Goal: Contribute content: Add original content to the website for others to see

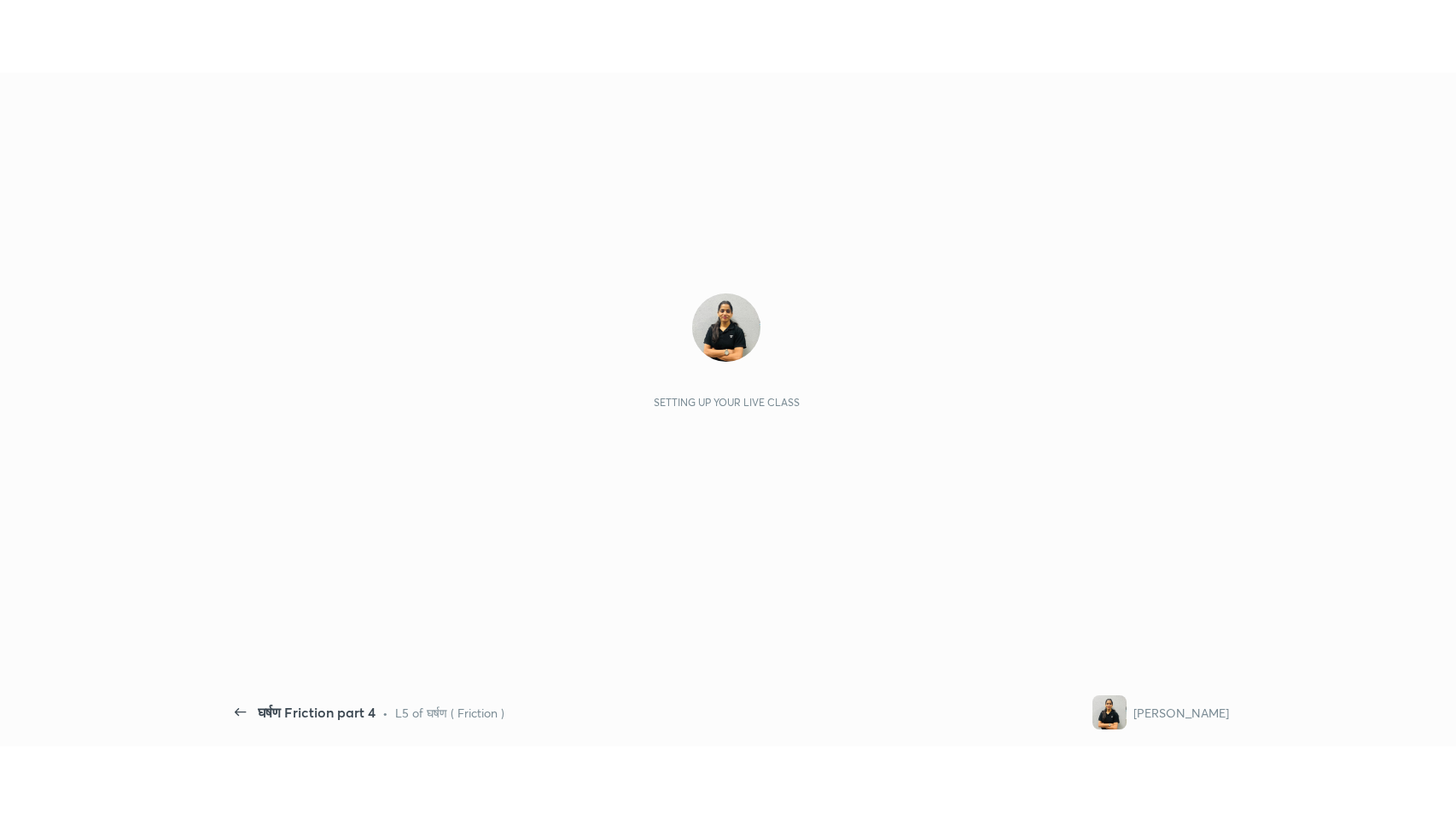
scroll to position [5, 0]
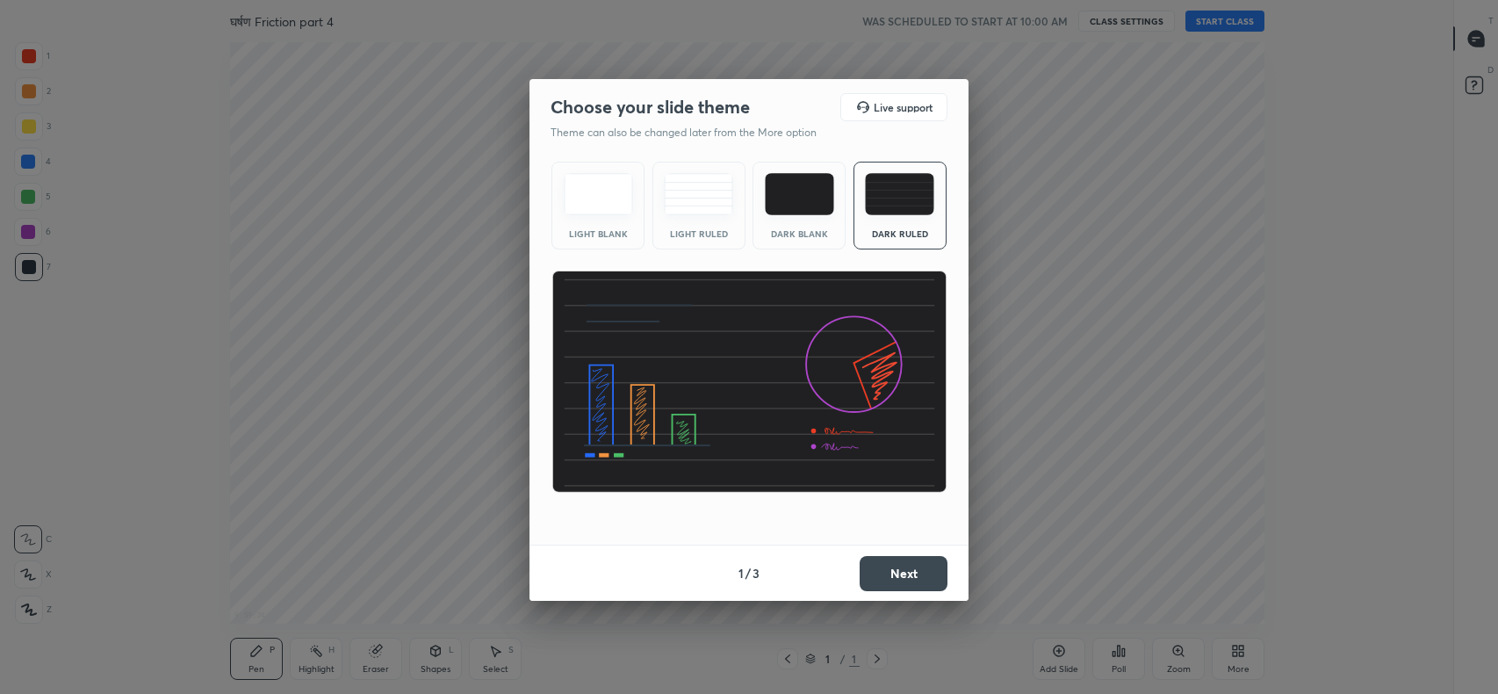
click at [898, 572] on button "Next" at bounding box center [904, 573] width 88 height 35
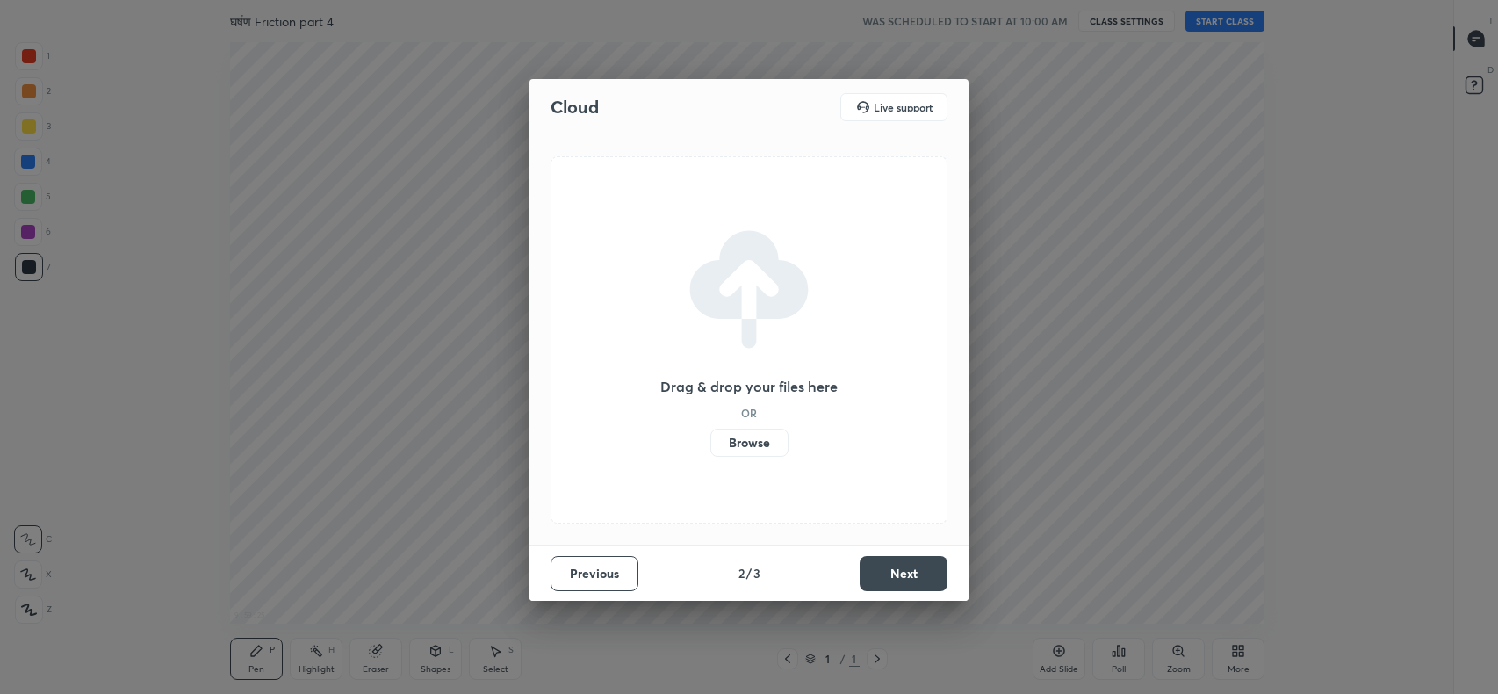
click at [747, 443] on label "Browse" at bounding box center [749, 442] width 78 height 28
click at [710, 443] on input "Browse" at bounding box center [710, 442] width 0 height 28
click at [913, 571] on button "Next" at bounding box center [904, 573] width 88 height 35
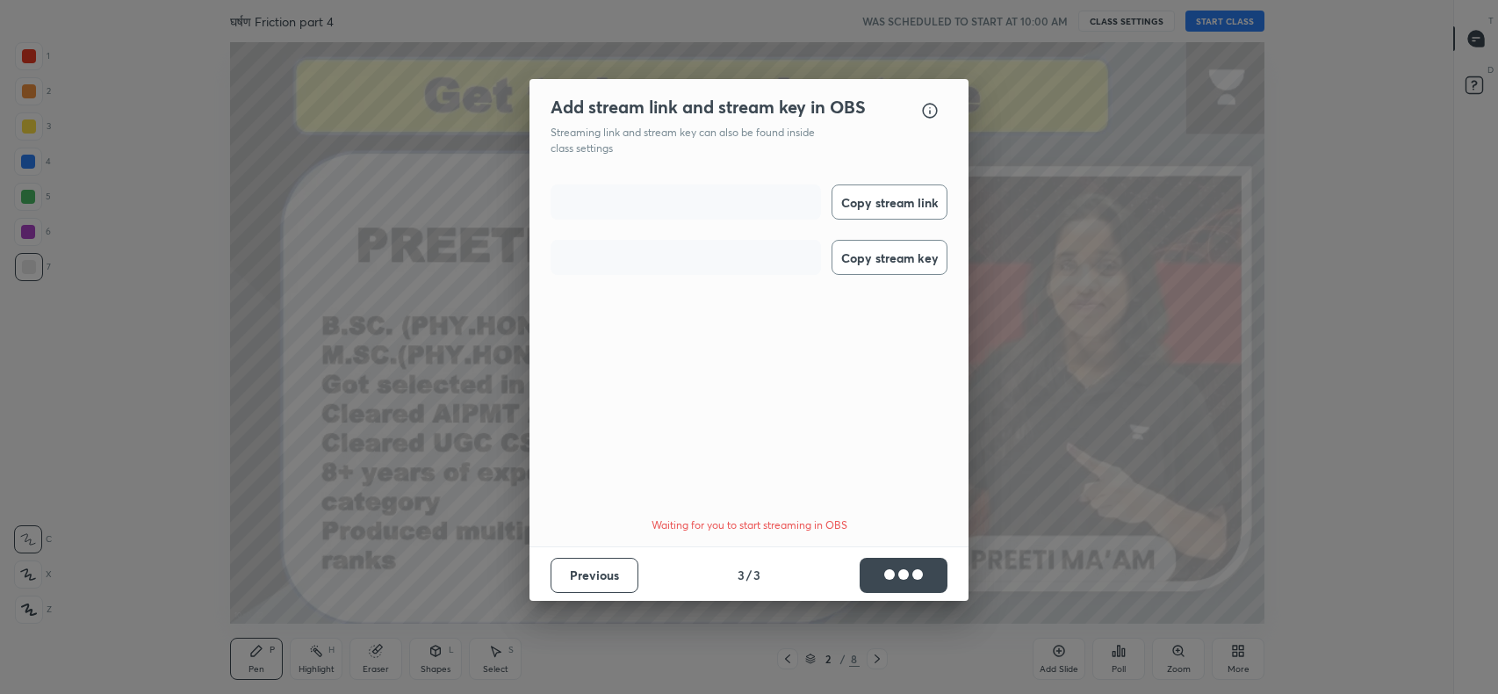
click at [890, 202] on button "Copy stream link" at bounding box center [890, 201] width 116 height 35
click at [895, 246] on button "Copy stream key" at bounding box center [890, 257] width 116 height 35
click at [917, 565] on button "Done" at bounding box center [904, 575] width 88 height 35
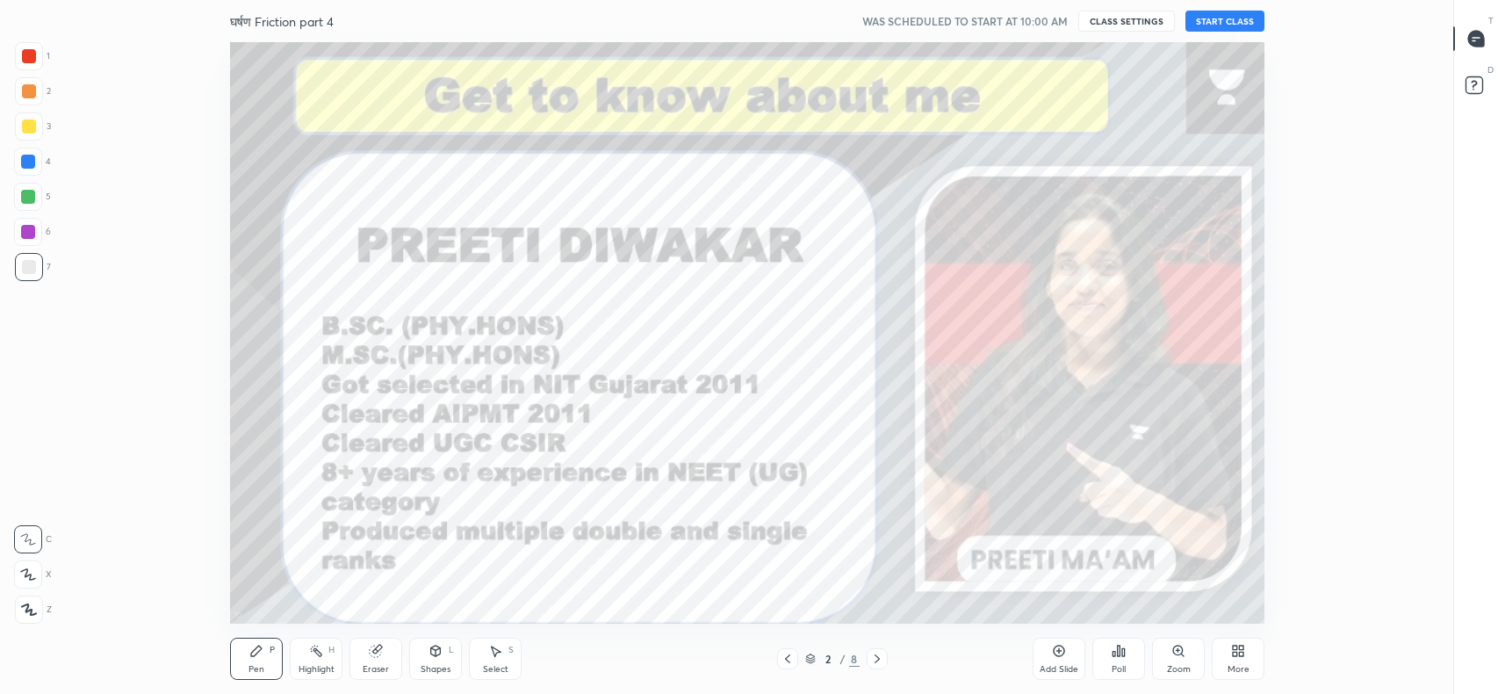
click at [1243, 22] on button "START CLASS" at bounding box center [1224, 21] width 79 height 21
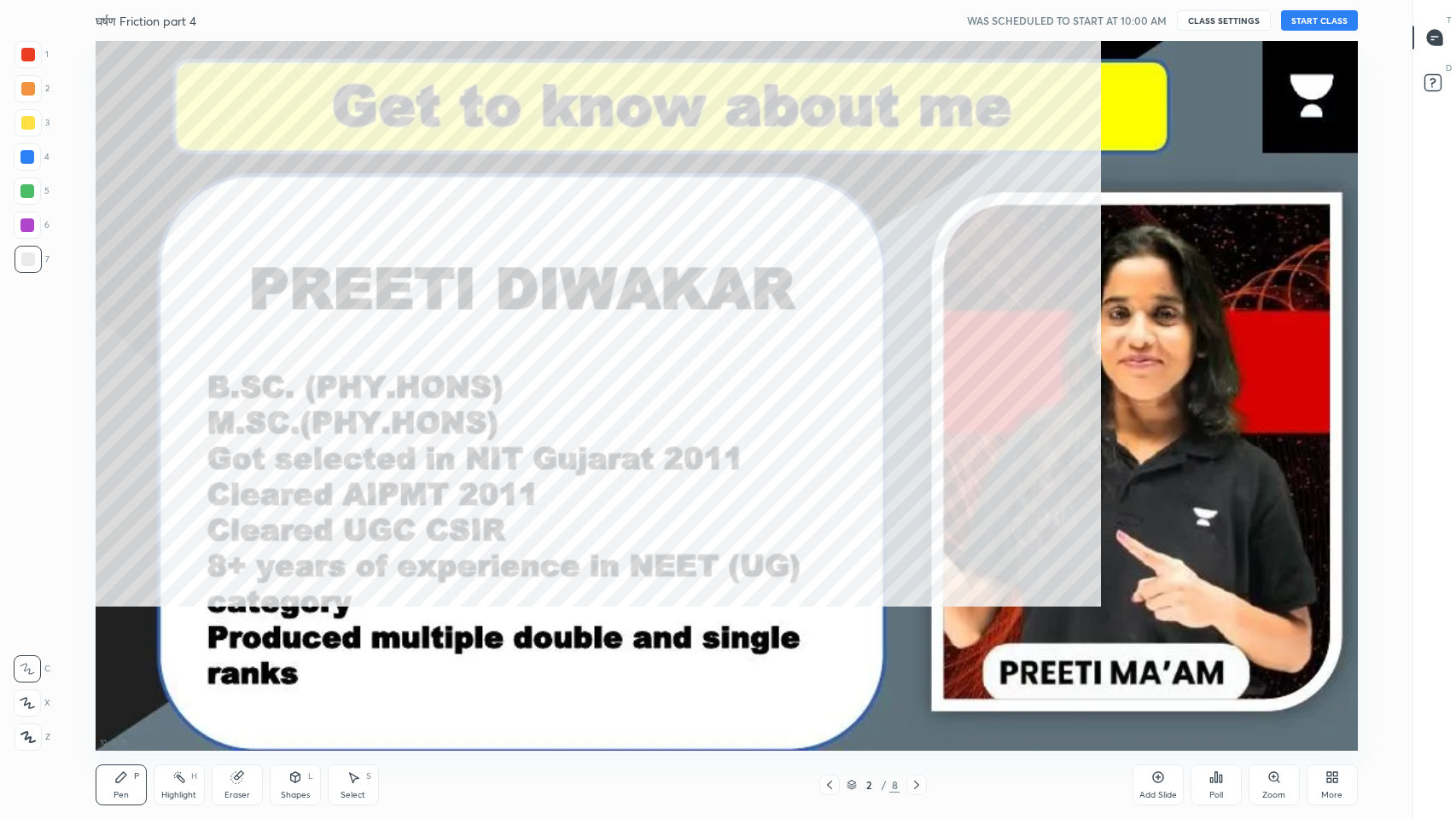
scroll to position [710, 1344]
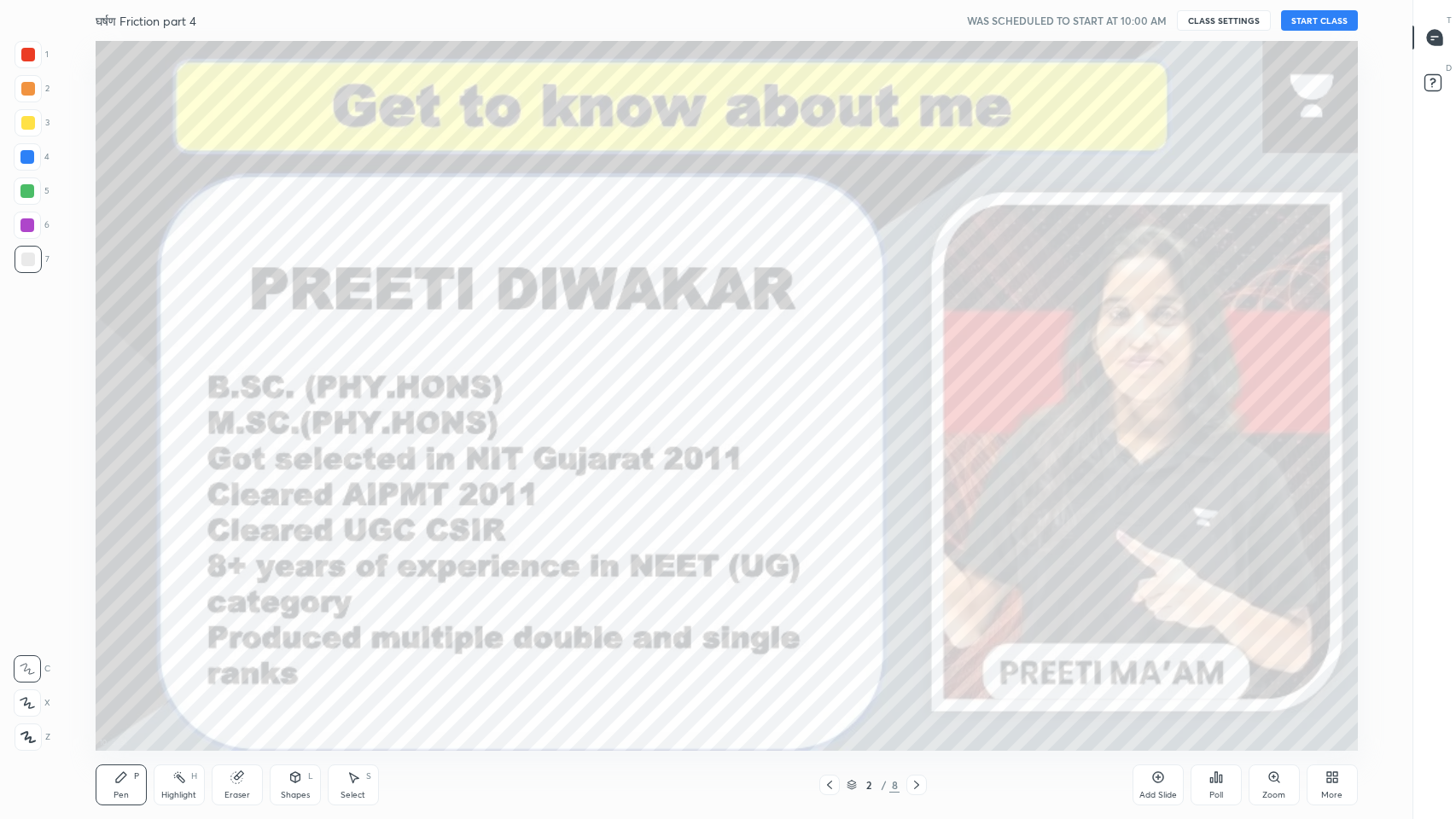
click at [1439, 39] on icon at bounding box center [1435, 38] width 16 height 16
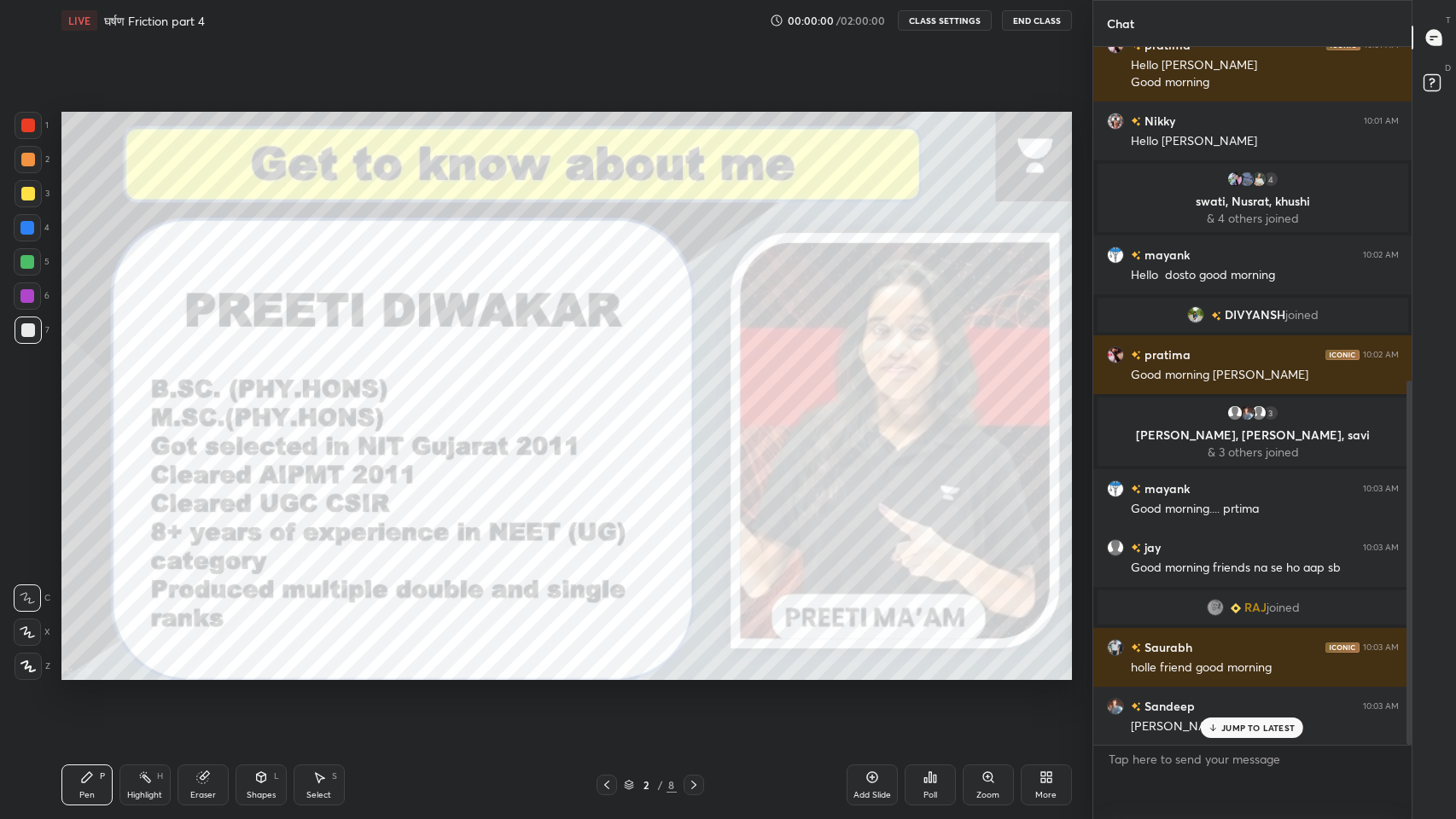
scroll to position [639, 0]
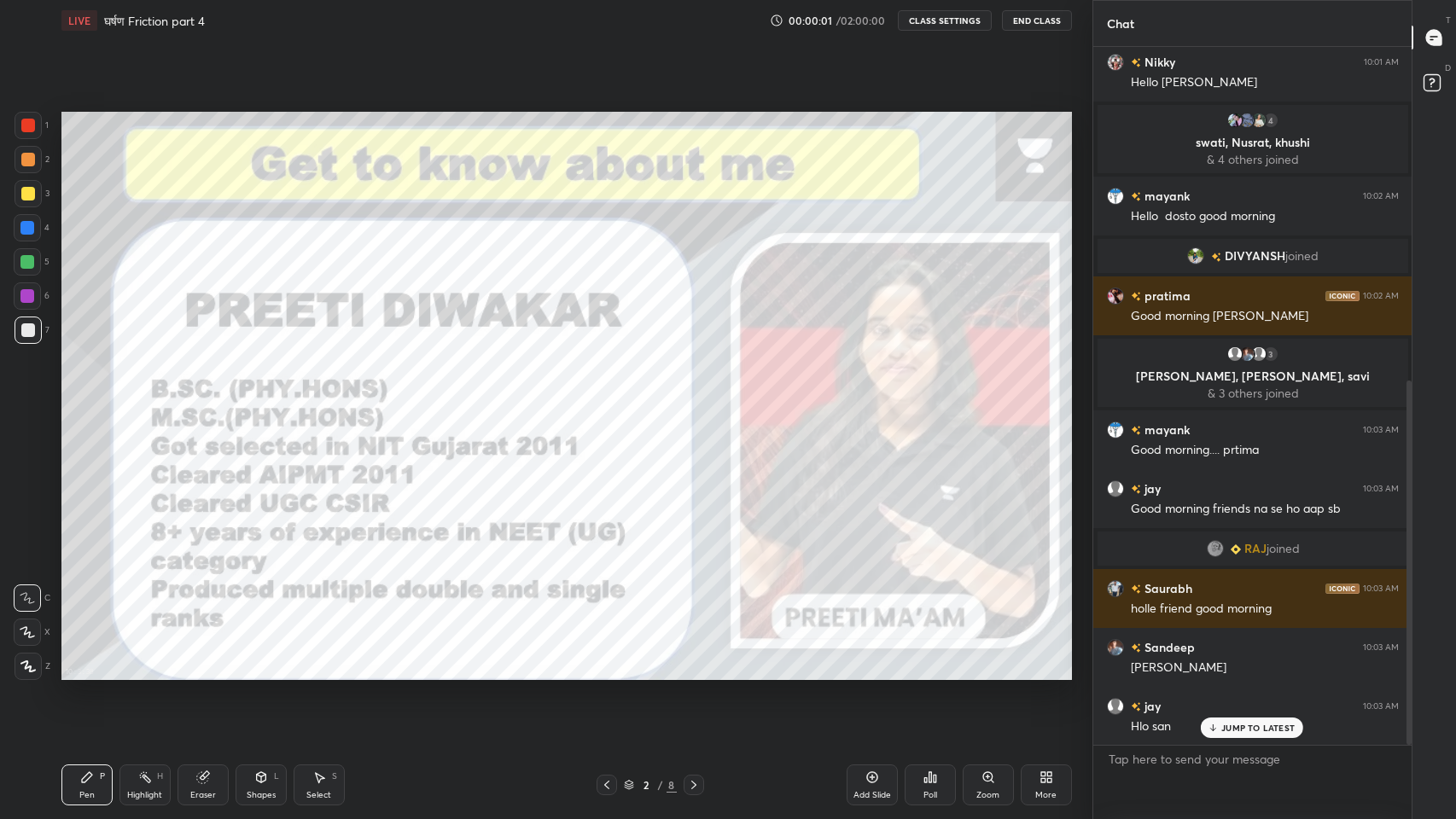
click at [1256, 673] on p "JUMP TO LATEST" at bounding box center [1259, 728] width 74 height 11
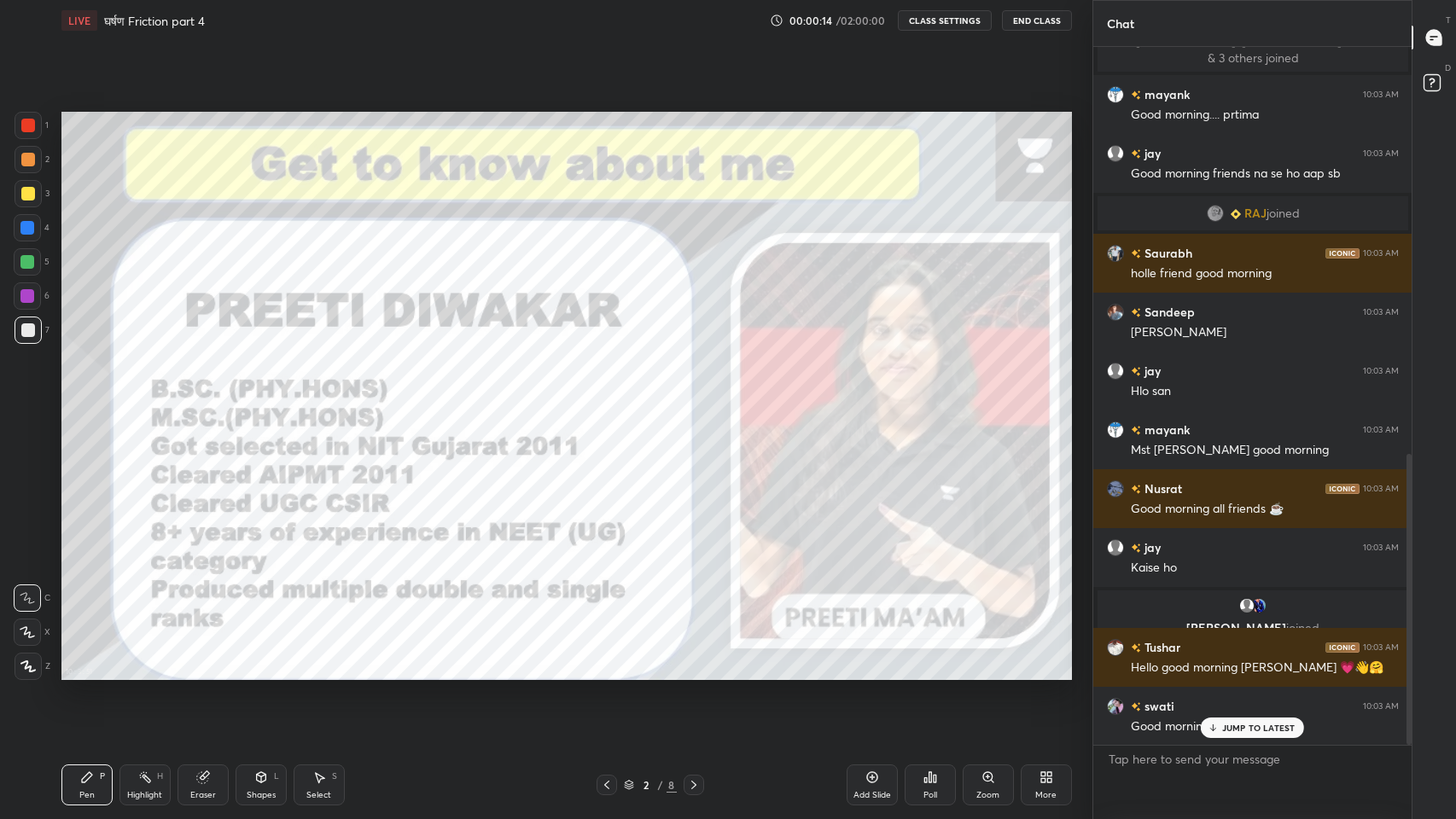
scroll to position [1015, 0]
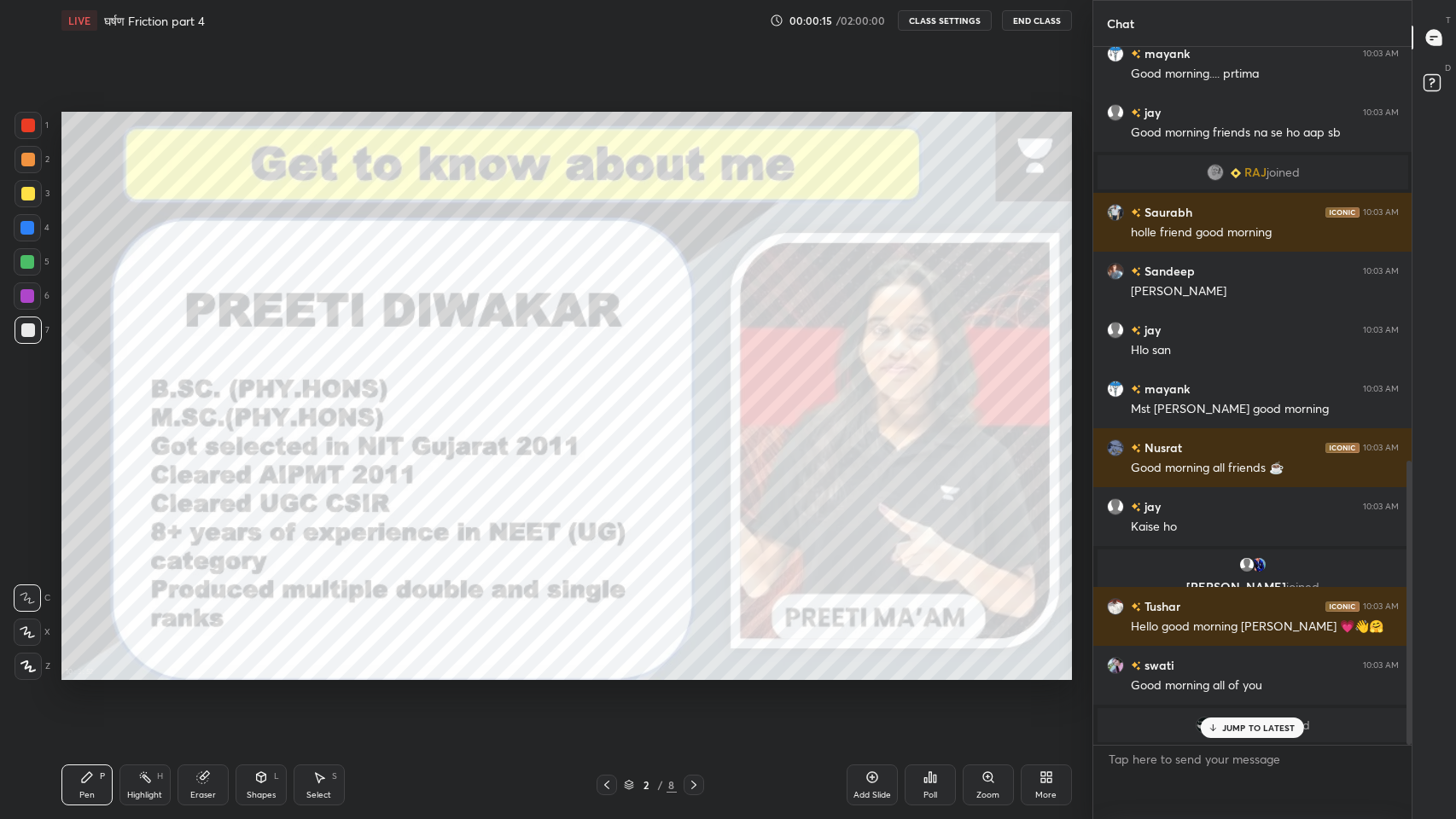
click at [1274, 673] on p "JUMP TO LATEST" at bounding box center [1259, 728] width 74 height 11
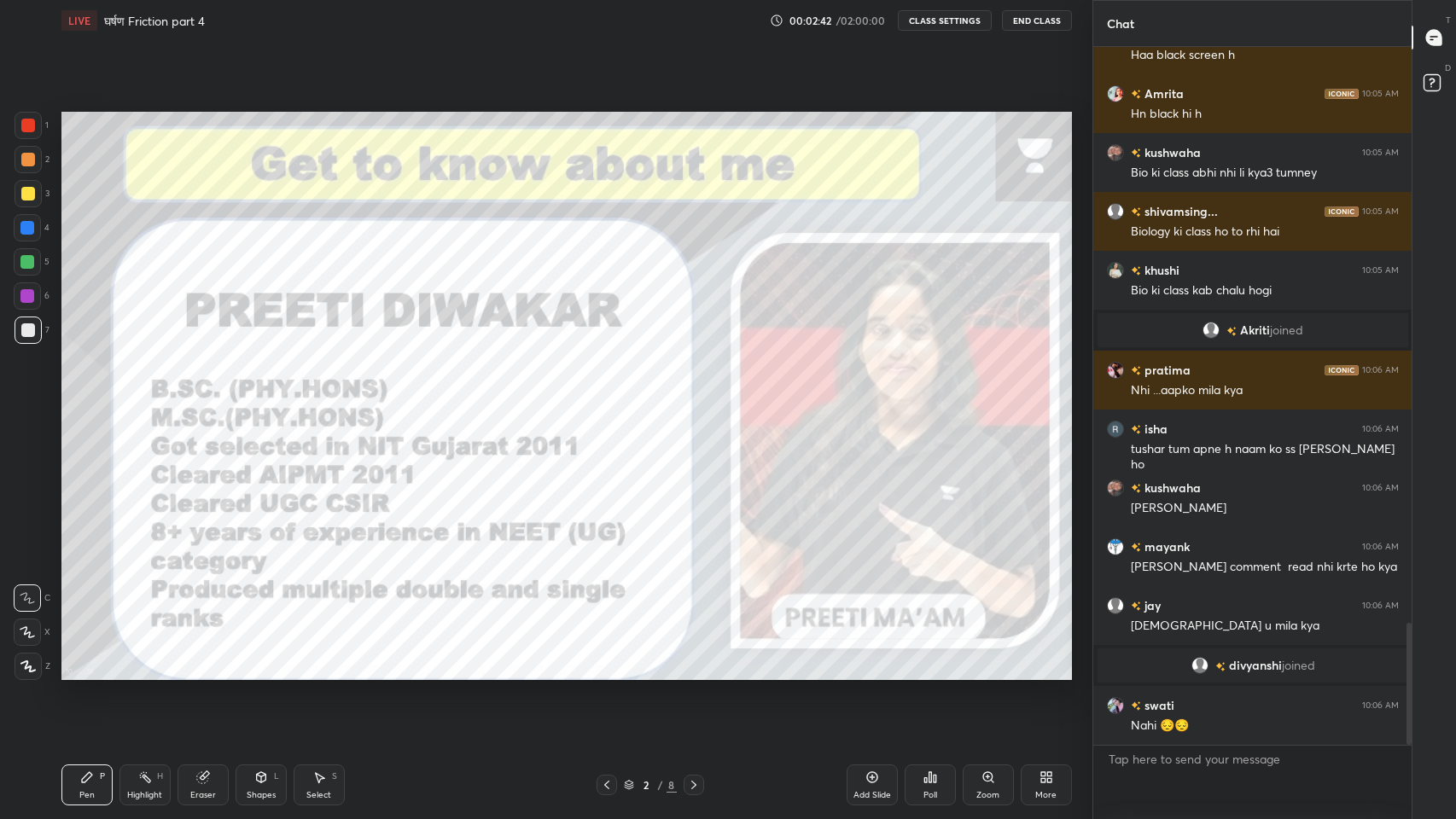
scroll to position [3344, 0]
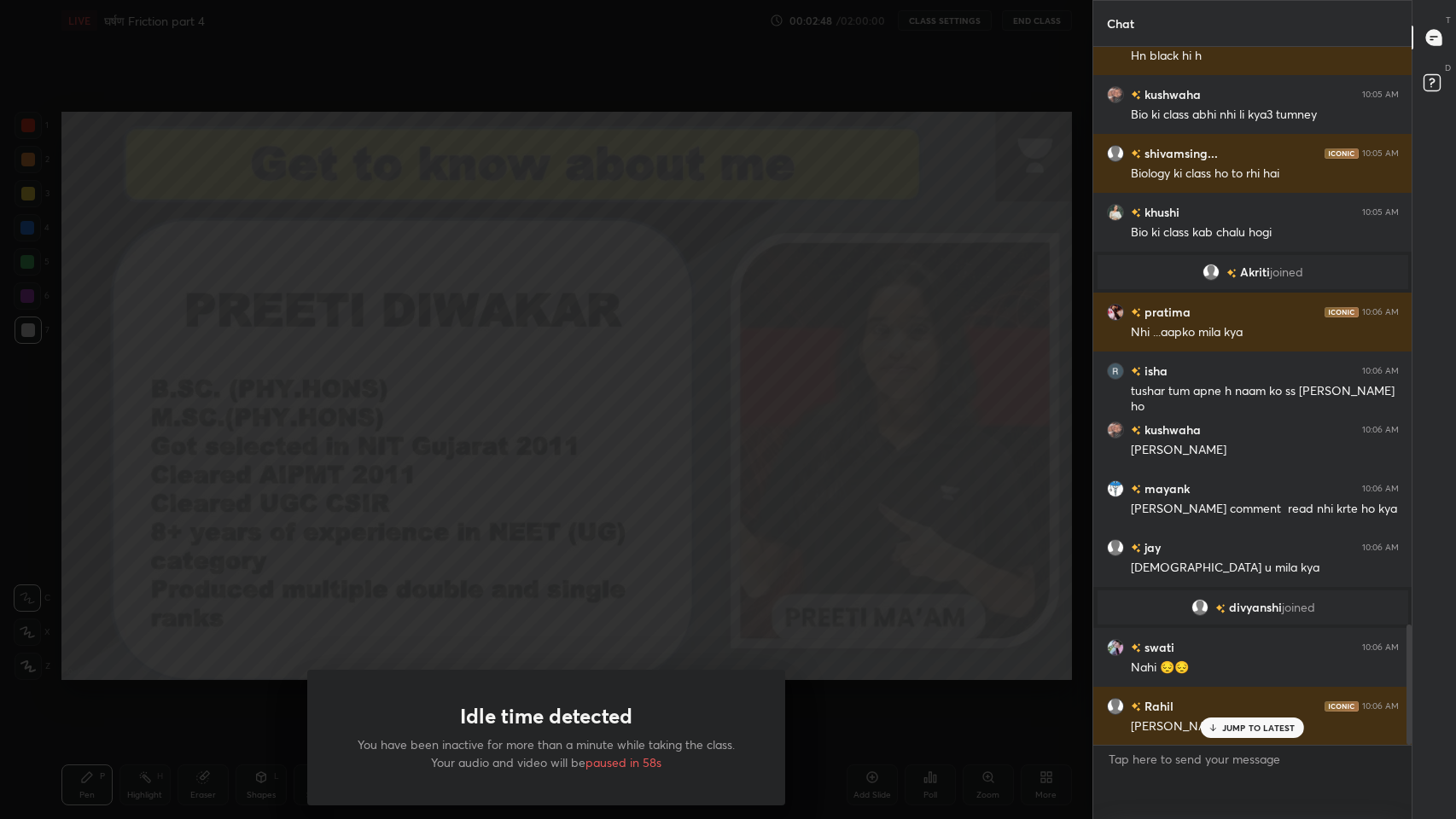
click at [832, 446] on div "Idle time detected You have been inactive for more than a minute while taking t…" at bounding box center [546, 409] width 1092 height 819
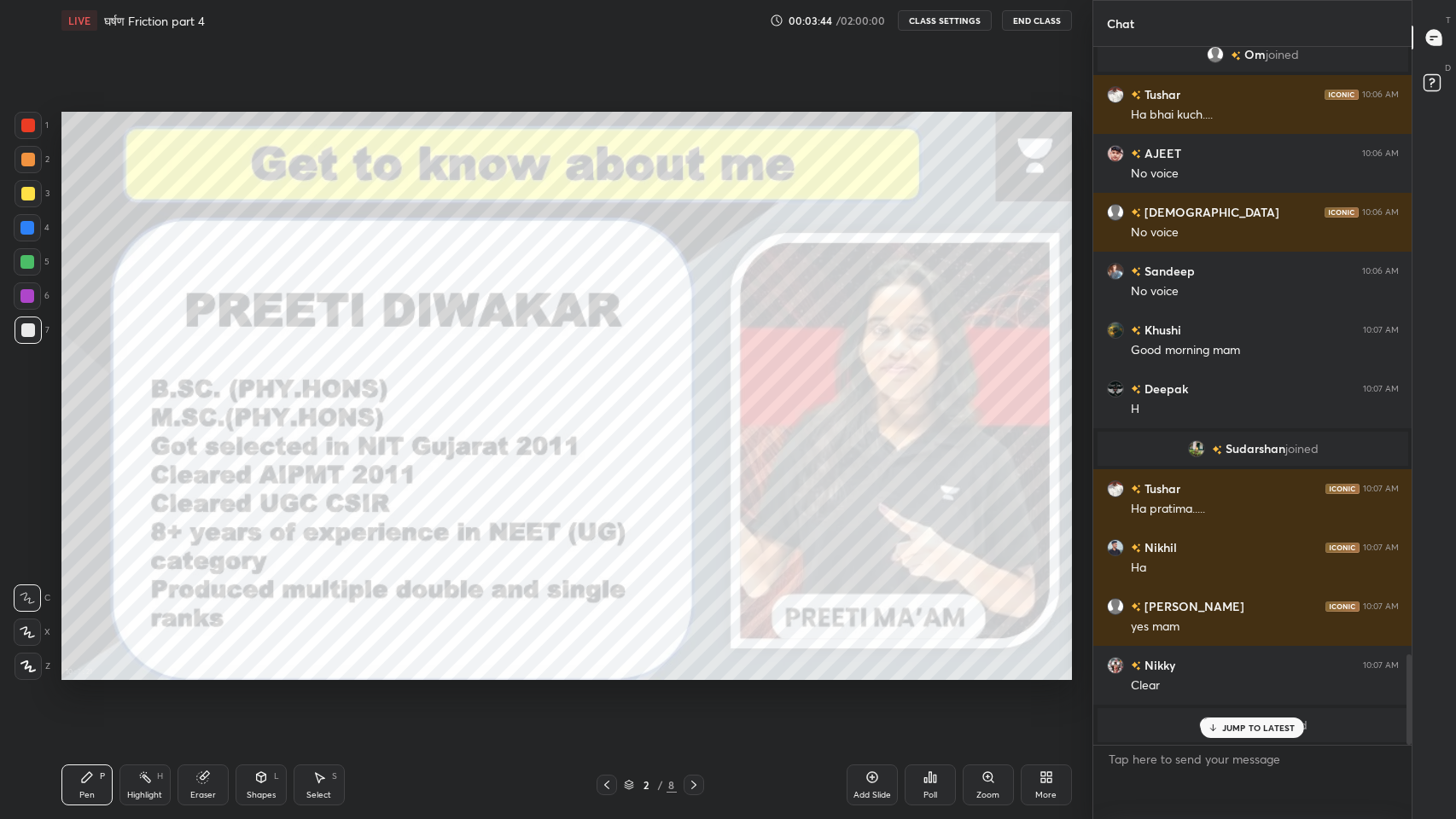
scroll to position [4733, 0]
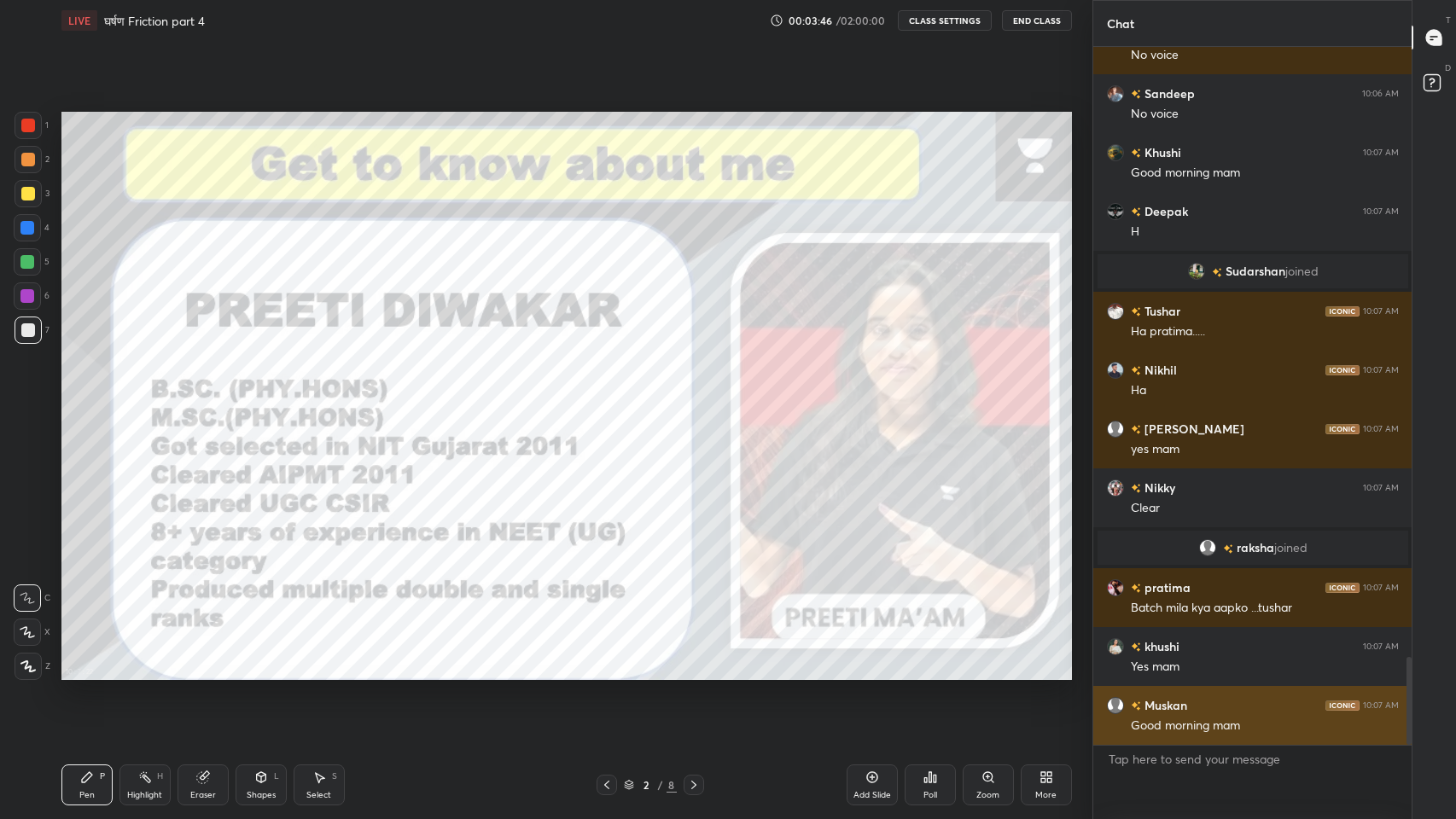
click at [1230, 673] on div "Good morning mam" at bounding box center [1265, 726] width 268 height 17
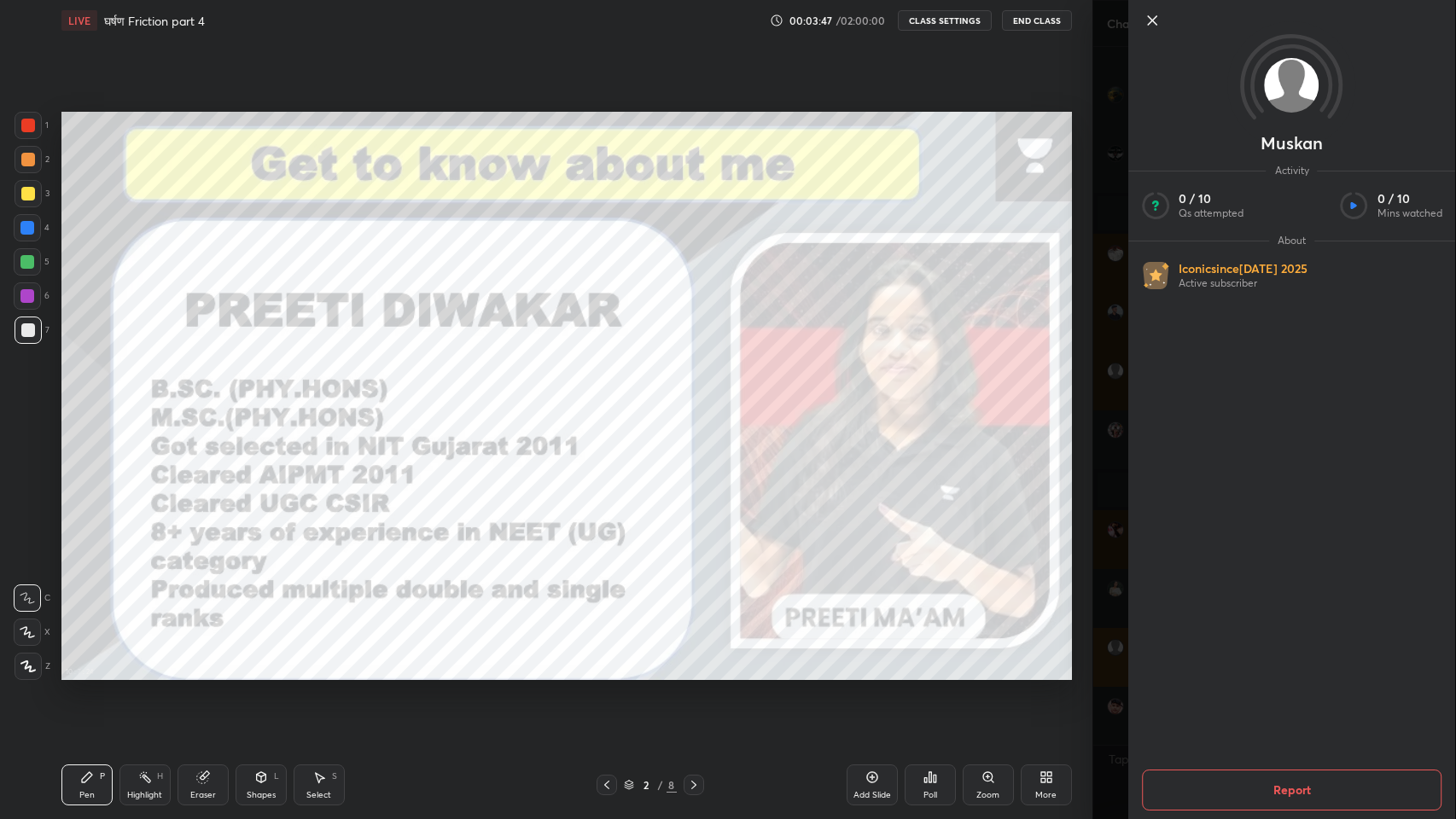
scroll to position [5186, 0]
click at [1108, 459] on div "Muskan Activity 0 / 10 Qs attempted 0 / 10 Mins watched About Iconic since [DAT…" at bounding box center [1274, 409] width 364 height 819
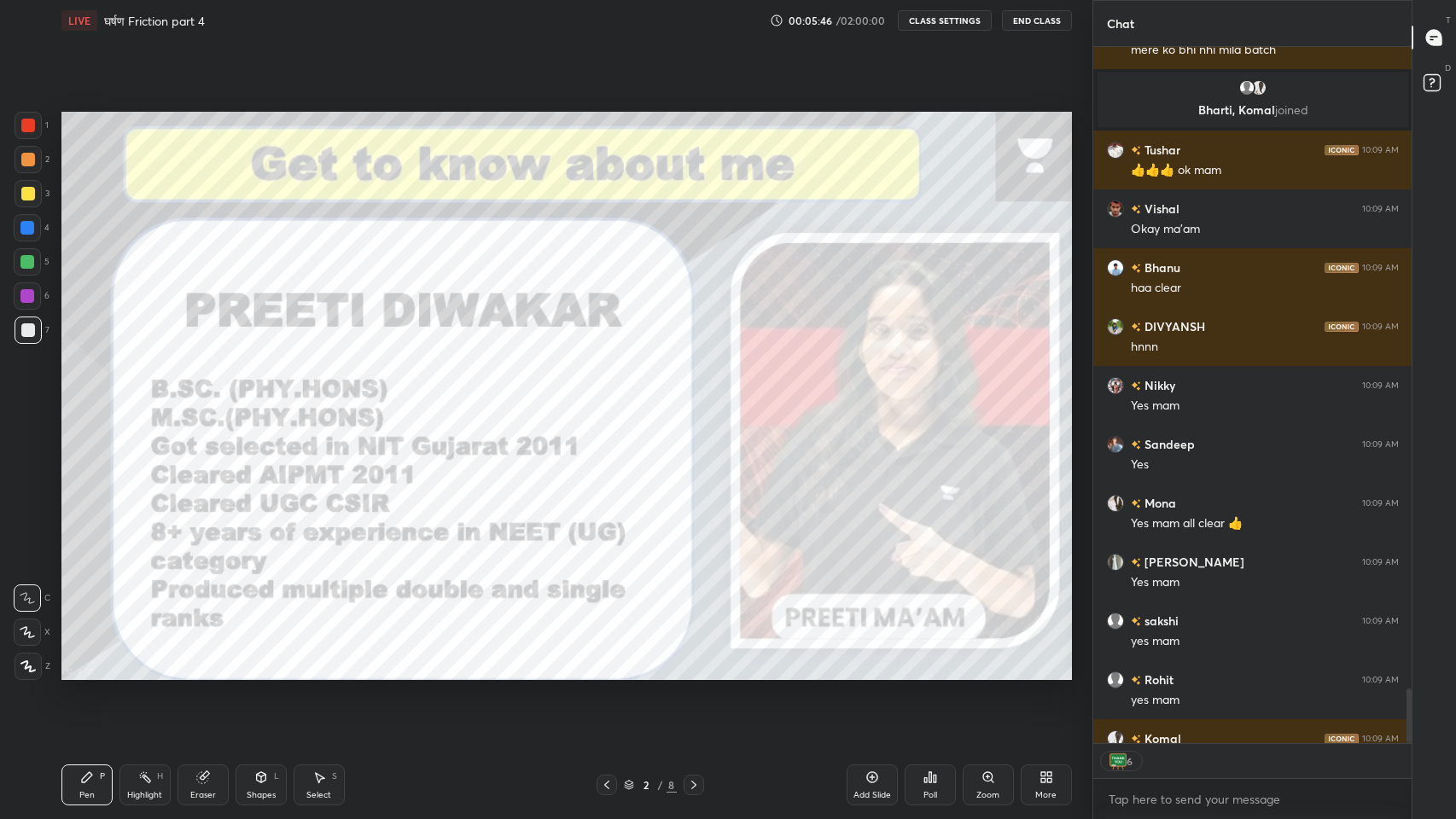
scroll to position [8622, 0]
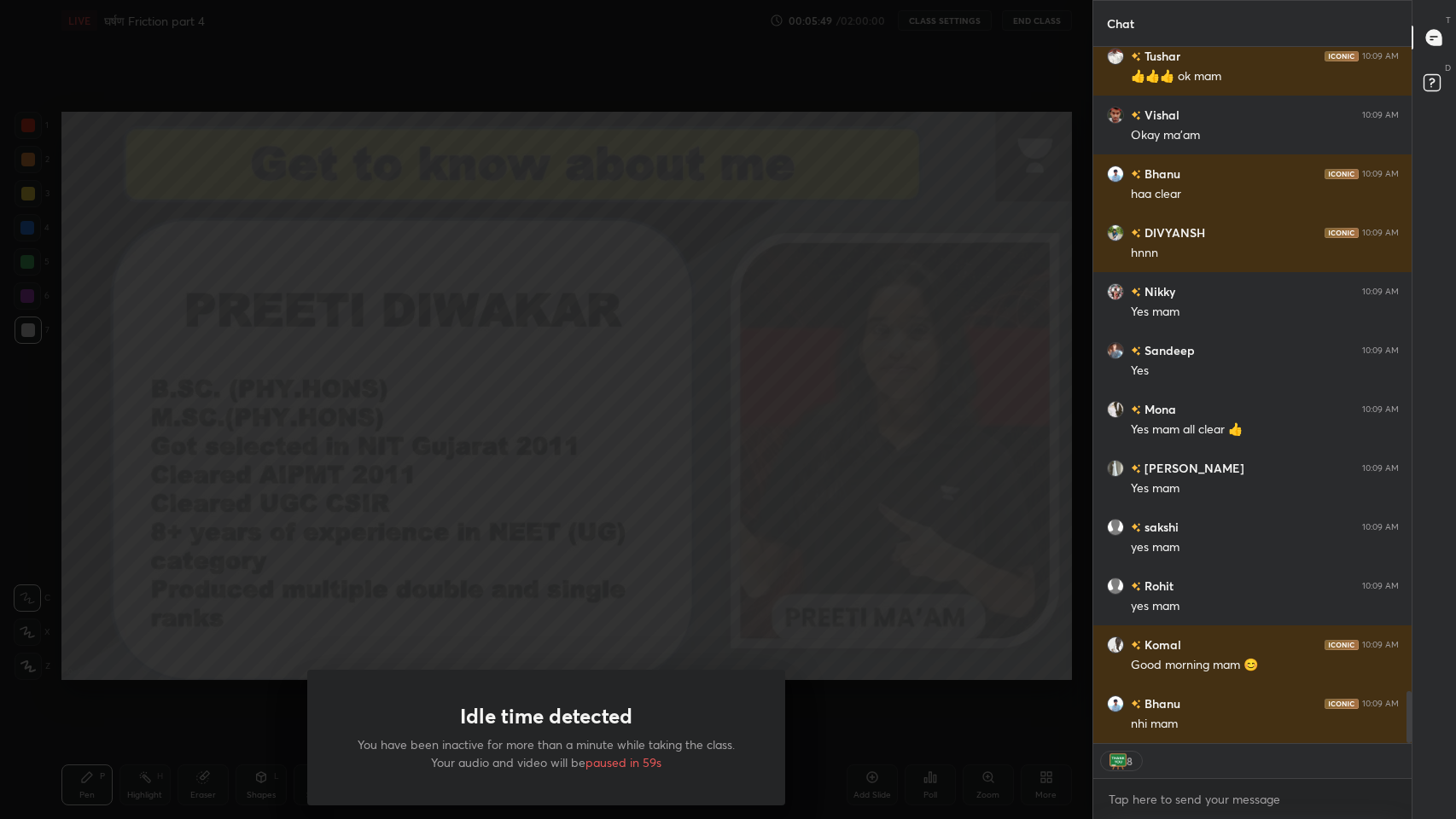
click at [639, 495] on div "Idle time detected You have been inactive for more than a minute while taking t…" at bounding box center [546, 409] width 1092 height 819
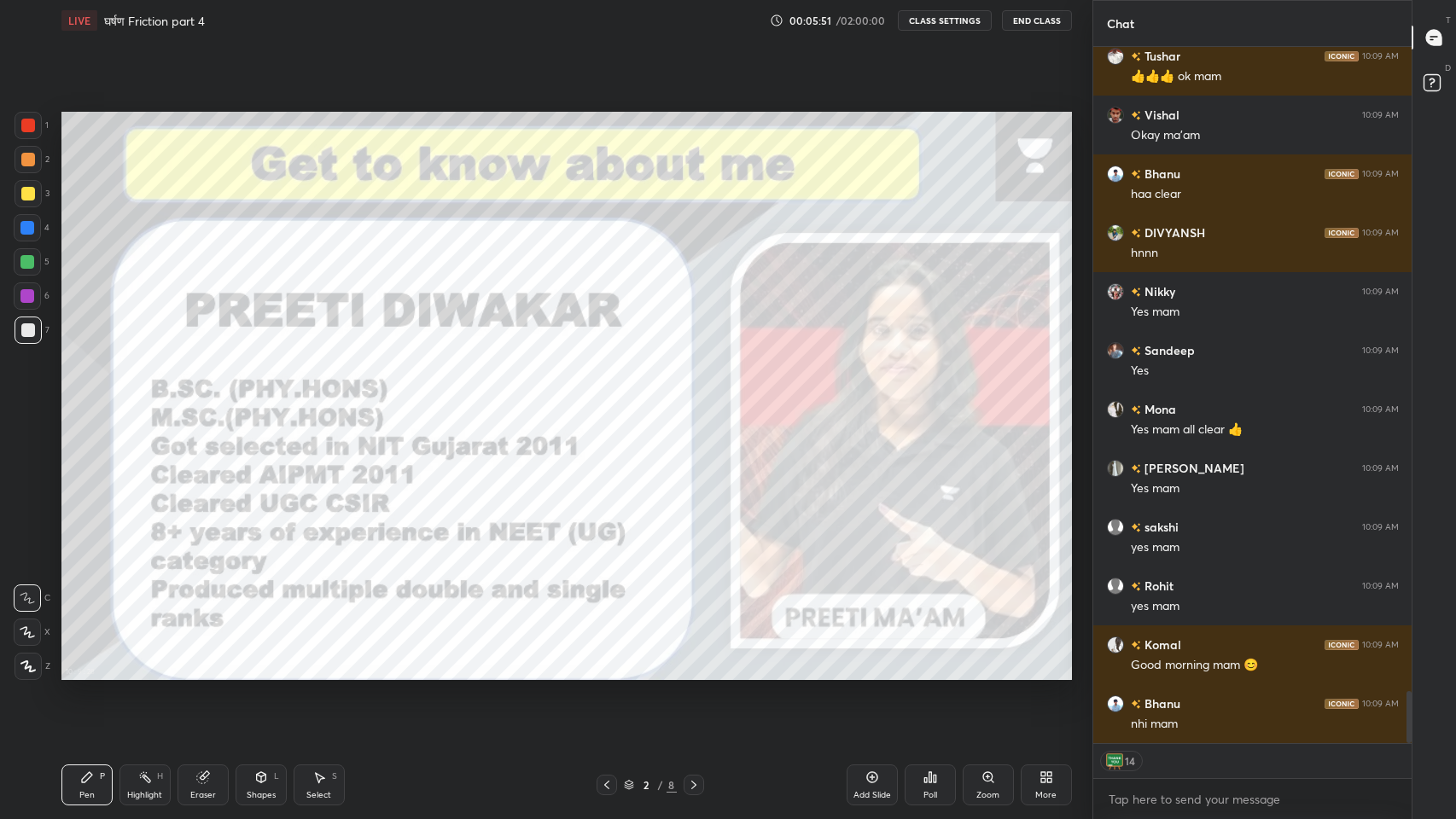
scroll to position [8681, 0]
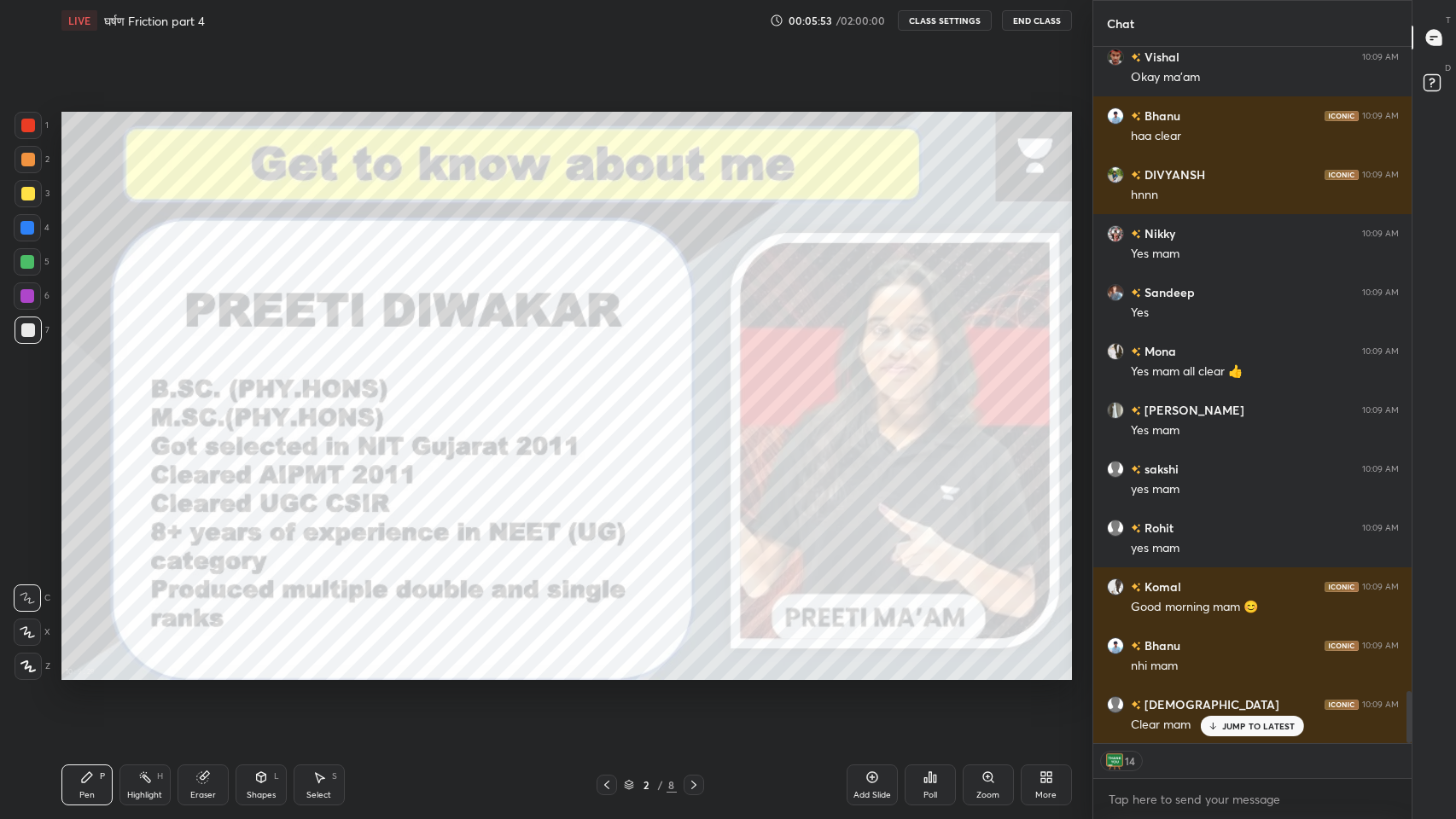
click at [1262, 673] on p "JUMP TO LATEST" at bounding box center [1259, 726] width 74 height 11
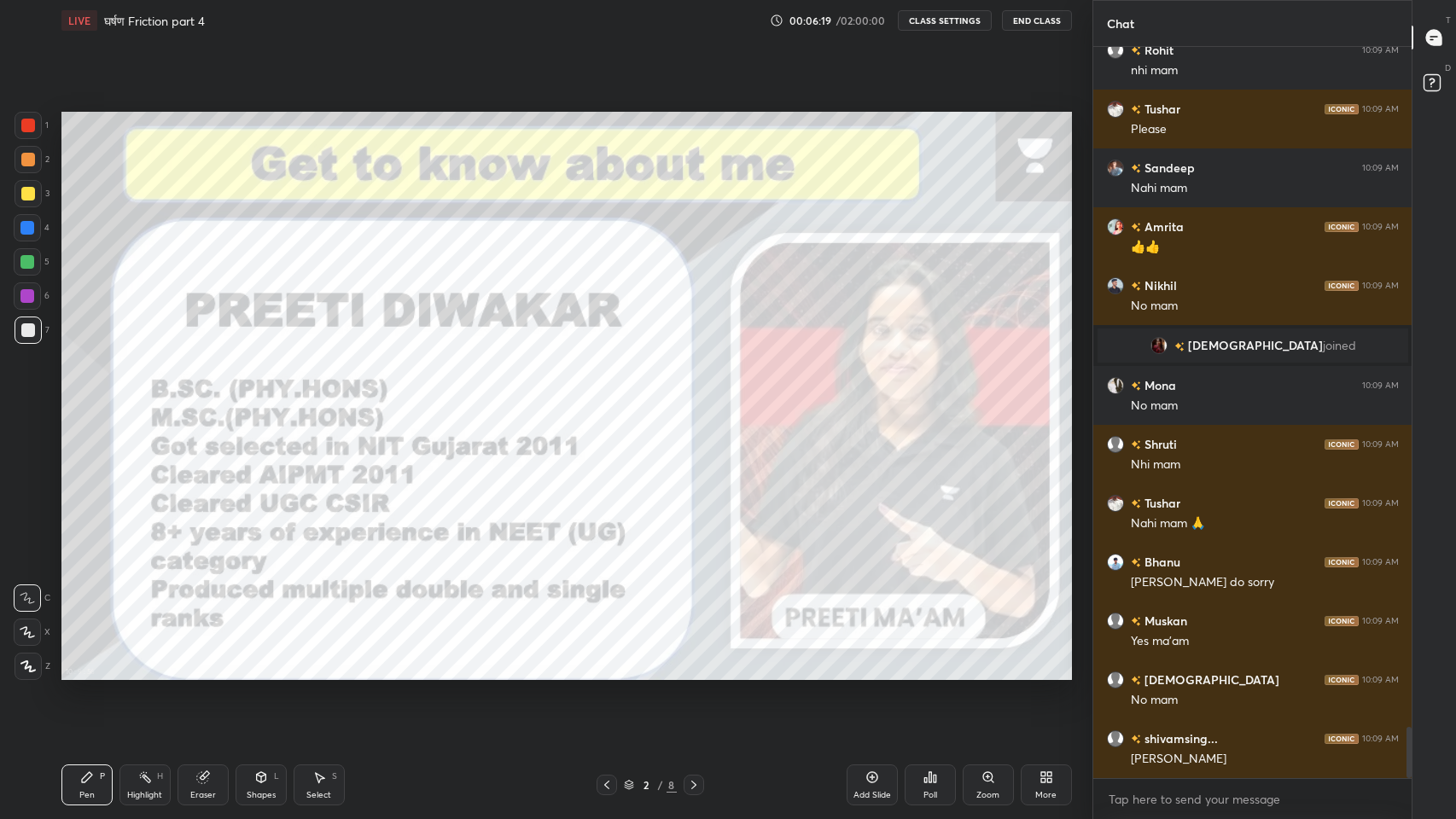
scroll to position [9629, 0]
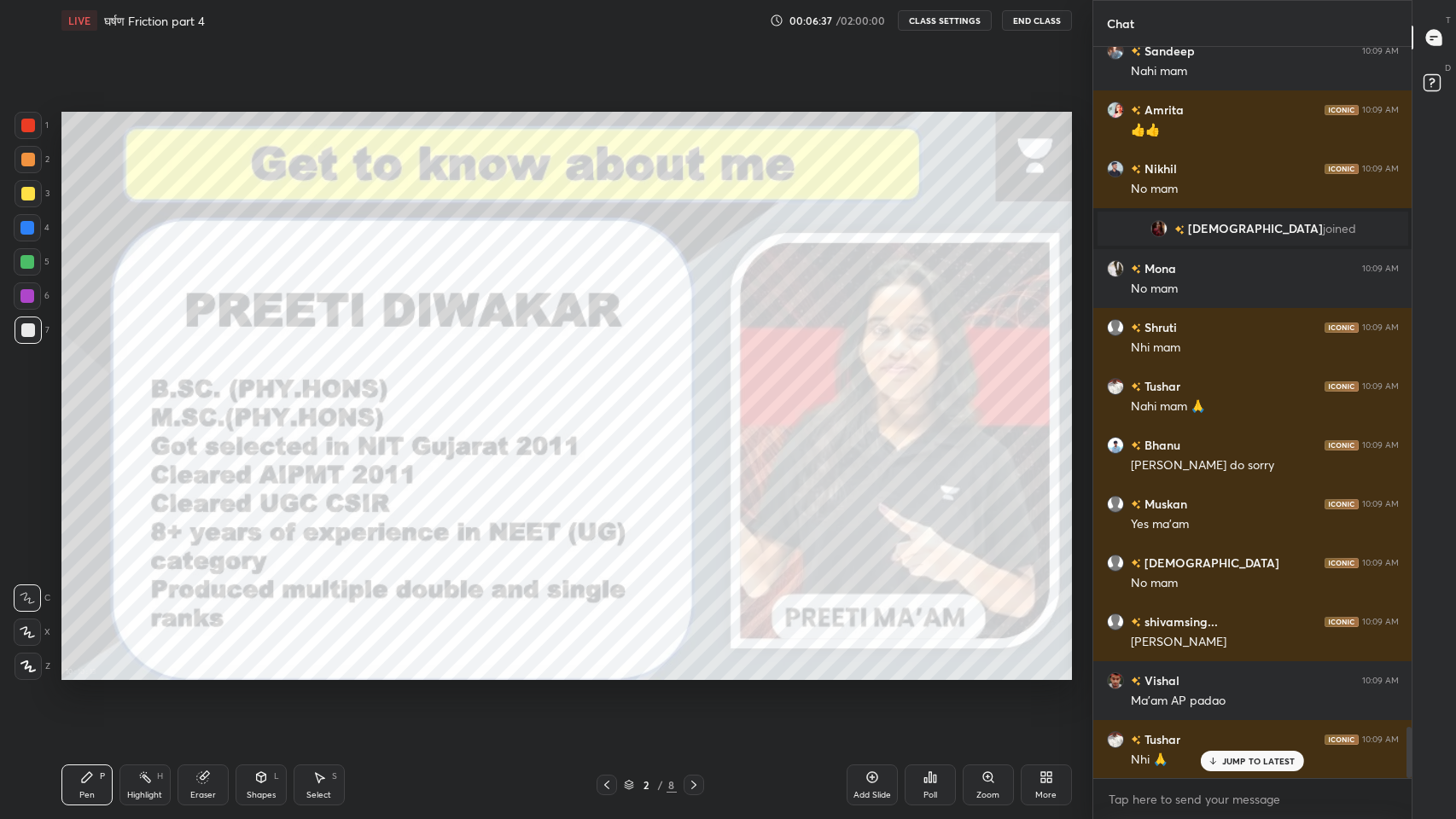
click at [1224, 673] on p "JUMP TO LATEST" at bounding box center [1259, 761] width 74 height 11
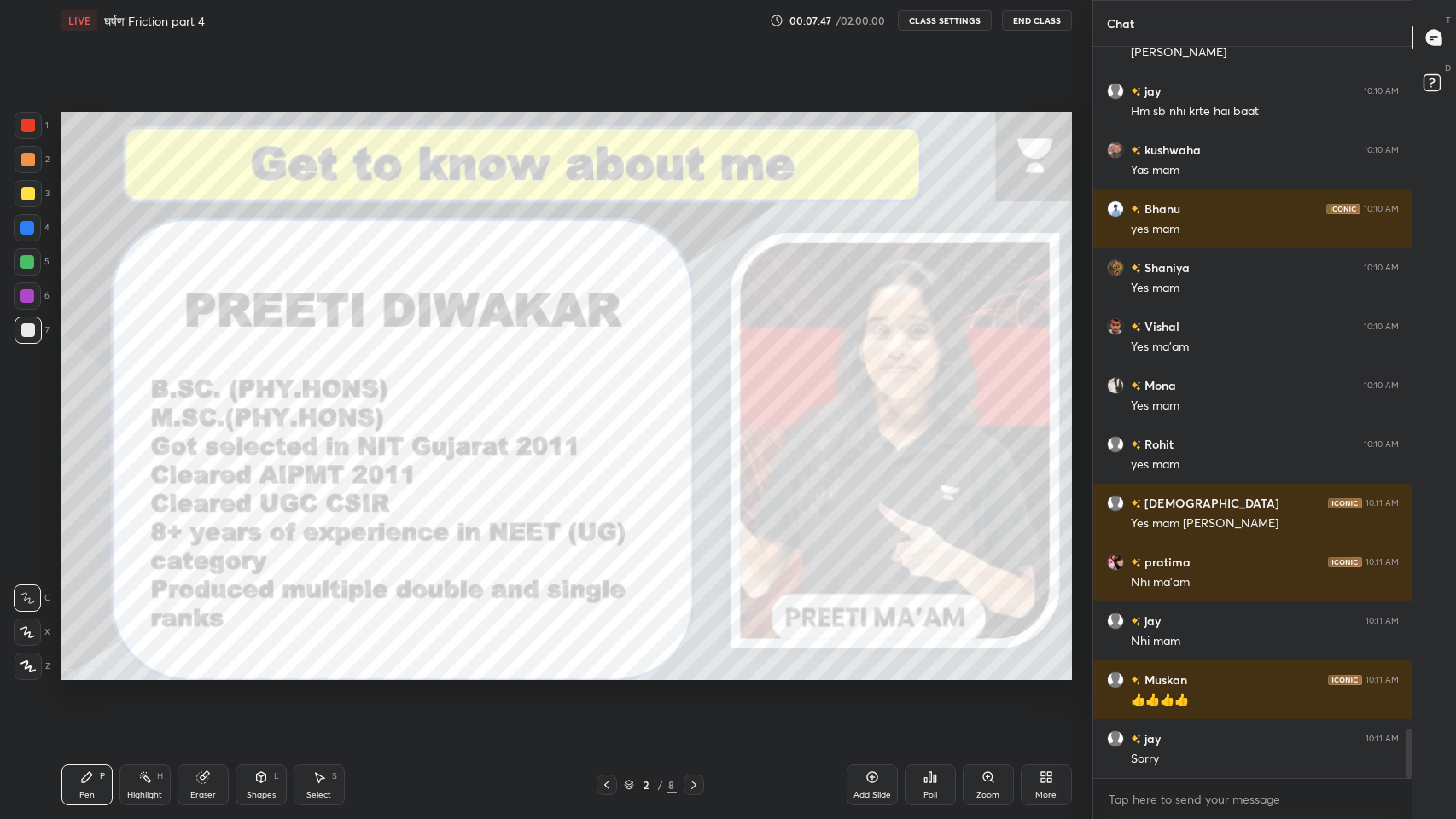
scroll to position [10202, 0]
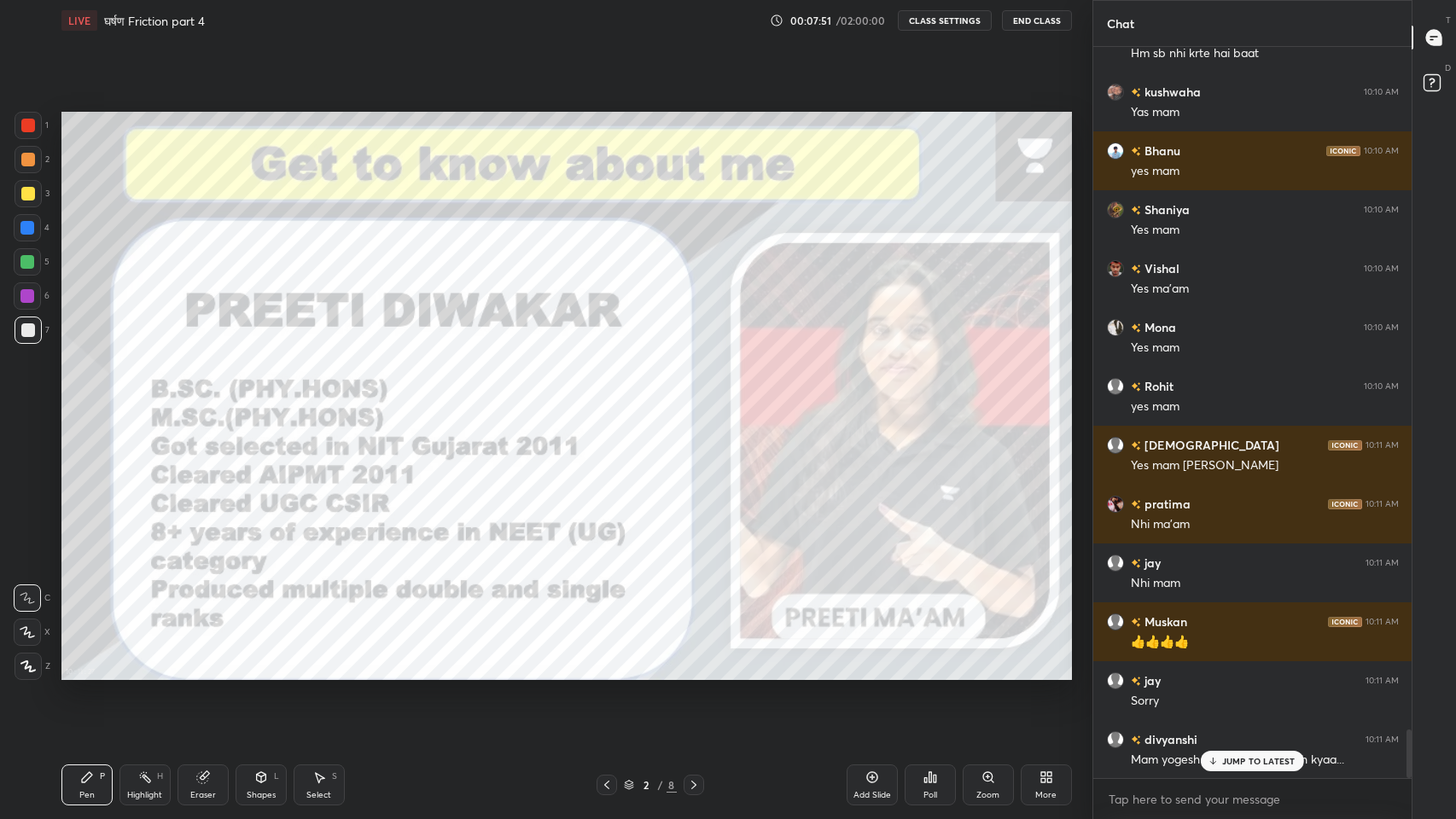
click at [1222, 673] on div "JUMP TO LATEST" at bounding box center [1251, 761] width 102 height 20
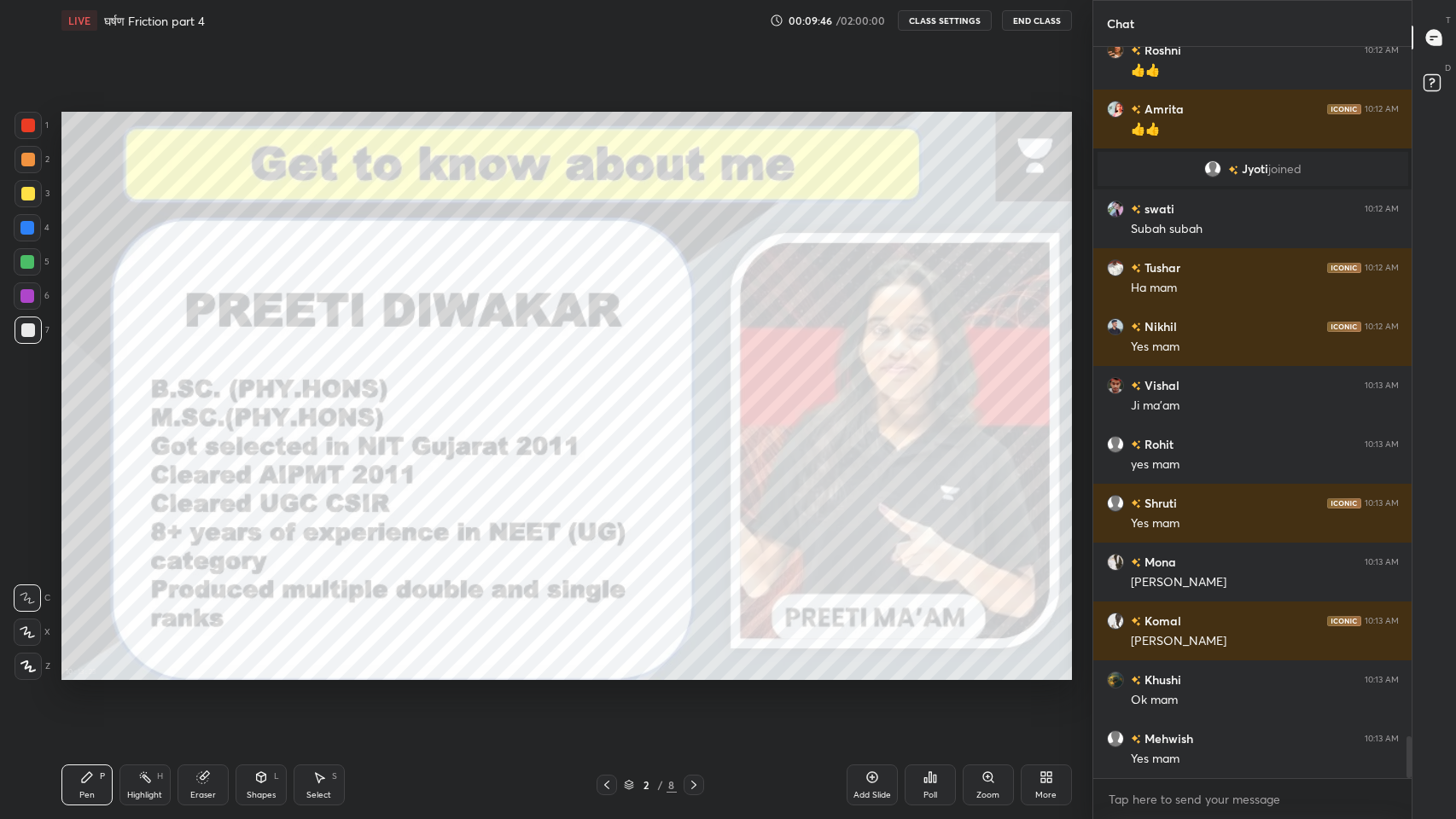
scroll to position [12076, 0]
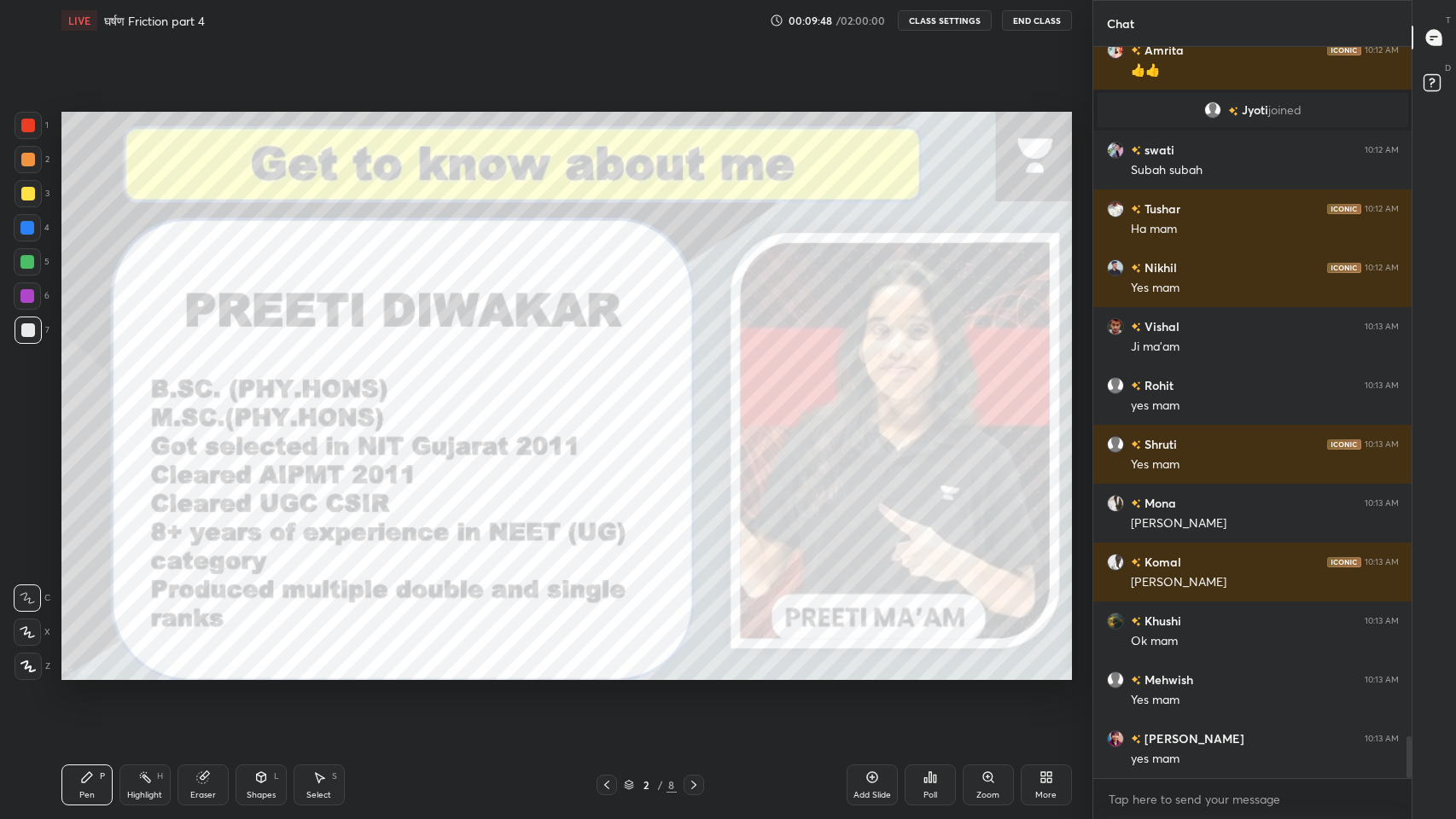
click at [864, 673] on div "Add Slide" at bounding box center [872, 785] width 52 height 41
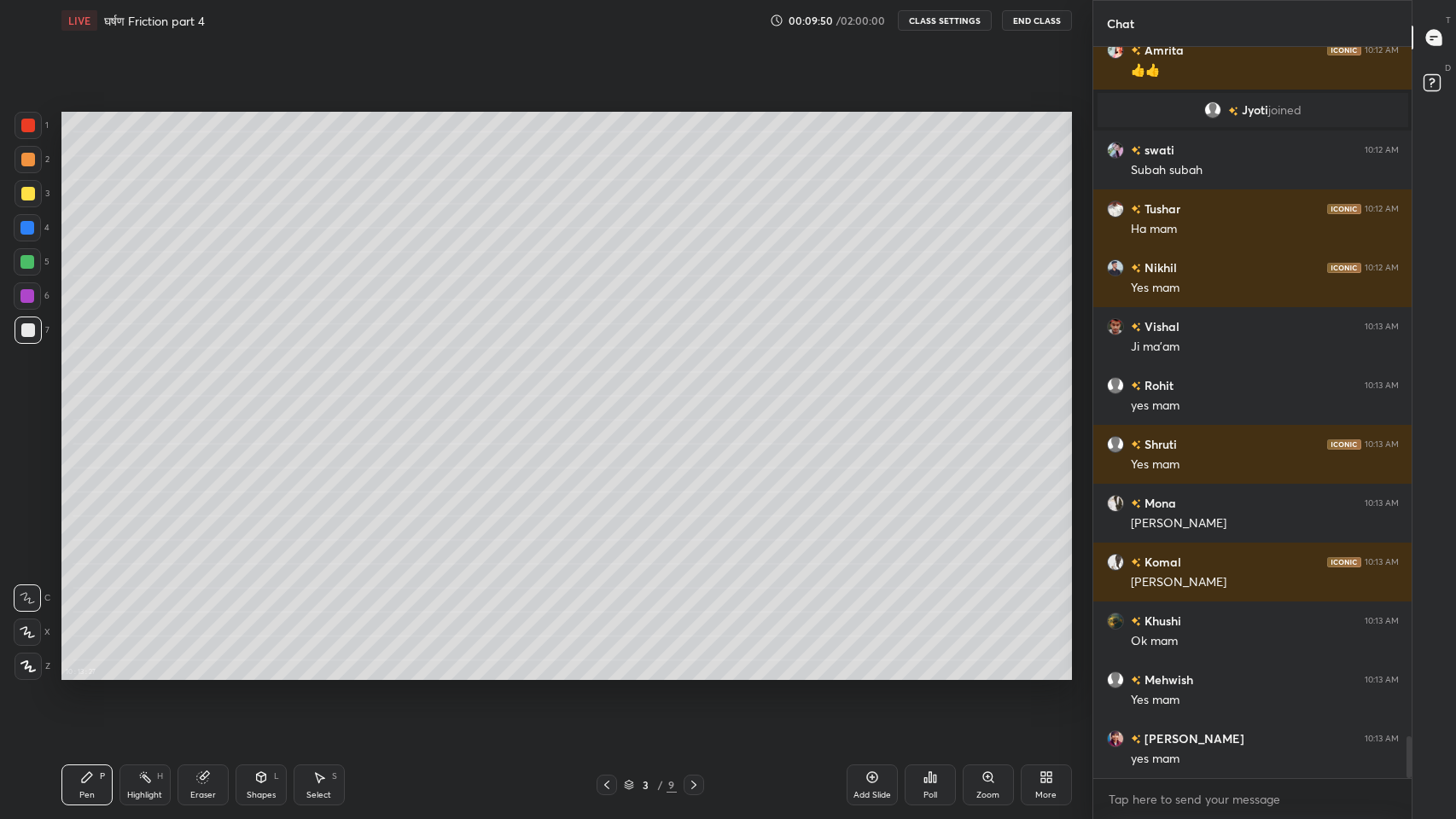
click at [17, 195] on div at bounding box center [28, 193] width 27 height 27
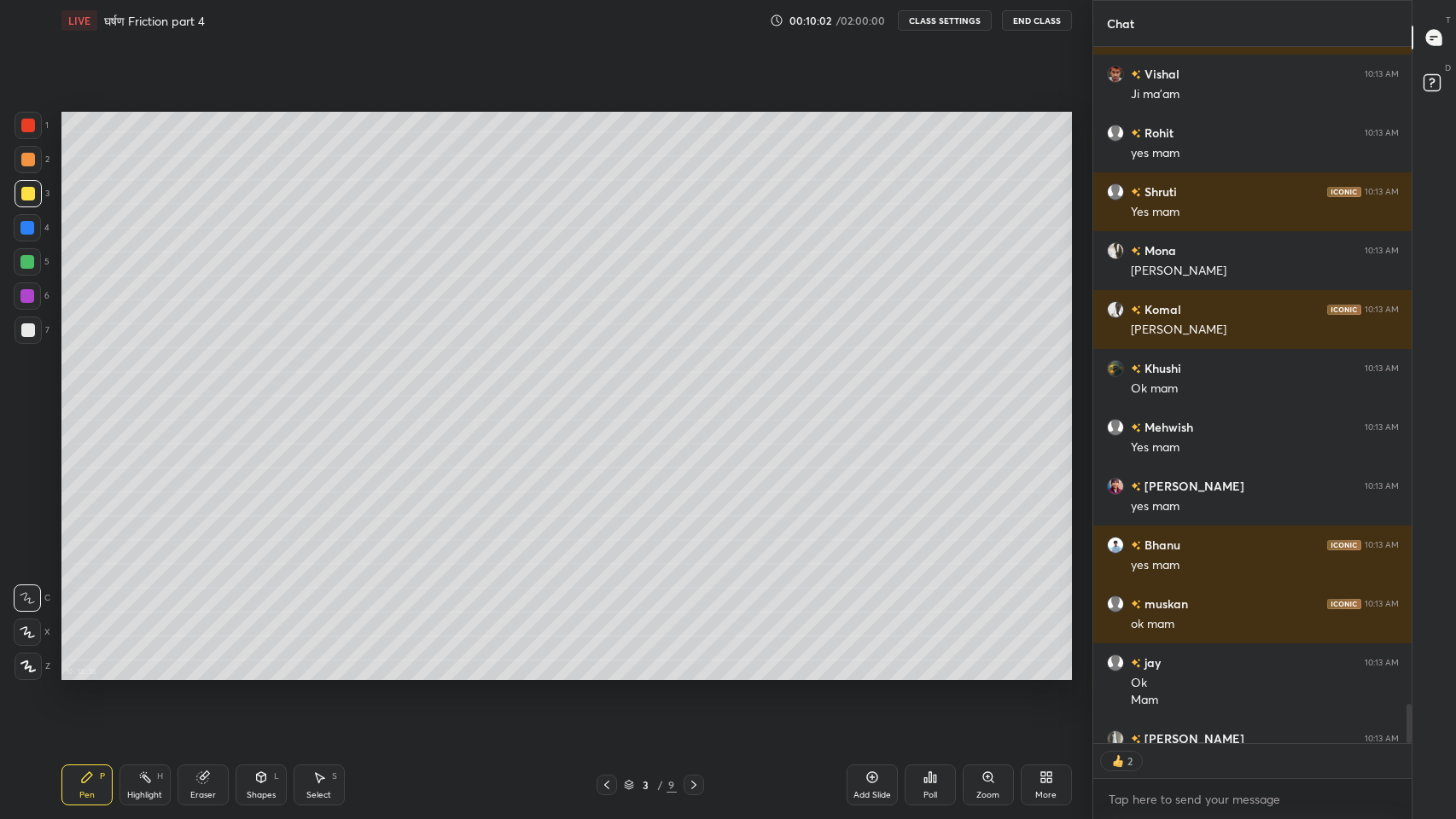
scroll to position [5, 6]
click at [263, 673] on div "Shapes L" at bounding box center [260, 785] width 52 height 41
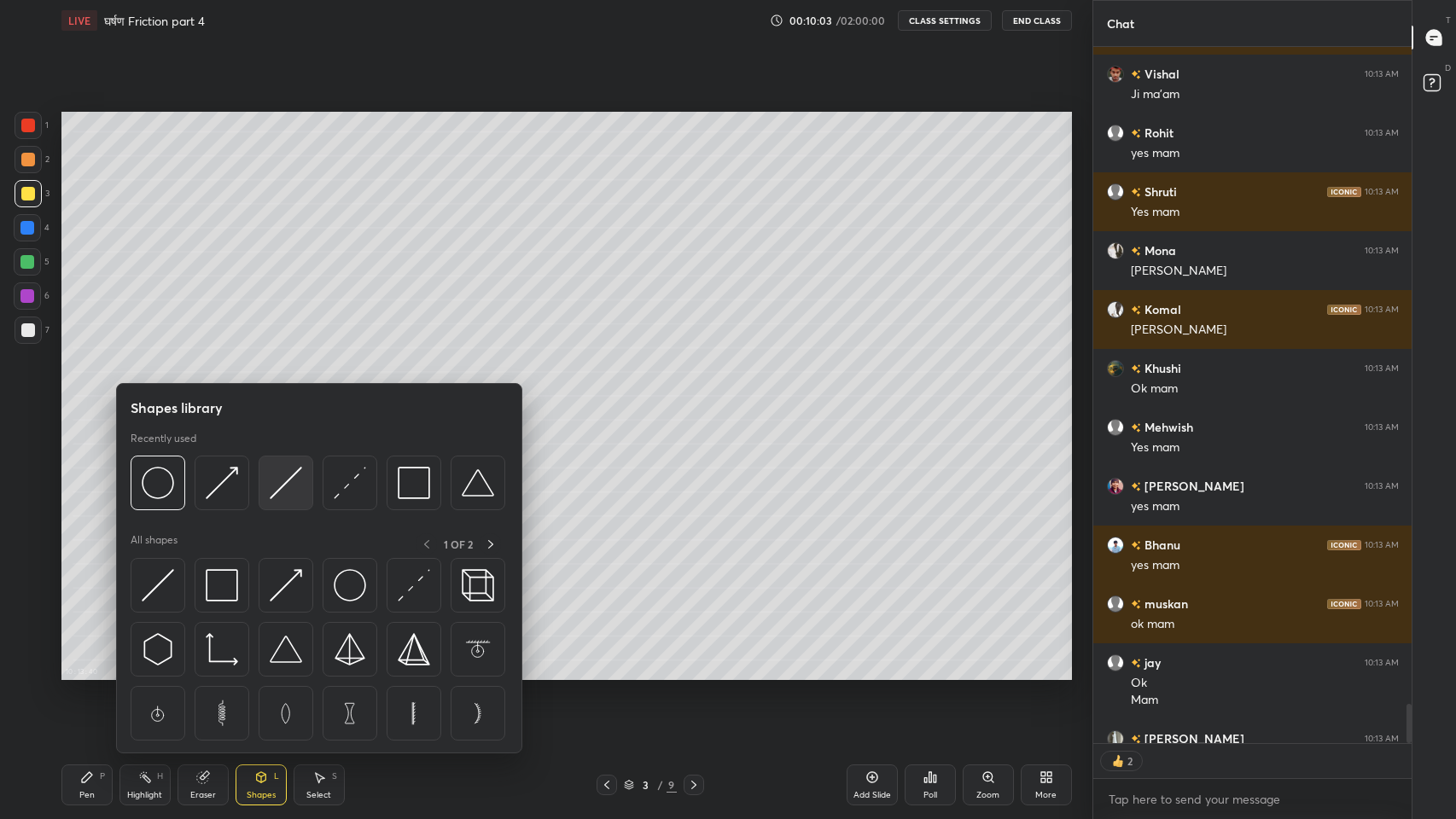
click at [281, 486] on img at bounding box center [285, 482] width 32 height 32
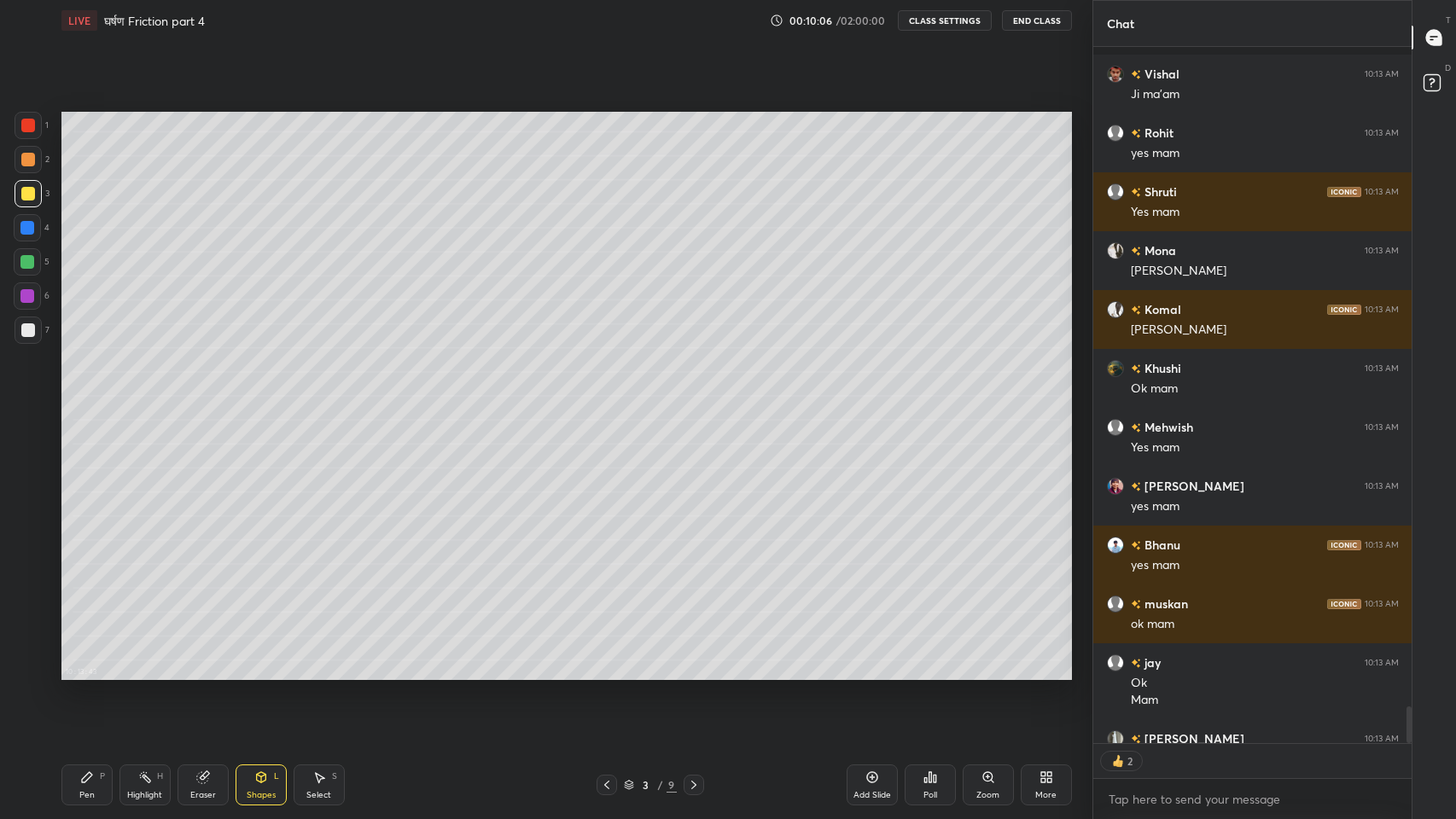
scroll to position [12422, 0]
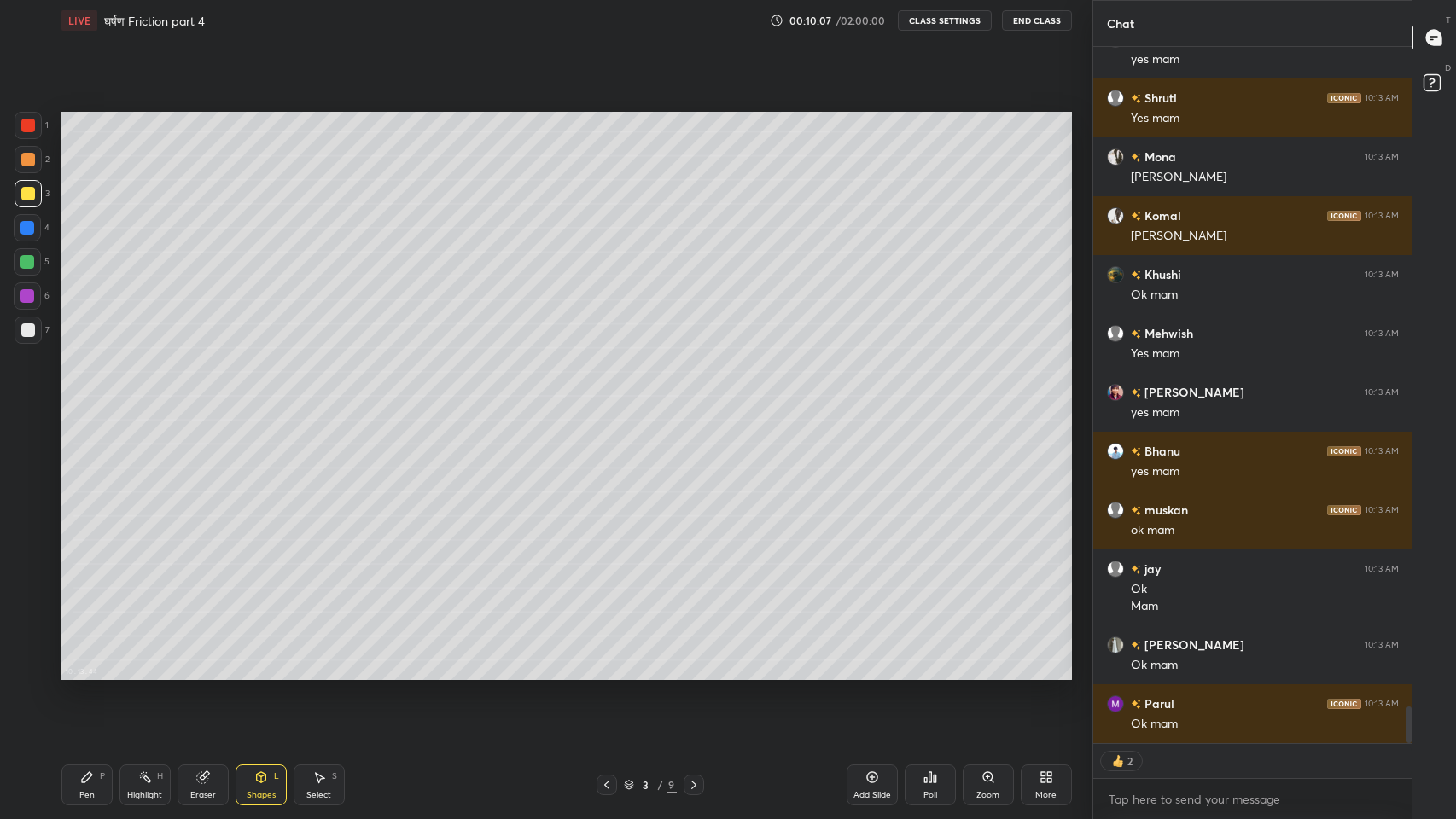
click at [262, 673] on div "Shapes" at bounding box center [261, 795] width 29 height 9
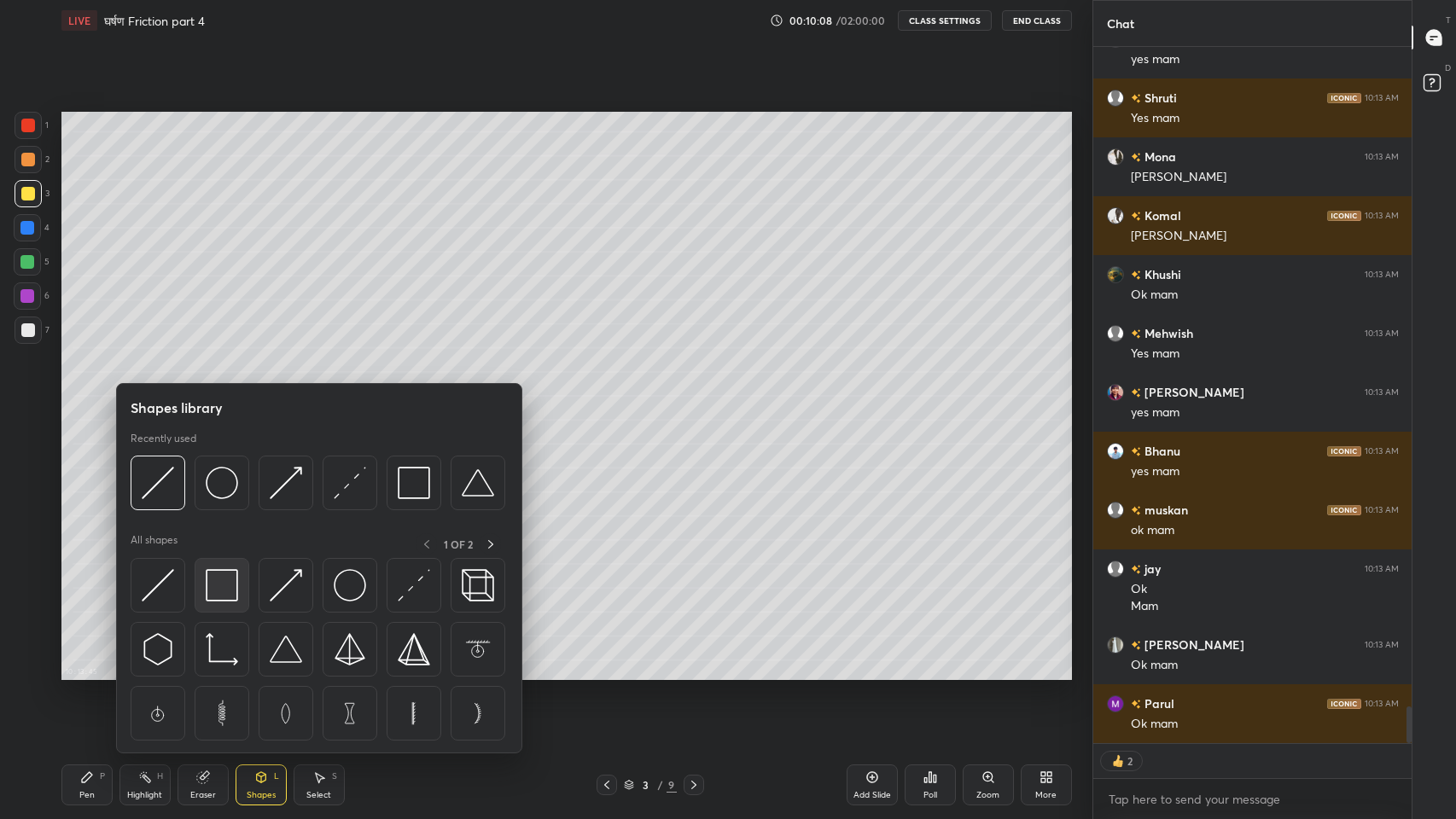
click at [221, 587] on img at bounding box center [222, 585] width 32 height 32
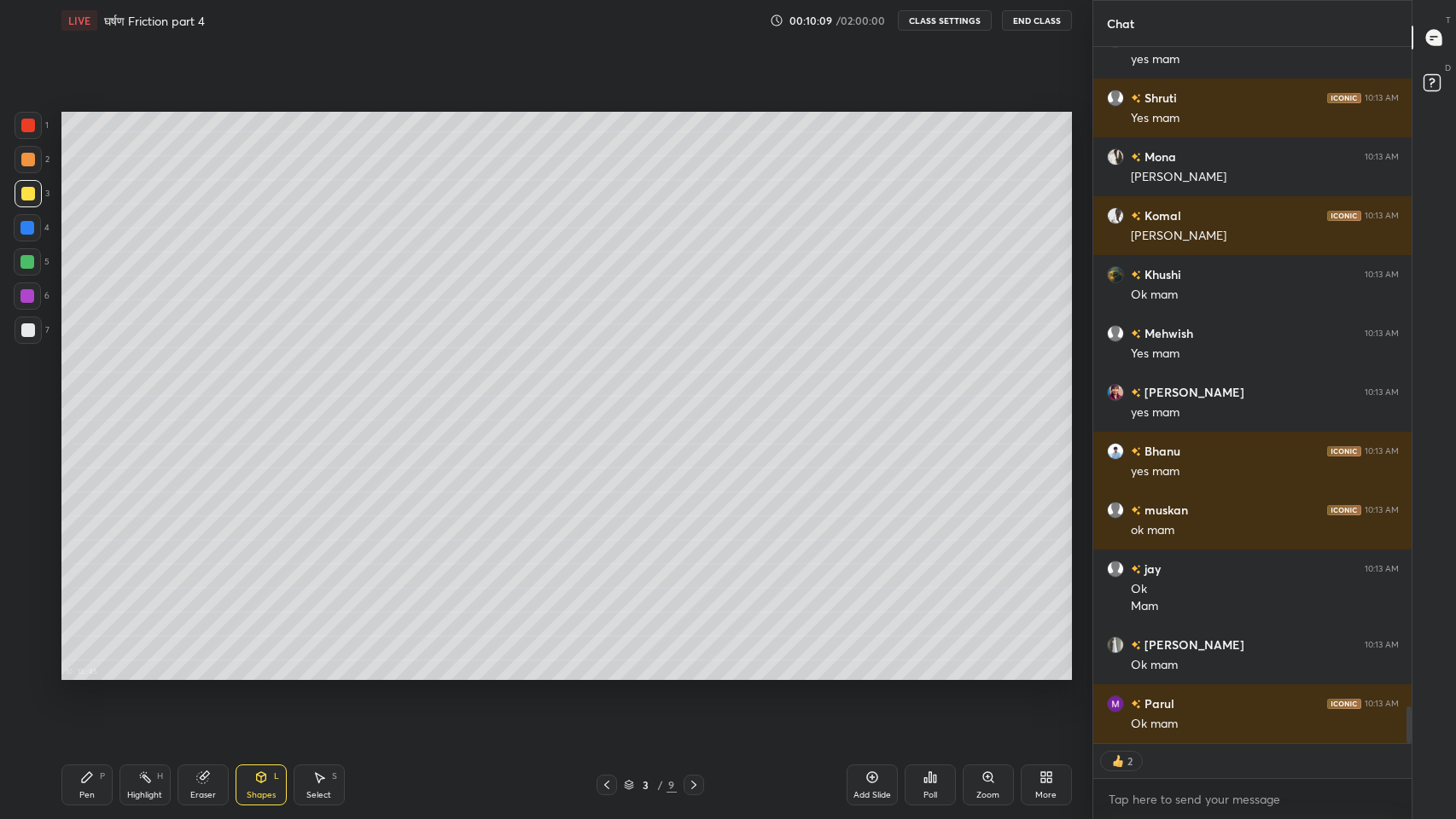
click at [29, 334] on div at bounding box center [28, 330] width 14 height 14
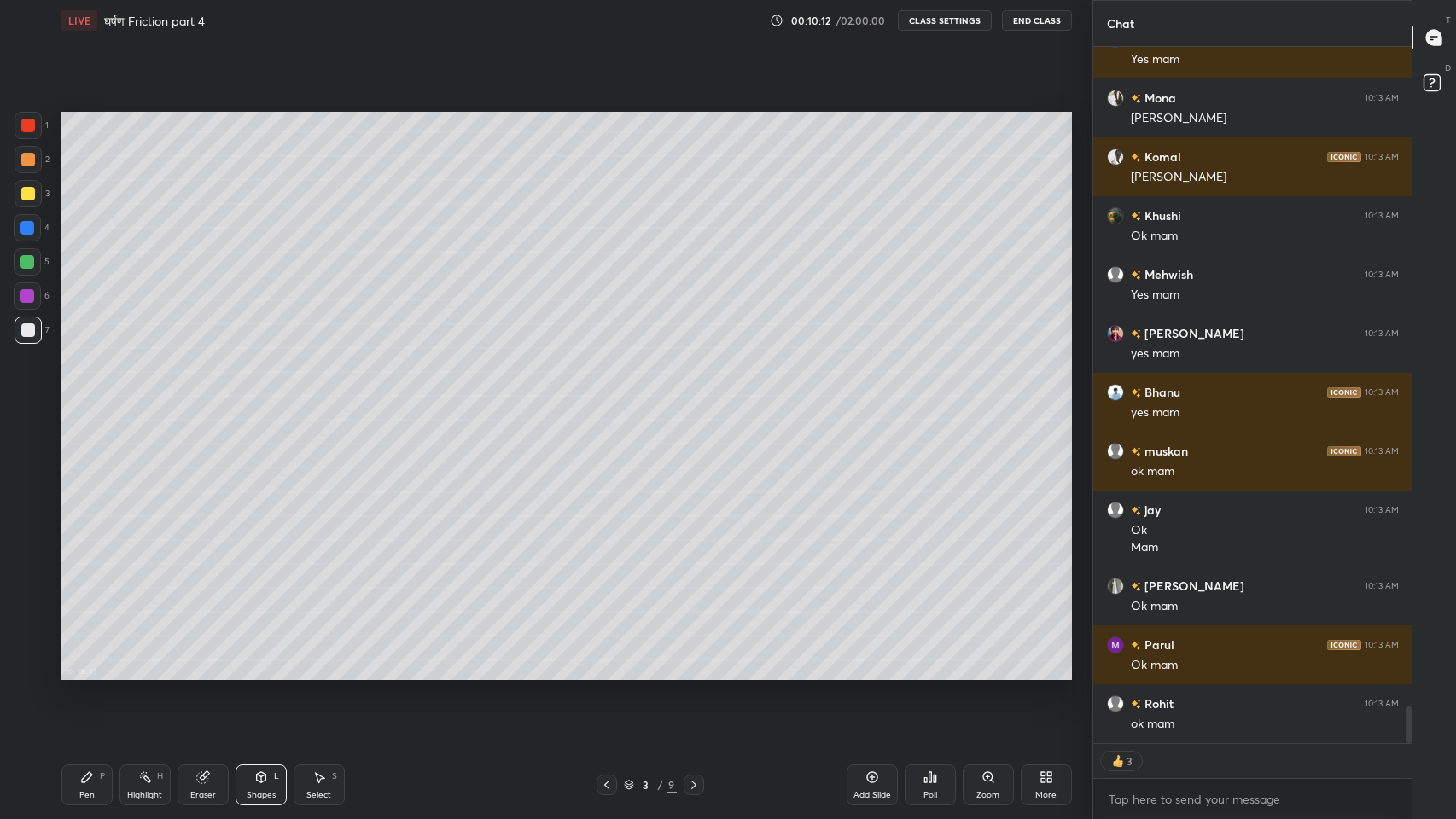
click at [88, 673] on div "Pen" at bounding box center [87, 795] width 16 height 9
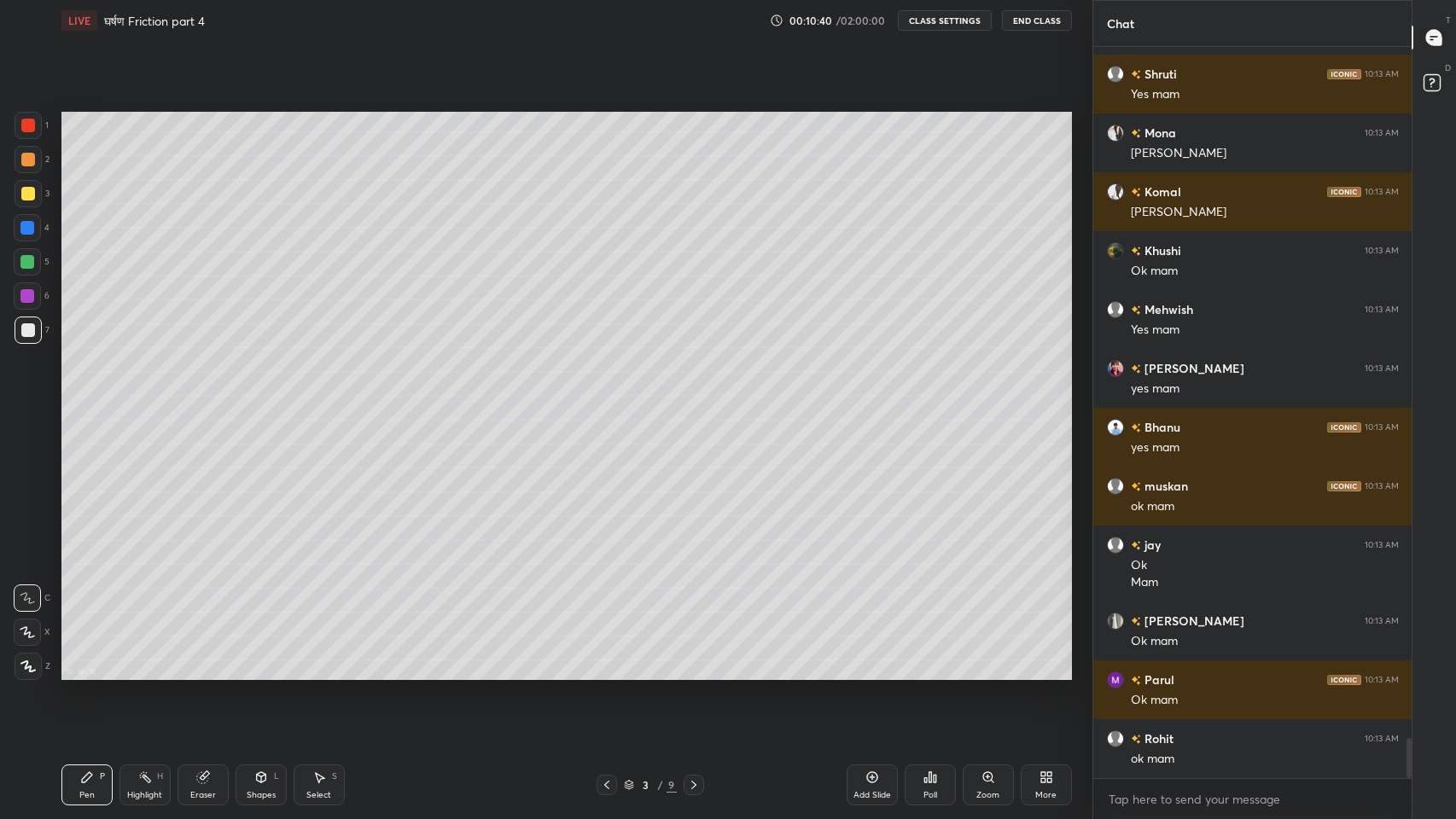
scroll to position [12505, 0]
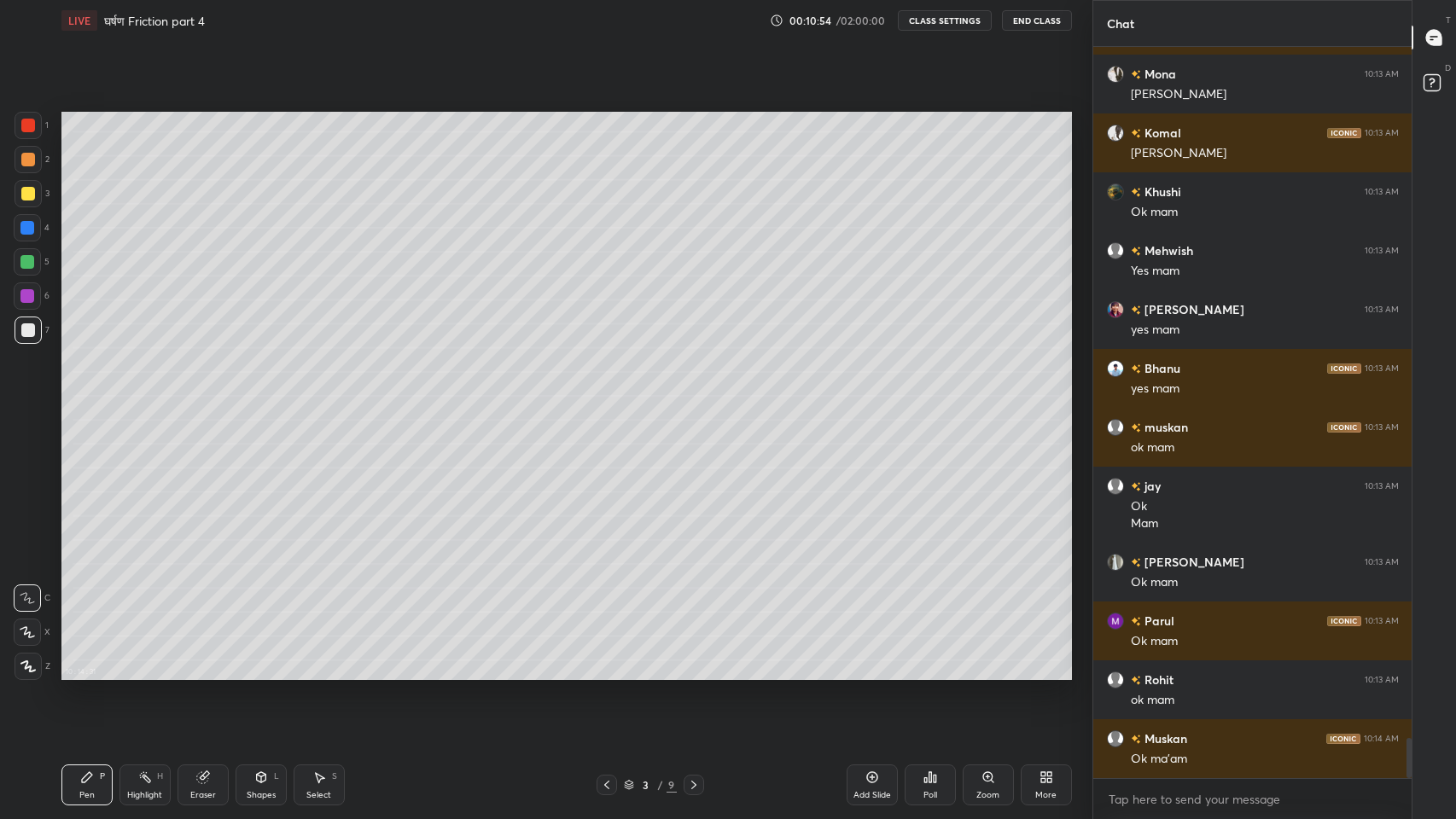
click at [32, 623] on div at bounding box center [27, 632] width 27 height 27
click at [24, 190] on div at bounding box center [28, 193] width 14 height 14
click at [256, 673] on icon at bounding box center [260, 777] width 10 height 11
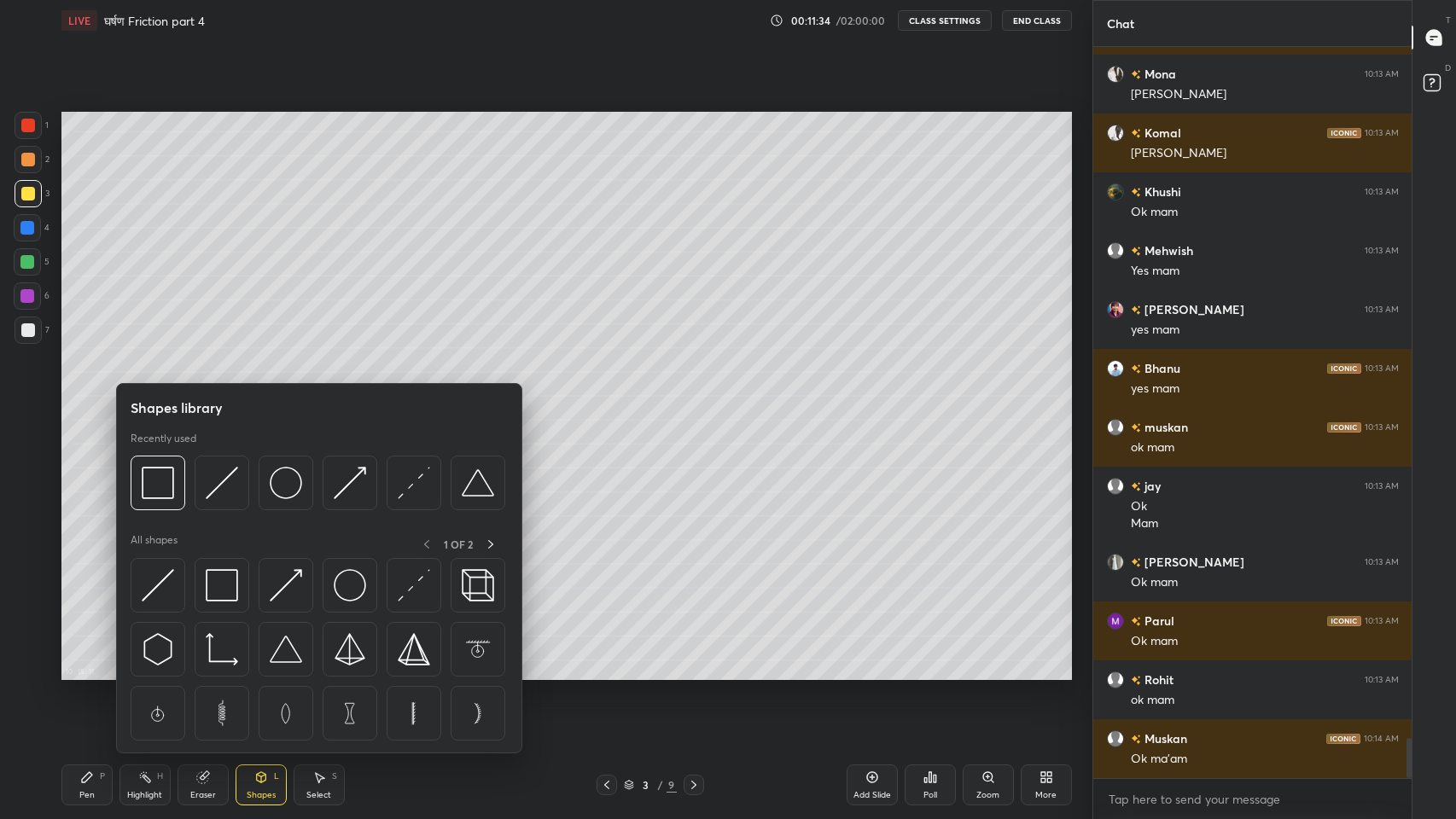
click at [335, 497] on img at bounding box center [349, 482] width 32 height 32
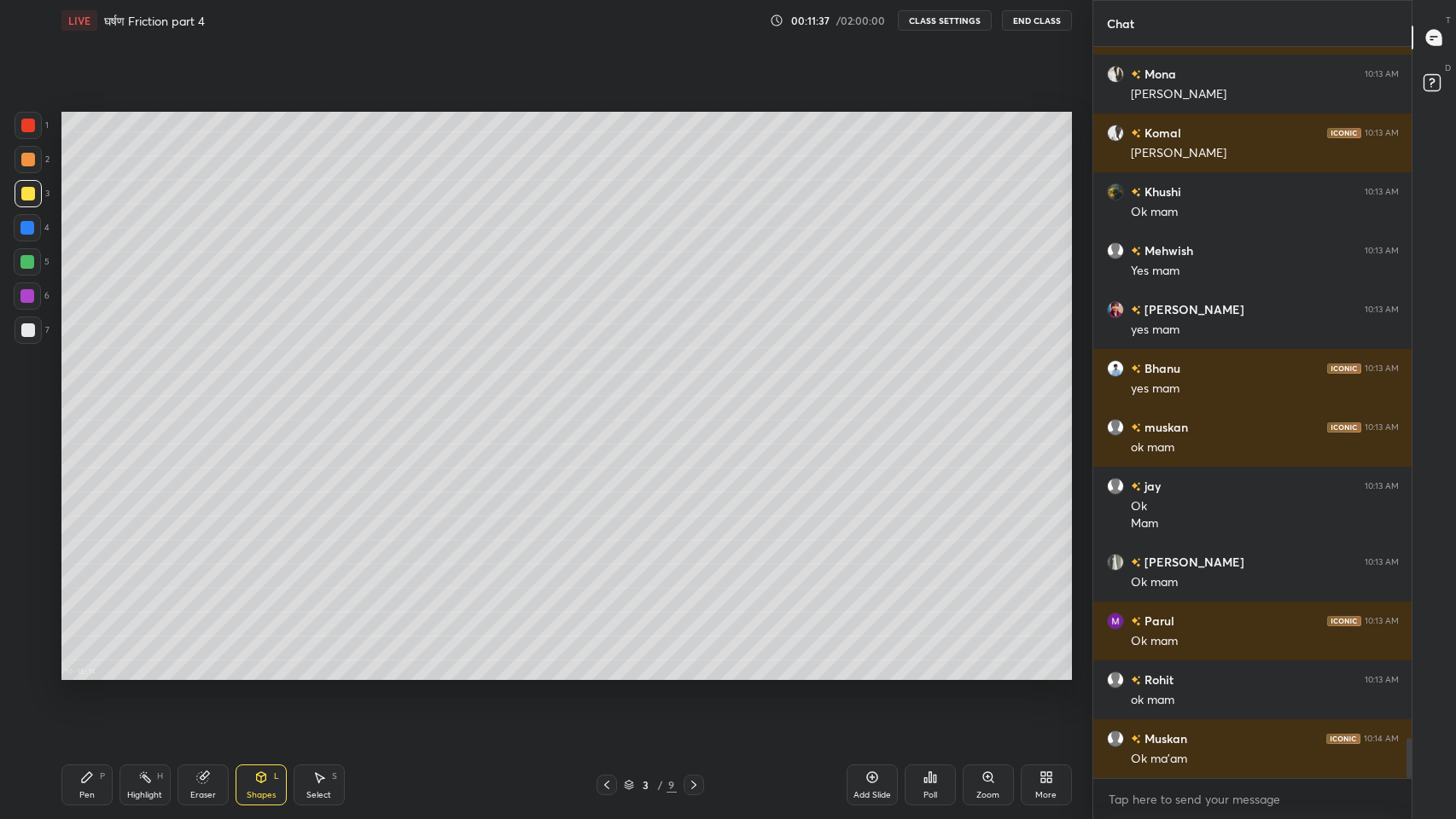
click at [91, 673] on div "Pen" at bounding box center [87, 795] width 16 height 9
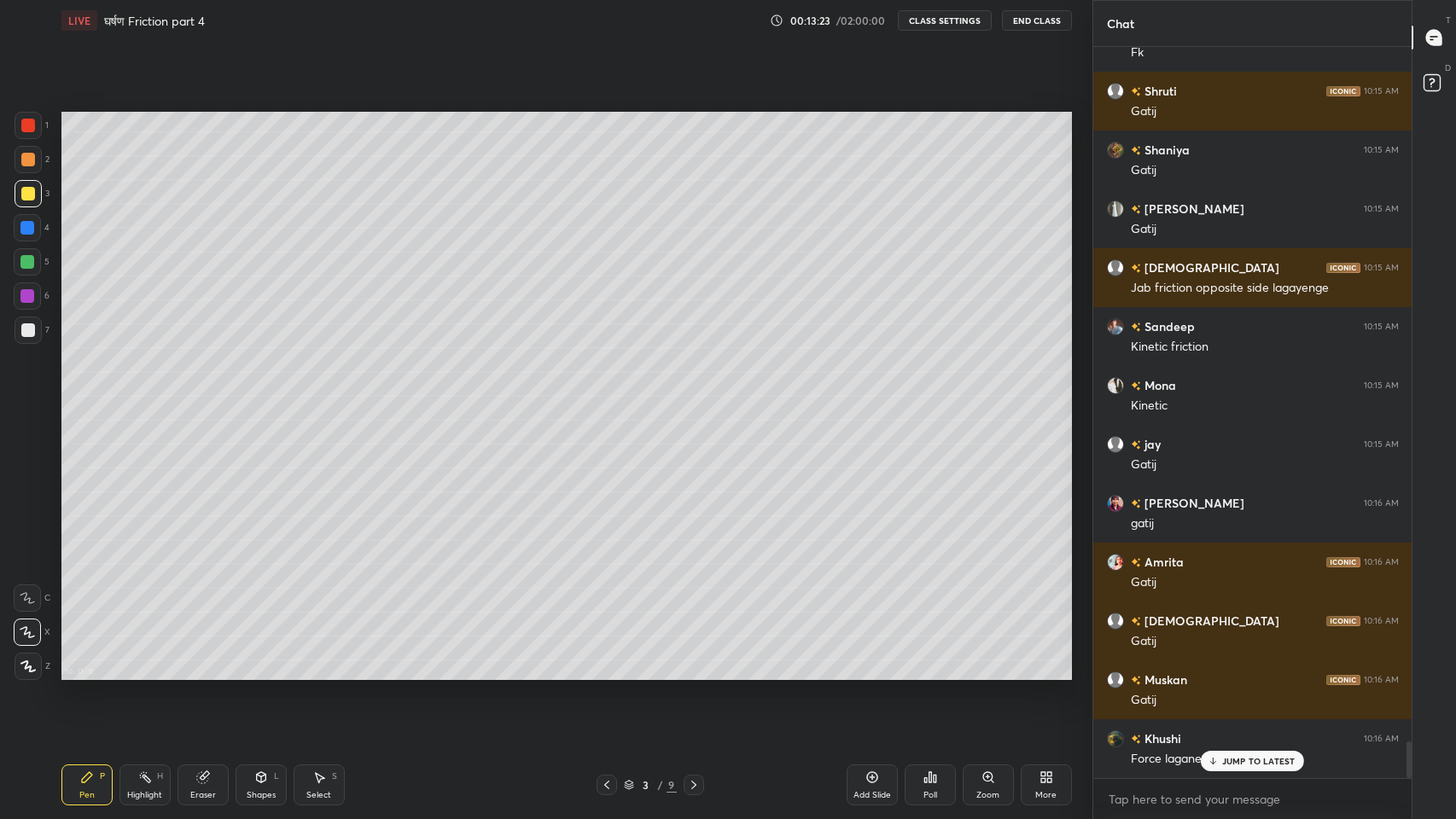
scroll to position [13799, 0]
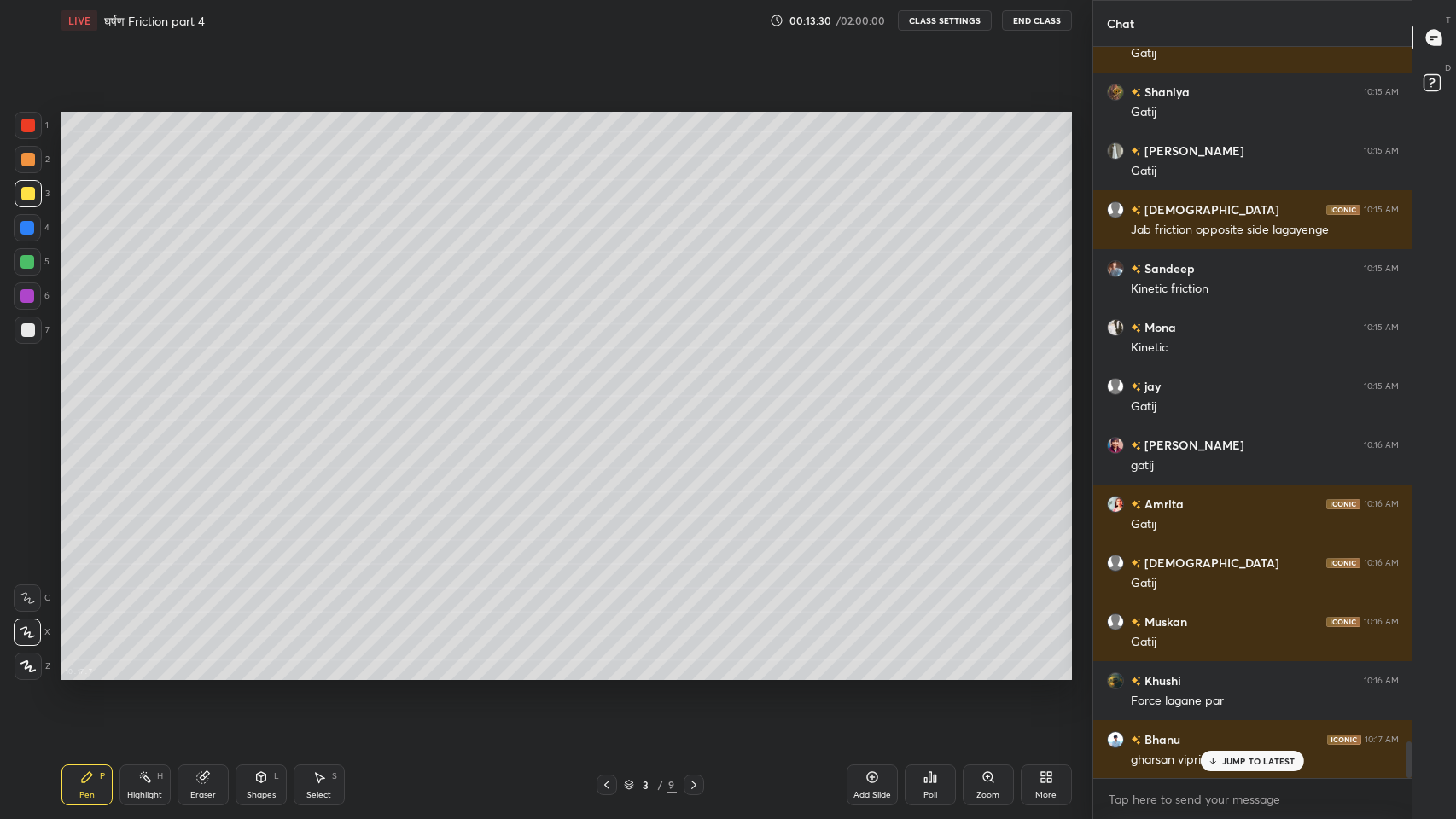
click at [1225, 673] on div "JUMP TO LATEST" at bounding box center [1251, 761] width 102 height 20
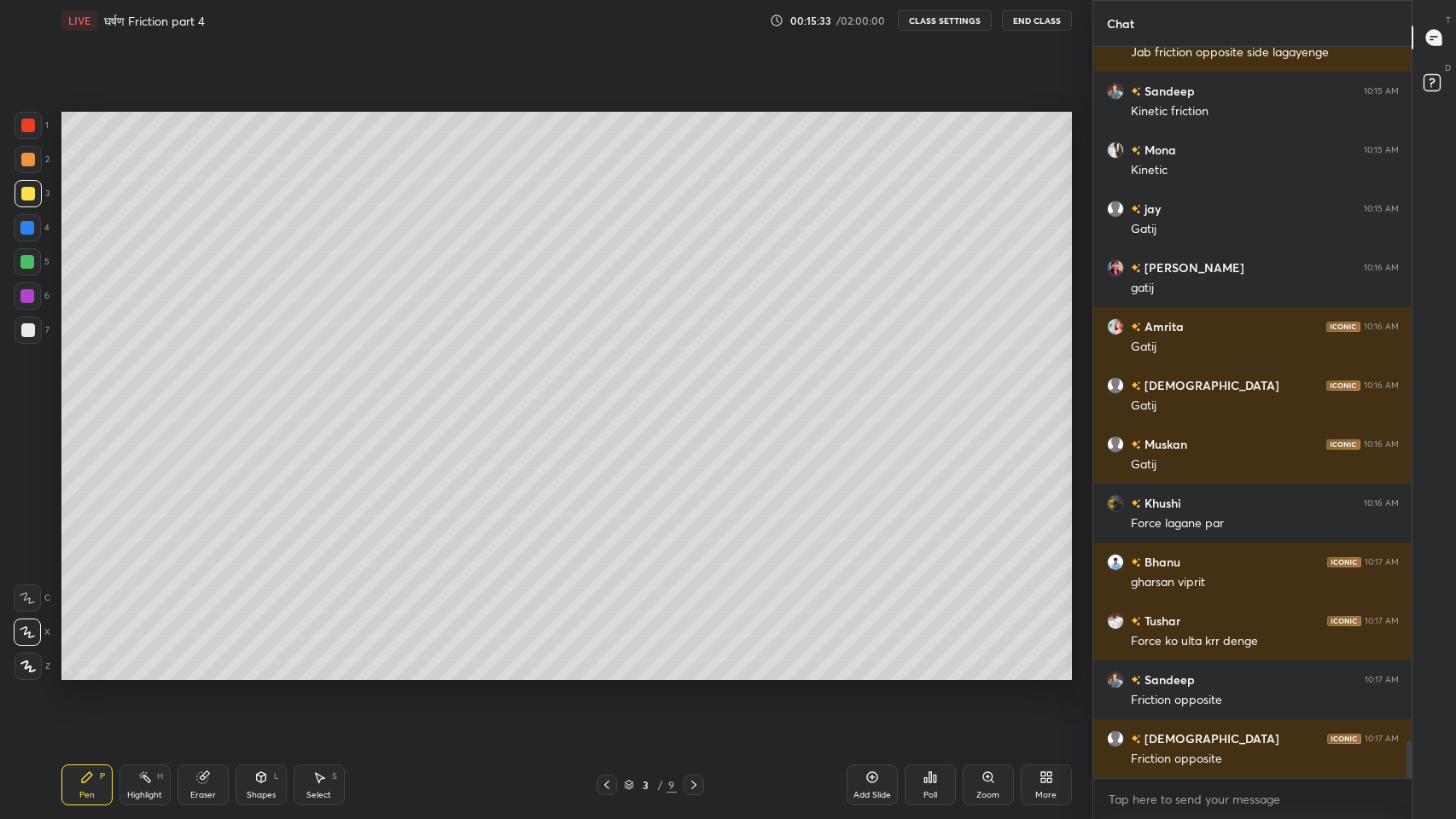
scroll to position [14035, 0]
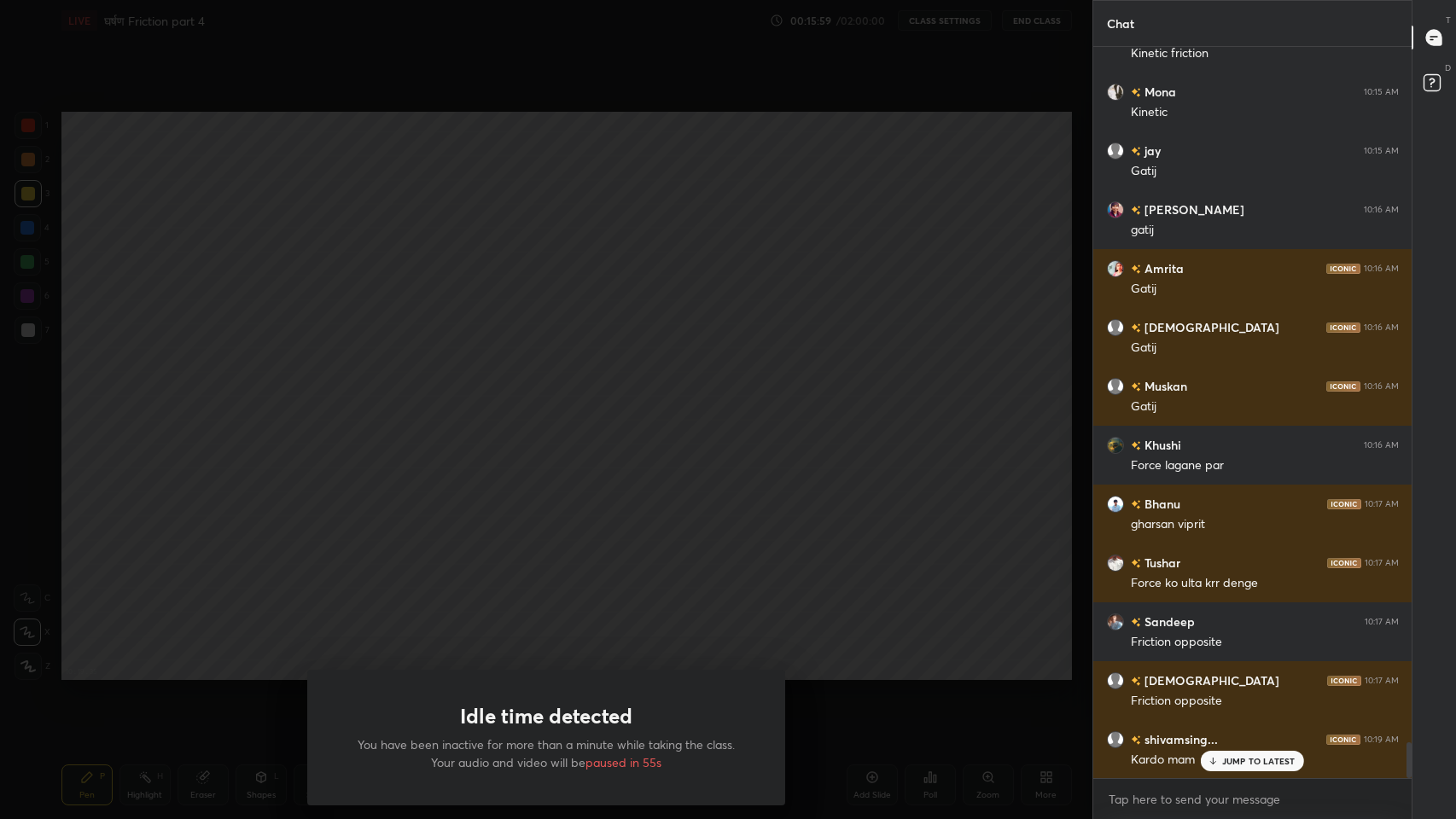
click at [394, 563] on div "Idle time detected You have been inactive for more than a minute while taking t…" at bounding box center [546, 409] width 1092 height 819
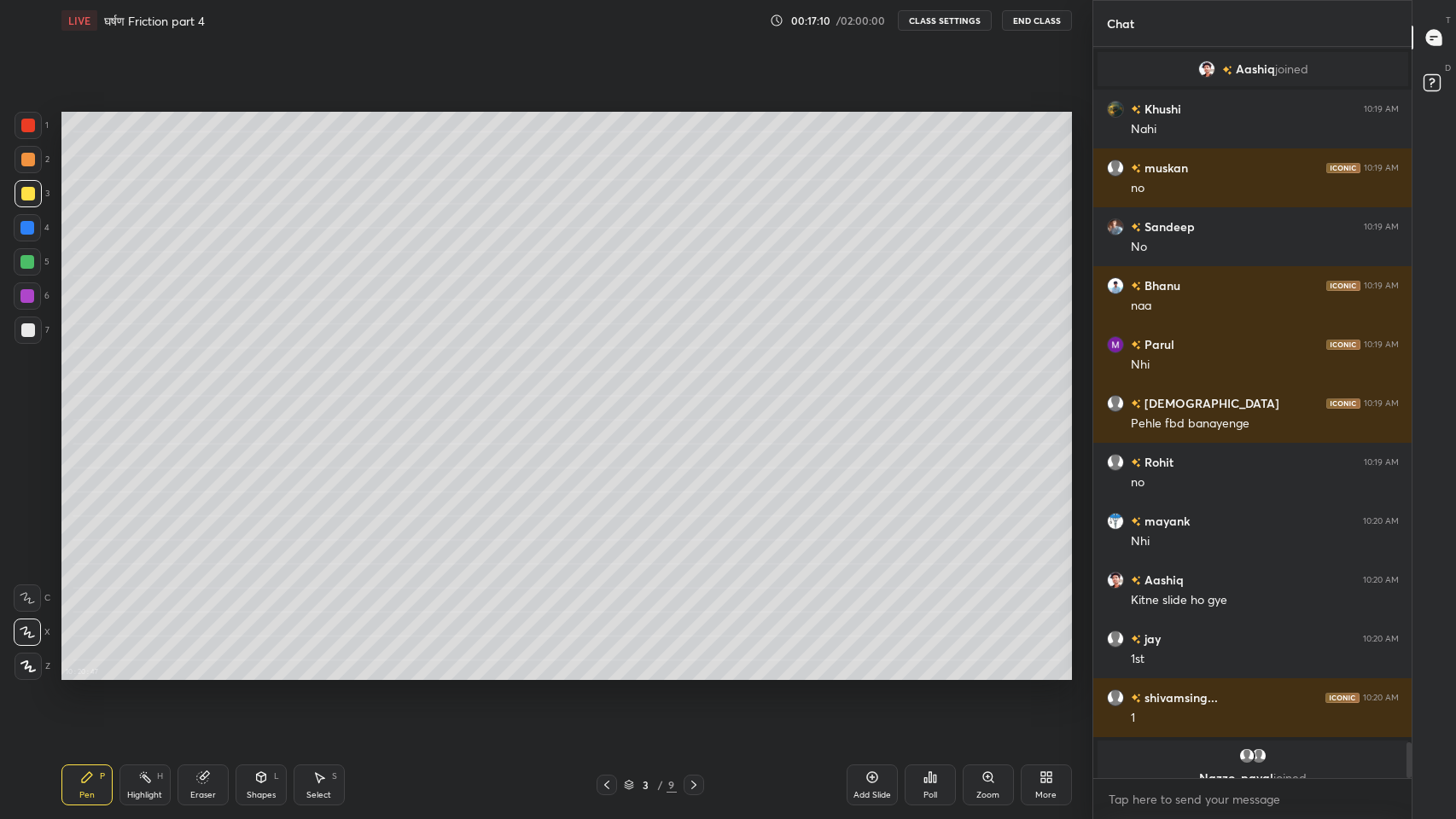
scroll to position [14142, 0]
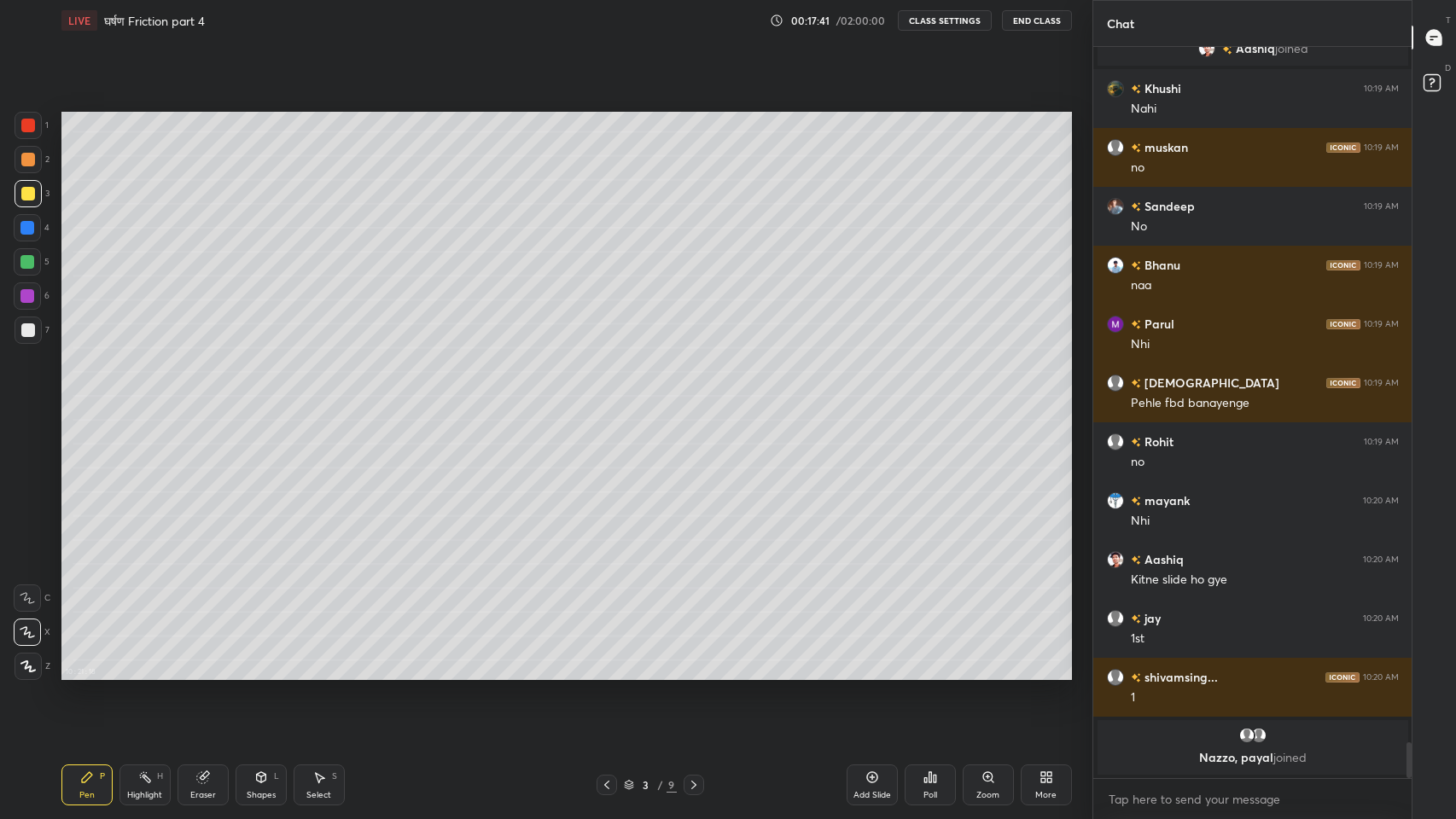
click at [26, 332] on div at bounding box center [28, 330] width 14 height 14
click at [24, 155] on div at bounding box center [28, 159] width 14 height 14
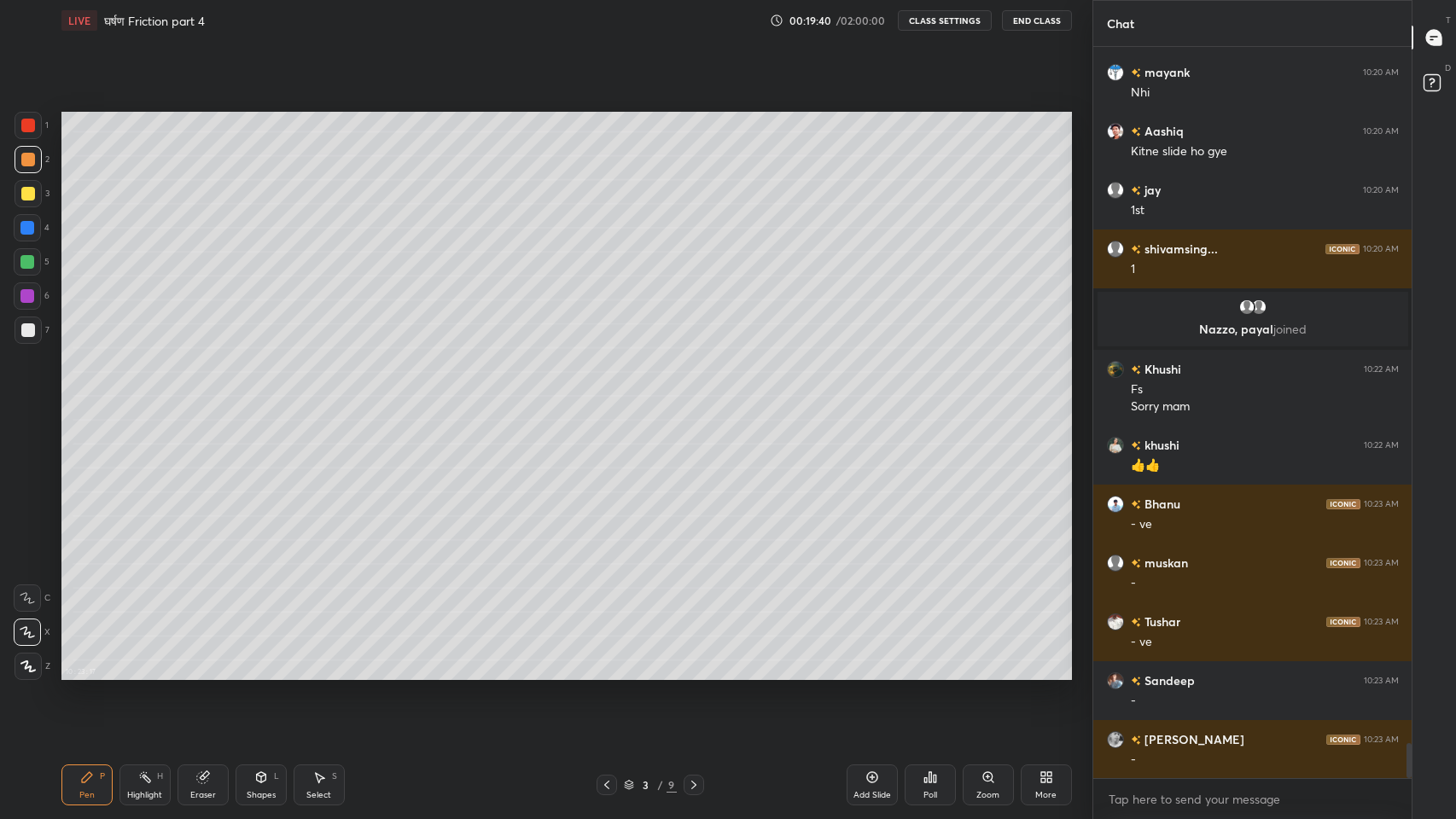
scroll to position [14435, 0]
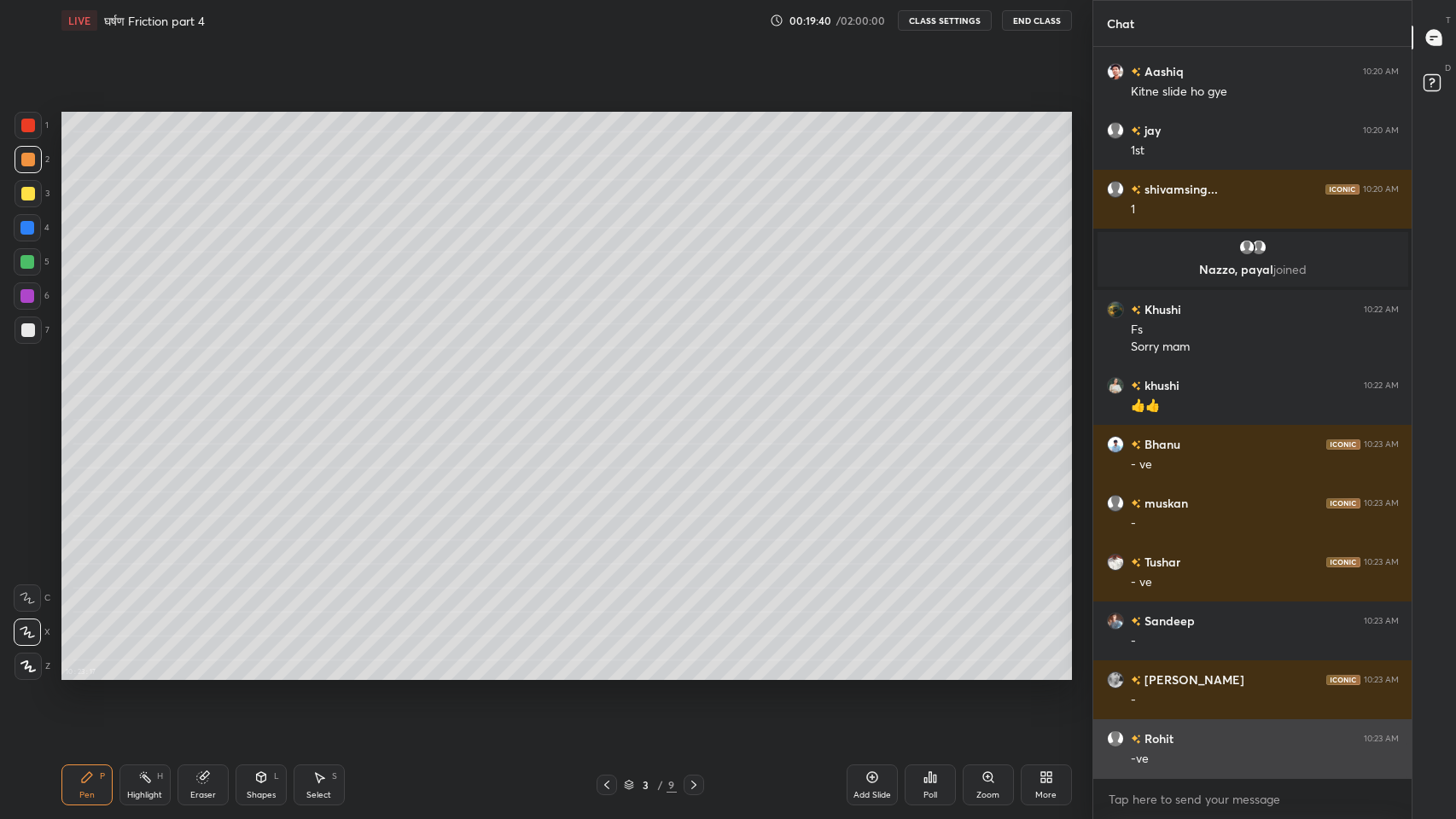
click at [1256, 673] on div "-ve" at bounding box center [1265, 760] width 268 height 17
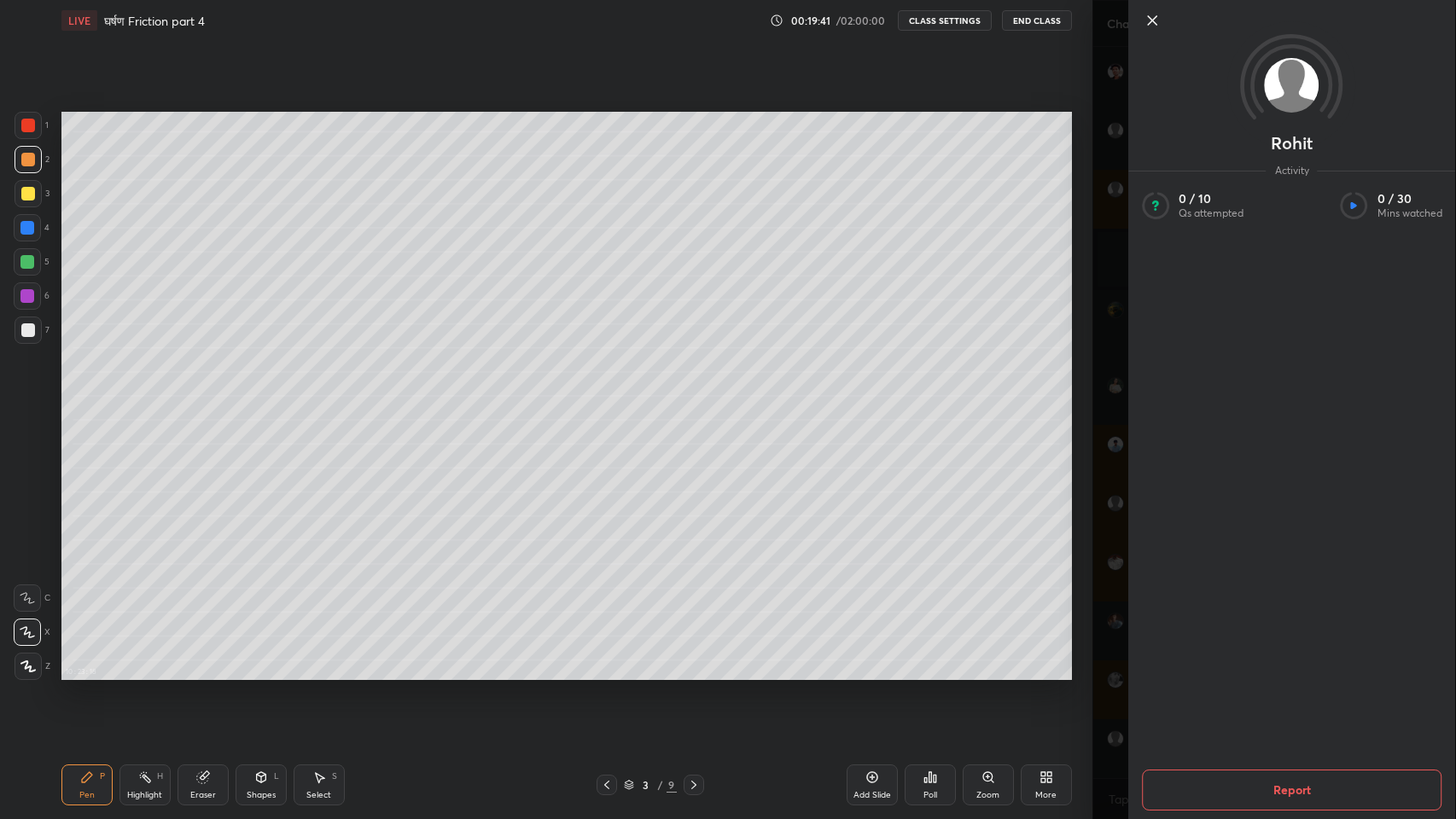
click at [1117, 664] on div "Rohit Activity 0 / 10 Qs attempted 0 / 30 Mins watched Report" at bounding box center [1274, 409] width 364 height 819
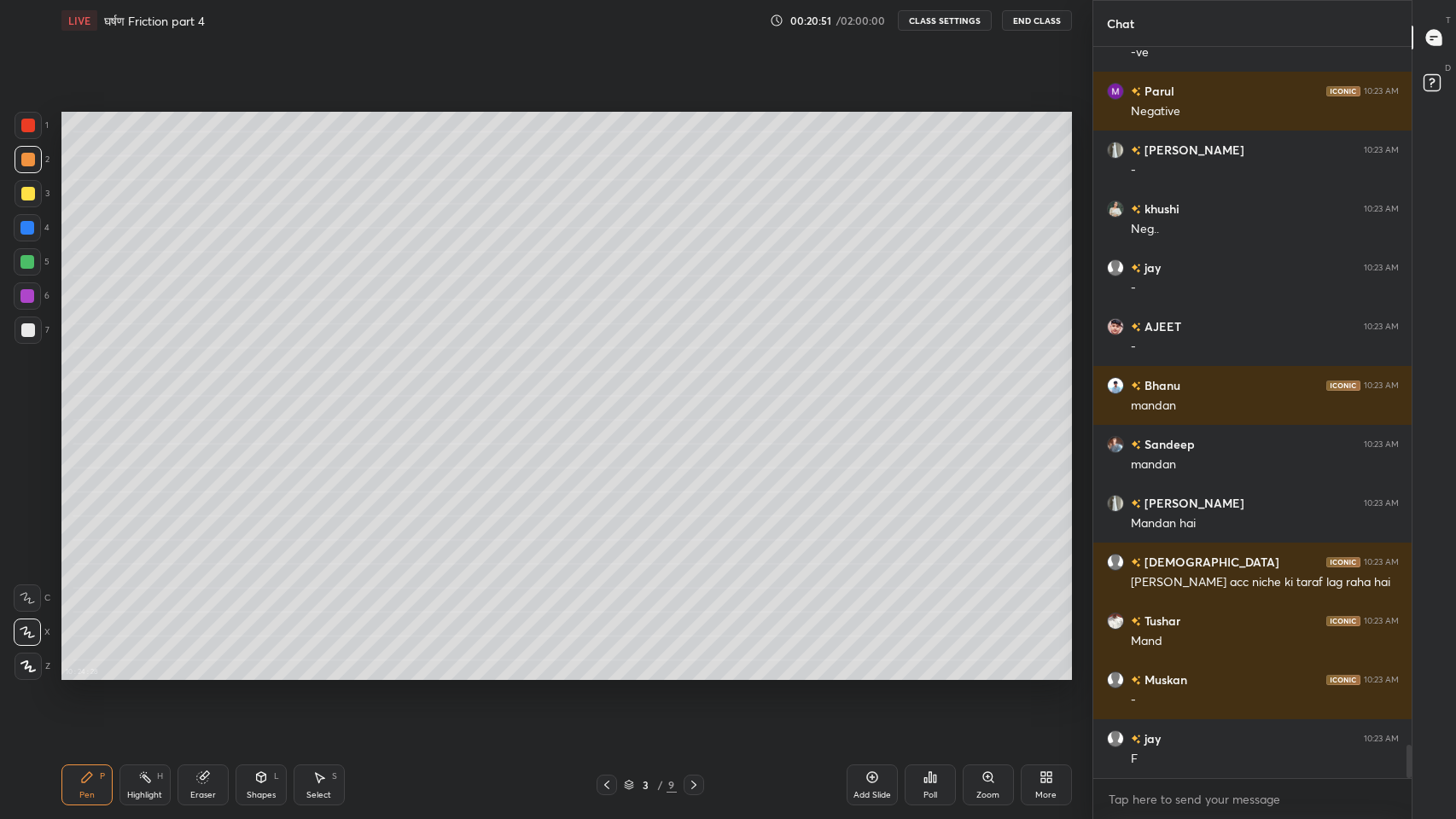
scroll to position [15182, 0]
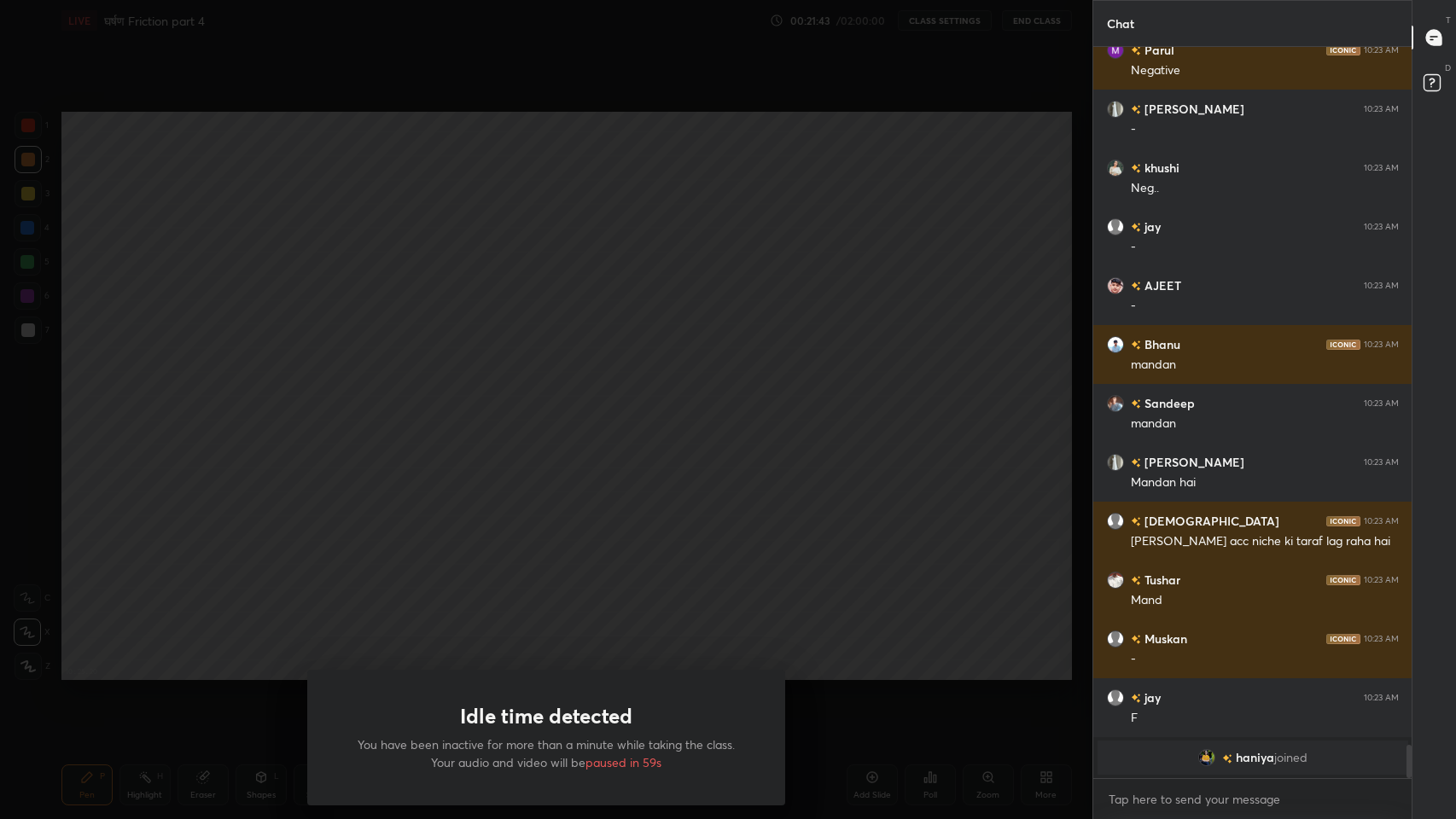
click at [521, 536] on div "Idle time detected You have been inactive for more than a minute while taking t…" at bounding box center [546, 409] width 1092 height 819
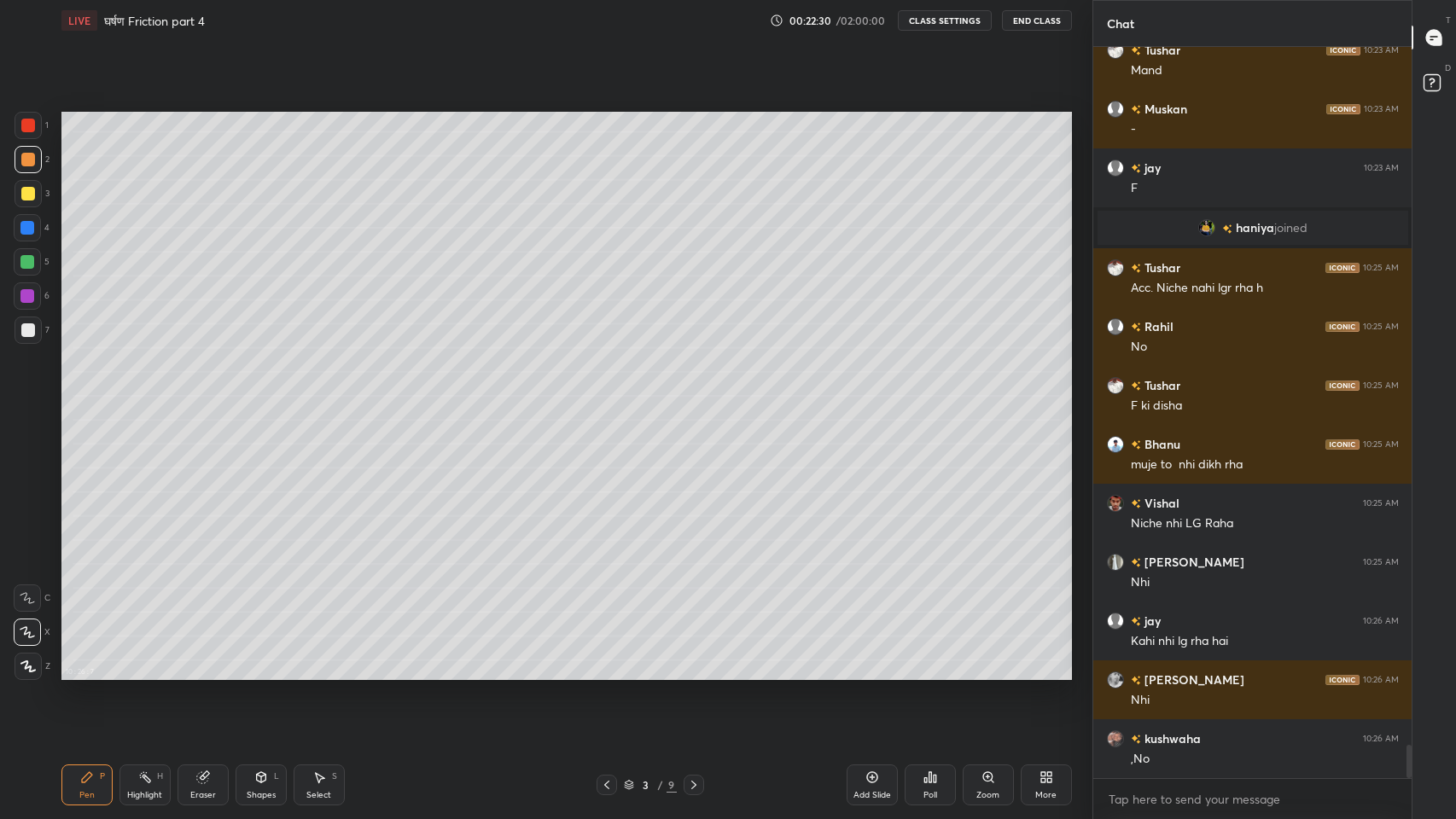
scroll to position [15464, 0]
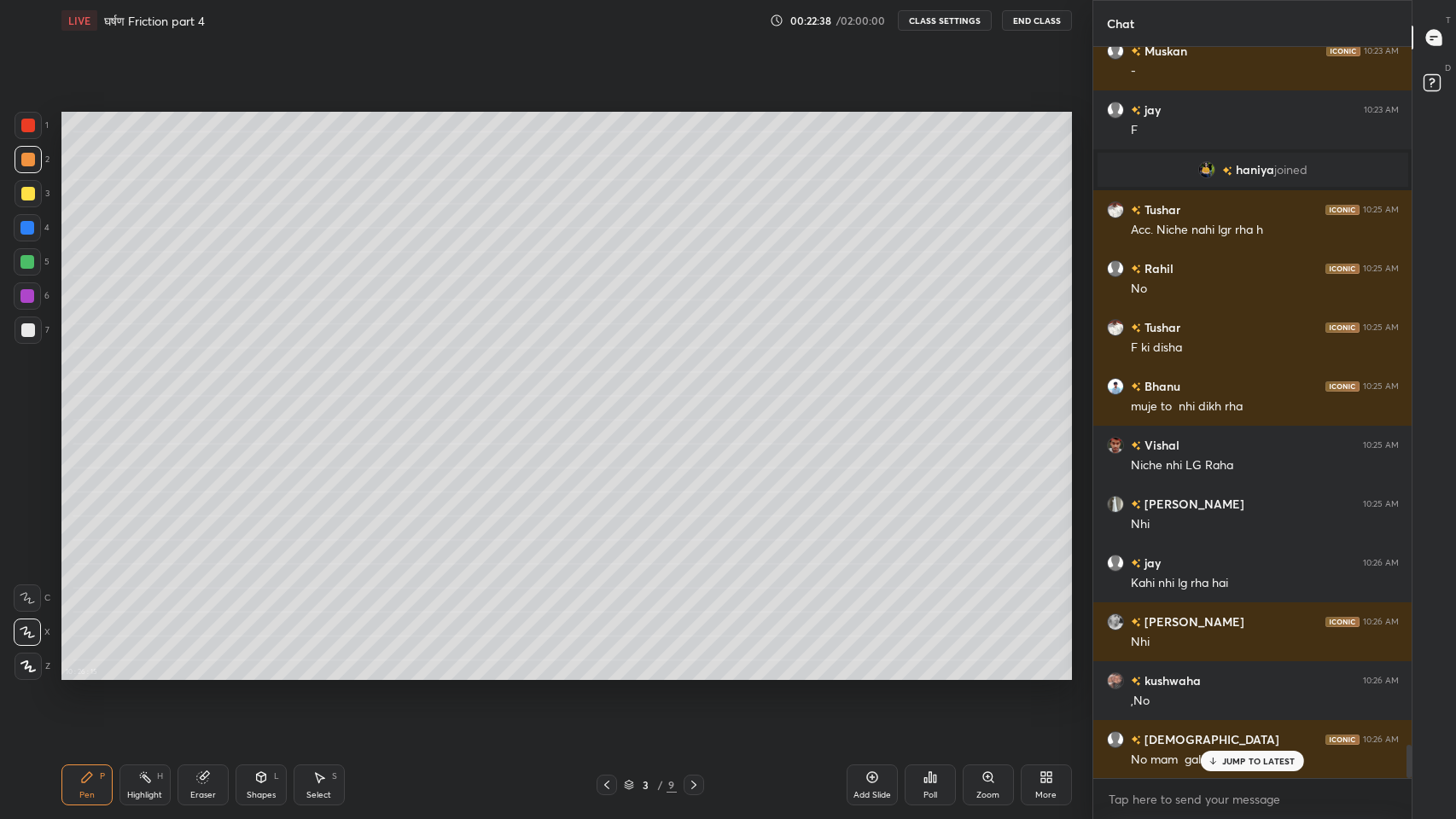
click at [1228, 673] on p "JUMP TO LATEST" at bounding box center [1259, 761] width 74 height 11
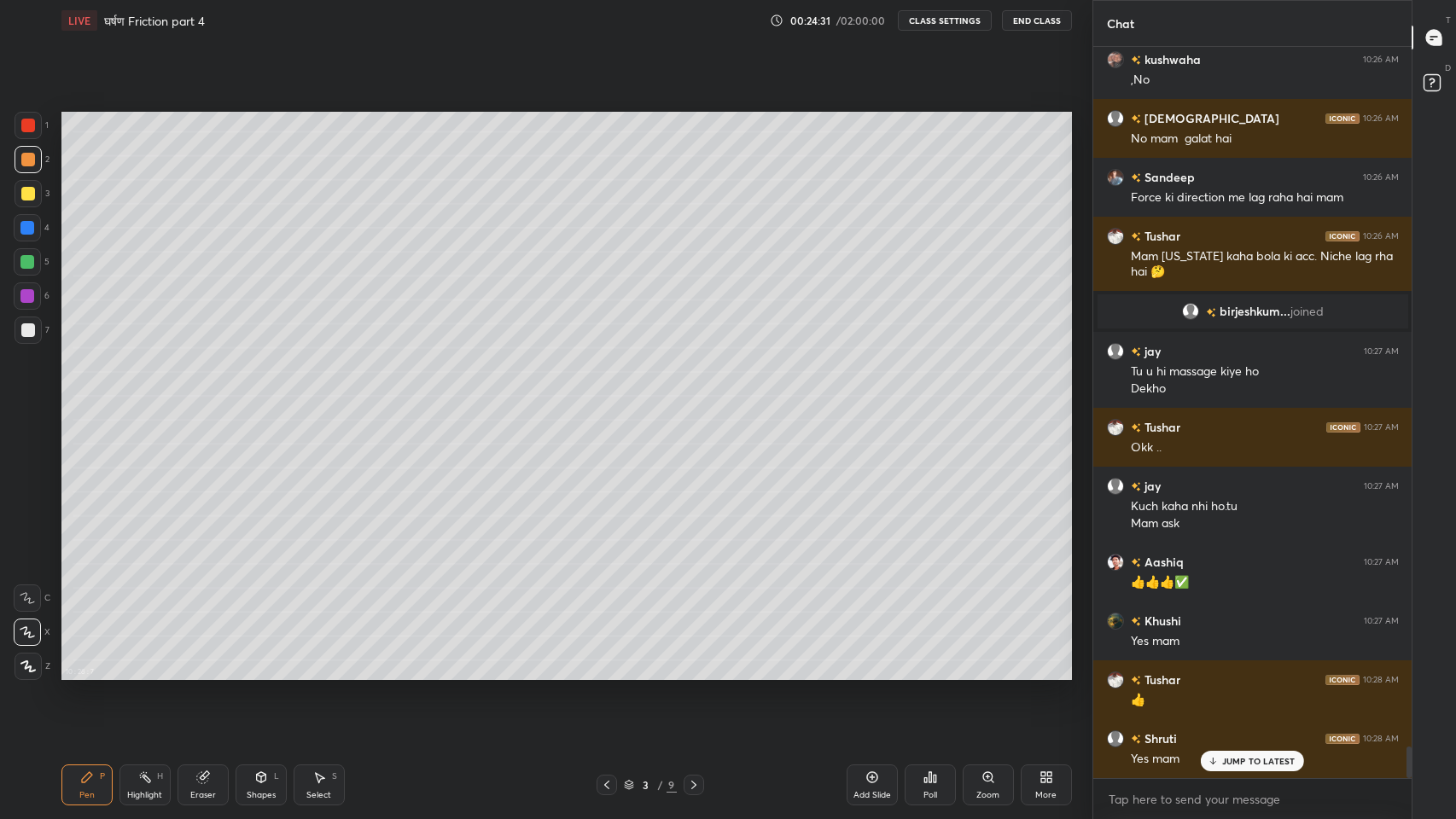
scroll to position [16143, 0]
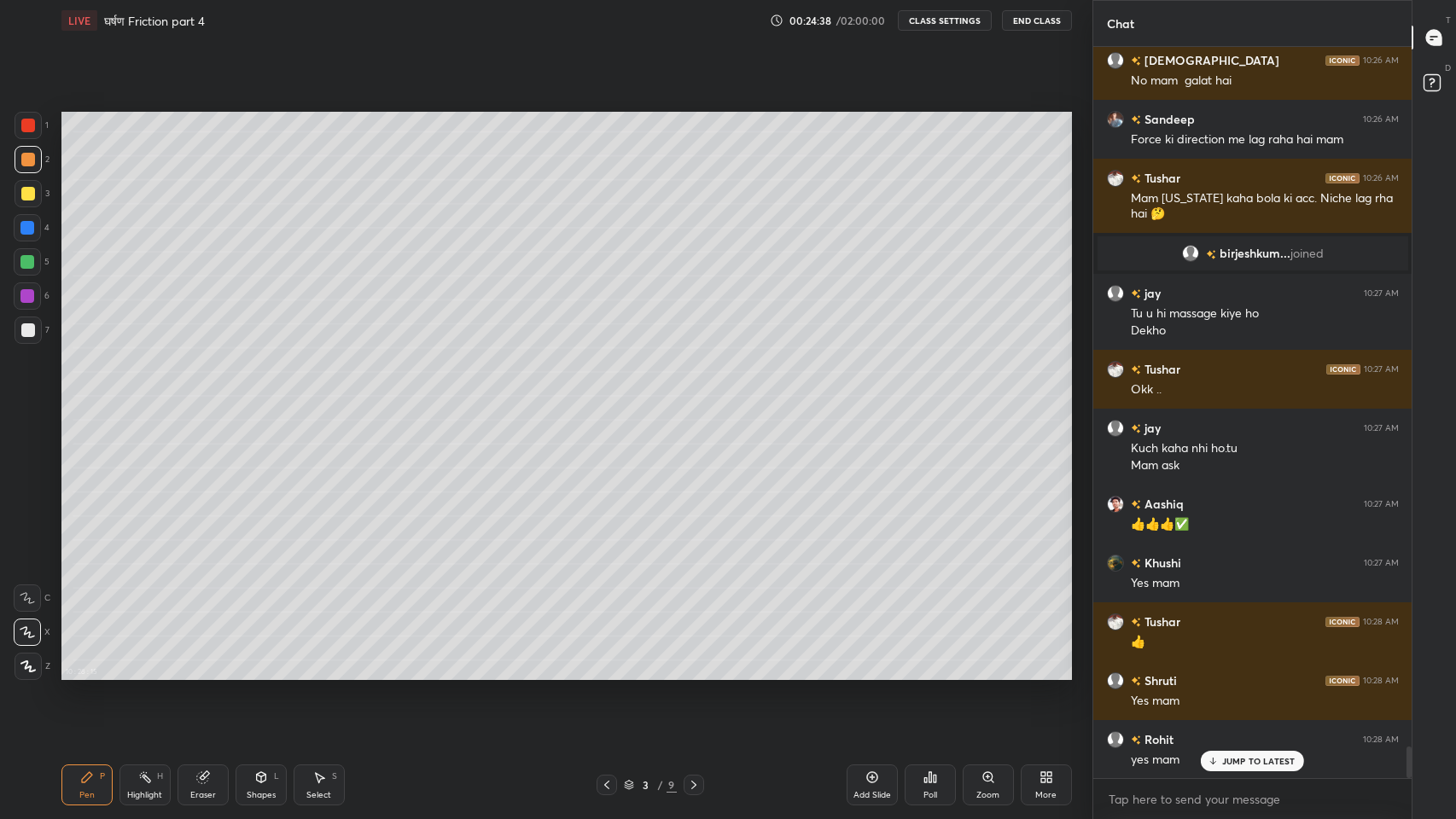
click at [263, 673] on div "Shapes L" at bounding box center [260, 785] width 52 height 41
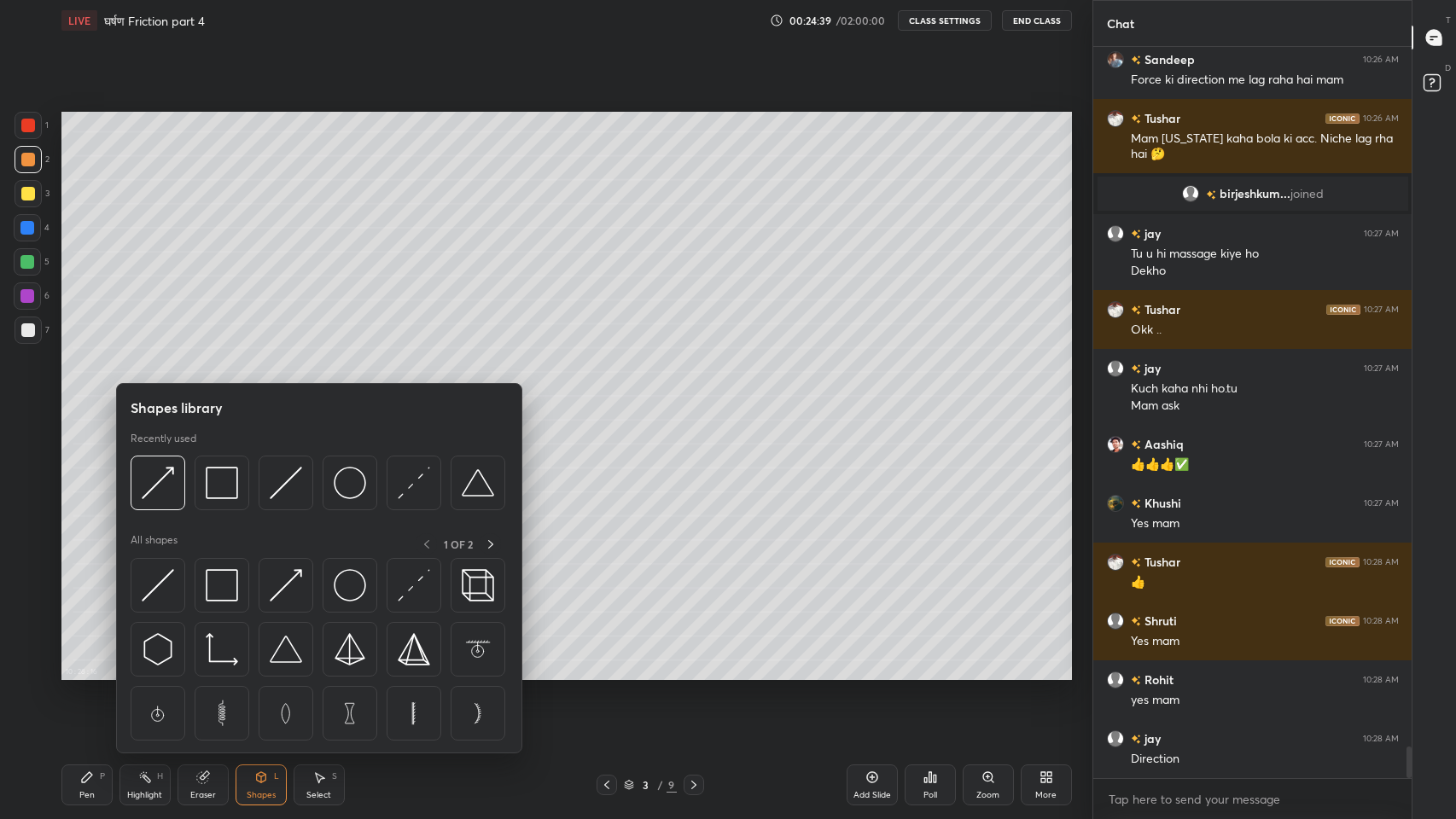
click at [289, 484] on img at bounding box center [285, 482] width 32 height 32
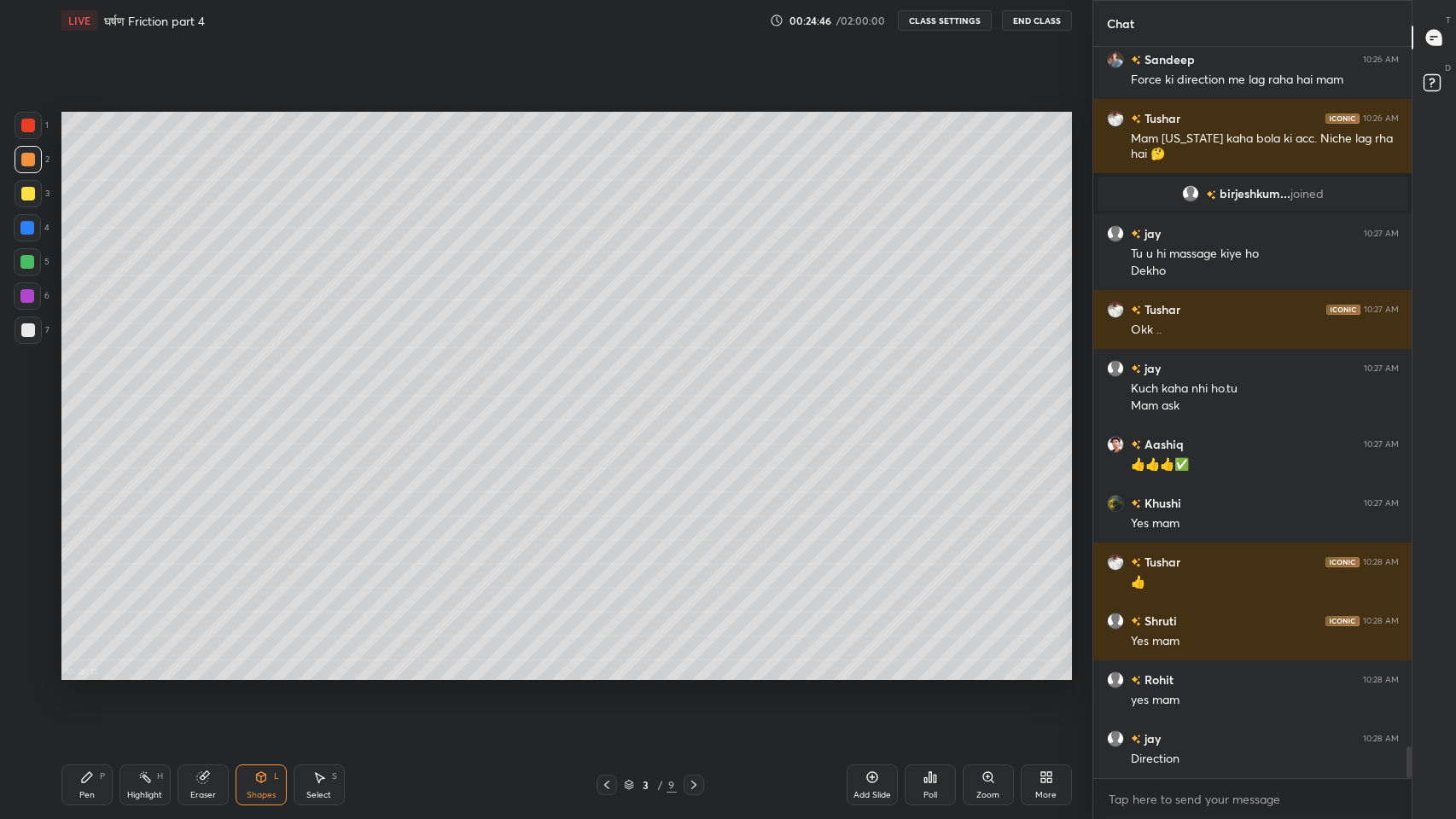
click at [95, 673] on div "Pen P" at bounding box center [87, 785] width 52 height 41
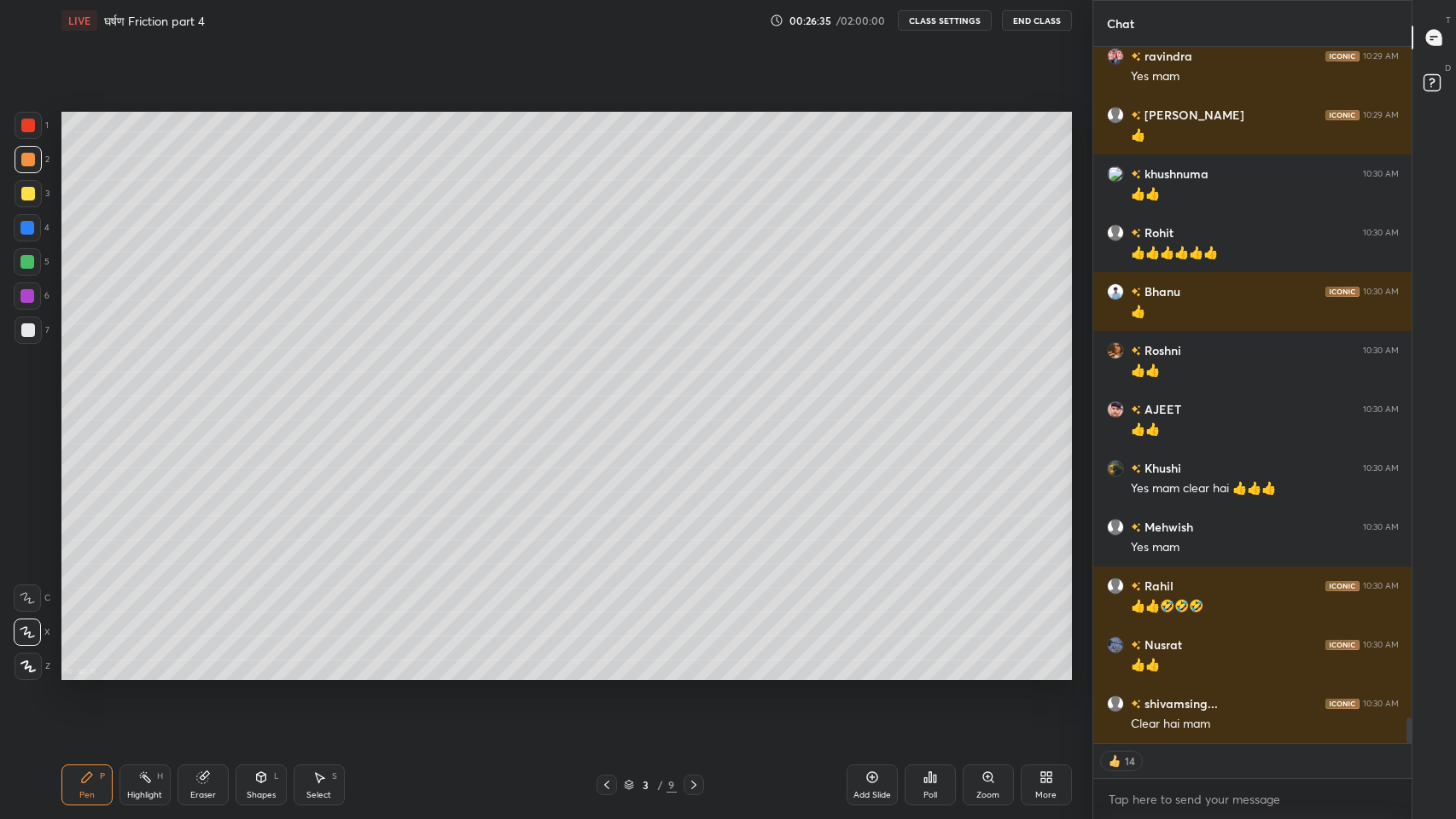
scroll to position [18609, 0]
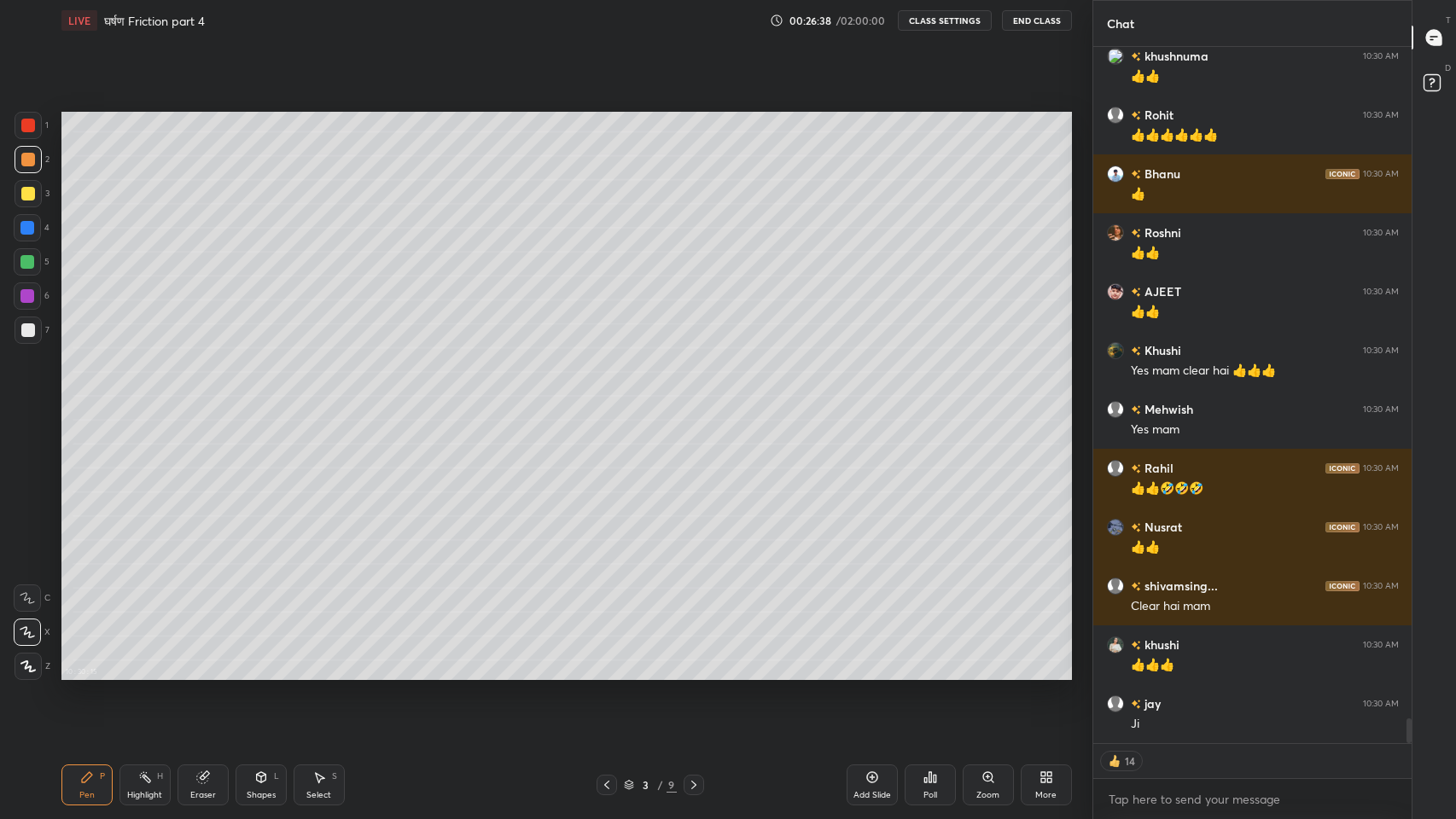
click at [871, 673] on icon at bounding box center [872, 776] width 5 height 5
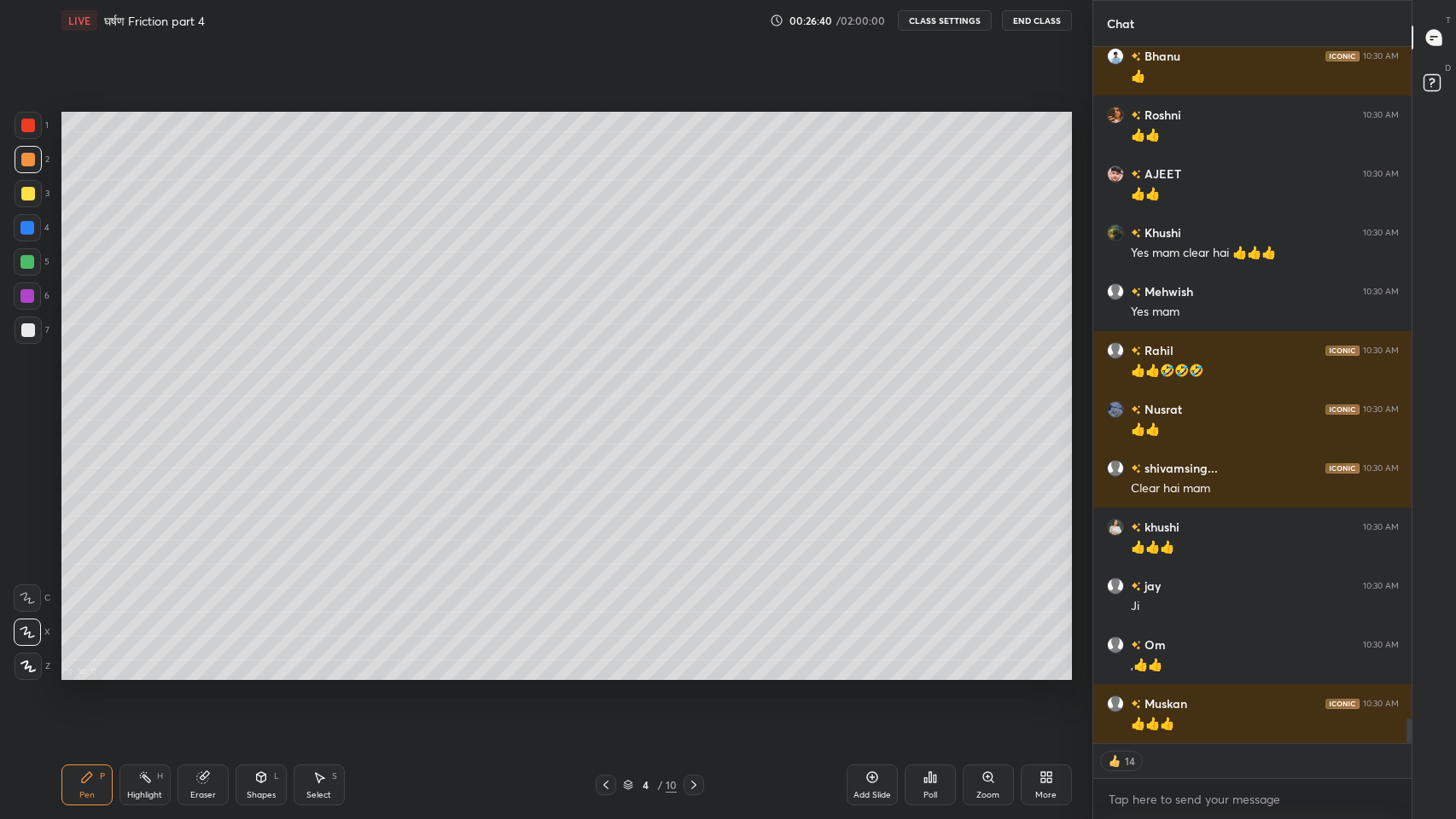
click at [26, 191] on div at bounding box center [28, 193] width 14 height 14
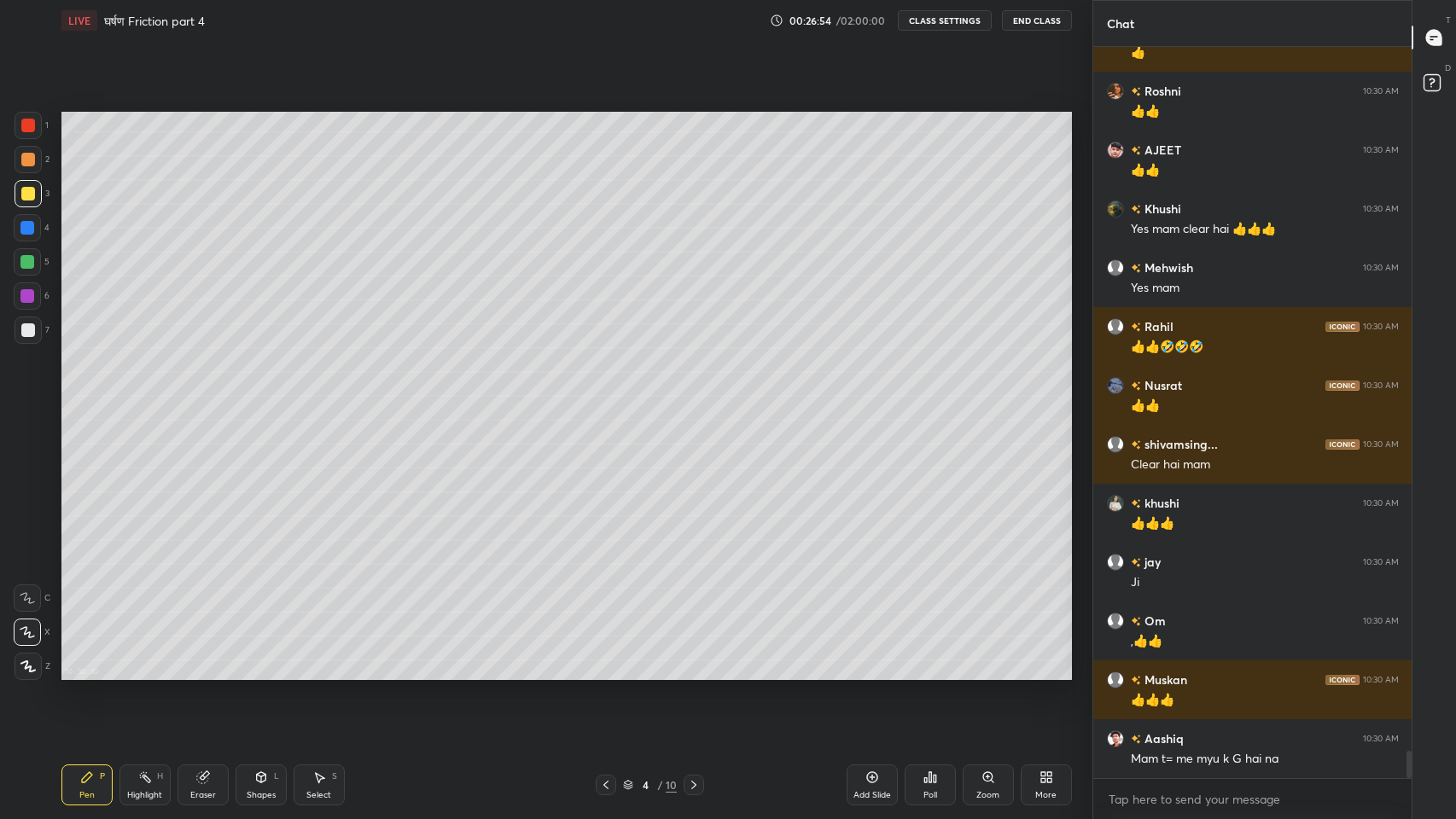
click at [606, 673] on icon at bounding box center [606, 785] width 14 height 14
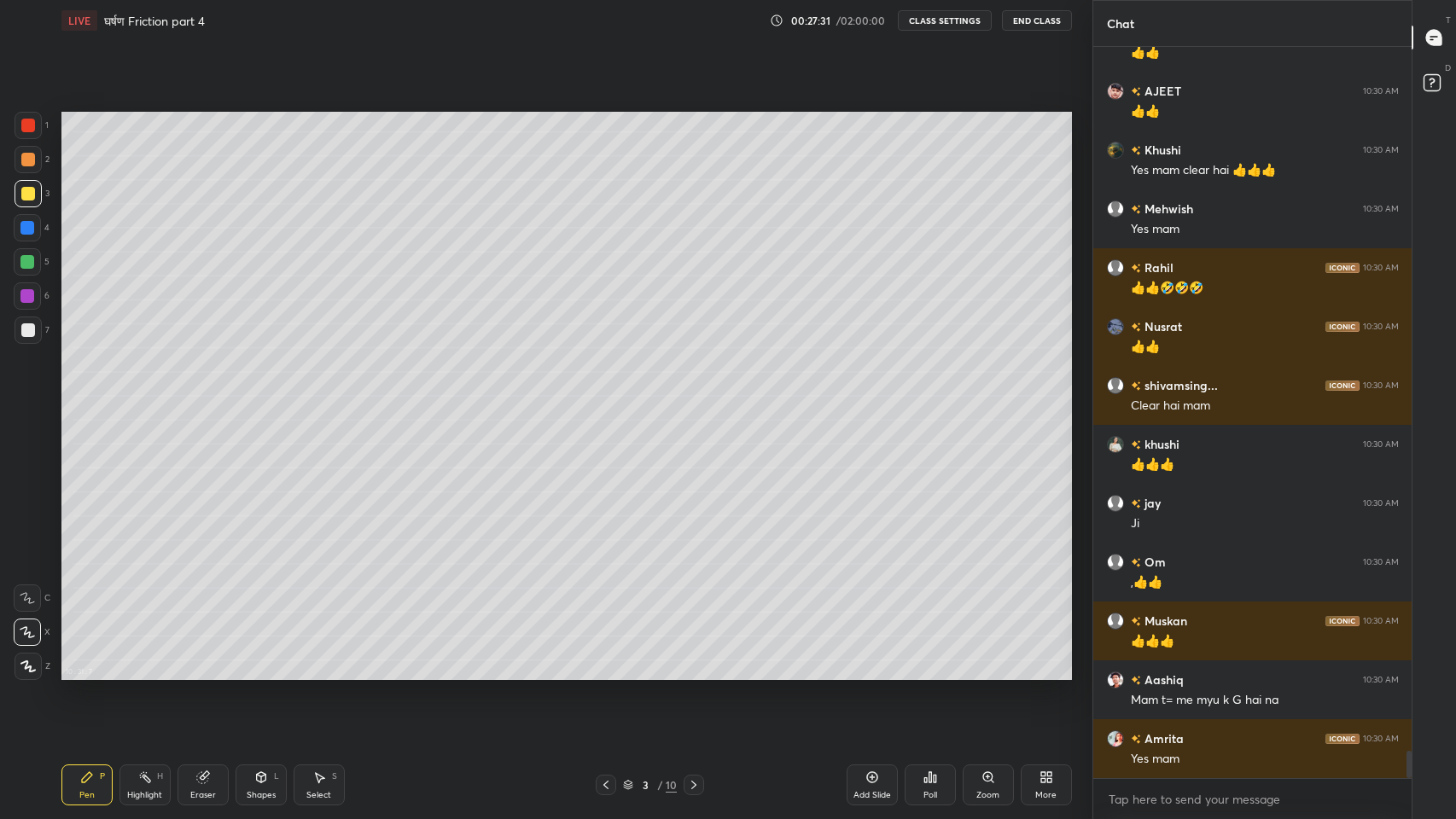
click at [200, 673] on icon at bounding box center [201, 777] width 11 height 11
click at [27, 549] on circle at bounding box center [27, 542] width 14 height 14
click at [80, 673] on div "Pen" at bounding box center [87, 795] width 16 height 9
click at [689, 673] on icon at bounding box center [694, 785] width 14 height 14
click at [256, 673] on div "Shapes L" at bounding box center [260, 785] width 52 height 41
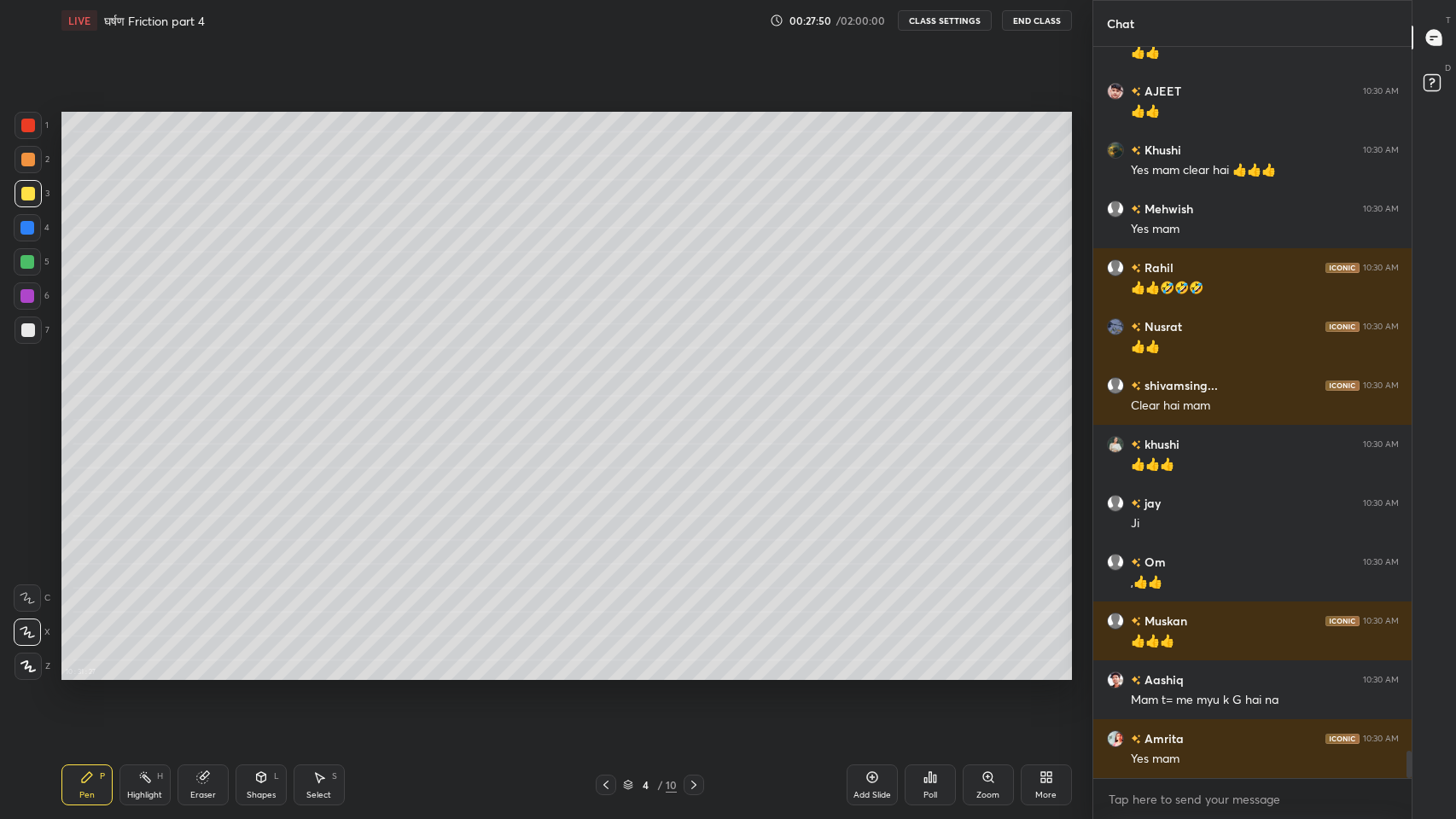
scroll to position [18927, 0]
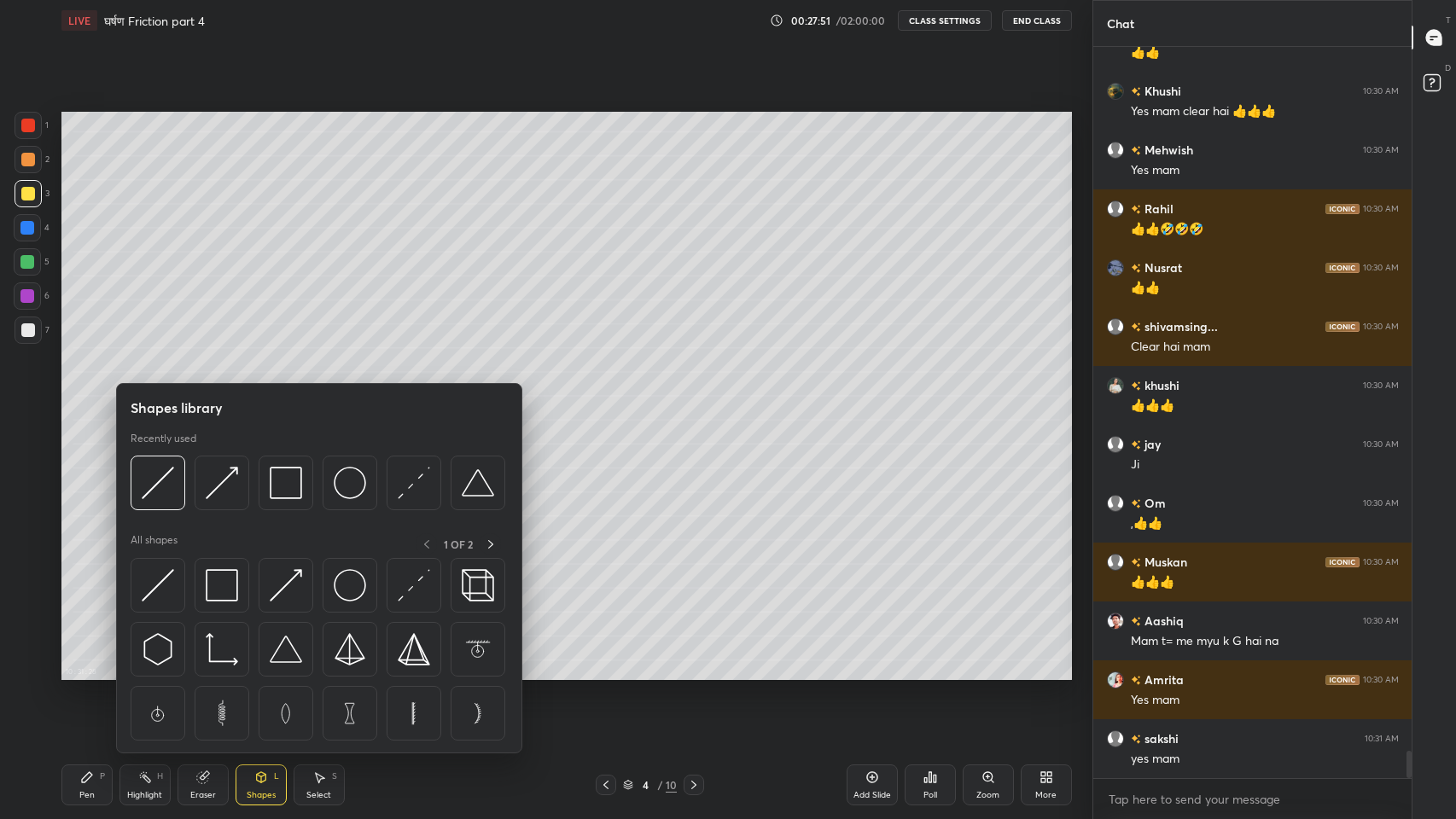
click at [160, 484] on img at bounding box center [157, 482] width 32 height 32
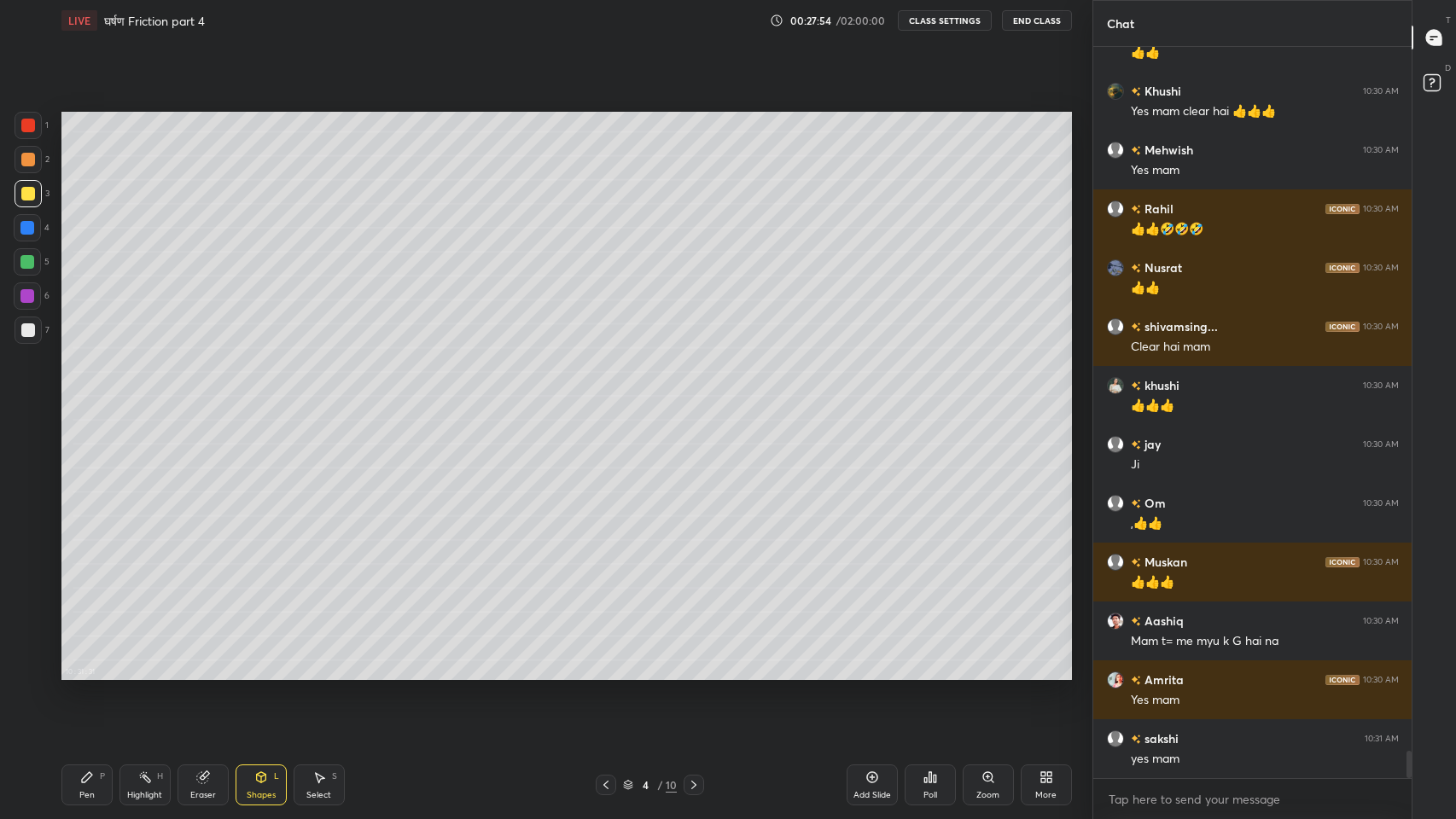
click at [256, 673] on icon at bounding box center [261, 777] width 14 height 14
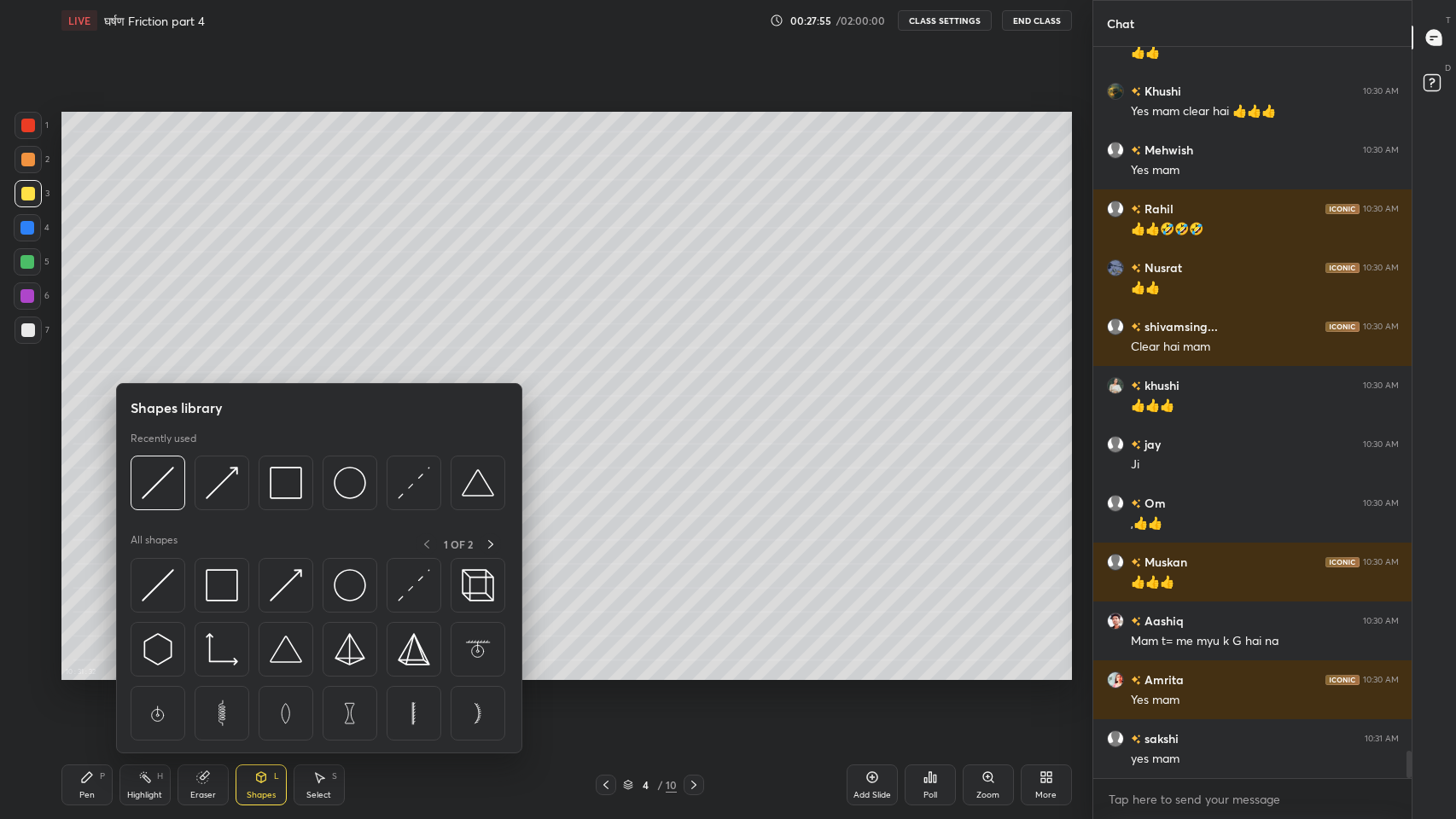
click at [289, 485] on img at bounding box center [285, 482] width 32 height 32
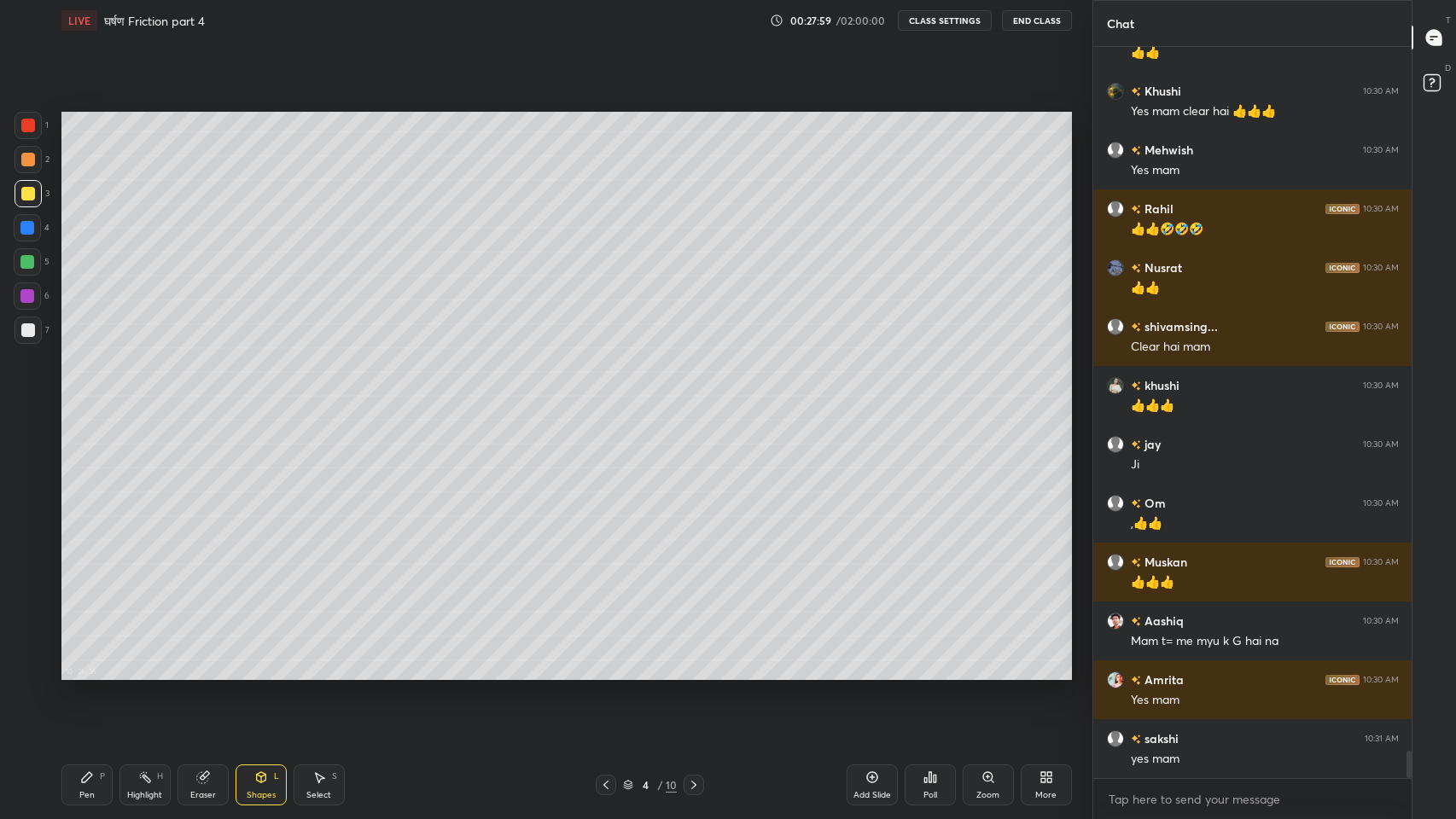
click at [85, 673] on div "Pen" at bounding box center [87, 795] width 16 height 9
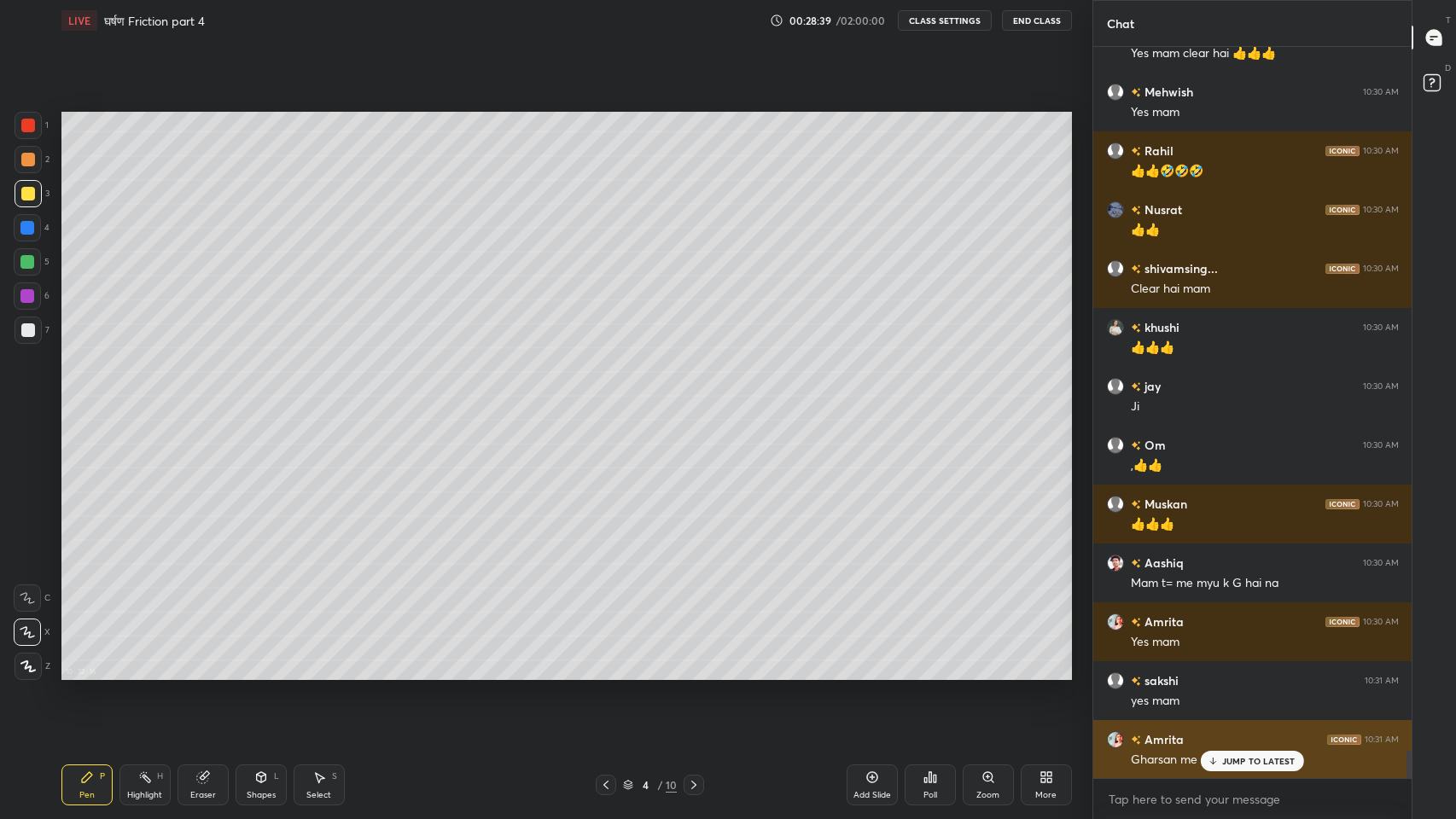
click at [1235, 673] on div "Amrita 10:31 AM Gharsan me motion ke formule" at bounding box center [1253, 749] width 319 height 59
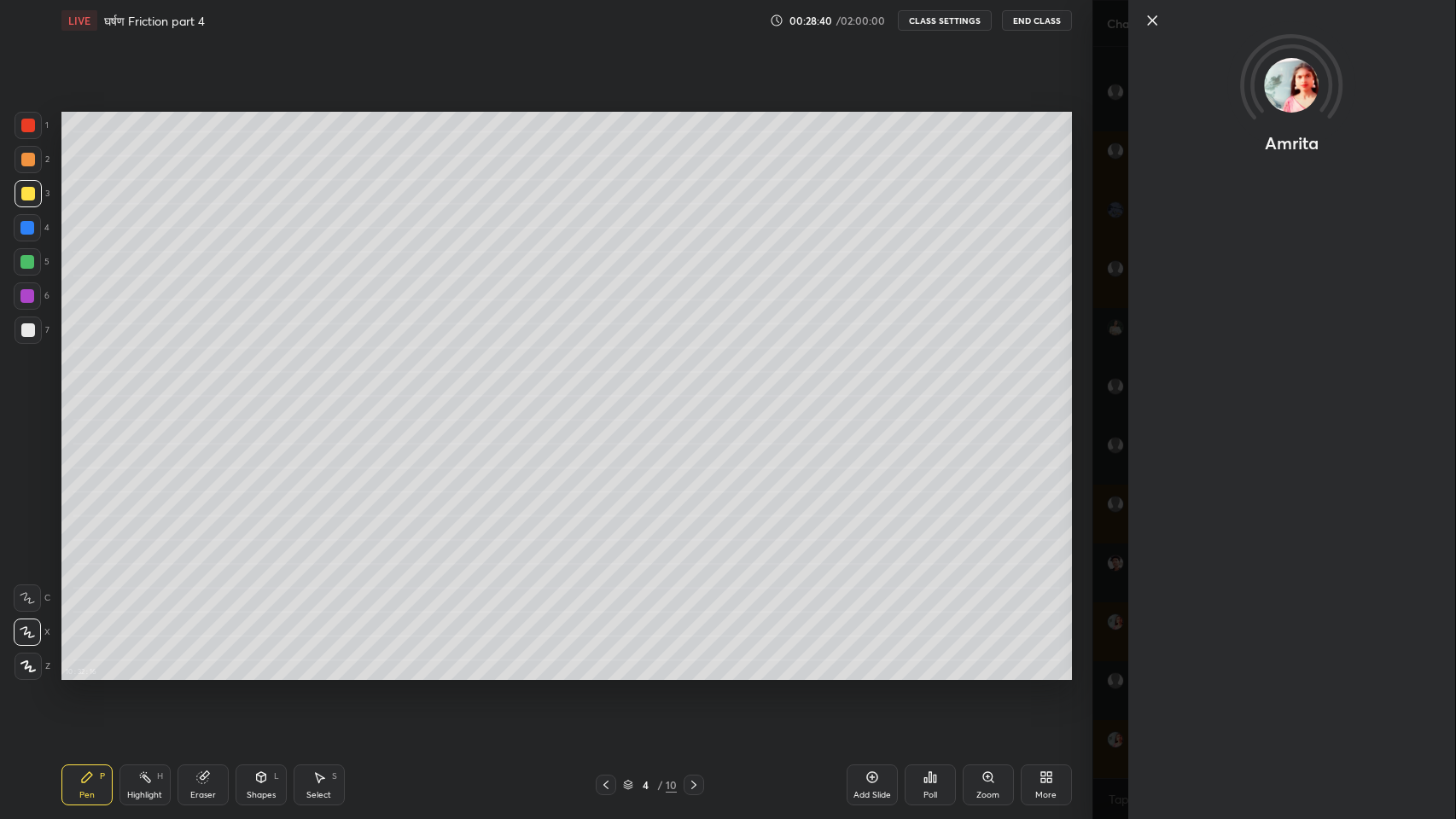
click at [1226, 673] on div "Amrita" at bounding box center [1292, 409] width 328 height 819
click at [1123, 673] on div "Amrita" at bounding box center [1274, 409] width 364 height 819
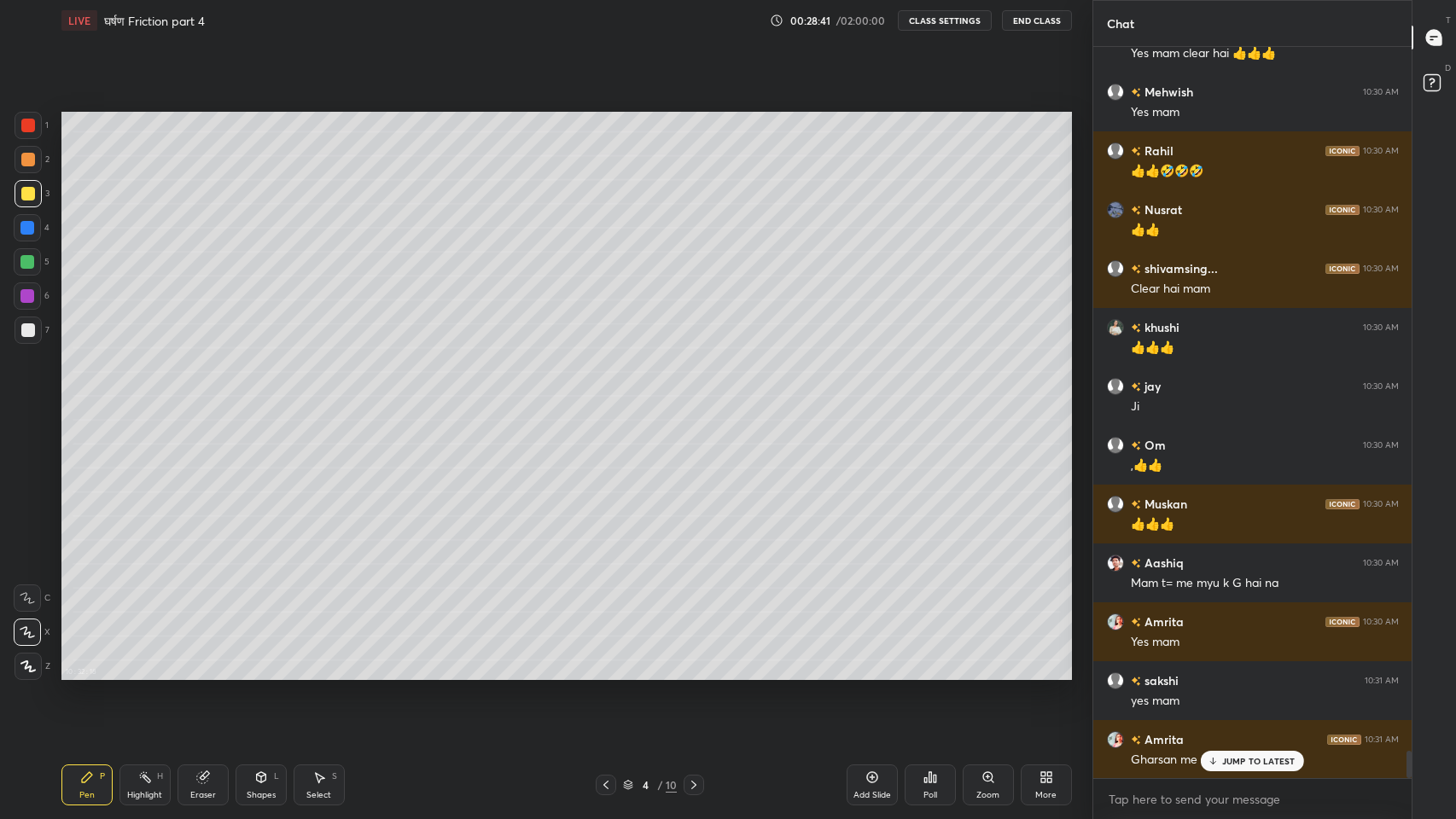
click at [1231, 673] on p "JUMP TO LATEST" at bounding box center [1259, 761] width 74 height 11
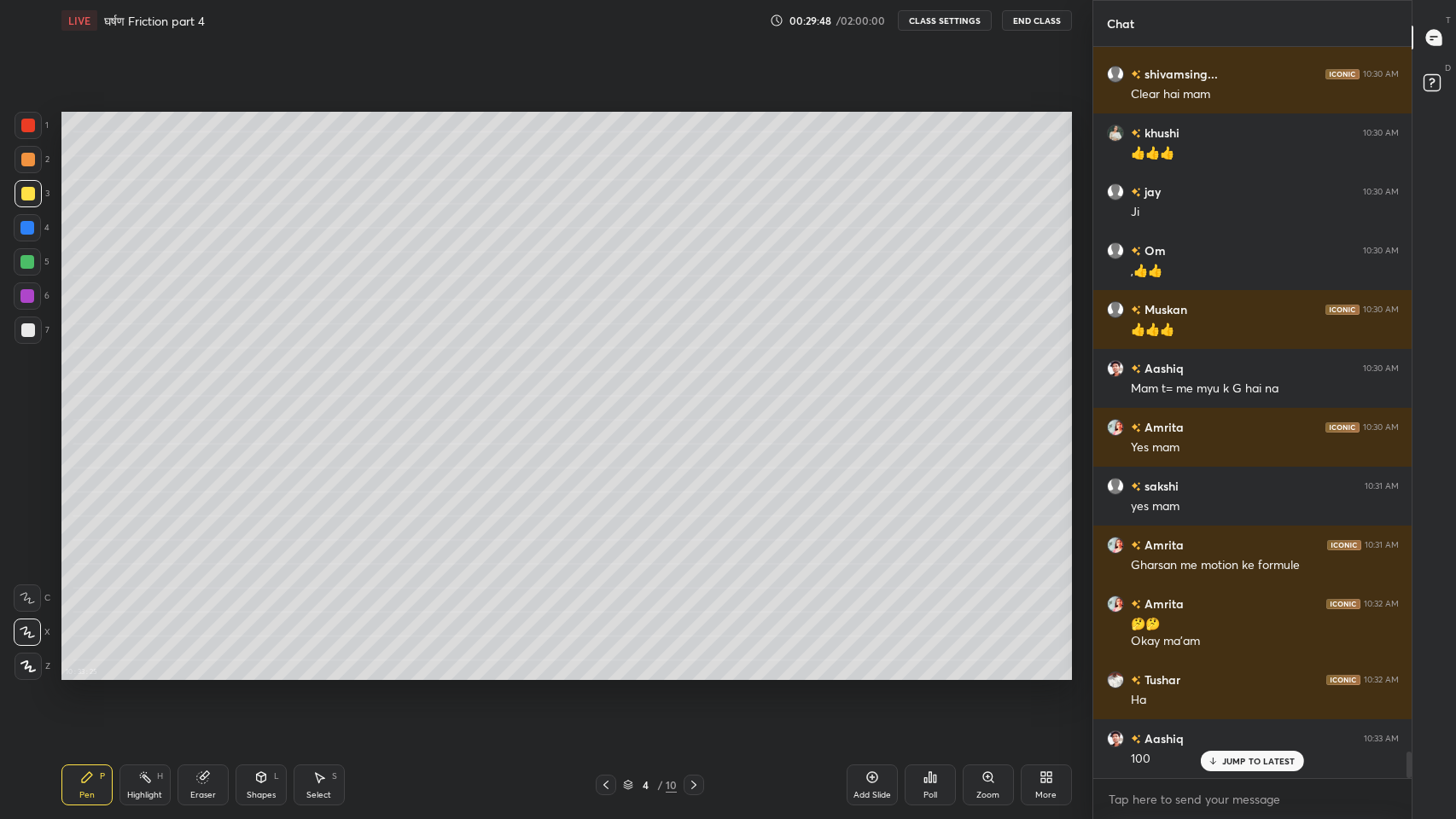
scroll to position [19238, 0]
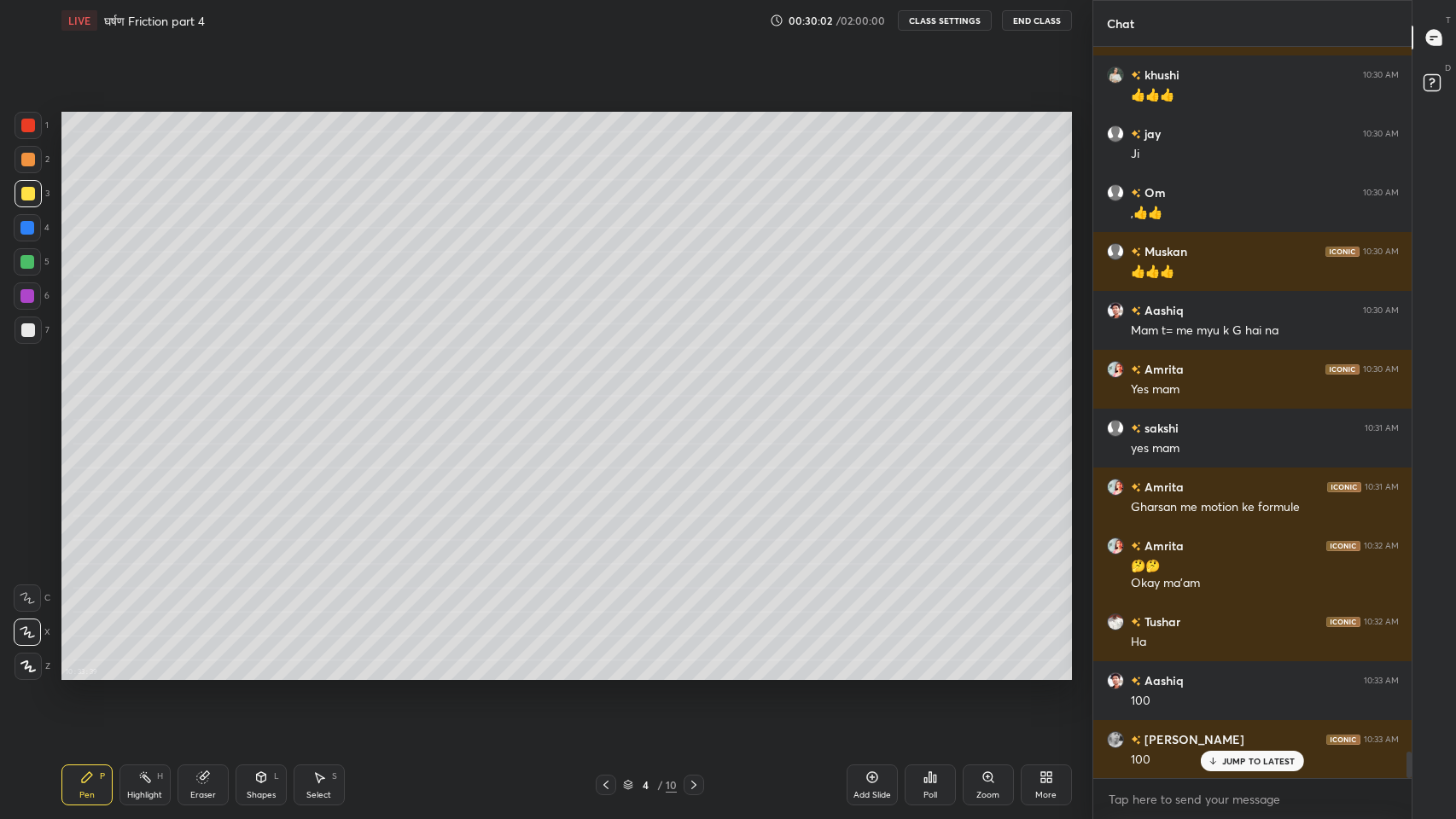
click at [22, 332] on div at bounding box center [28, 330] width 14 height 14
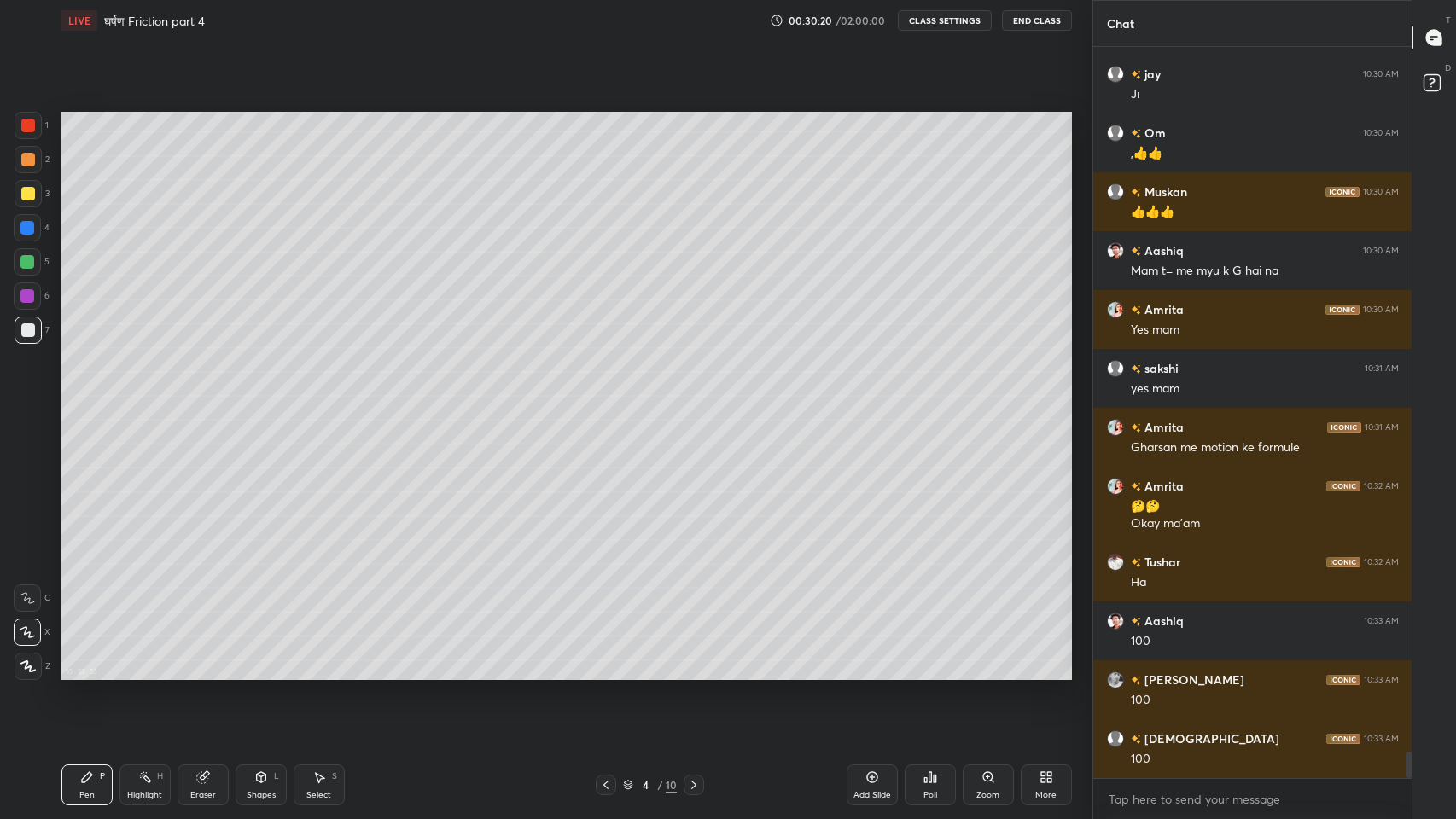
click at [206, 673] on icon at bounding box center [201, 777] width 11 height 11
click at [88, 673] on div "Pen" at bounding box center [87, 795] width 16 height 9
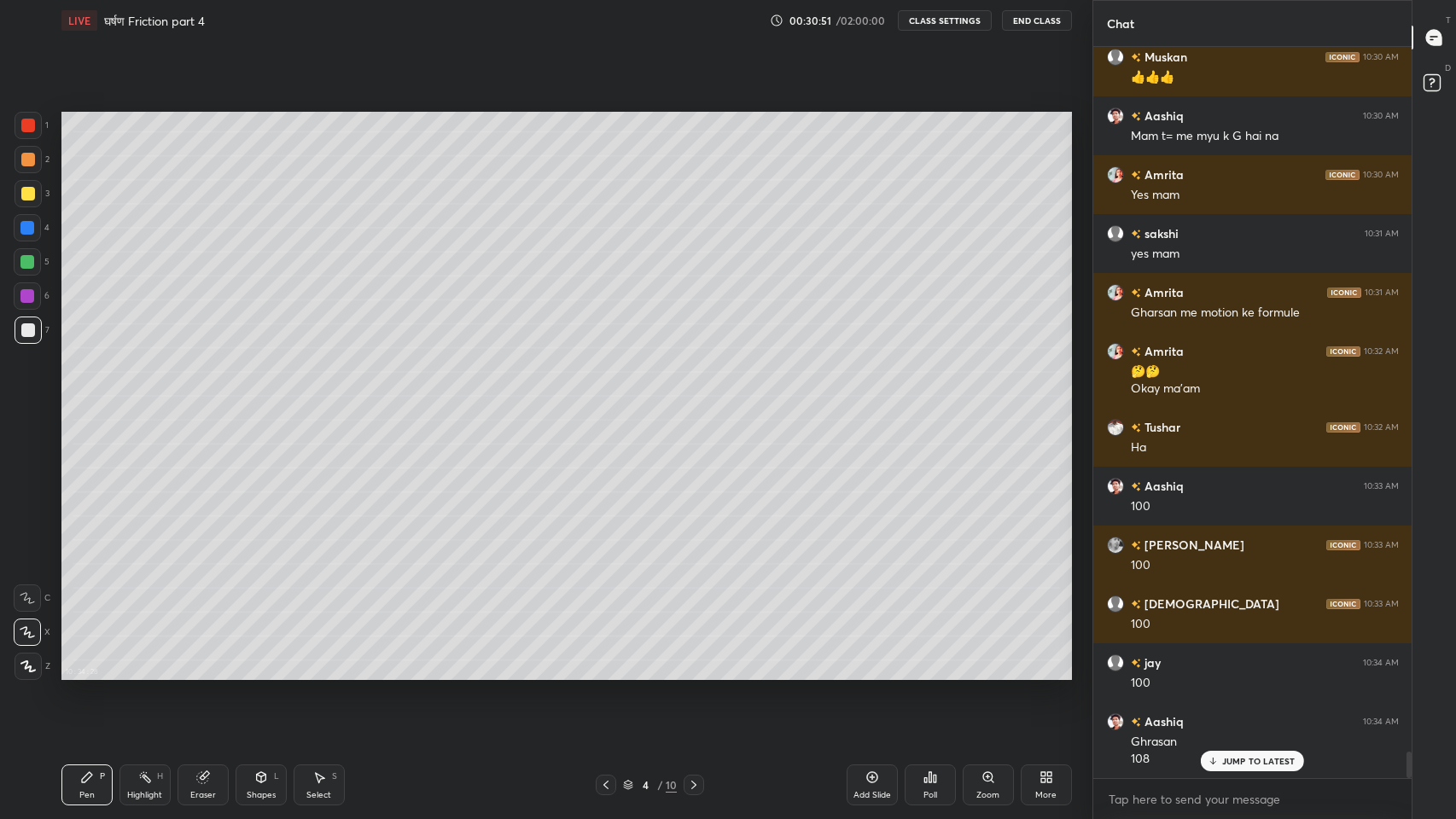
scroll to position [19490, 0]
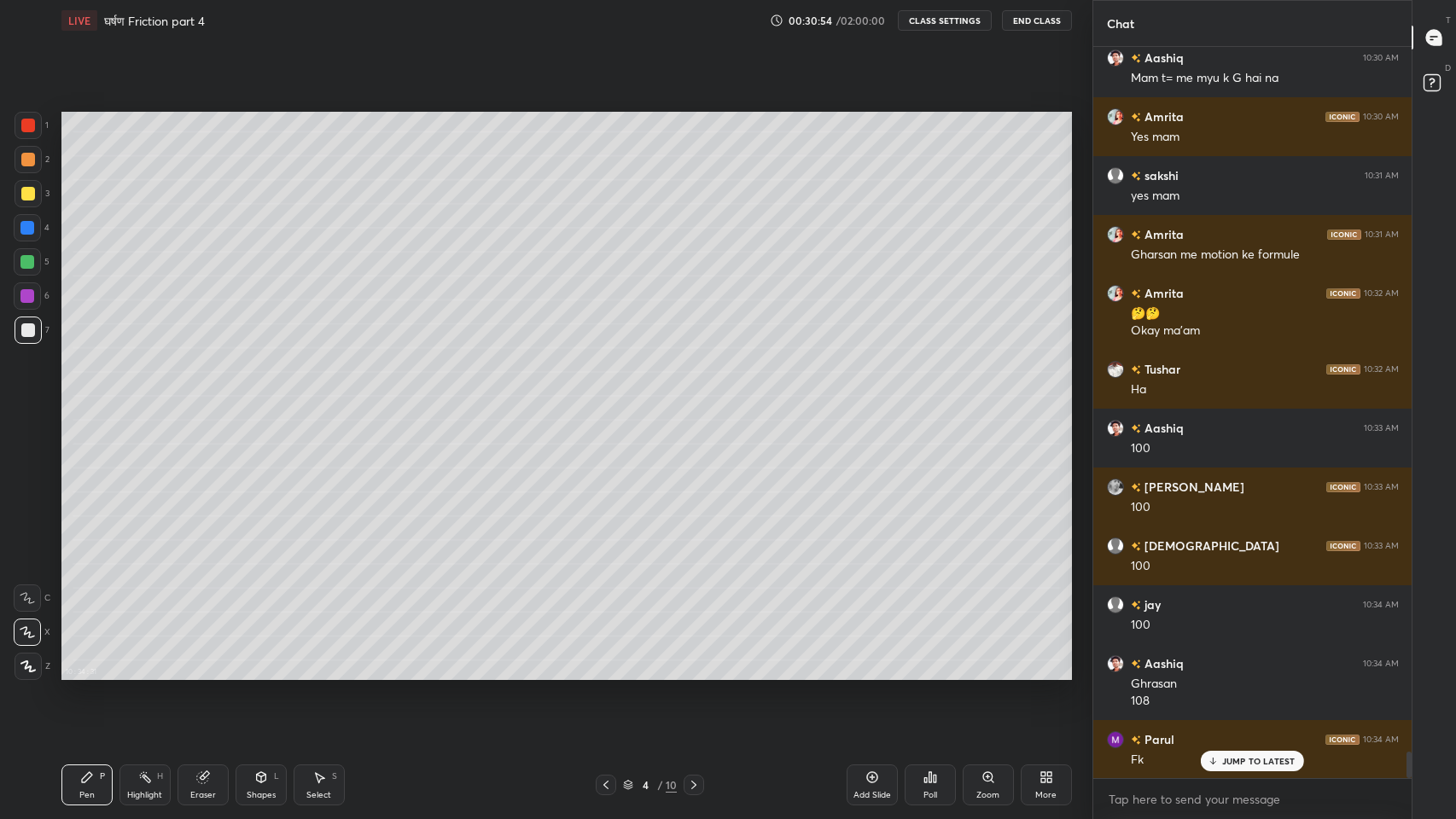
click at [1243, 673] on div "JUMP TO LATEST" at bounding box center [1251, 761] width 102 height 20
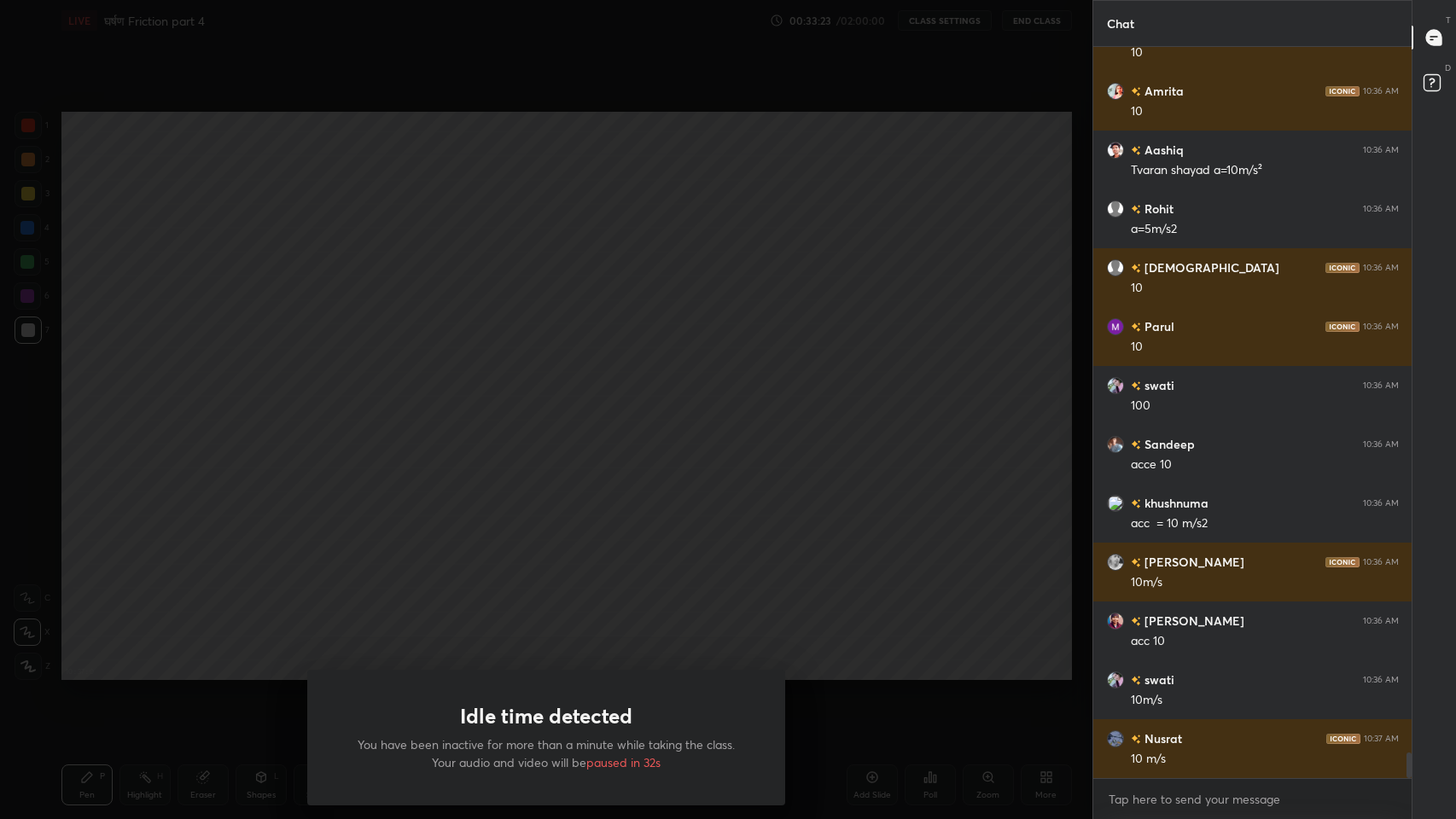
scroll to position [20374, 0]
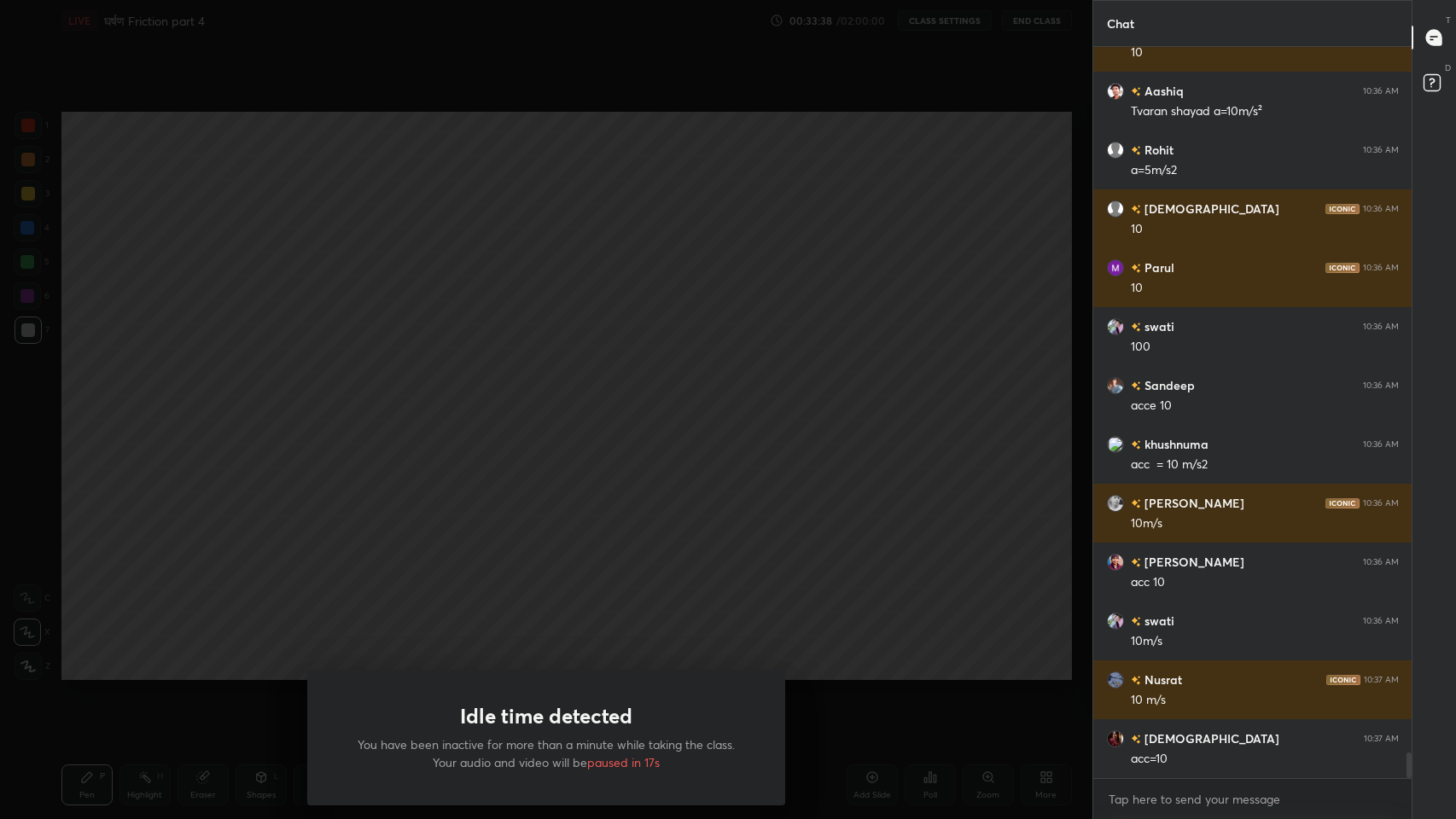
click at [1022, 586] on div "Idle time detected You have been inactive for more than a minute while taking t…" at bounding box center [546, 409] width 1092 height 819
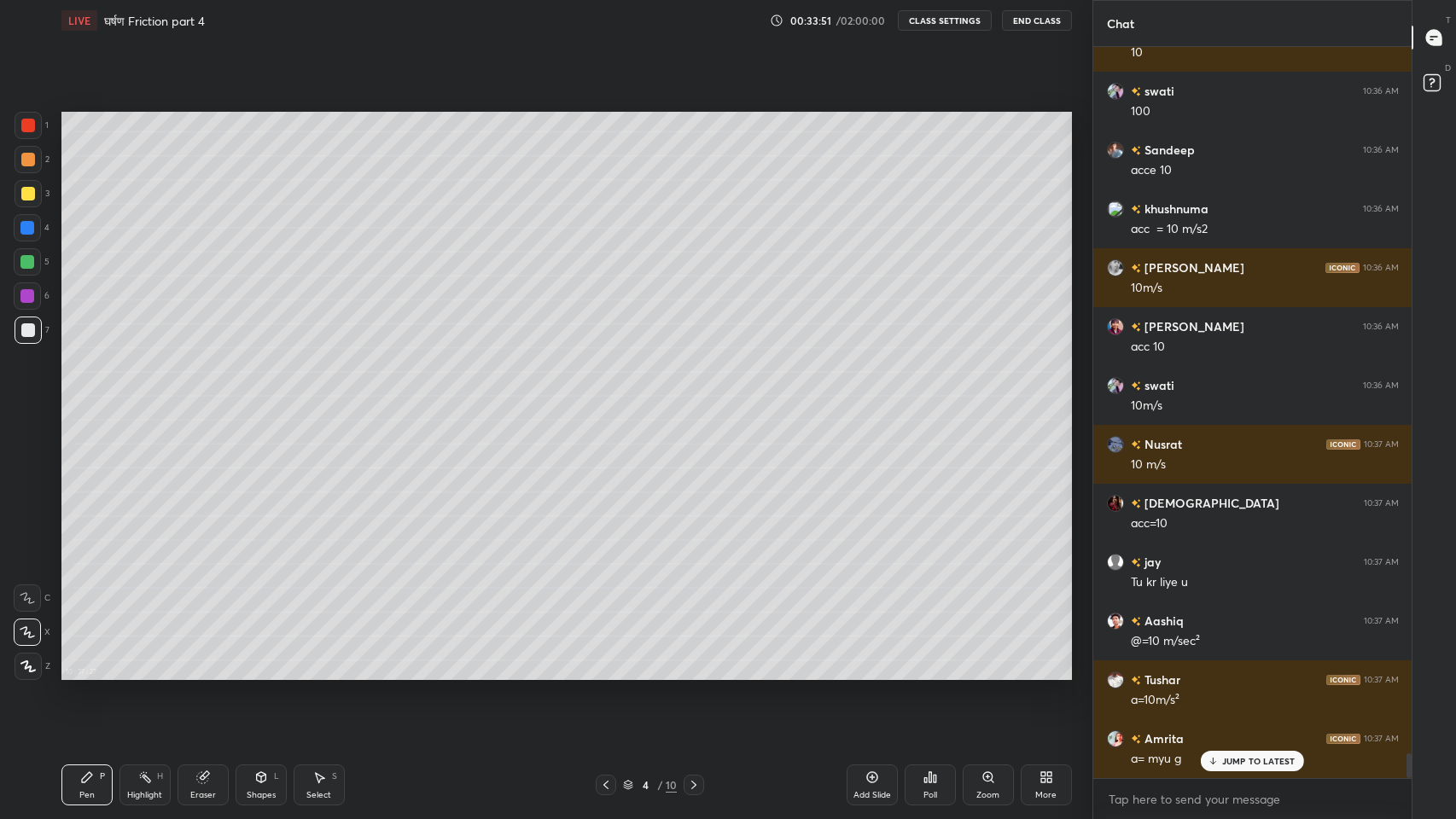
scroll to position [20667, 0]
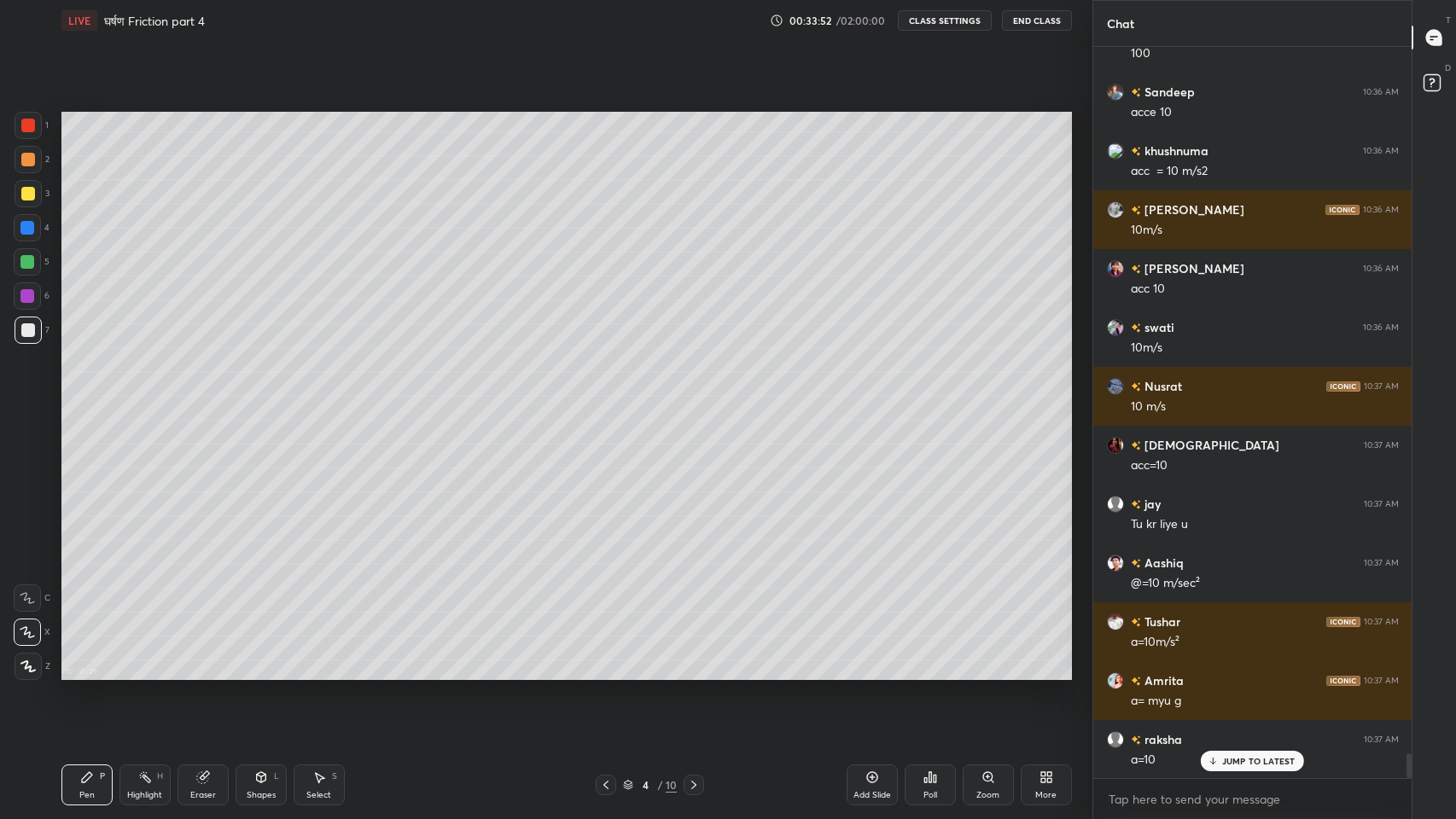
click at [1248, 673] on p "JUMP TO LATEST" at bounding box center [1259, 761] width 74 height 11
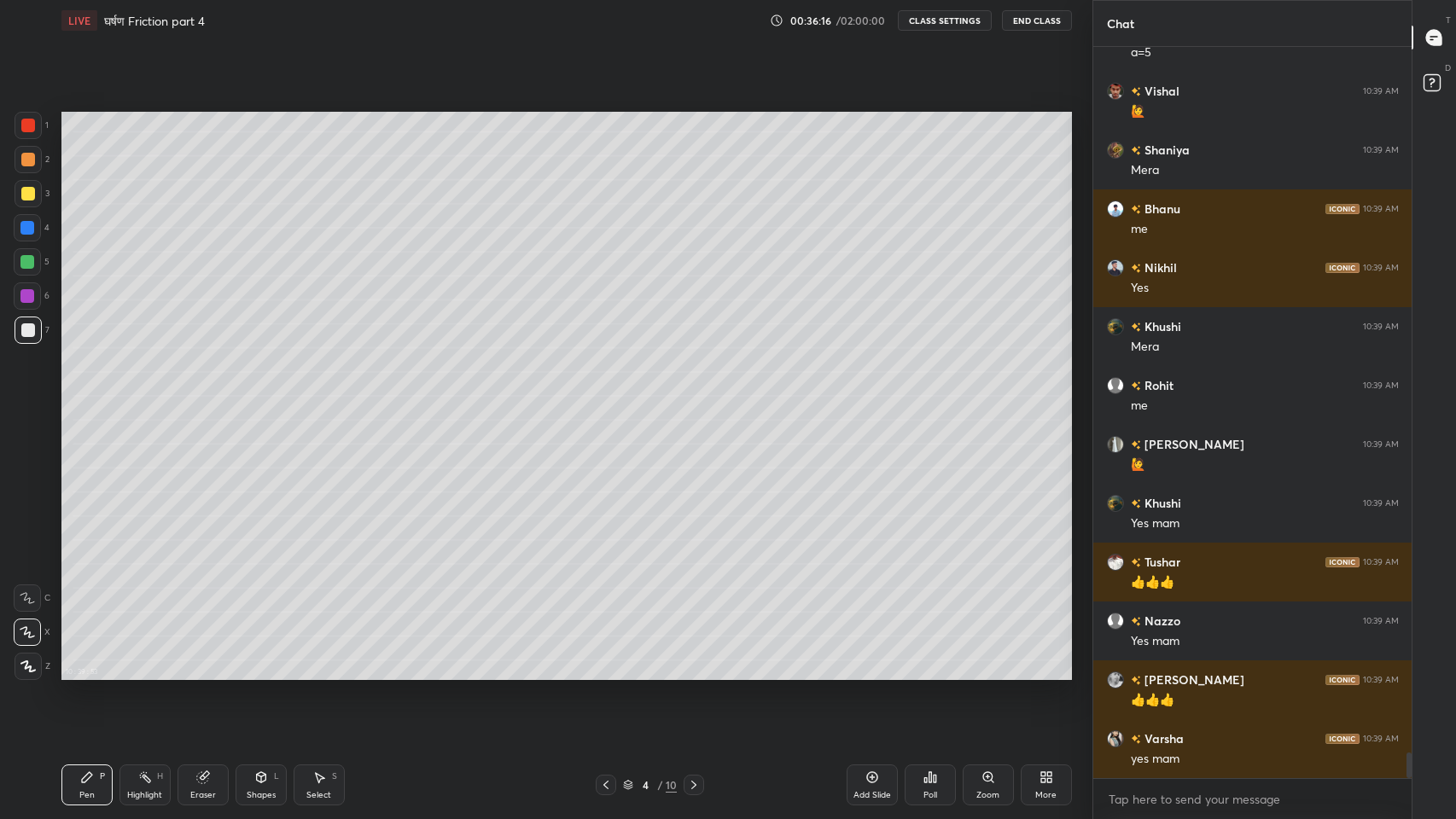
scroll to position [20407, 0]
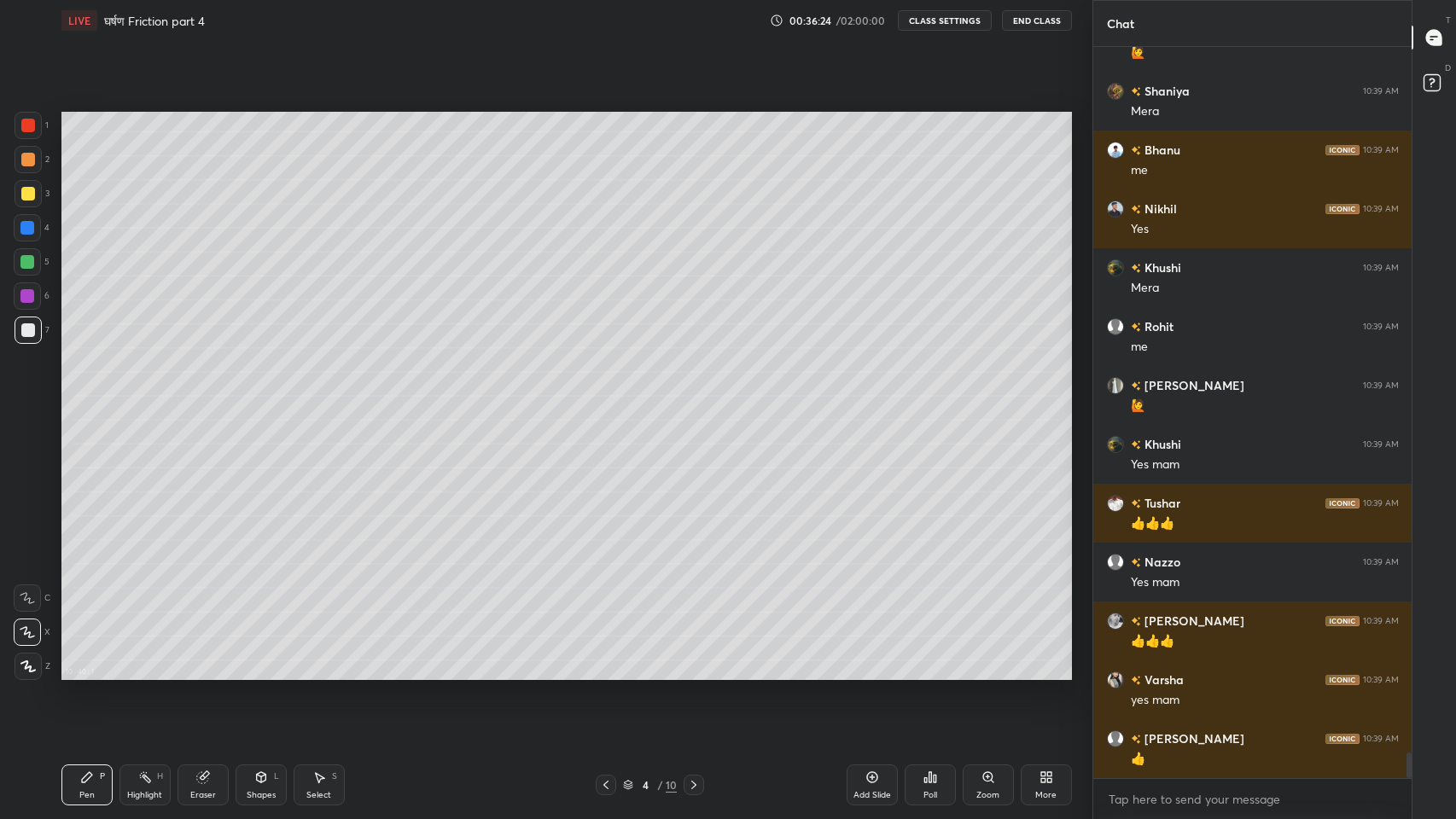
click at [865, 673] on icon at bounding box center [872, 777] width 14 height 14
click at [26, 198] on div at bounding box center [28, 193] width 14 height 14
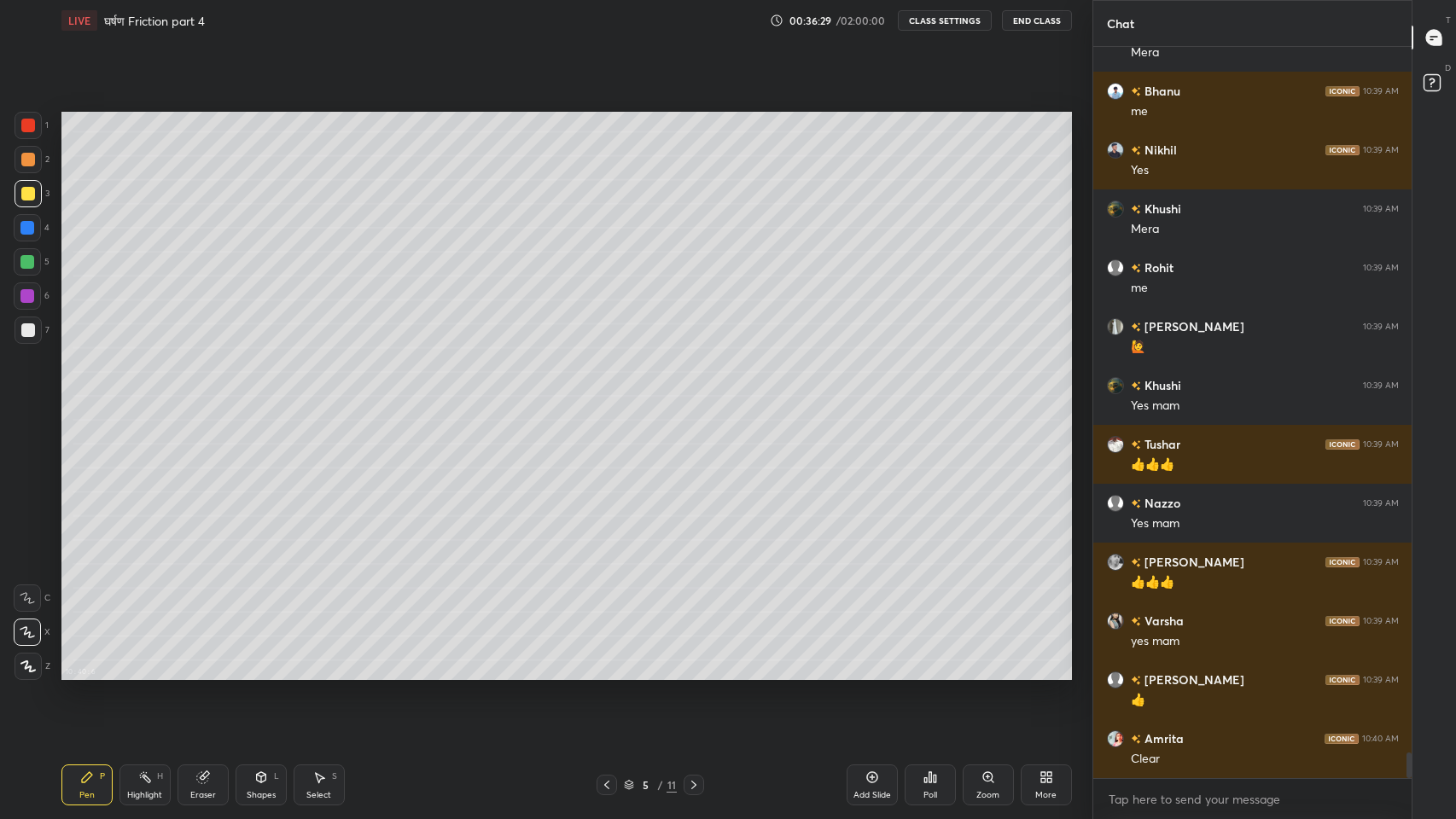
click at [252, 673] on div "Shapes L" at bounding box center [260, 785] width 52 height 41
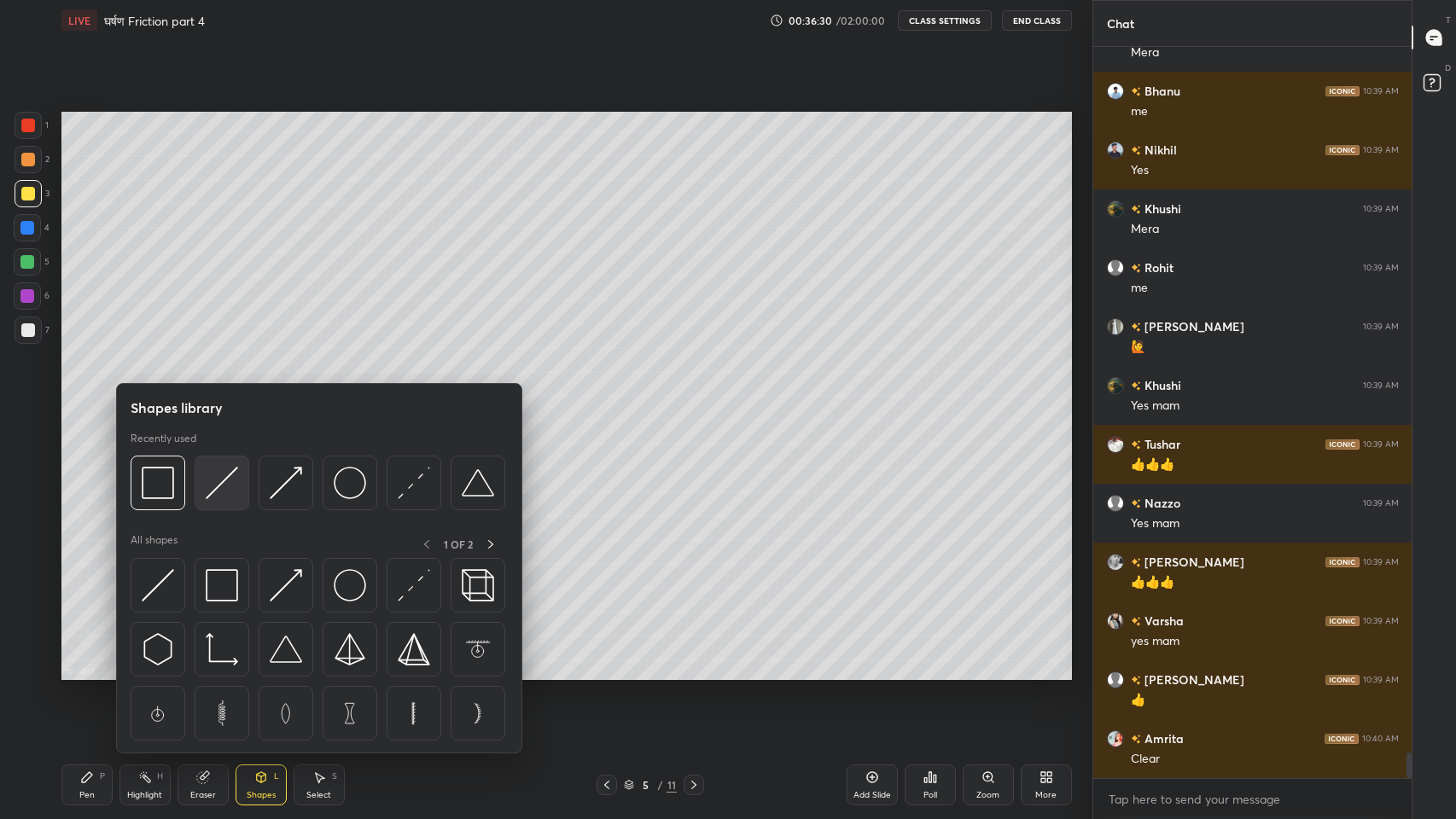
click at [214, 501] on div at bounding box center [222, 483] width 54 height 54
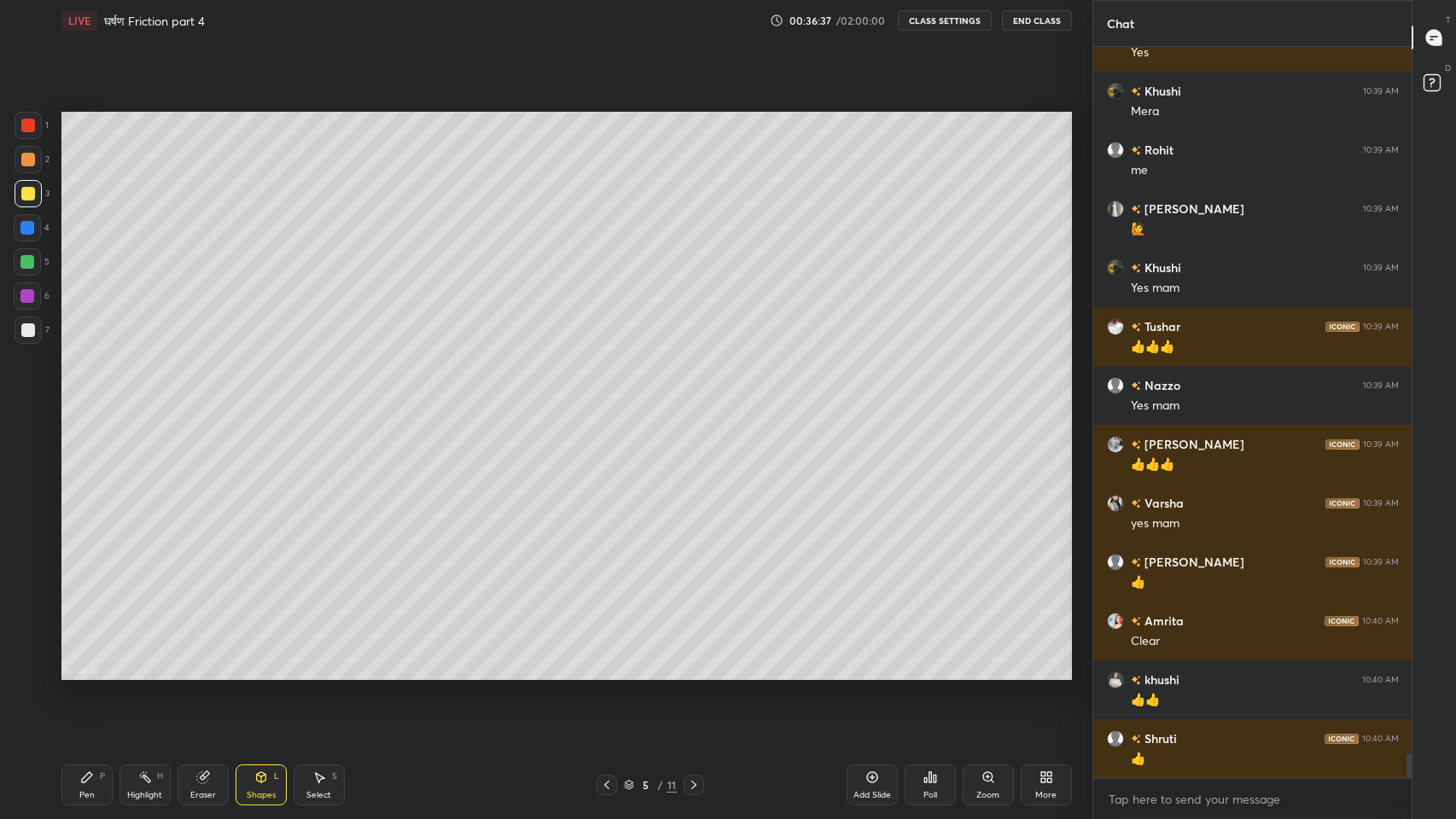
scroll to position [20643, 0]
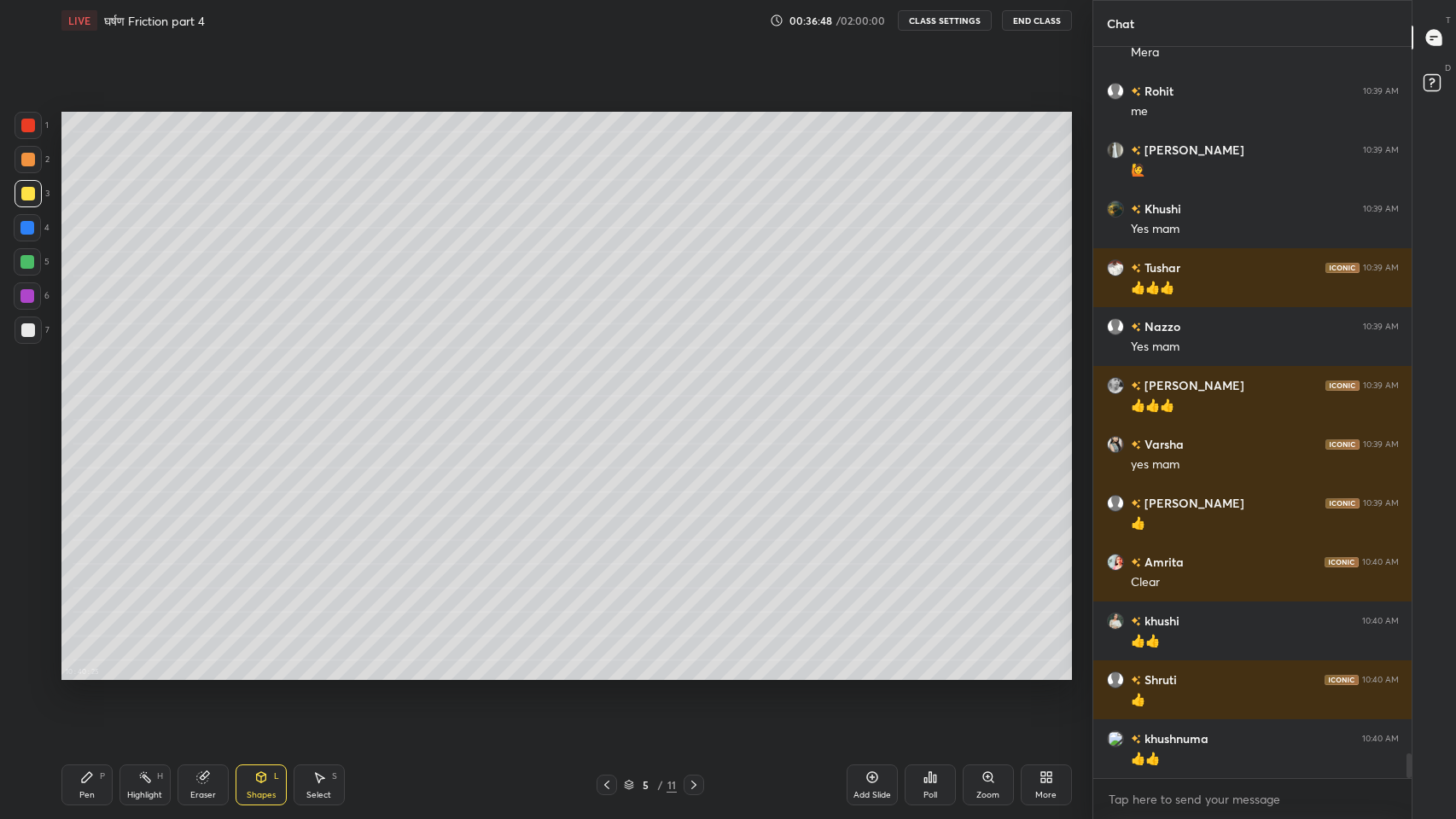
click at [207, 673] on div "Eraser" at bounding box center [203, 785] width 52 height 41
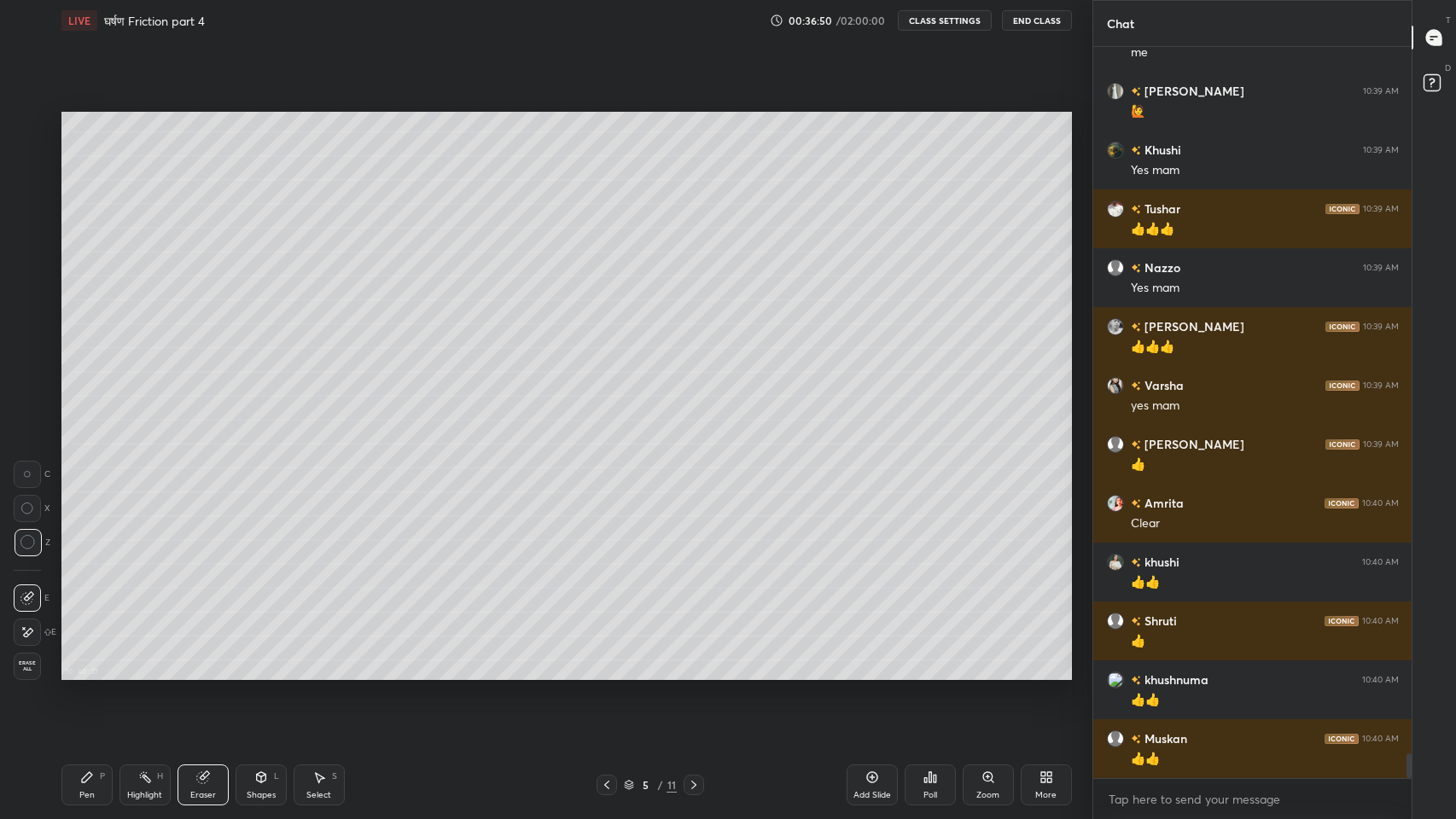
click at [97, 673] on div "Pen P" at bounding box center [87, 785] width 52 height 41
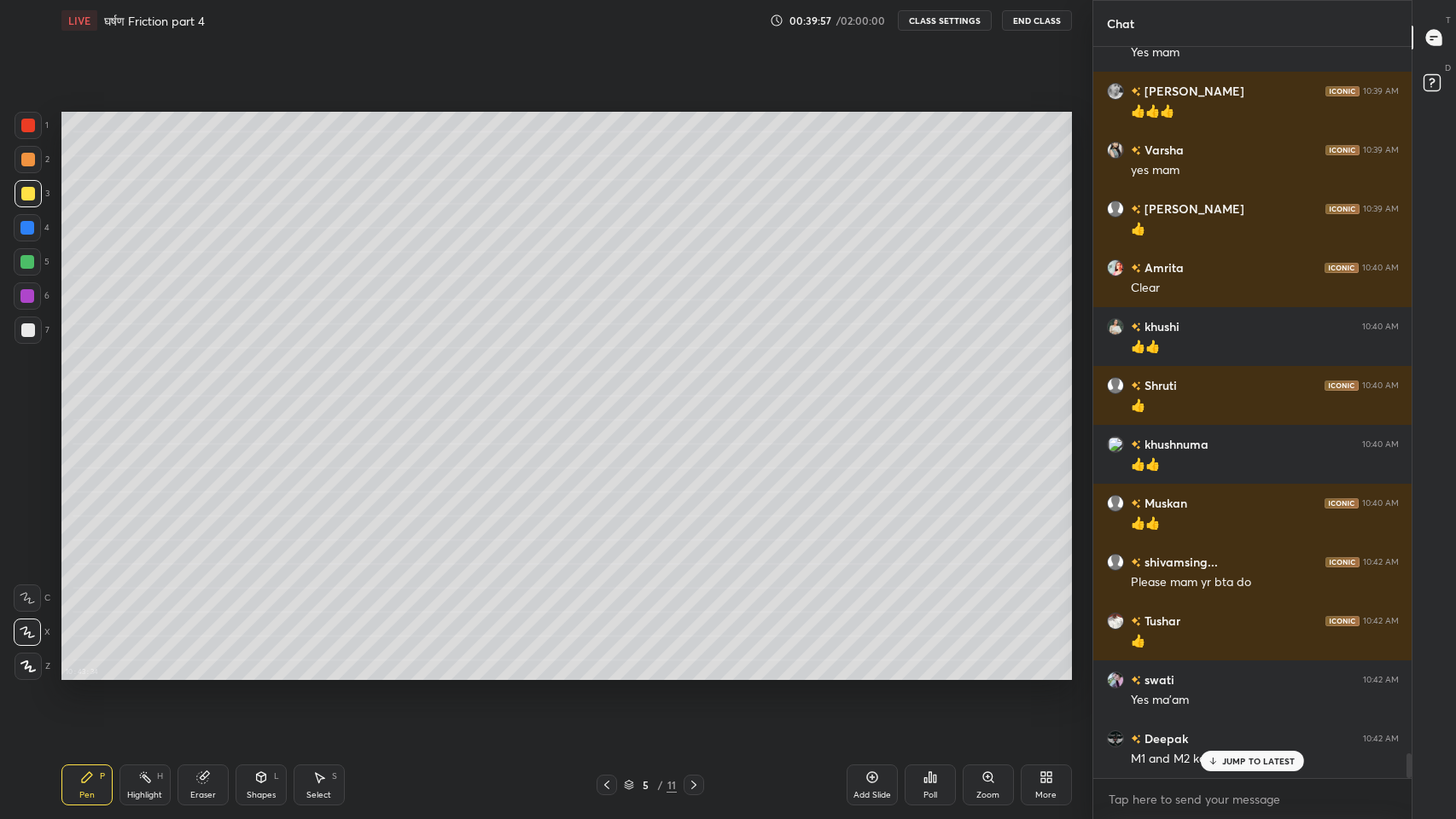
scroll to position [20995, 0]
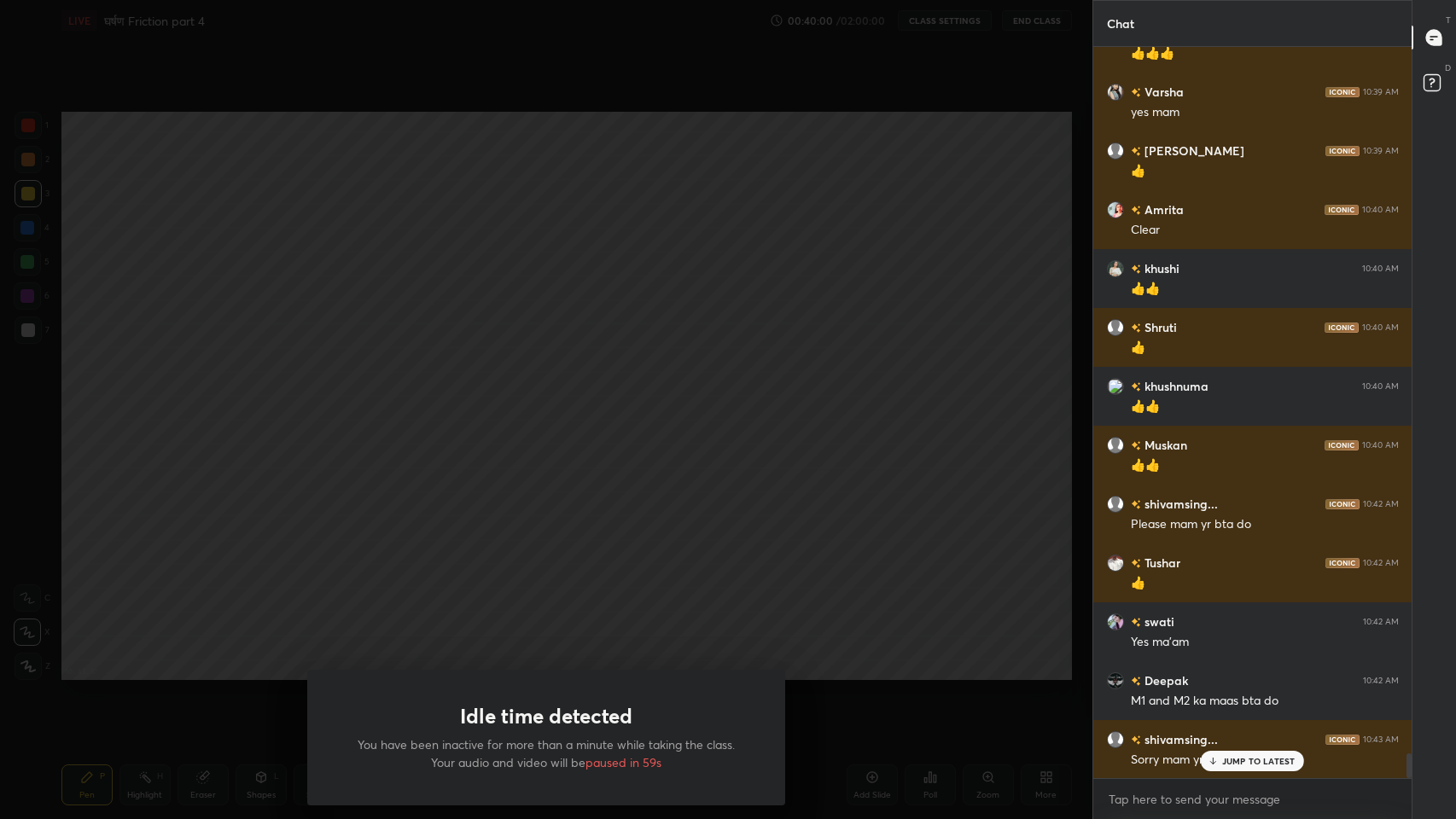
click at [655, 600] on div "Idle time detected You have been inactive for more than a minute while taking t…" at bounding box center [546, 409] width 1092 height 819
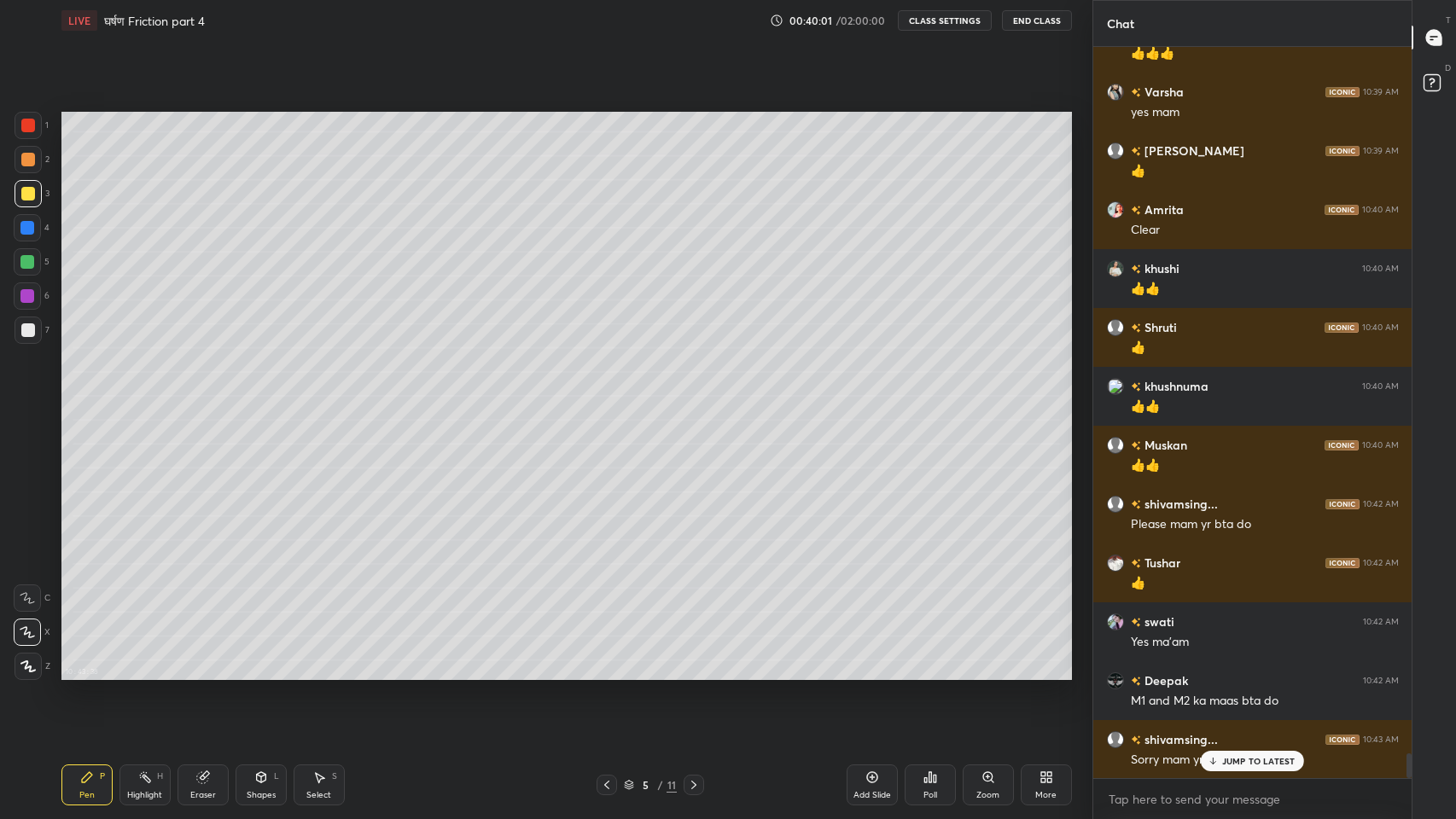
click at [1238, 673] on p "JUMP TO LATEST" at bounding box center [1259, 761] width 74 height 11
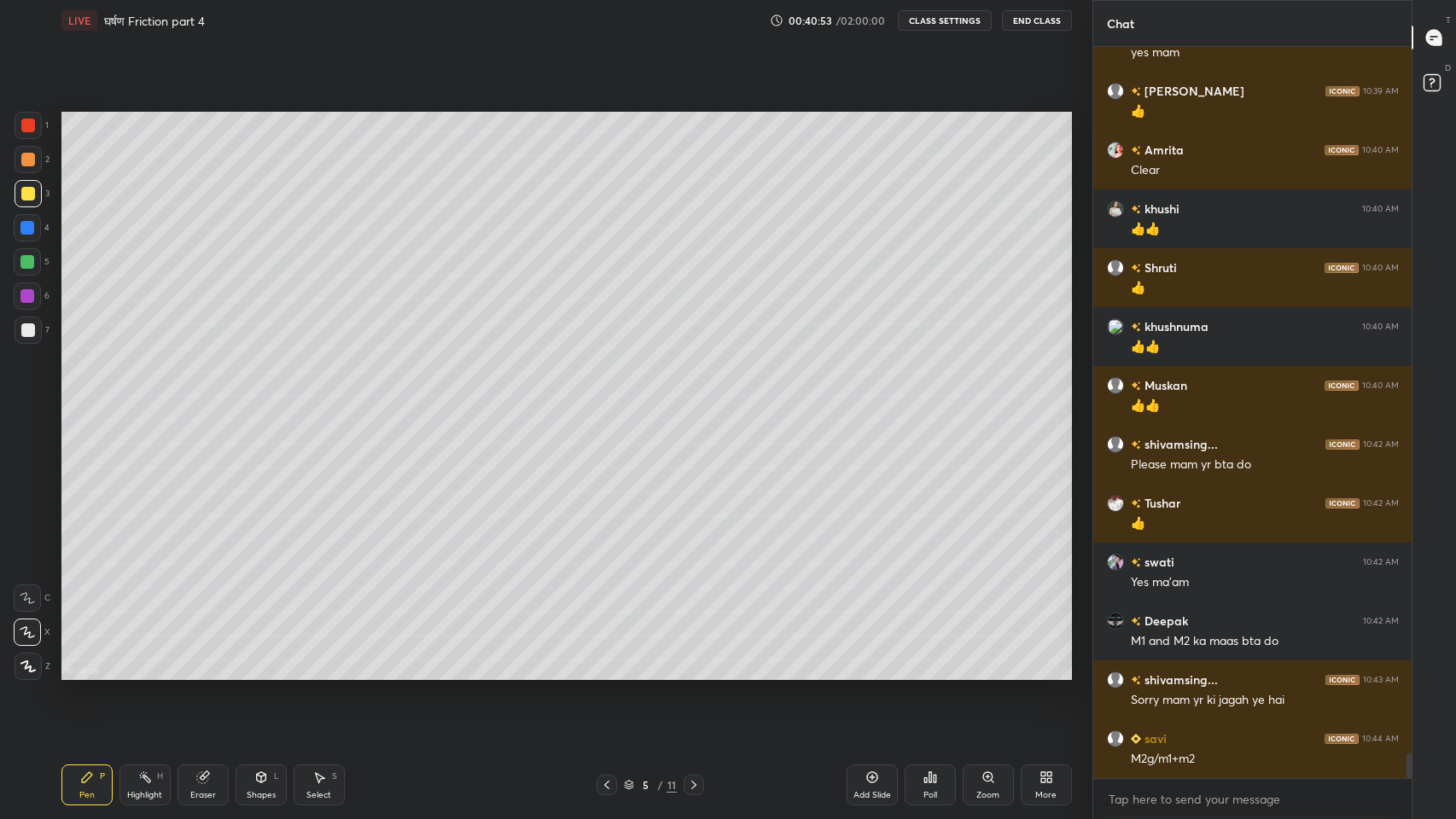
scroll to position [21113, 0]
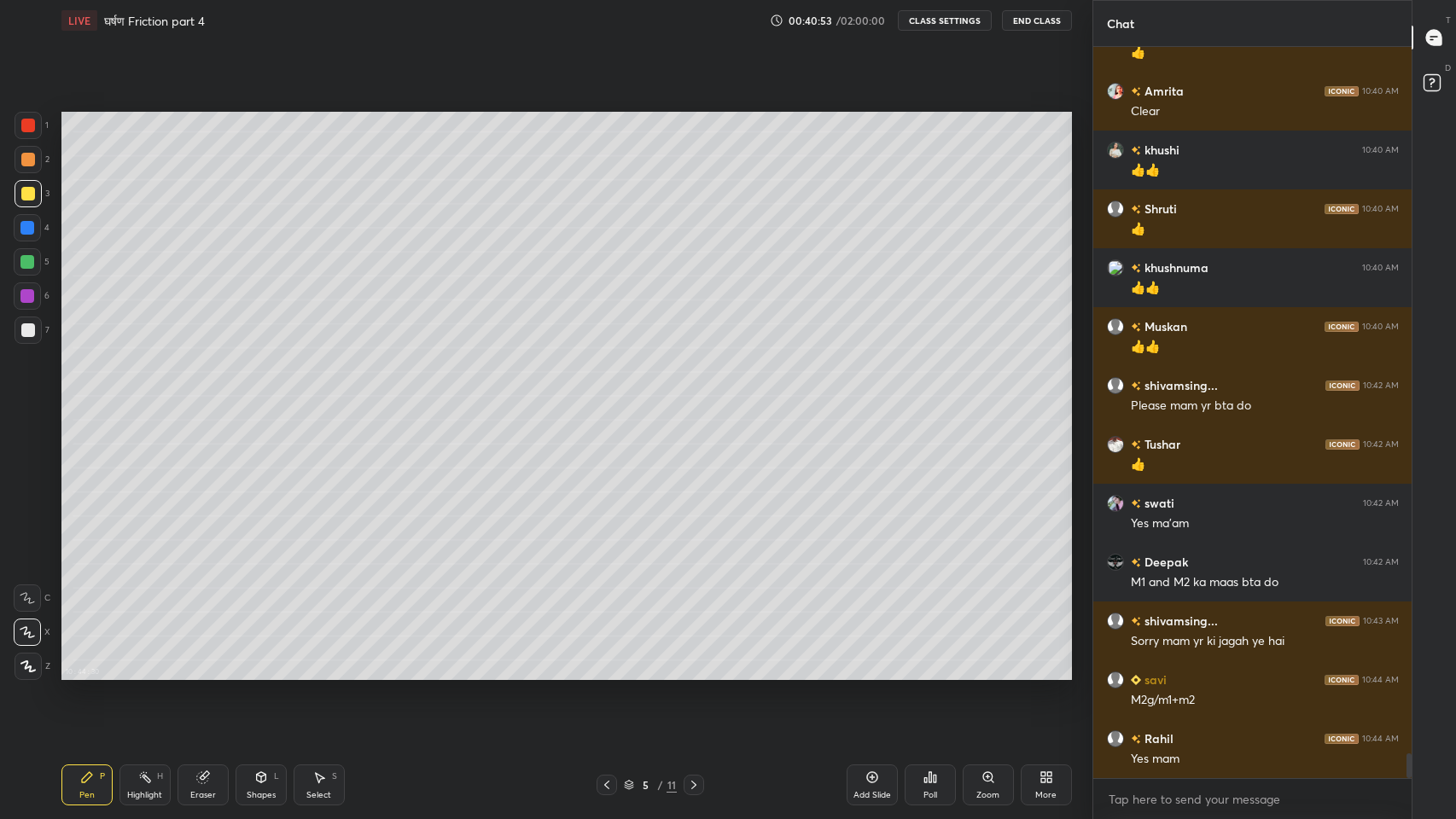
click at [26, 327] on div at bounding box center [28, 330] width 14 height 14
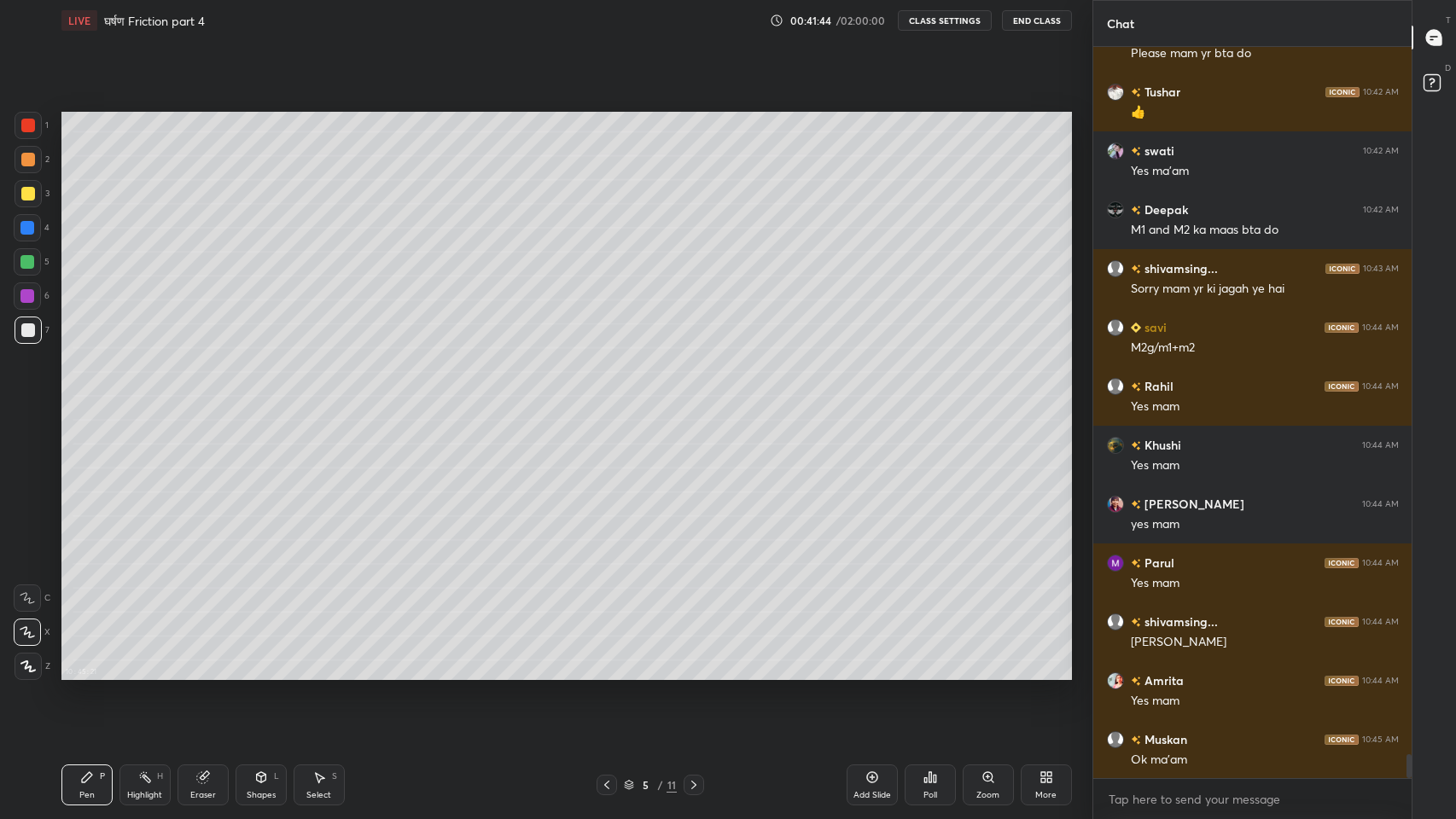
scroll to position [21525, 0]
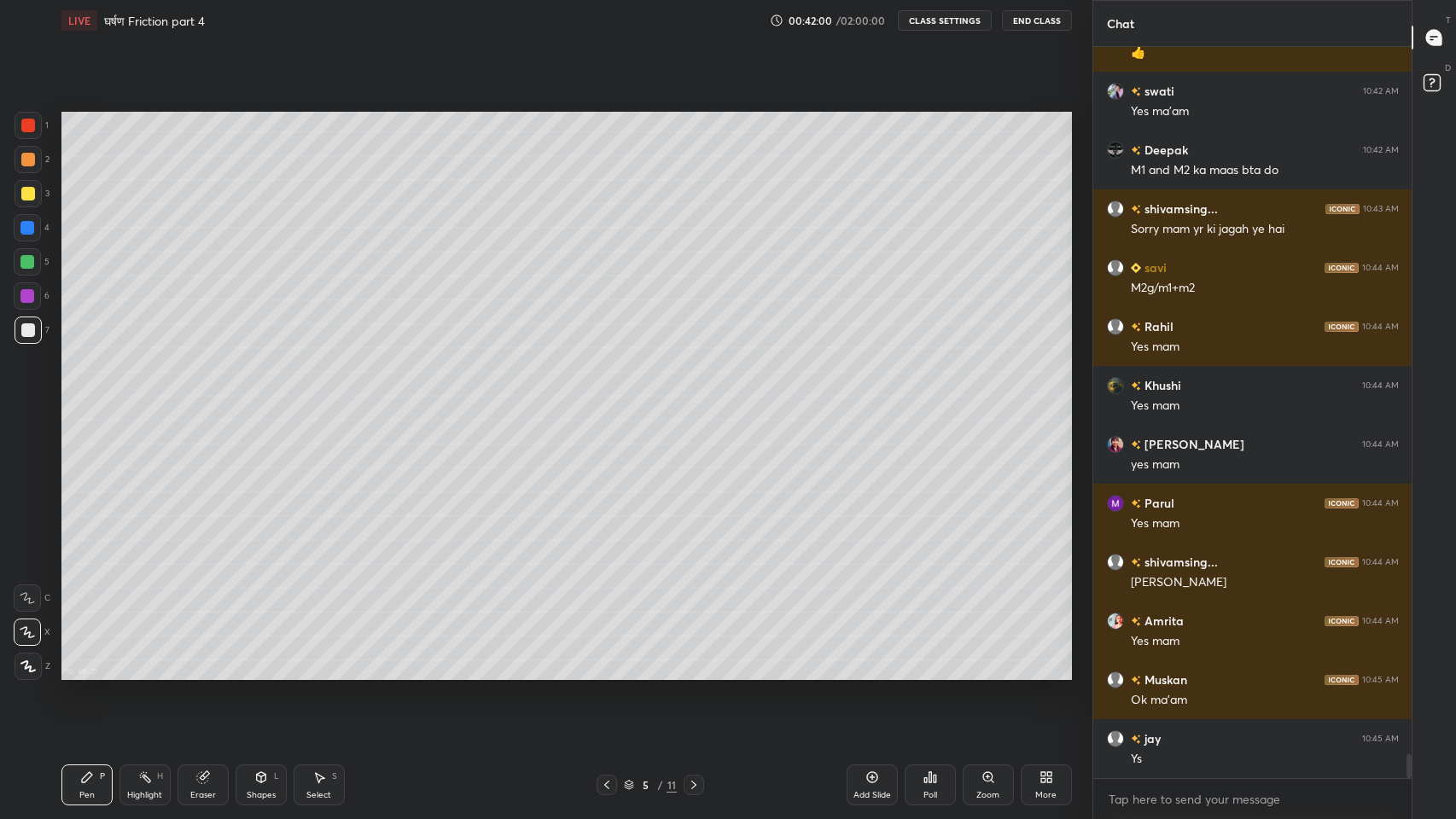
click at [22, 298] on div at bounding box center [27, 296] width 14 height 14
click at [260, 673] on div "Shapes" at bounding box center [261, 795] width 29 height 9
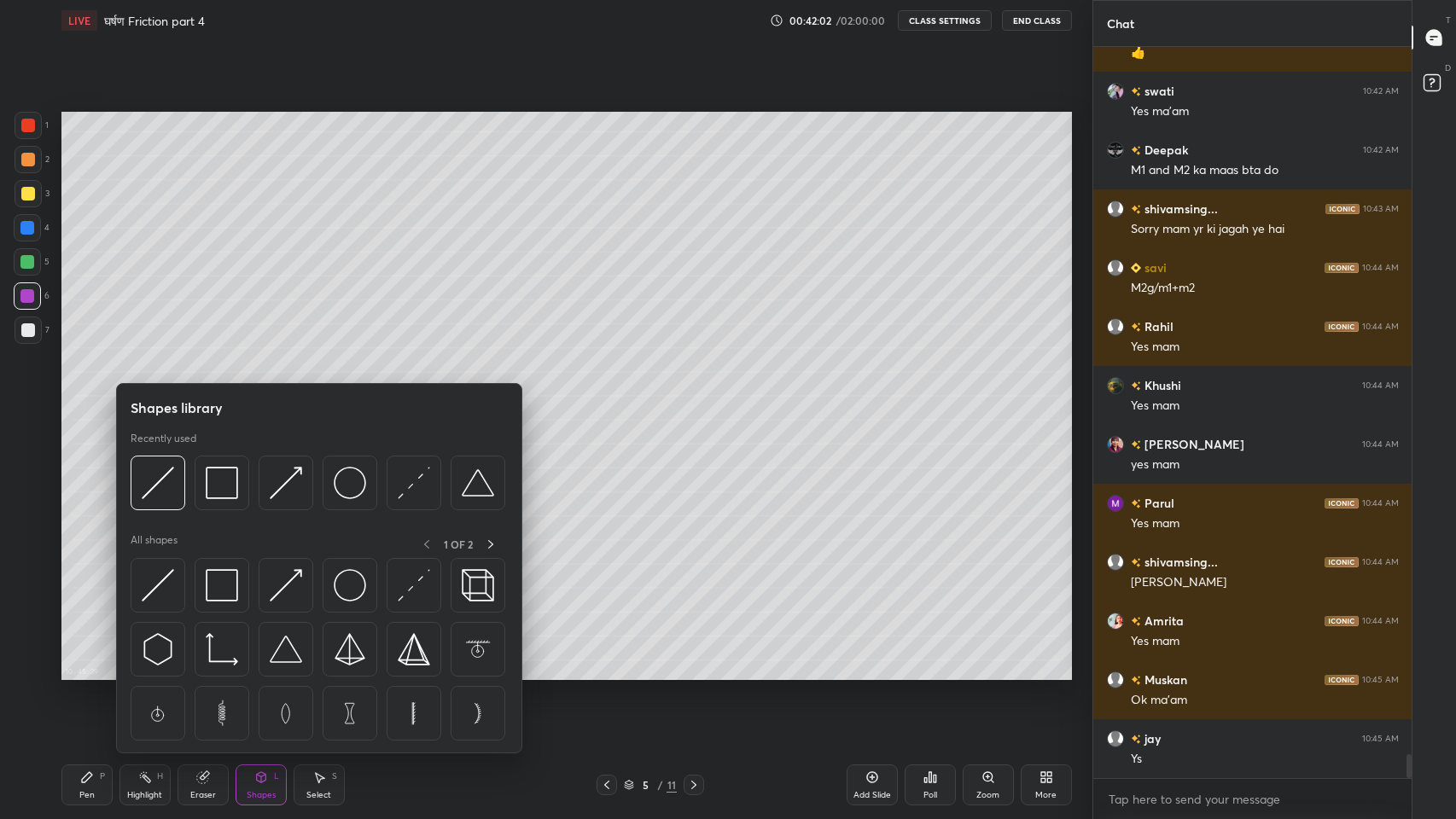
click at [291, 487] on img at bounding box center [285, 482] width 32 height 32
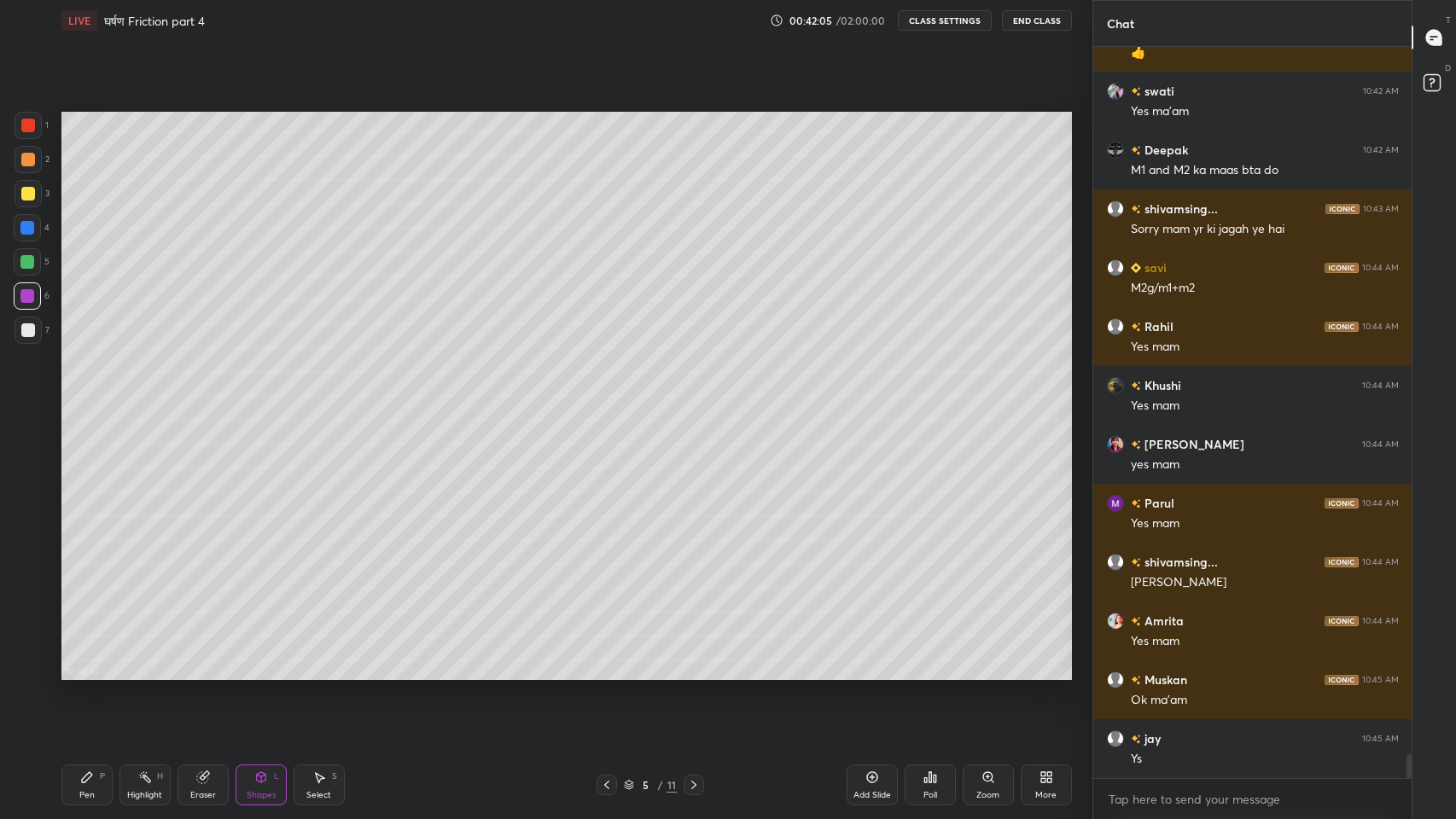
scroll to position [21584, 0]
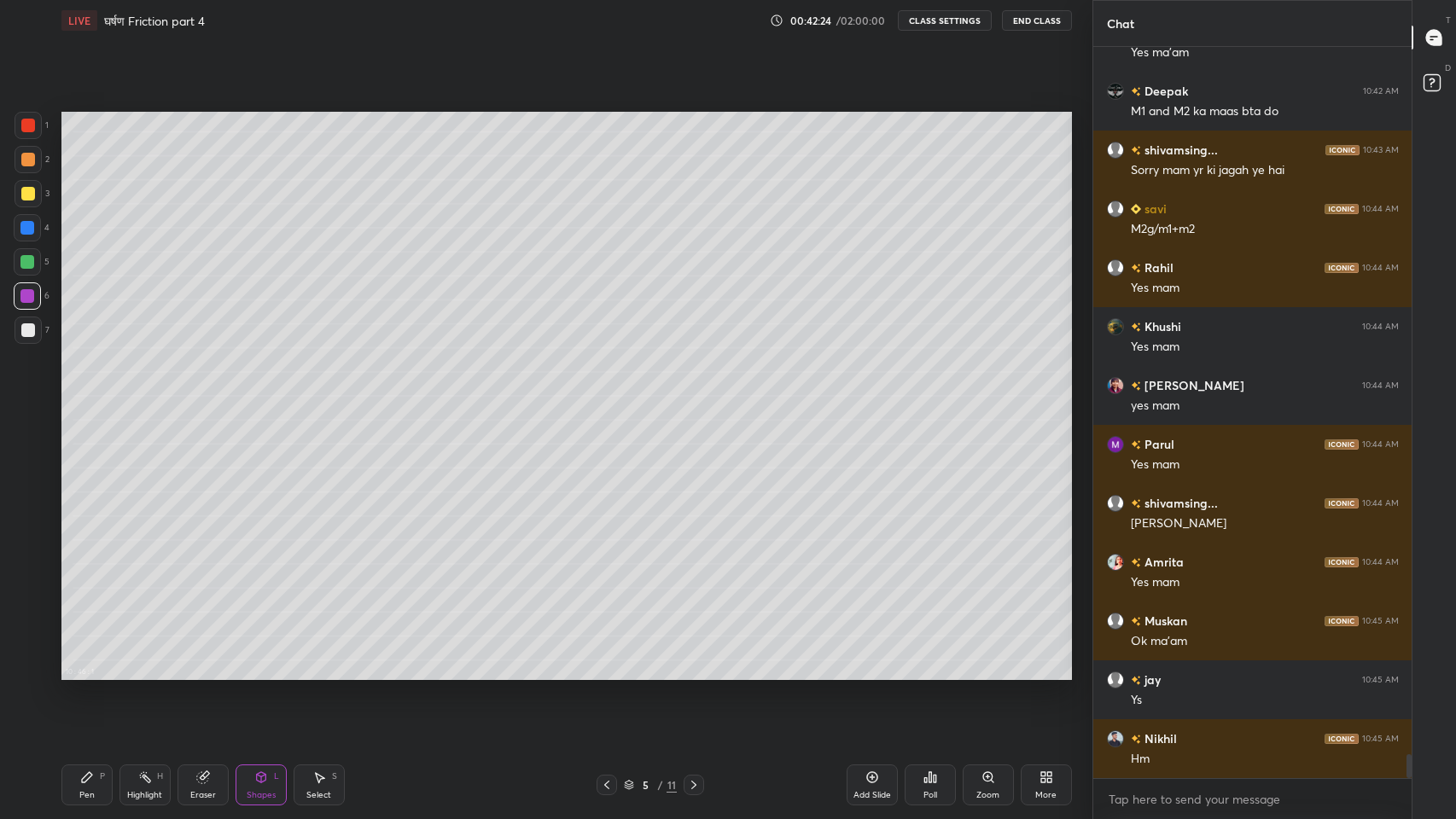
click at [92, 673] on div "Pen P" at bounding box center [87, 785] width 52 height 41
click at [22, 187] on div at bounding box center [28, 193] width 14 height 14
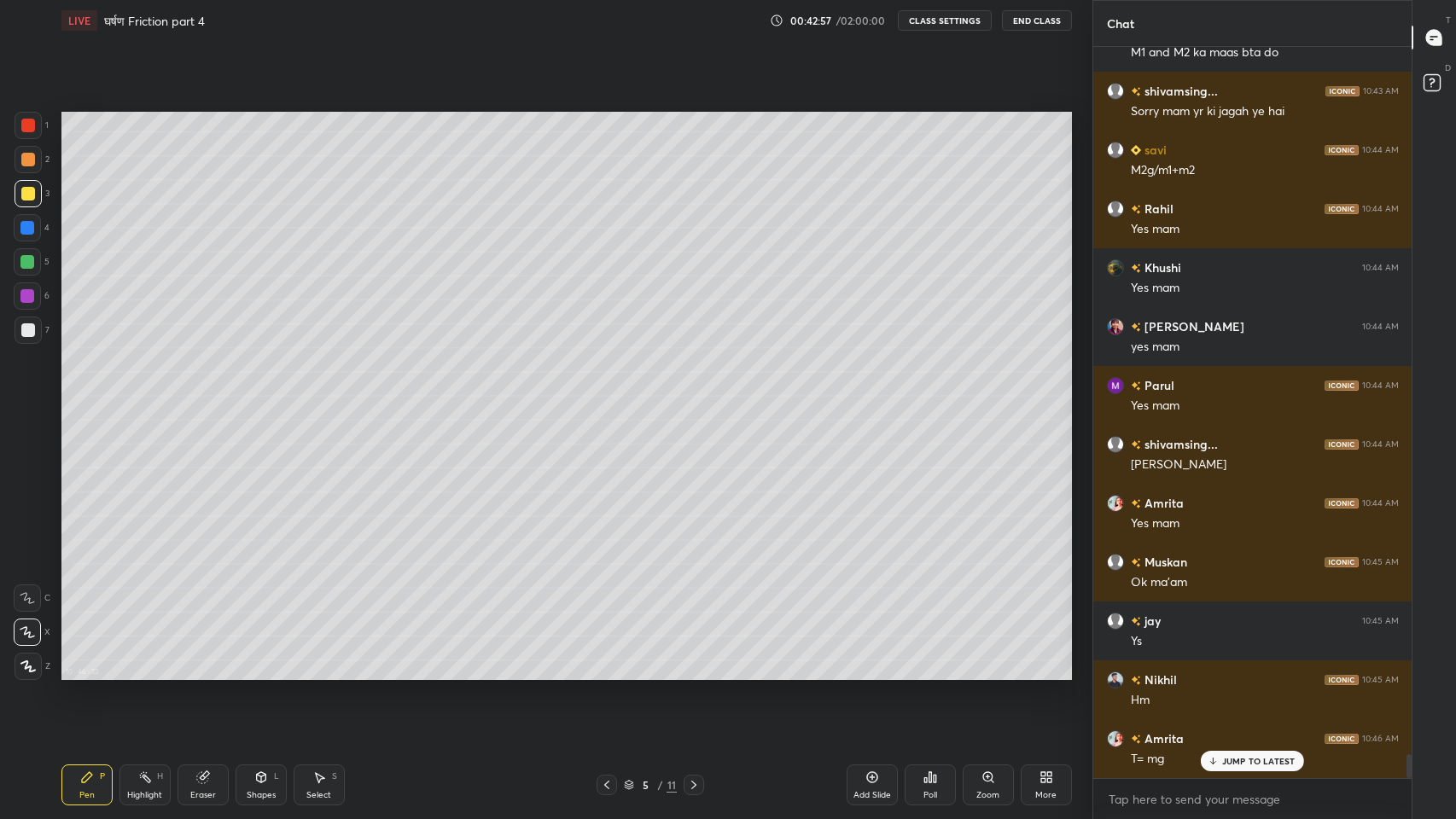
scroll to position [21701, 0]
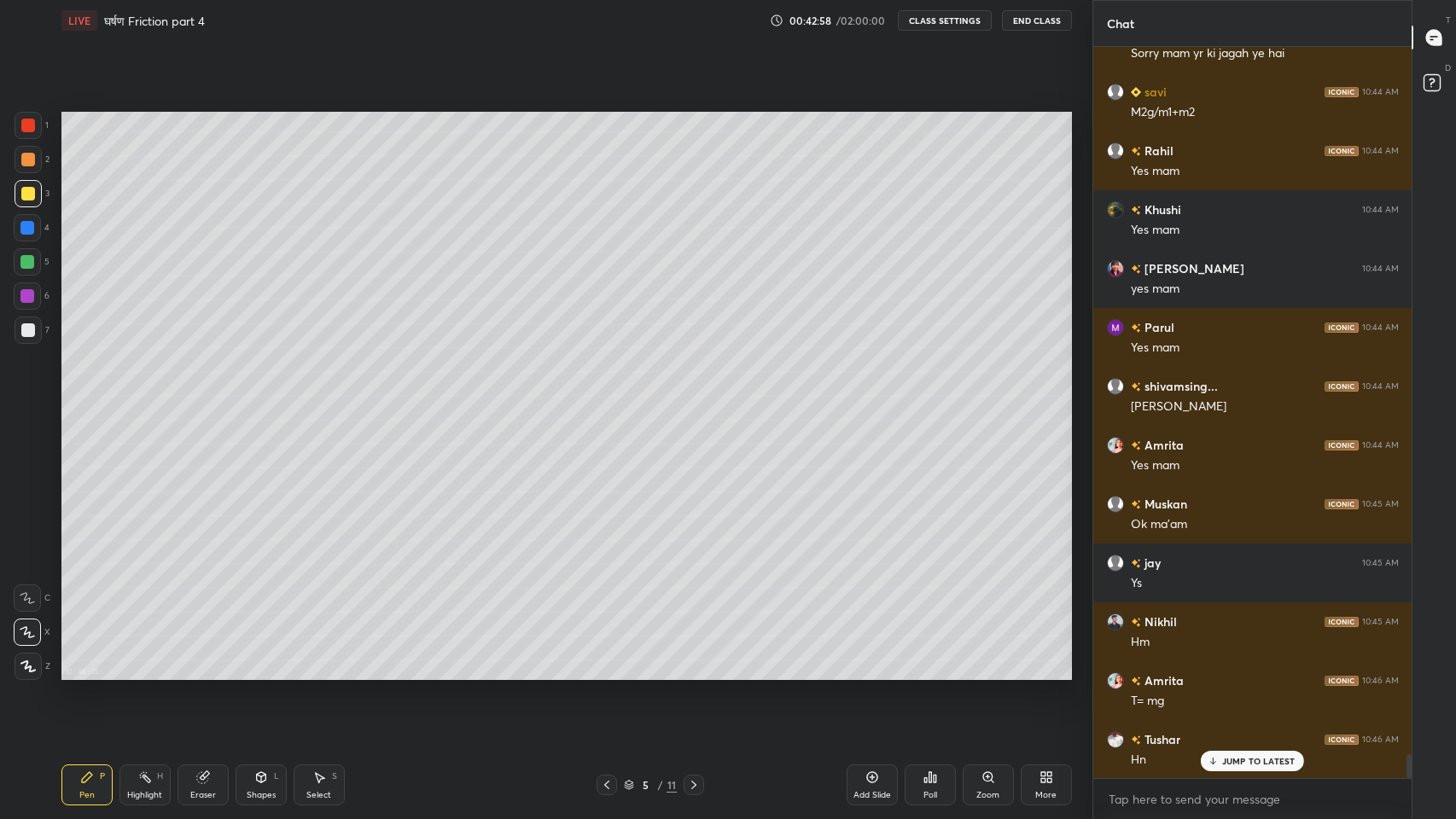
click at [1260, 673] on p "JUMP TO LATEST" at bounding box center [1259, 761] width 74 height 11
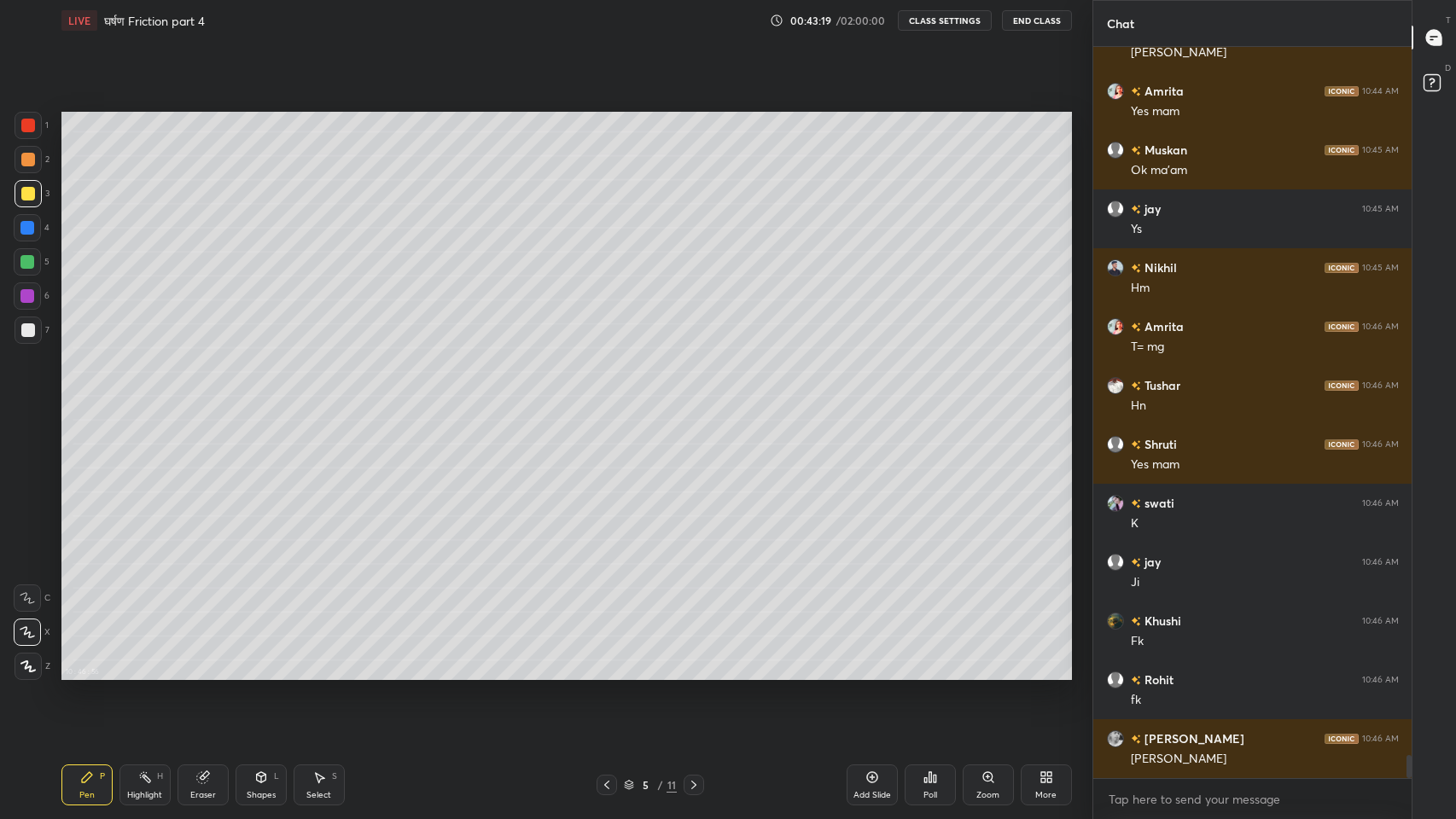
scroll to position [22114, 0]
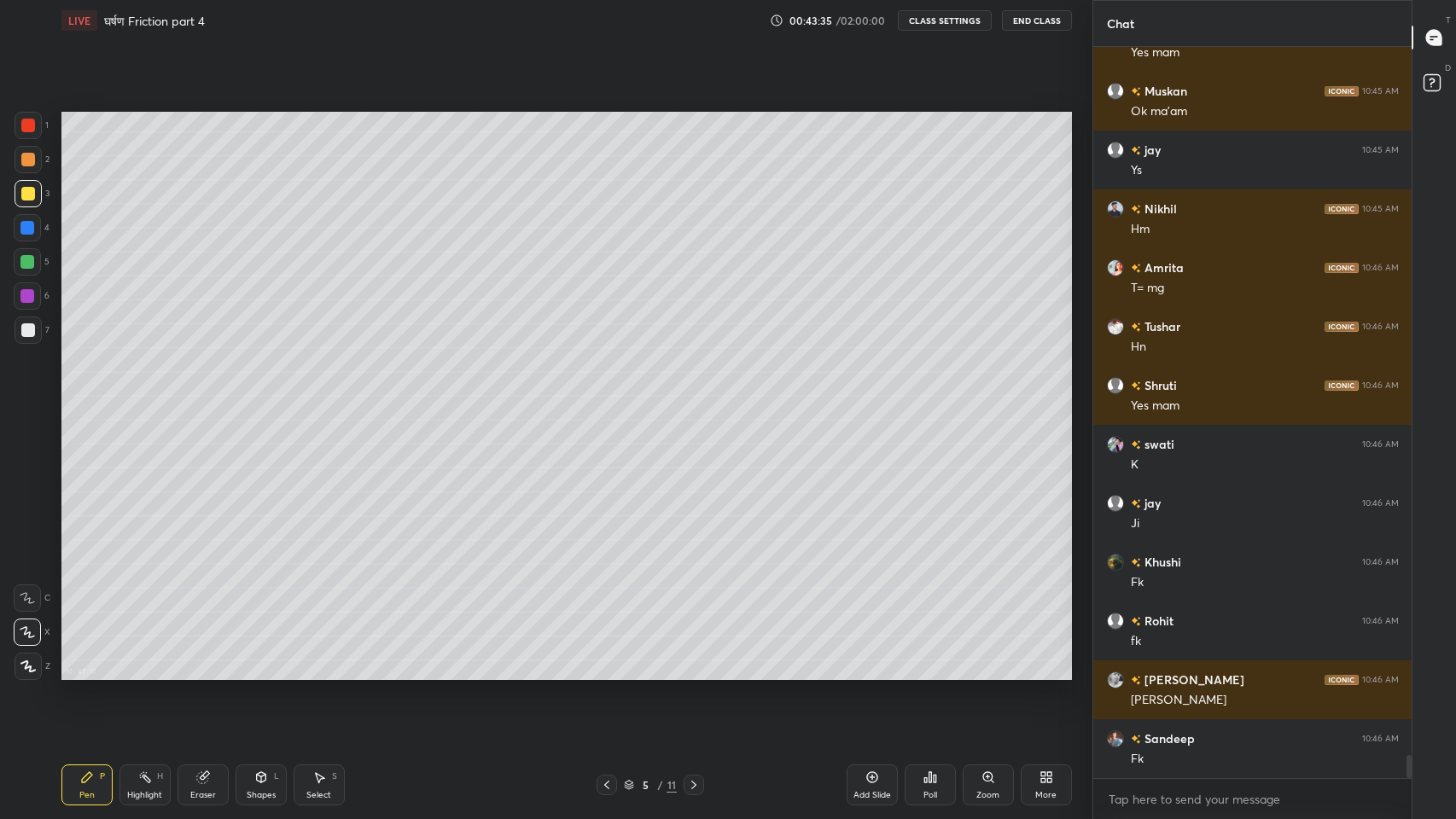
click at [25, 333] on div at bounding box center [28, 330] width 14 height 14
click at [200, 673] on div "Eraser" at bounding box center [203, 785] width 52 height 41
click at [72, 673] on div "Pen P" at bounding box center [87, 785] width 52 height 41
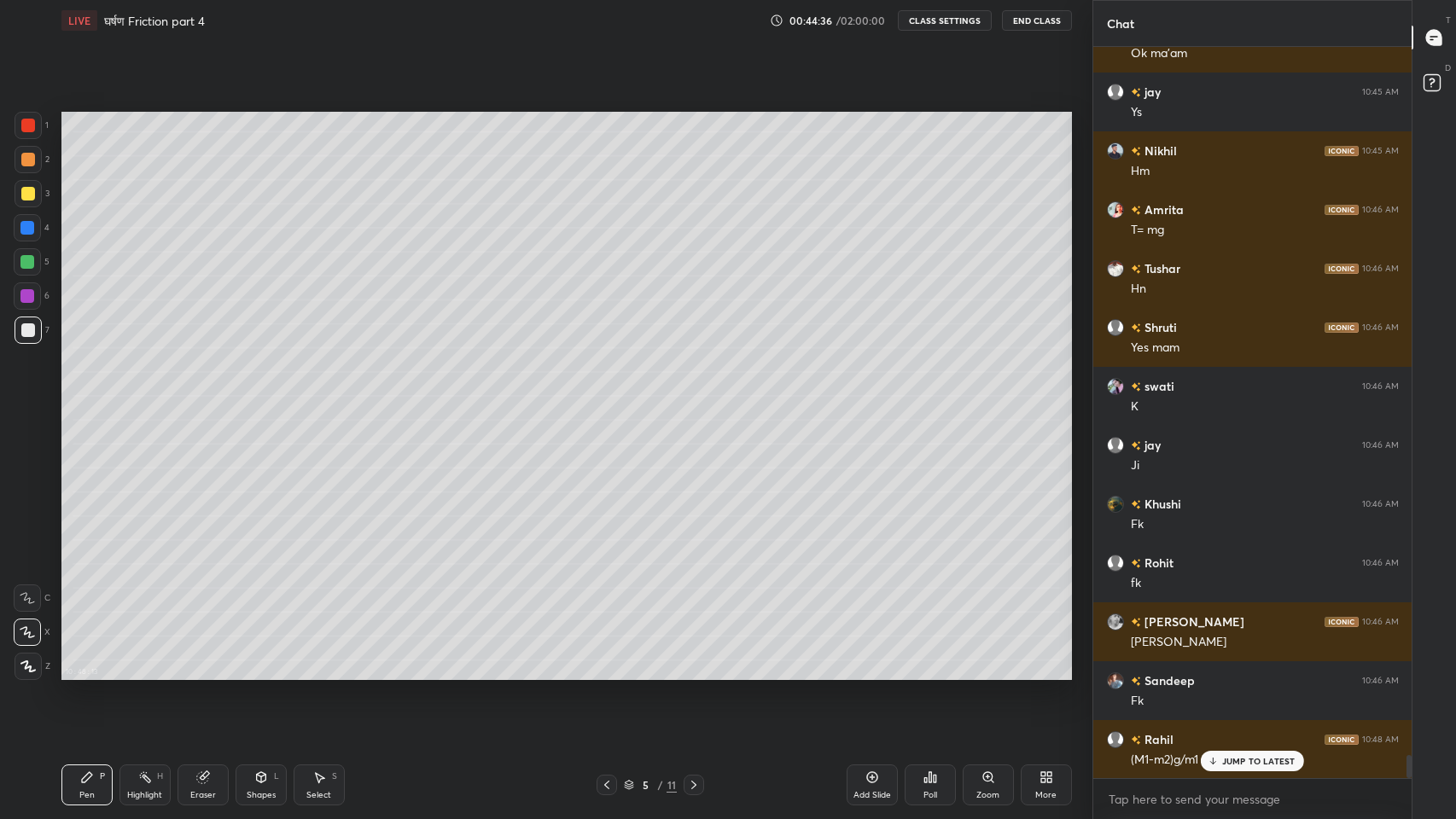
click at [1225, 673] on p "JUMP TO LATEST" at bounding box center [1259, 761] width 74 height 11
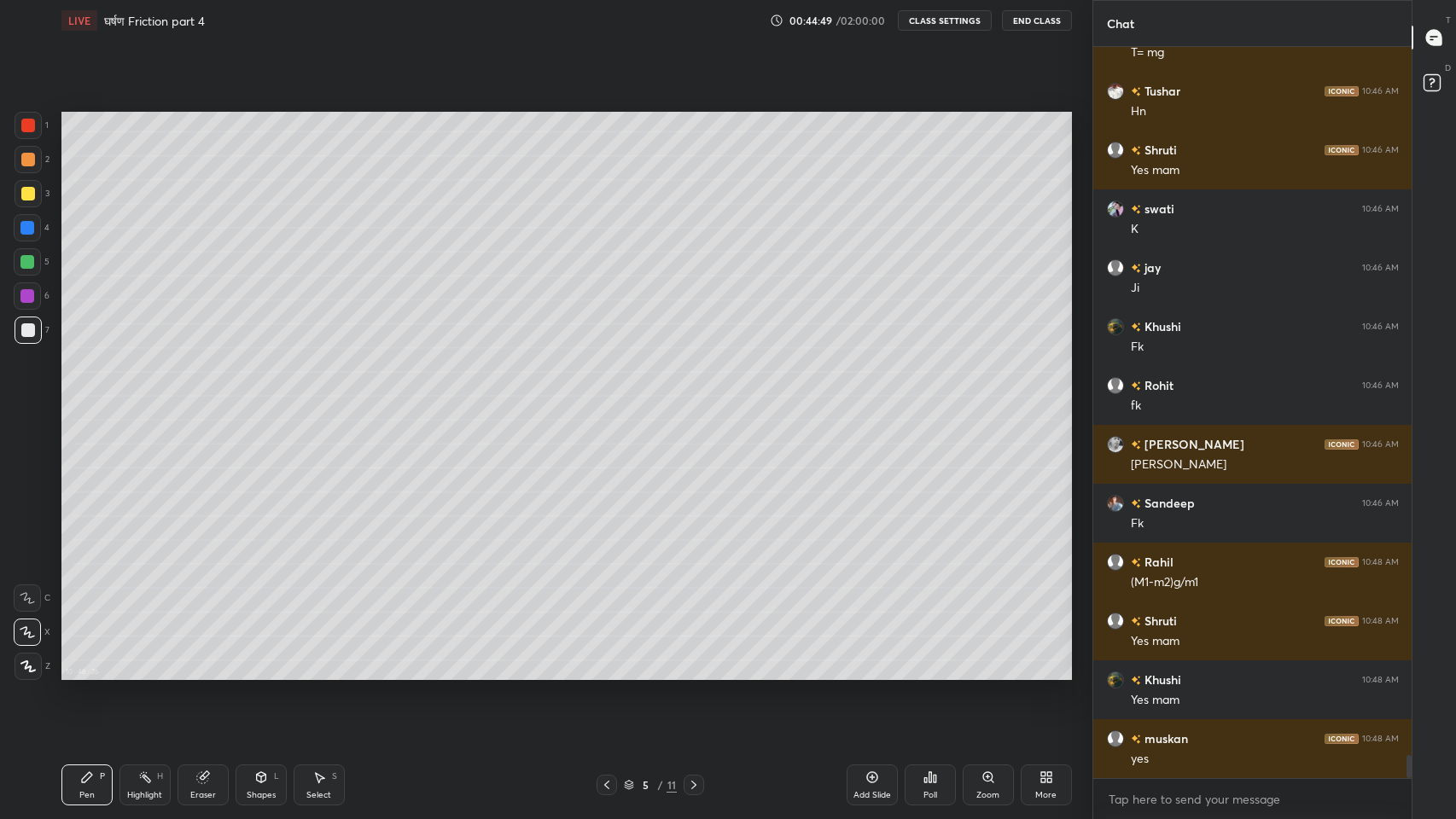
scroll to position [22407, 0]
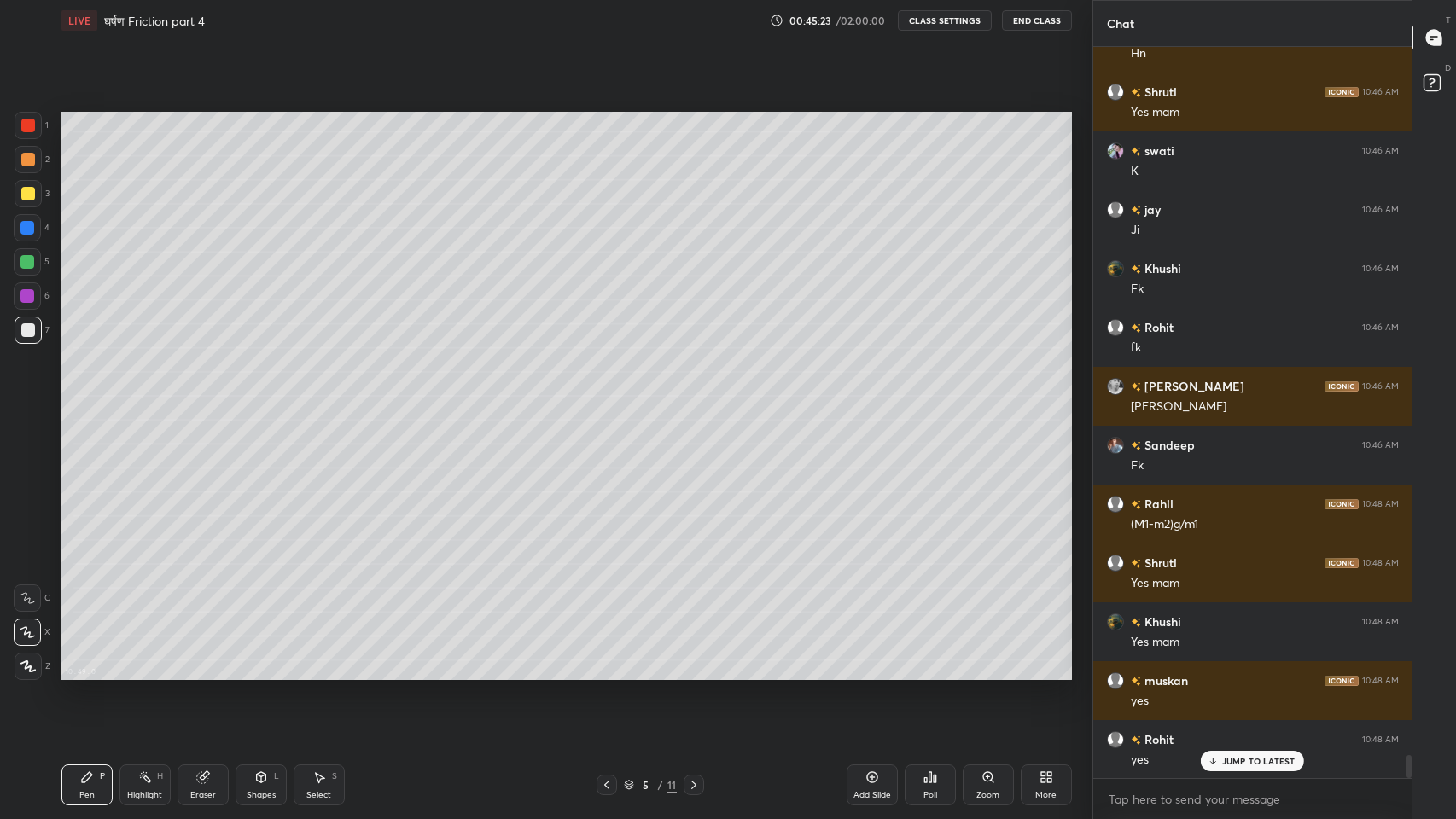
click at [200, 673] on div "Eraser" at bounding box center [203, 795] width 25 height 9
click at [88, 673] on div "Pen P" at bounding box center [87, 785] width 52 height 41
click at [1230, 673] on p "JUMP TO LATEST" at bounding box center [1259, 761] width 74 height 11
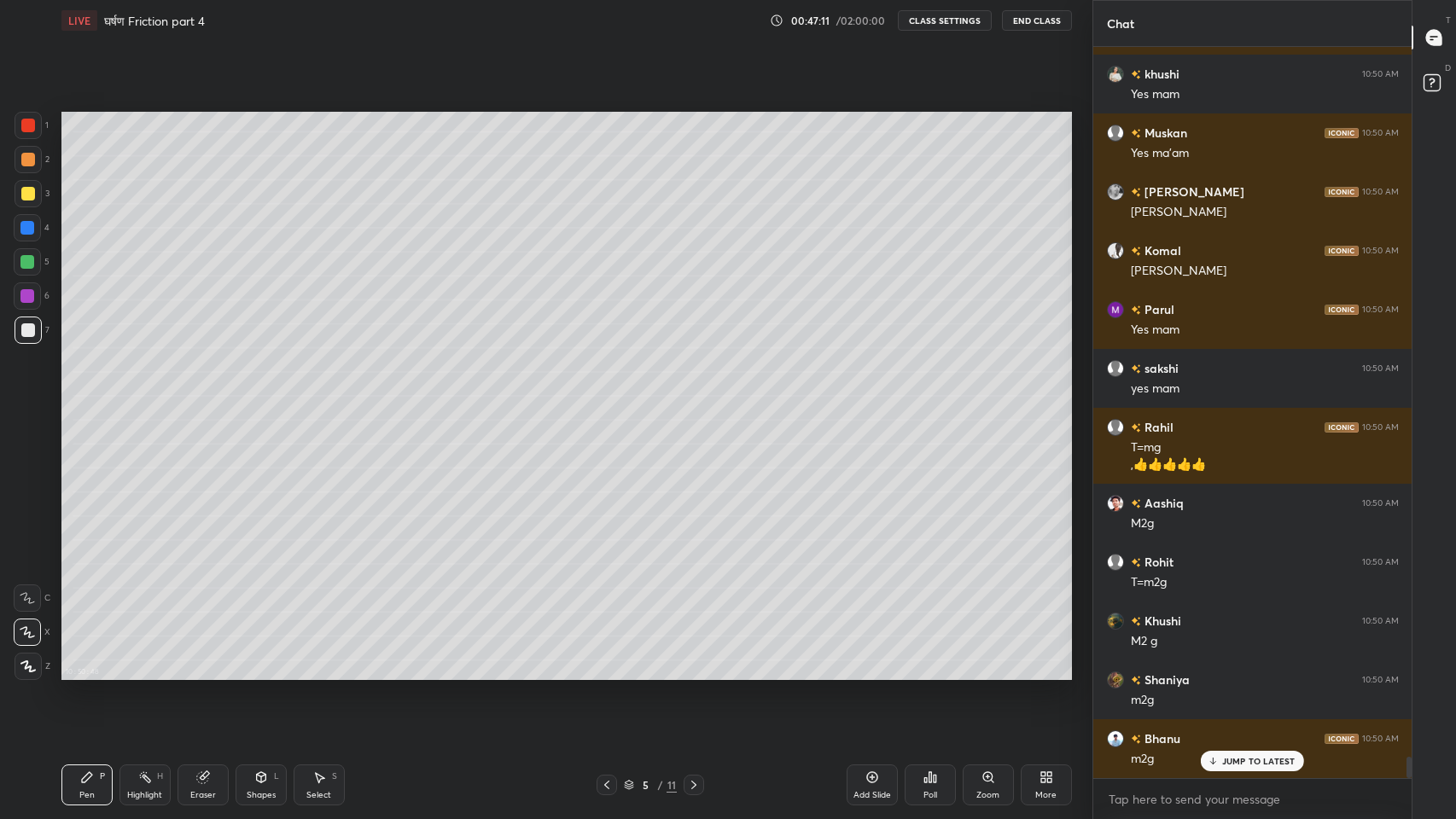
scroll to position [24073, 0]
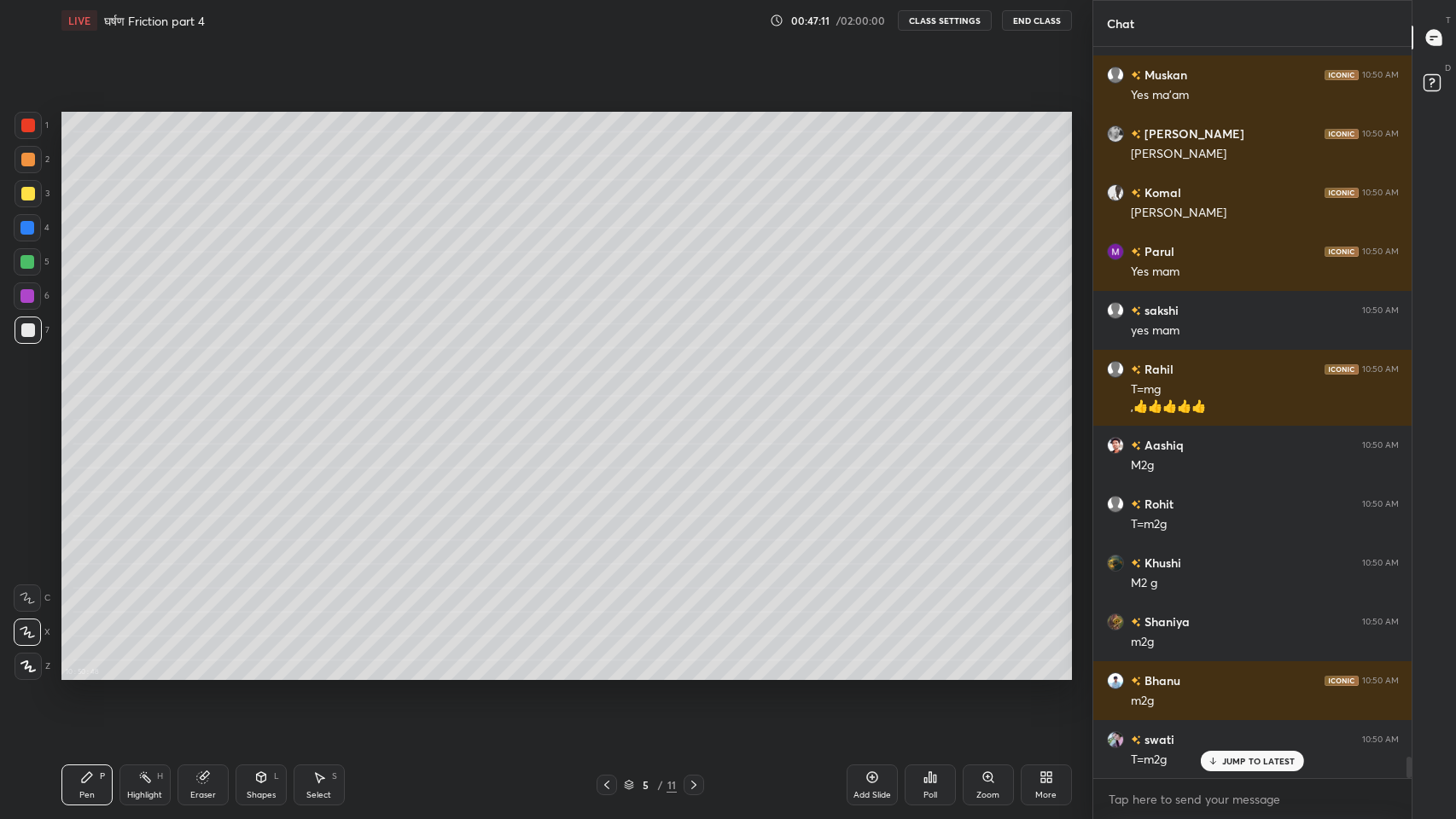
click at [881, 673] on div "Add Slide" at bounding box center [872, 785] width 52 height 41
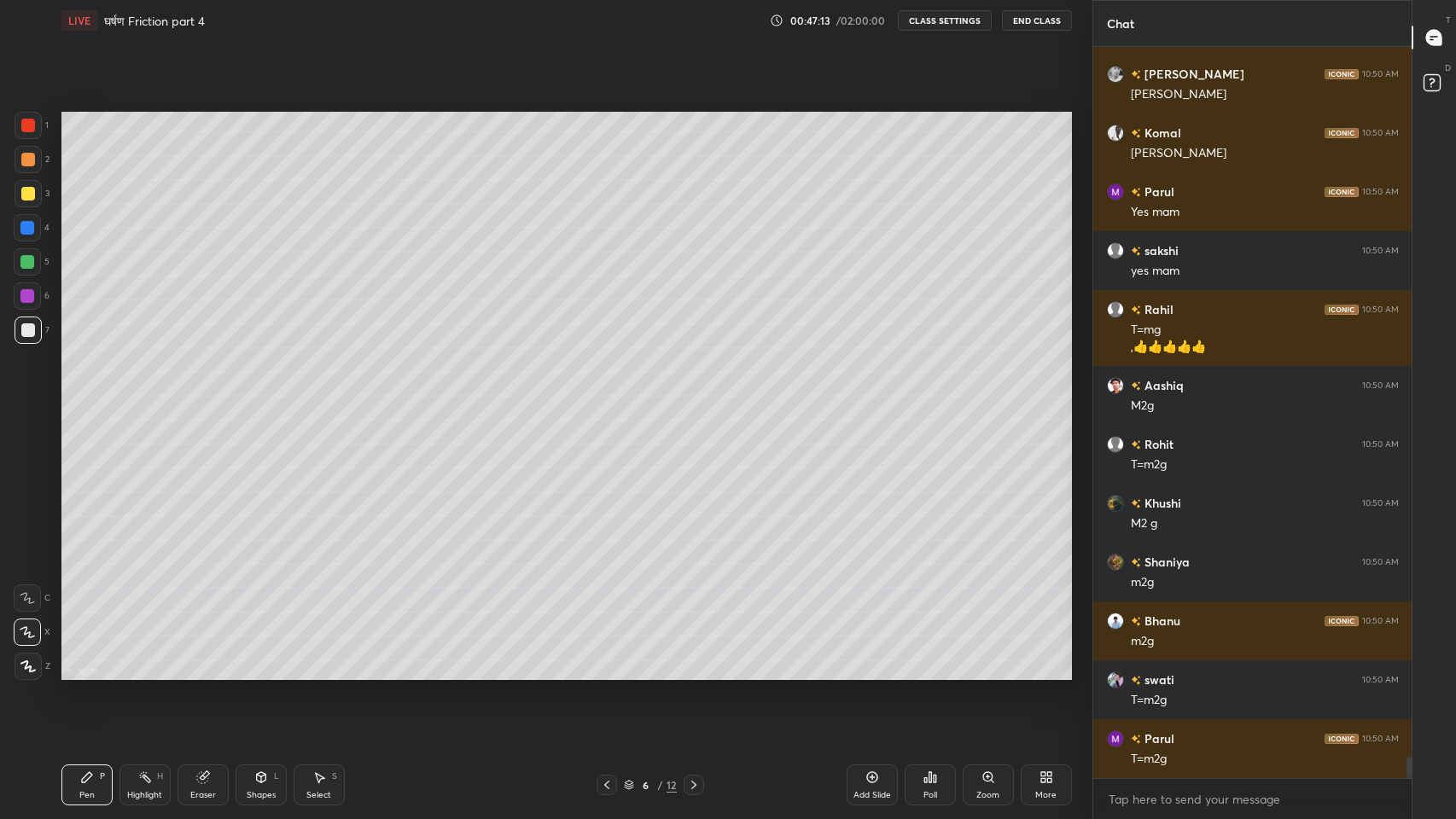
scroll to position [24191, 0]
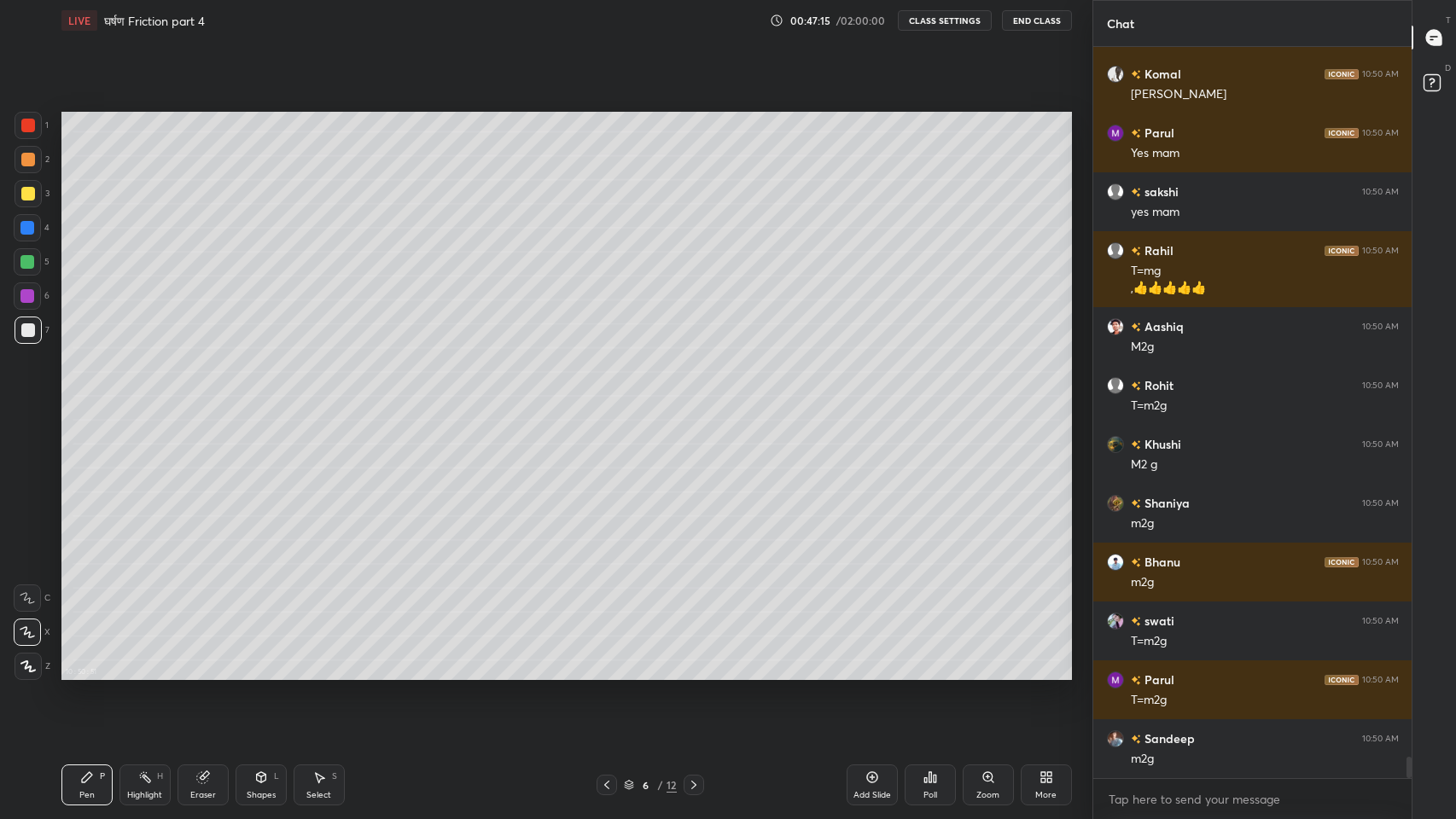
click at [607, 673] on icon at bounding box center [607, 785] width 14 height 14
click at [693, 673] on icon at bounding box center [694, 785] width 14 height 14
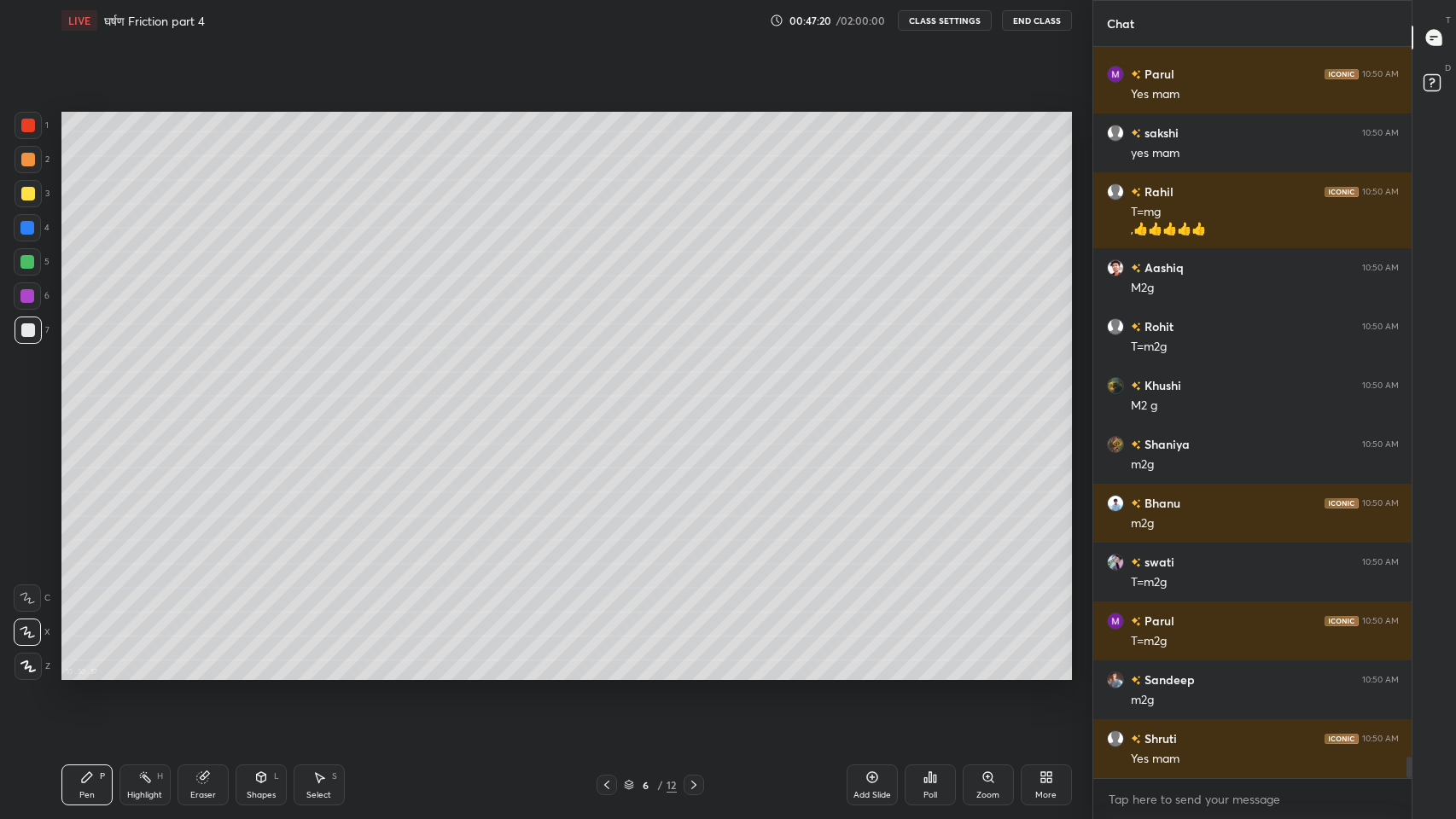
scroll to position [24309, 0]
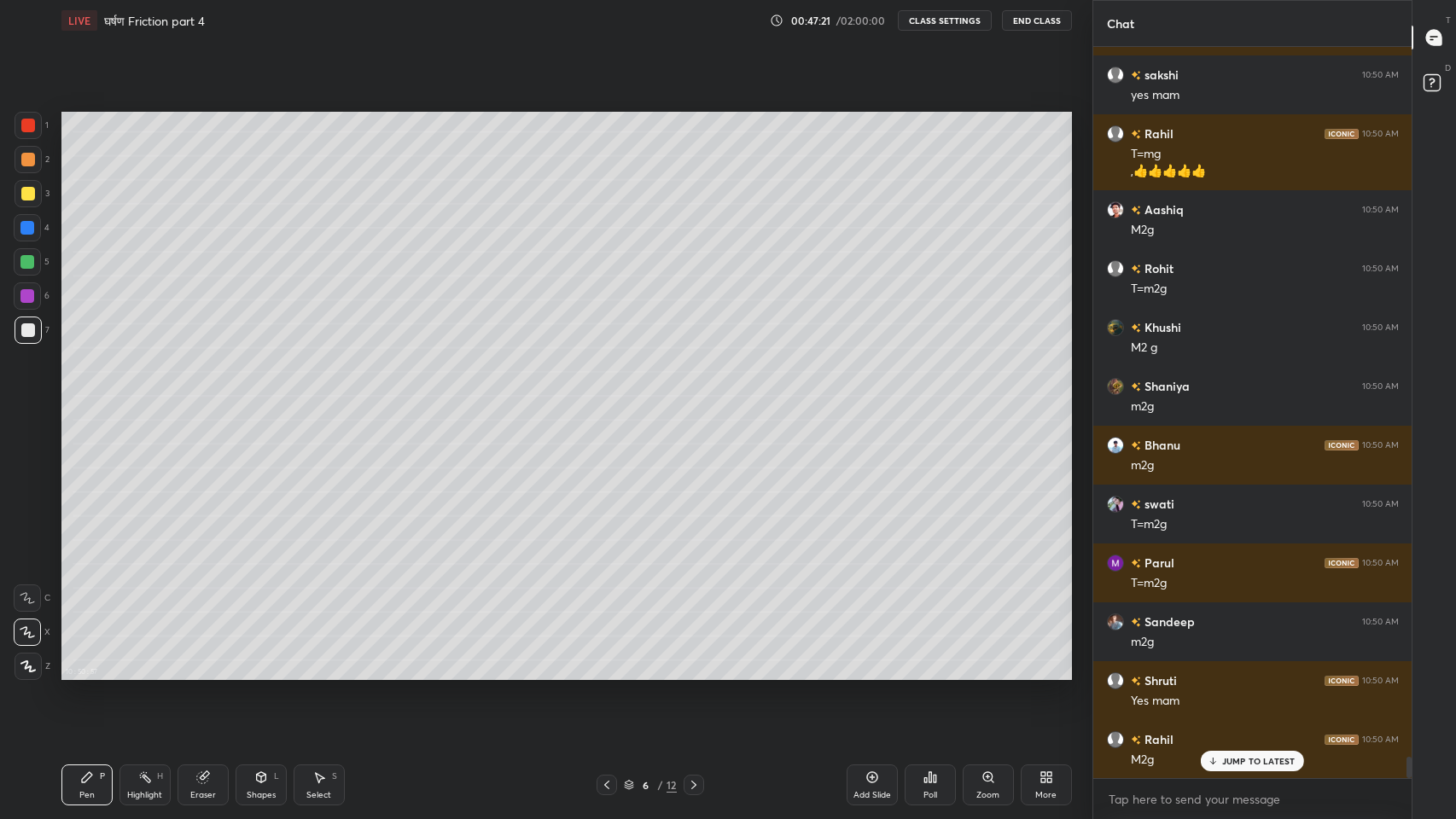
click at [605, 673] on icon at bounding box center [607, 785] width 14 height 14
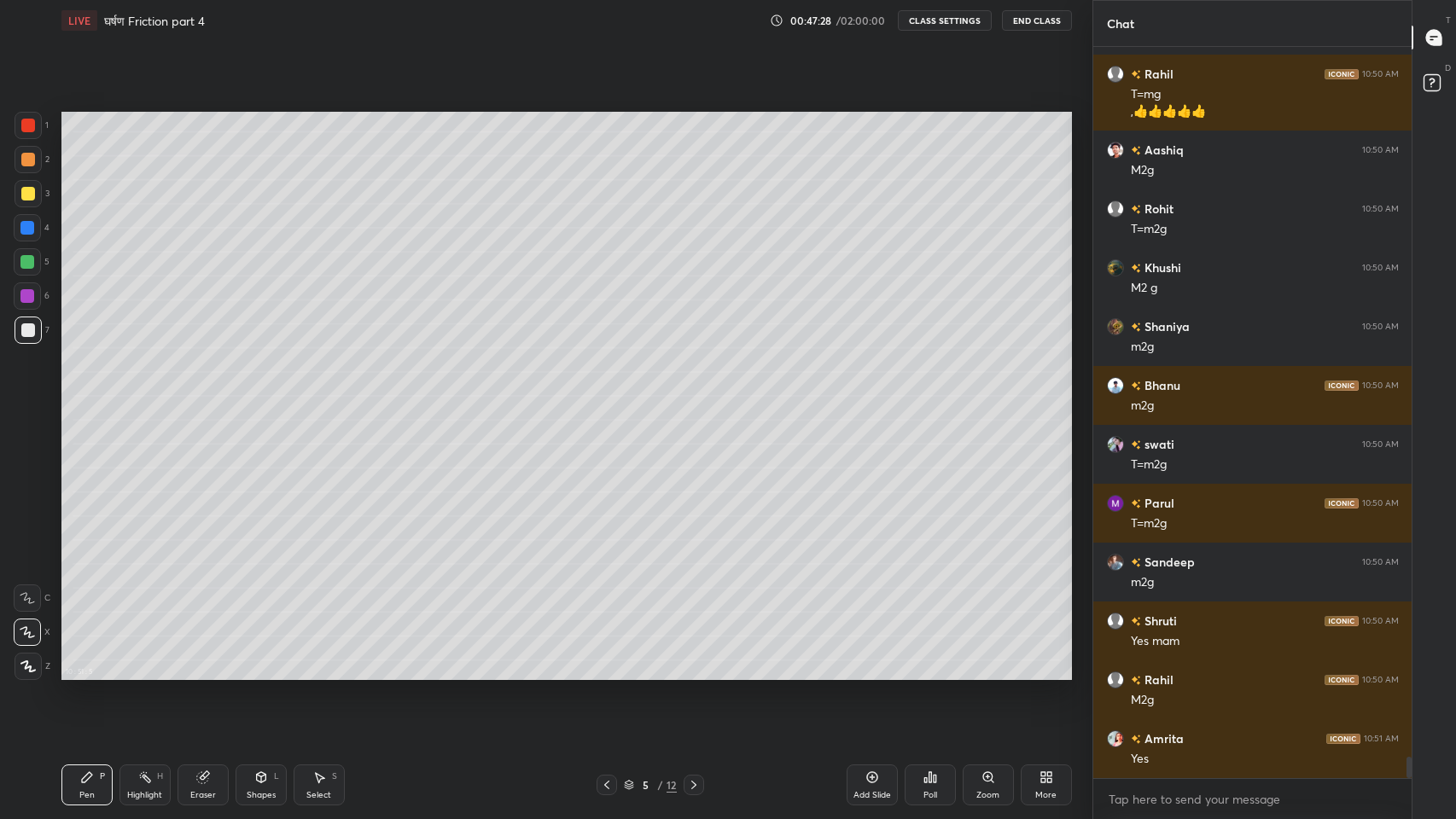
click at [693, 673] on icon at bounding box center [694, 785] width 14 height 14
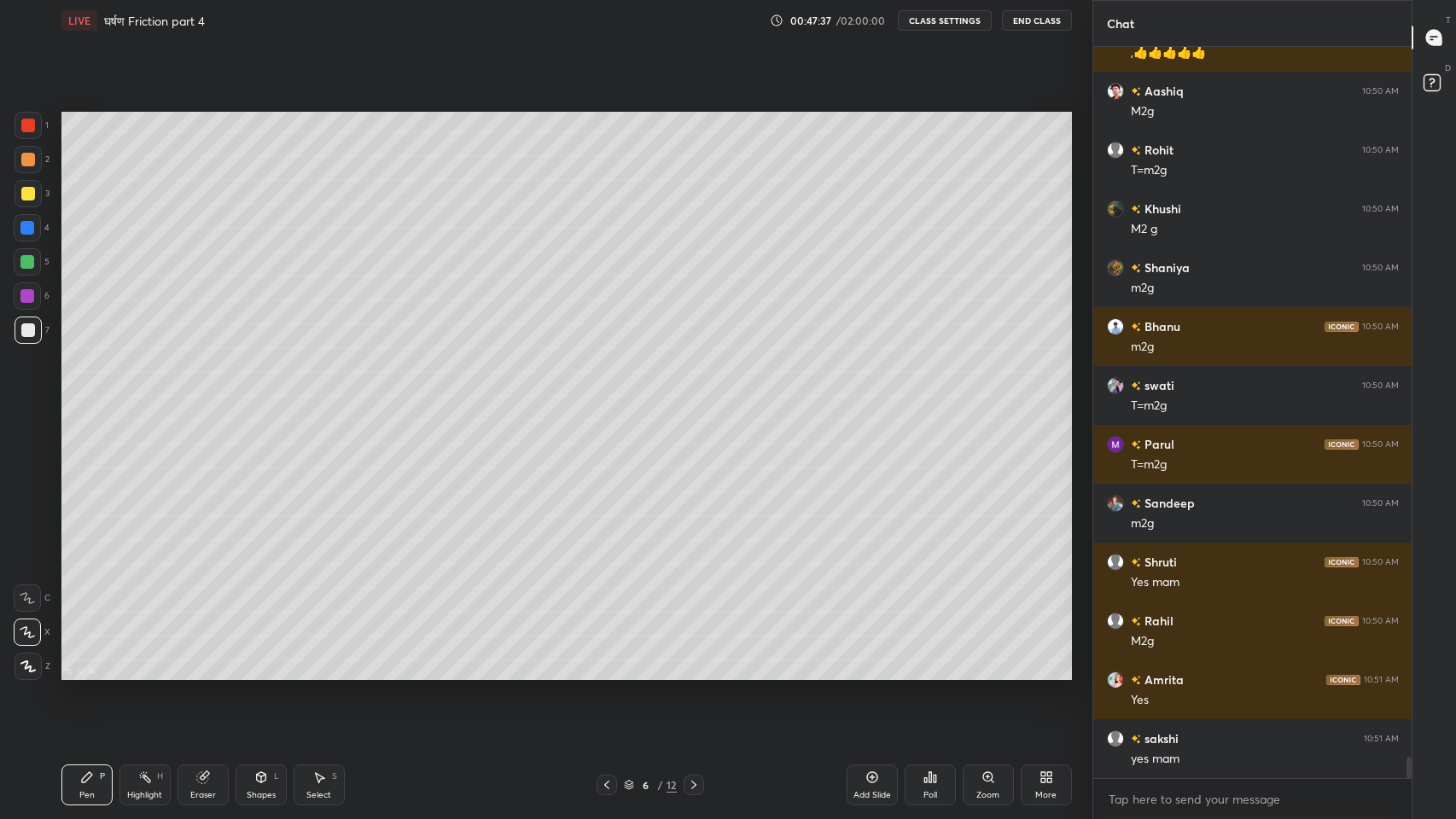
click at [607, 673] on icon at bounding box center [607, 785] width 14 height 14
click at [693, 673] on icon at bounding box center [694, 785] width 14 height 14
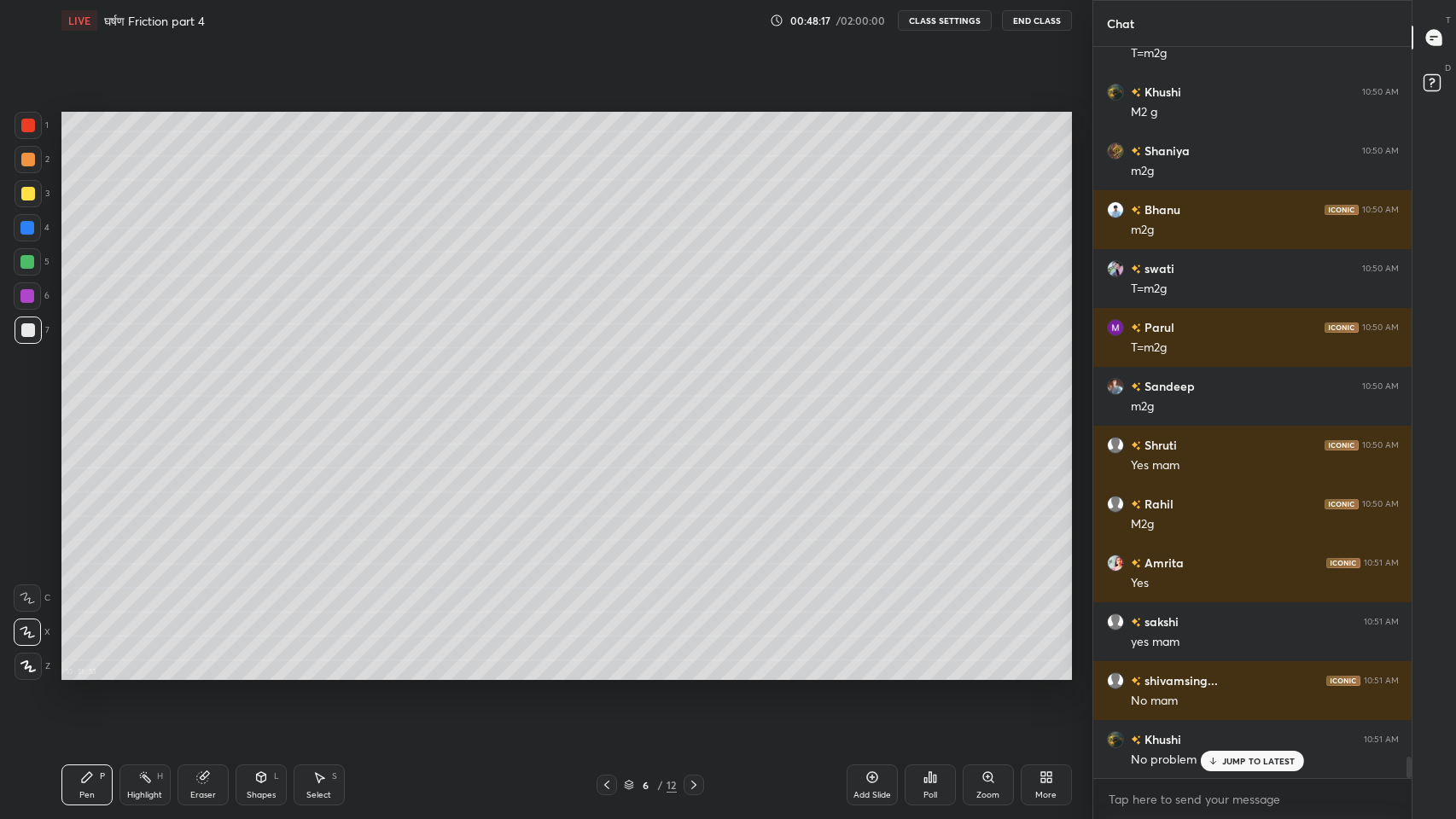
scroll to position [24603, 0]
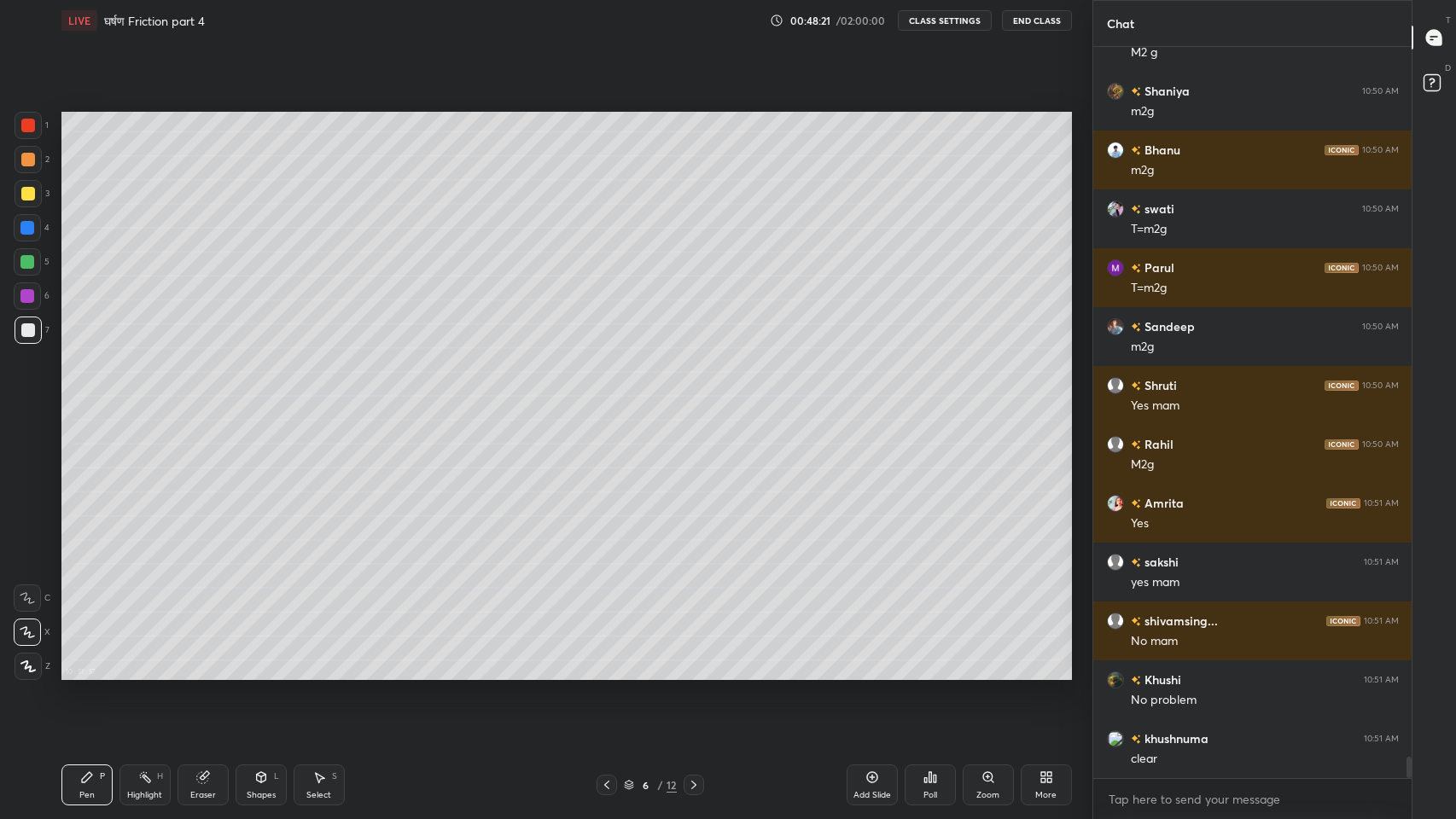
click at [206, 673] on div "Eraser" at bounding box center [203, 785] width 52 height 41
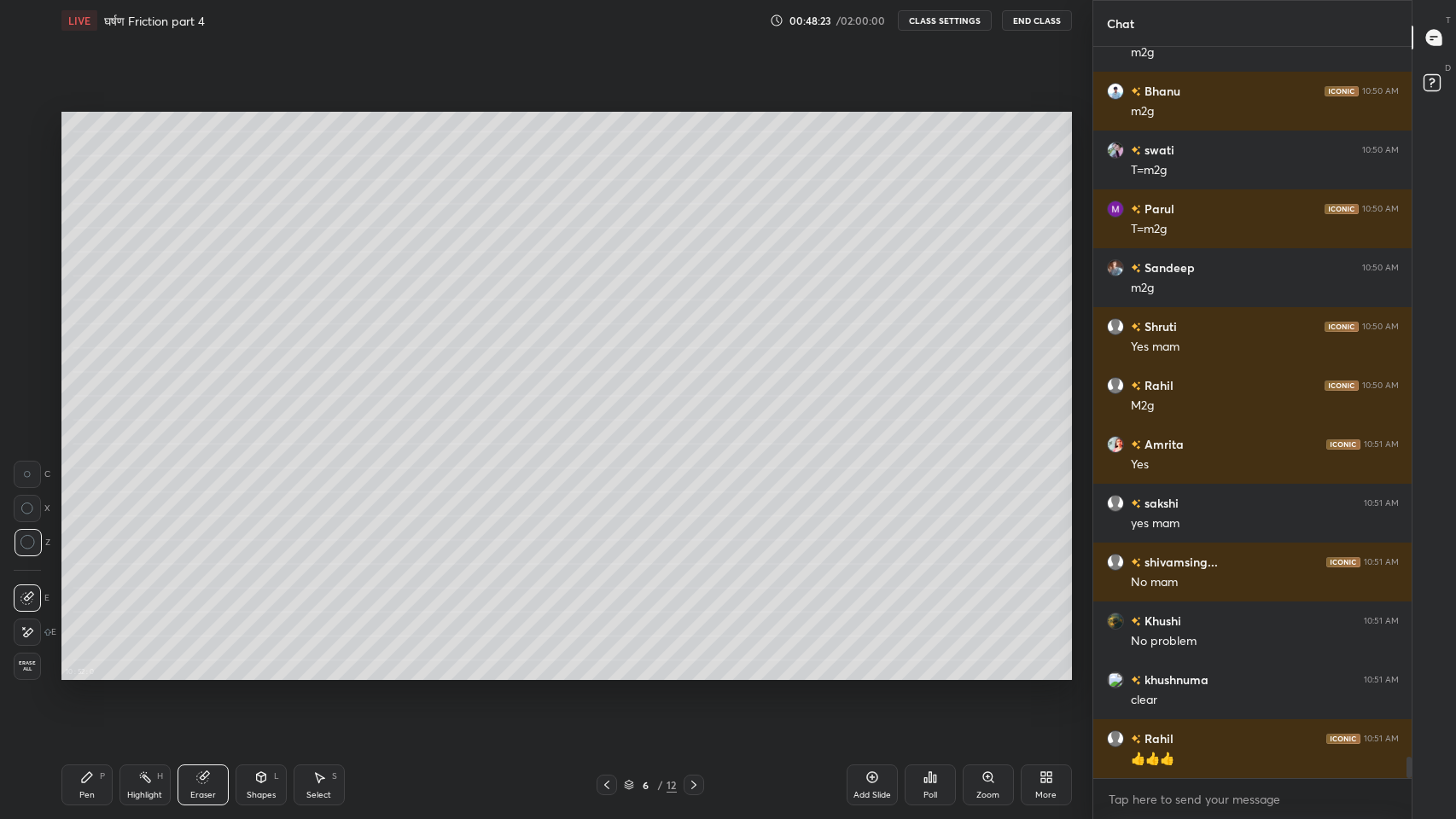
click at [77, 673] on div "Pen P" at bounding box center [87, 785] width 52 height 41
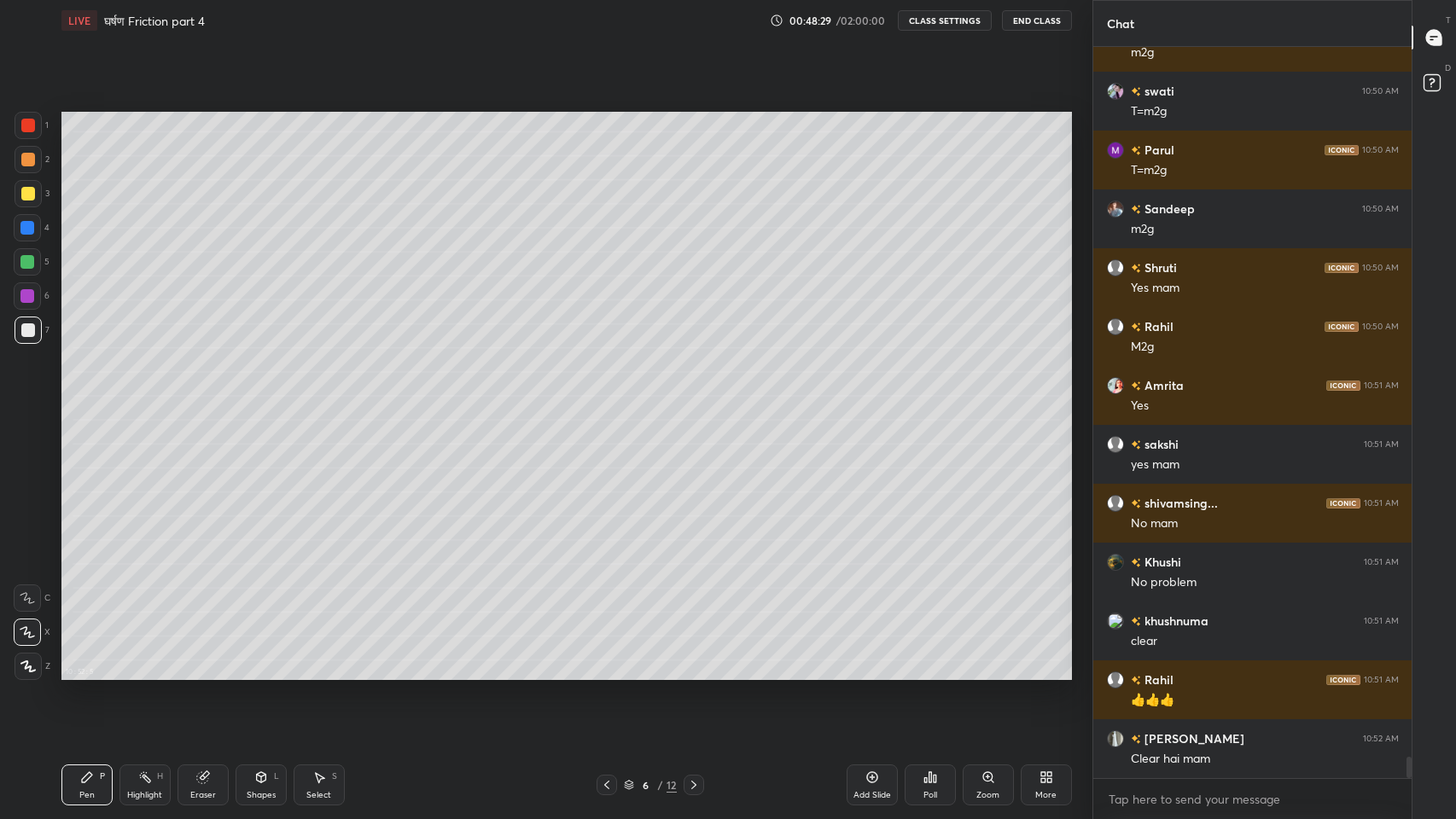
click at [607, 673] on icon at bounding box center [607, 784] width 5 height 9
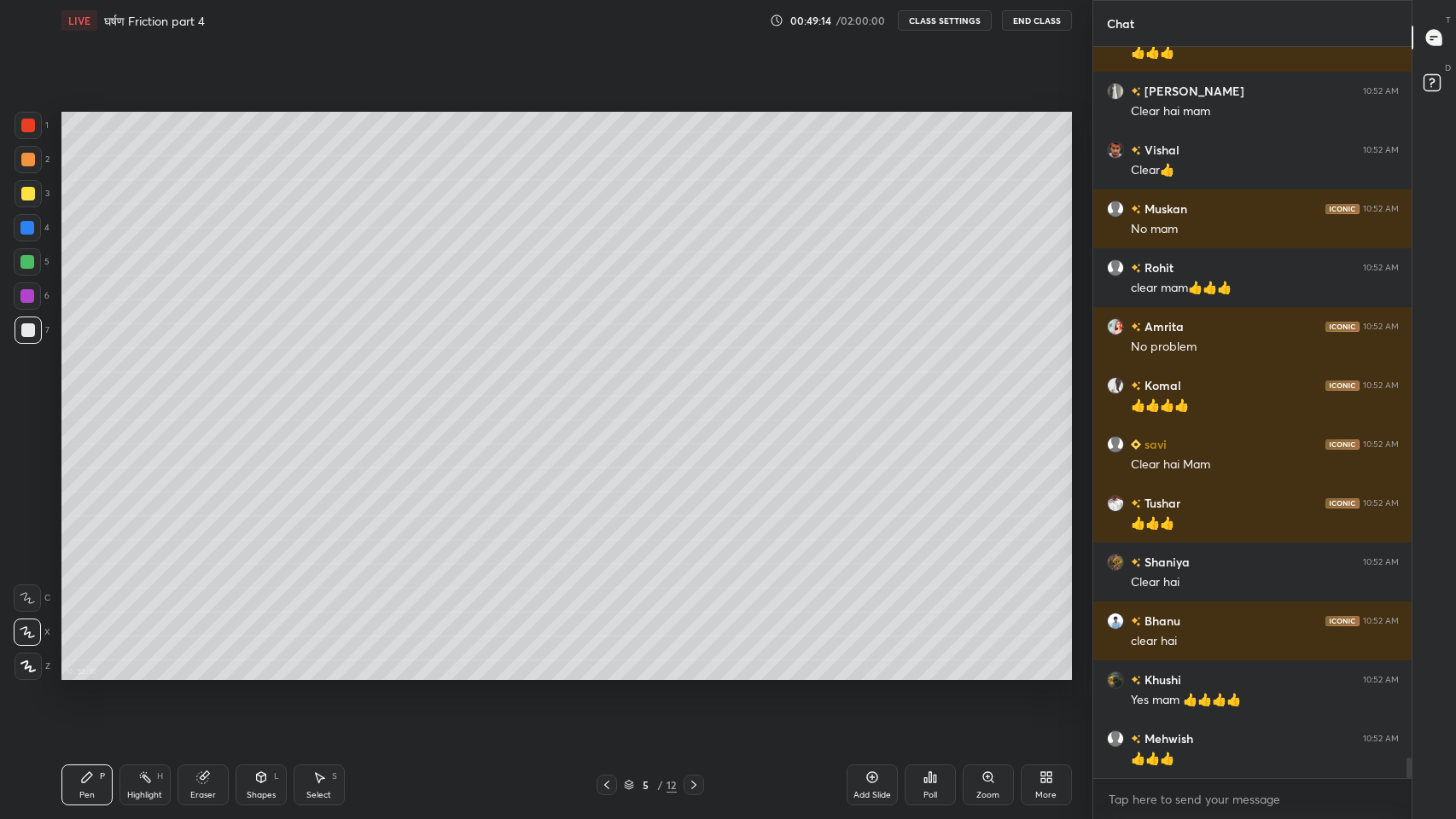
scroll to position [25485, 0]
click at [692, 673] on icon at bounding box center [694, 785] width 14 height 14
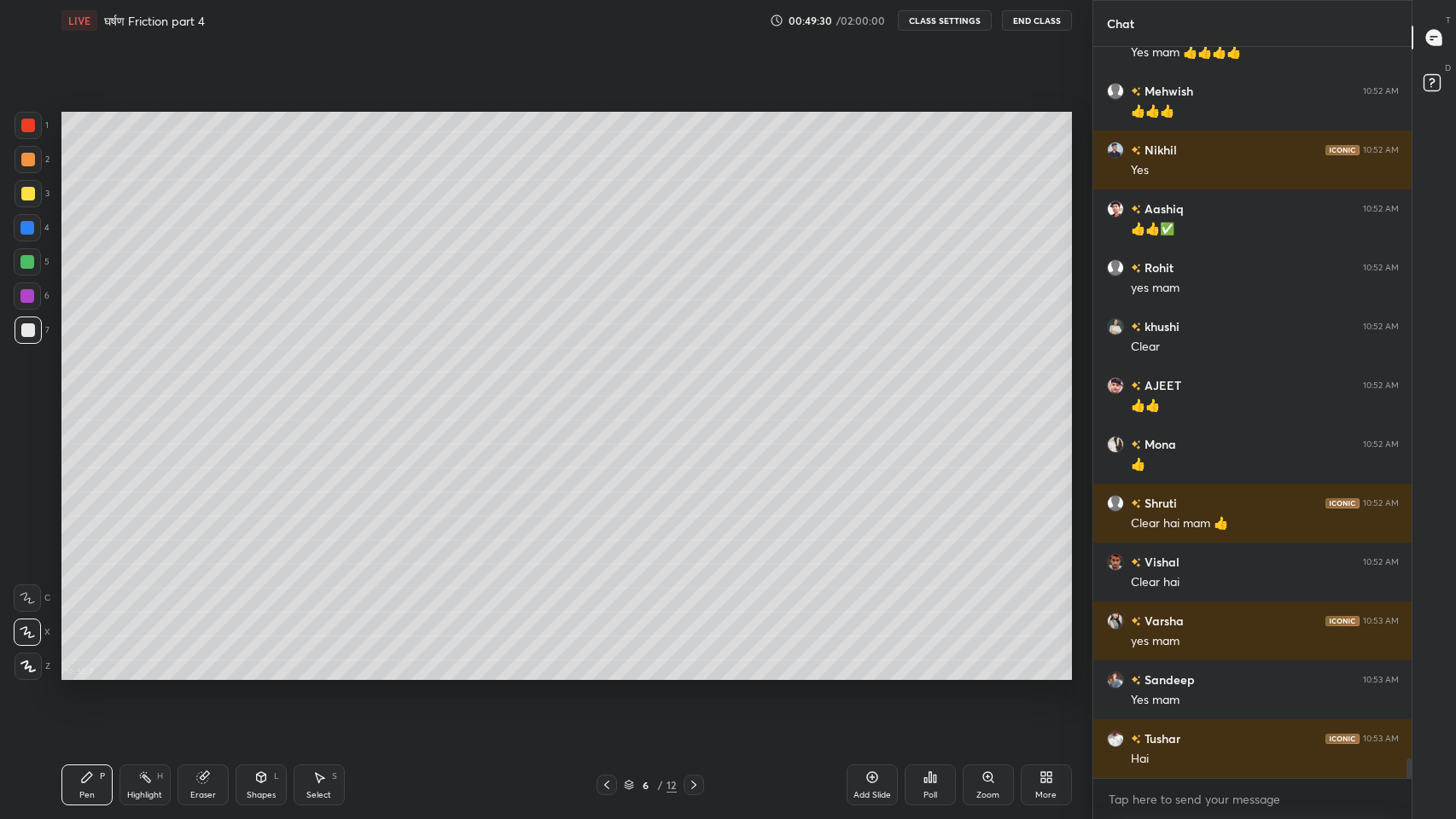
scroll to position [26089, 0]
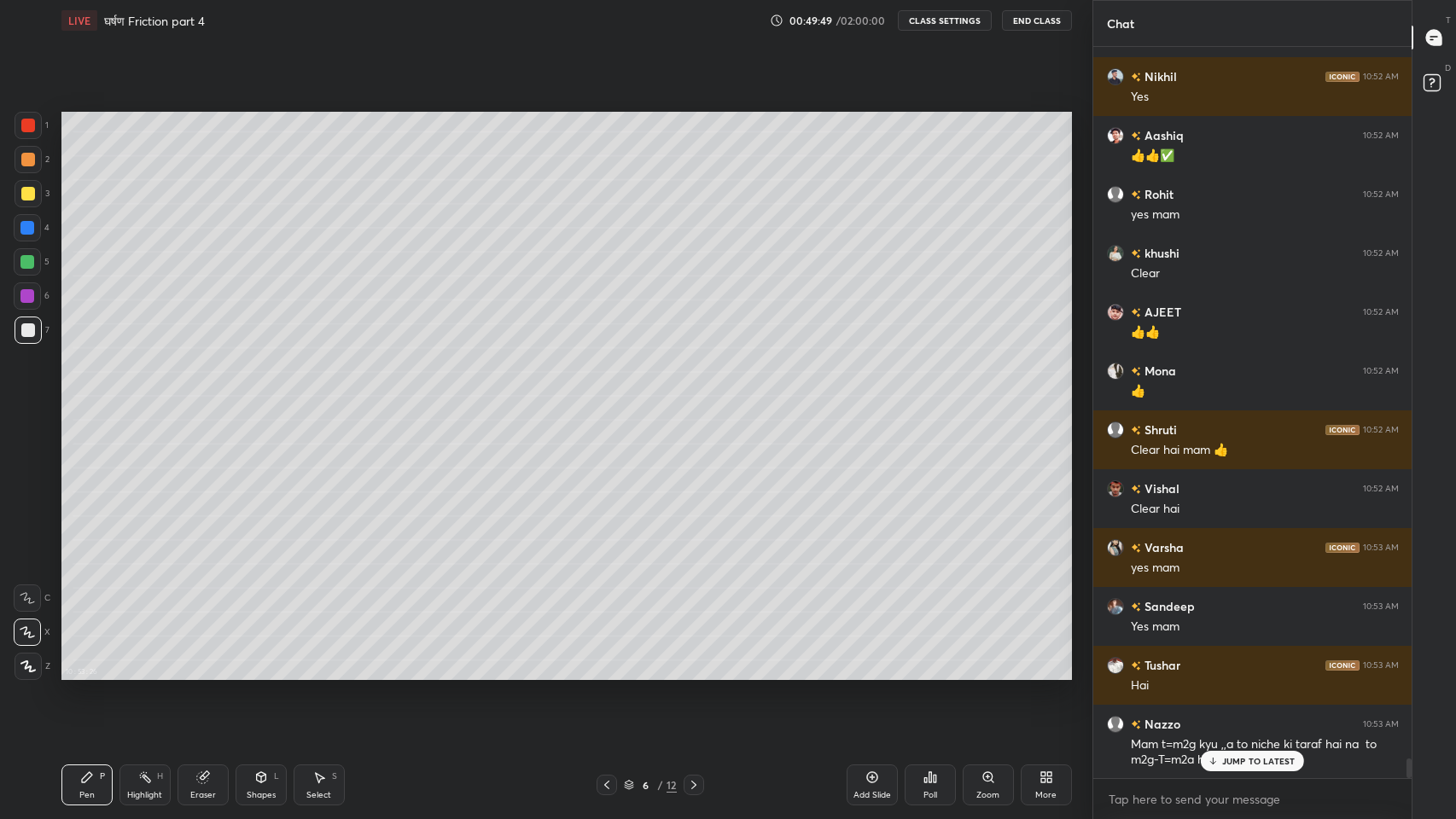
click at [1249, 673] on p "JUMP TO LATEST" at bounding box center [1259, 761] width 74 height 11
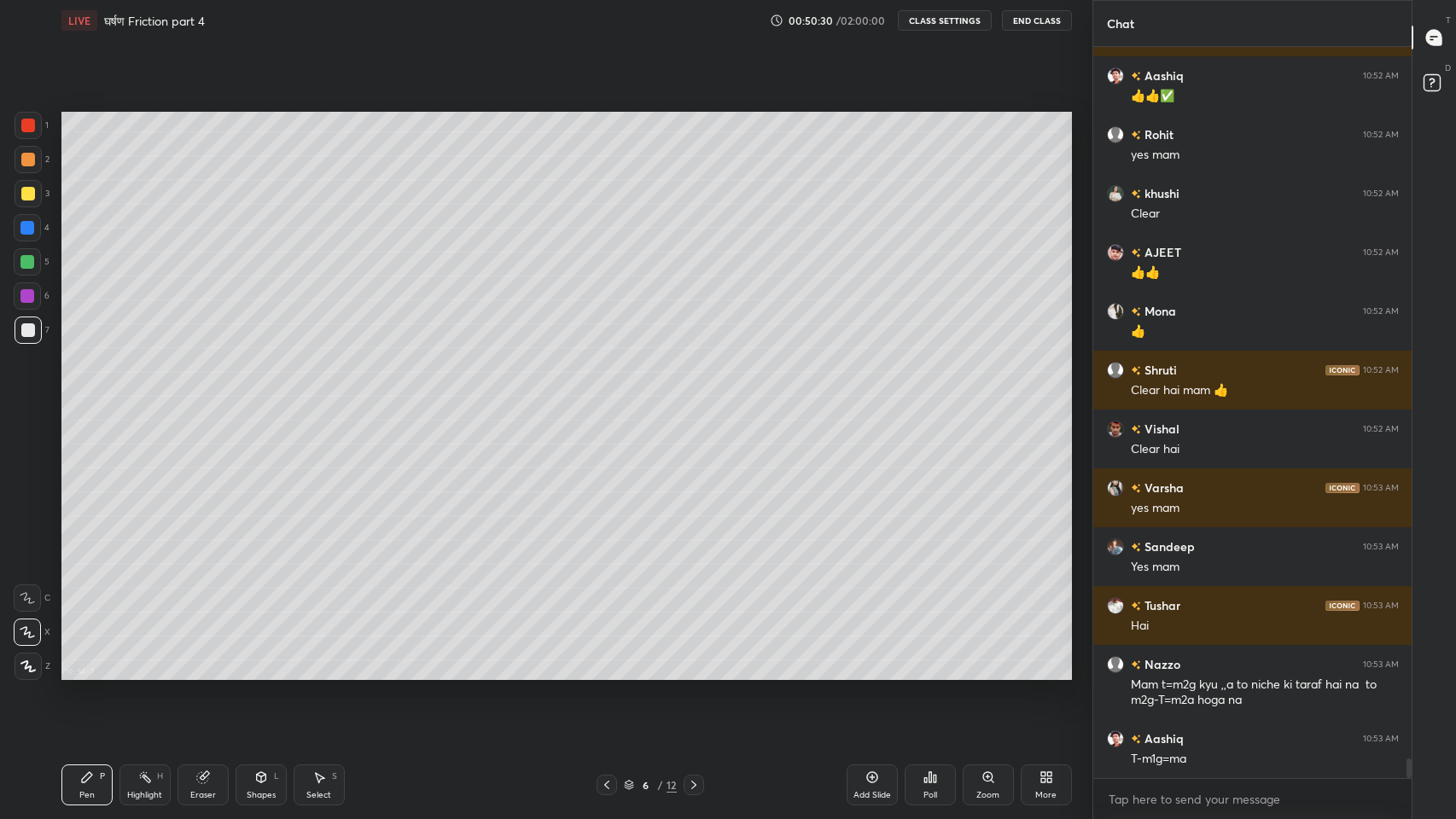
click at [607, 673] on icon at bounding box center [607, 785] width 14 height 14
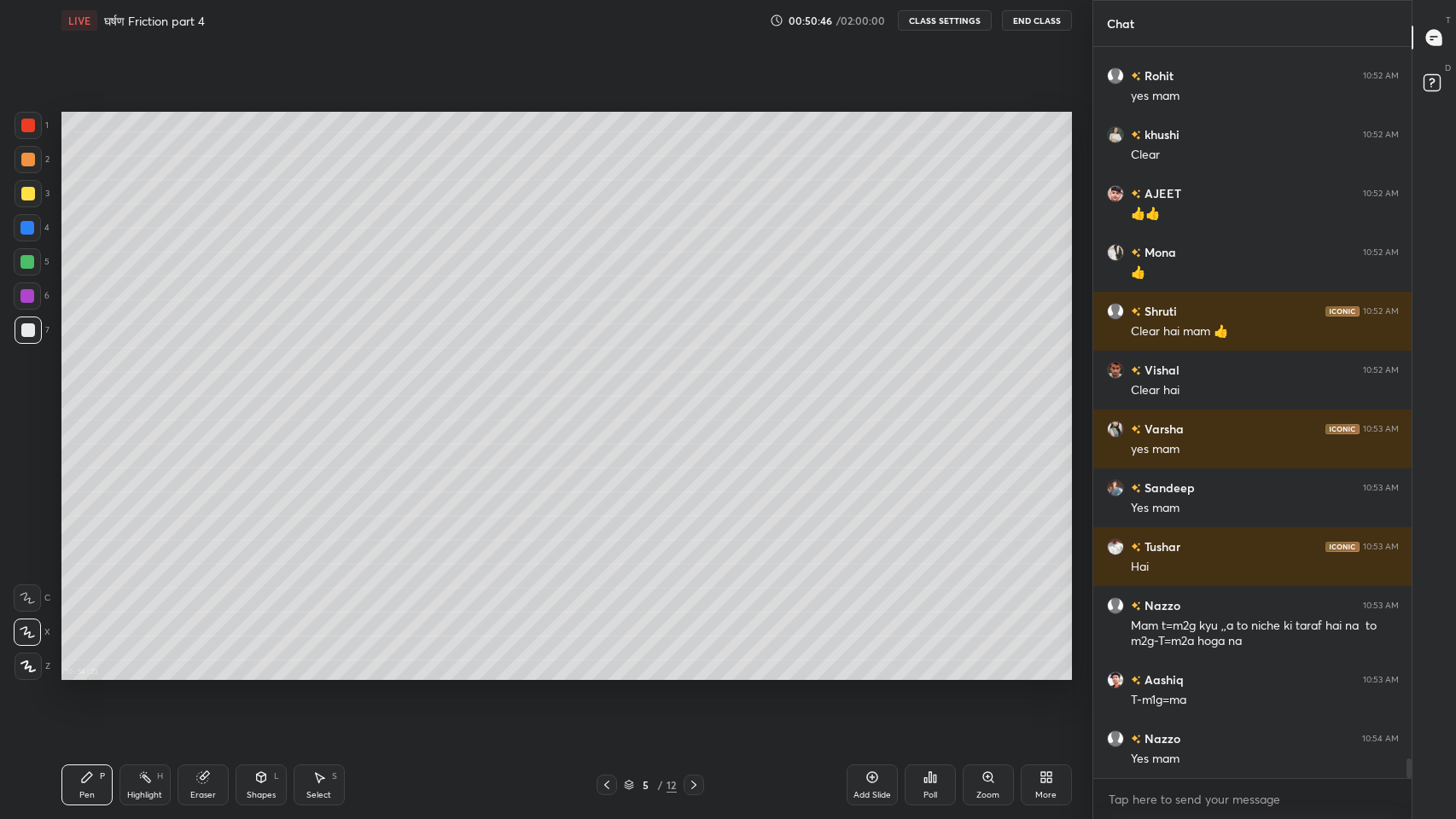
click at [200, 673] on icon at bounding box center [201, 777] width 11 height 11
click at [87, 673] on div "Pen" at bounding box center [87, 795] width 16 height 9
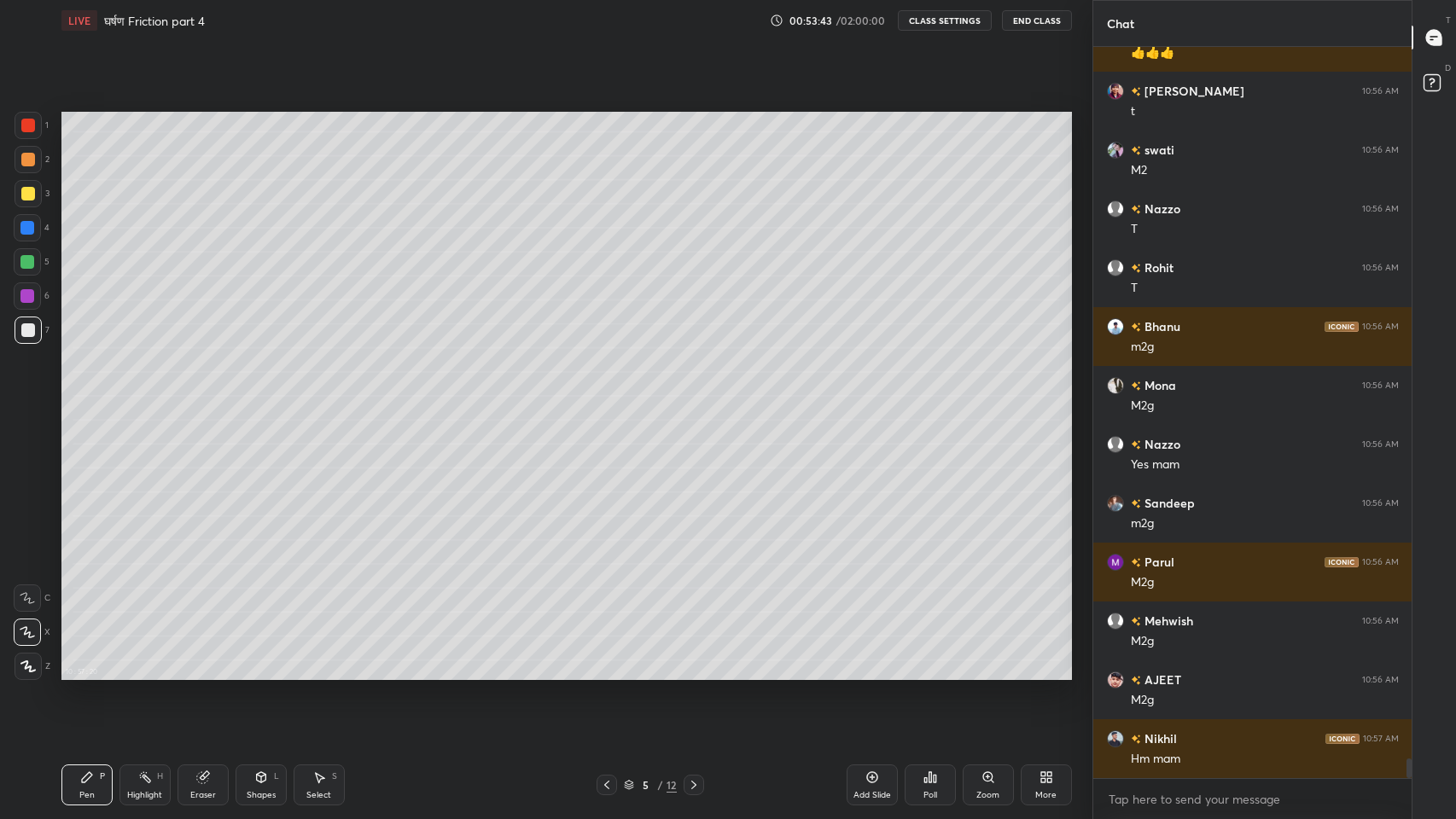
scroll to position [27031, 0]
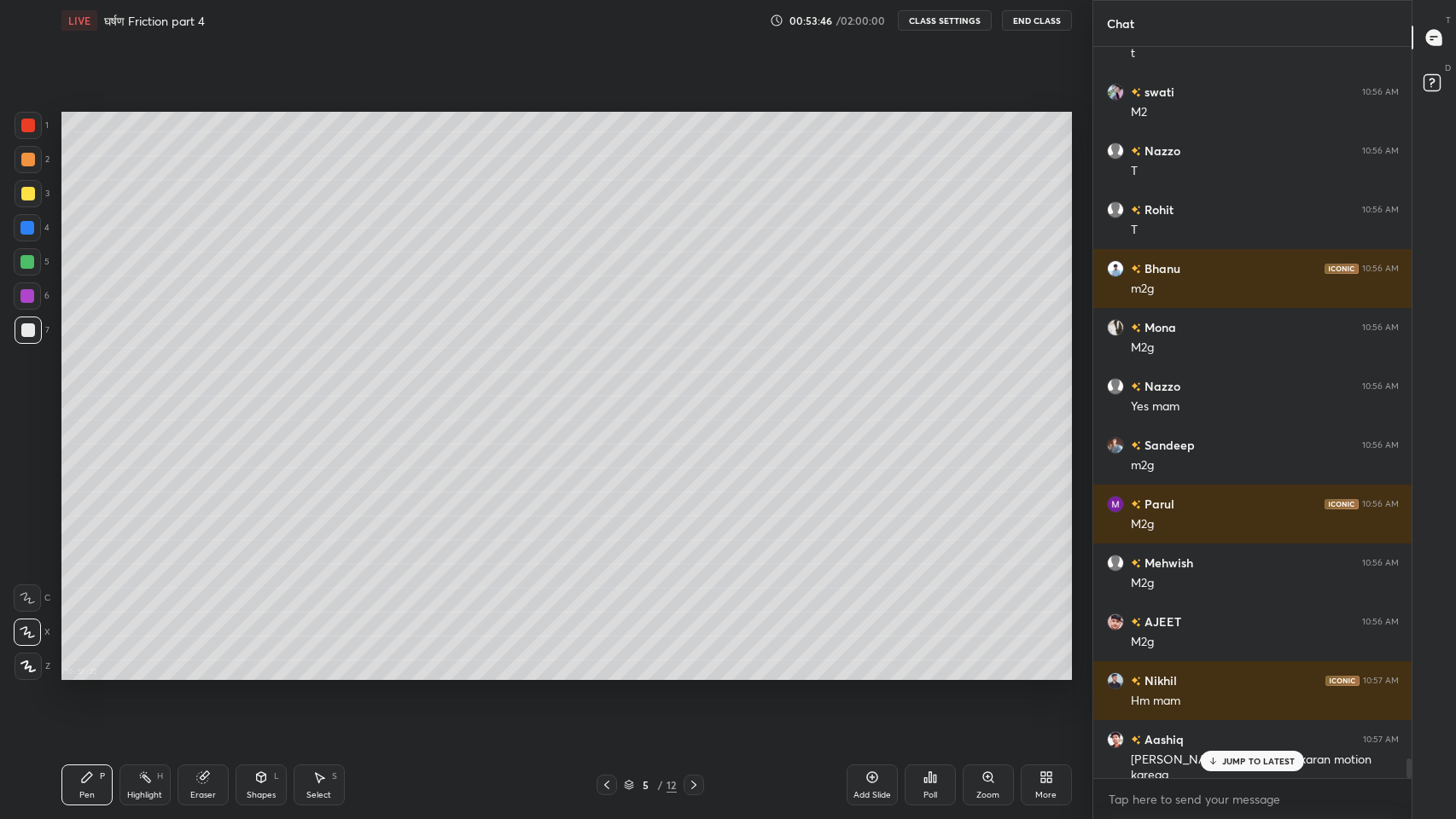
click at [1240, 673] on p "JUMP TO LATEST" at bounding box center [1259, 761] width 74 height 11
click at [200, 673] on icon at bounding box center [201, 777] width 11 height 11
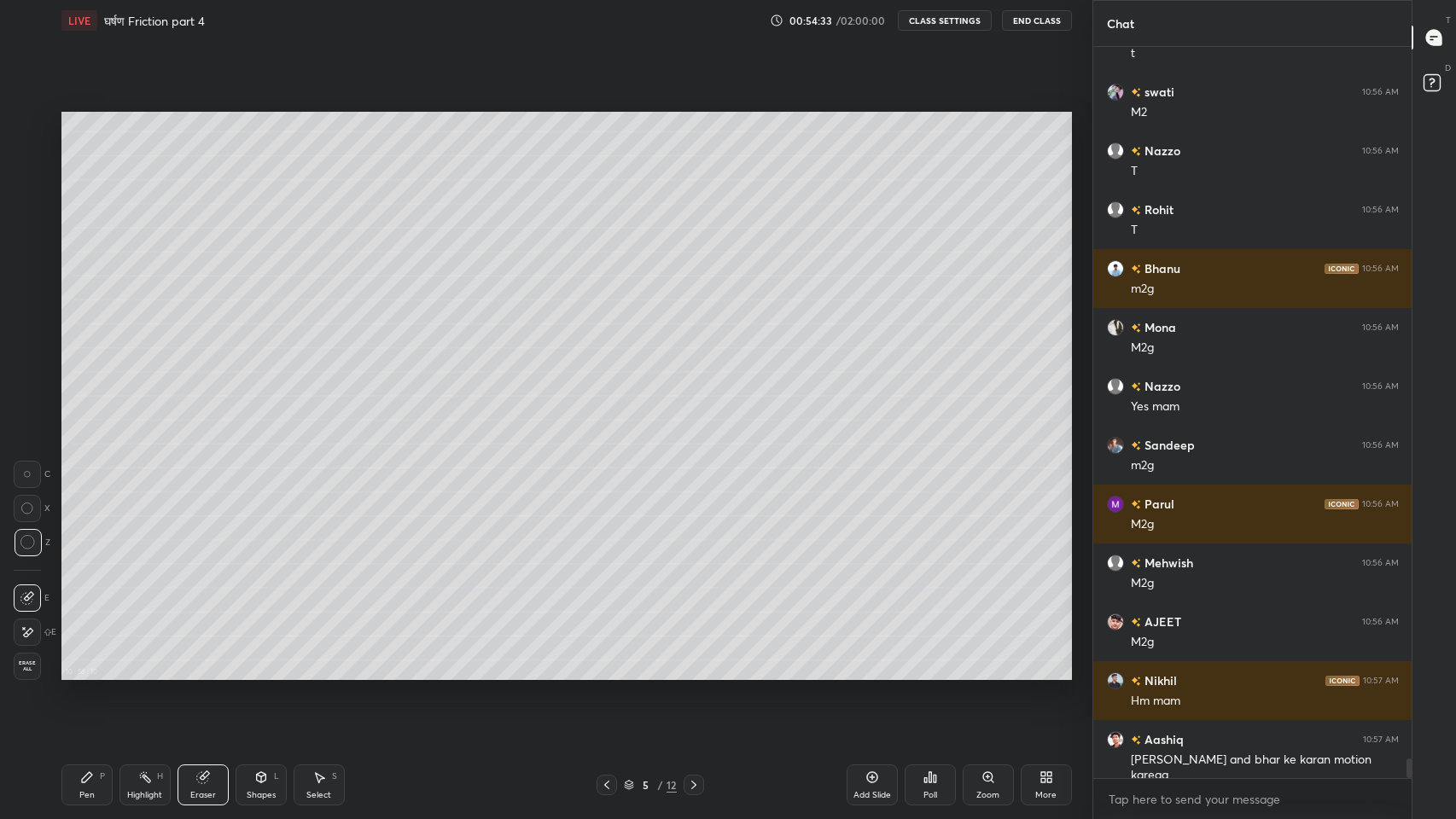
click at [102, 673] on div "P" at bounding box center [102, 776] width 5 height 9
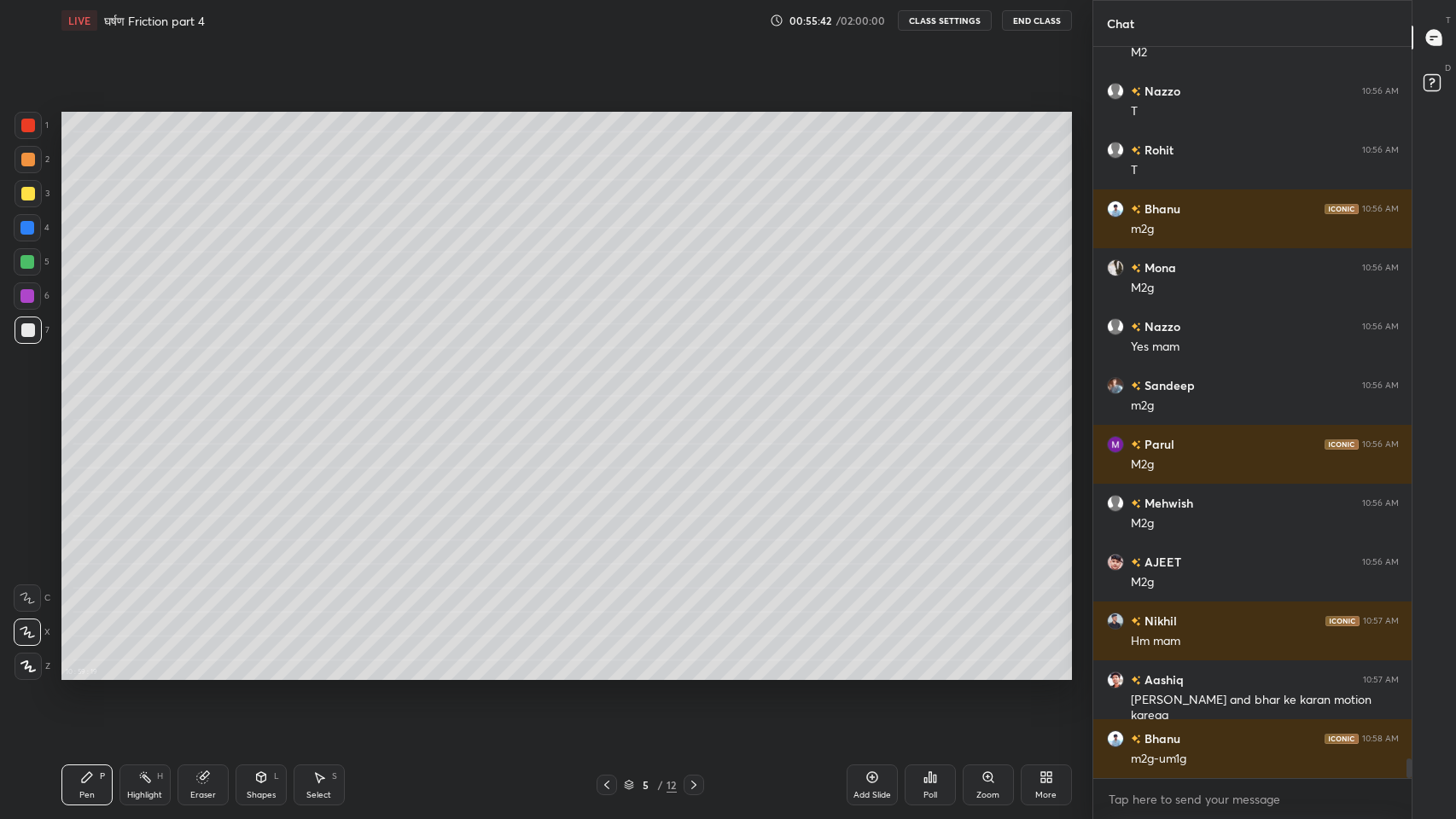
click at [693, 673] on icon at bounding box center [694, 785] width 14 height 14
click at [208, 673] on div "Eraser" at bounding box center [203, 785] width 52 height 41
click at [87, 673] on div "Pen P" at bounding box center [87, 785] width 52 height 41
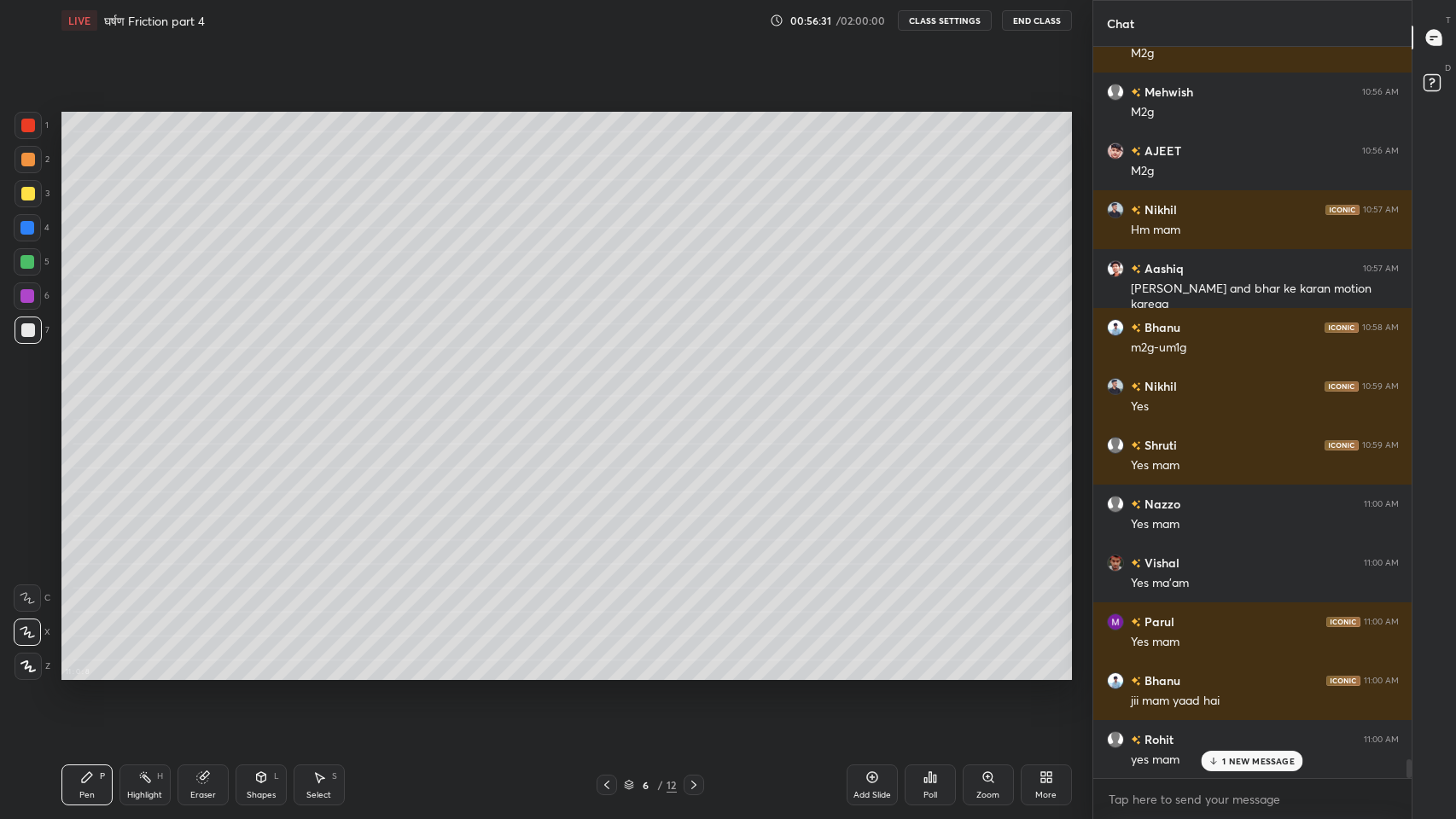
scroll to position [27561, 0]
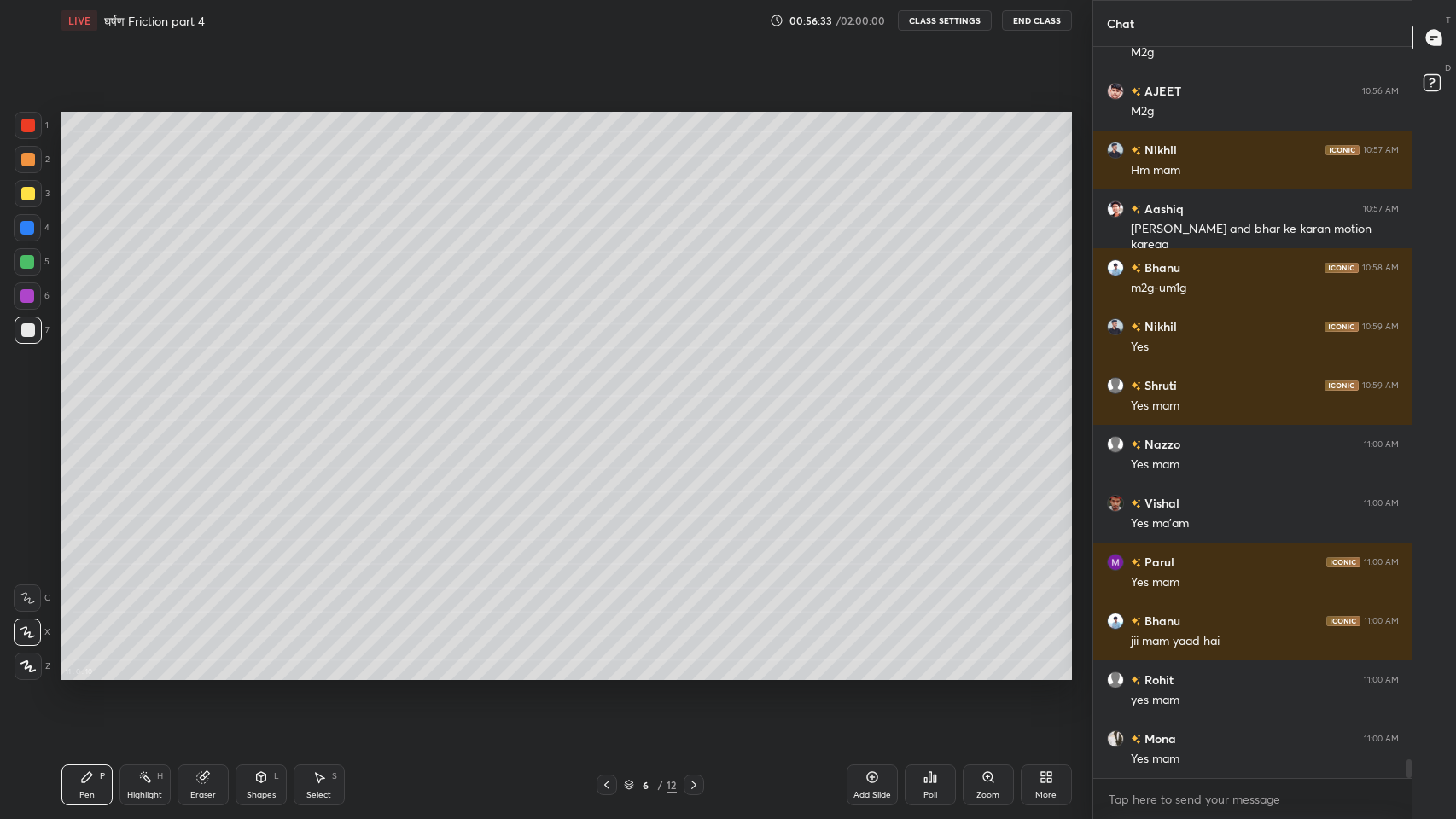
click at [195, 673] on div "Eraser" at bounding box center [203, 795] width 25 height 9
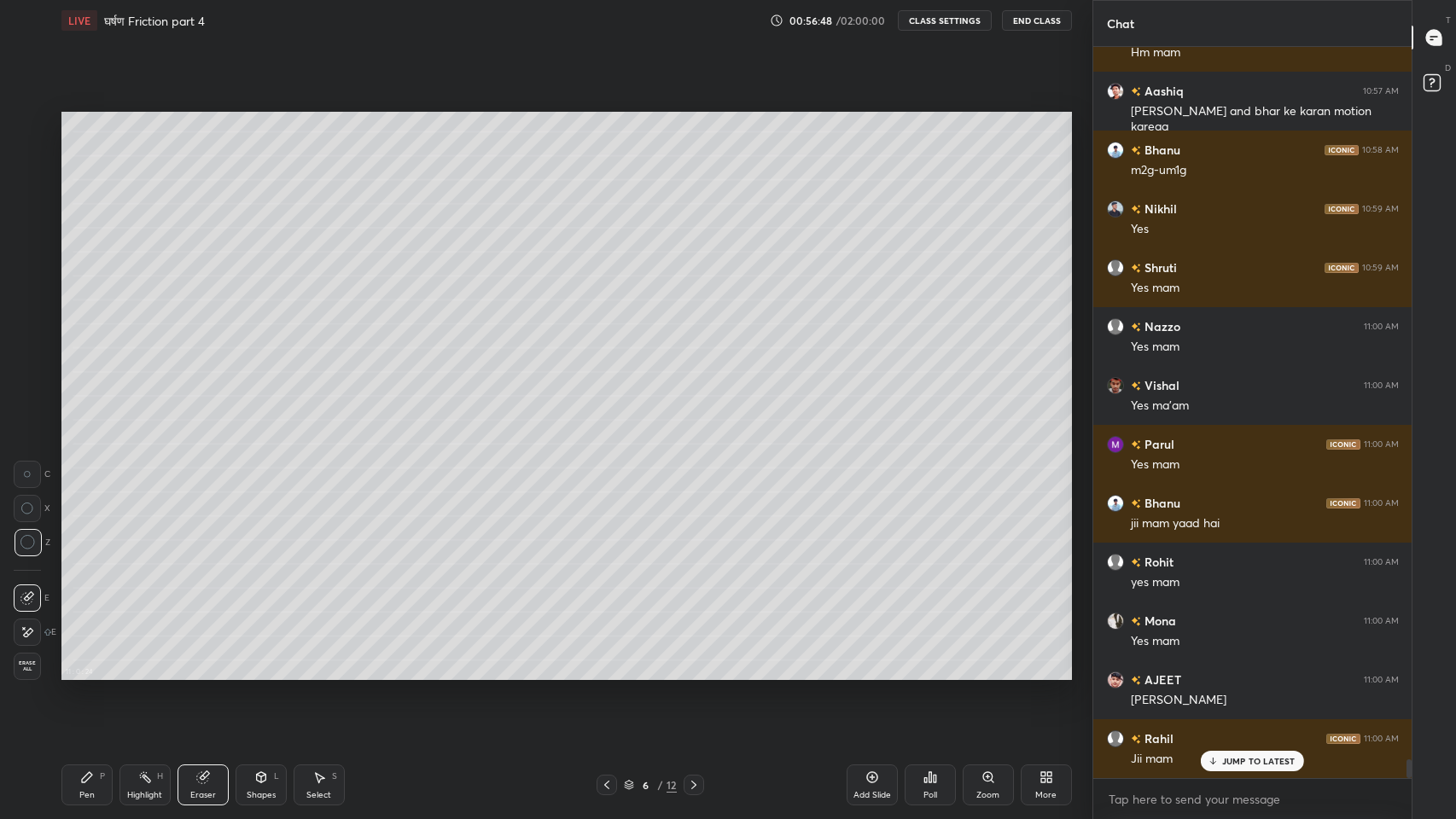
scroll to position [27737, 0]
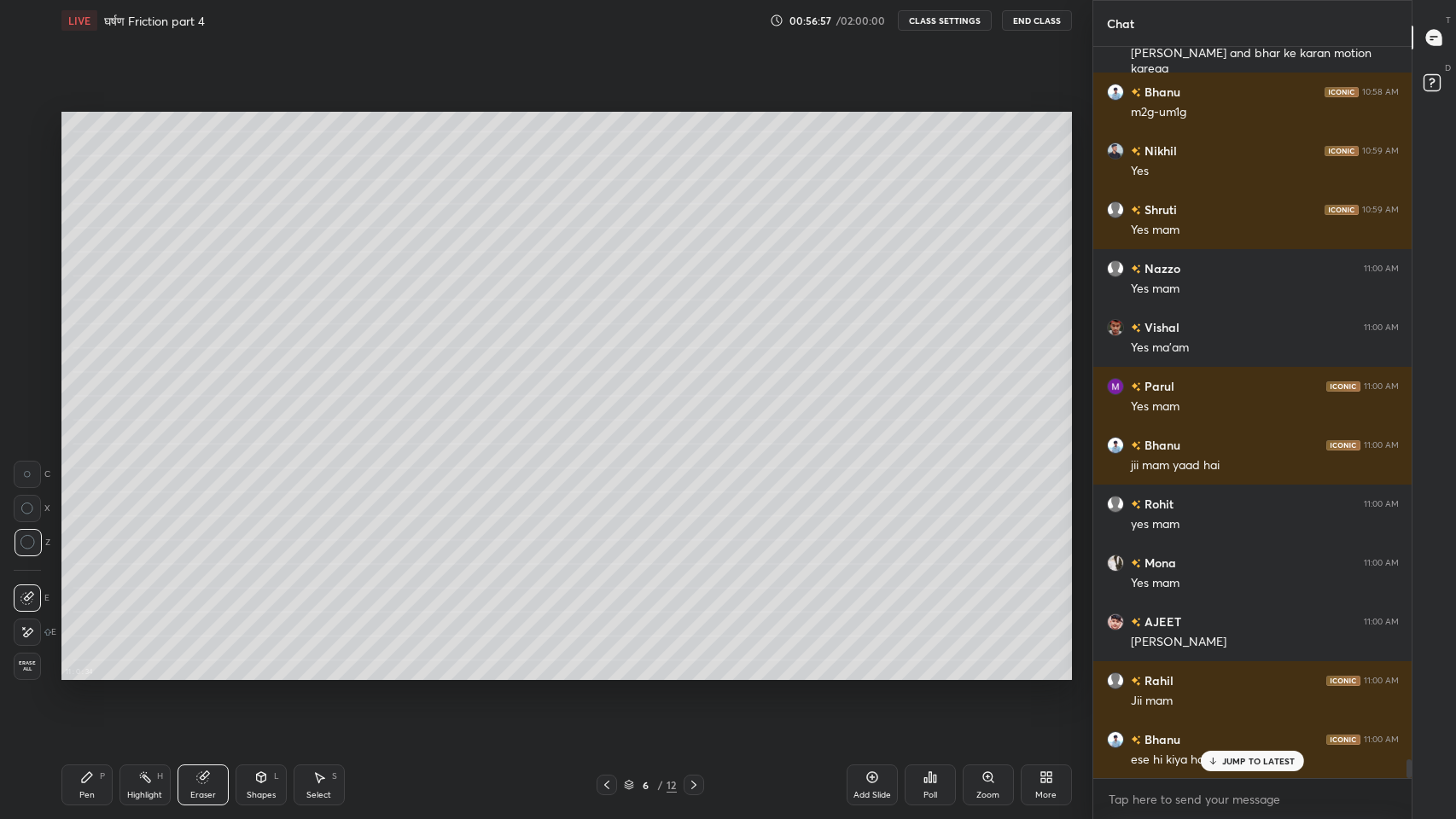
click at [1210, 673] on icon at bounding box center [1212, 761] width 11 height 11
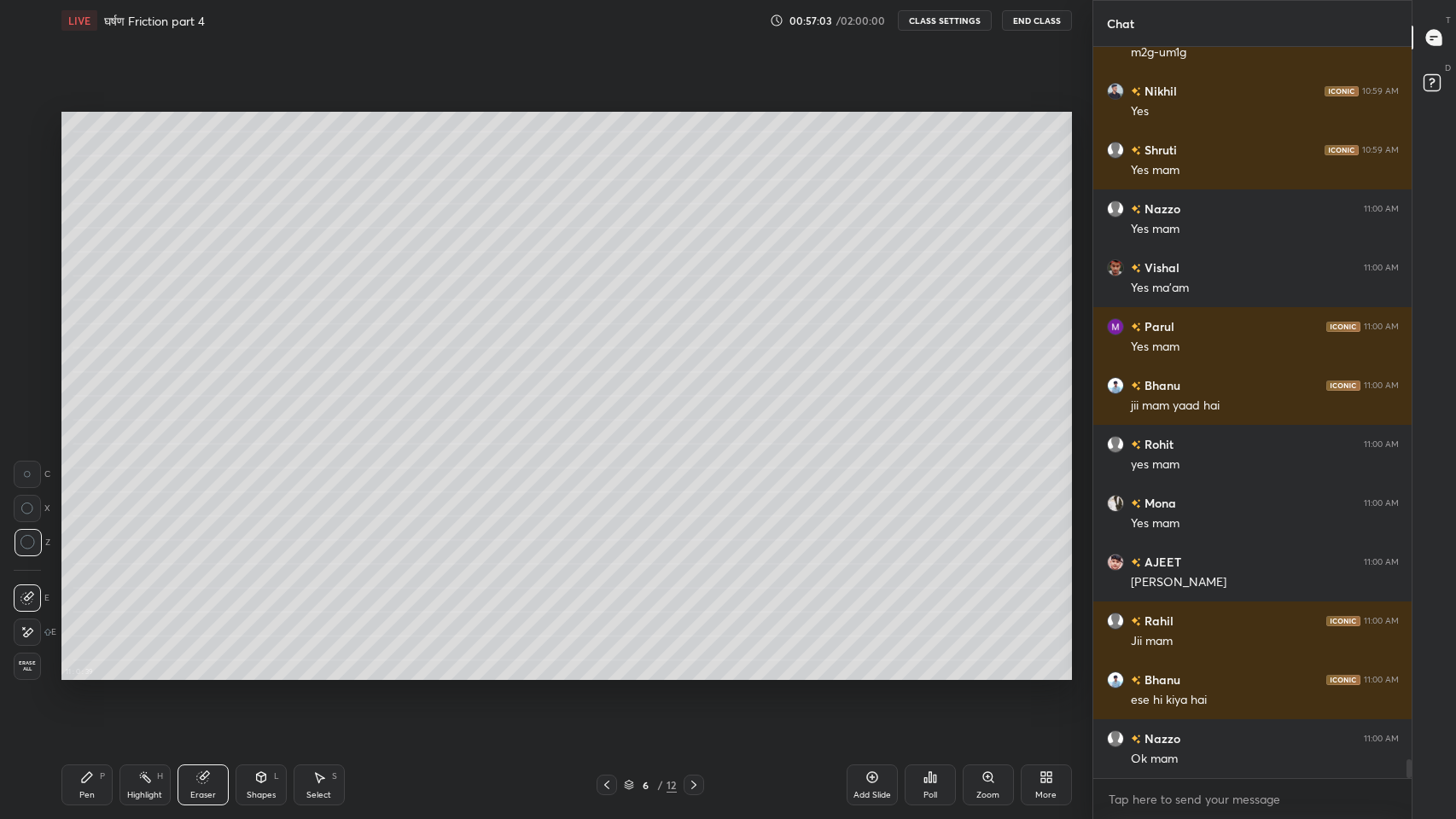
click at [600, 673] on icon at bounding box center [607, 785] width 14 height 14
click at [689, 673] on icon at bounding box center [694, 785] width 14 height 14
click at [91, 673] on div "Pen" at bounding box center [87, 795] width 16 height 9
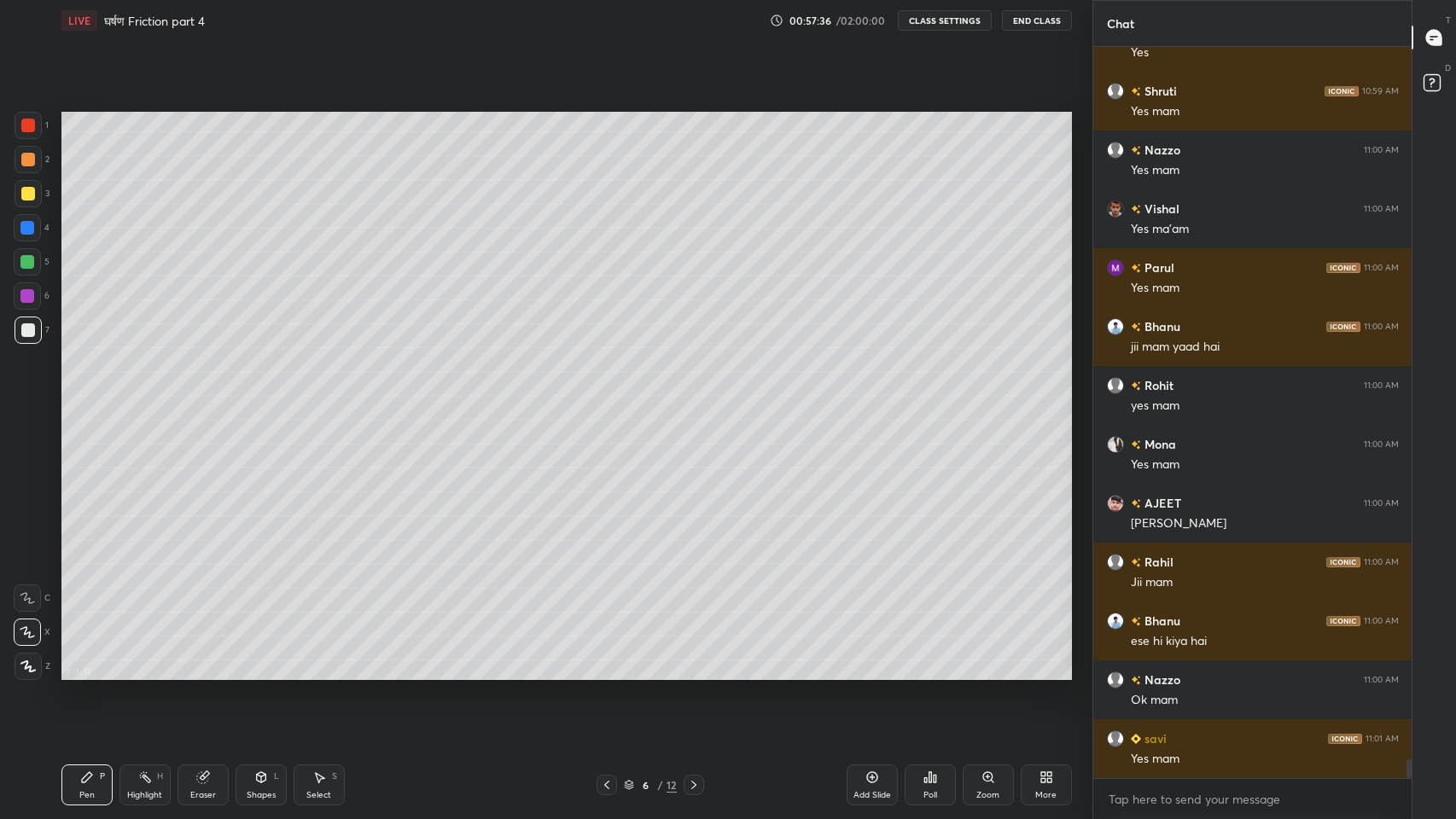
scroll to position [27915, 0]
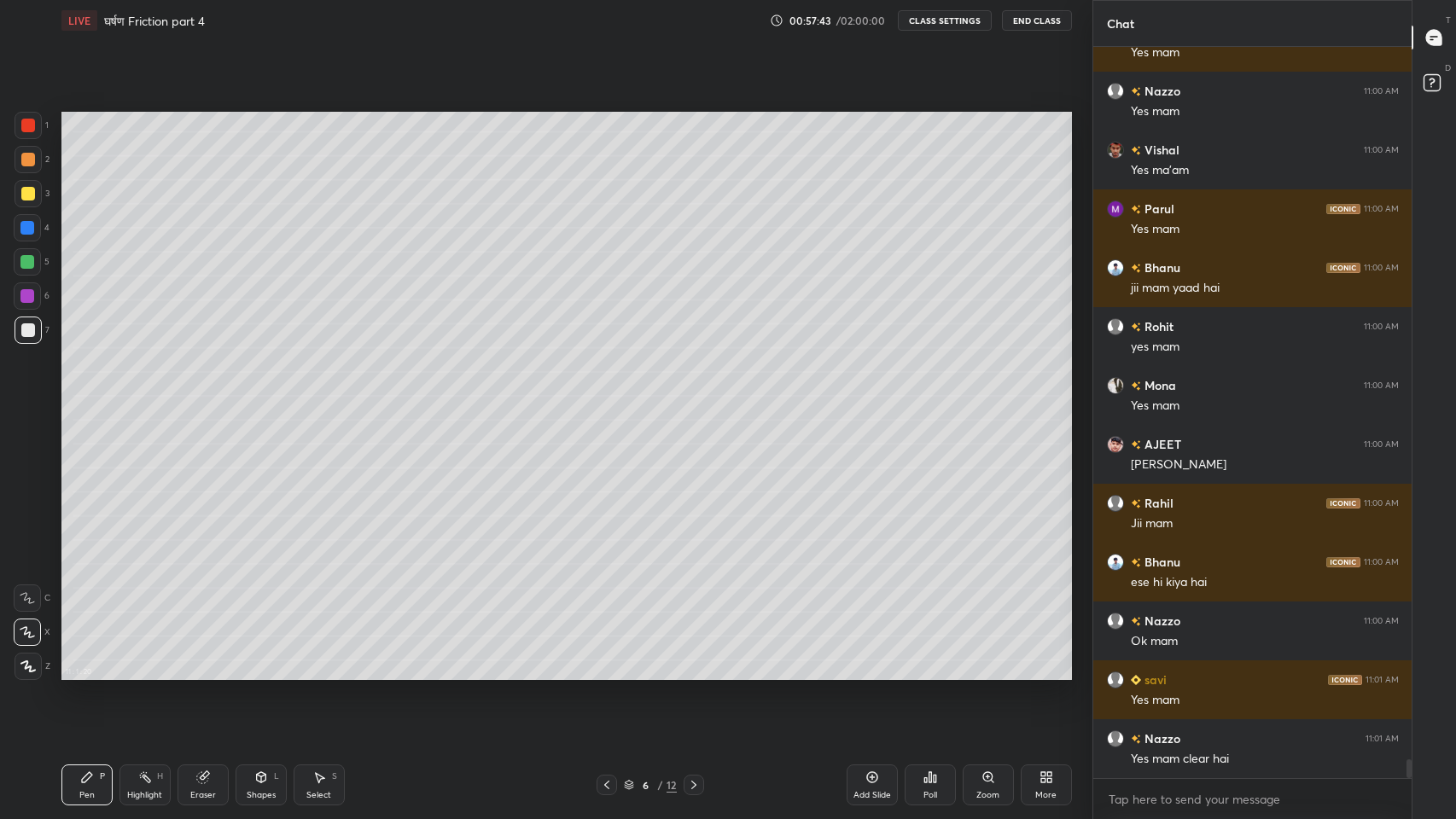
click at [607, 673] on icon at bounding box center [607, 785] width 14 height 14
click at [689, 673] on icon at bounding box center [694, 785] width 14 height 14
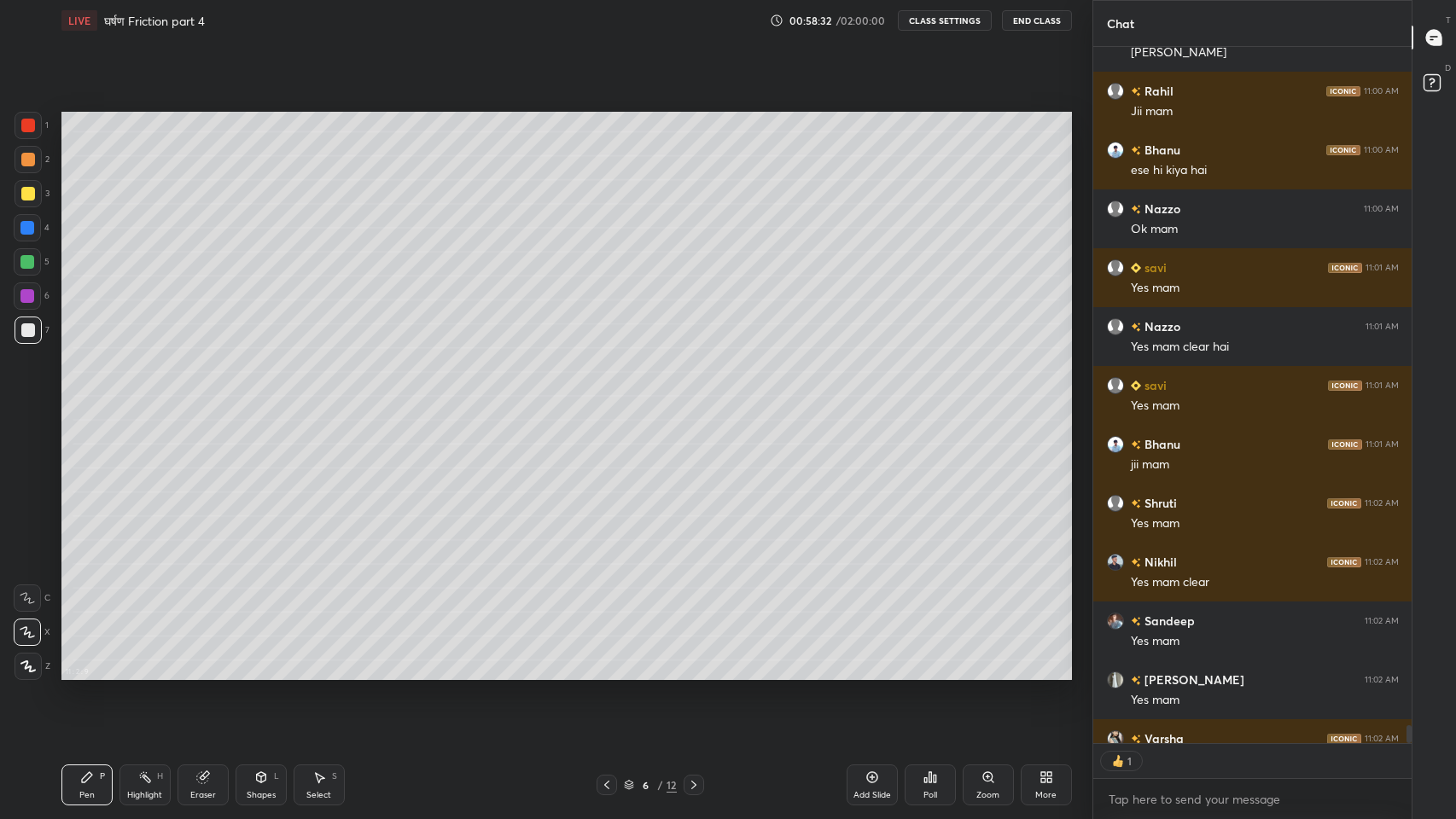
scroll to position [28420, 0]
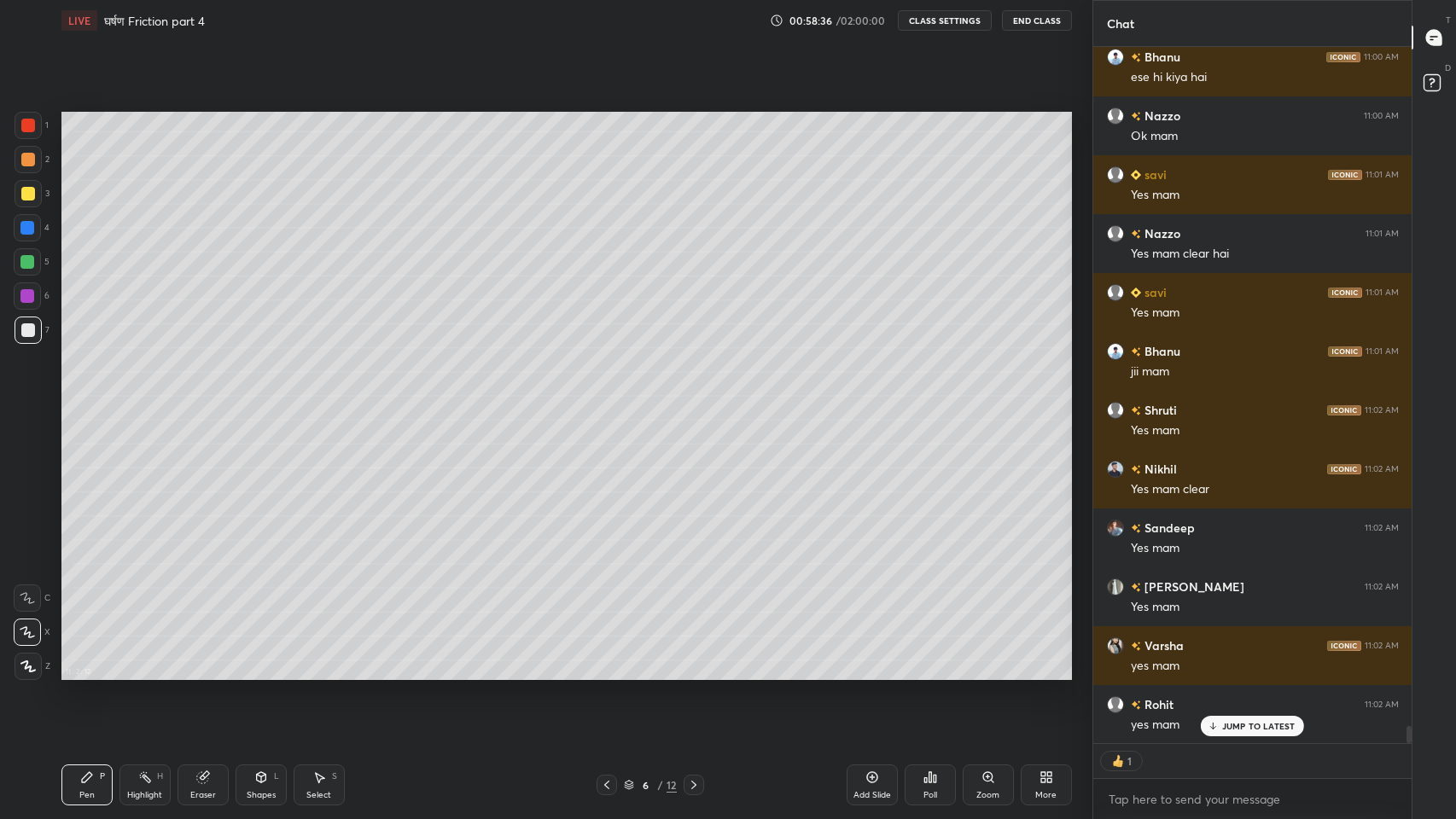
click at [604, 673] on icon at bounding box center [607, 785] width 14 height 14
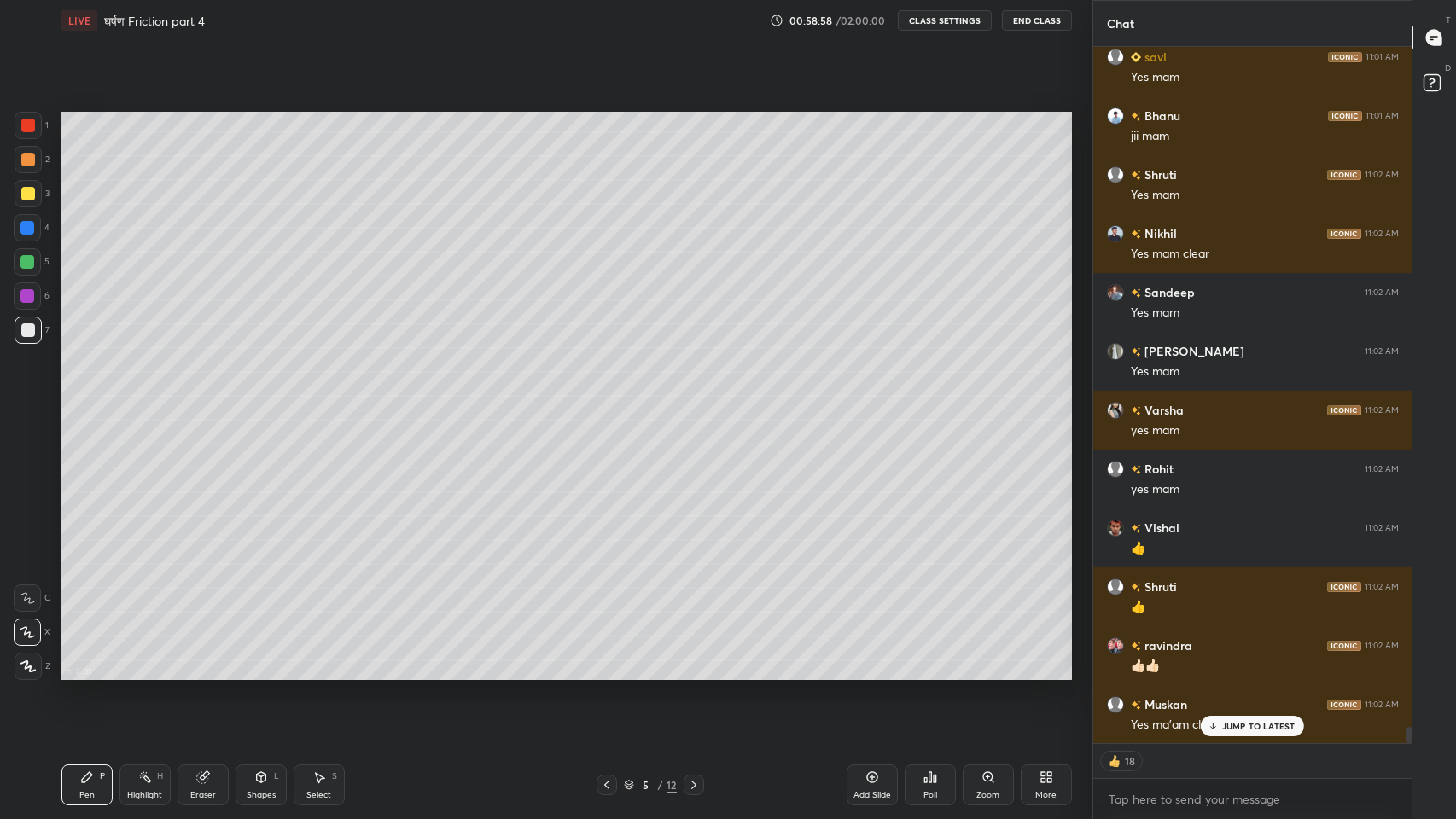
scroll to position [28716, 0]
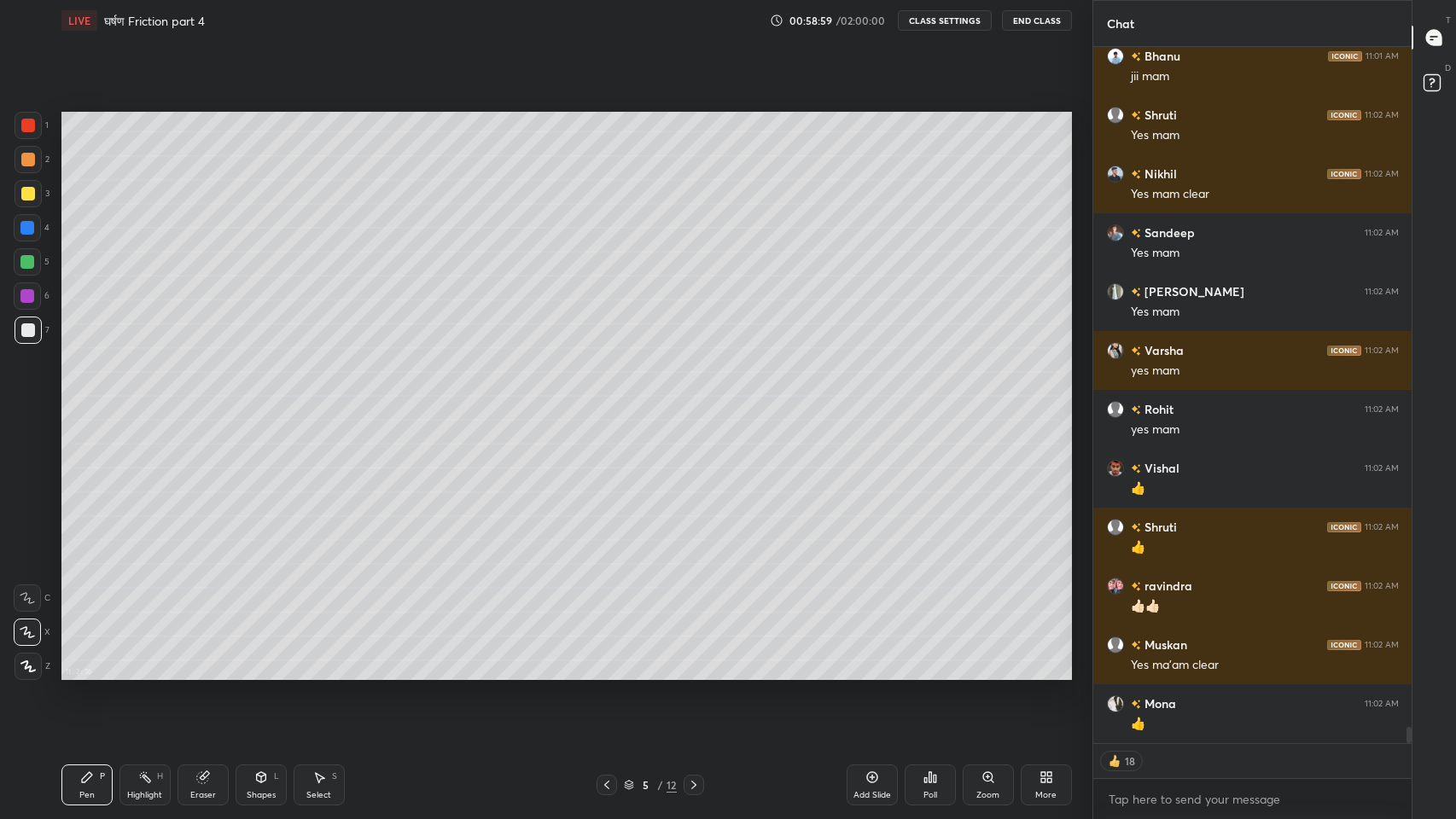
click at [691, 673] on icon at bounding box center [694, 785] width 14 height 14
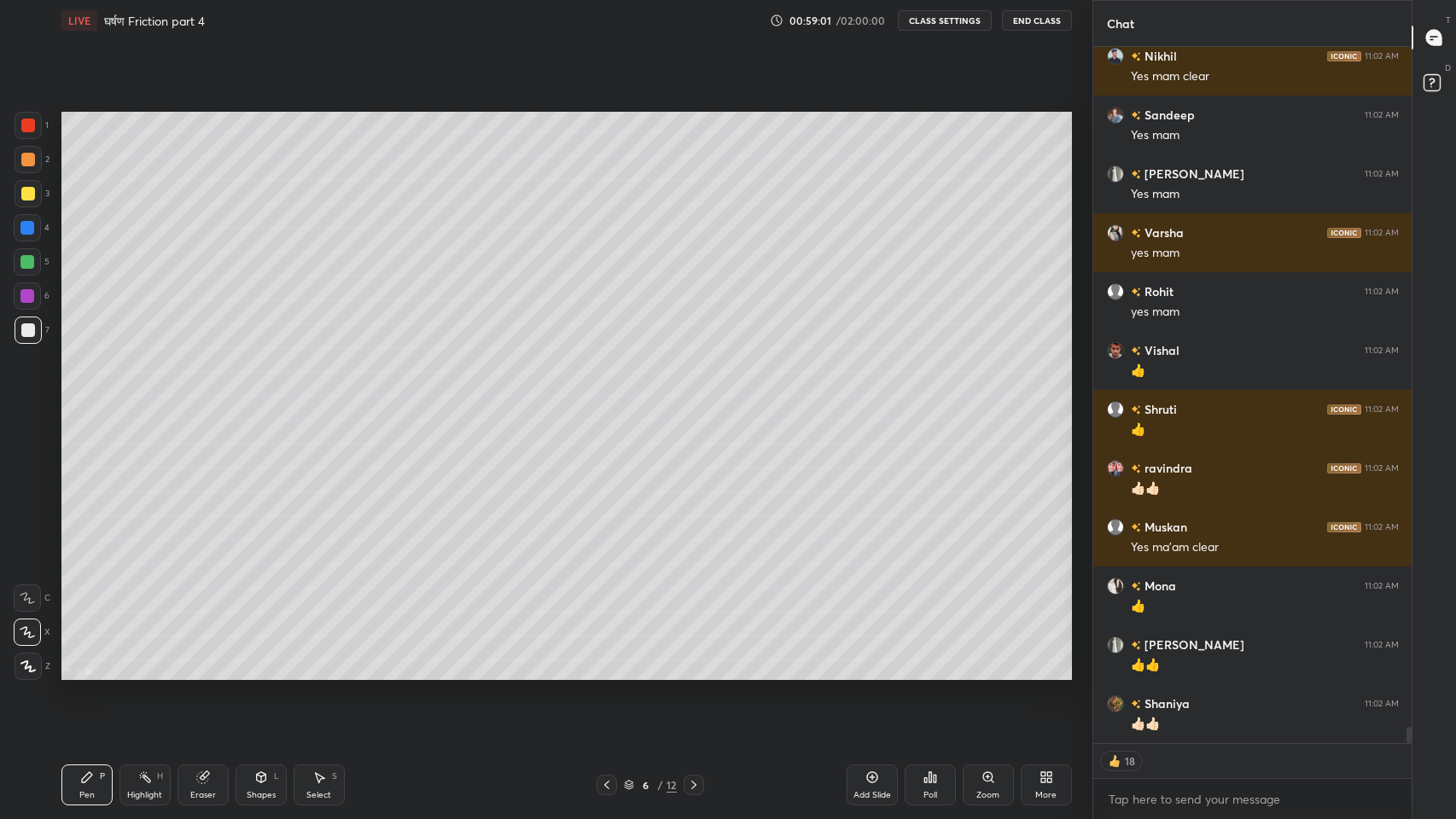
scroll to position [28890, 0]
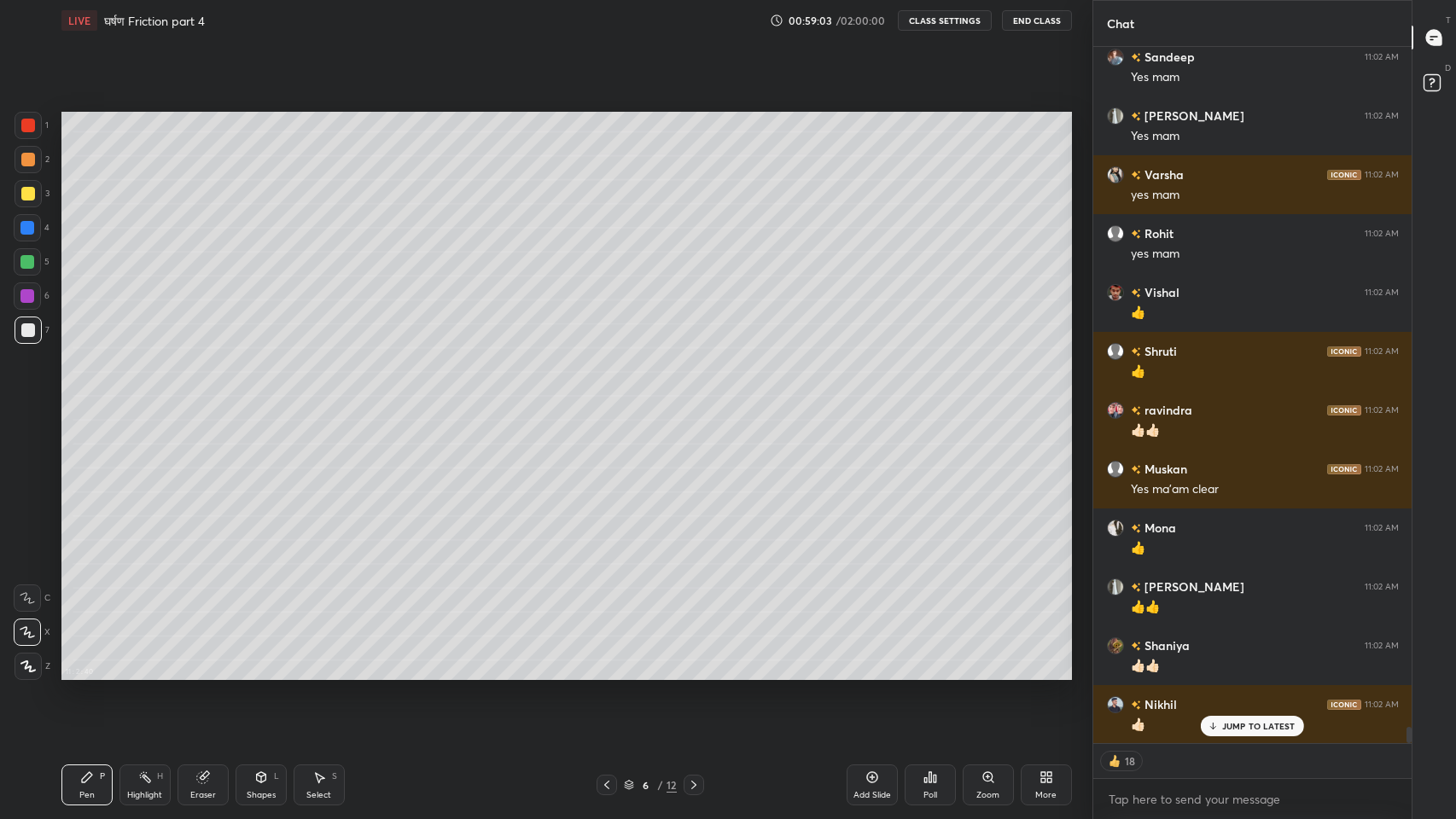
click at [206, 673] on icon at bounding box center [201, 777] width 11 height 11
click at [81, 673] on icon at bounding box center [87, 777] width 14 height 14
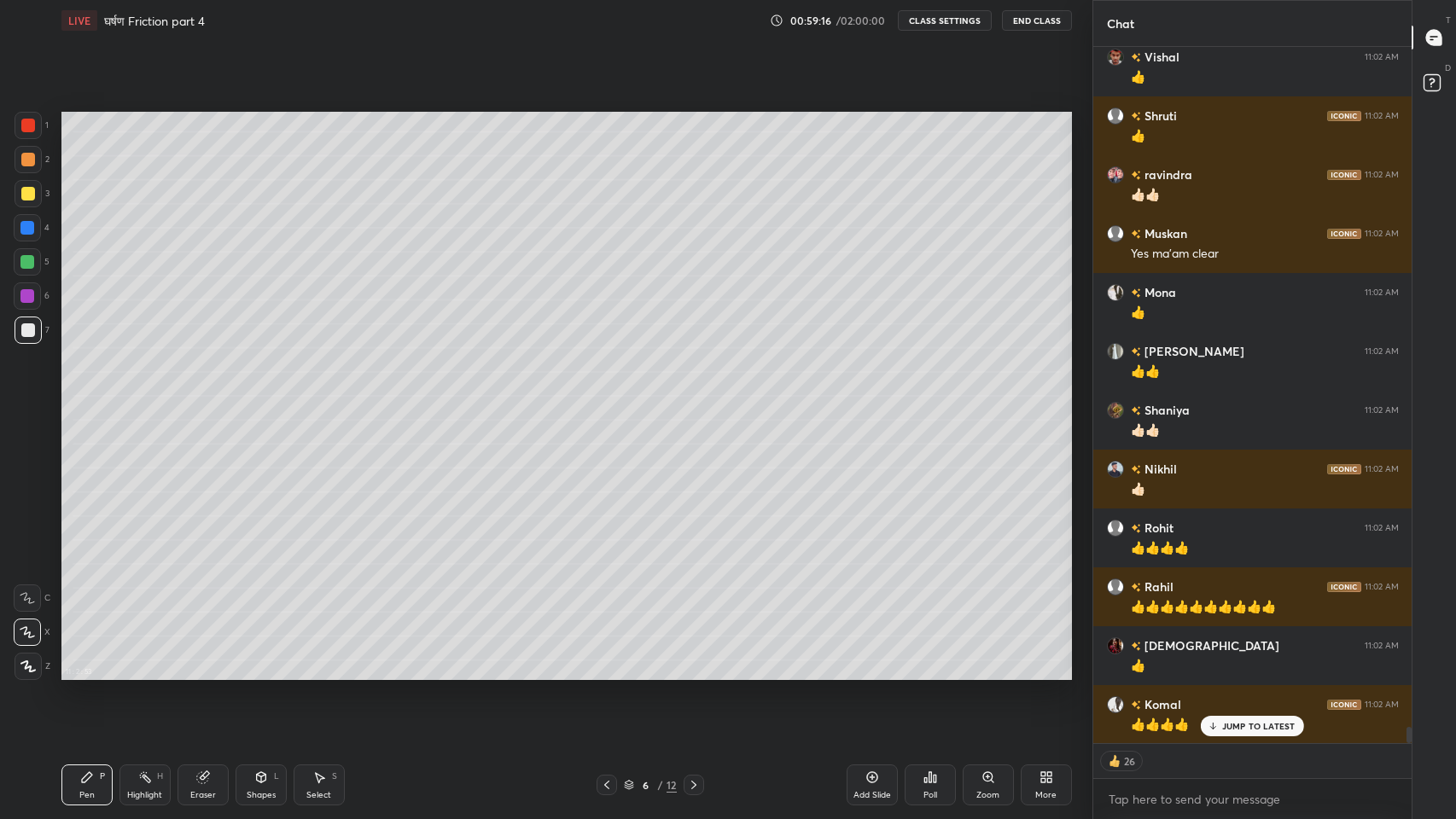
scroll to position [29186, 0]
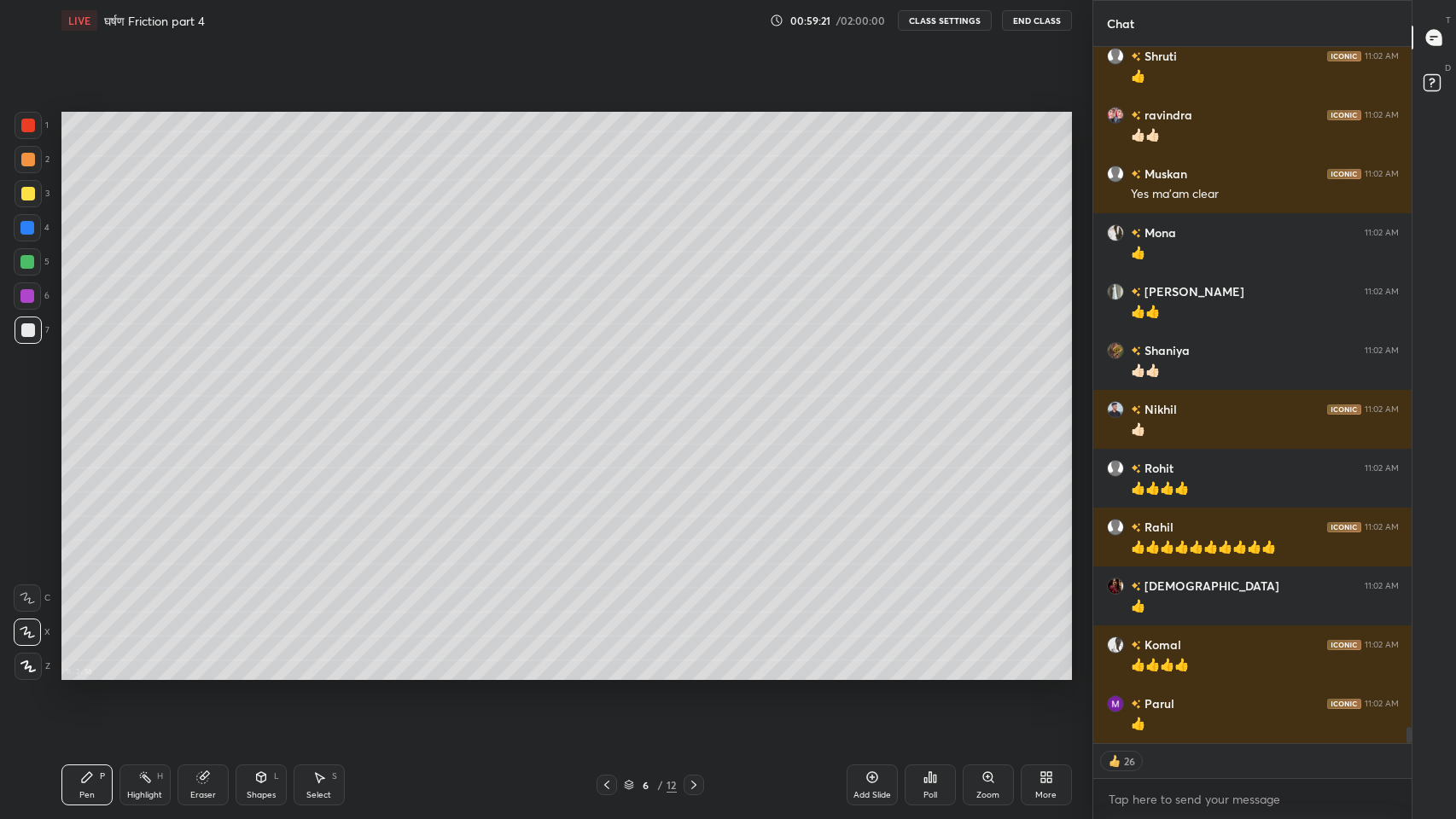
click at [871, 673] on div "Add Slide" at bounding box center [872, 785] width 52 height 41
click at [607, 673] on icon at bounding box center [607, 785] width 14 height 14
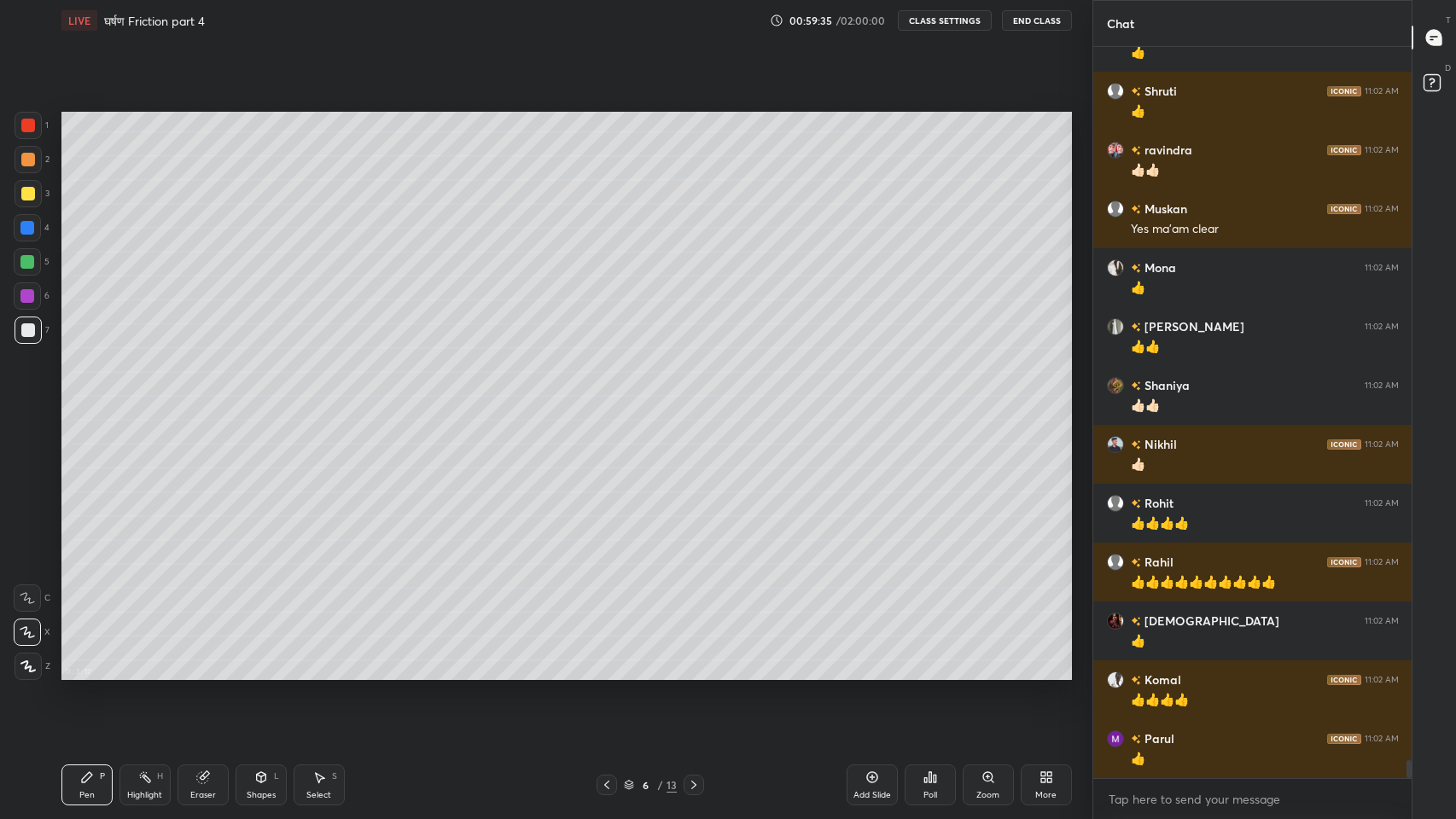
scroll to position [29210, 0]
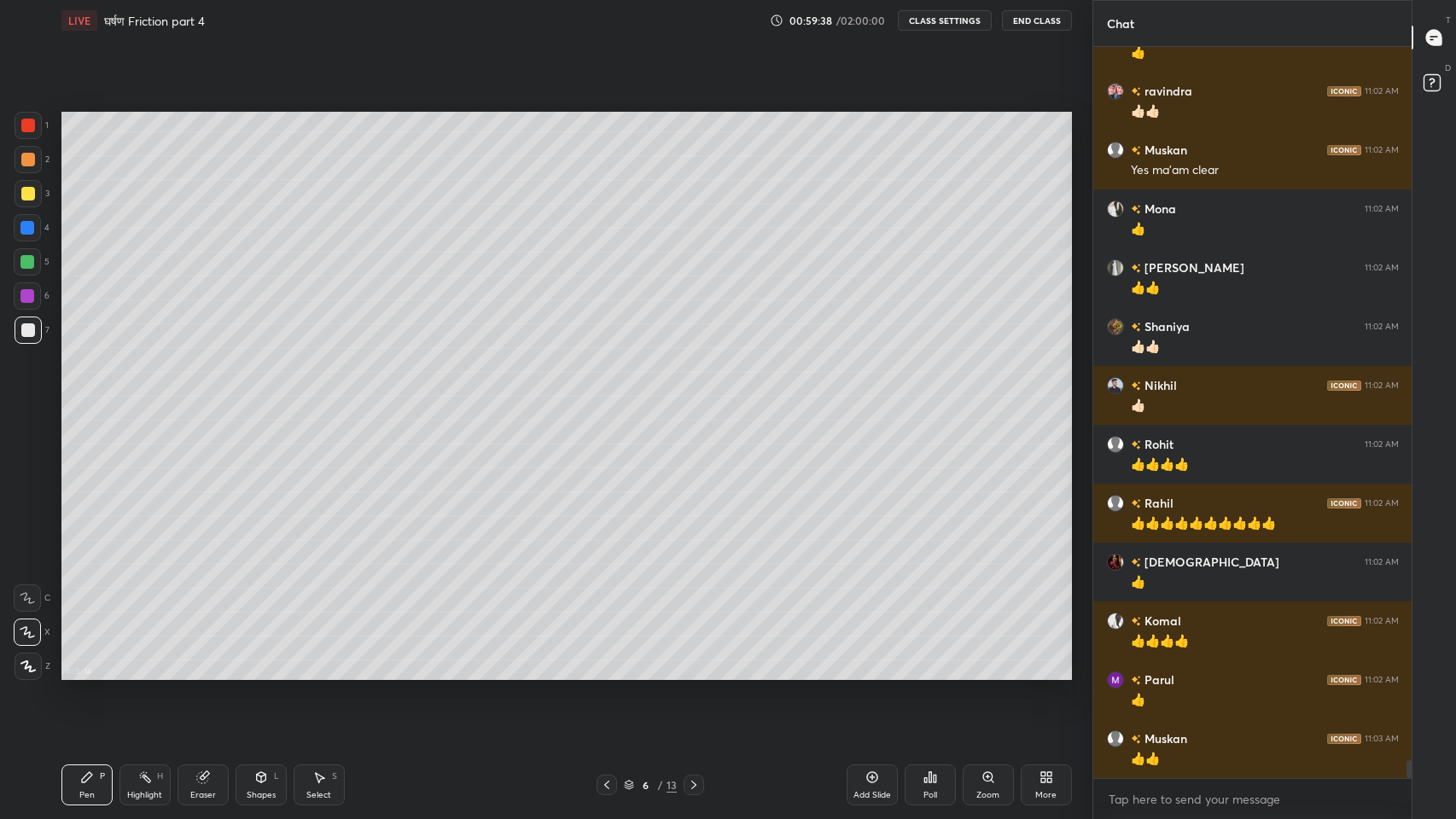
click at [693, 673] on icon at bounding box center [694, 785] width 14 height 14
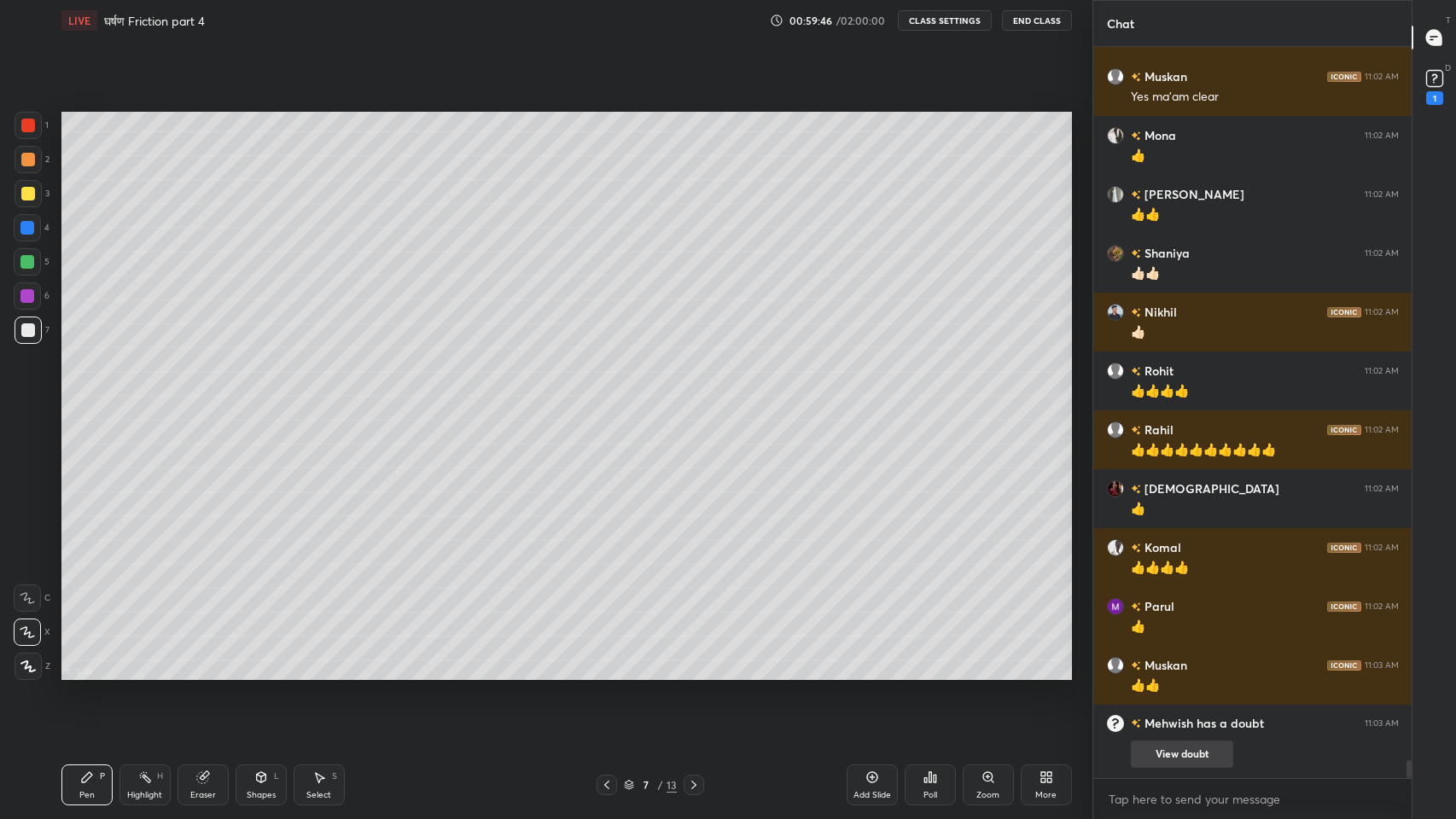
click at [1195, 673] on button "View doubt" at bounding box center [1181, 754] width 102 height 27
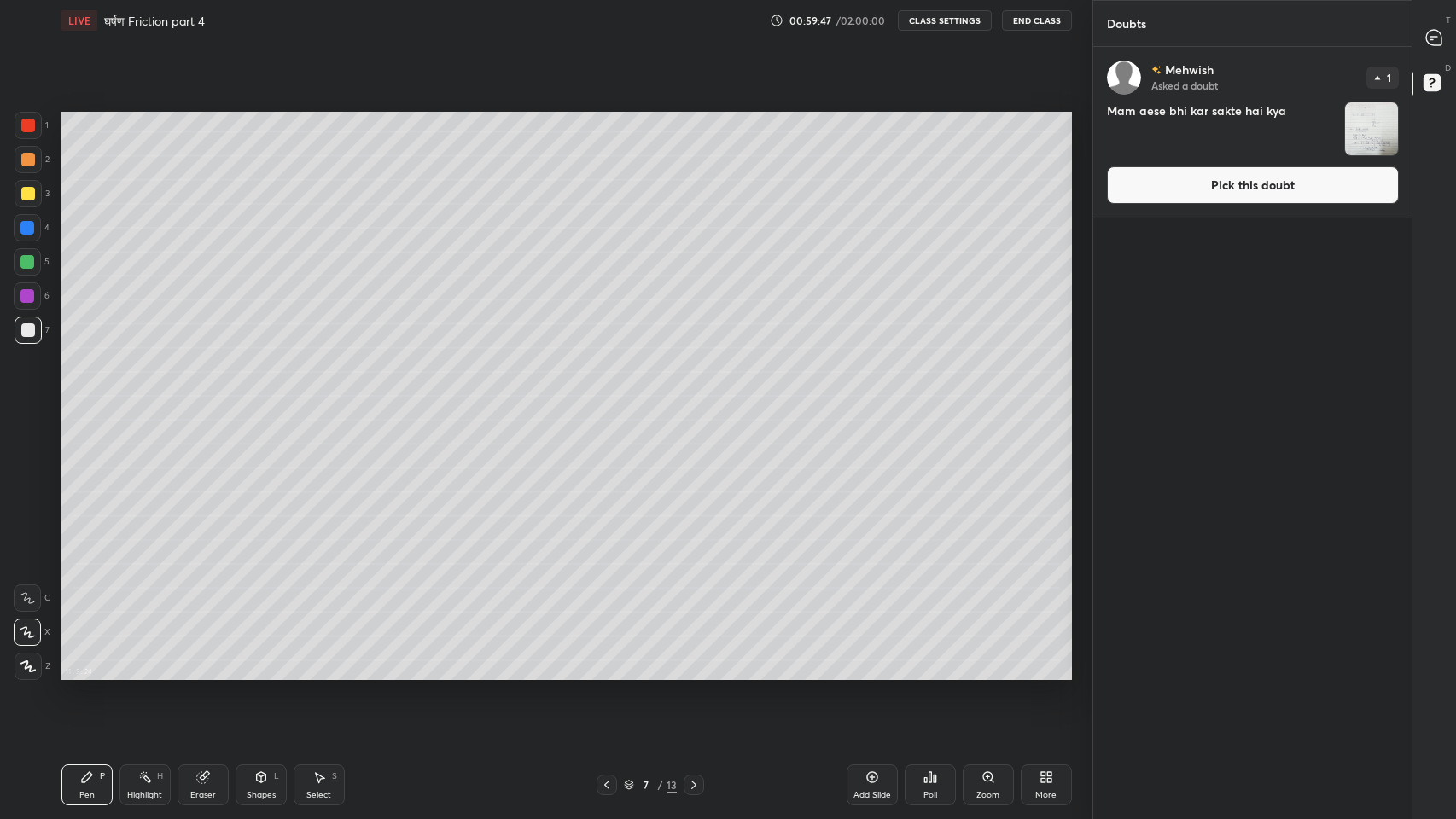
click at [1378, 118] on img "grid" at bounding box center [1371, 128] width 52 height 52
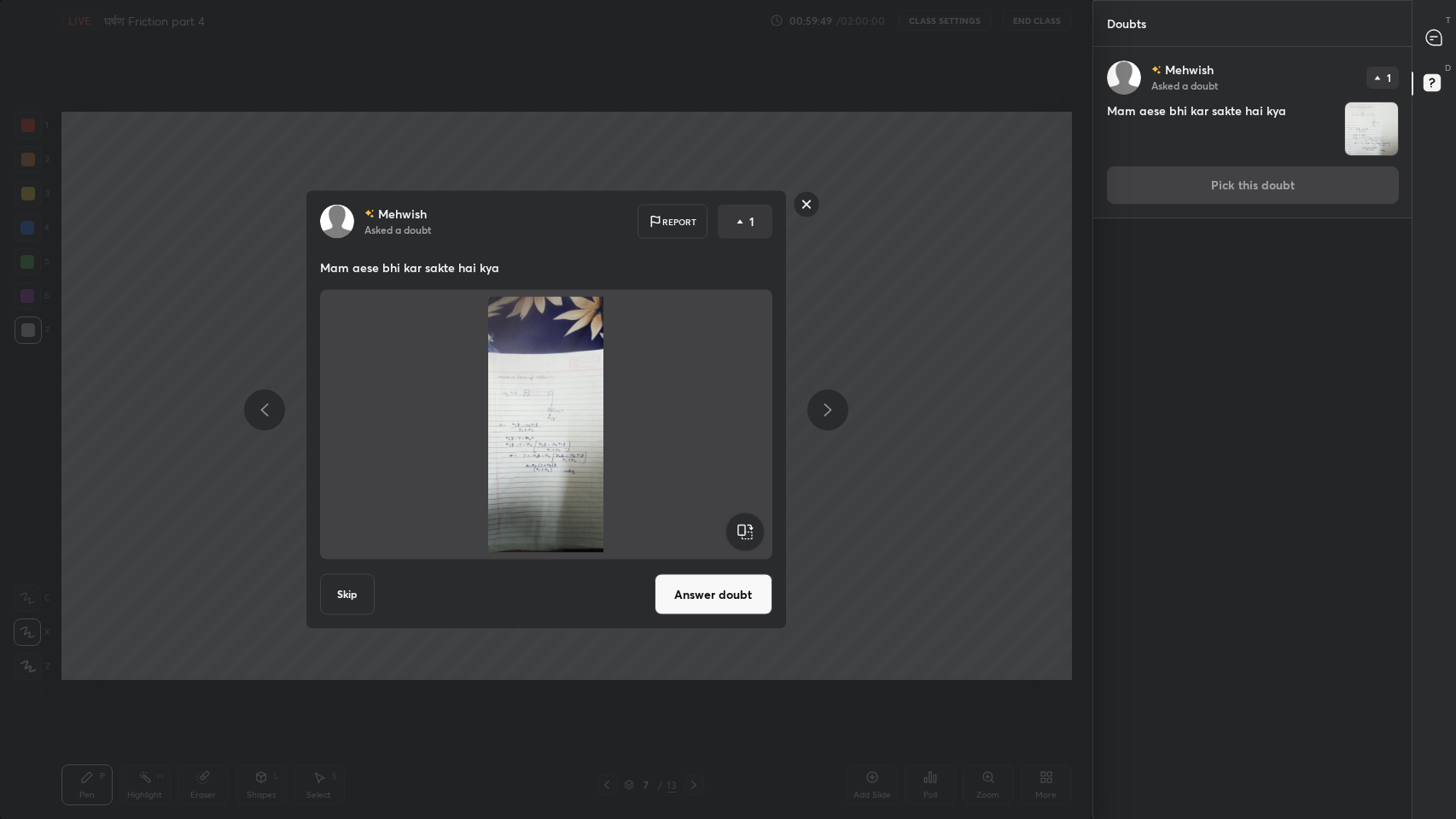
click at [579, 455] on img at bounding box center [545, 425] width 411 height 256
click at [804, 202] on rect at bounding box center [806, 204] width 26 height 26
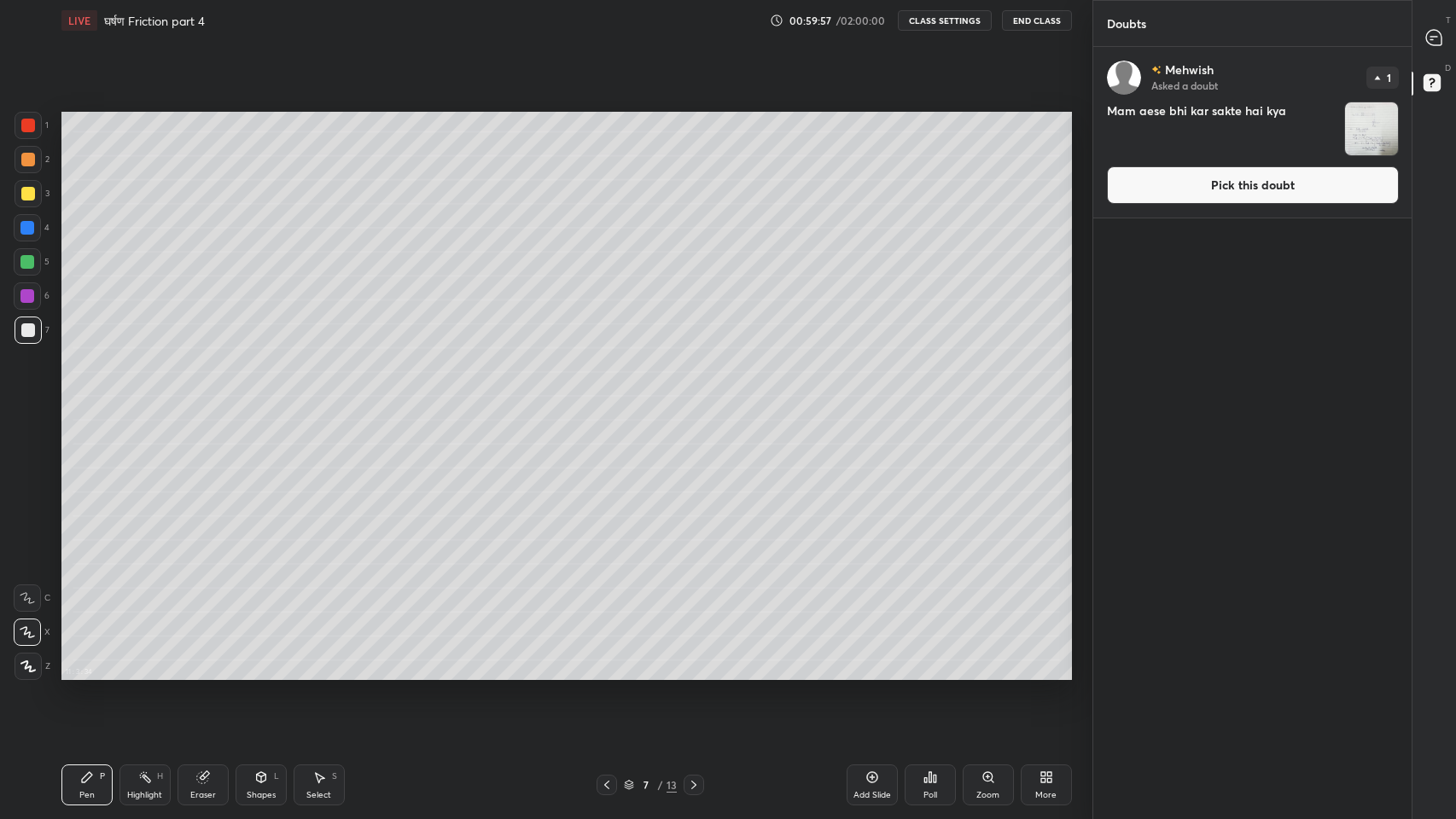
click at [1432, 37] on icon at bounding box center [1434, 37] width 7 height 0
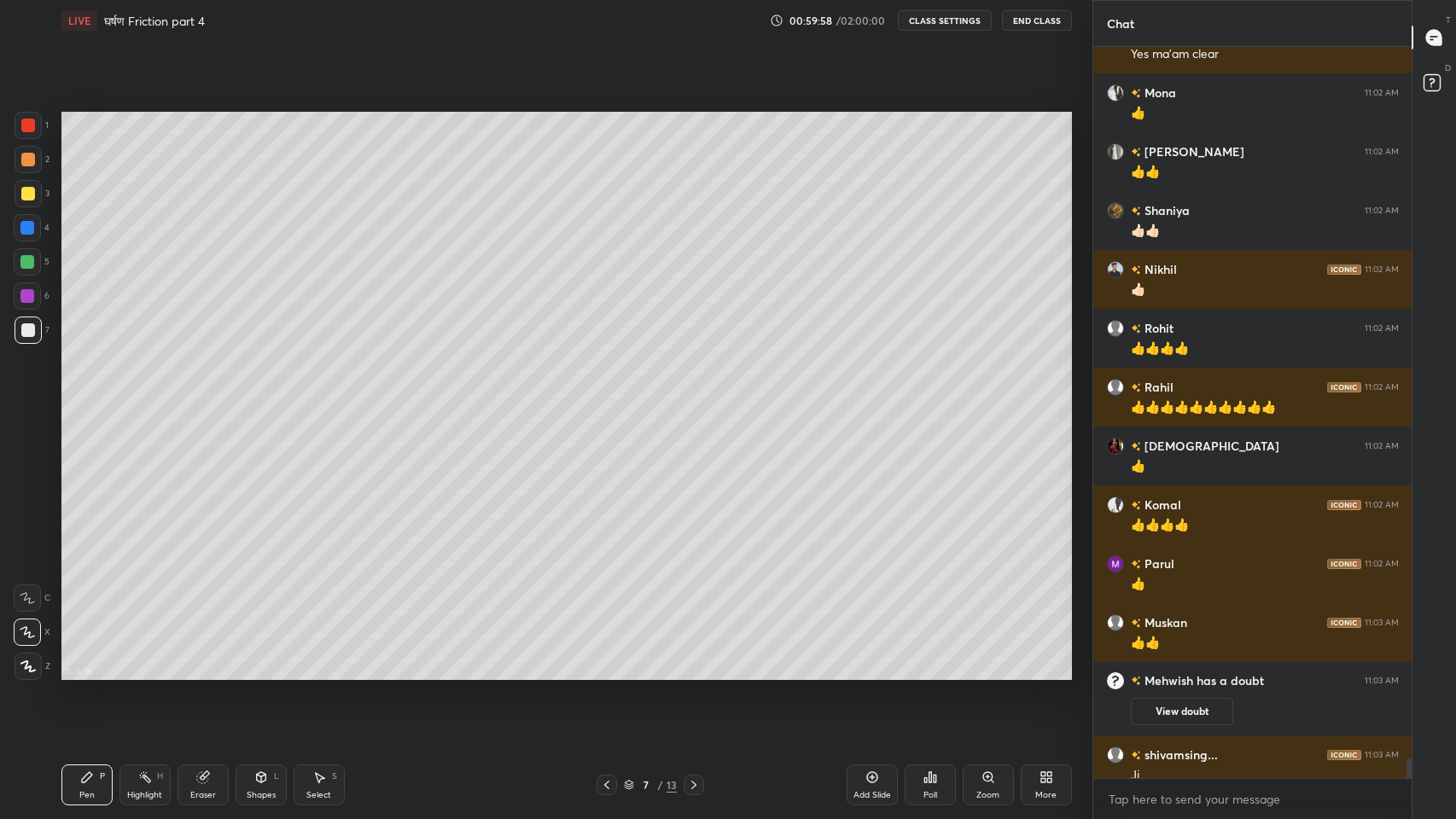
scroll to position [27041, 0]
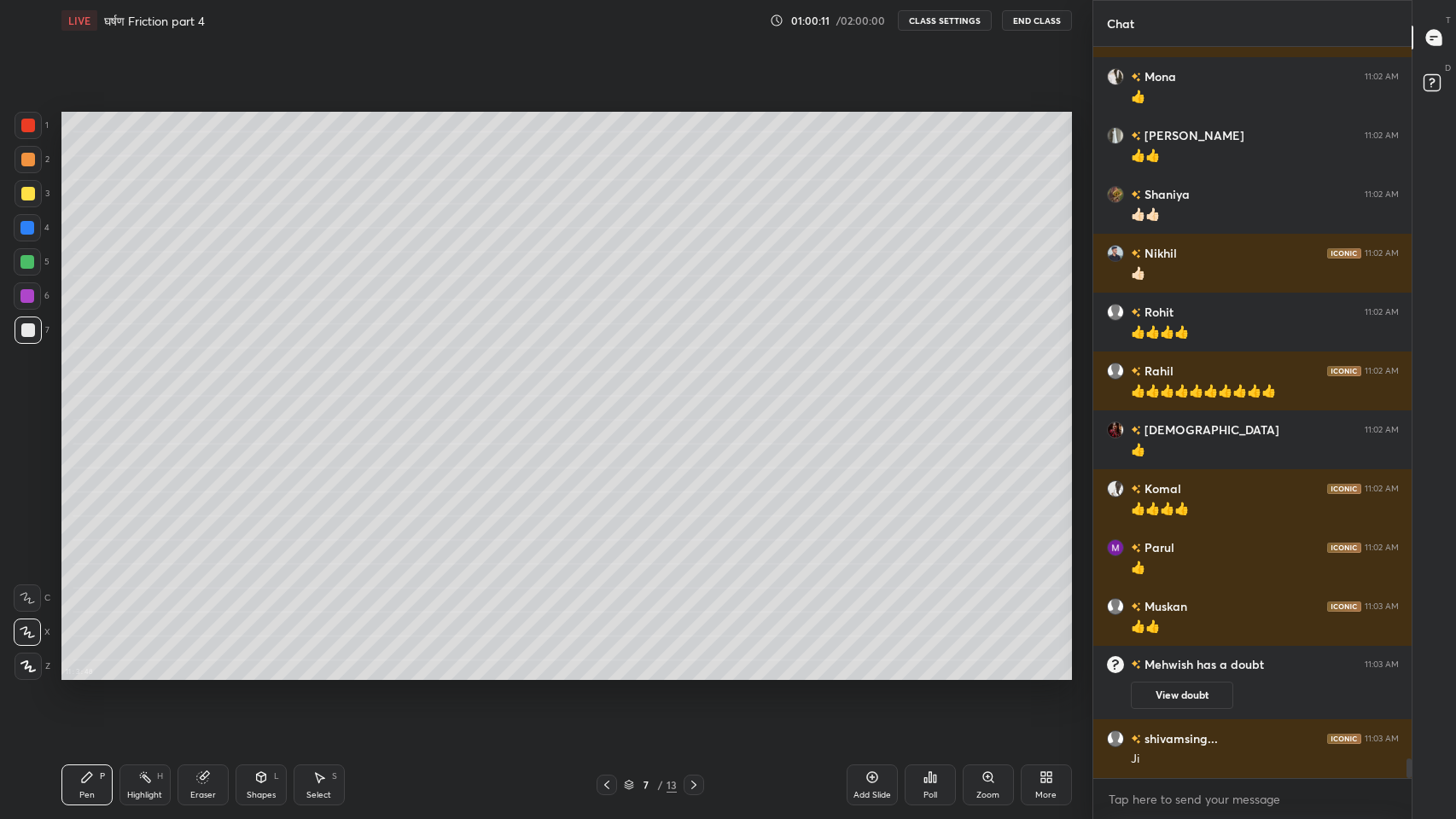
click at [604, 673] on icon at bounding box center [607, 785] width 14 height 14
click at [607, 673] on icon at bounding box center [607, 785] width 14 height 14
click at [692, 673] on icon at bounding box center [694, 785] width 14 height 14
click at [603, 673] on icon at bounding box center [607, 785] width 14 height 14
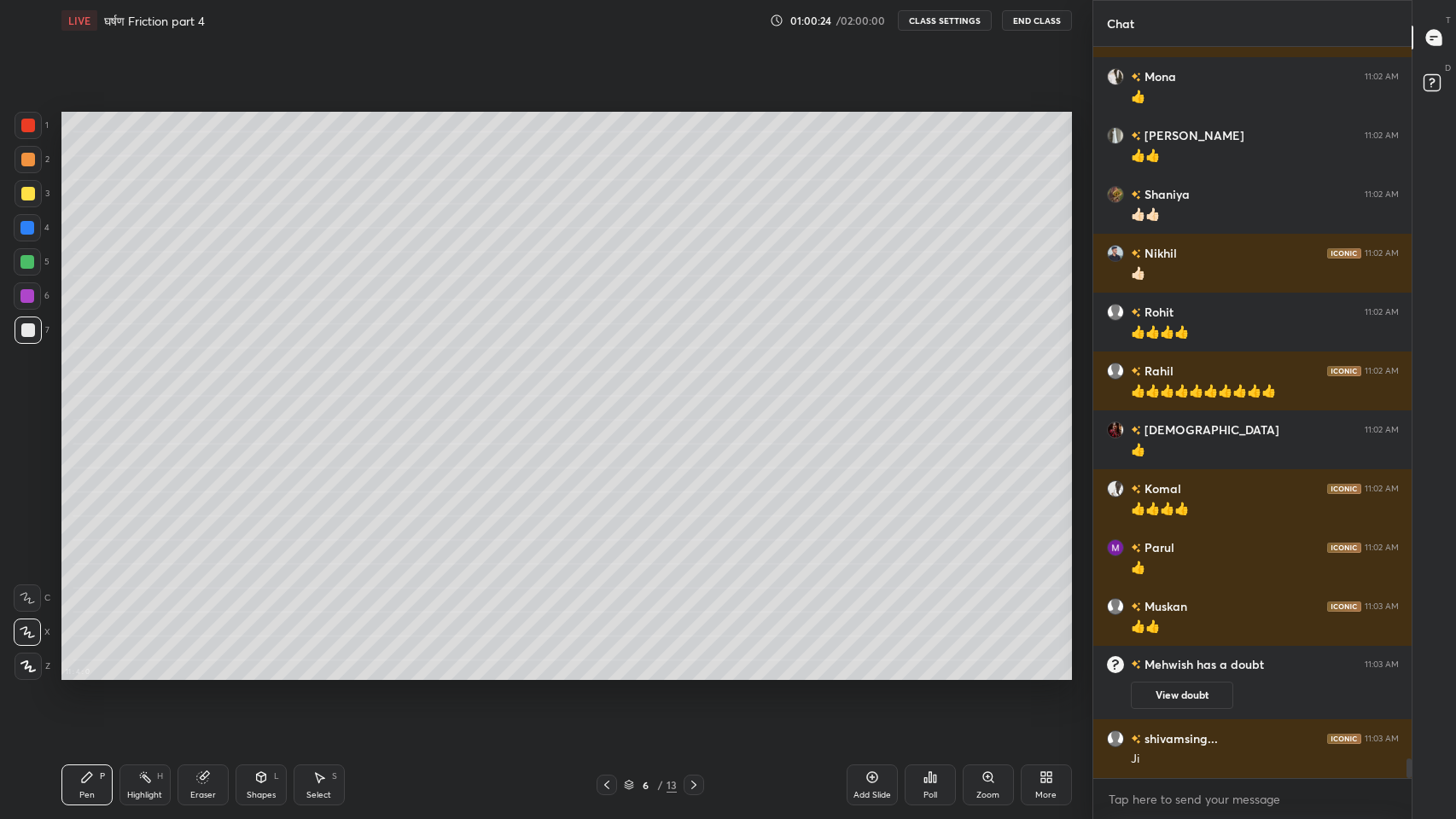
click at [693, 673] on icon at bounding box center [694, 785] width 14 height 14
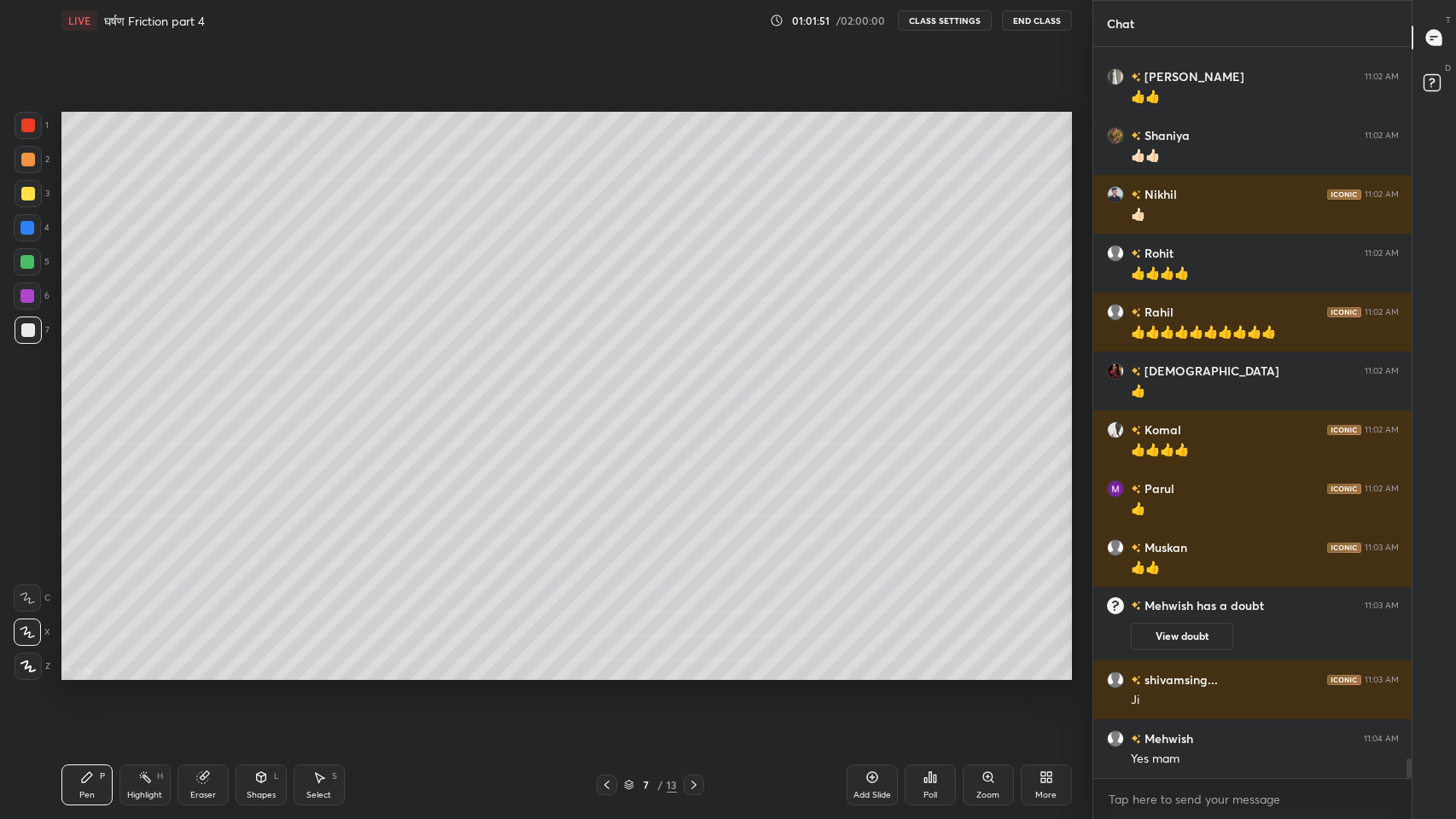
click at [867, 673] on icon at bounding box center [871, 777] width 11 height 11
click at [607, 673] on icon at bounding box center [607, 785] width 14 height 14
click at [693, 673] on icon at bounding box center [694, 785] width 14 height 14
click at [607, 673] on icon at bounding box center [607, 785] width 14 height 14
click at [693, 673] on icon at bounding box center [694, 785] width 14 height 14
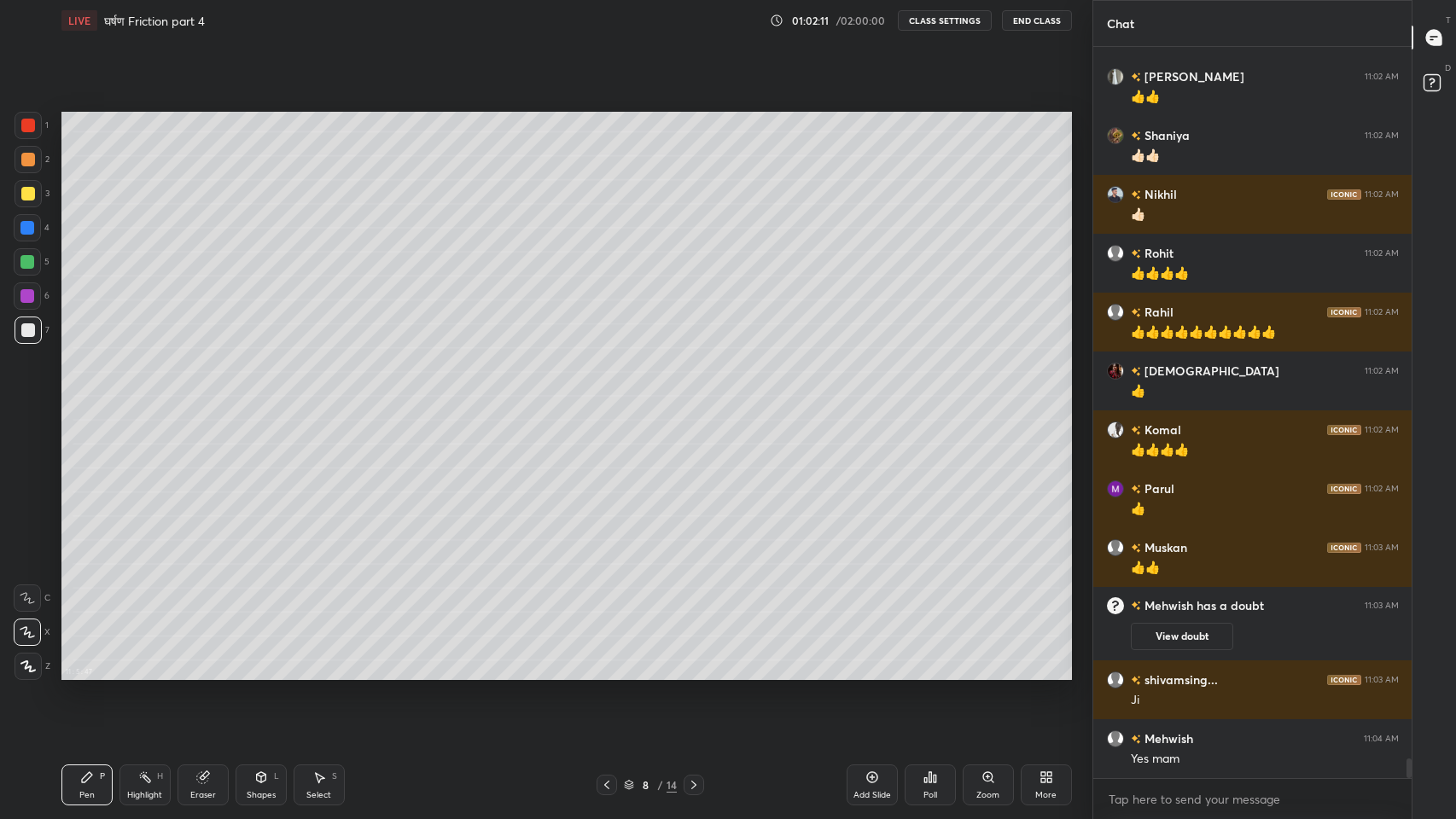
click at [606, 673] on icon at bounding box center [607, 785] width 14 height 14
click at [692, 673] on icon at bounding box center [694, 785] width 14 height 14
click at [207, 673] on div "Eraser" at bounding box center [203, 785] width 52 height 41
click at [90, 673] on icon at bounding box center [87, 777] width 14 height 14
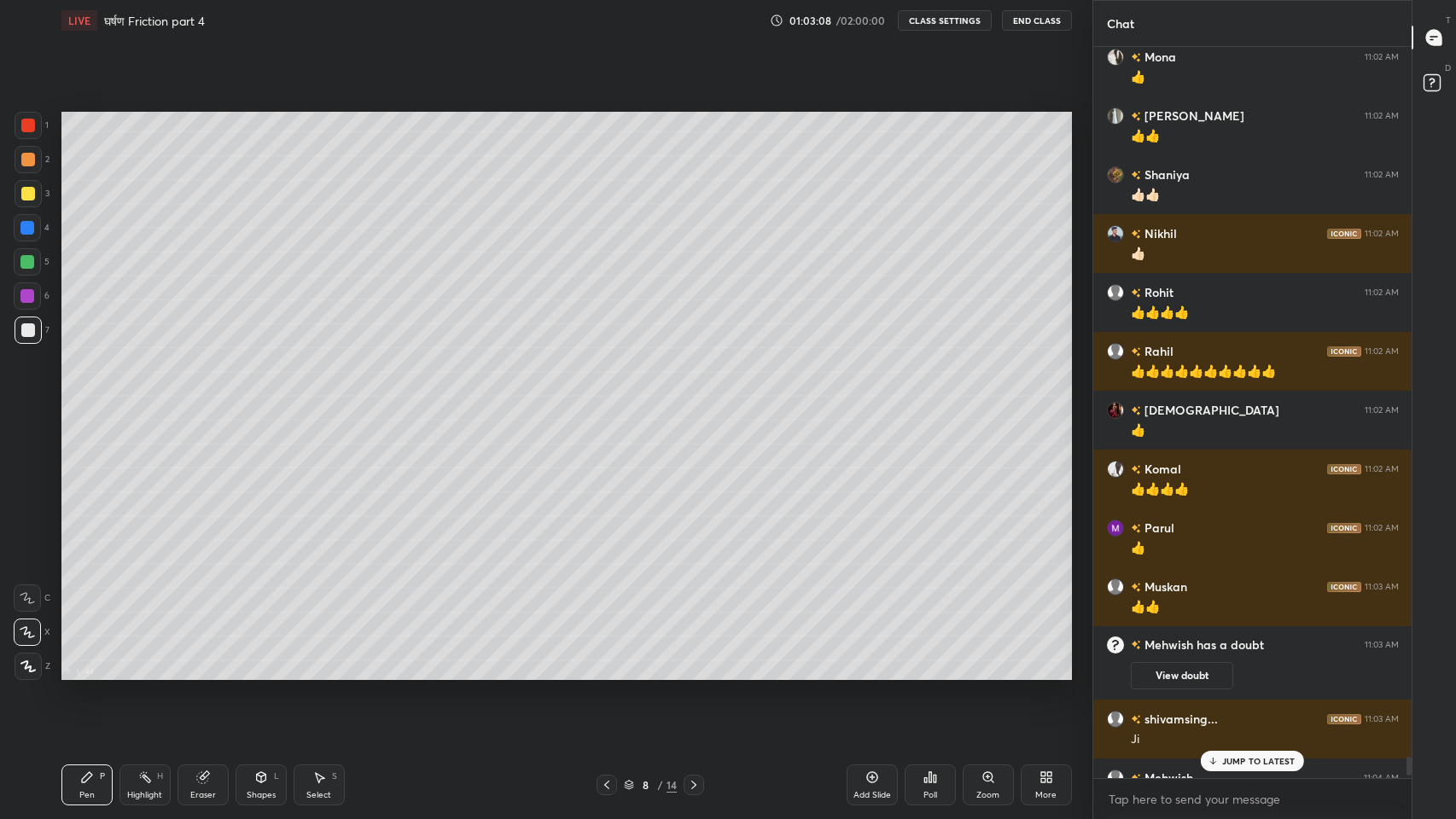
scroll to position [27315, 0]
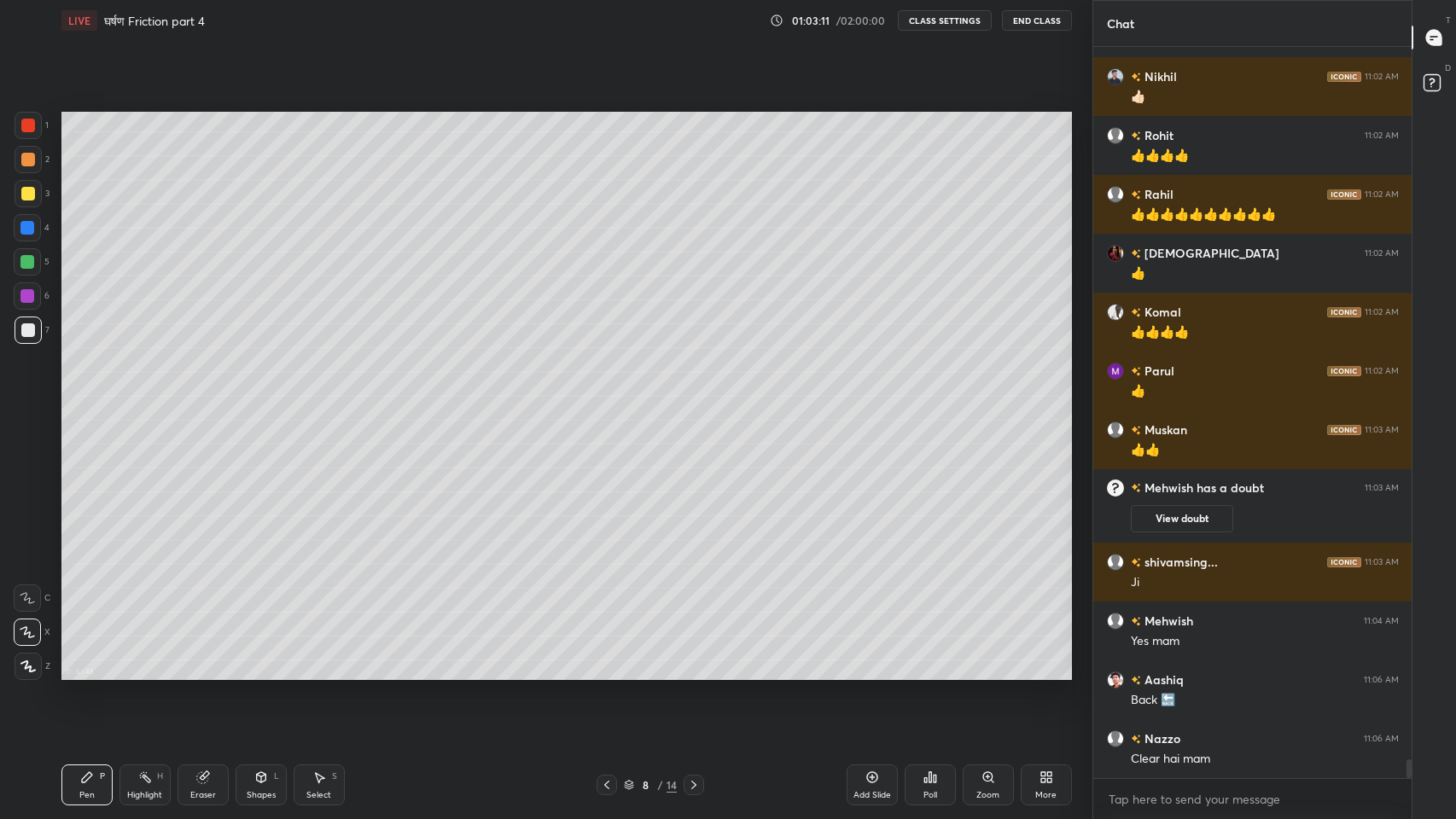
click at [607, 673] on icon at bounding box center [607, 785] width 14 height 14
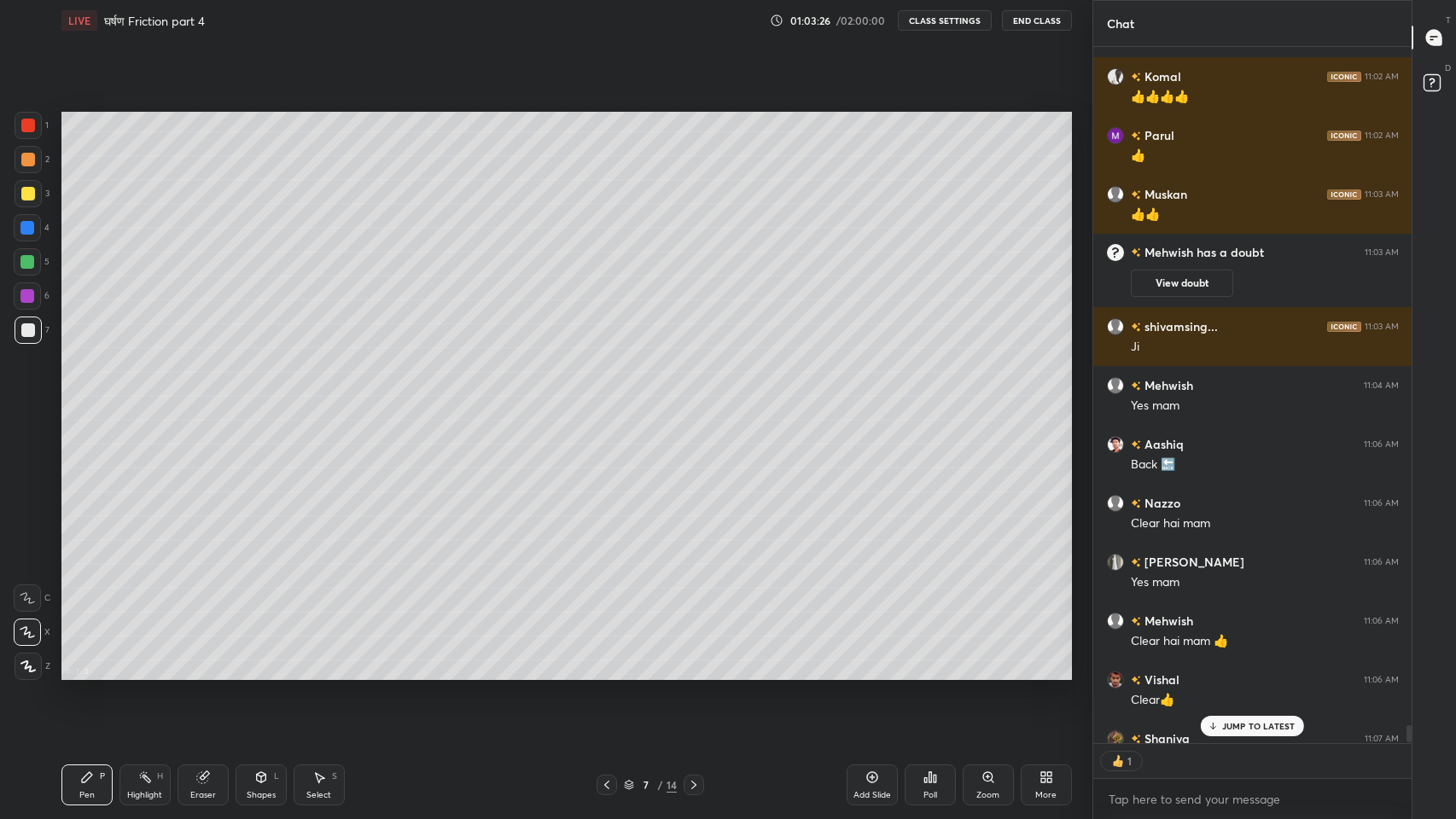
scroll to position [27584, 0]
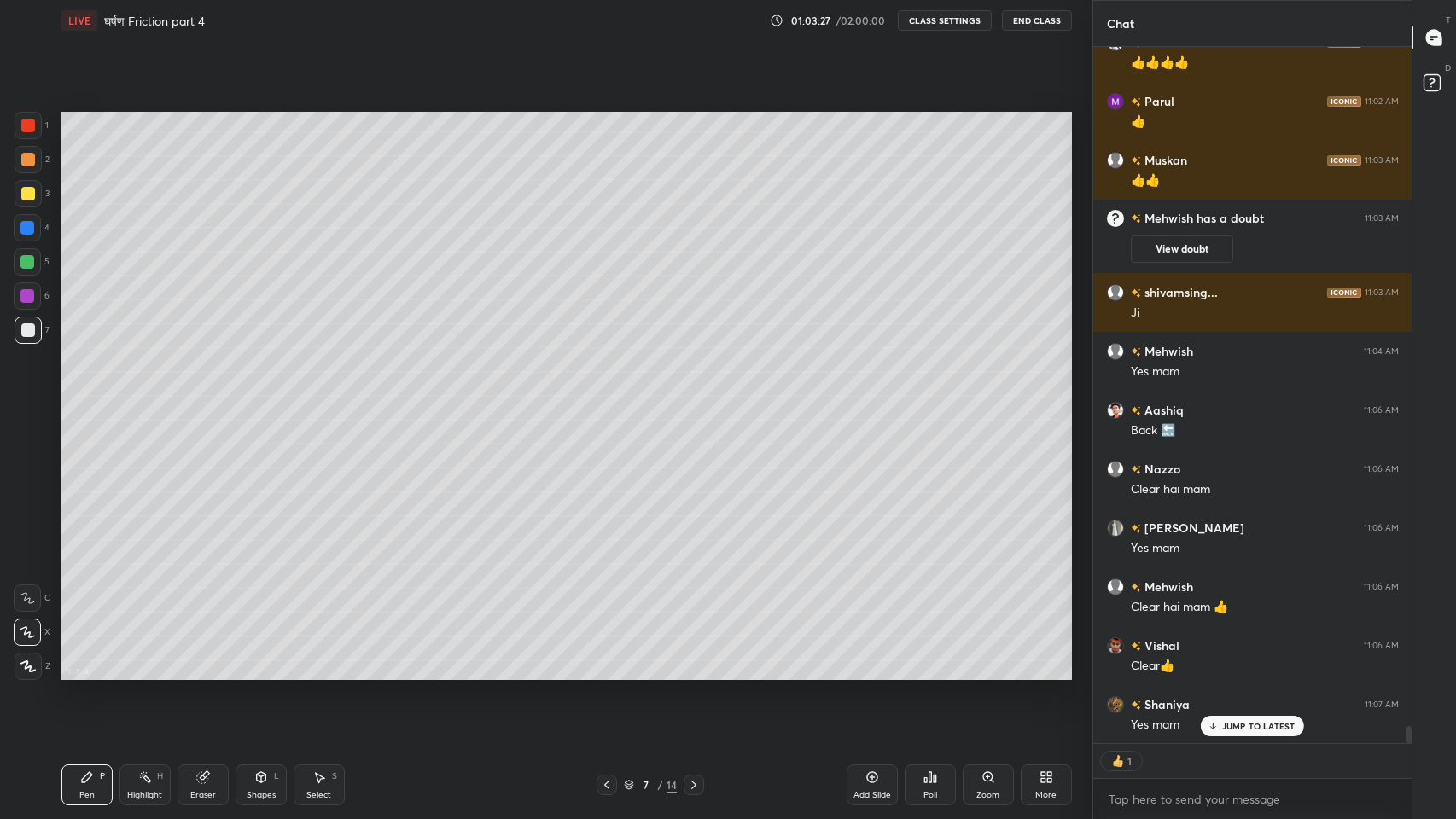
click at [1238, 673] on p "JUMP TO LATEST" at bounding box center [1259, 726] width 74 height 11
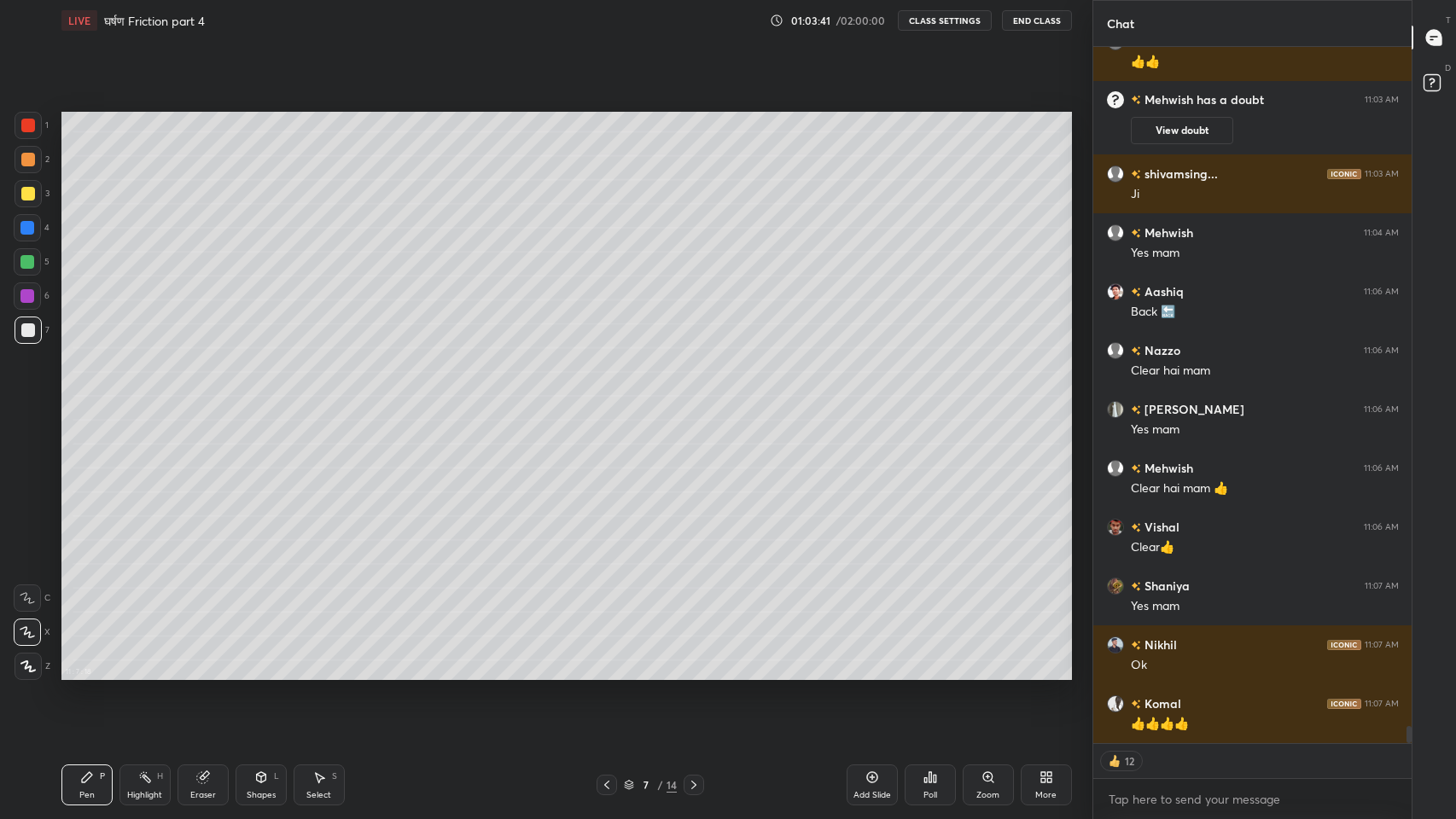
scroll to position [27761, 0]
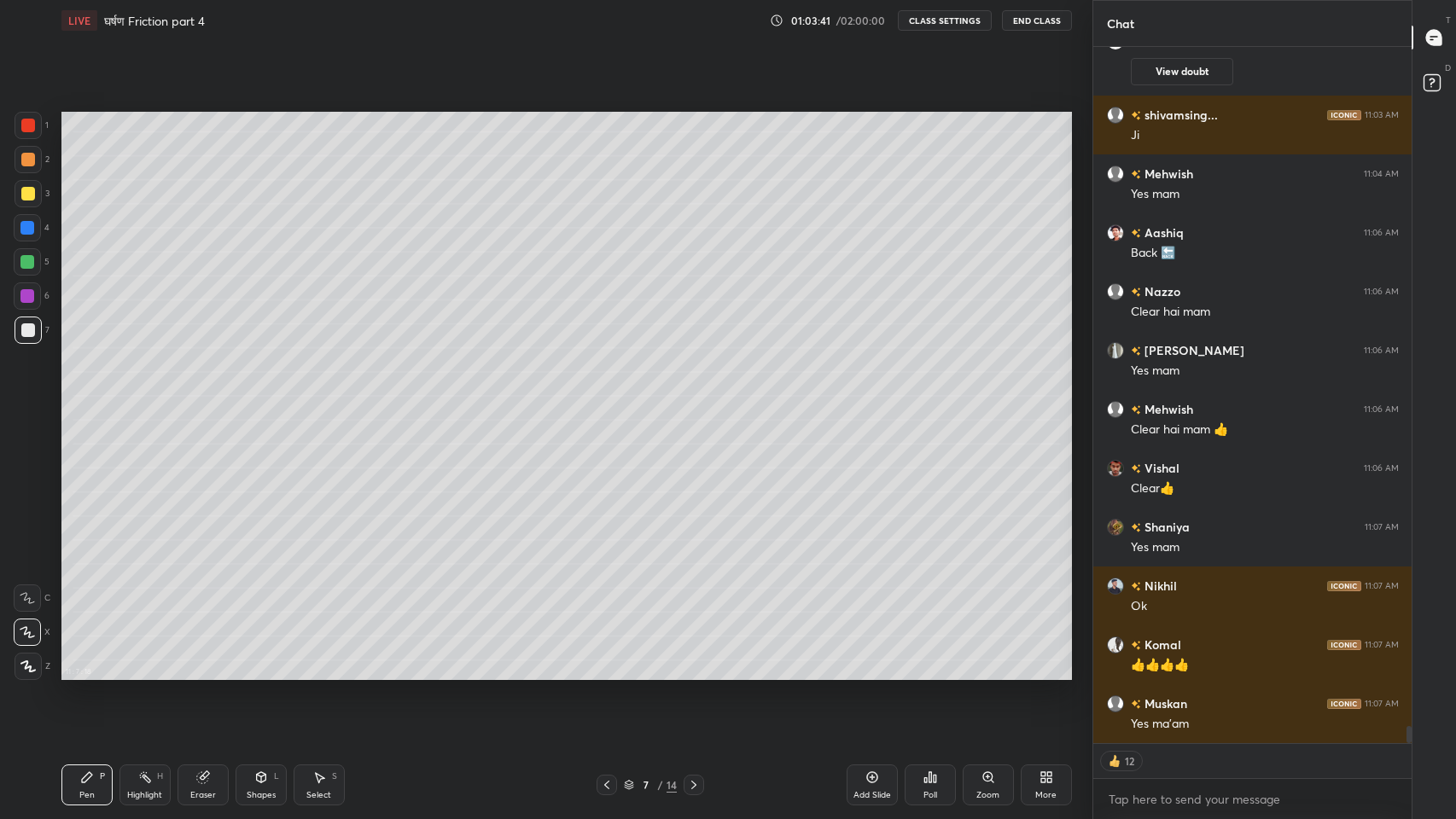
click at [607, 673] on icon at bounding box center [607, 784] width 5 height 9
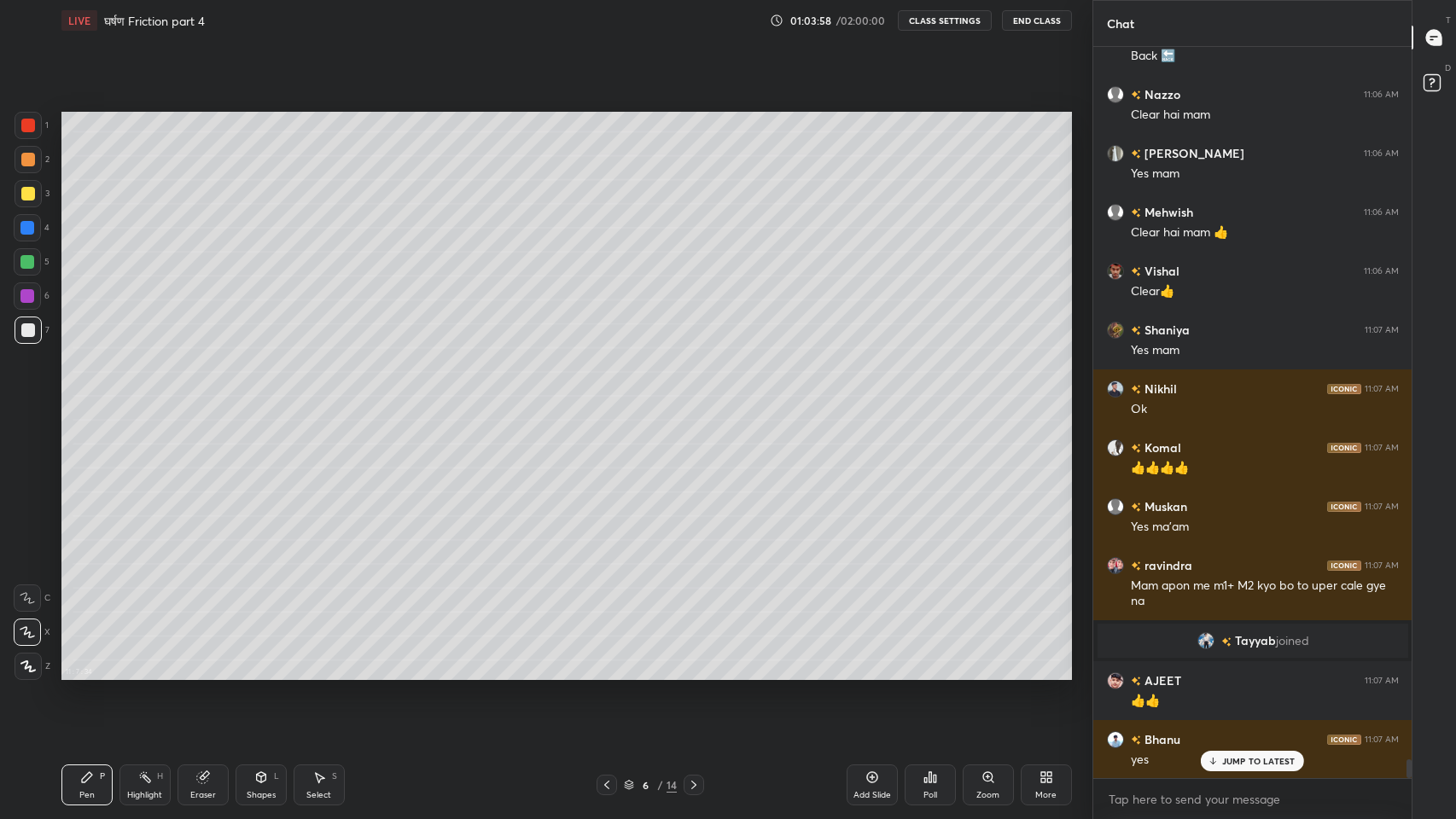
scroll to position [27357, 0]
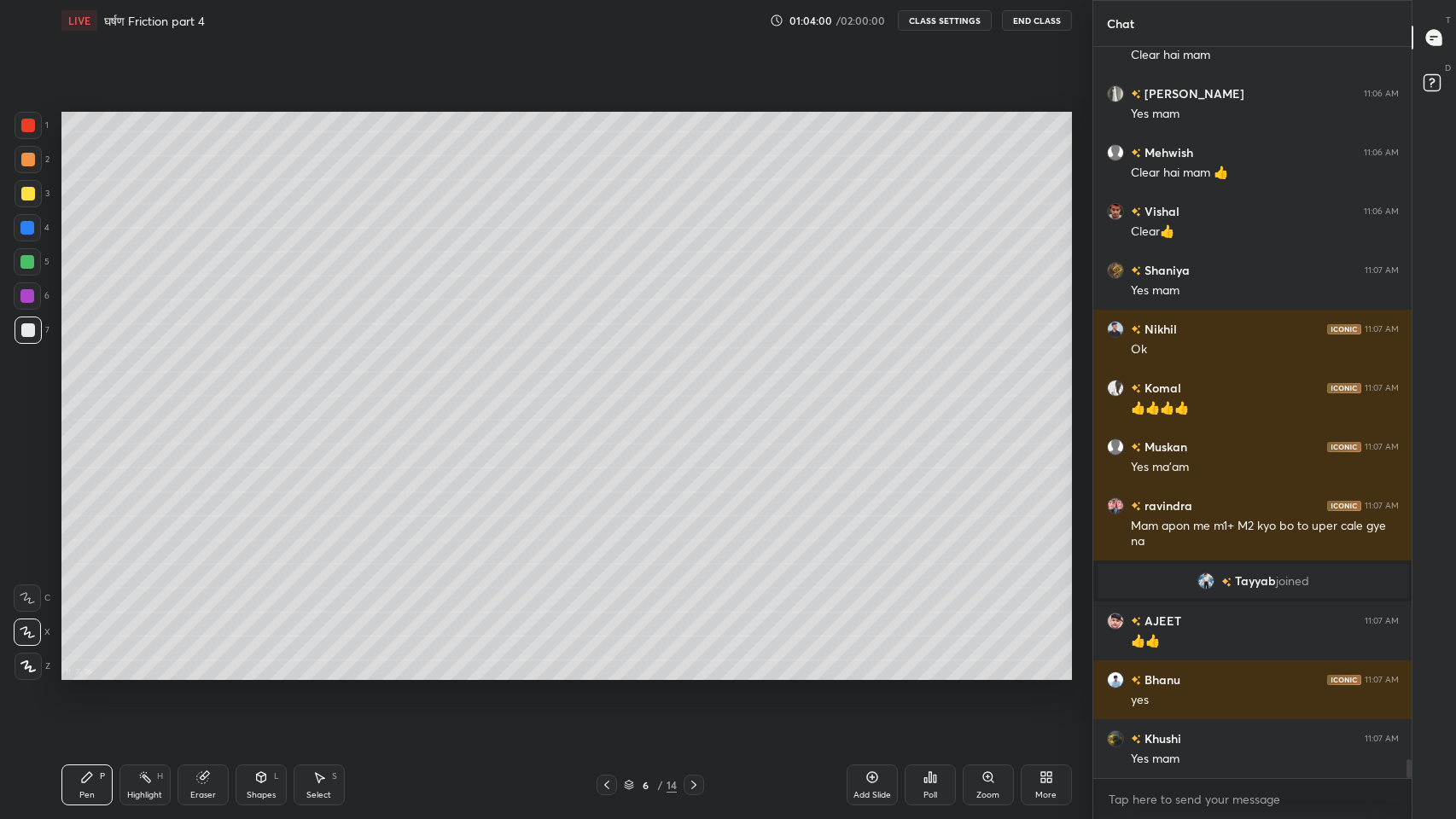
click at [607, 673] on icon at bounding box center [607, 785] width 14 height 14
click at [693, 673] on icon at bounding box center [693, 784] width 5 height 9
click at [693, 673] on icon at bounding box center [694, 785] width 14 height 14
click at [697, 673] on icon at bounding box center [694, 785] width 14 height 14
click at [884, 673] on div "Add Slide" at bounding box center [872, 795] width 38 height 9
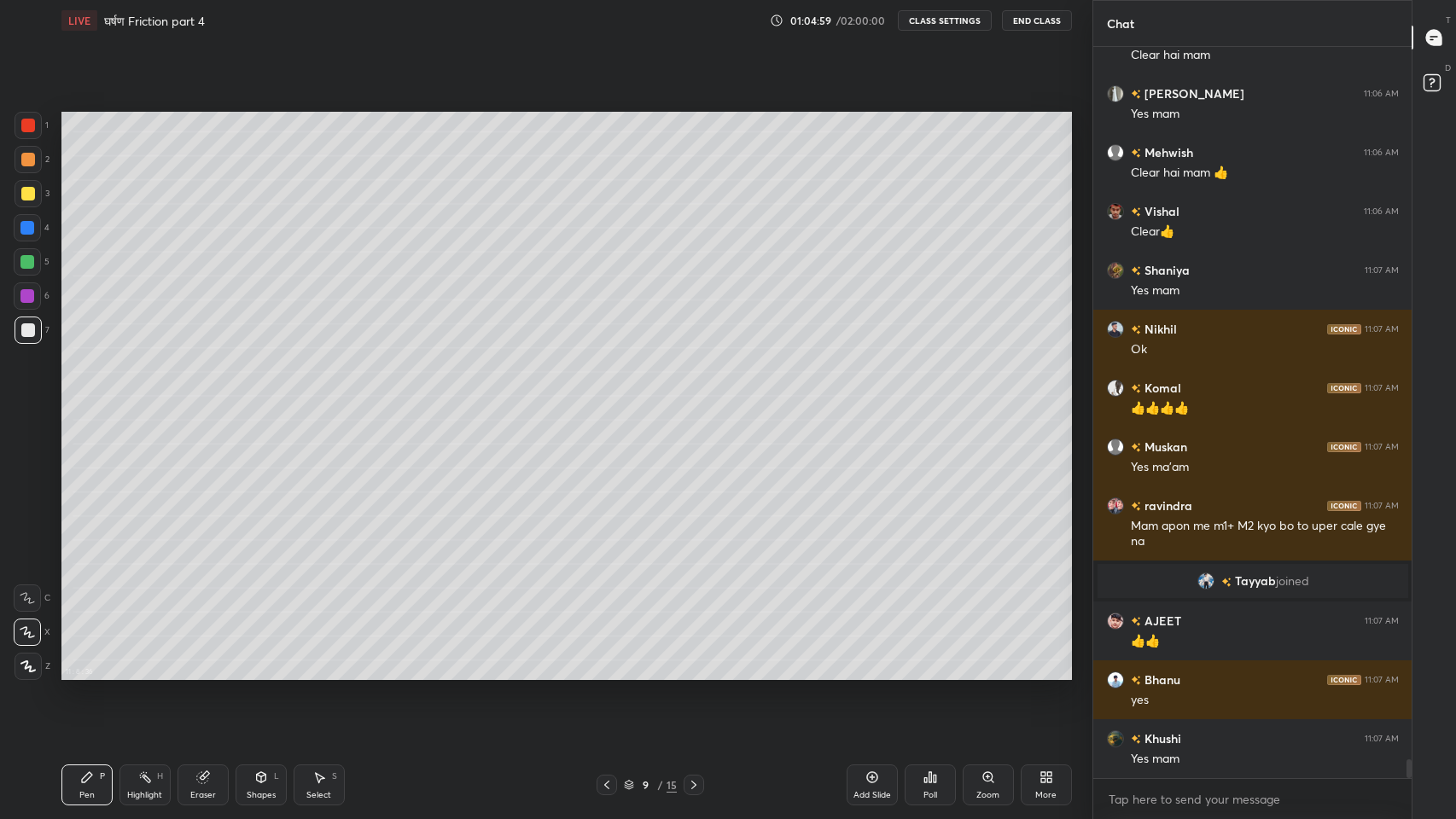
click at [27, 328] on div at bounding box center [28, 330] width 14 height 14
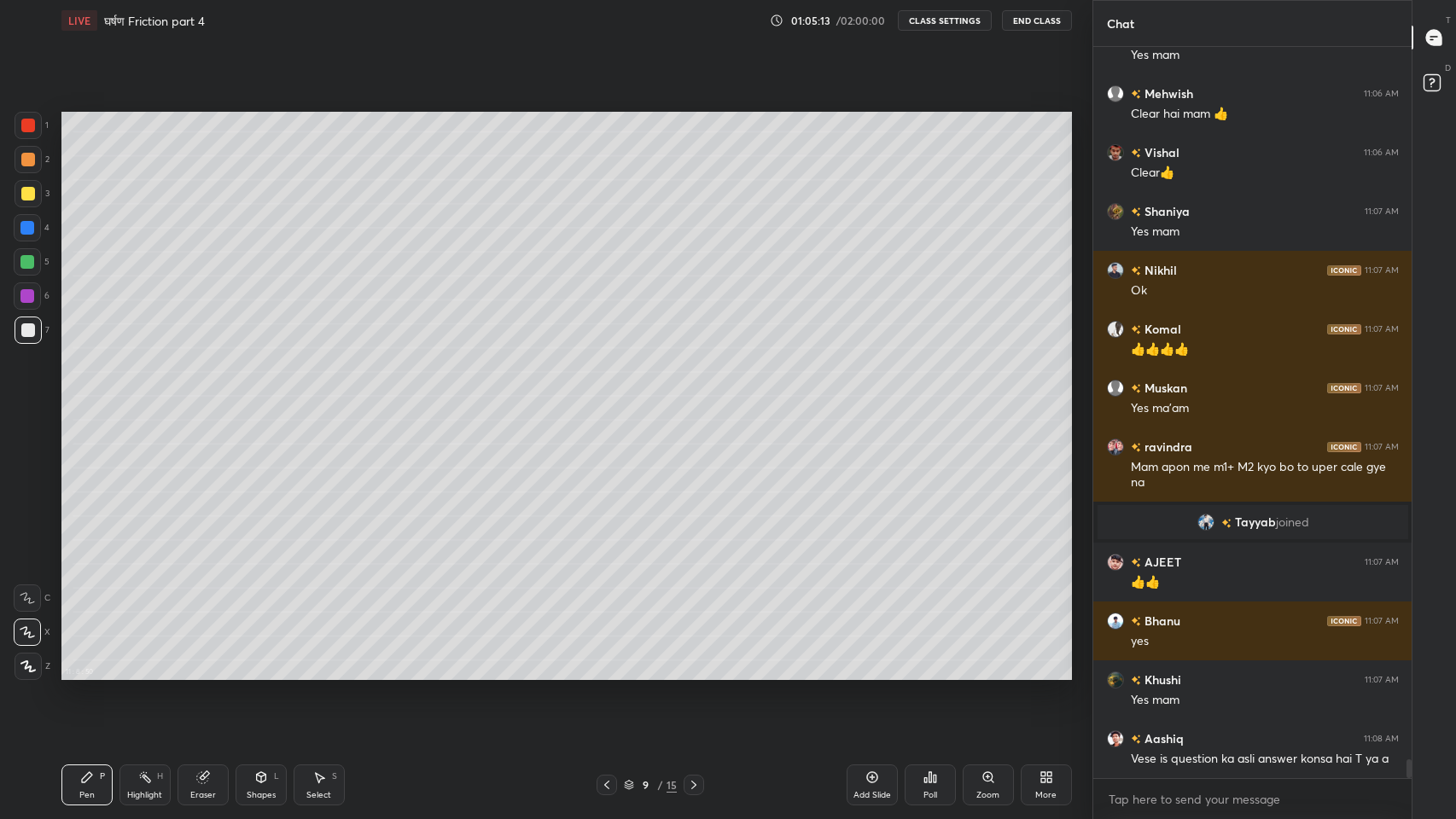
scroll to position [27475, 0]
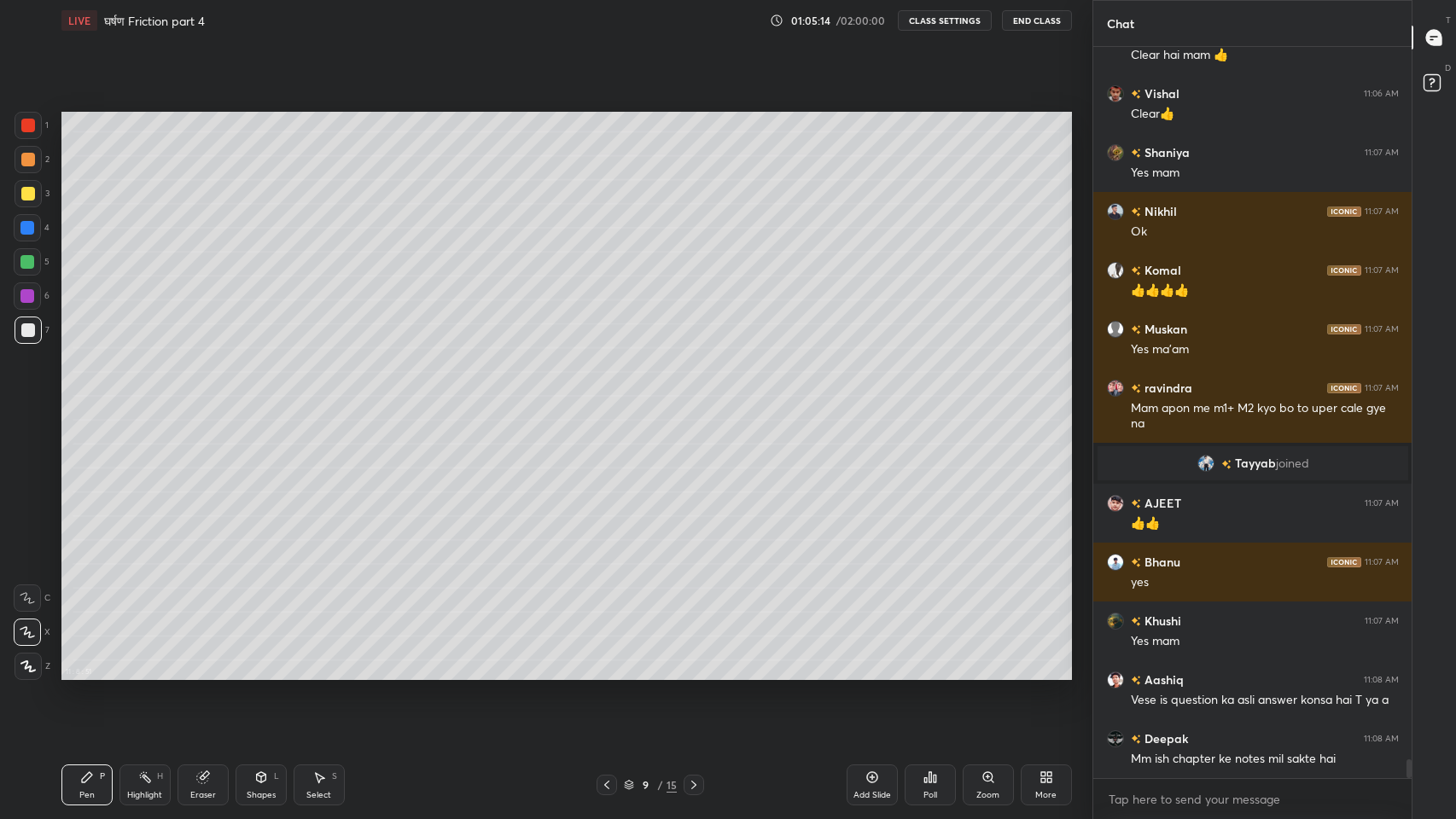
click at [607, 673] on icon at bounding box center [607, 785] width 14 height 14
click at [607, 673] on div at bounding box center [607, 784] width 20 height 20
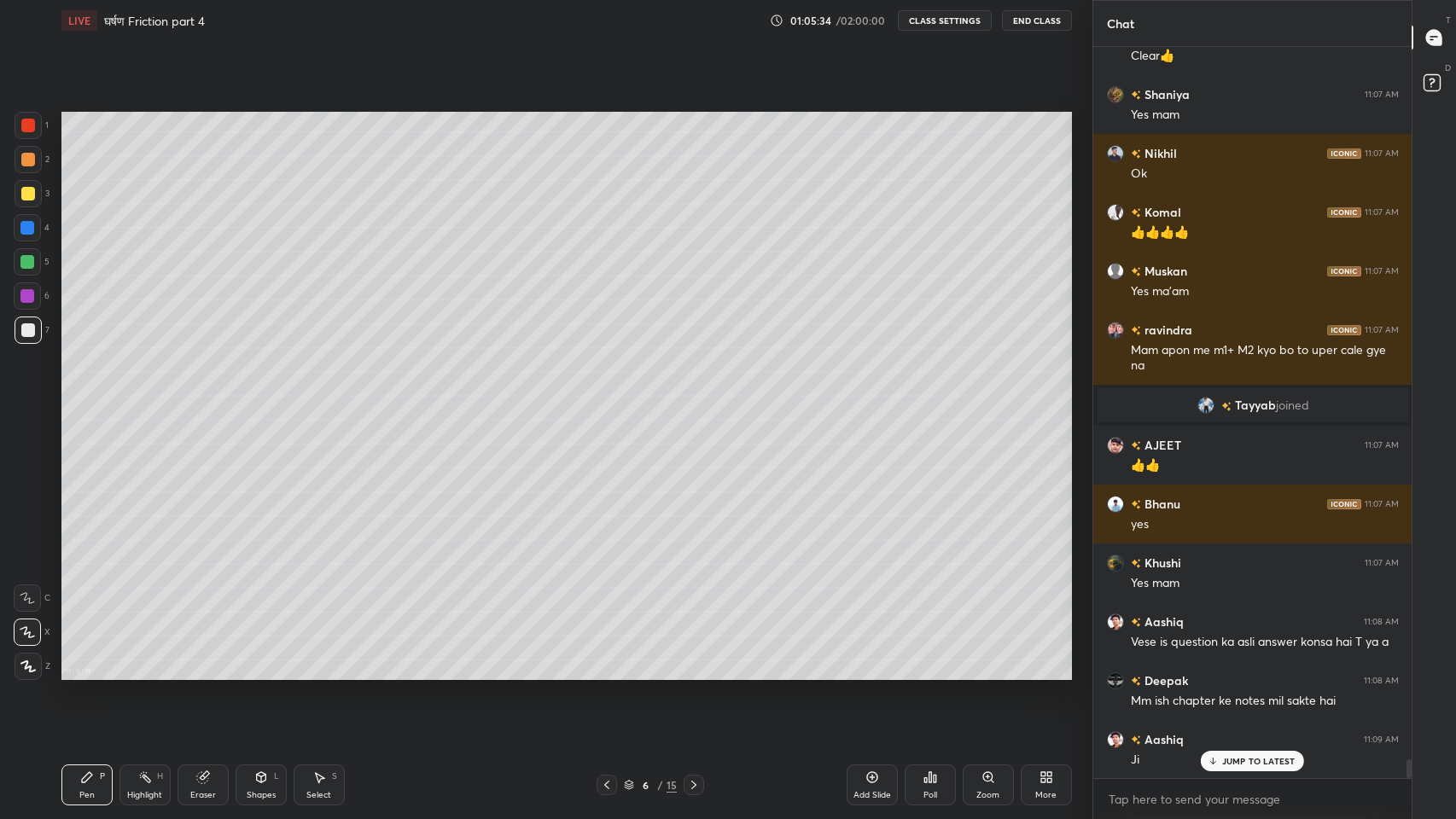
click at [693, 673] on icon at bounding box center [694, 785] width 14 height 14
click at [692, 673] on icon at bounding box center [694, 785] width 14 height 14
click at [260, 673] on icon at bounding box center [260, 777] width 10 height 11
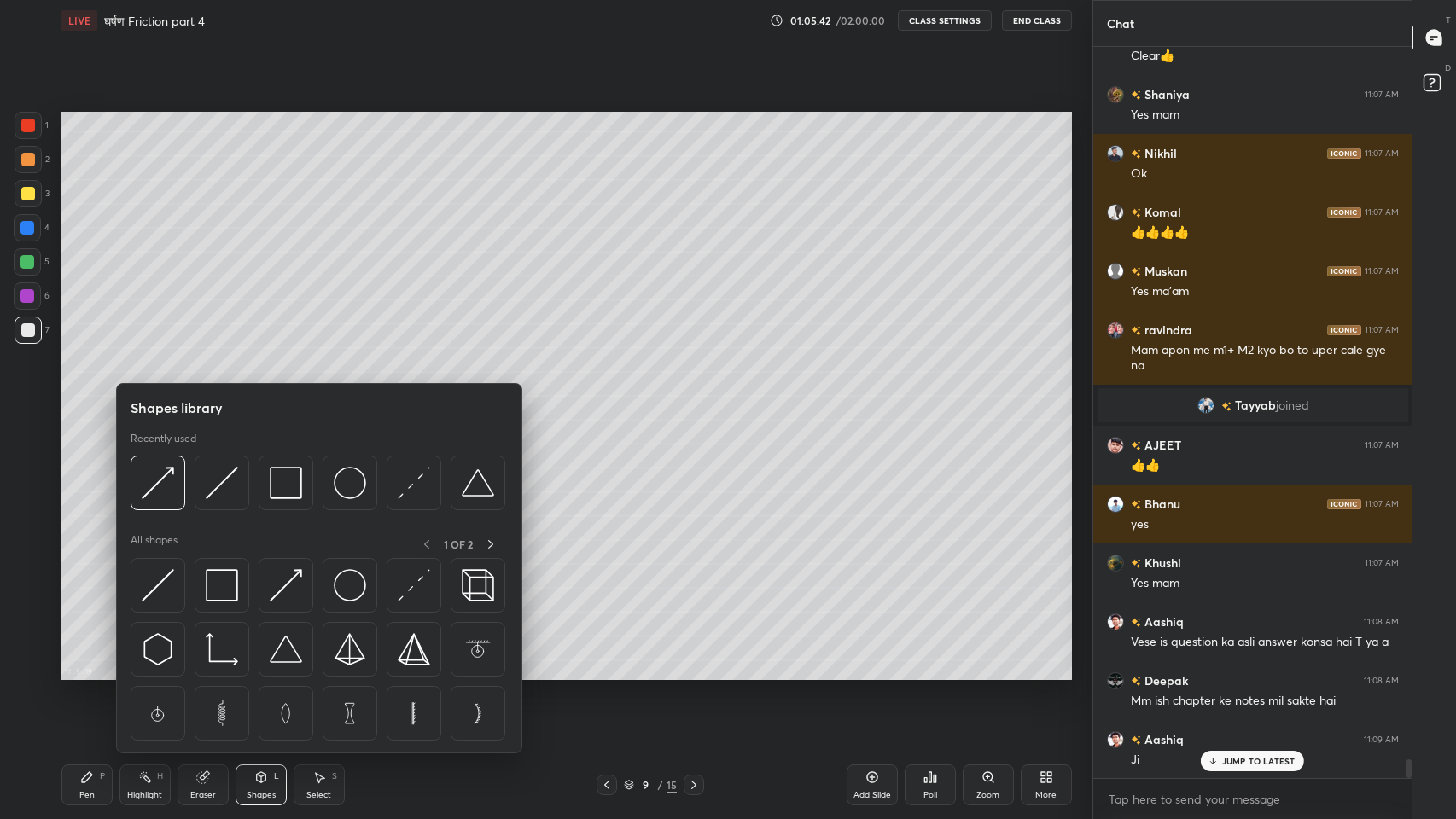
click at [219, 492] on img at bounding box center [222, 482] width 32 height 32
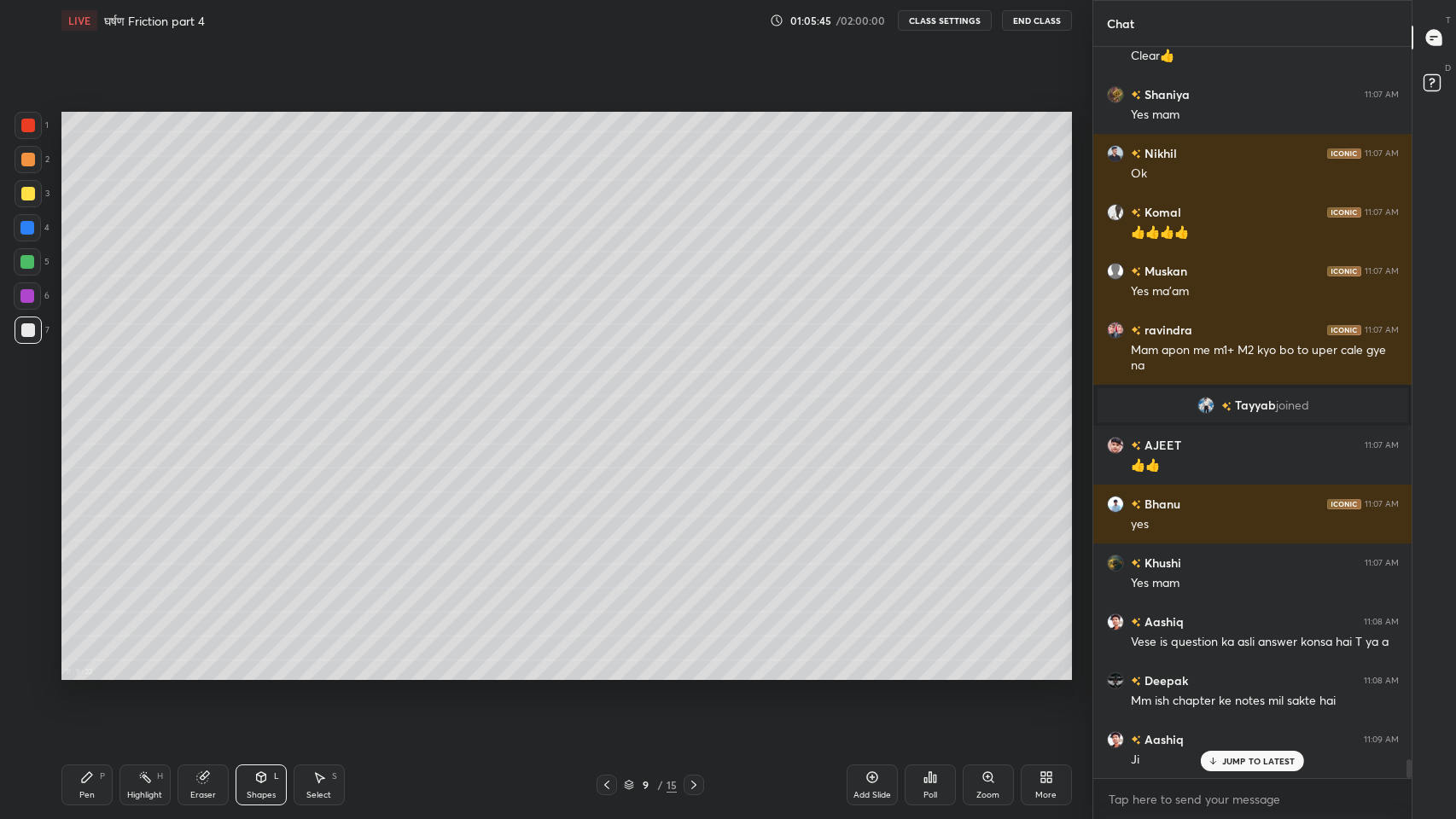
click at [266, 673] on div "Shapes" at bounding box center [261, 795] width 29 height 9
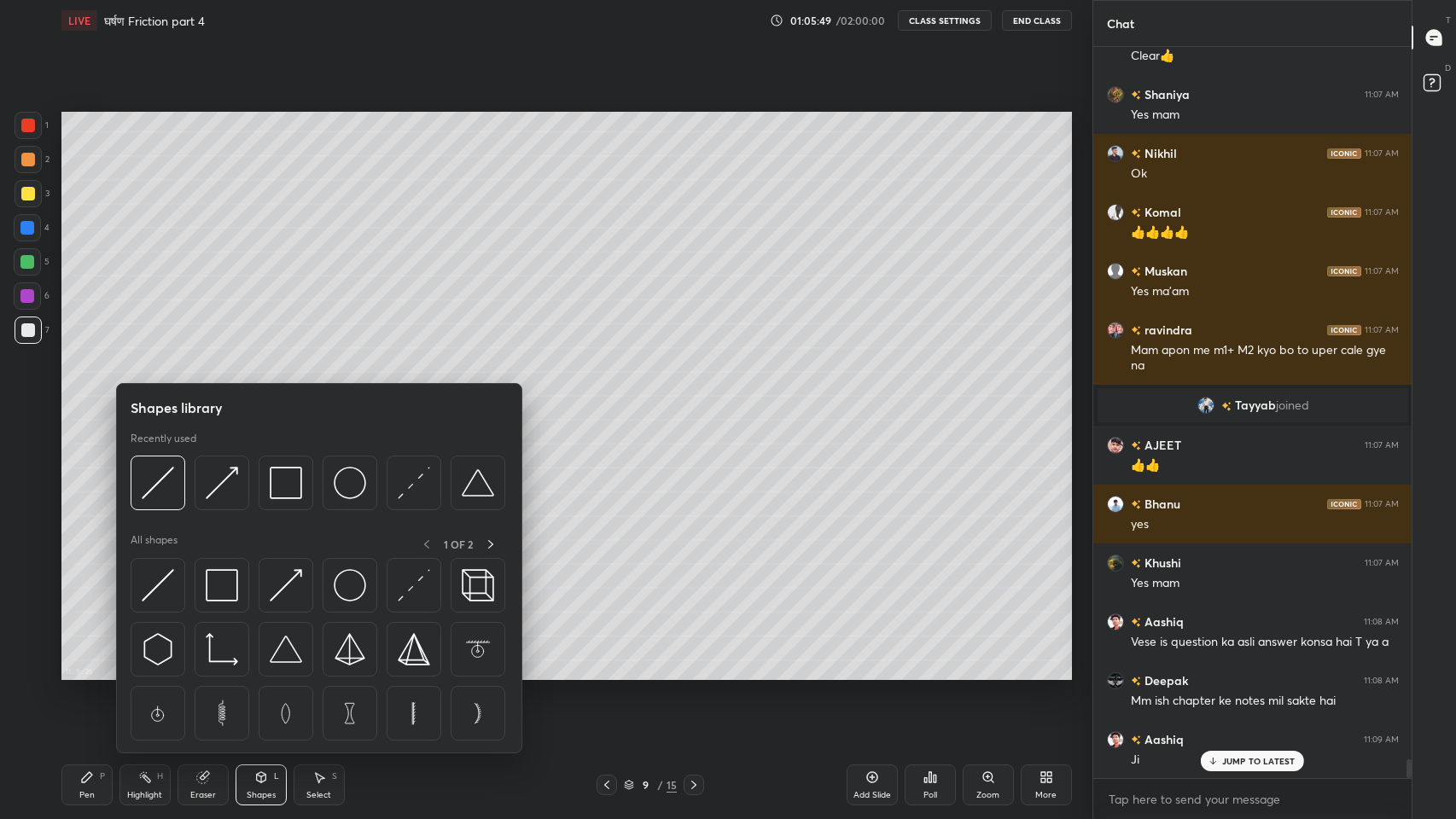
click at [281, 486] on img at bounding box center [285, 482] width 32 height 32
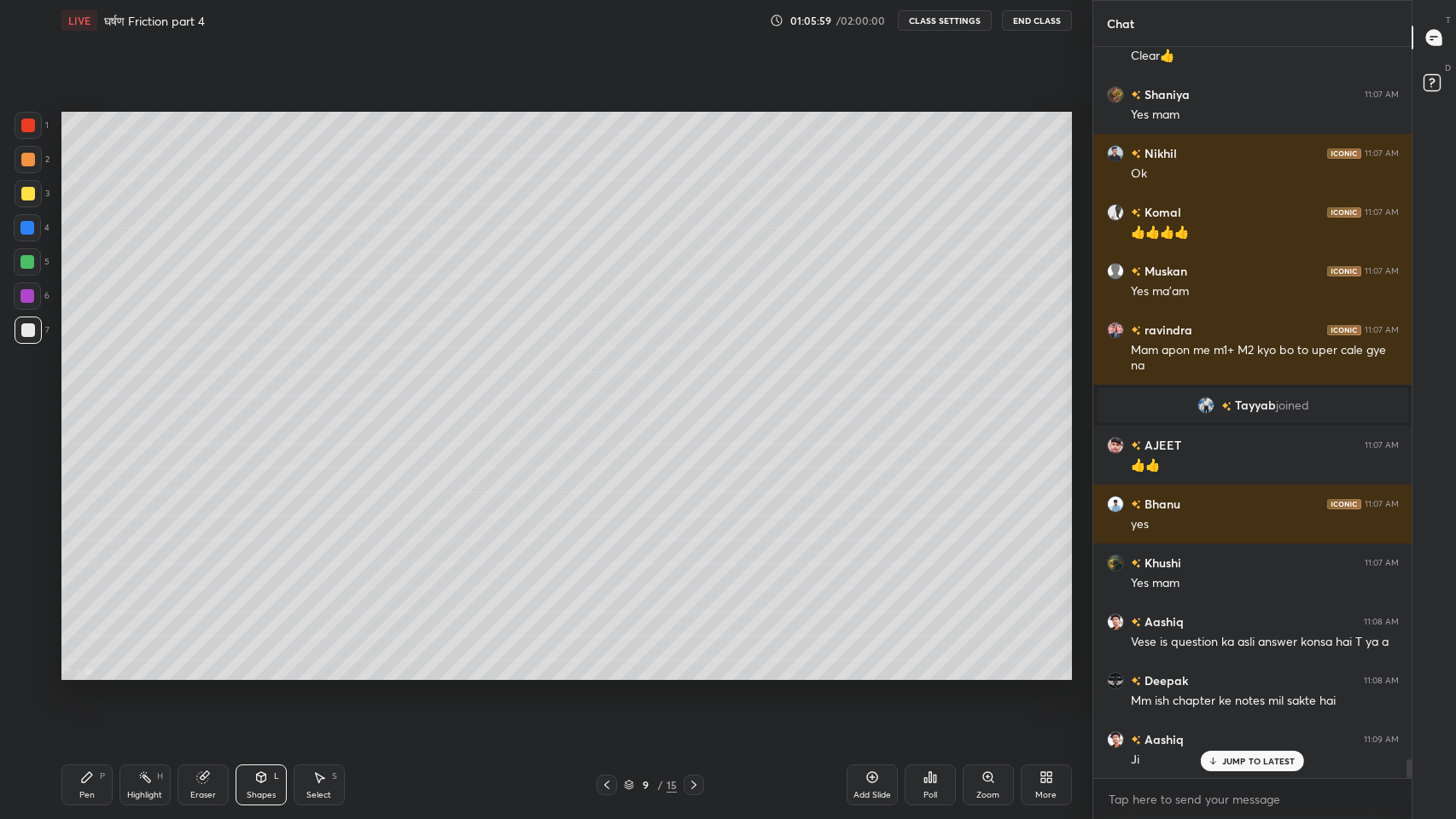
click at [258, 673] on icon at bounding box center [261, 777] width 14 height 14
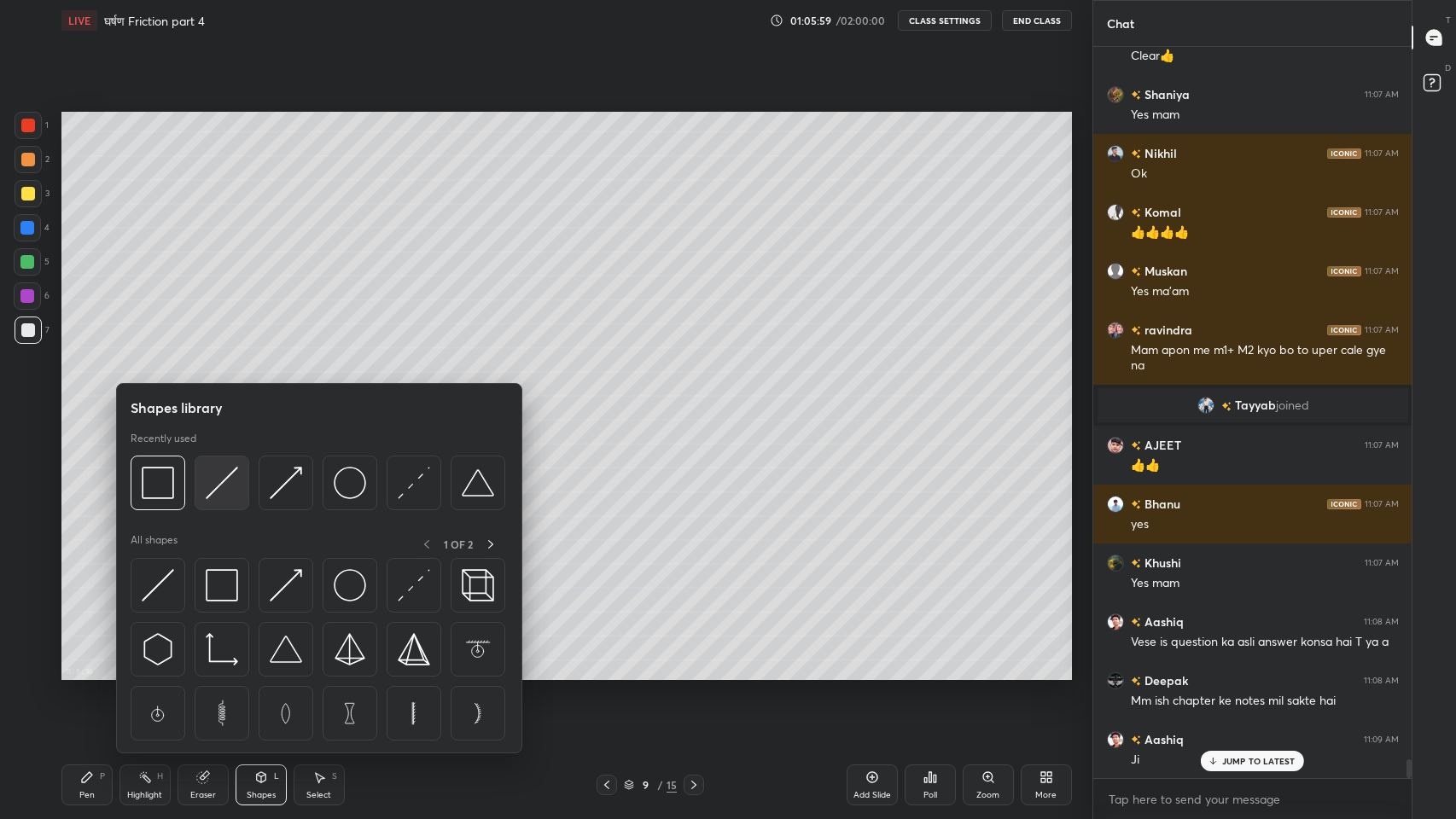
click at [219, 495] on img at bounding box center [222, 482] width 32 height 32
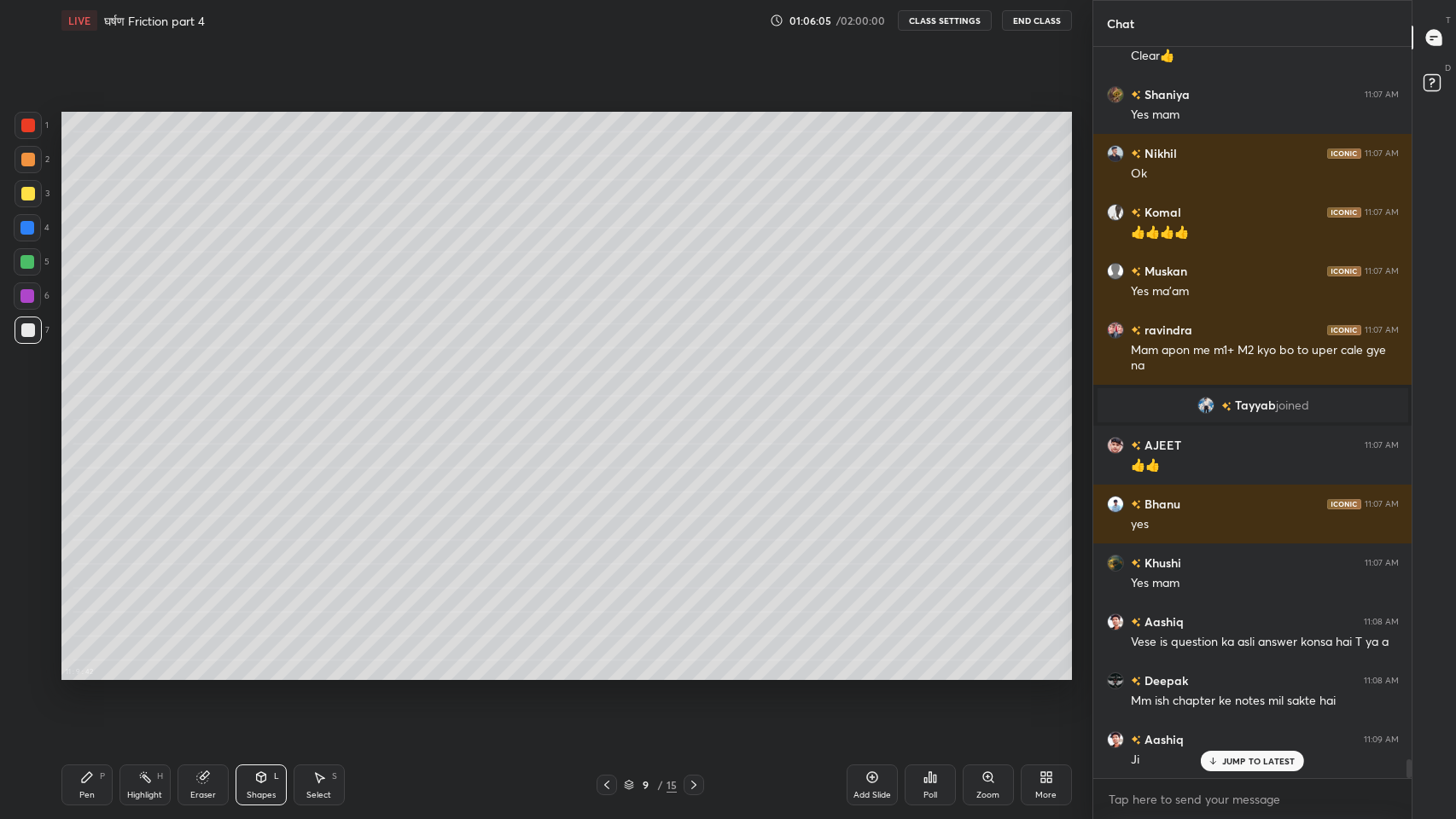
click at [83, 673] on div "Pen" at bounding box center [87, 795] width 16 height 9
click at [1227, 673] on p "JUMP TO LATEST" at bounding box center [1259, 761] width 74 height 11
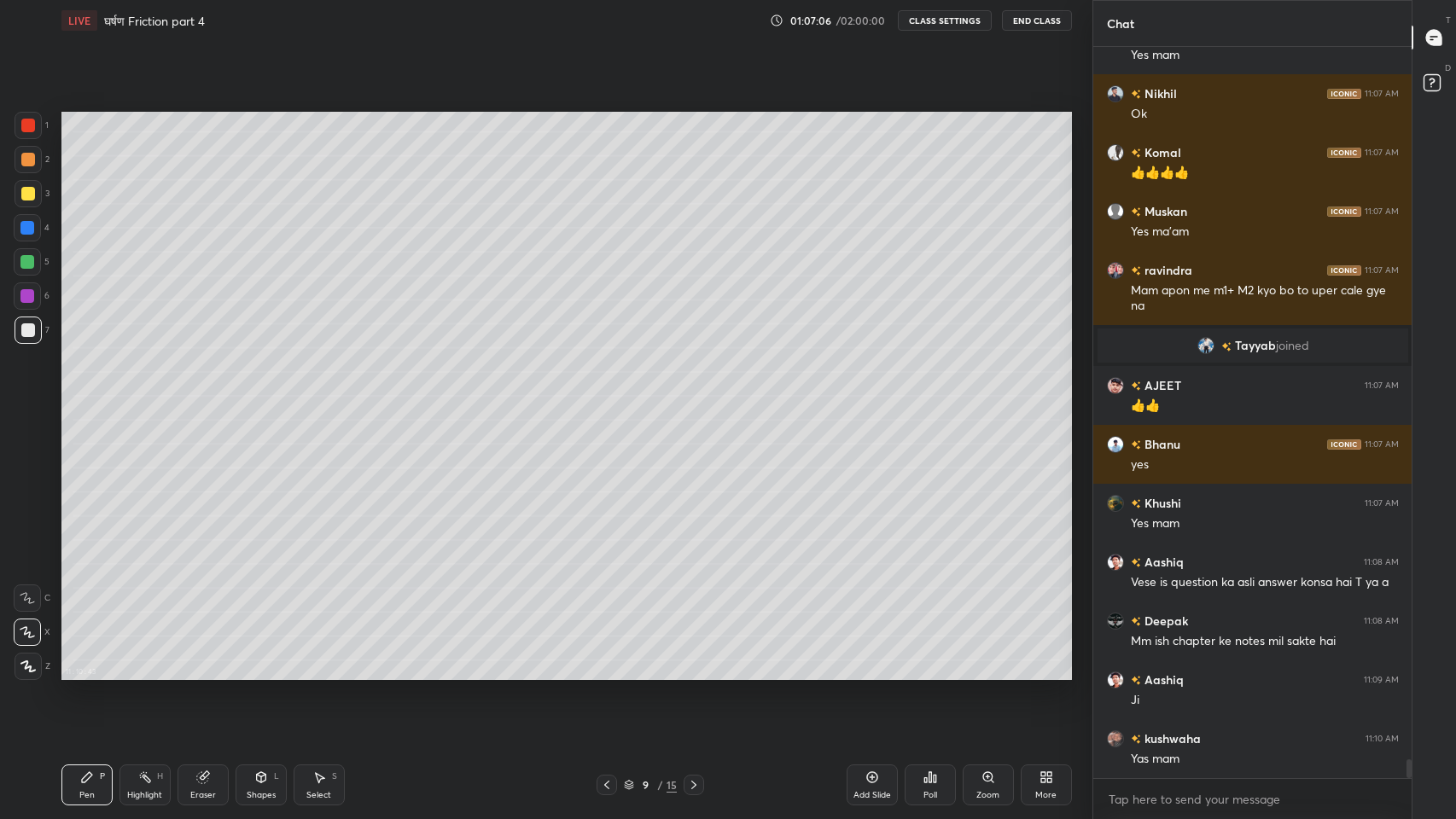
scroll to position [27652, 0]
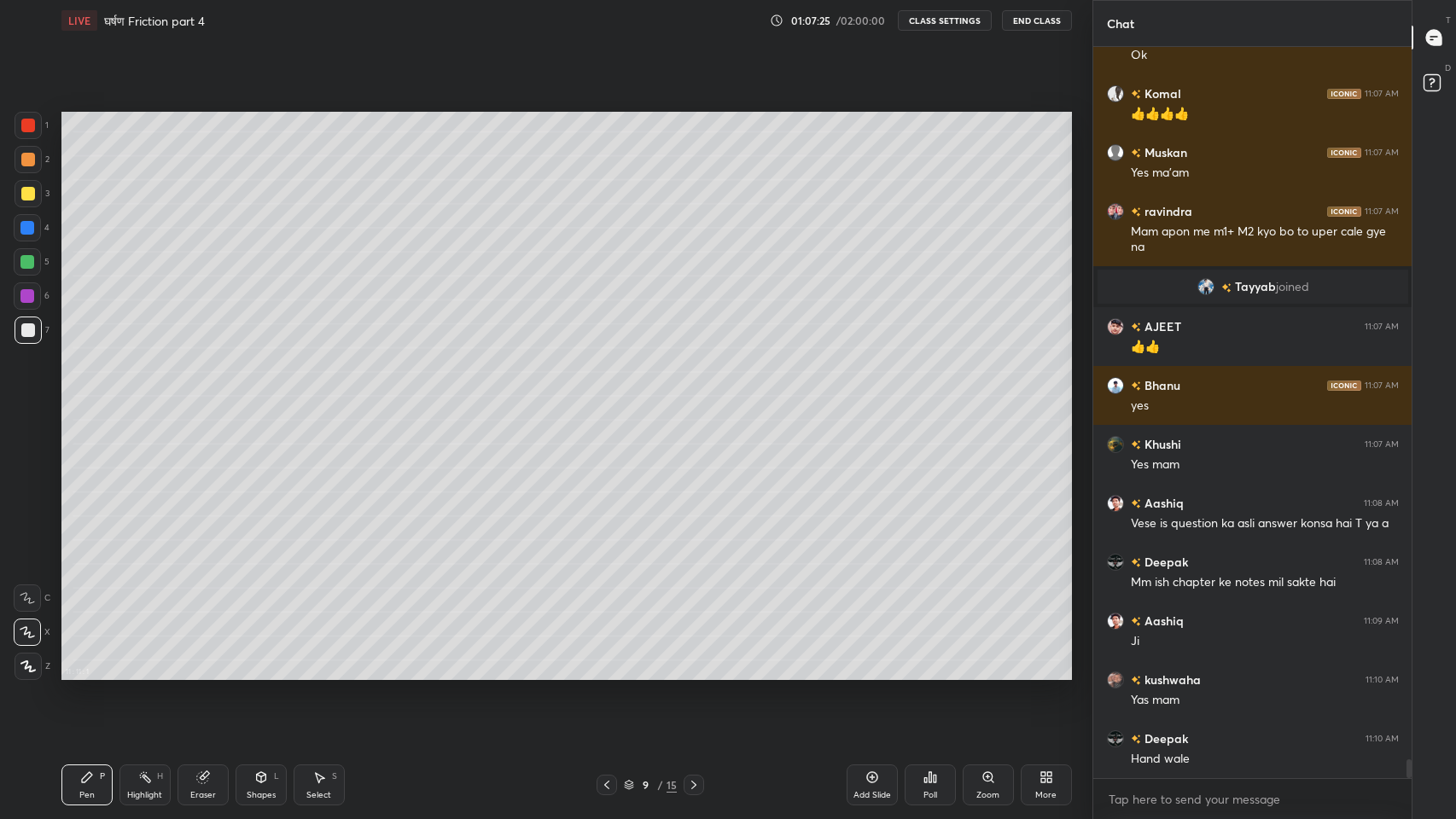
click at [193, 673] on div "Eraser" at bounding box center [203, 785] width 52 height 41
click at [87, 673] on icon at bounding box center [87, 777] width 11 height 11
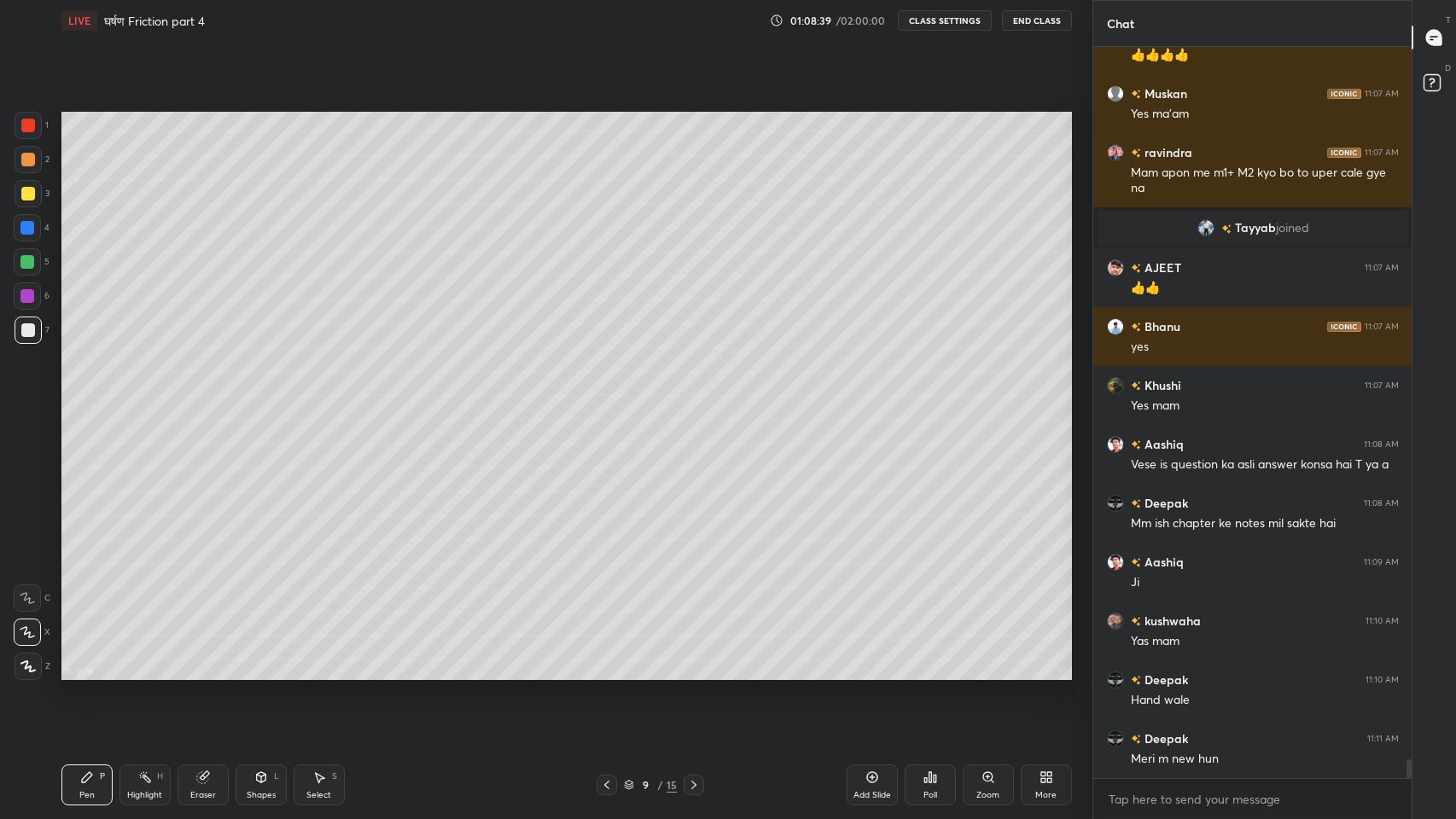
scroll to position [27768, 0]
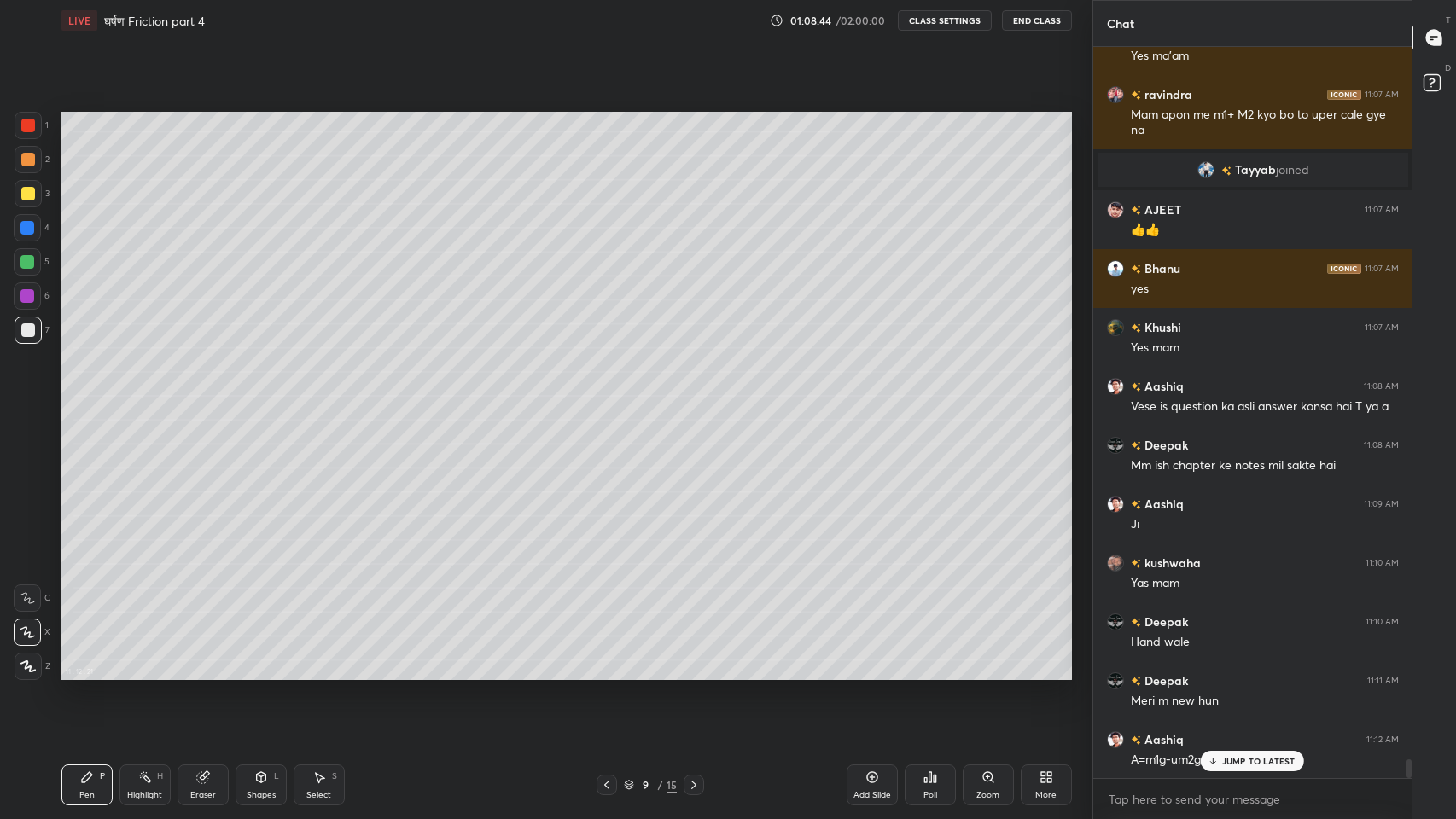
click at [1237, 673] on p "JUMP TO LATEST" at bounding box center [1259, 761] width 74 height 11
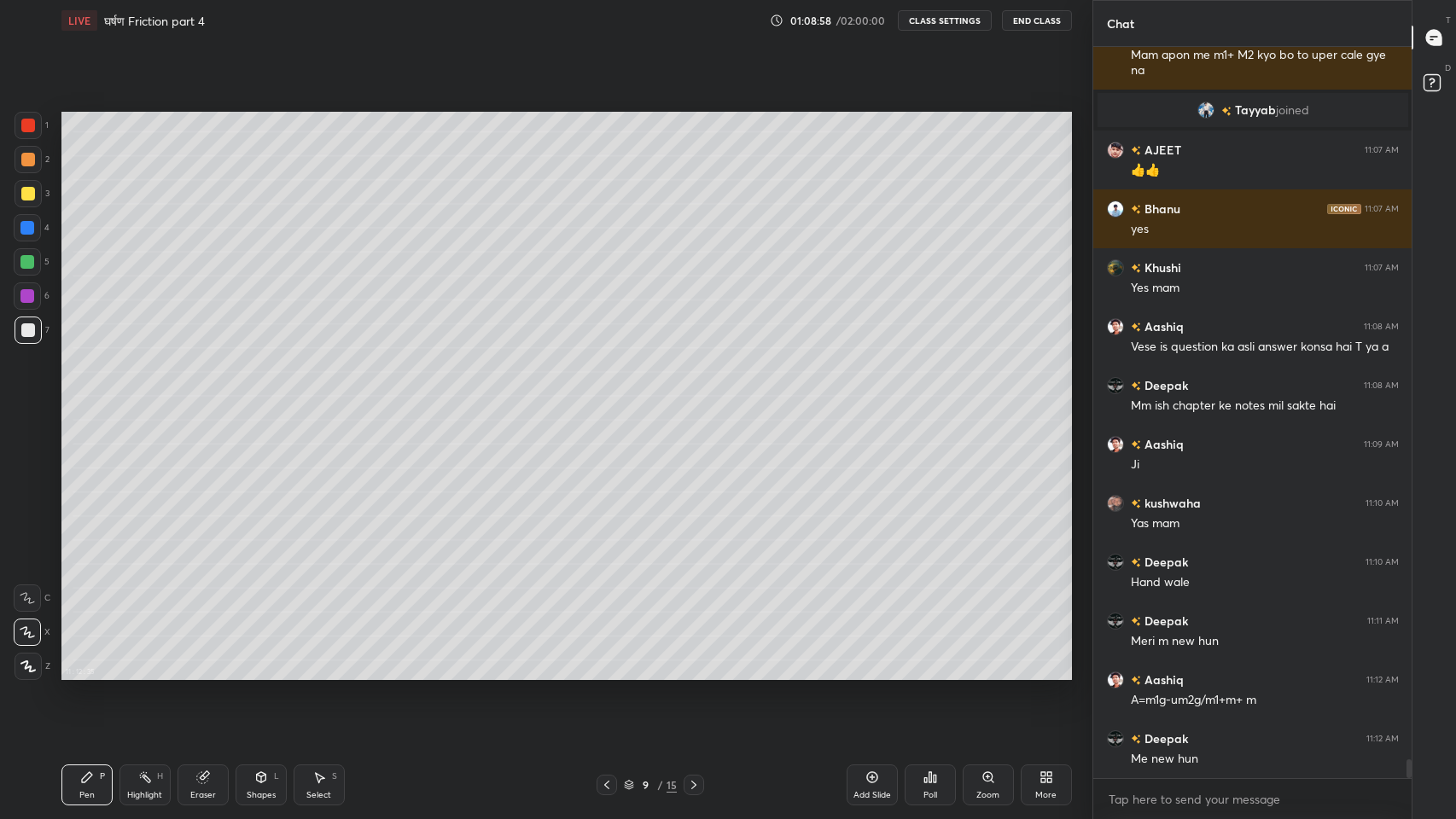
click at [31, 295] on div at bounding box center [27, 296] width 14 height 14
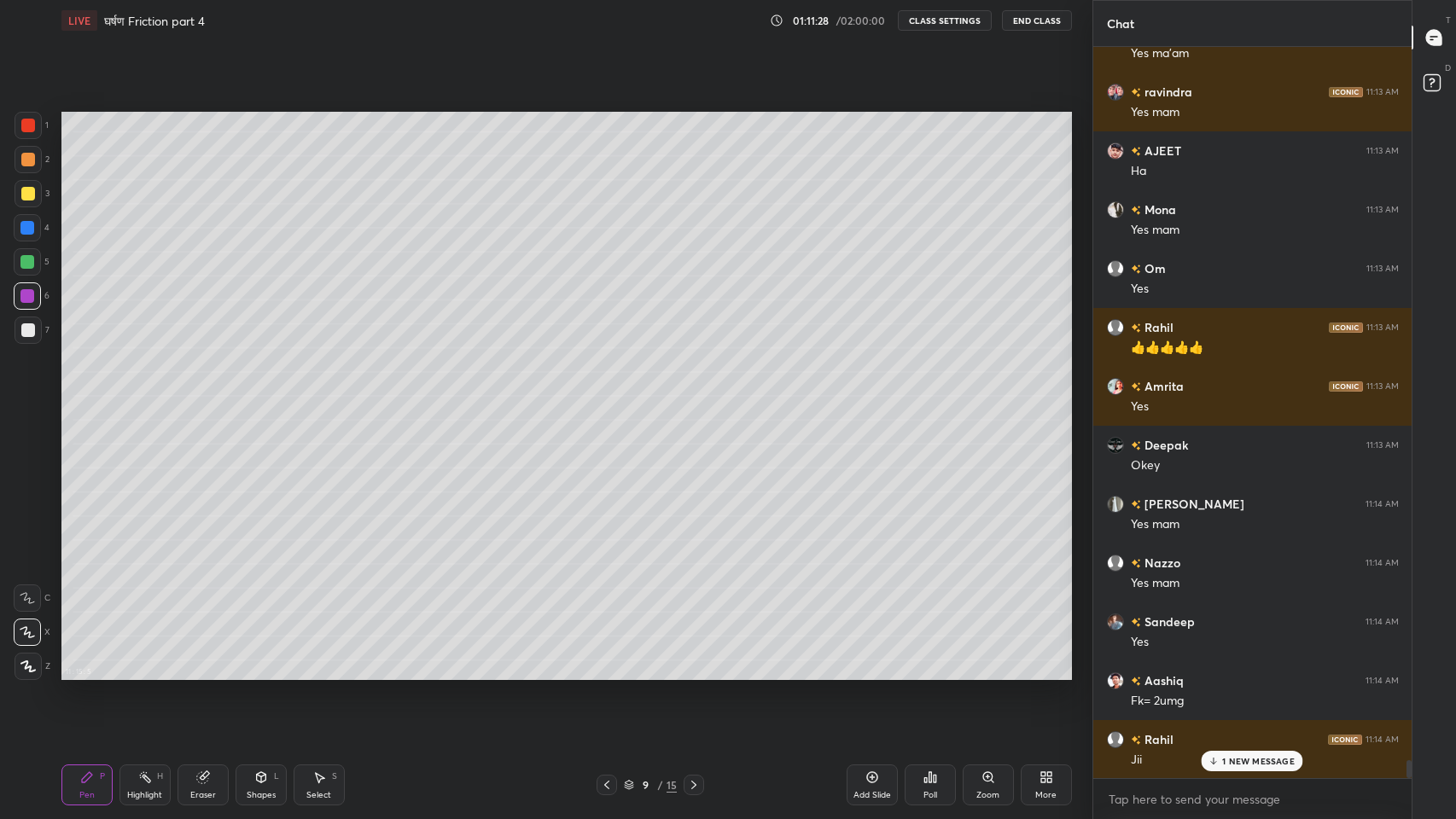
scroll to position [29711, 0]
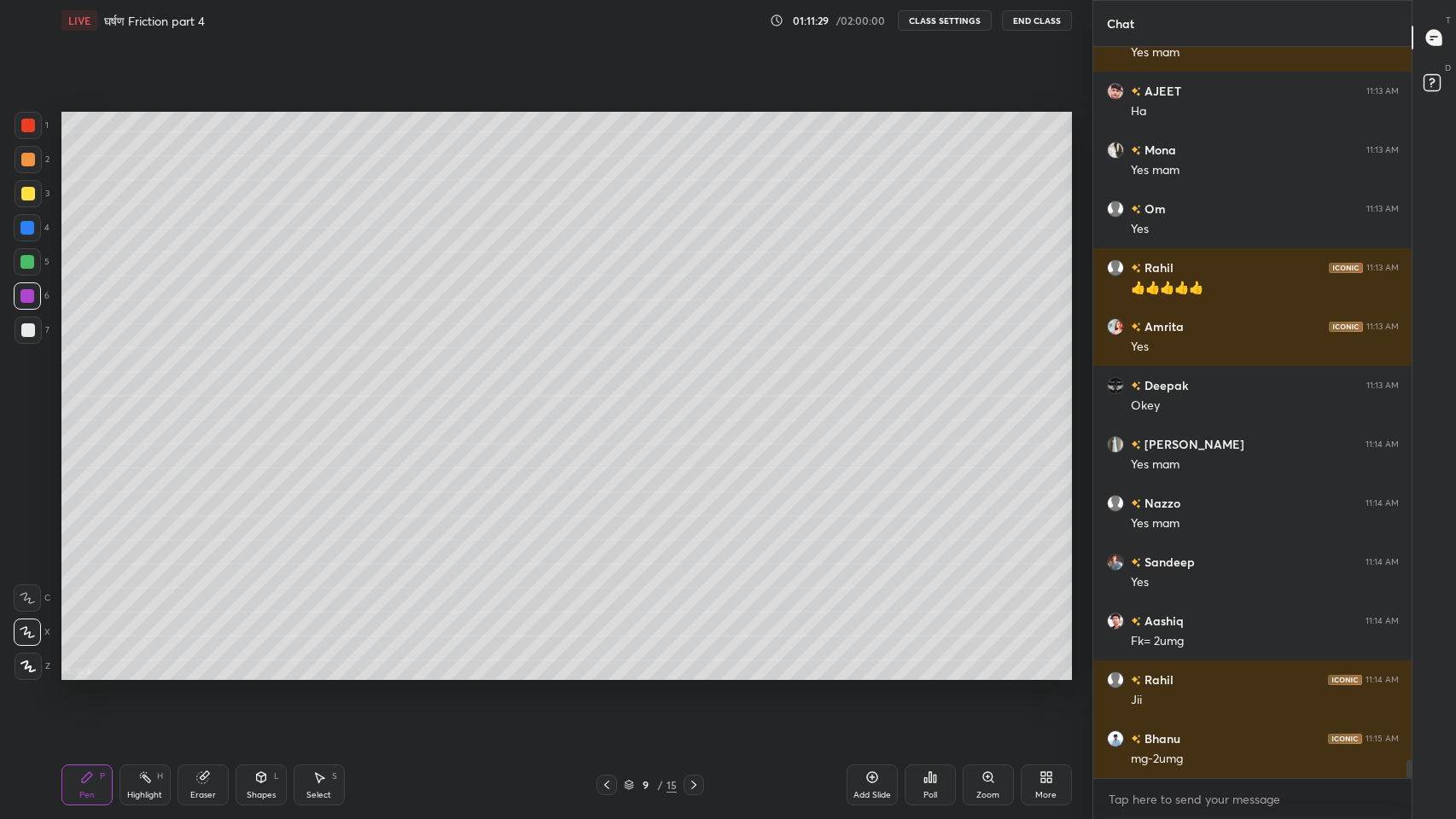
click at [207, 673] on div "Eraser" at bounding box center [203, 785] width 52 height 41
click at [96, 673] on div "Pen P" at bounding box center [87, 785] width 52 height 41
click at [21, 188] on div at bounding box center [28, 193] width 14 height 14
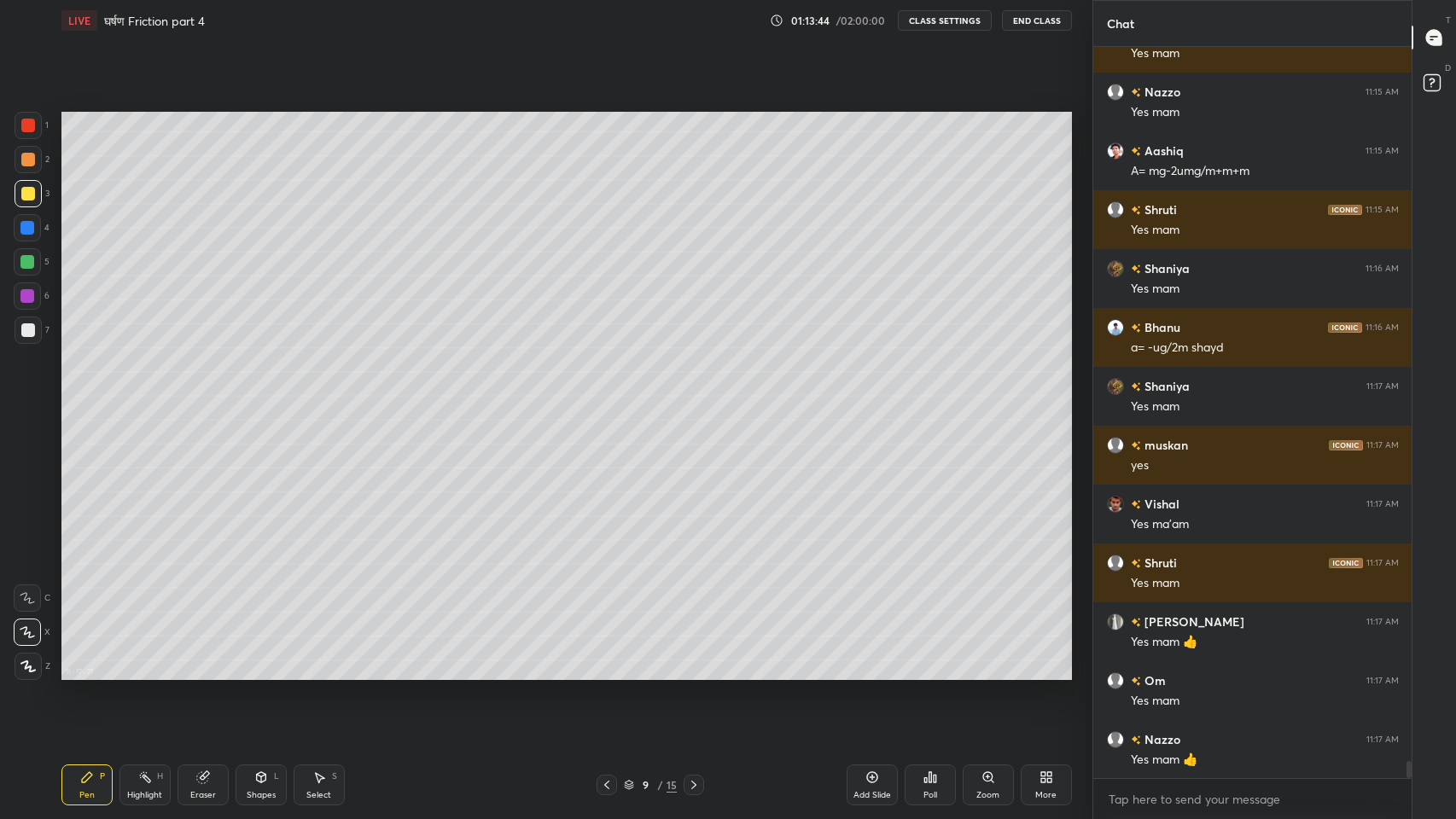
scroll to position [30889, 0]
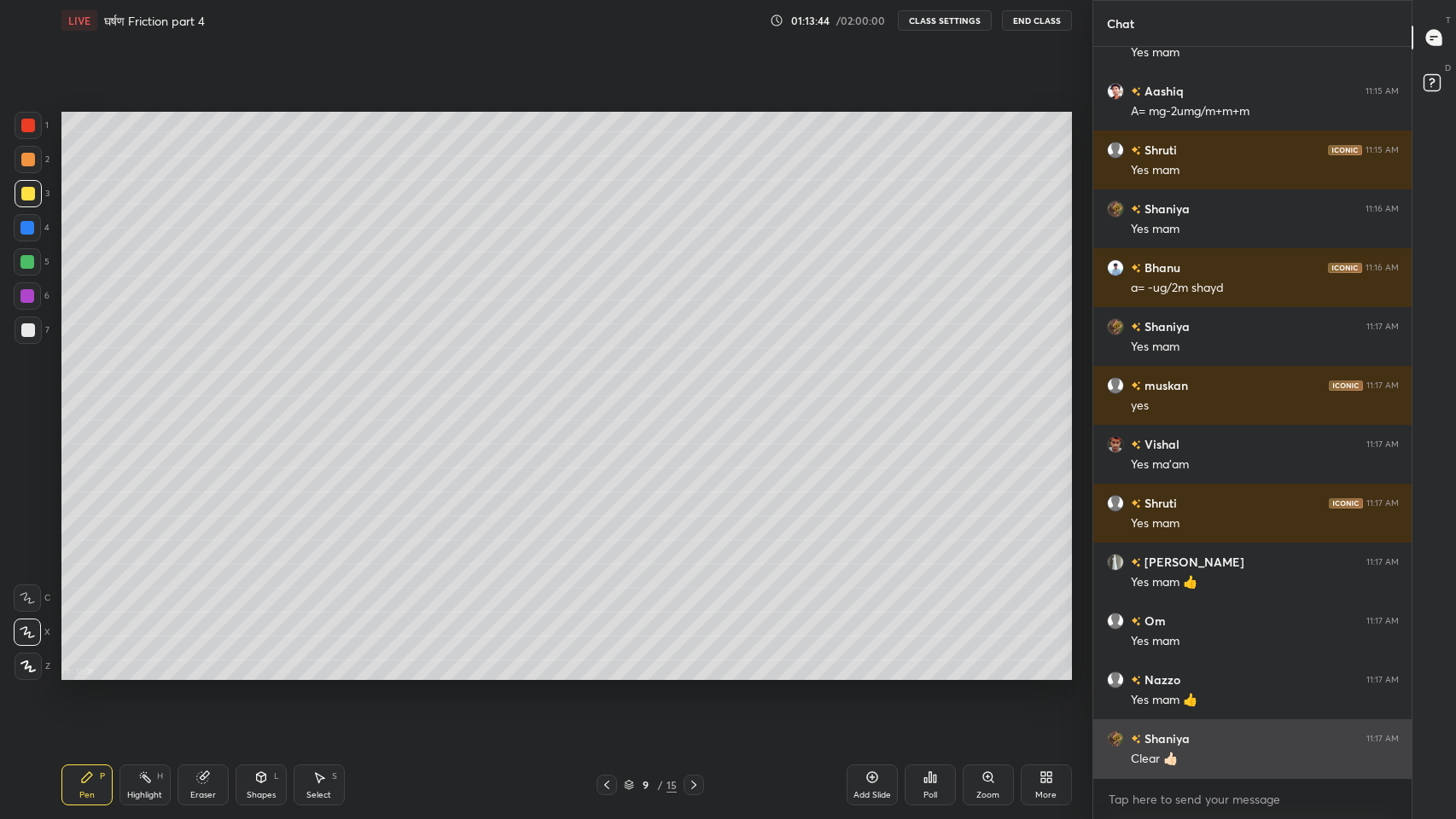
click at [1246, 673] on div "Clear 👍🏻" at bounding box center [1265, 760] width 268 height 17
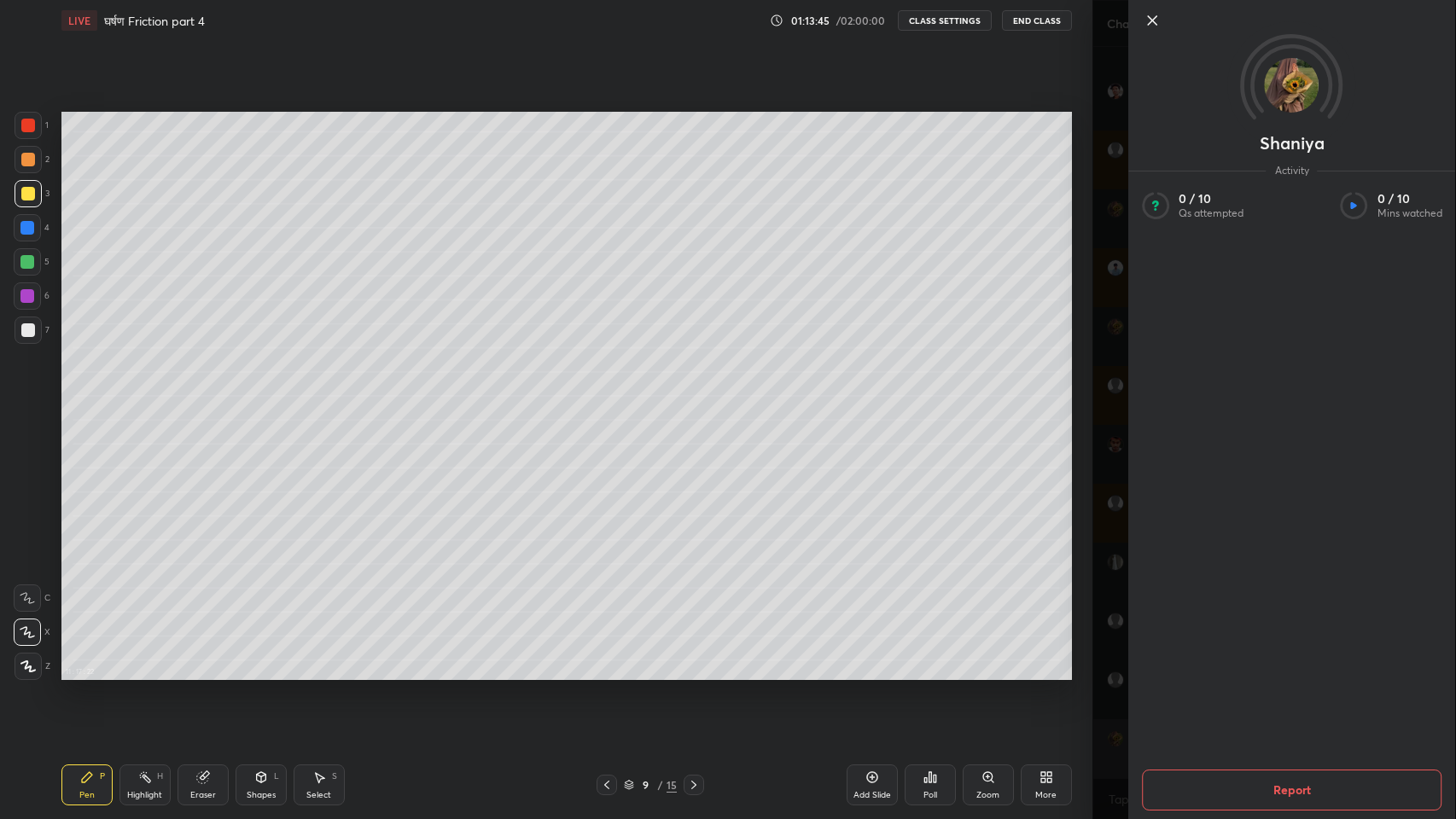
click at [1113, 553] on div "Shaniya Activity 0 / 10 Qs attempted 0 / 10 Mins watched Report" at bounding box center [1274, 409] width 364 height 819
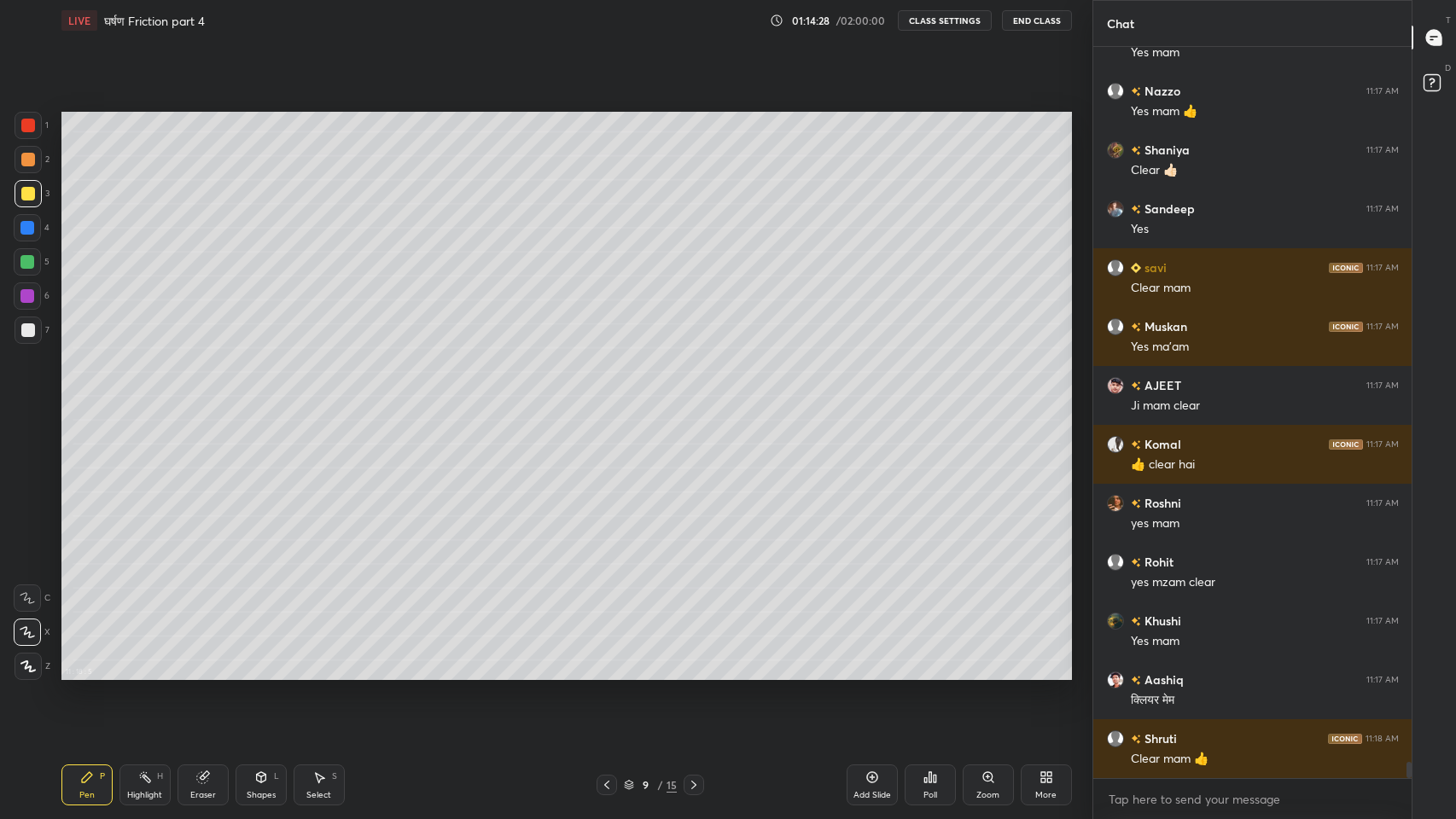
scroll to position [31535, 0]
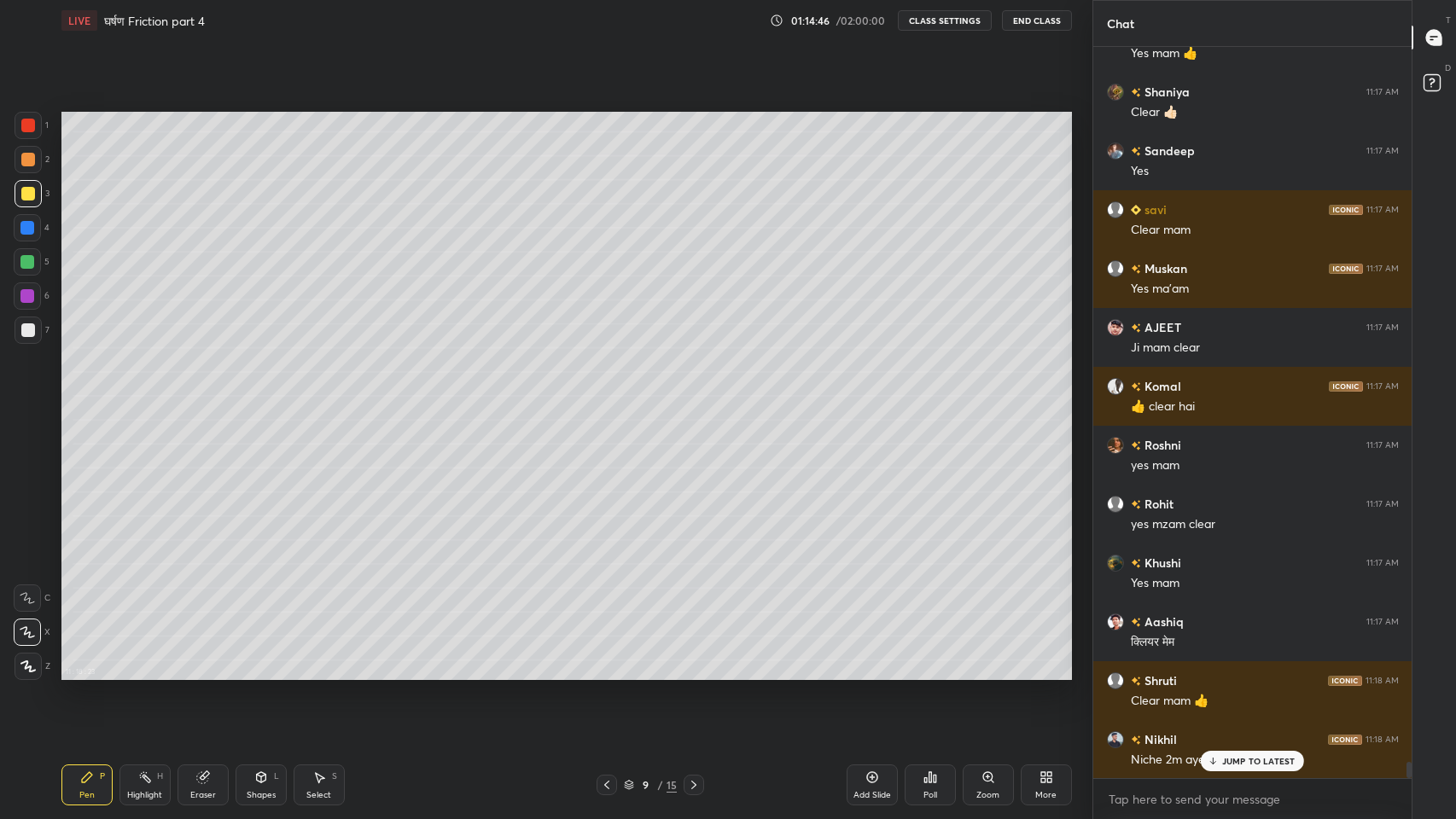
click at [1236, 673] on p "JUMP TO LATEST" at bounding box center [1259, 761] width 74 height 11
click at [258, 673] on icon at bounding box center [261, 777] width 14 height 14
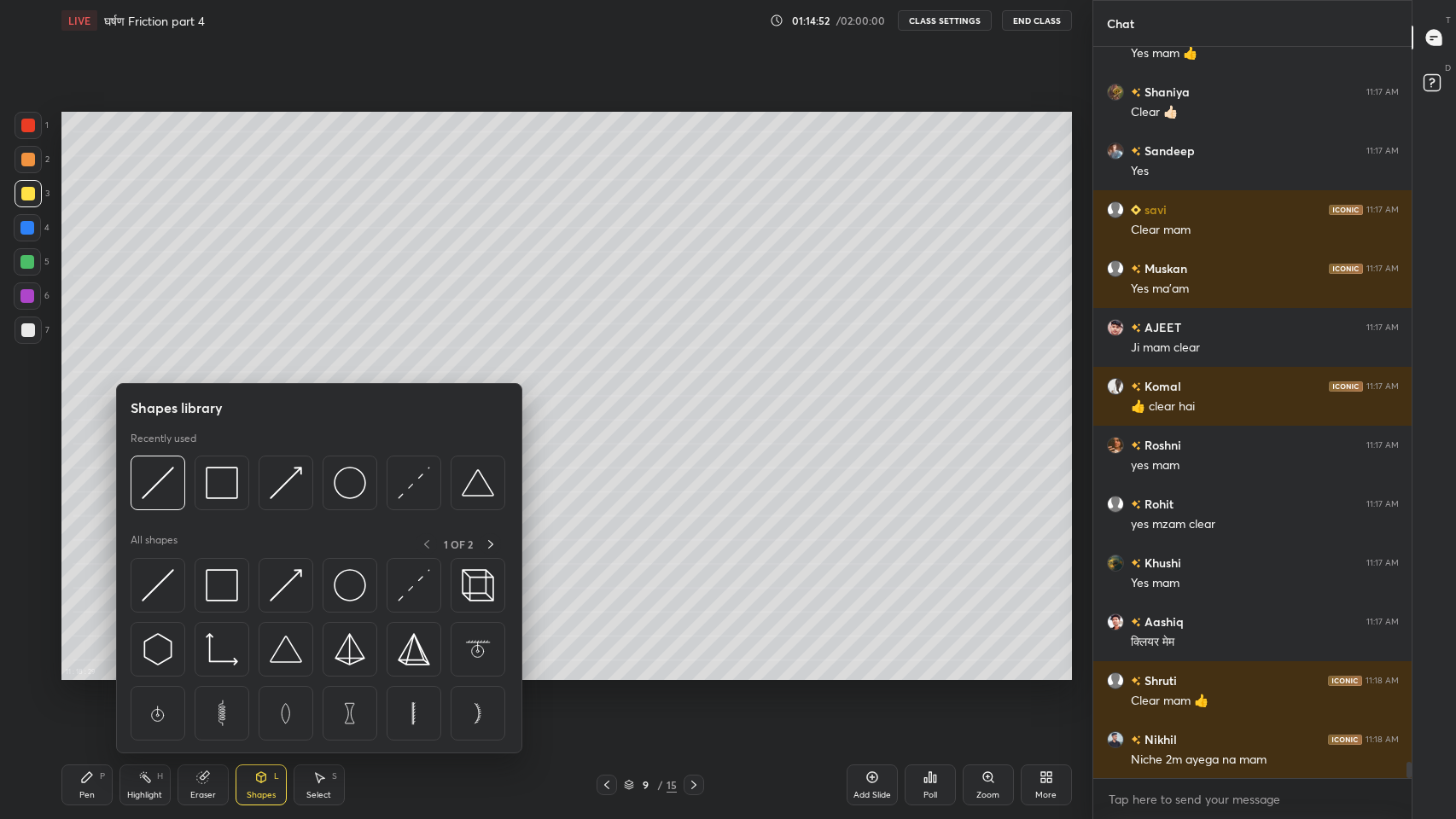
click at [194, 673] on div "Eraser" at bounding box center [203, 785] width 52 height 41
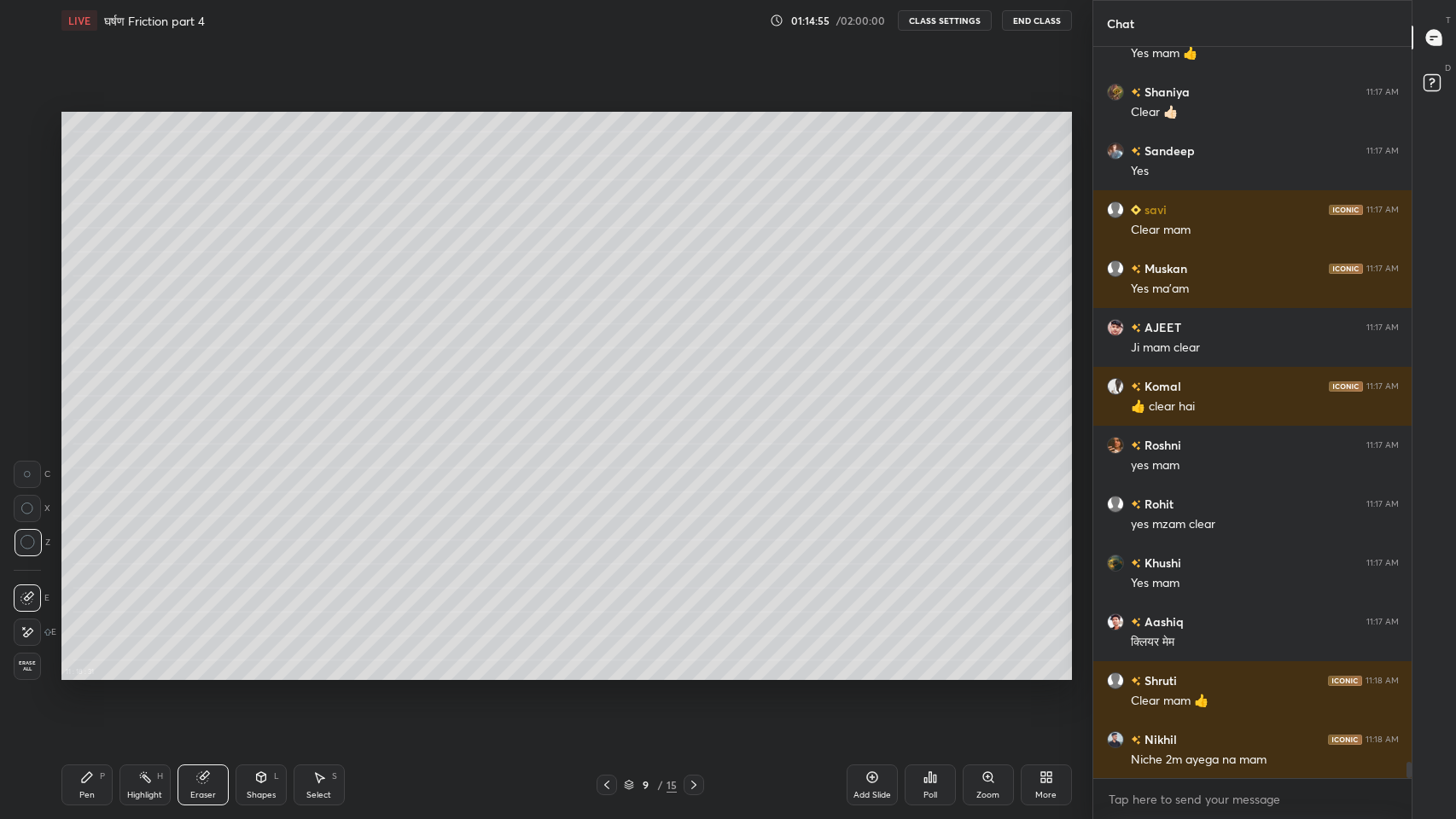
scroll to position [31611, 0]
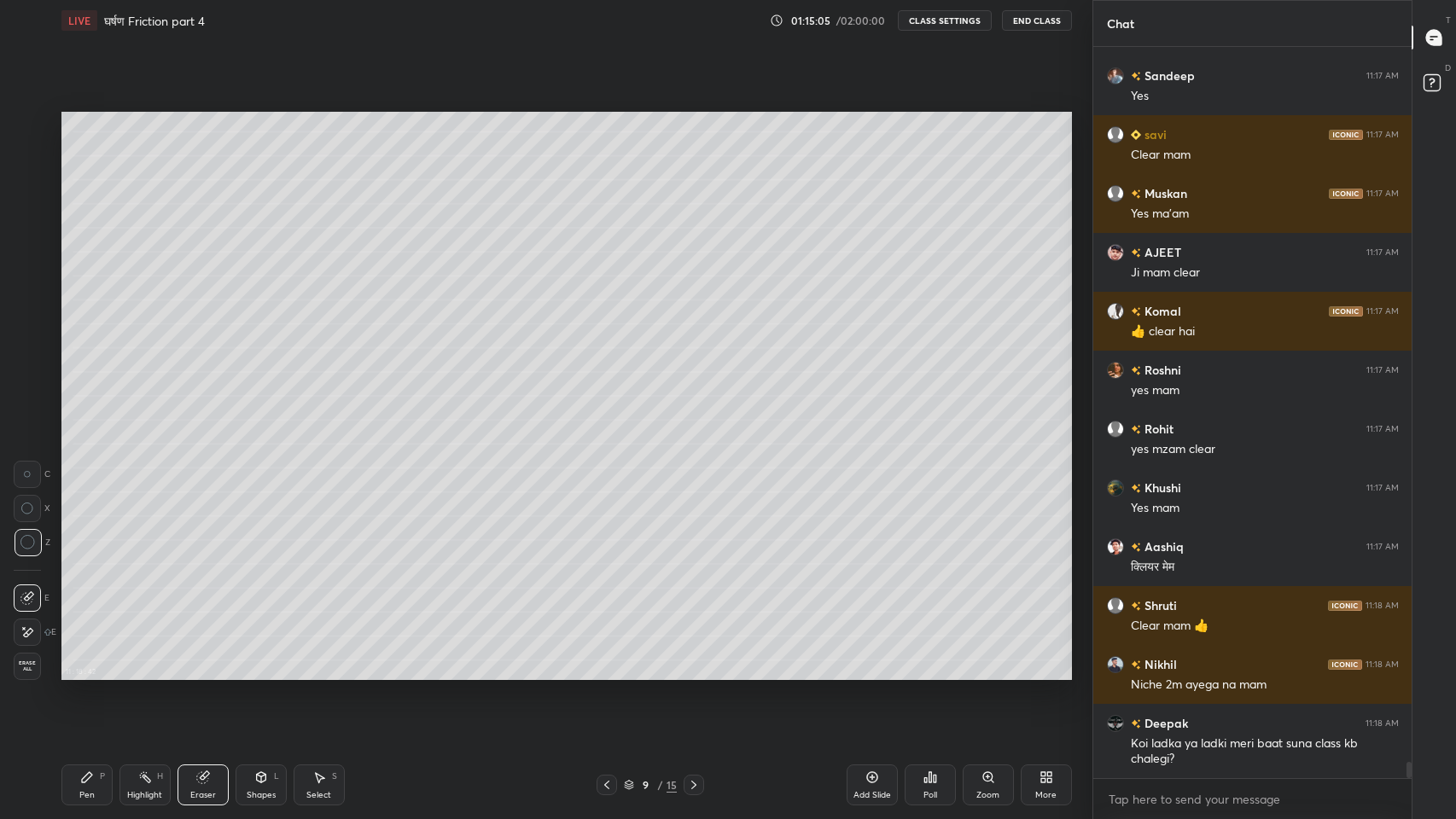
click at [261, 673] on div "Shapes" at bounding box center [261, 795] width 29 height 9
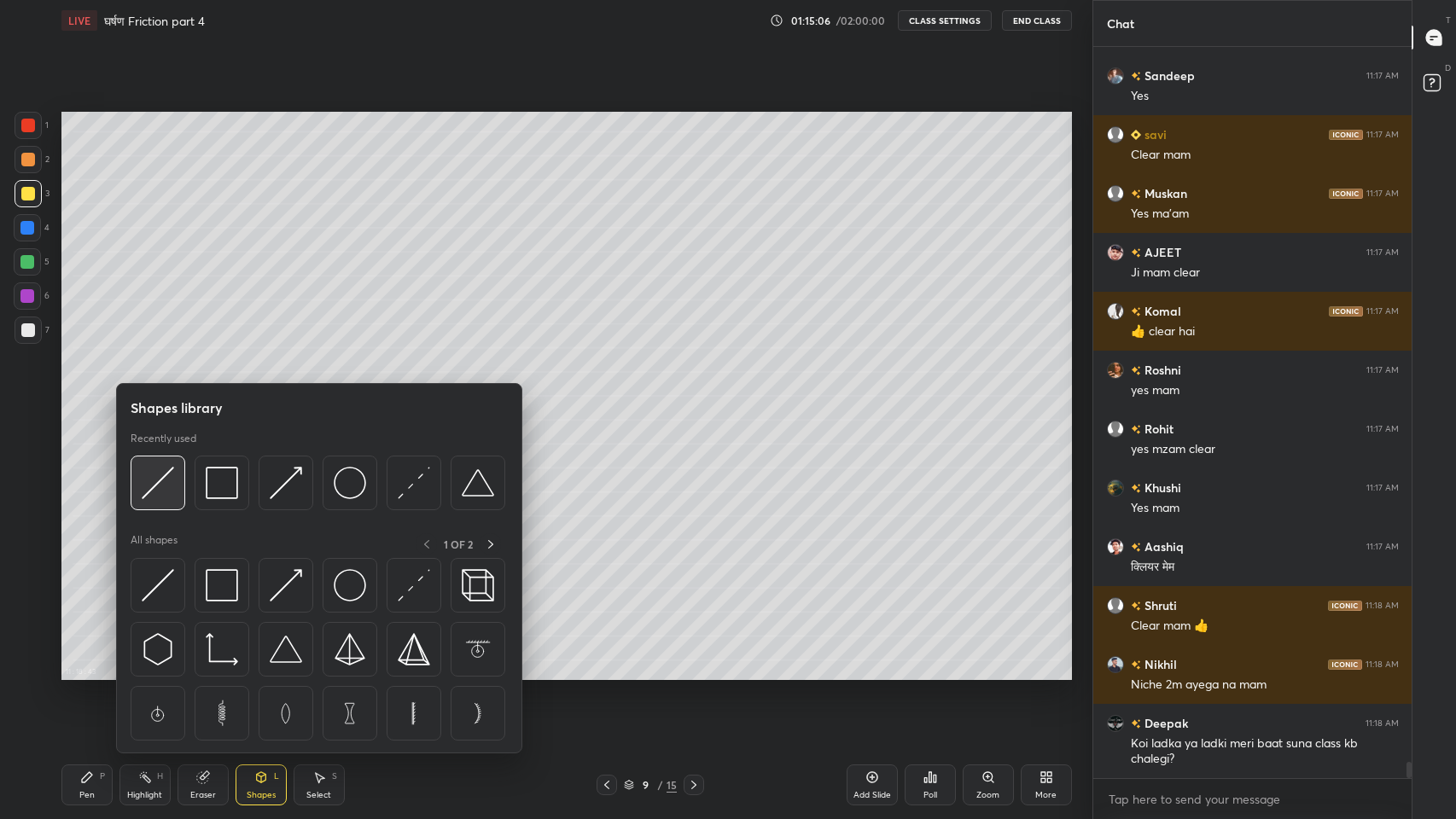
click at [161, 482] on img at bounding box center [157, 482] width 32 height 32
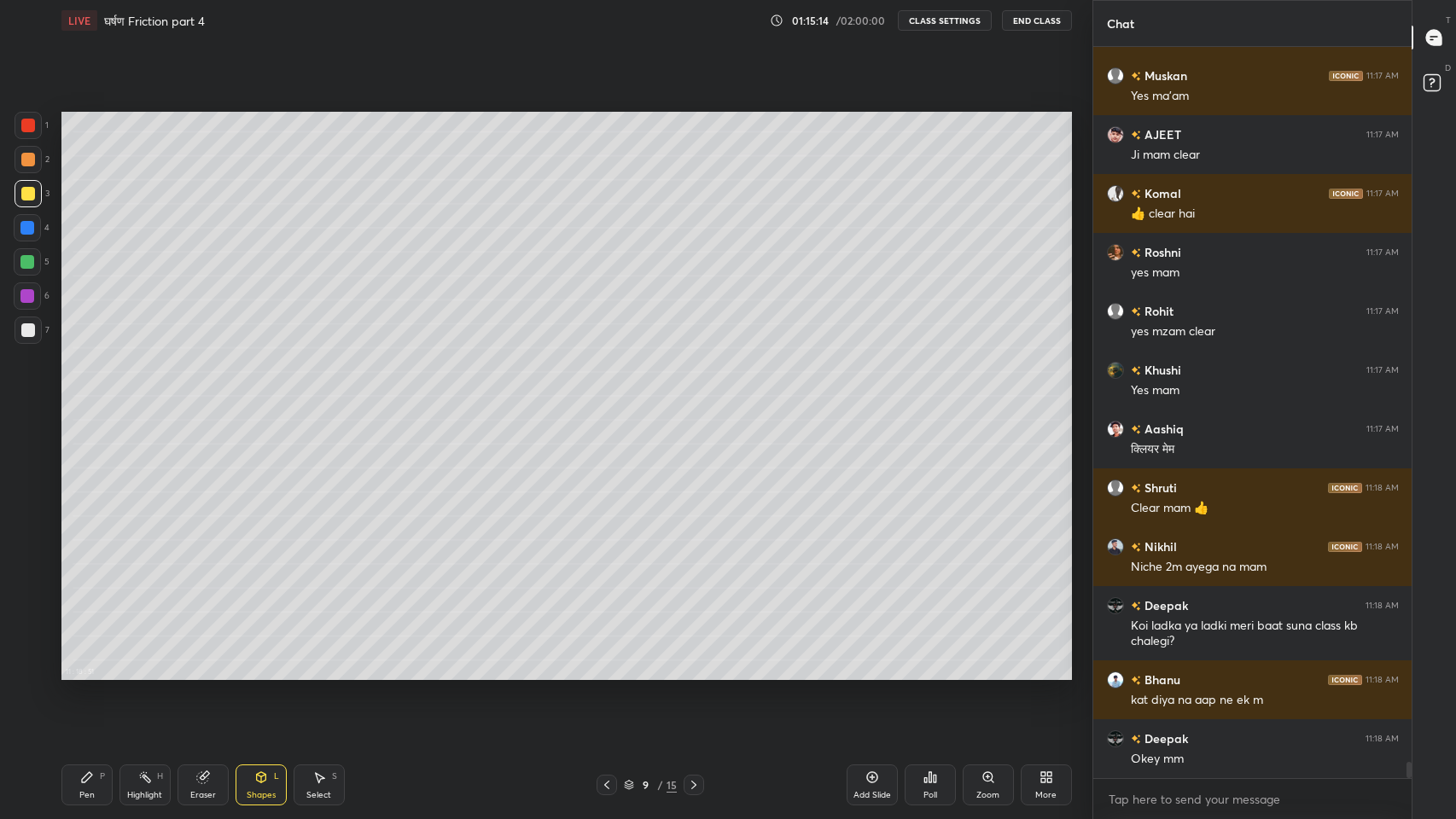
scroll to position [31787, 0]
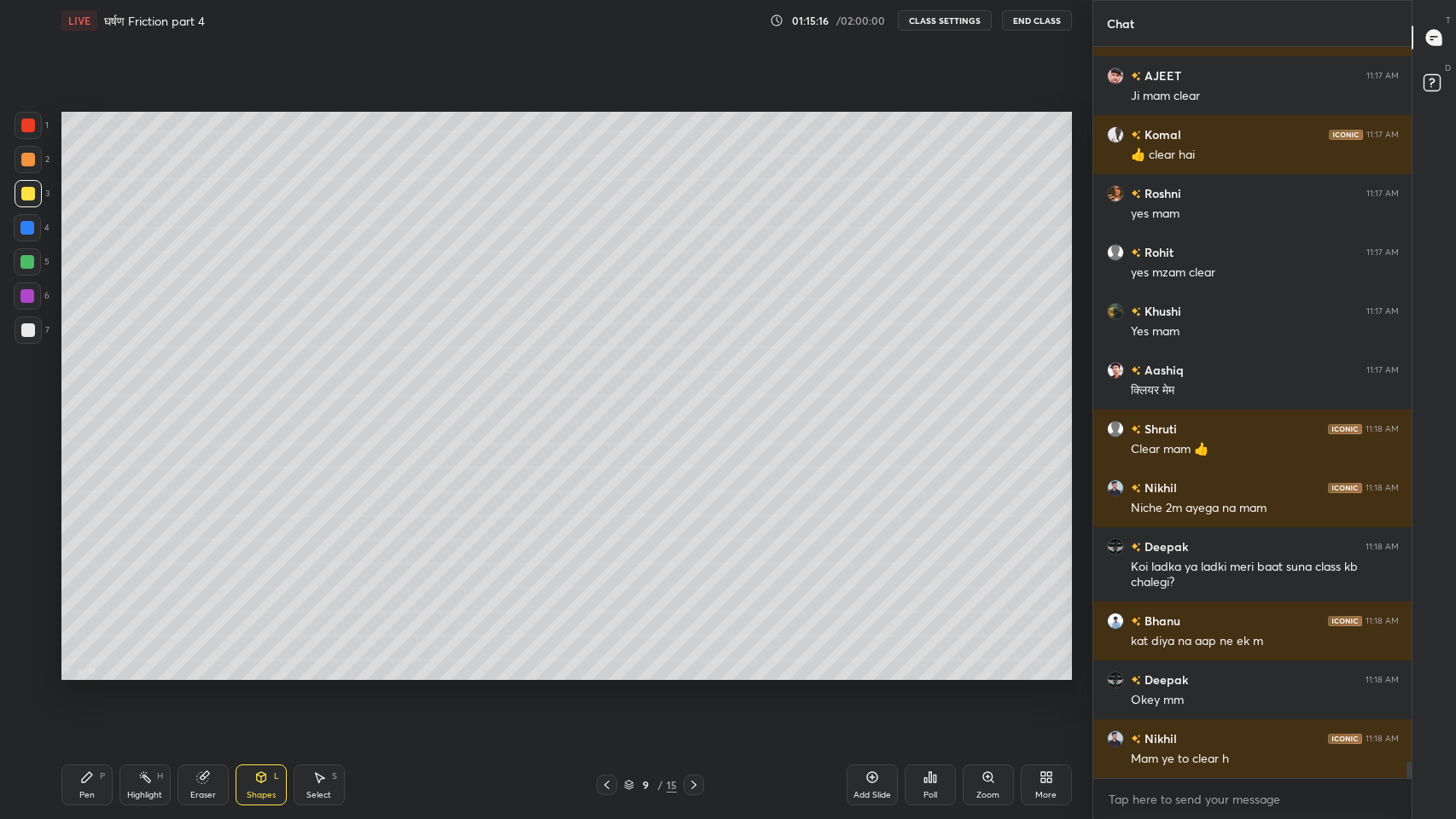
click at [92, 673] on div "Pen" at bounding box center [87, 795] width 16 height 9
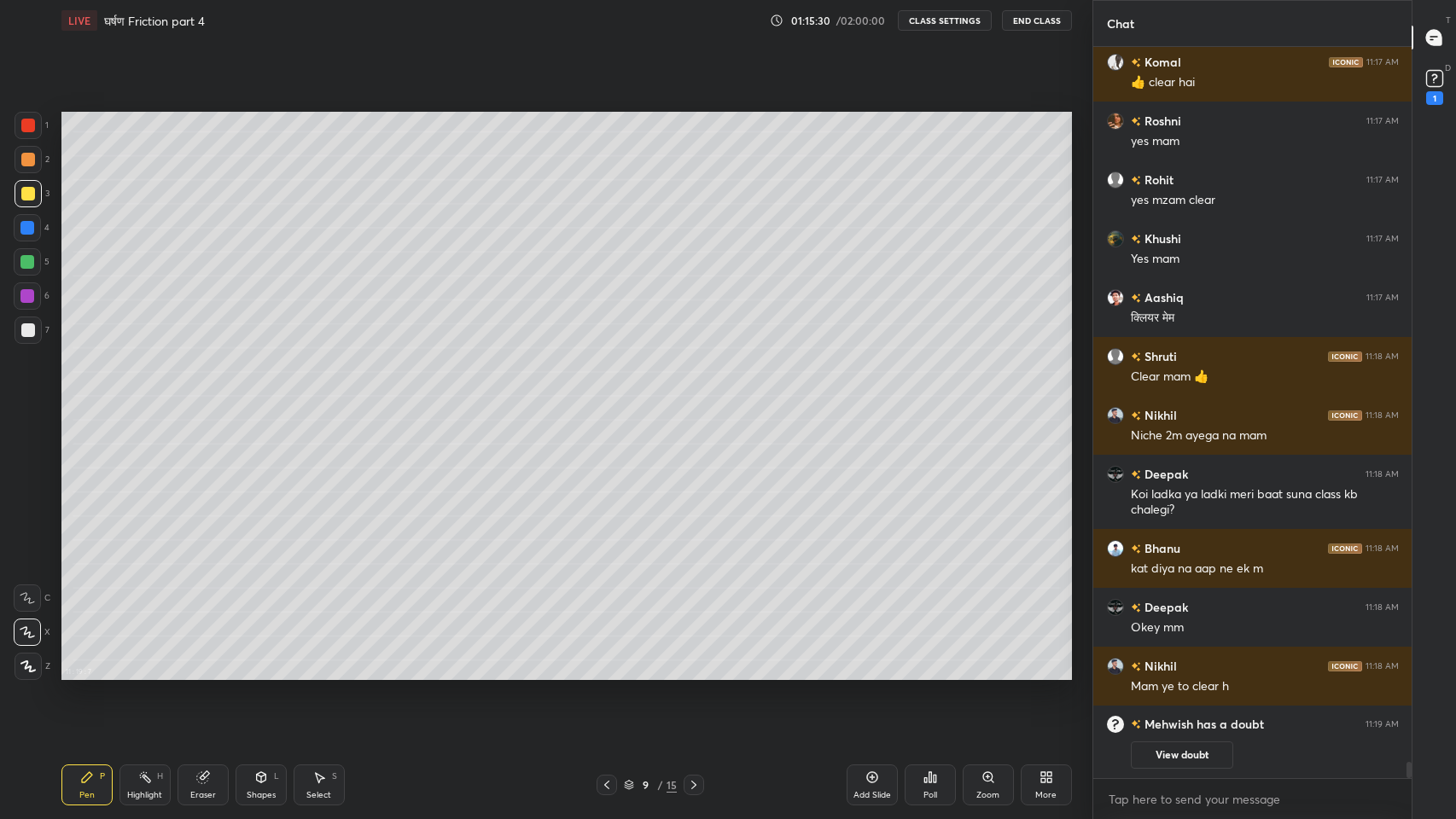
scroll to position [30593, 0]
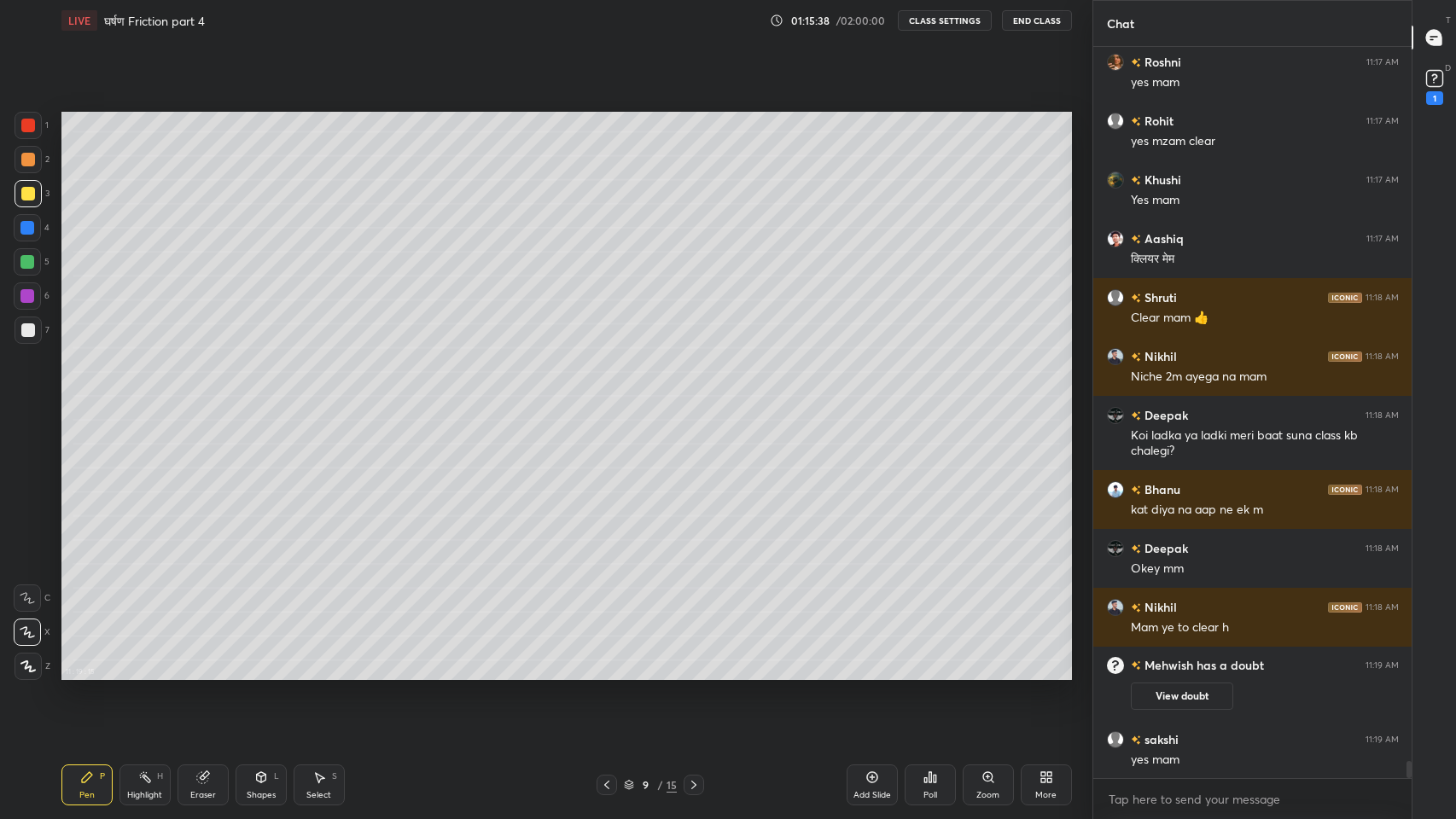
click at [204, 673] on div "Eraser" at bounding box center [203, 785] width 52 height 41
click at [88, 673] on div "Pen P" at bounding box center [87, 785] width 52 height 41
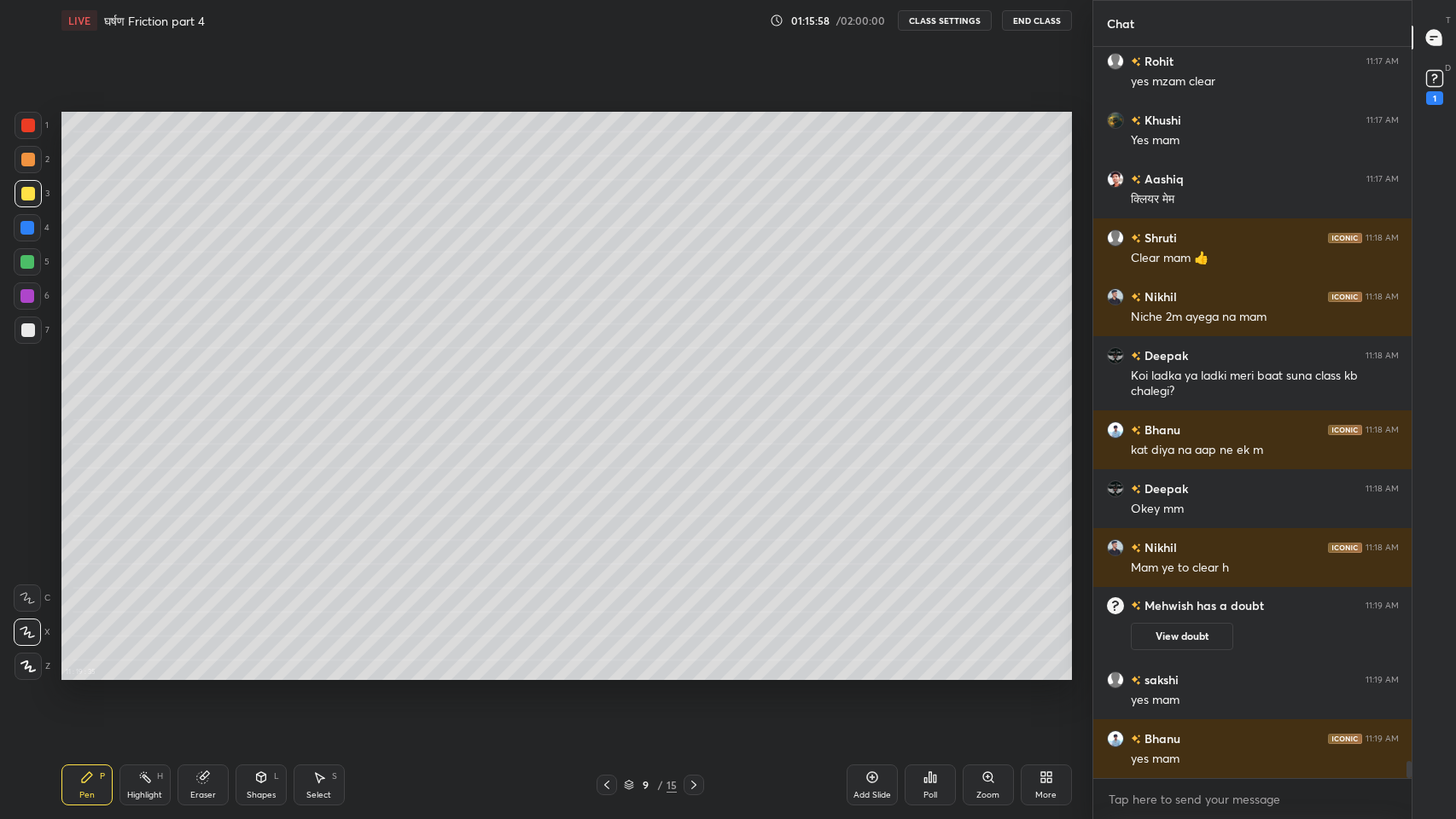
click at [1436, 81] on rect at bounding box center [1434, 79] width 17 height 17
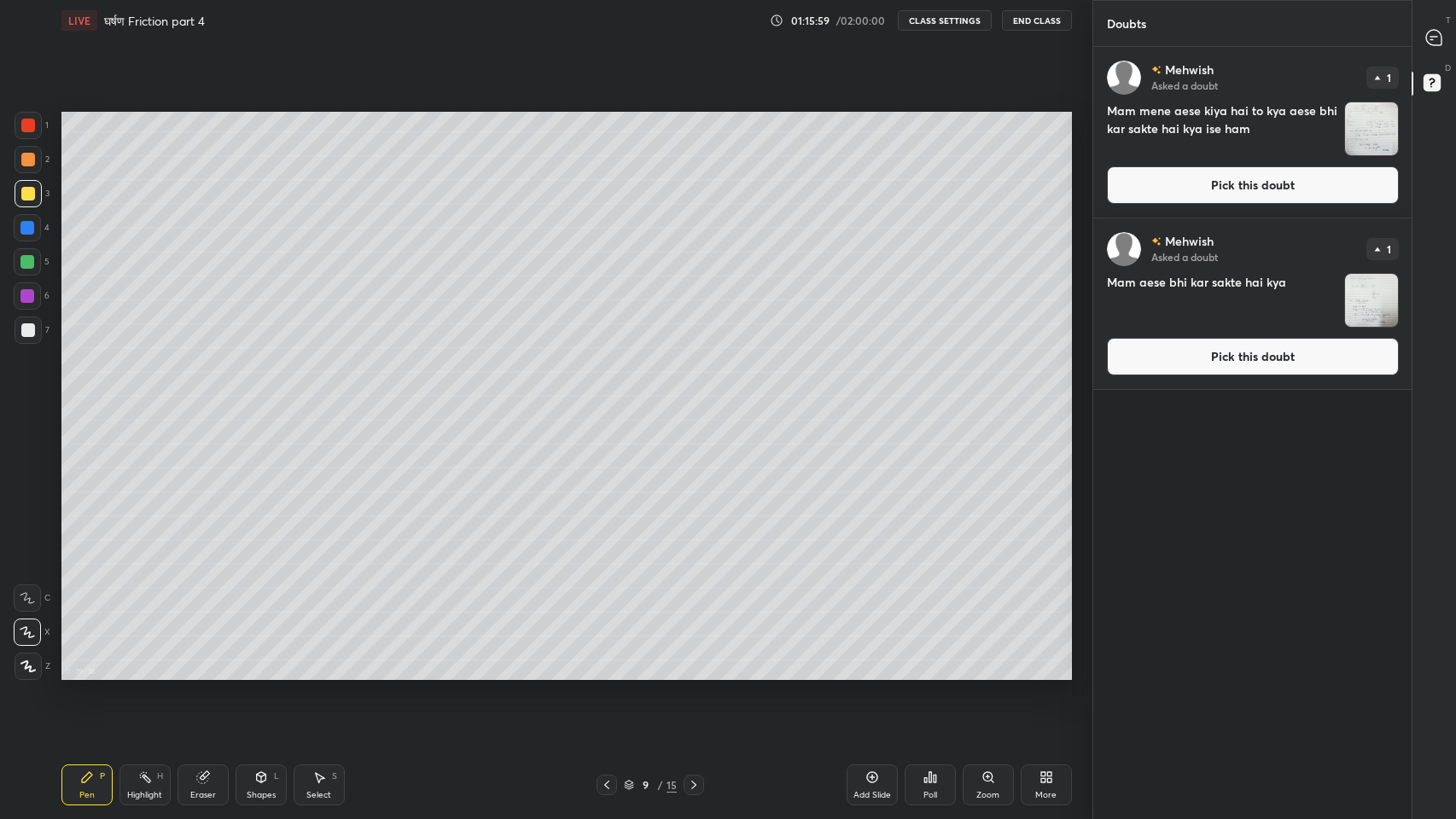
click at [1369, 297] on img "grid" at bounding box center [1371, 300] width 52 height 52
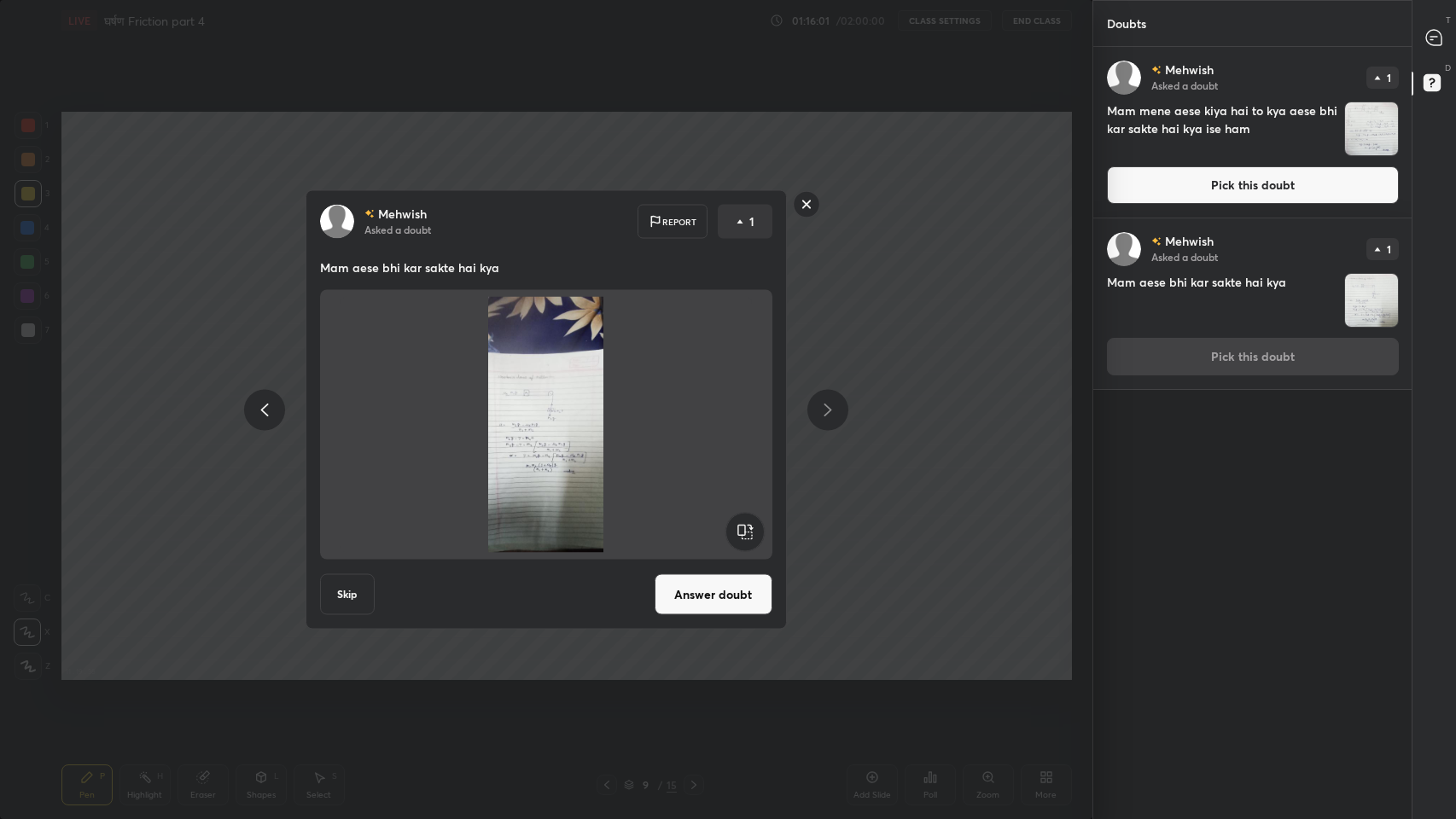
click at [723, 586] on button "Answer doubt" at bounding box center [712, 595] width 118 height 41
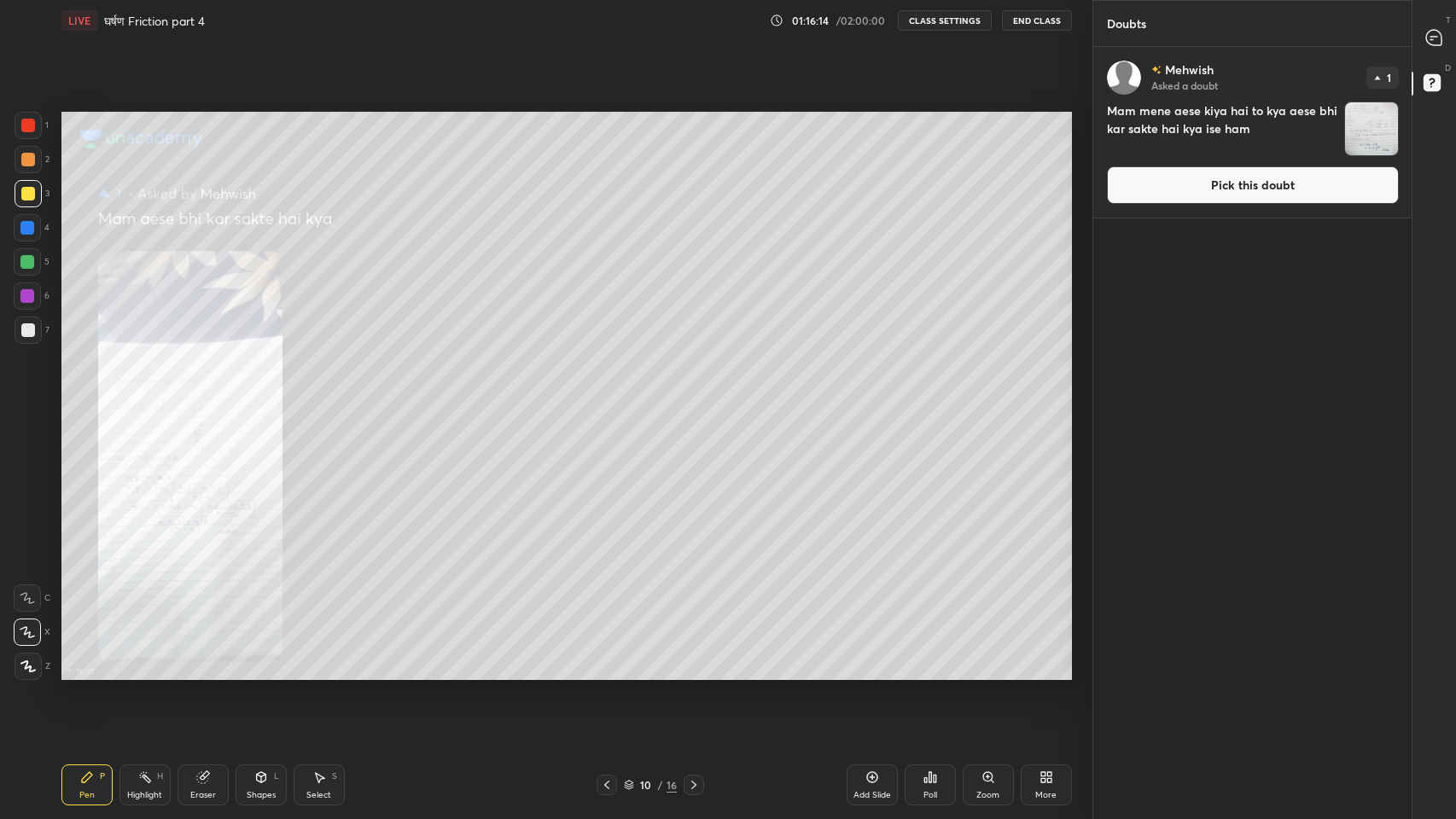
click at [1369, 136] on img "grid" at bounding box center [1371, 128] width 52 height 52
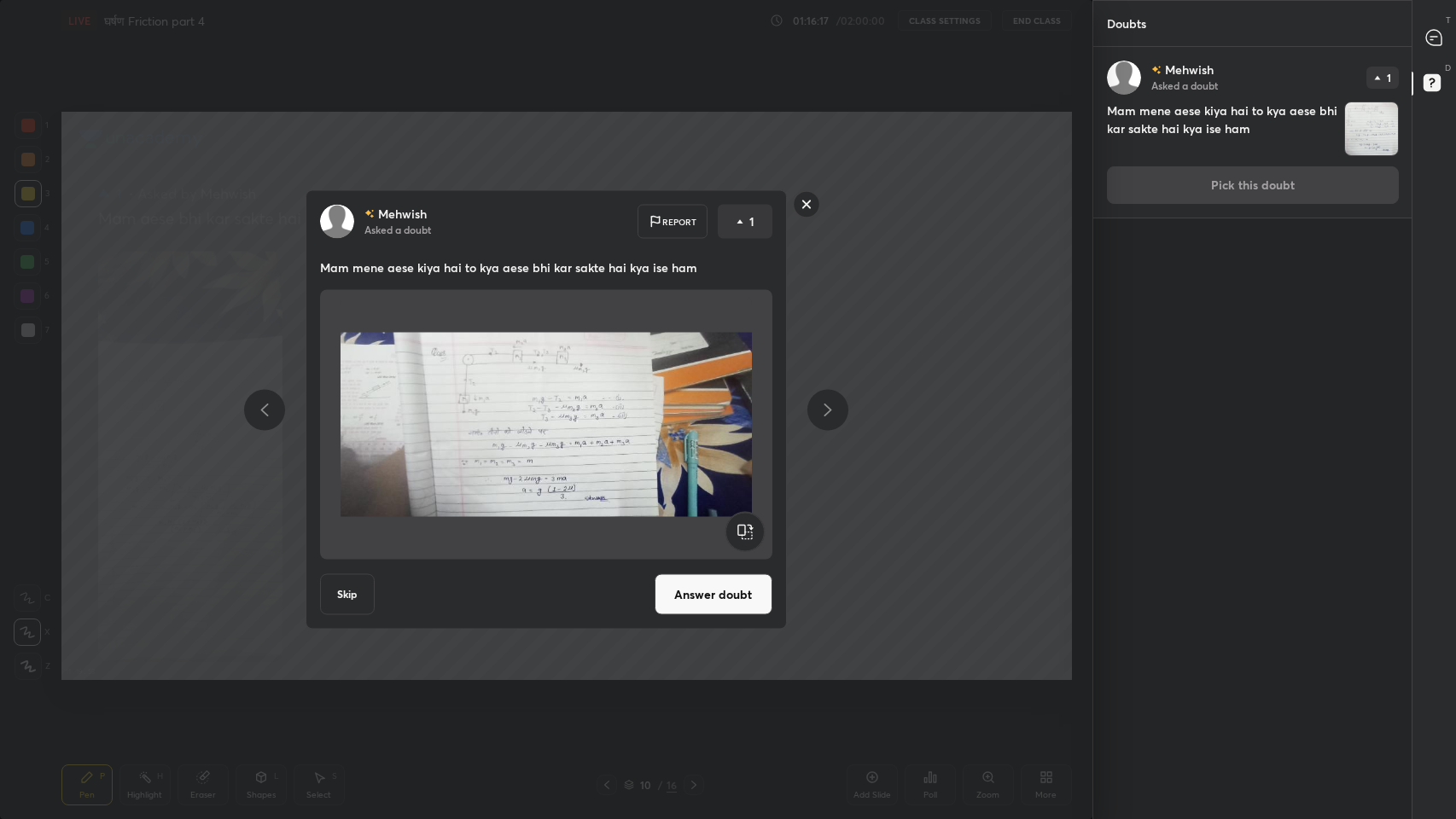
click at [710, 584] on button "Answer doubt" at bounding box center [712, 595] width 118 height 41
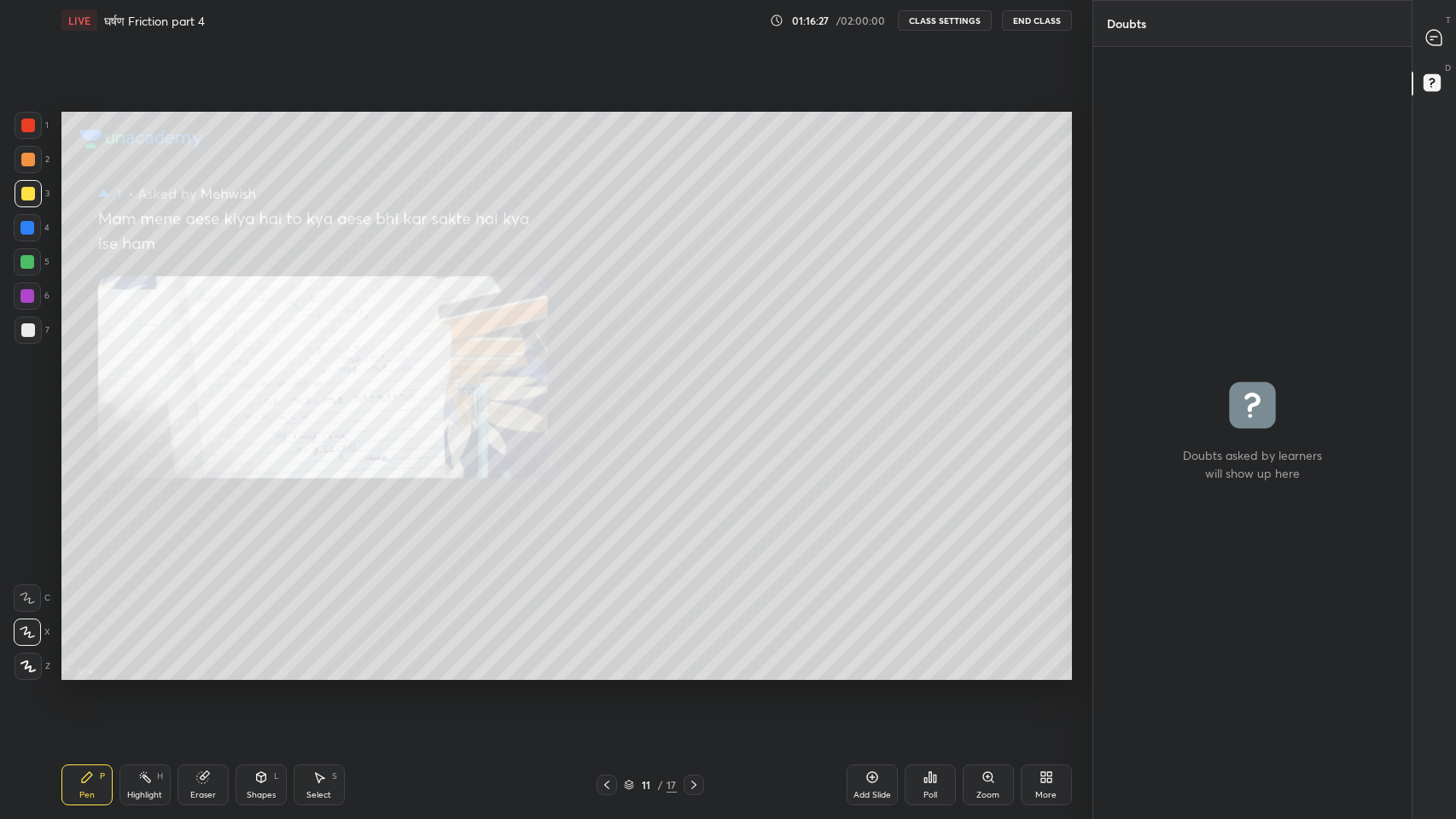
click at [1431, 39] on icon at bounding box center [1432, 39] width 3 height 0
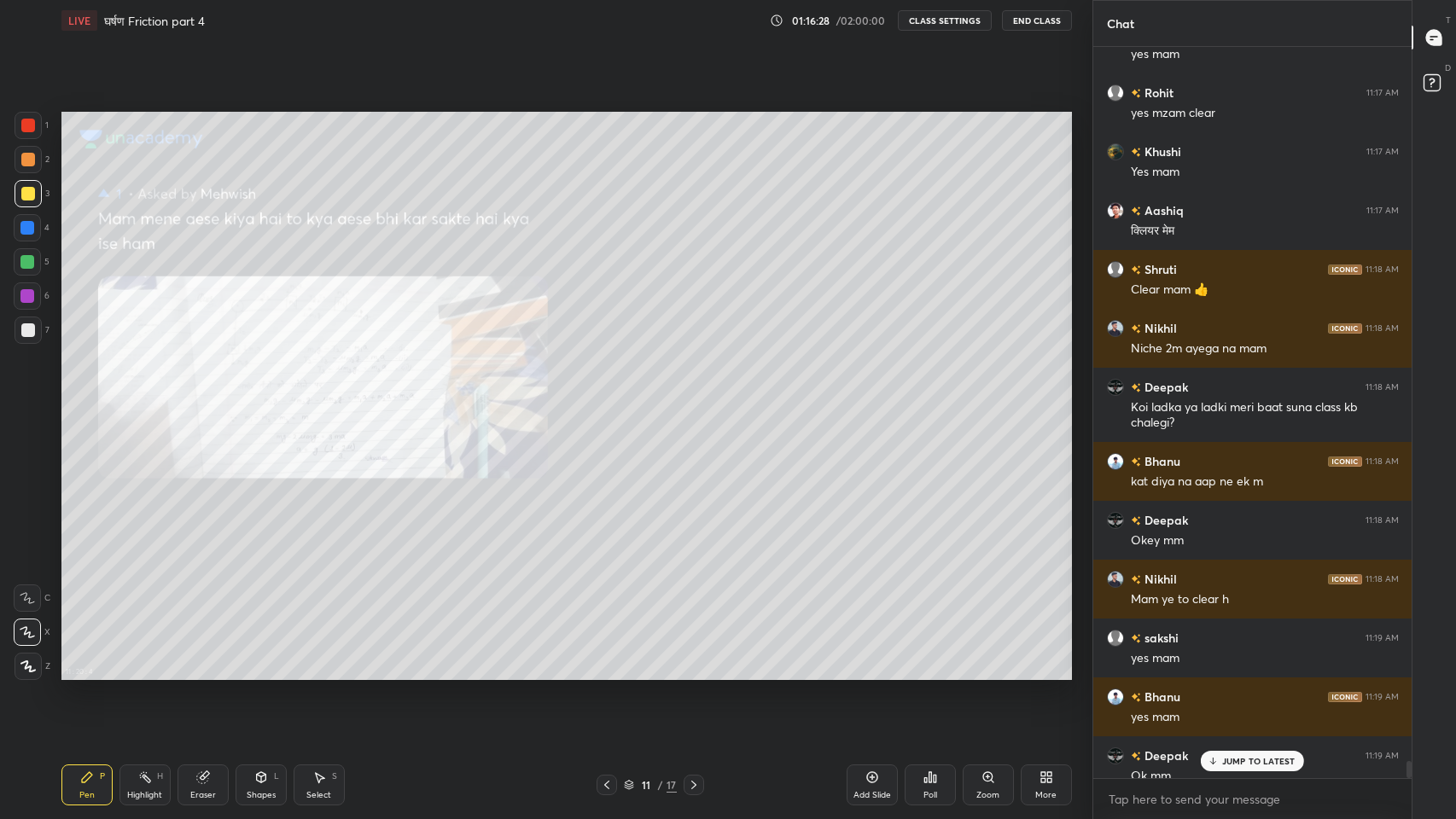
scroll to position [726, 314]
click at [1249, 673] on p "JUMP TO LATEST" at bounding box center [1259, 761] width 74 height 11
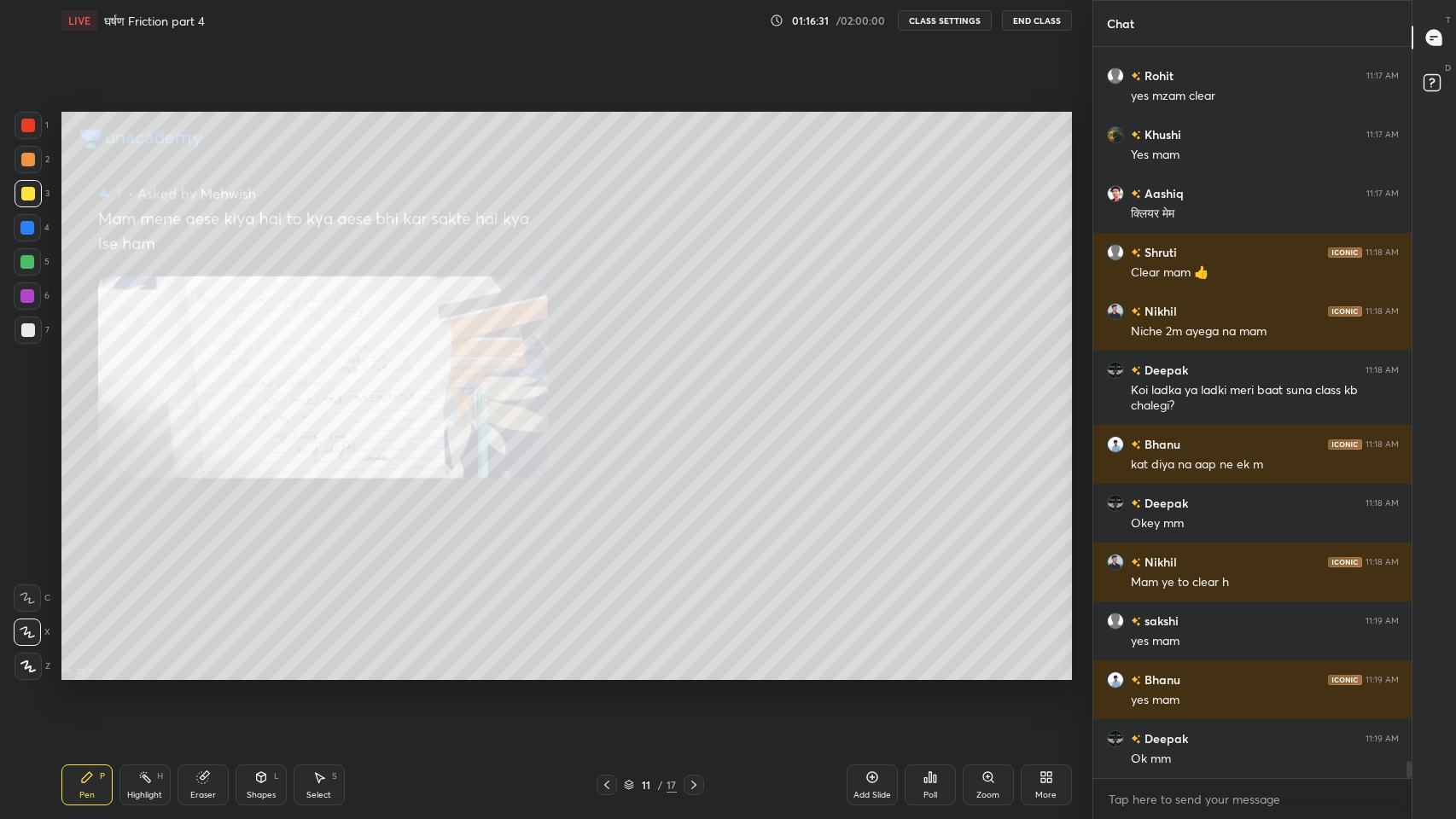
click at [607, 673] on icon at bounding box center [607, 785] width 14 height 14
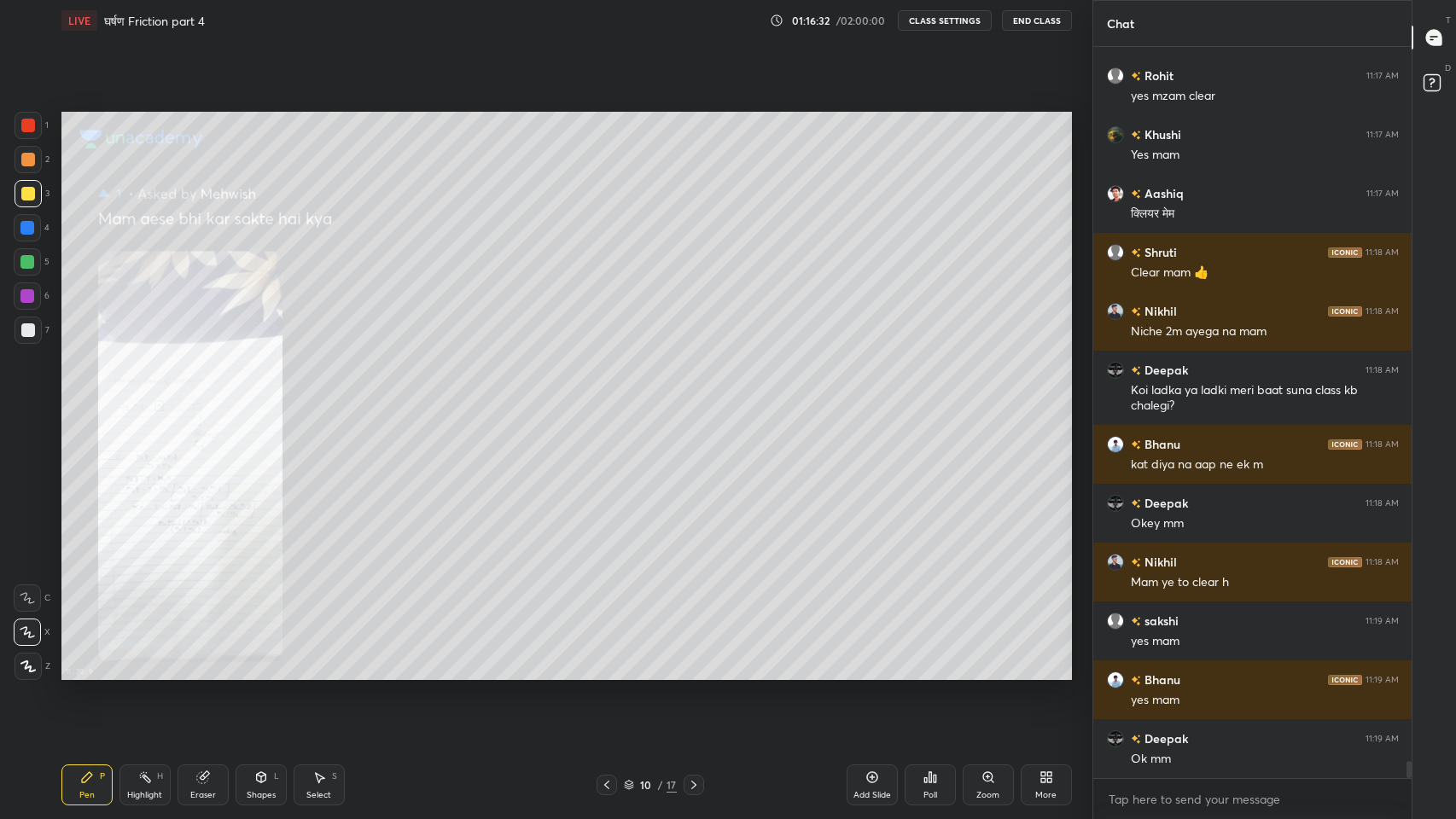
click at [693, 673] on icon at bounding box center [694, 785] width 14 height 14
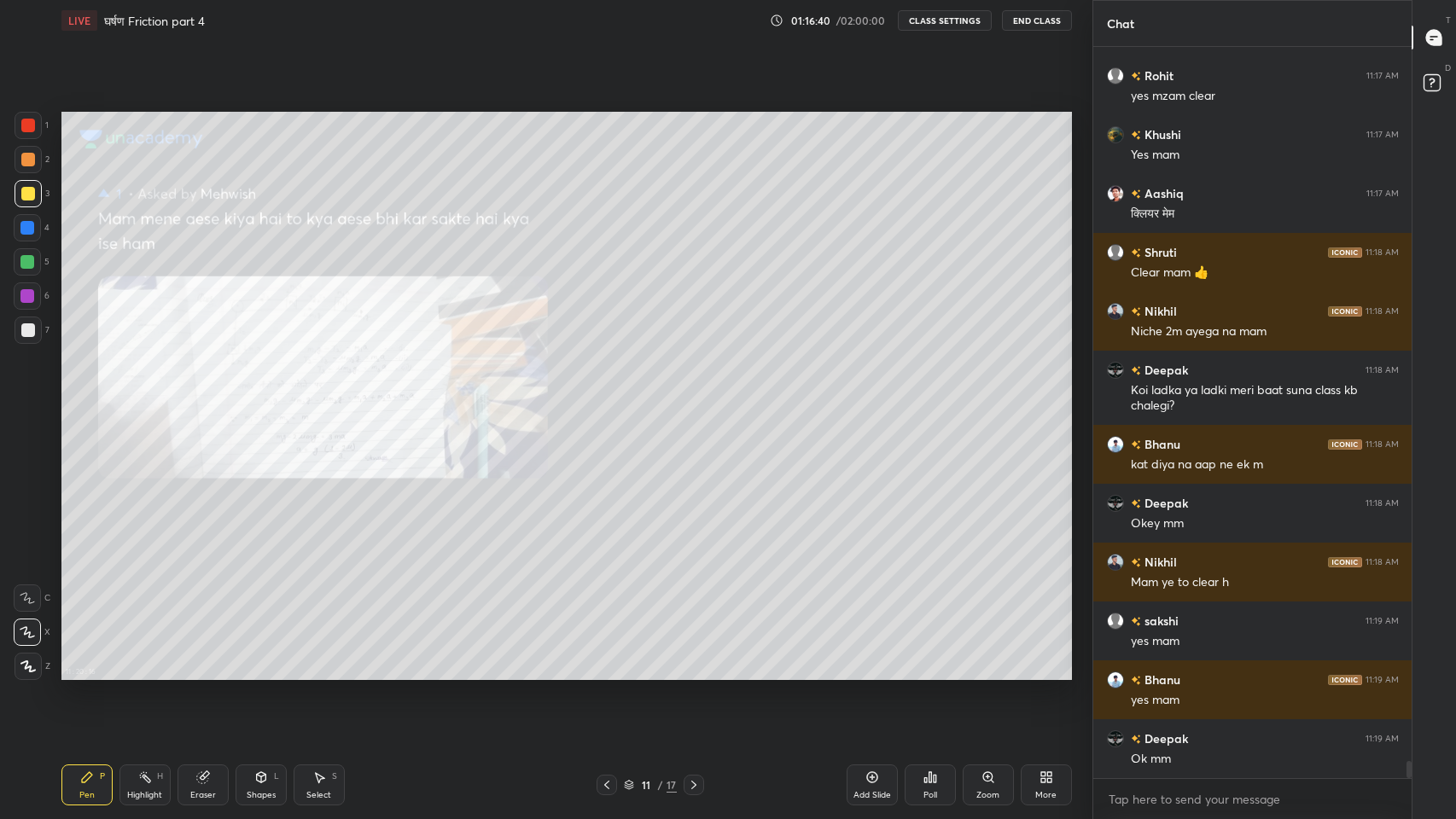
click at [607, 673] on icon at bounding box center [607, 785] width 14 height 14
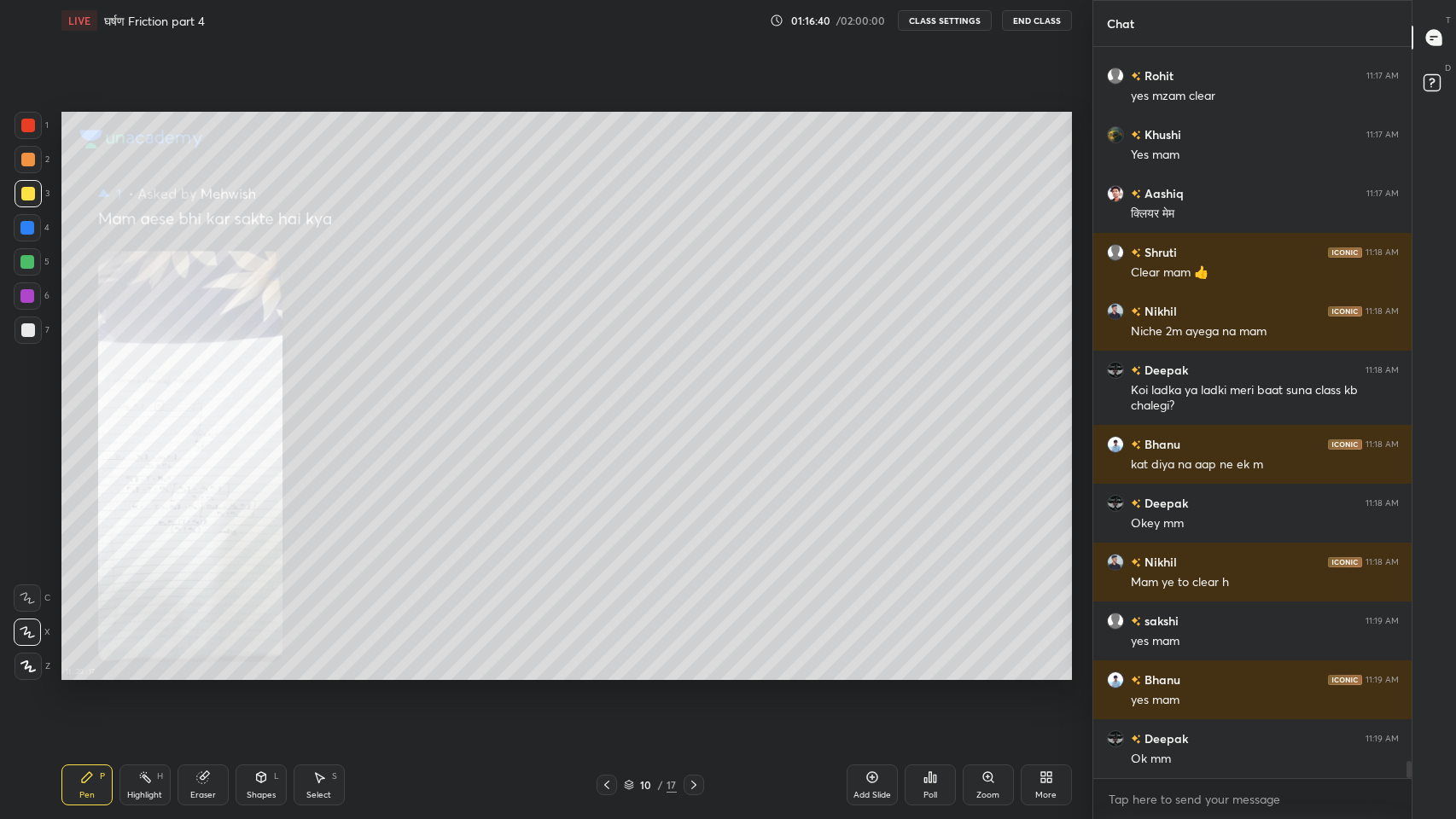
click at [627, 673] on icon at bounding box center [629, 785] width 11 height 11
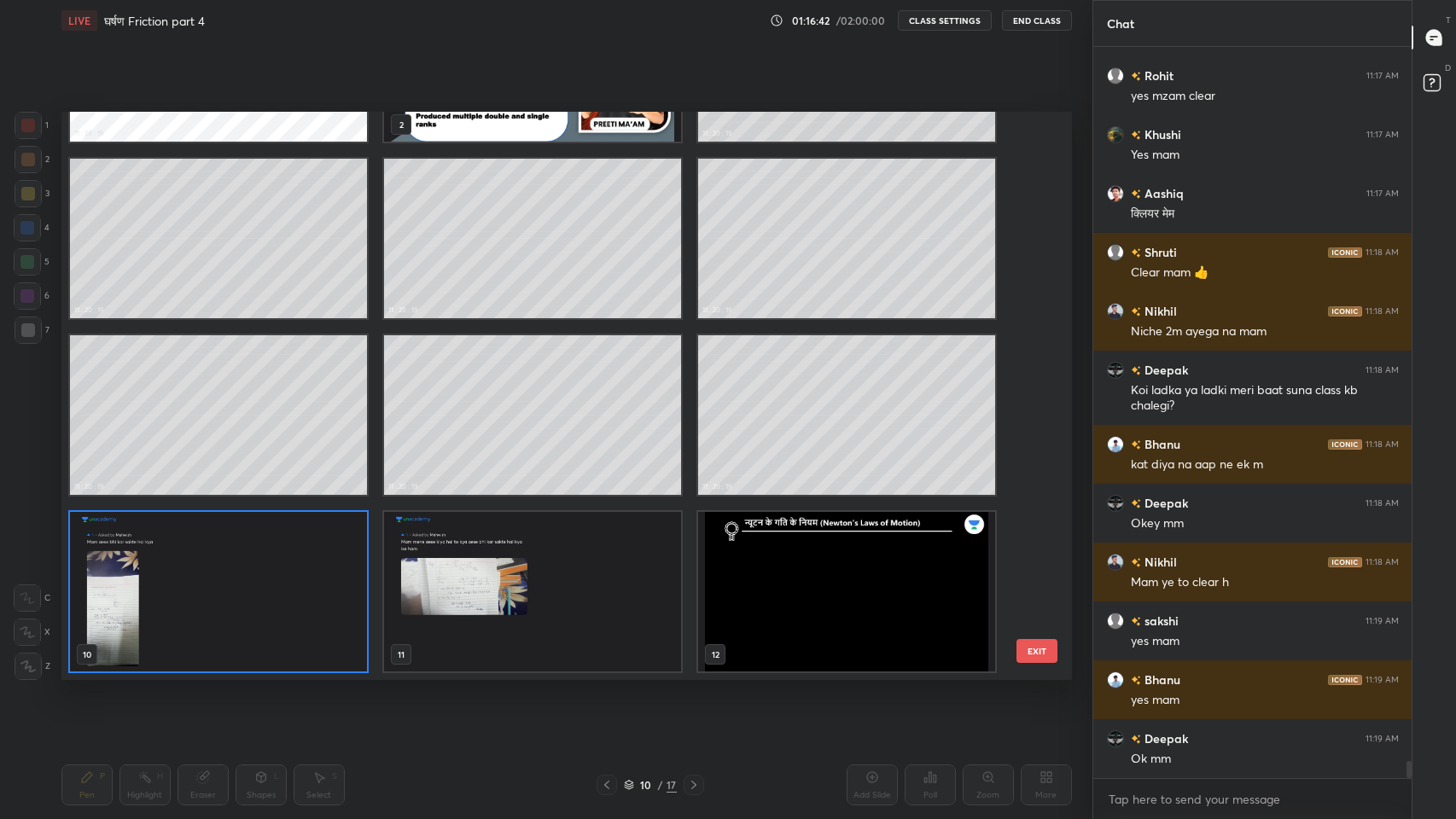
scroll to position [31153, 0]
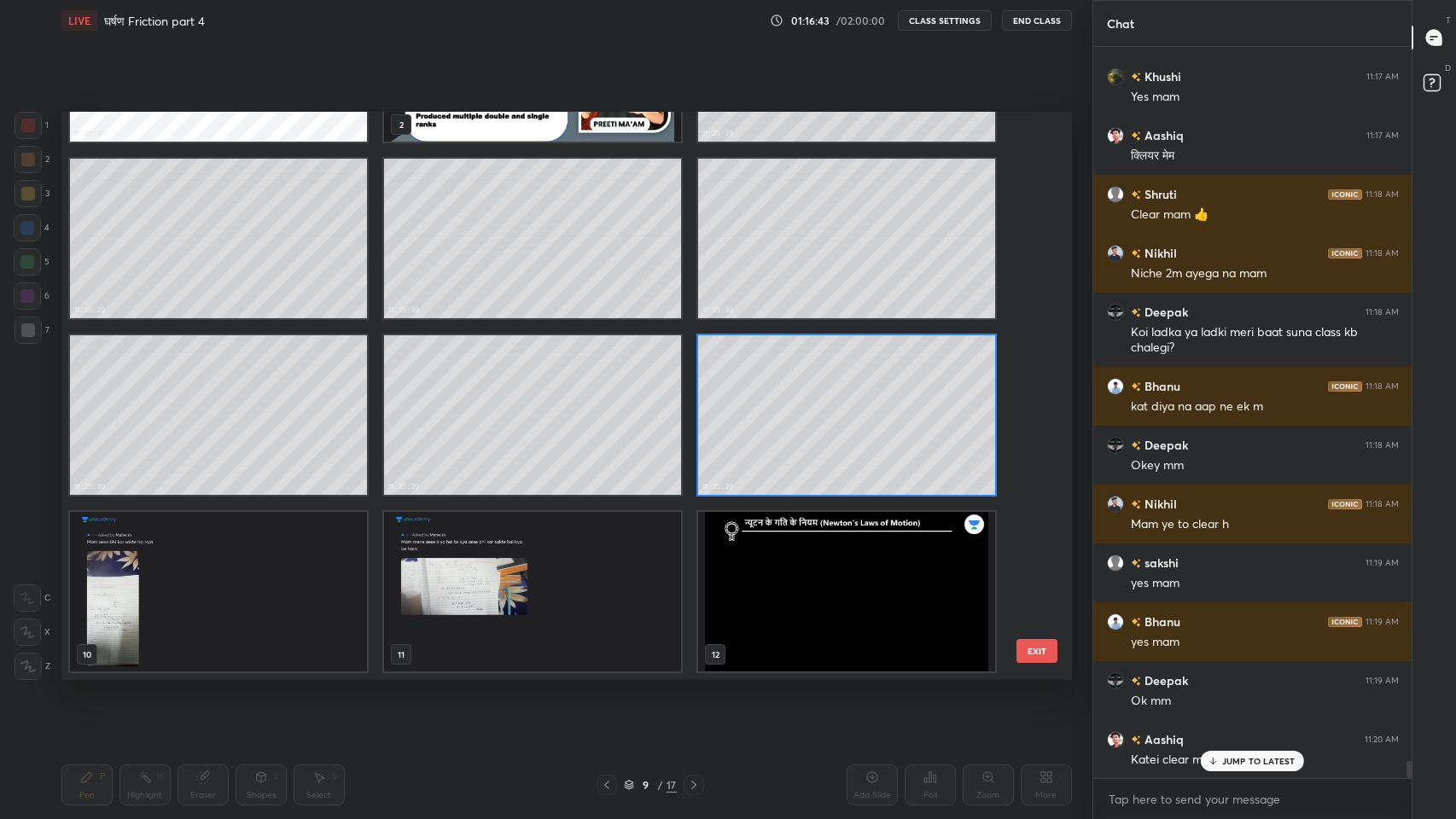
click at [1242, 673] on p "JUMP TO LATEST" at bounding box center [1259, 761] width 74 height 11
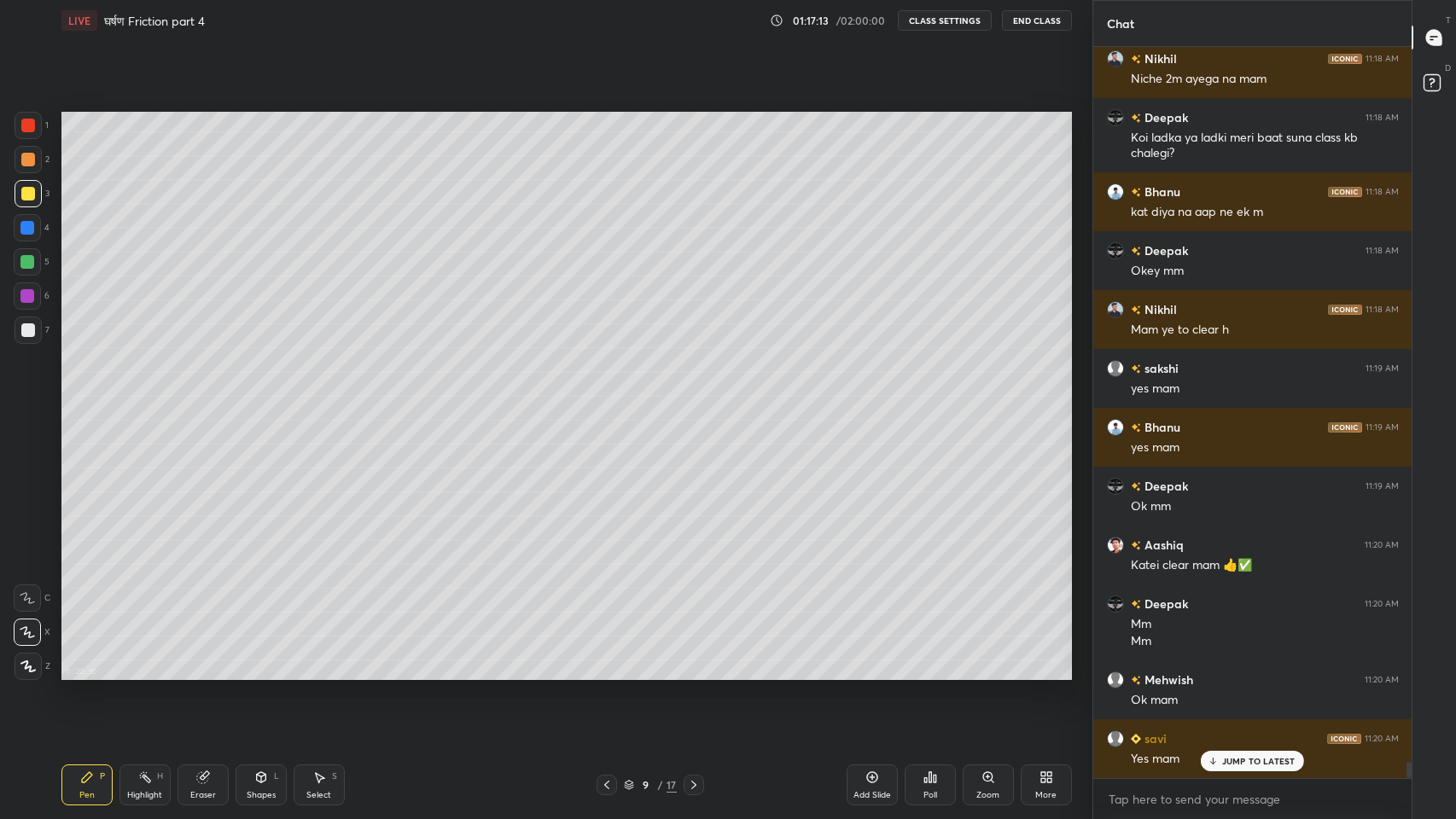
scroll to position [31406, 0]
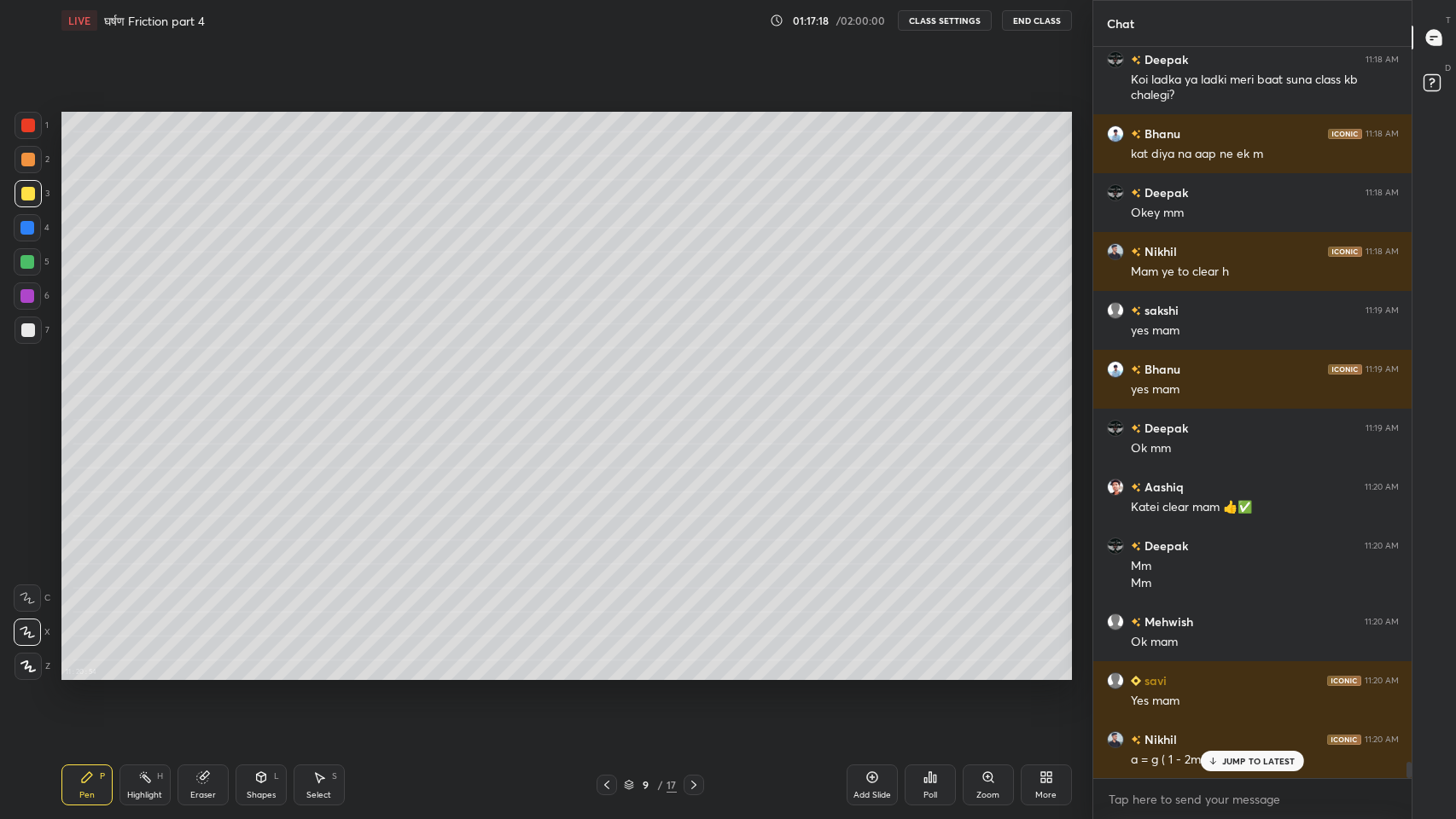
click at [1212, 673] on icon at bounding box center [1212, 761] width 11 height 11
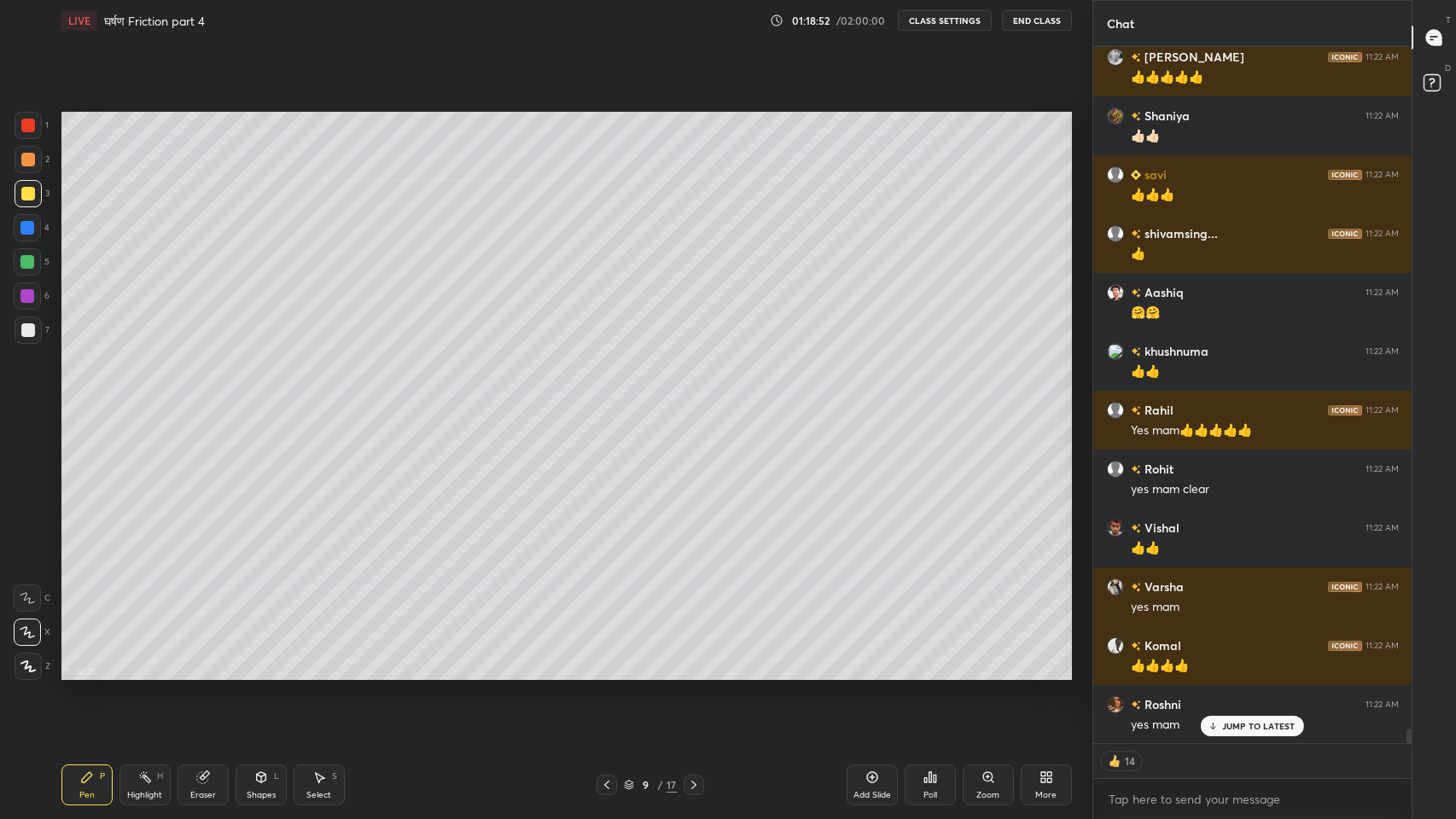
scroll to position [33149, 0]
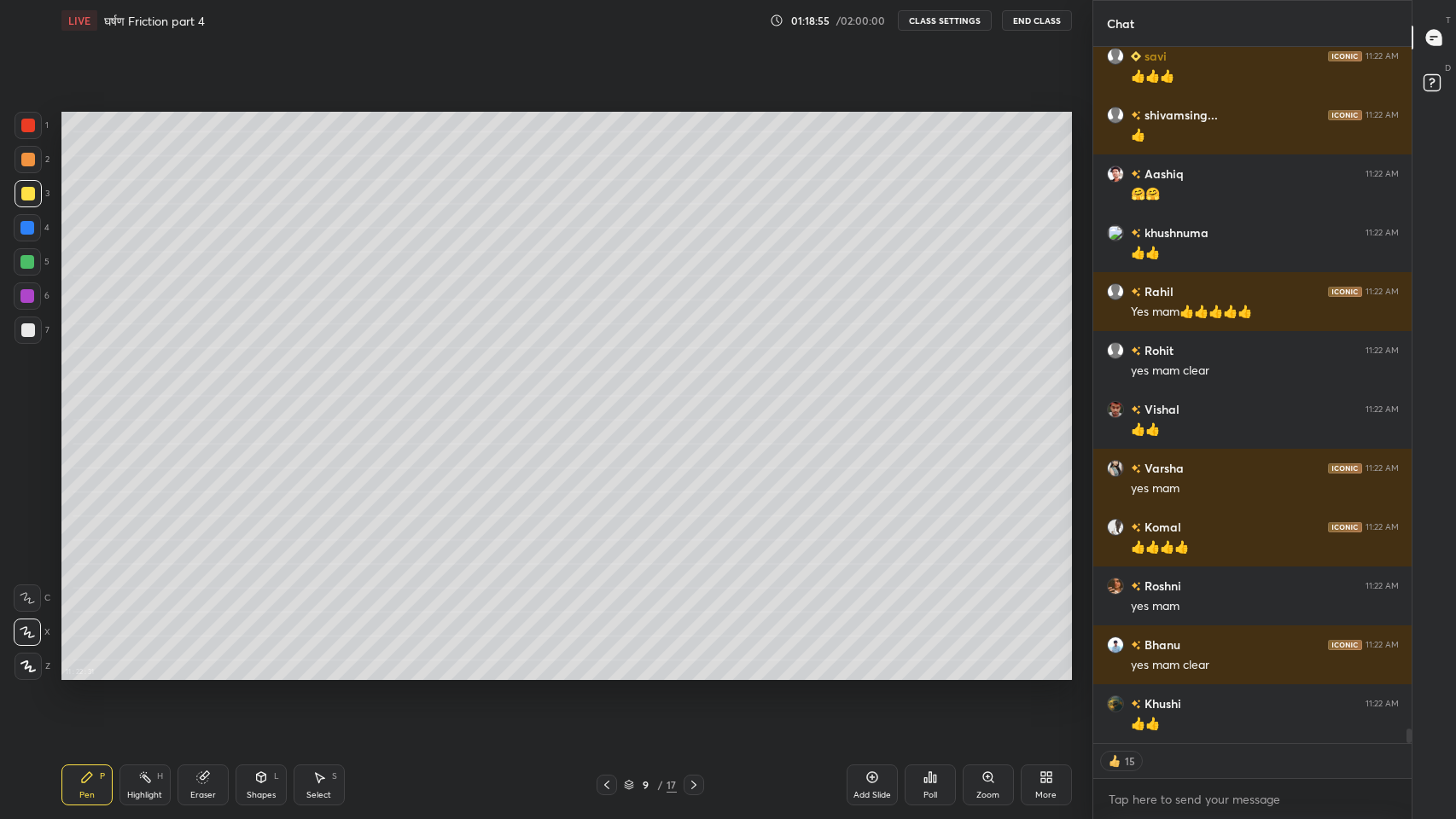
click at [693, 673] on icon at bounding box center [694, 785] width 14 height 14
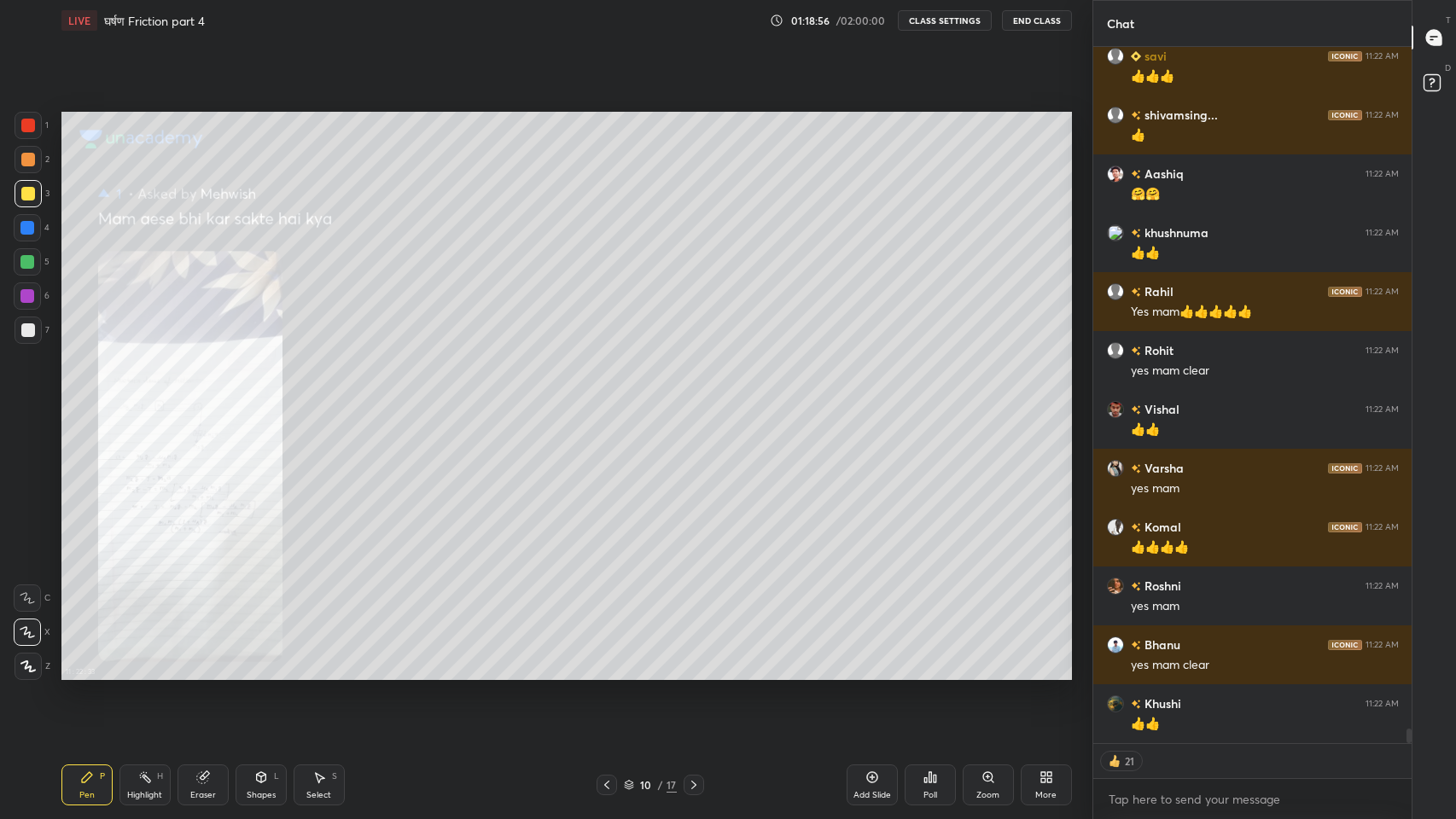
click at [607, 673] on icon at bounding box center [607, 785] width 14 height 14
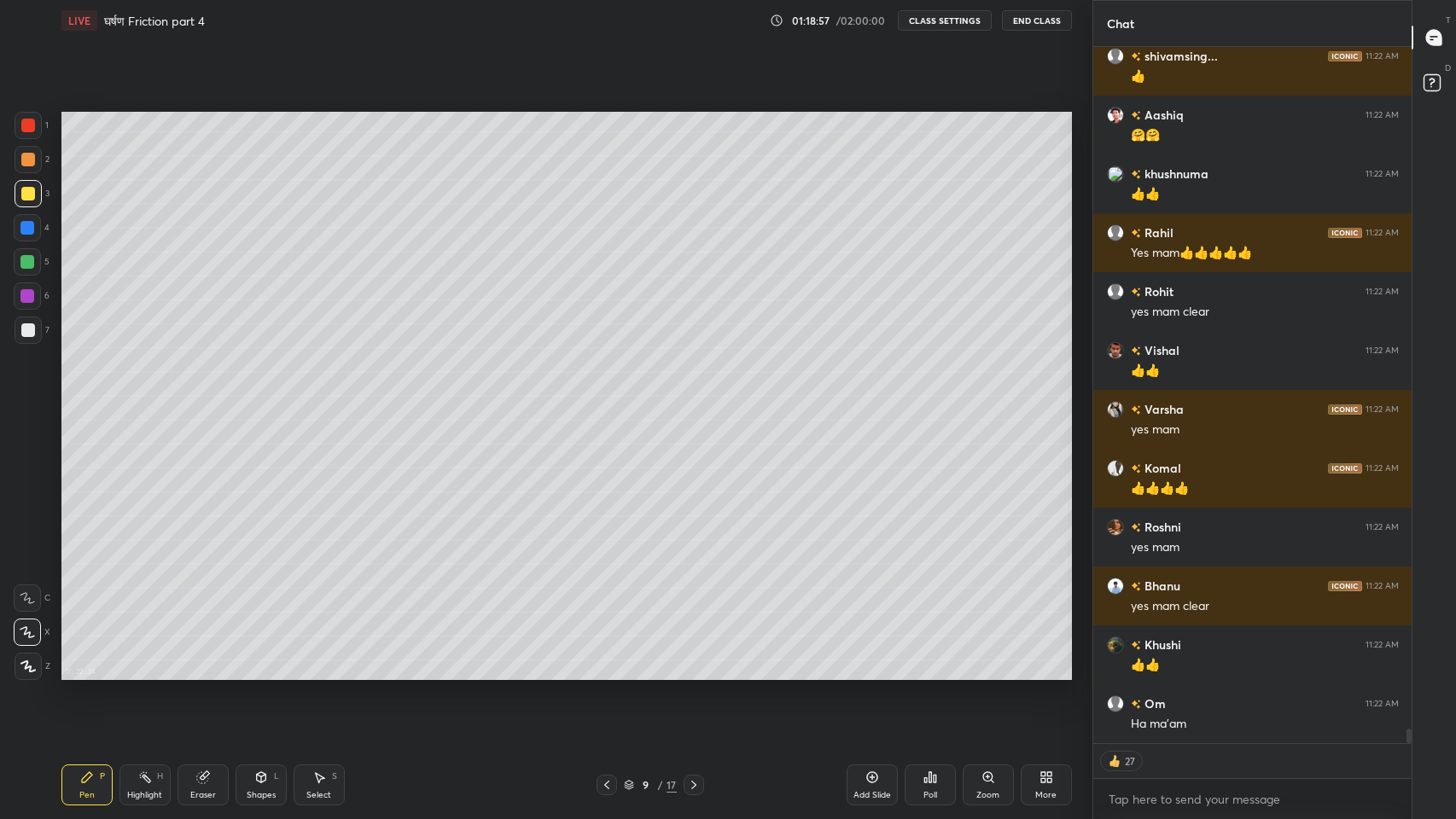
click at [693, 673] on icon at bounding box center [694, 785] width 14 height 14
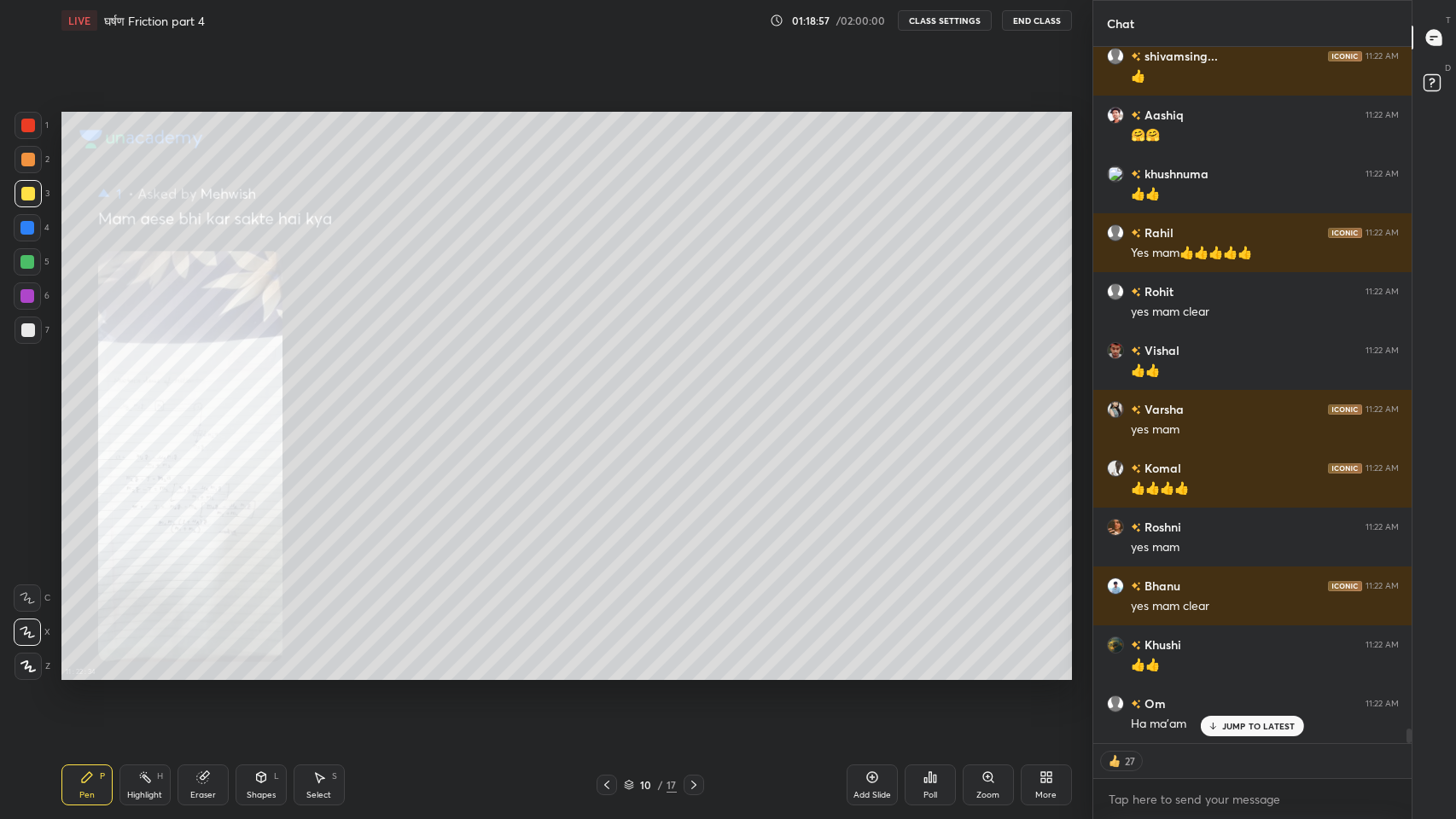
scroll to position [33265, 0]
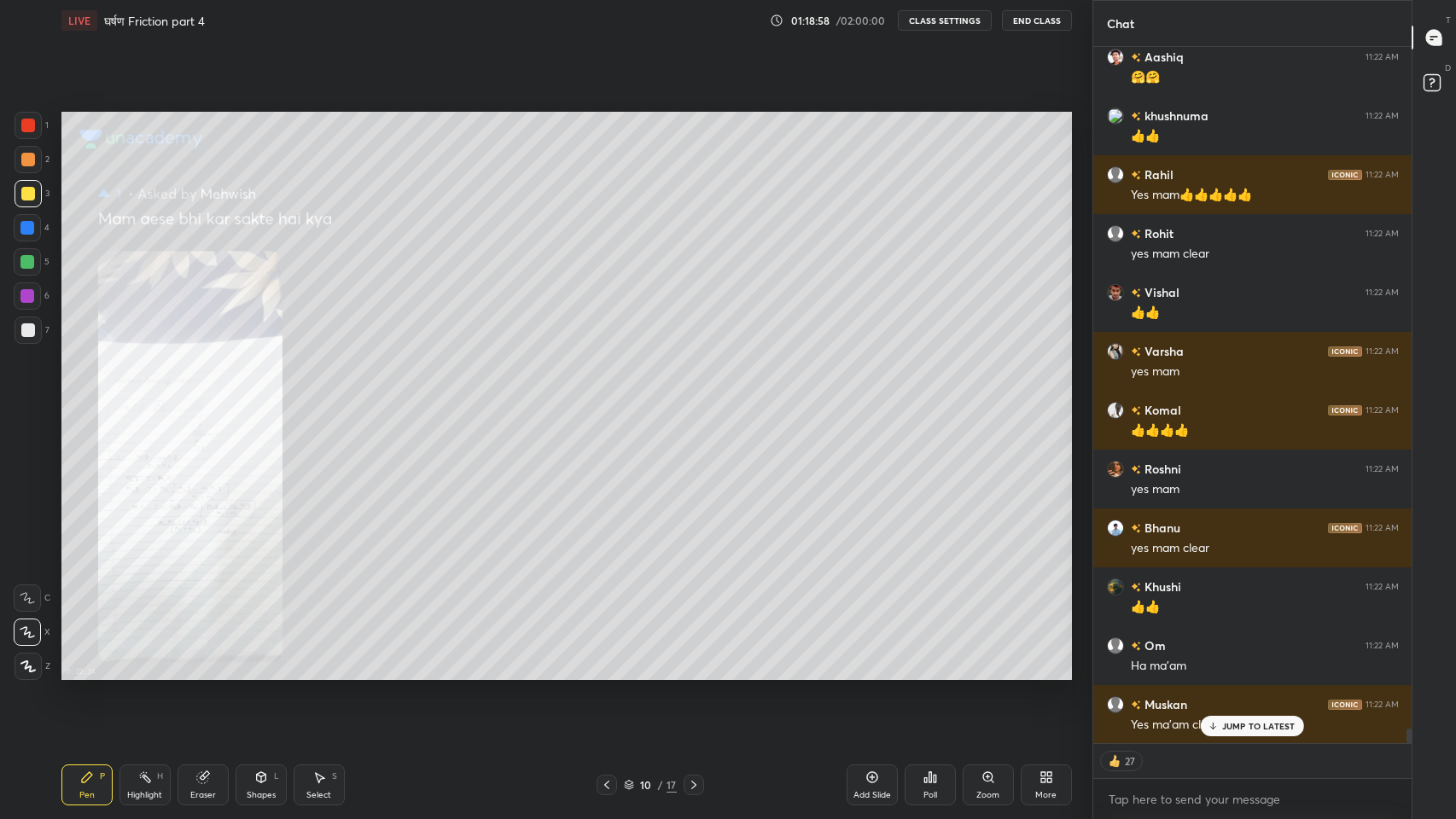
click at [693, 673] on icon at bounding box center [694, 785] width 14 height 14
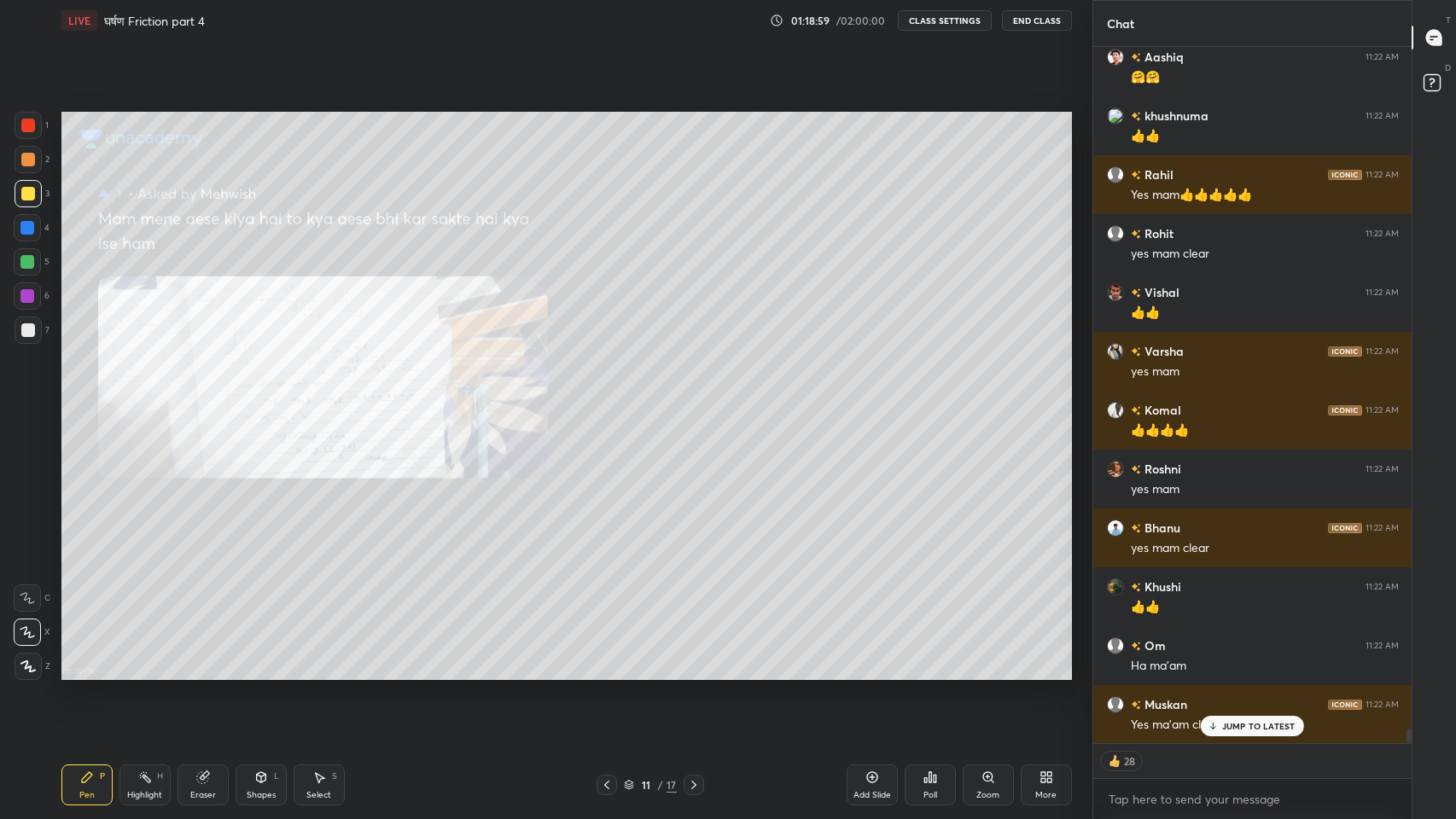
click at [873, 673] on icon at bounding box center [872, 777] width 14 height 14
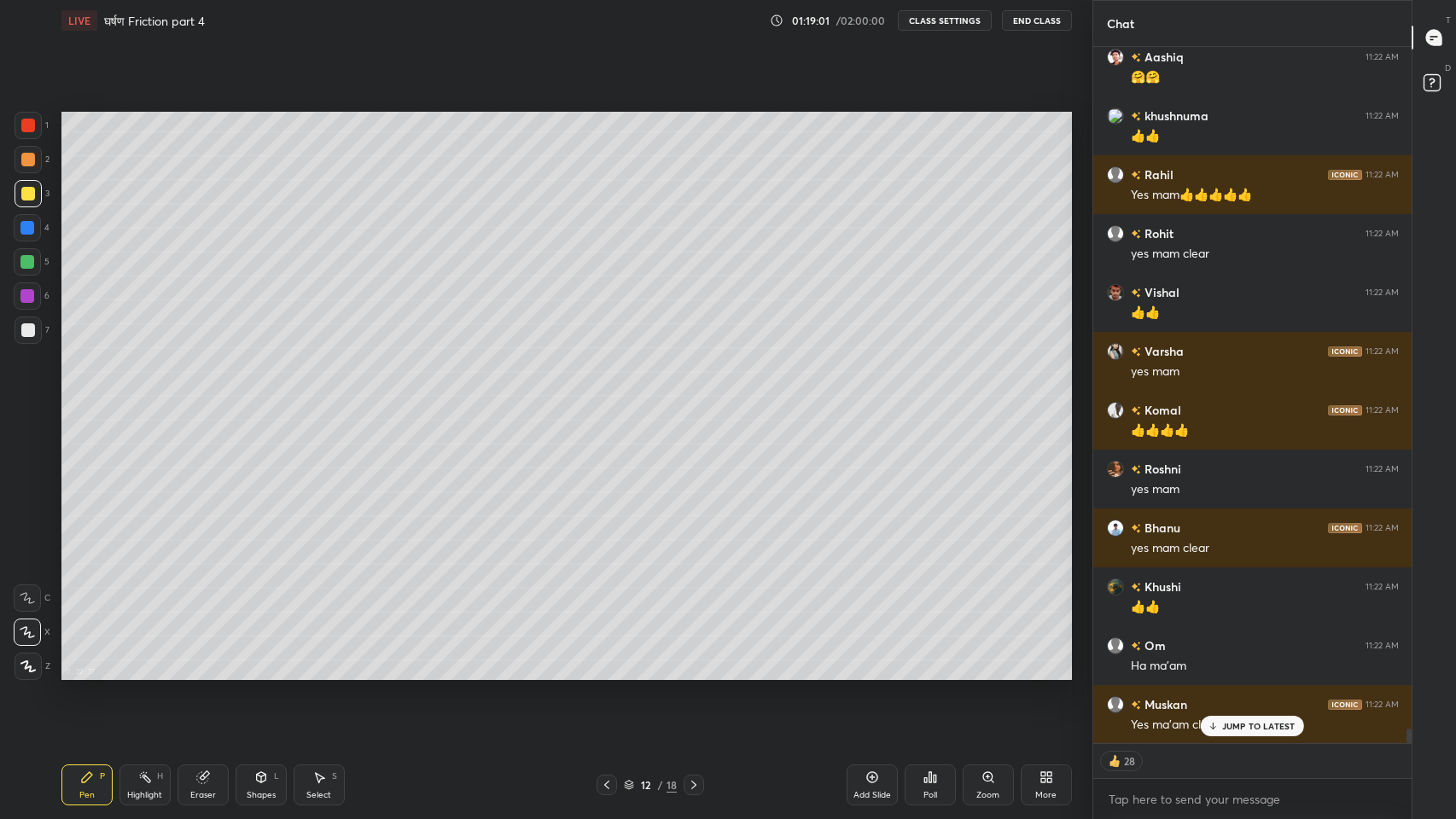
click at [1242, 673] on div "JUMP TO LATEST" at bounding box center [1251, 726] width 102 height 20
click at [266, 673] on div "Shapes" at bounding box center [261, 795] width 29 height 9
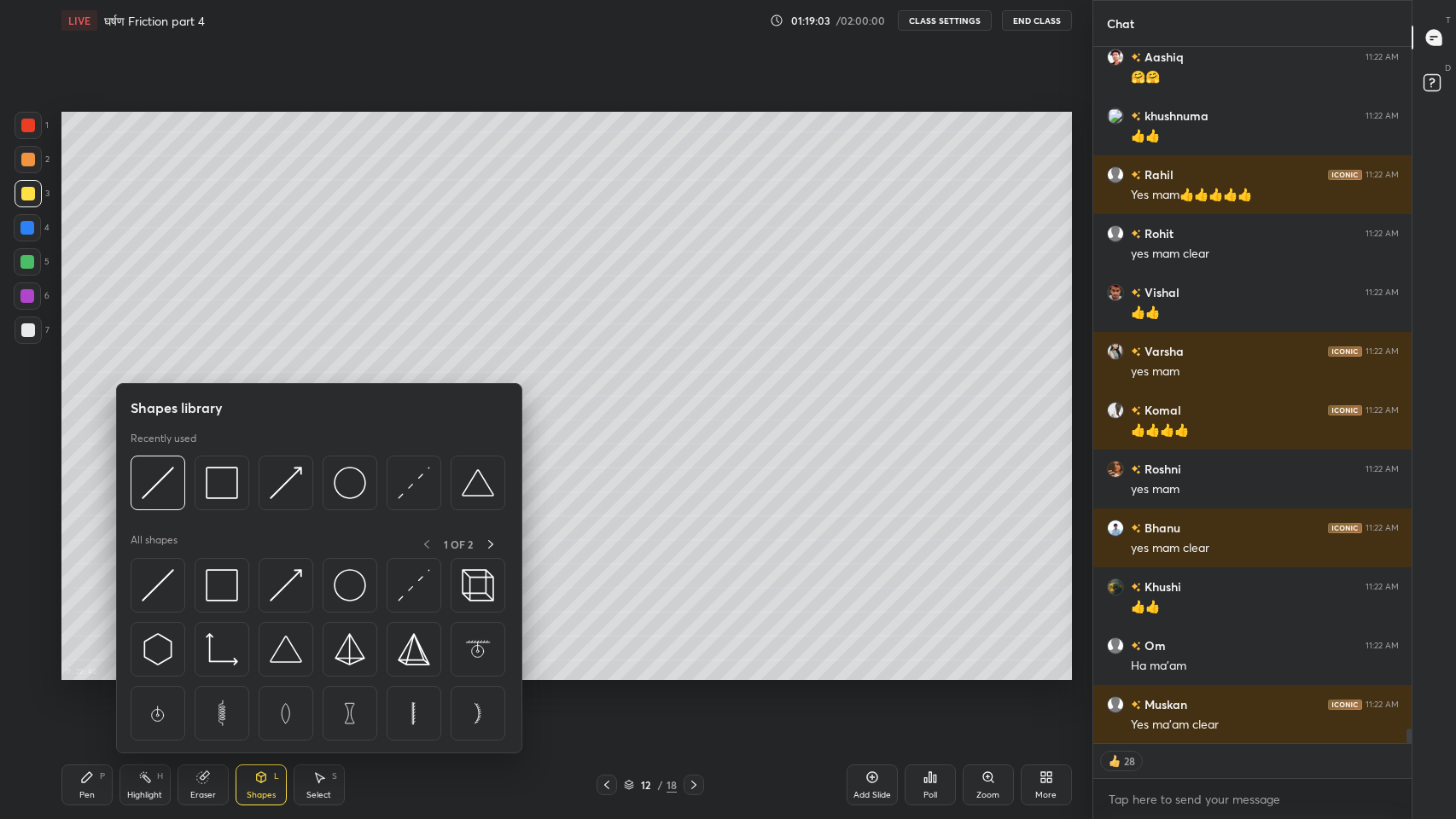
click at [161, 489] on img at bounding box center [157, 482] width 32 height 32
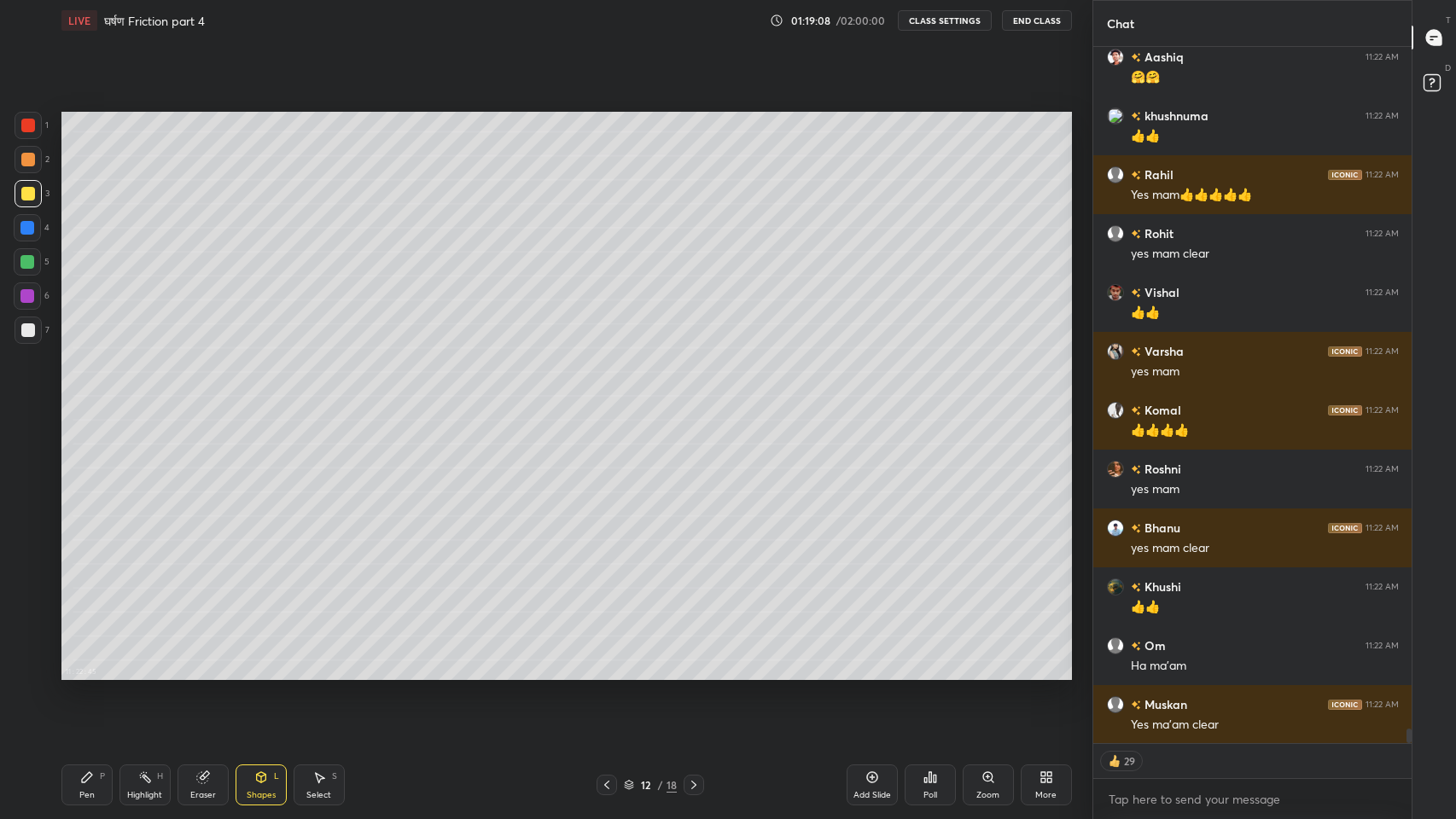
scroll to position [33325, 0]
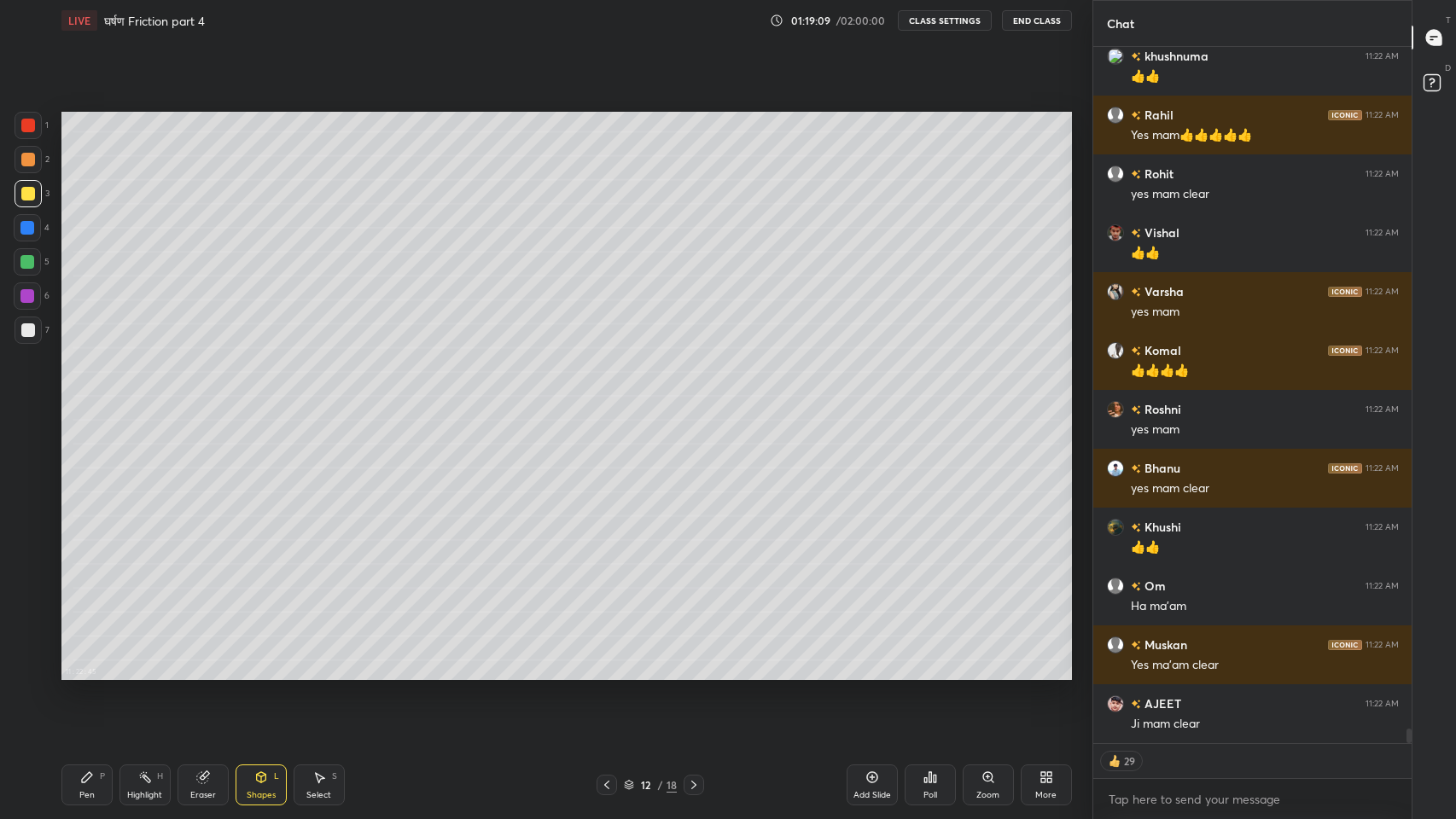
click at [259, 673] on icon at bounding box center [260, 777] width 10 height 11
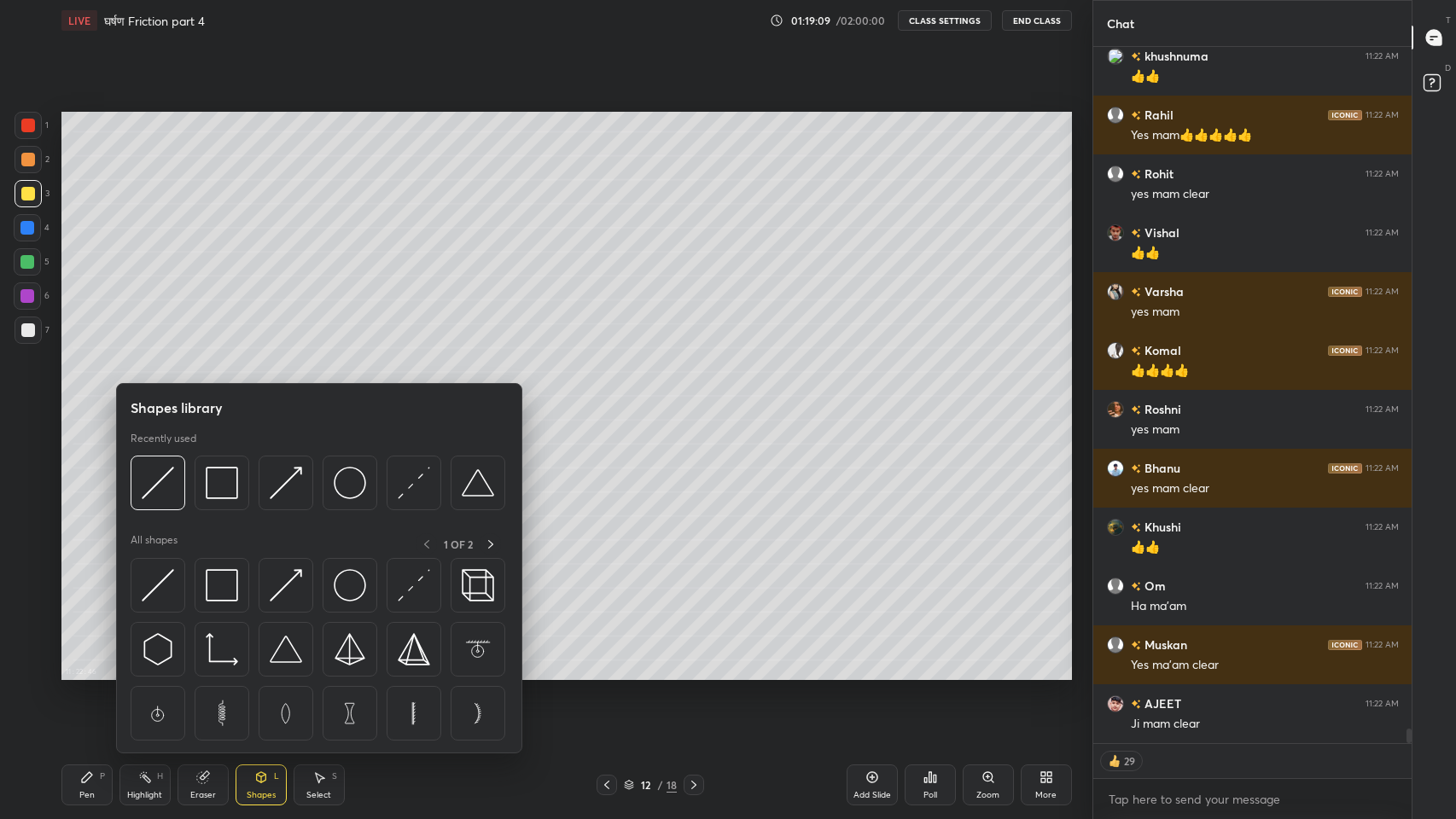
scroll to position [33384, 0]
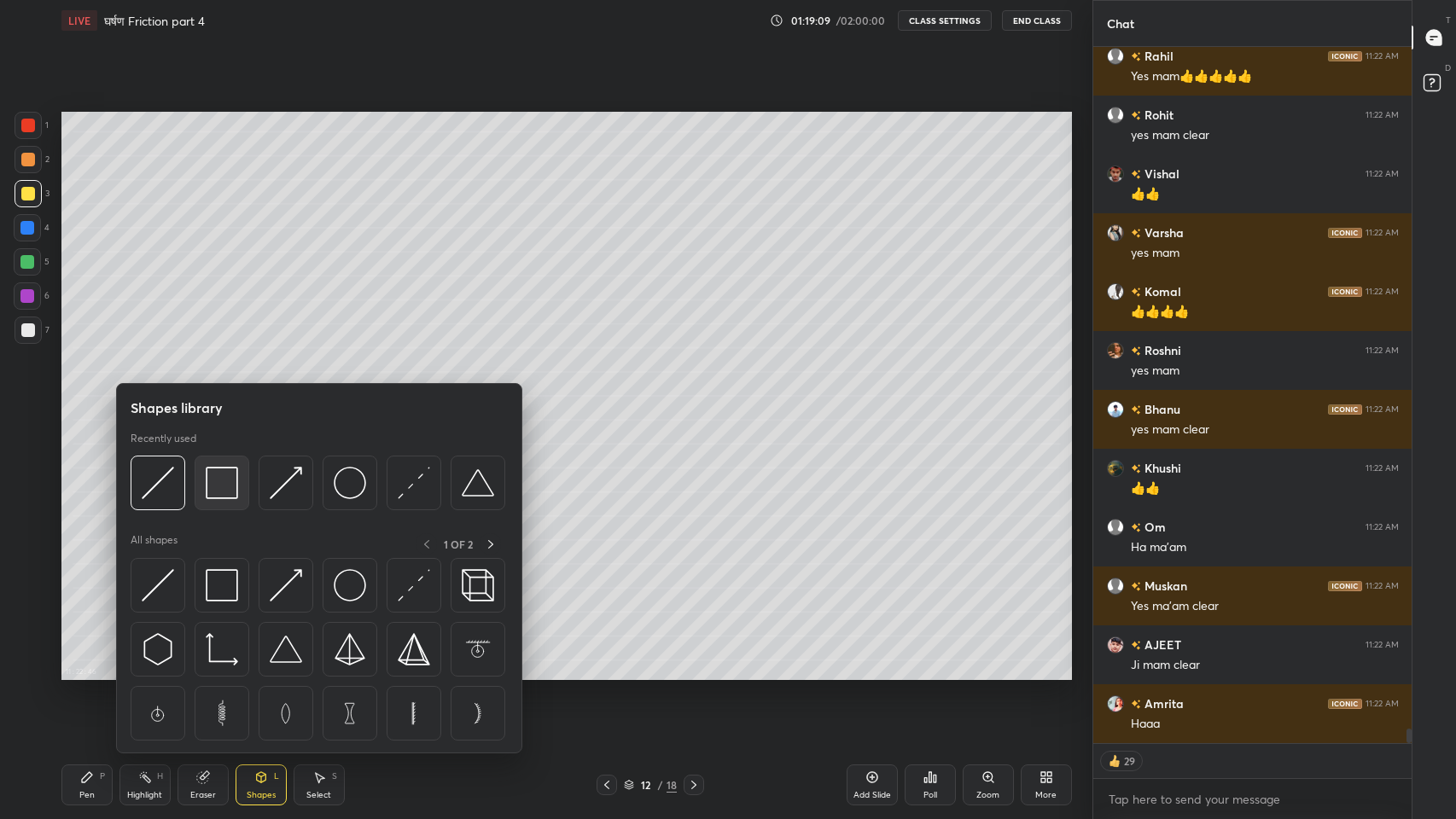
click at [221, 493] on img at bounding box center [222, 482] width 32 height 32
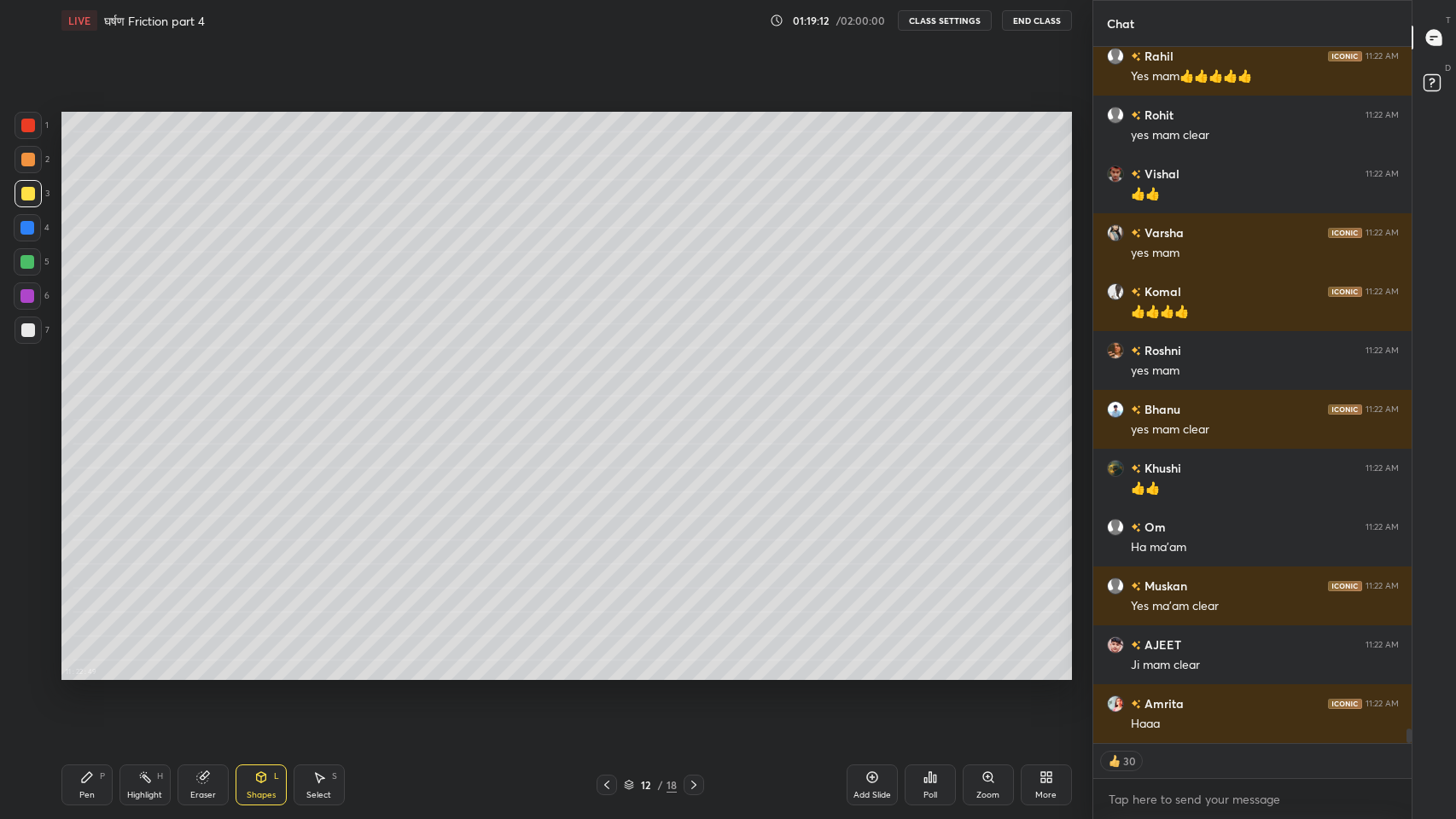
click at [93, 673] on div "Pen" at bounding box center [87, 795] width 16 height 9
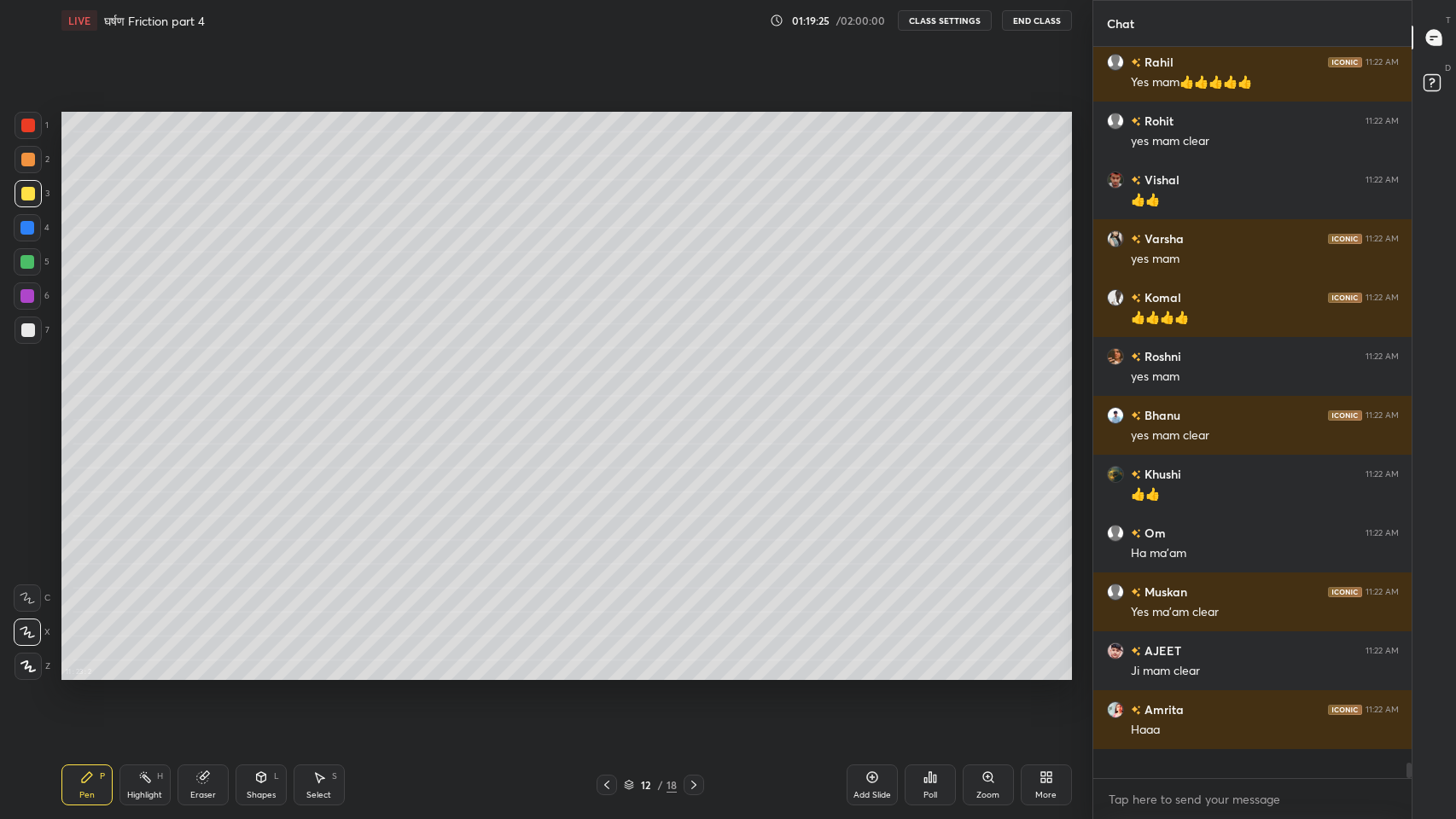
scroll to position [33349, 0]
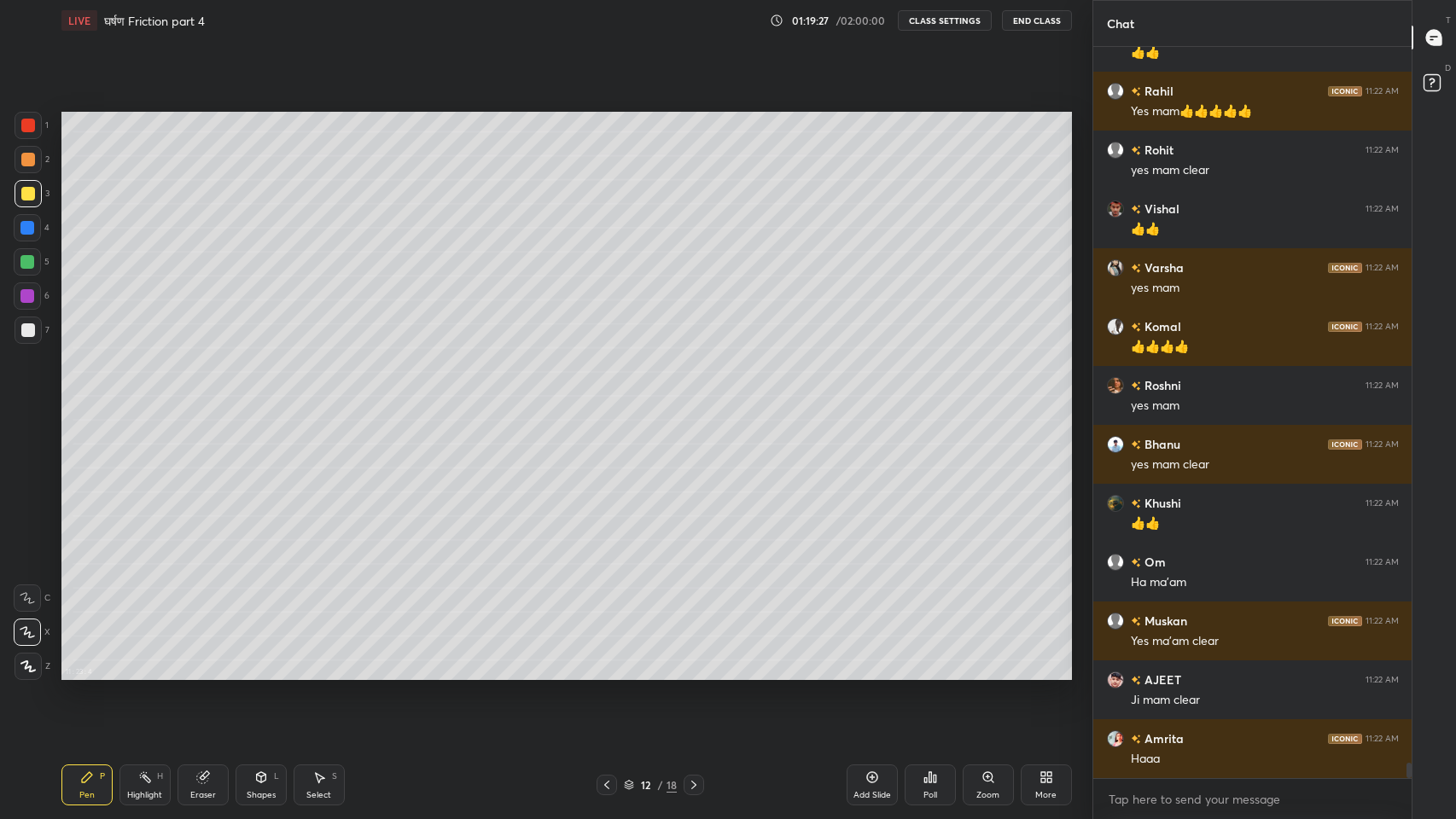
click at [31, 328] on div at bounding box center [28, 330] width 14 height 14
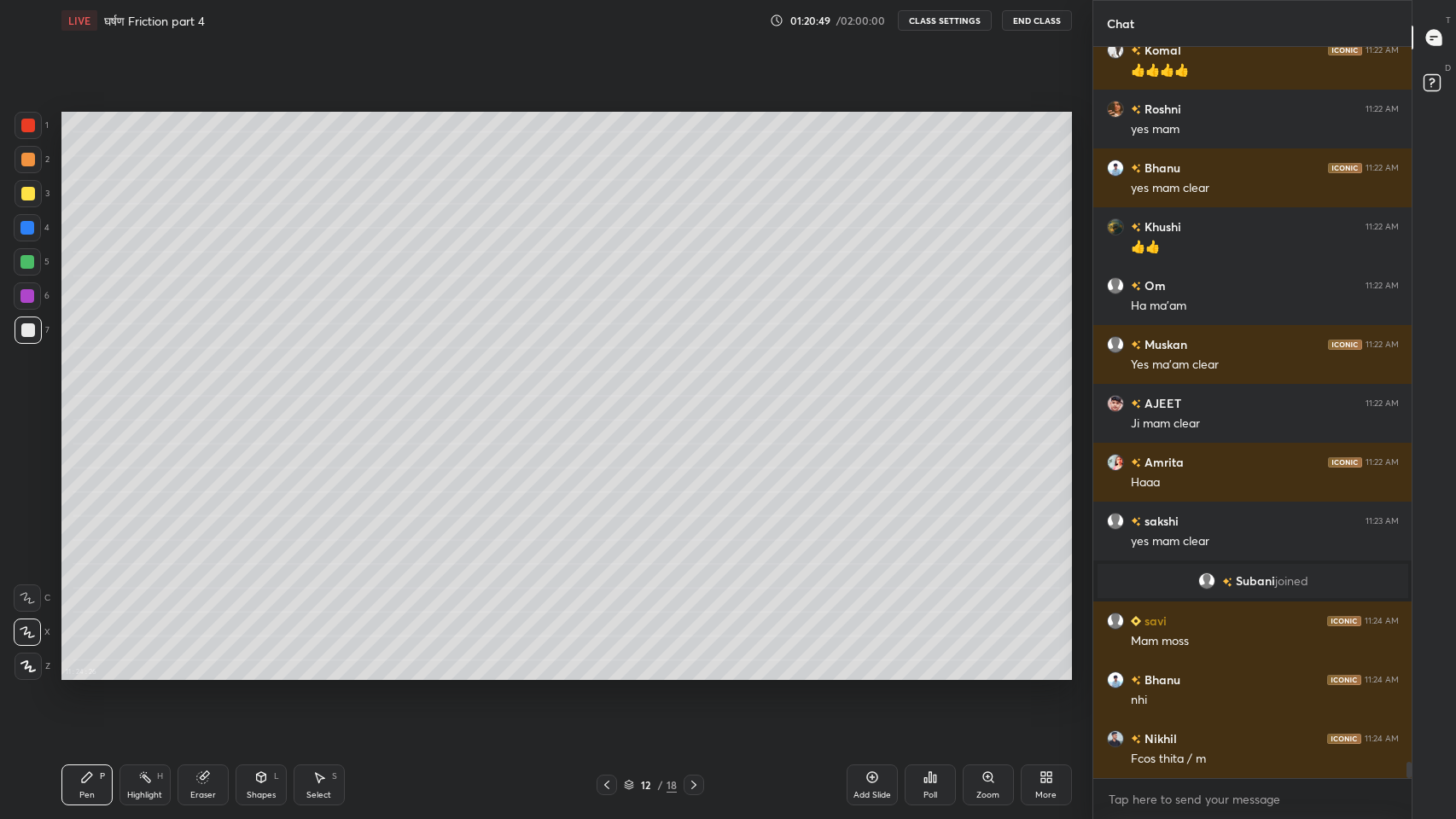
scroll to position [32521, 0]
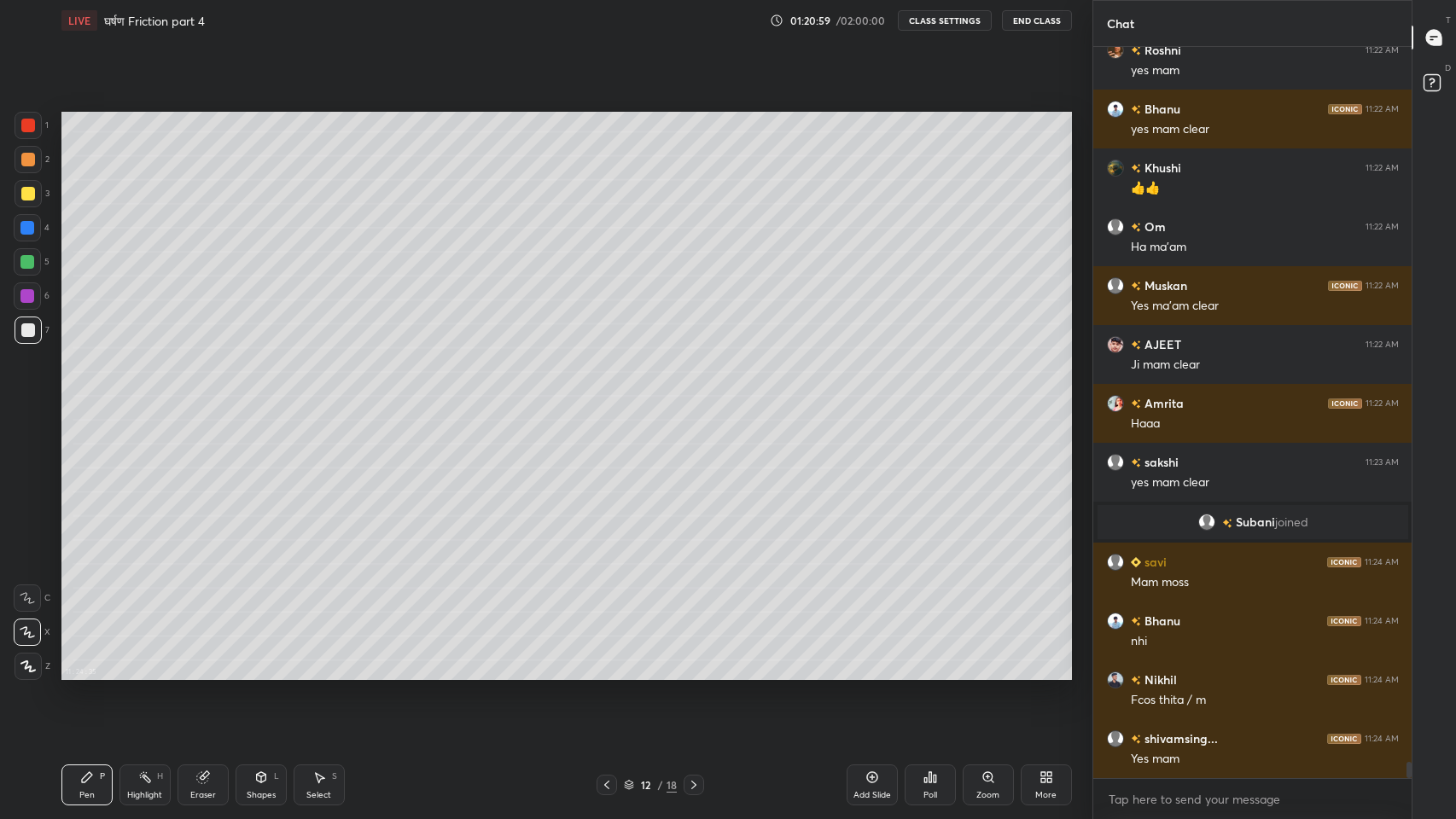
click at [21, 260] on div at bounding box center [27, 262] width 14 height 14
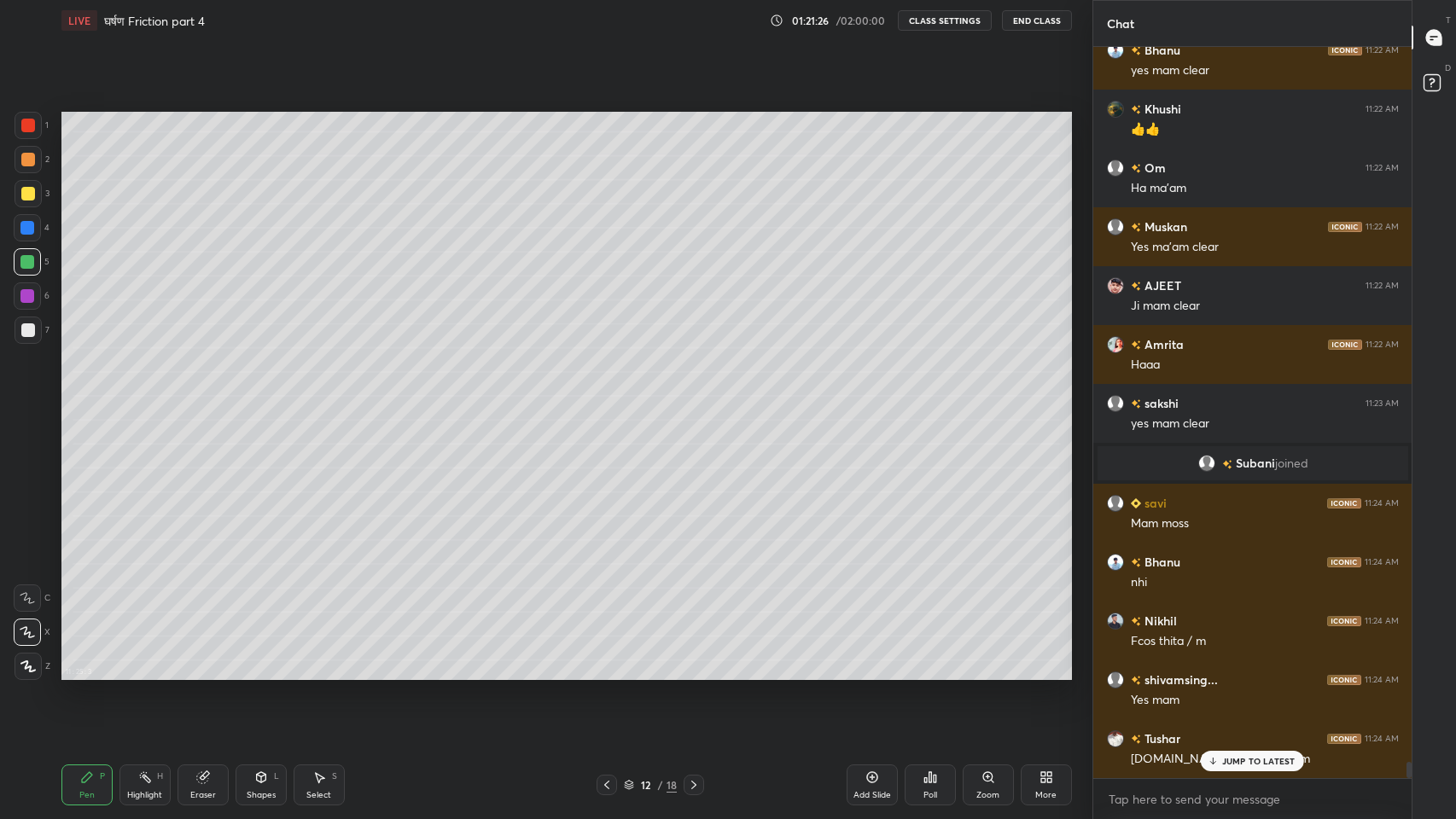
scroll to position [32638, 0]
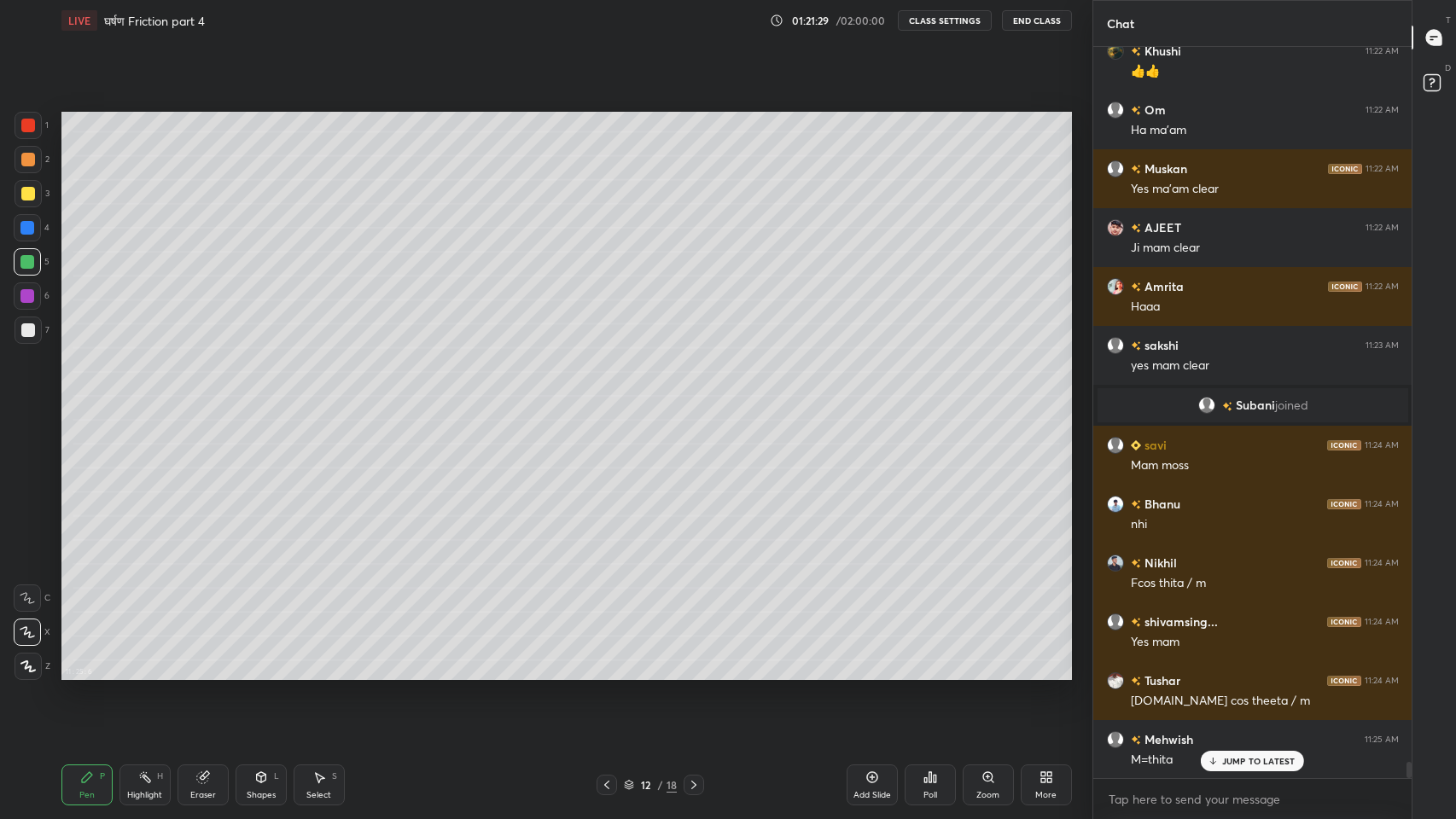
click at [1222, 673] on p "JUMP TO LATEST" at bounding box center [1259, 761] width 74 height 11
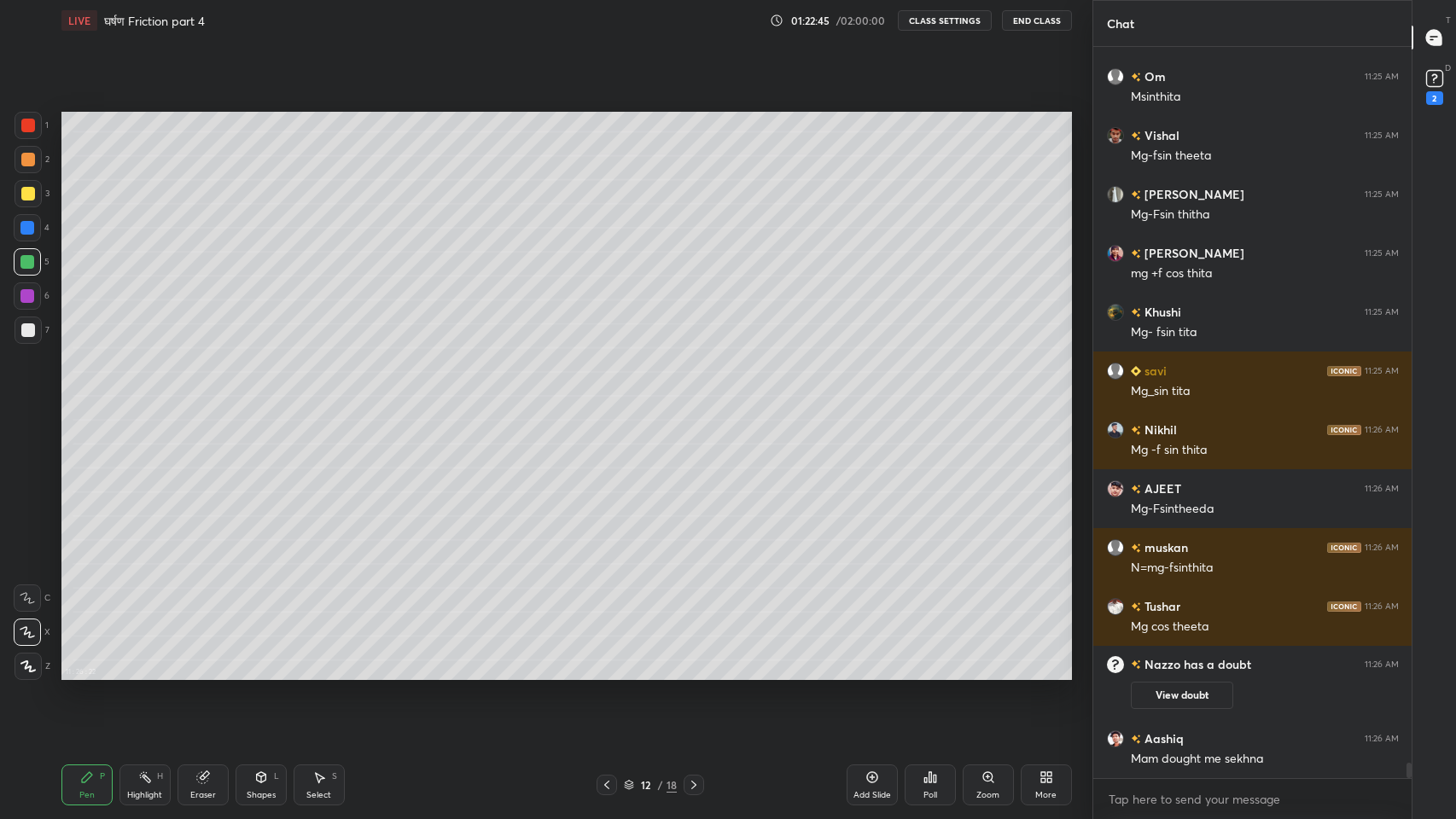
scroll to position [33425, 0]
click at [1177, 673] on button "View doubt" at bounding box center [1181, 696] width 102 height 27
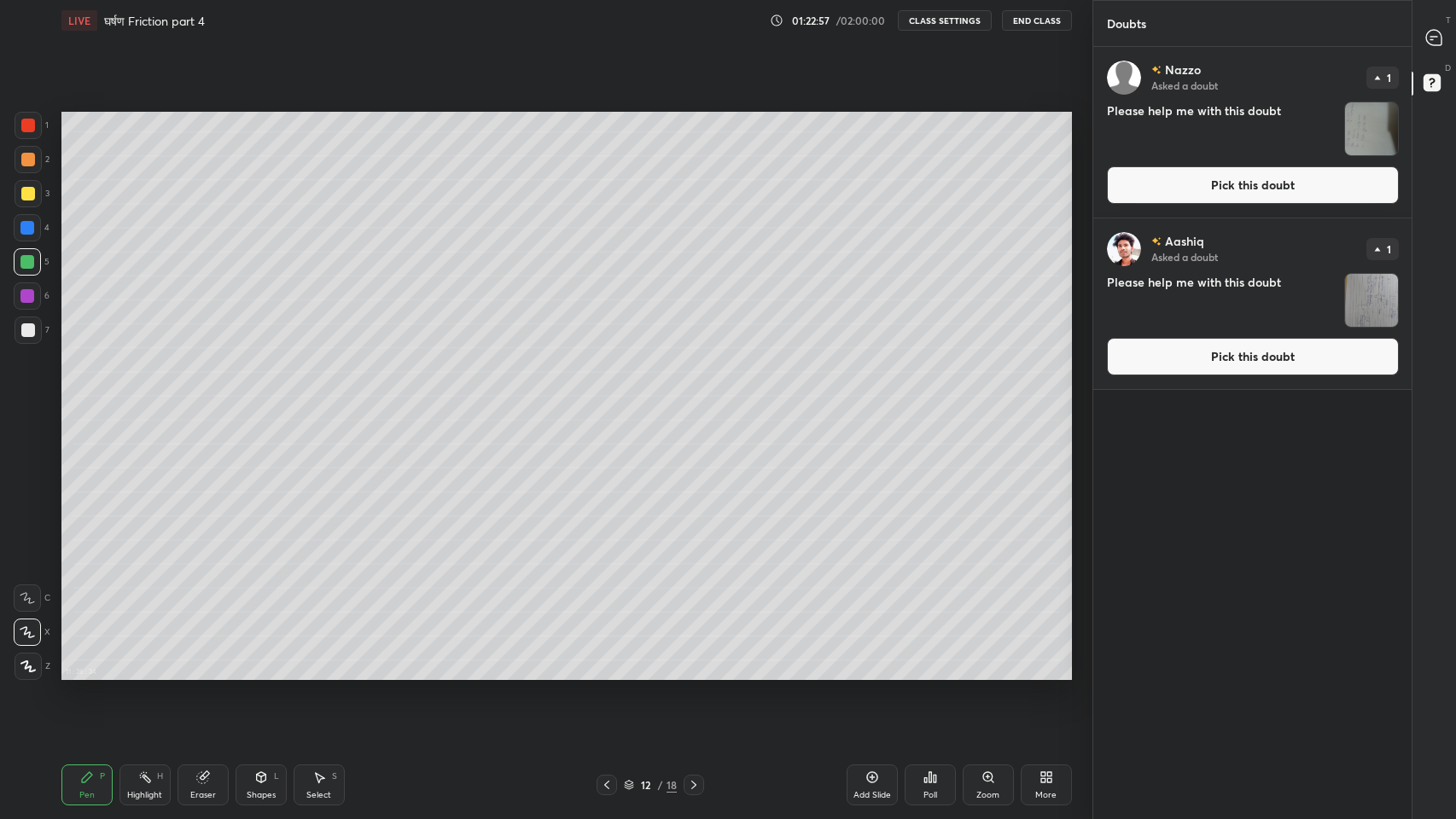
click at [1381, 300] on img "grid" at bounding box center [1371, 300] width 52 height 52
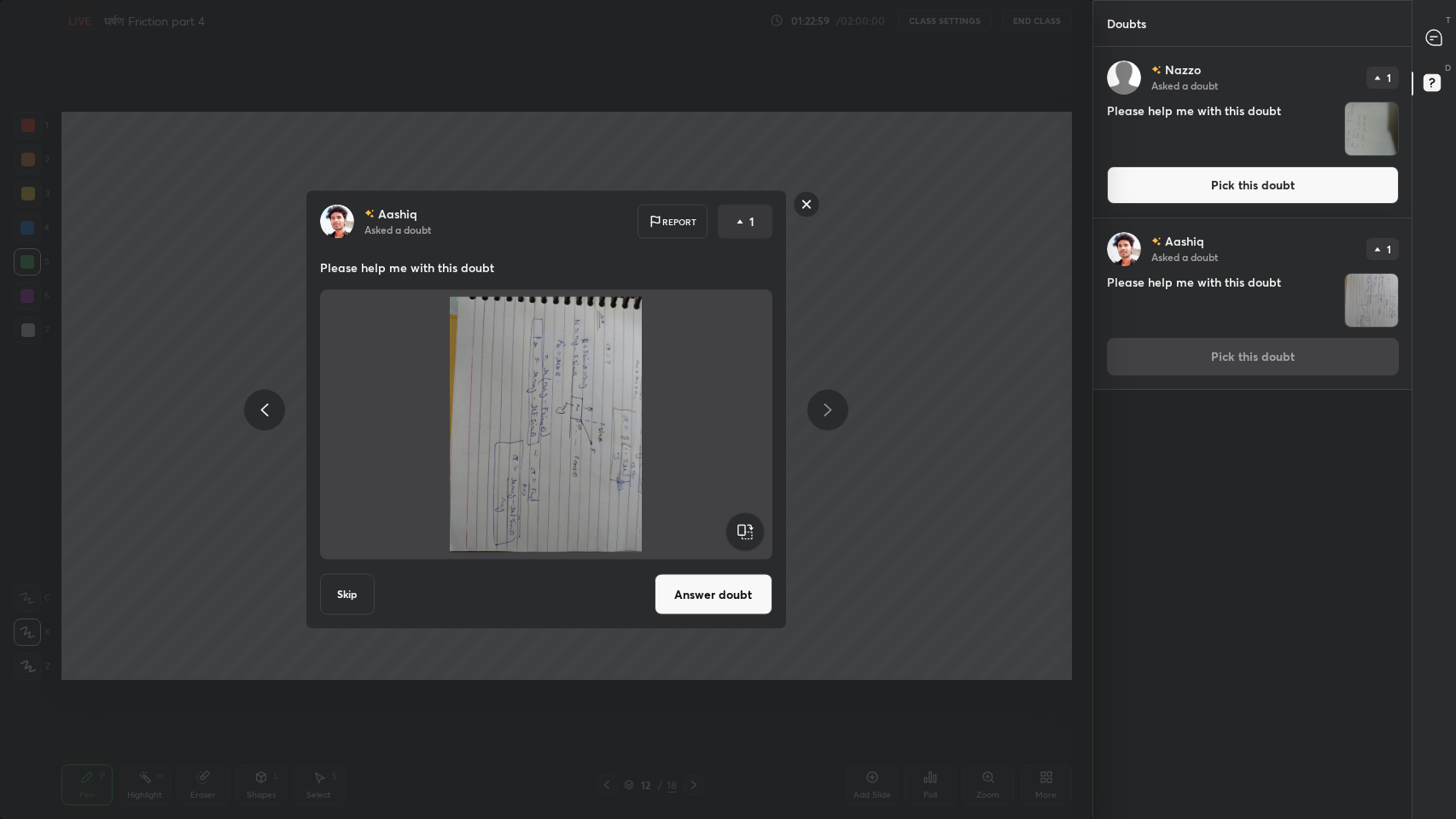
click at [747, 531] on rect at bounding box center [745, 532] width 39 height 39
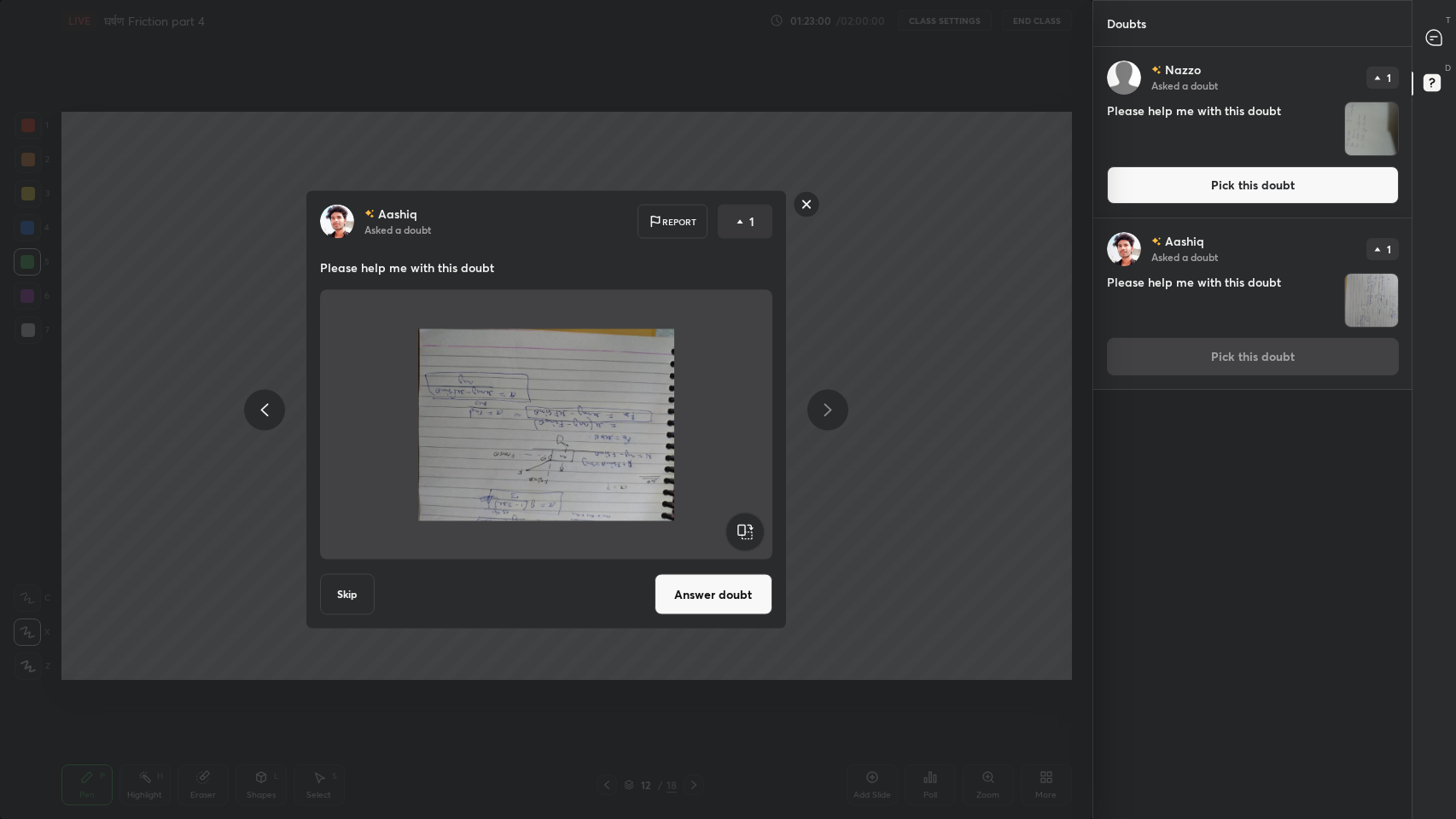
click at [754, 537] on rect at bounding box center [745, 532] width 39 height 39
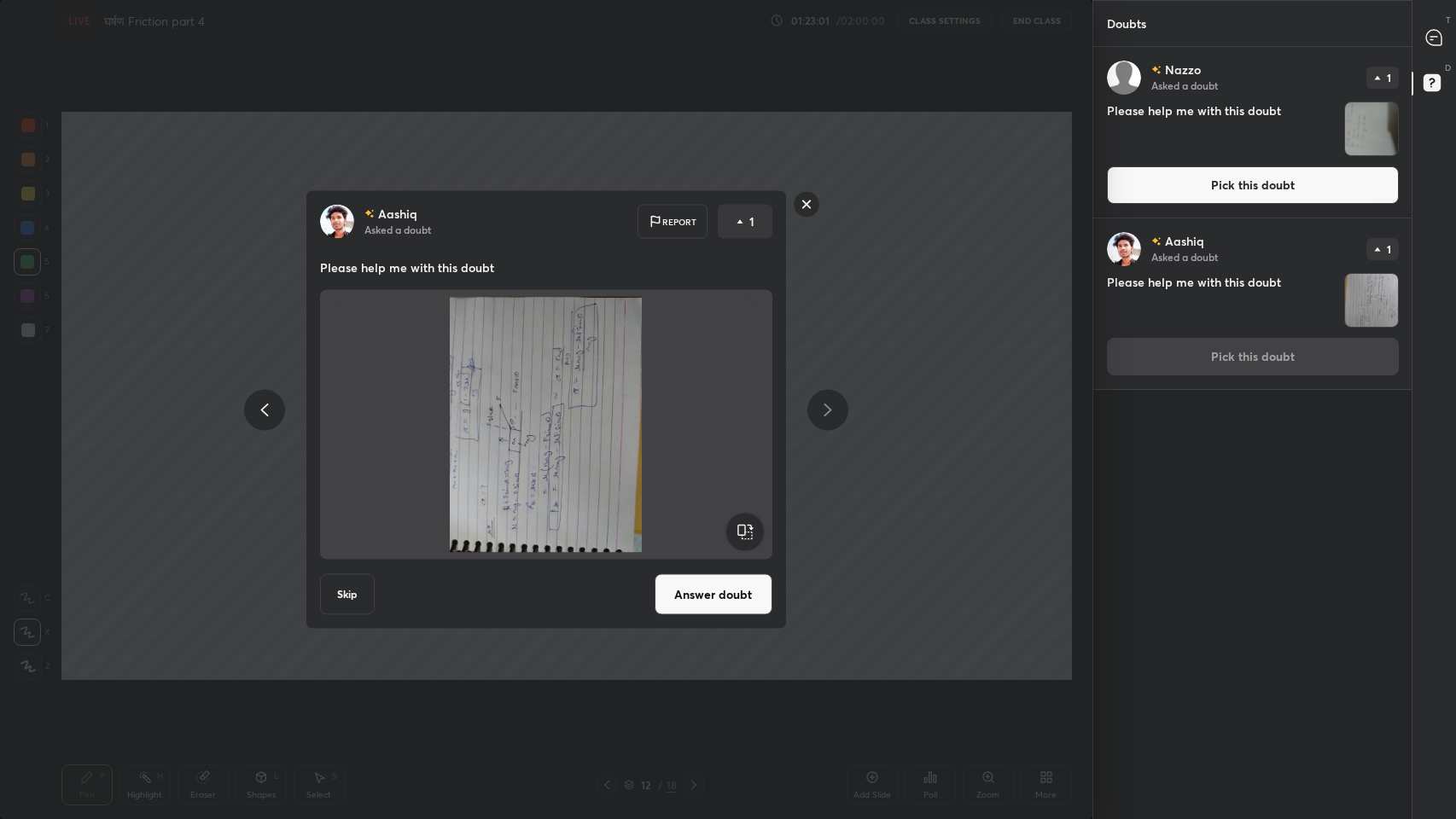
click at [749, 529] on rect at bounding box center [745, 532] width 39 height 39
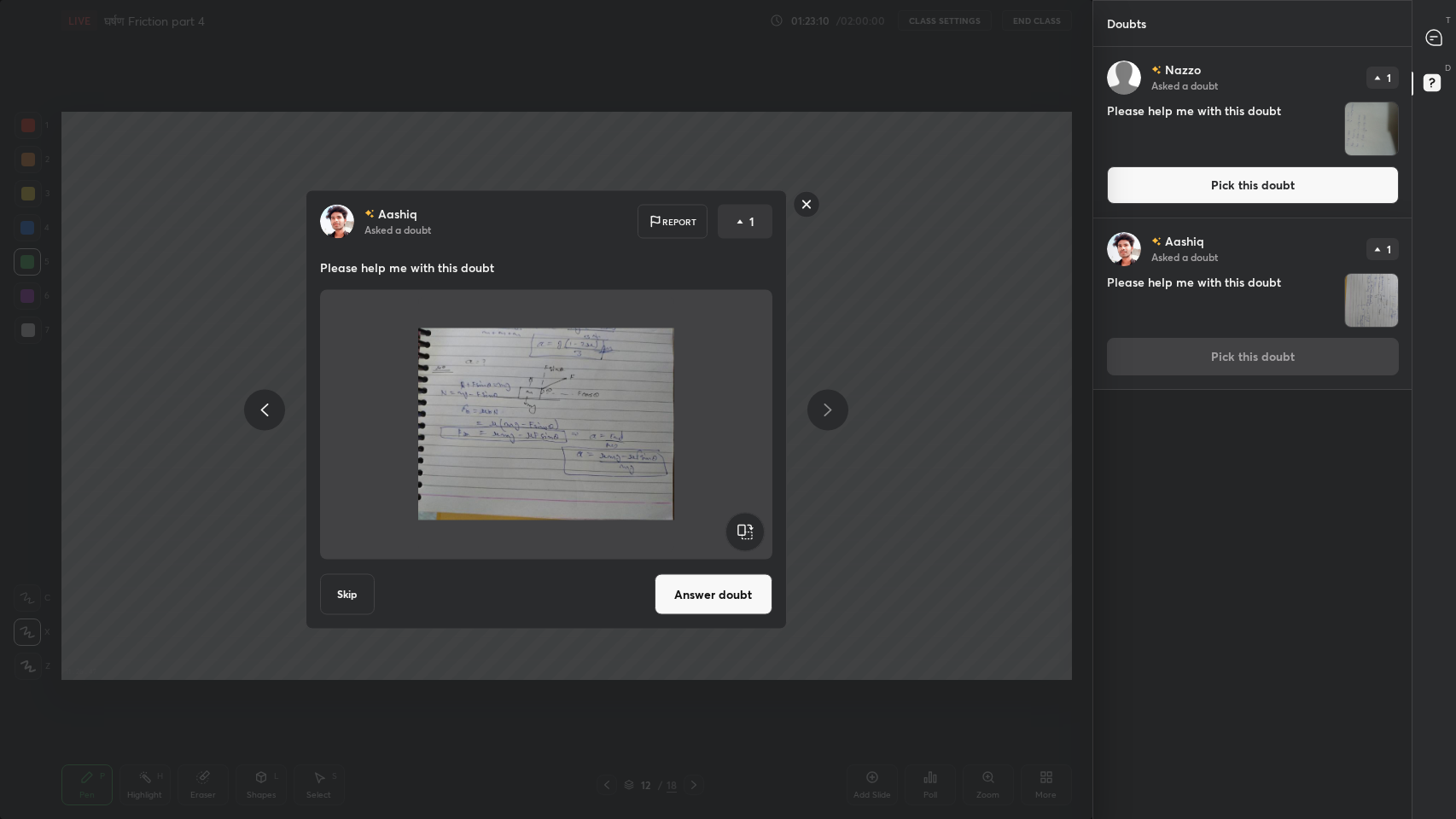
click at [723, 587] on button "Answer doubt" at bounding box center [712, 595] width 118 height 41
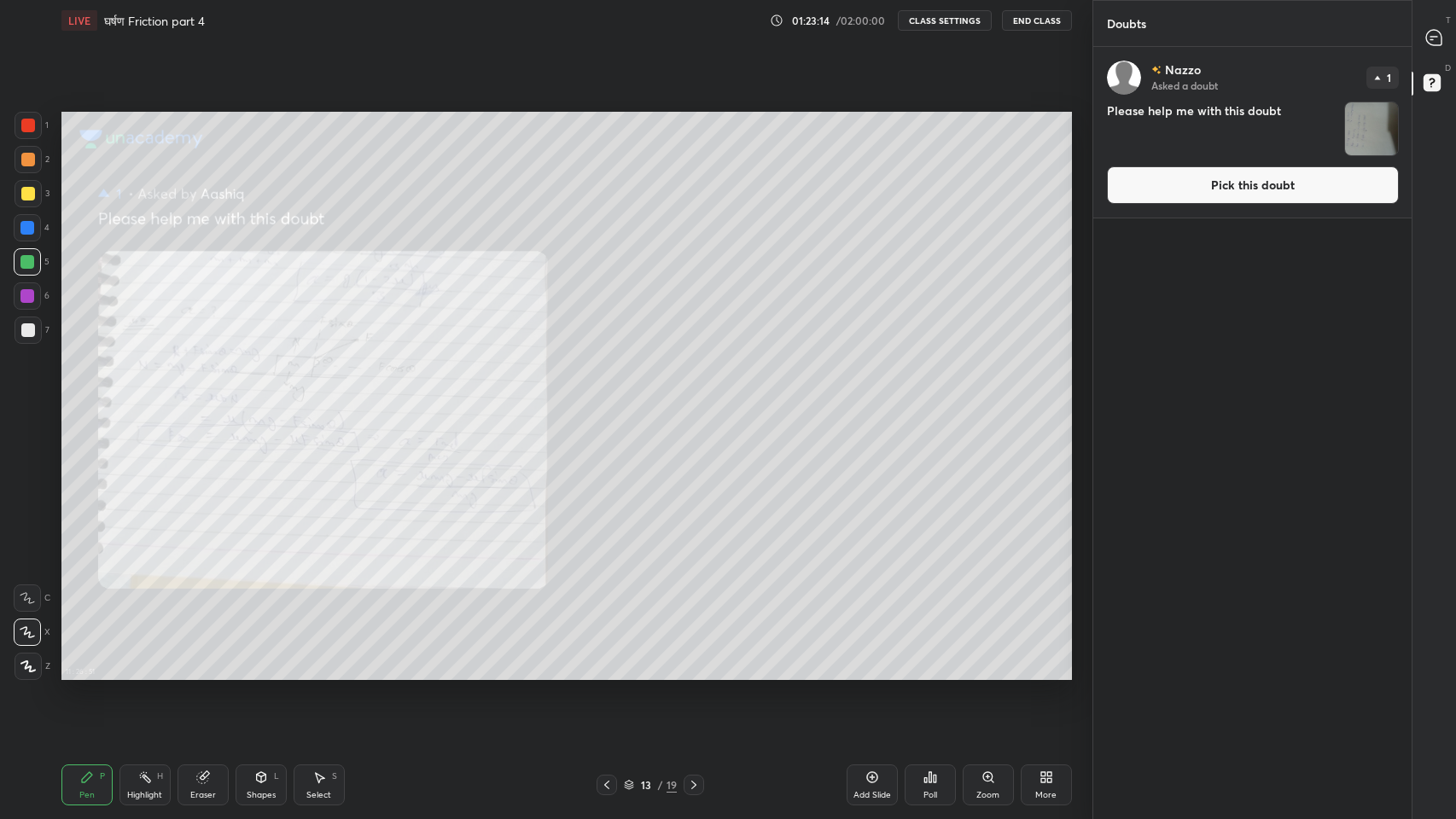
click at [693, 673] on icon at bounding box center [693, 784] width 5 height 9
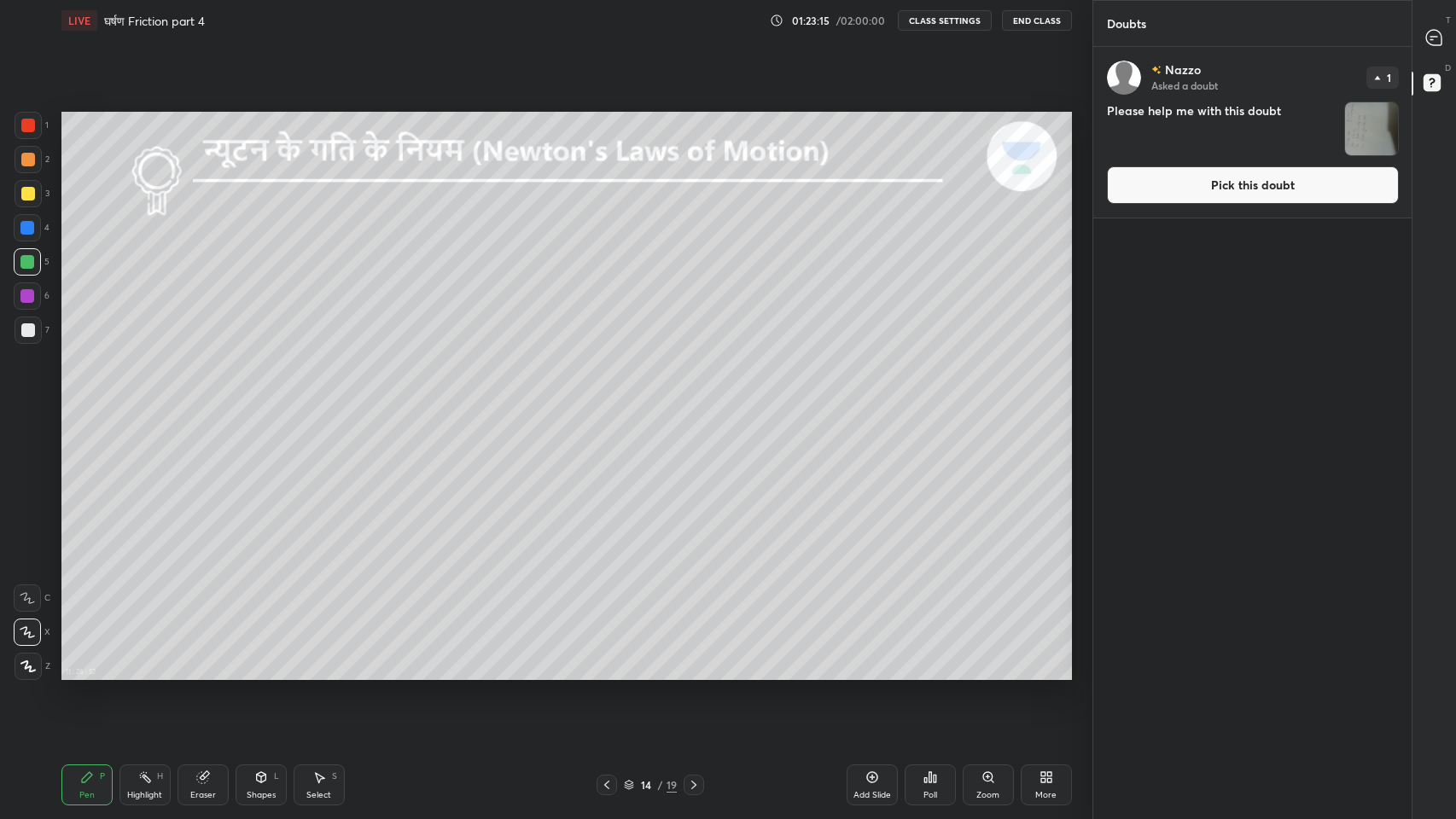
click at [604, 673] on icon at bounding box center [607, 785] width 14 height 14
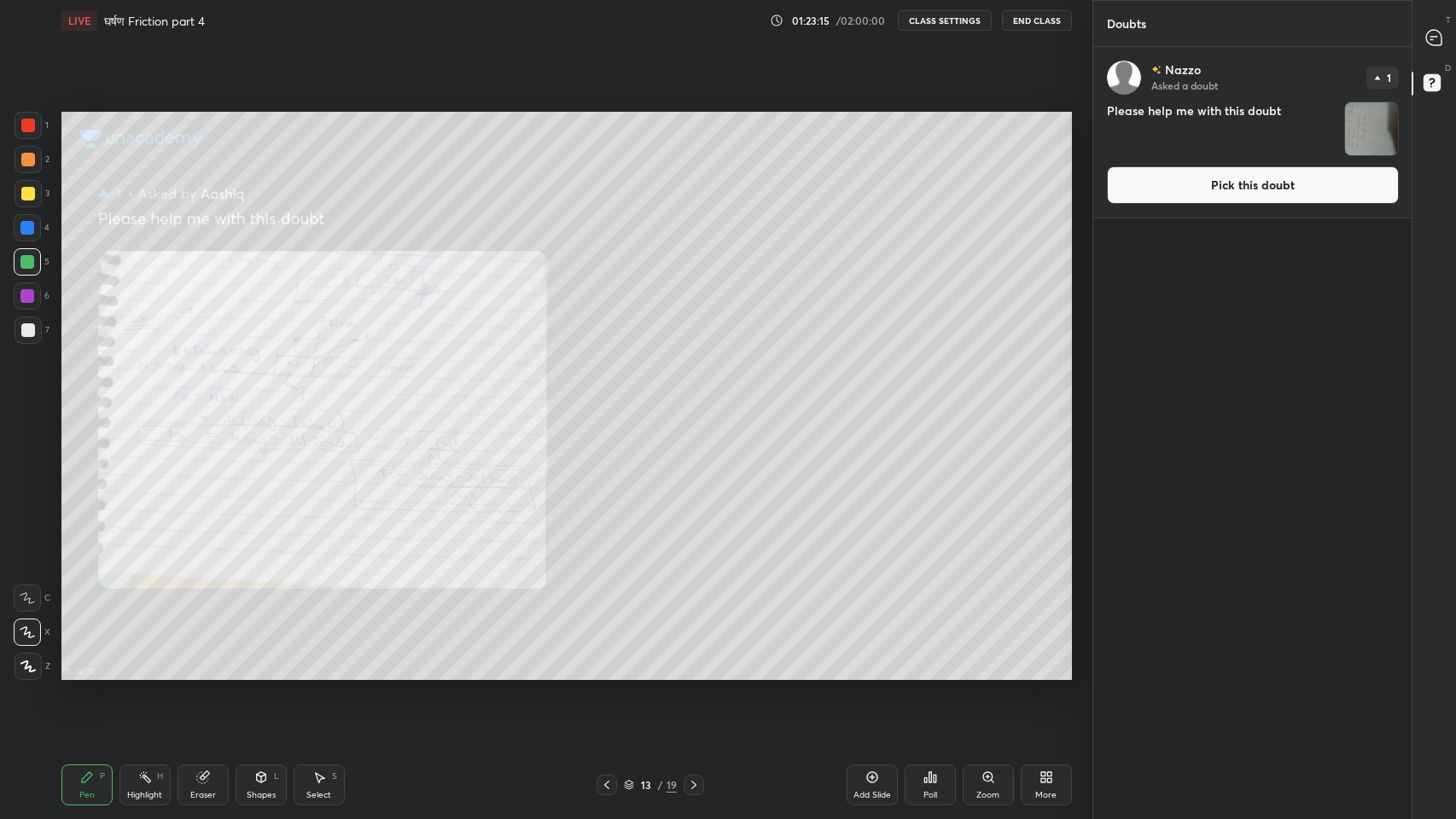
click at [604, 673] on icon at bounding box center [607, 785] width 14 height 14
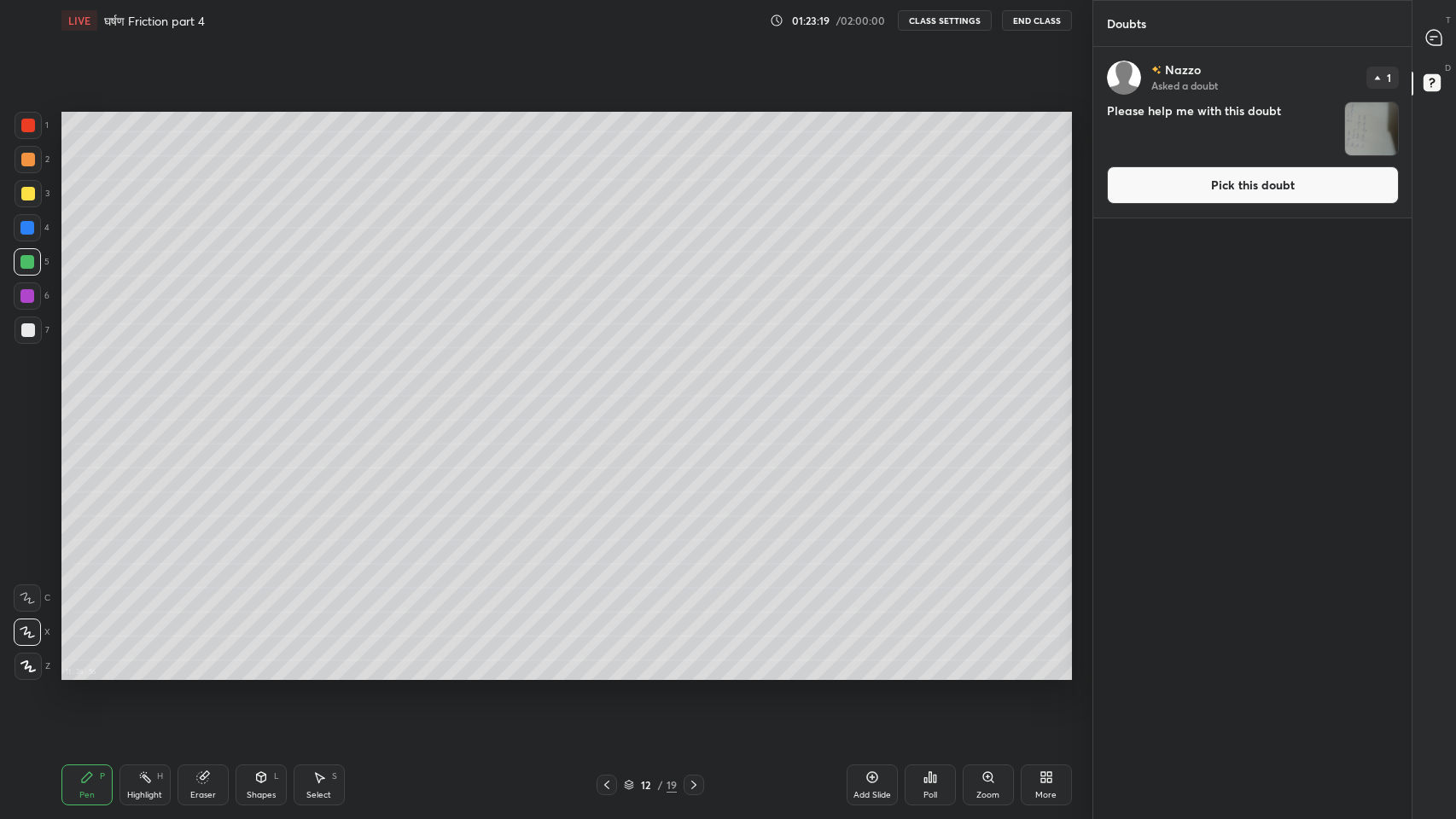
click at [1431, 39] on icon at bounding box center [1432, 39] width 3 height 0
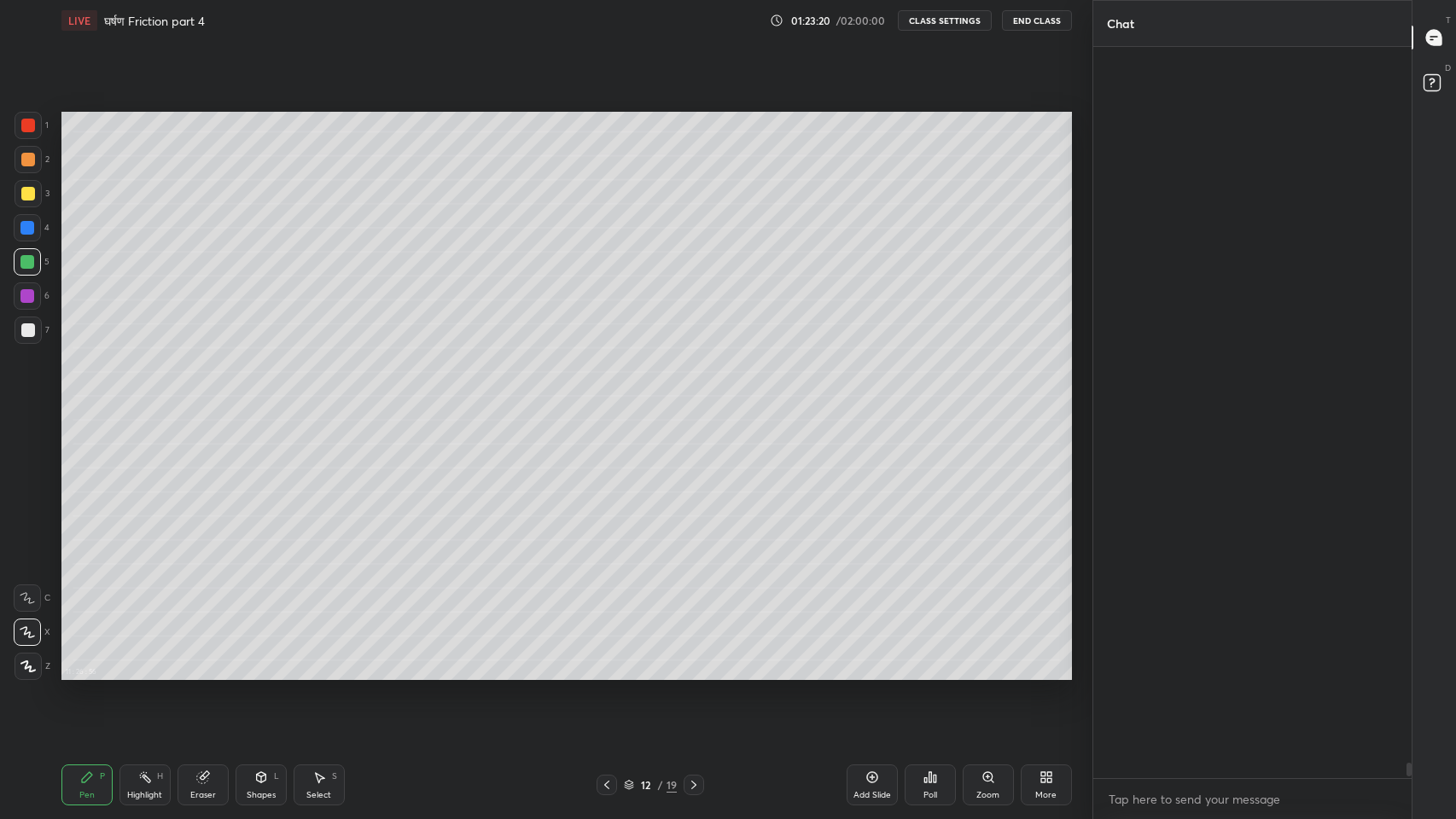
scroll to position [726, 314]
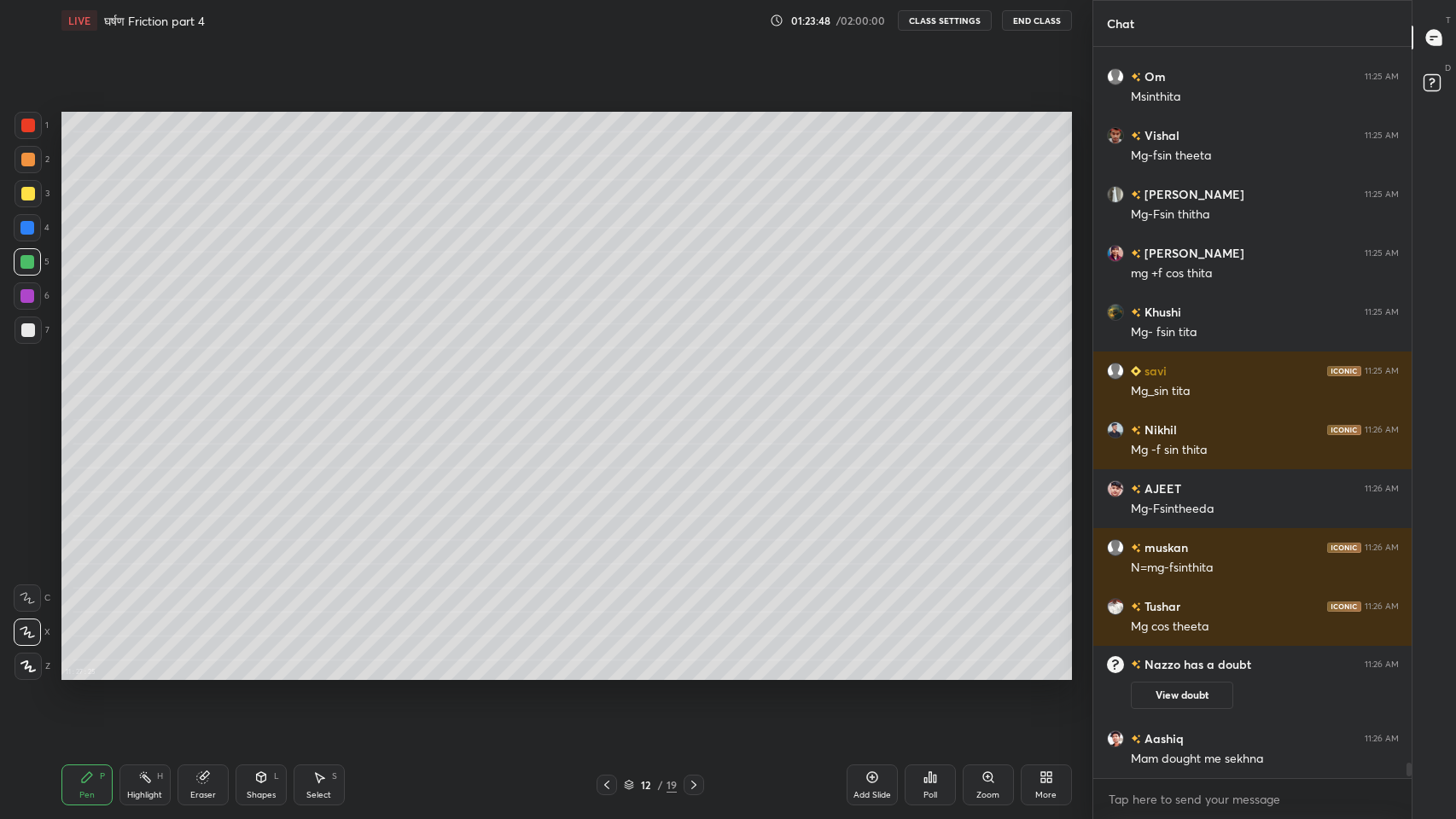
click at [209, 673] on div "Eraser" at bounding box center [203, 795] width 25 height 9
click at [98, 673] on div "Pen P" at bounding box center [87, 785] width 52 height 41
click at [21, 193] on div at bounding box center [28, 193] width 14 height 14
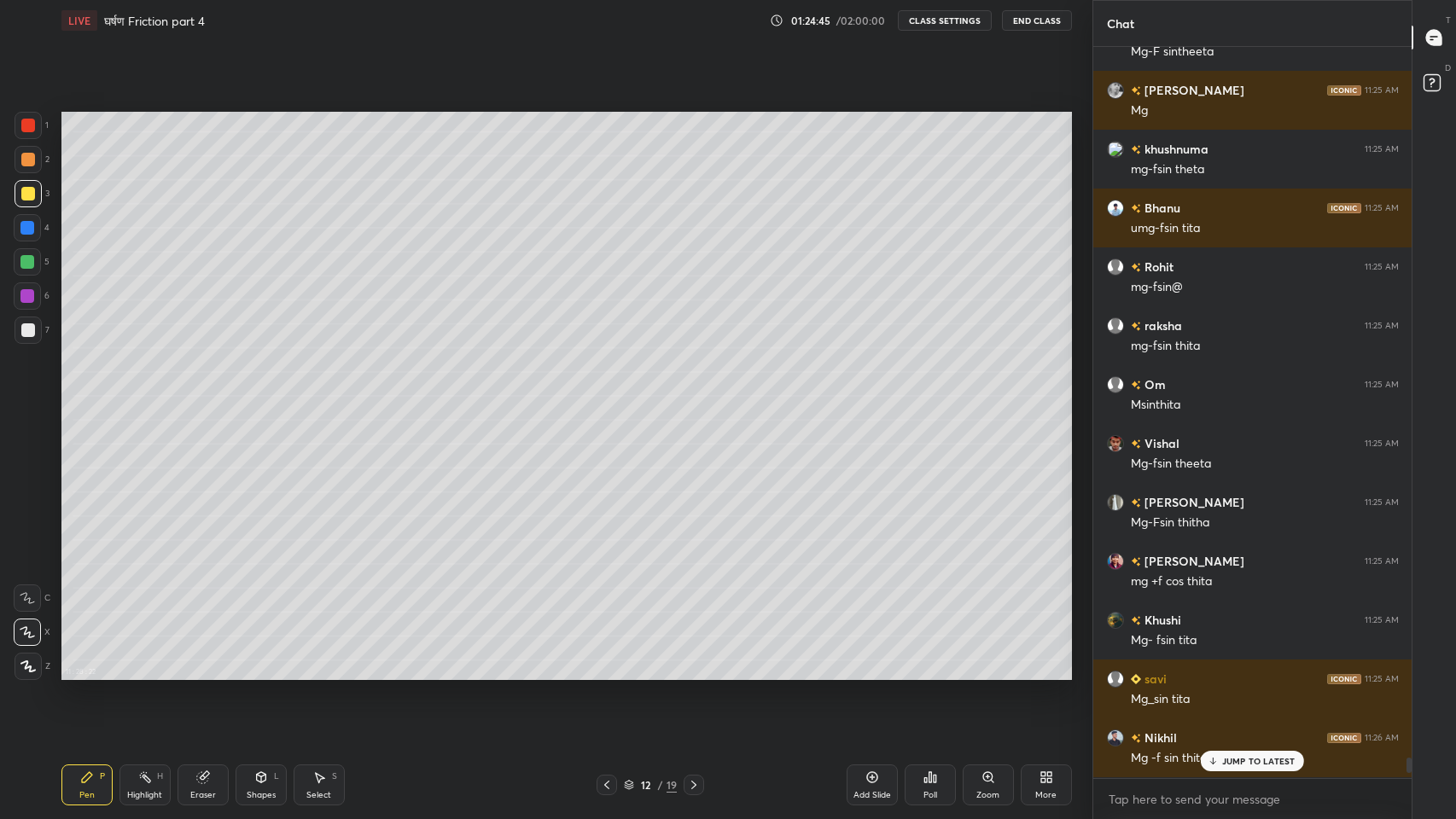
scroll to position [33962, 0]
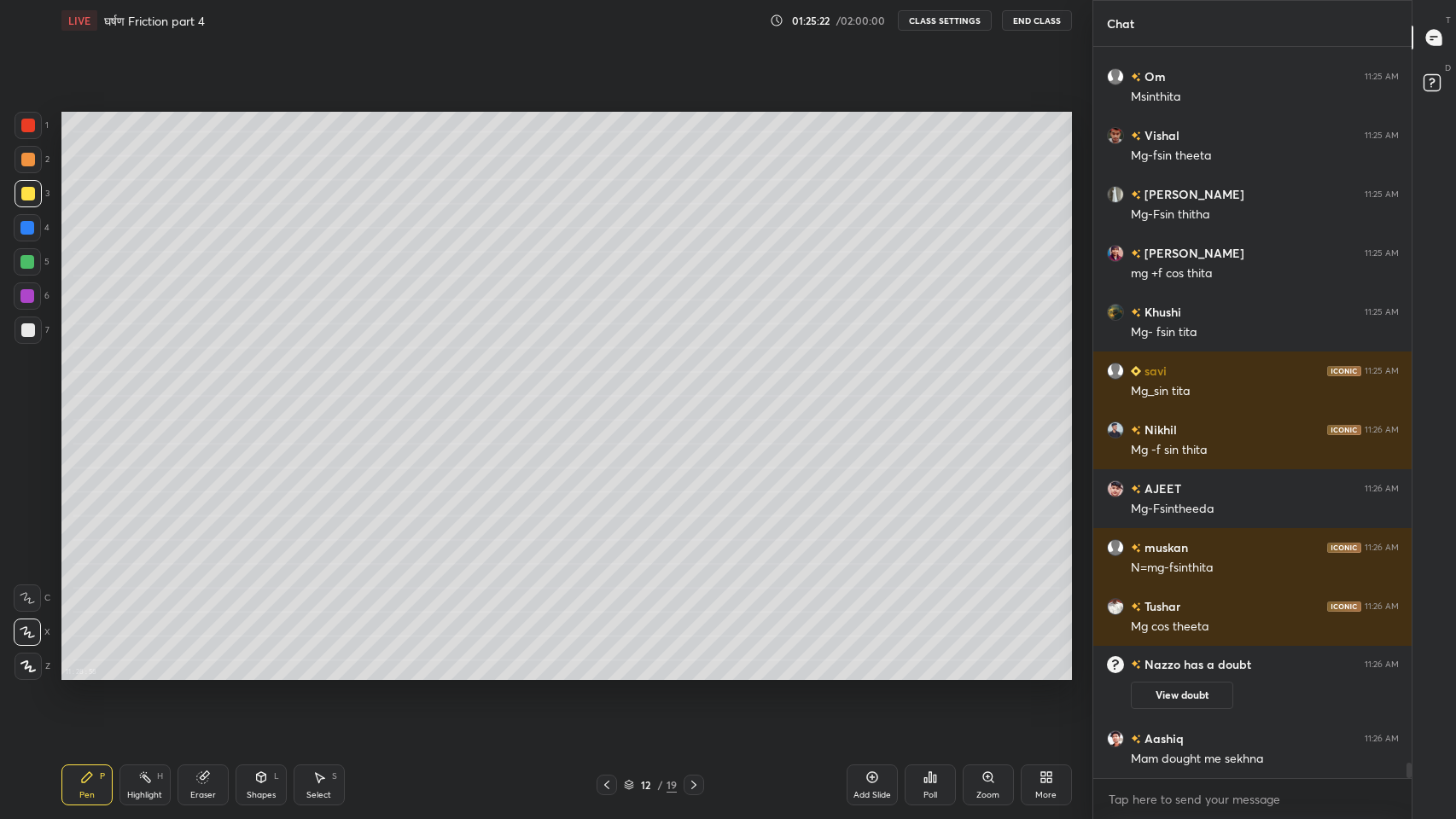
click at [15, 149] on div "2" at bounding box center [32, 159] width 35 height 27
click at [882, 673] on div "Add Slide" at bounding box center [872, 785] width 52 height 41
click at [606, 673] on icon at bounding box center [606, 785] width 14 height 14
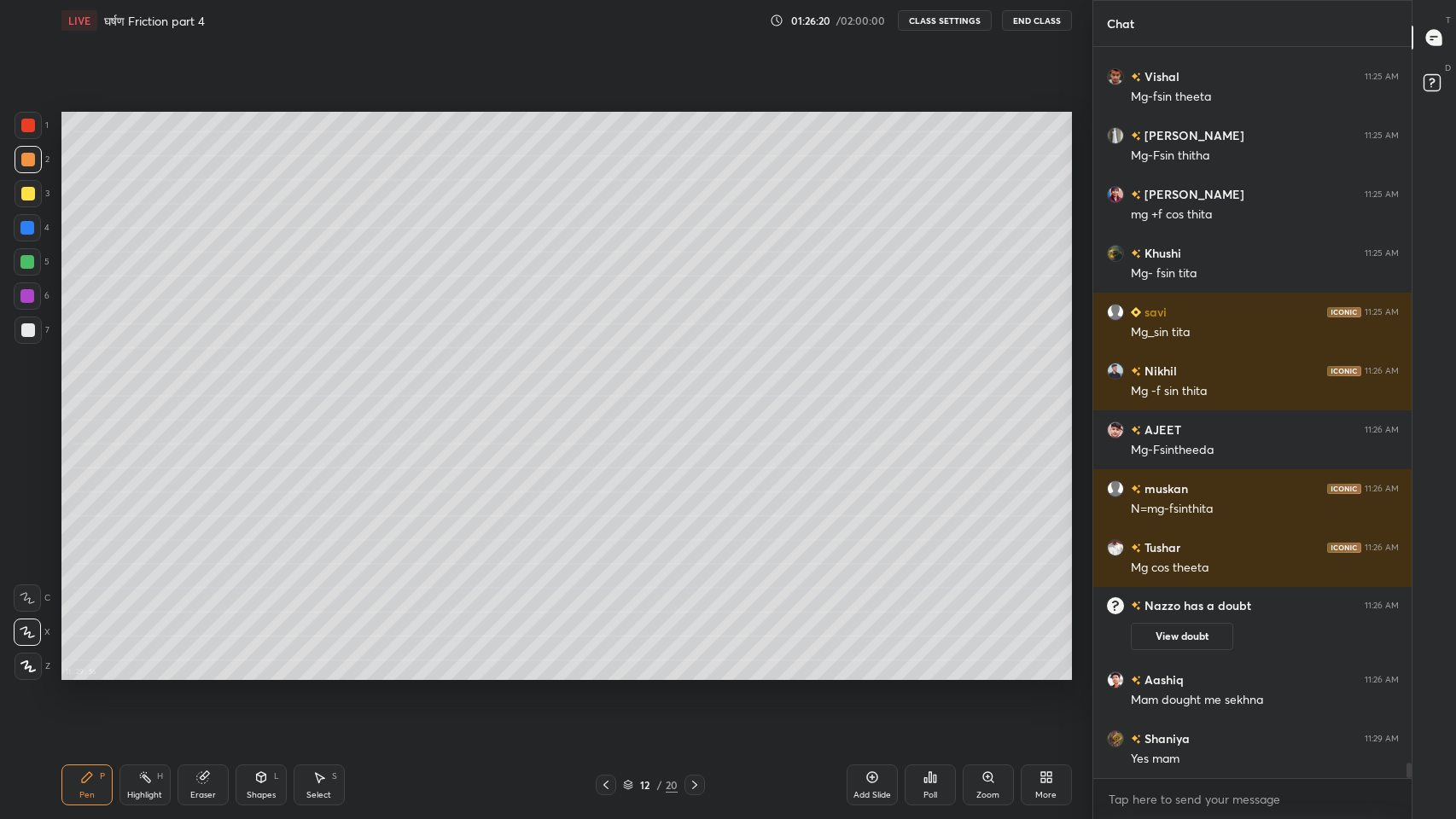
click at [698, 673] on icon at bounding box center [695, 785] width 14 height 14
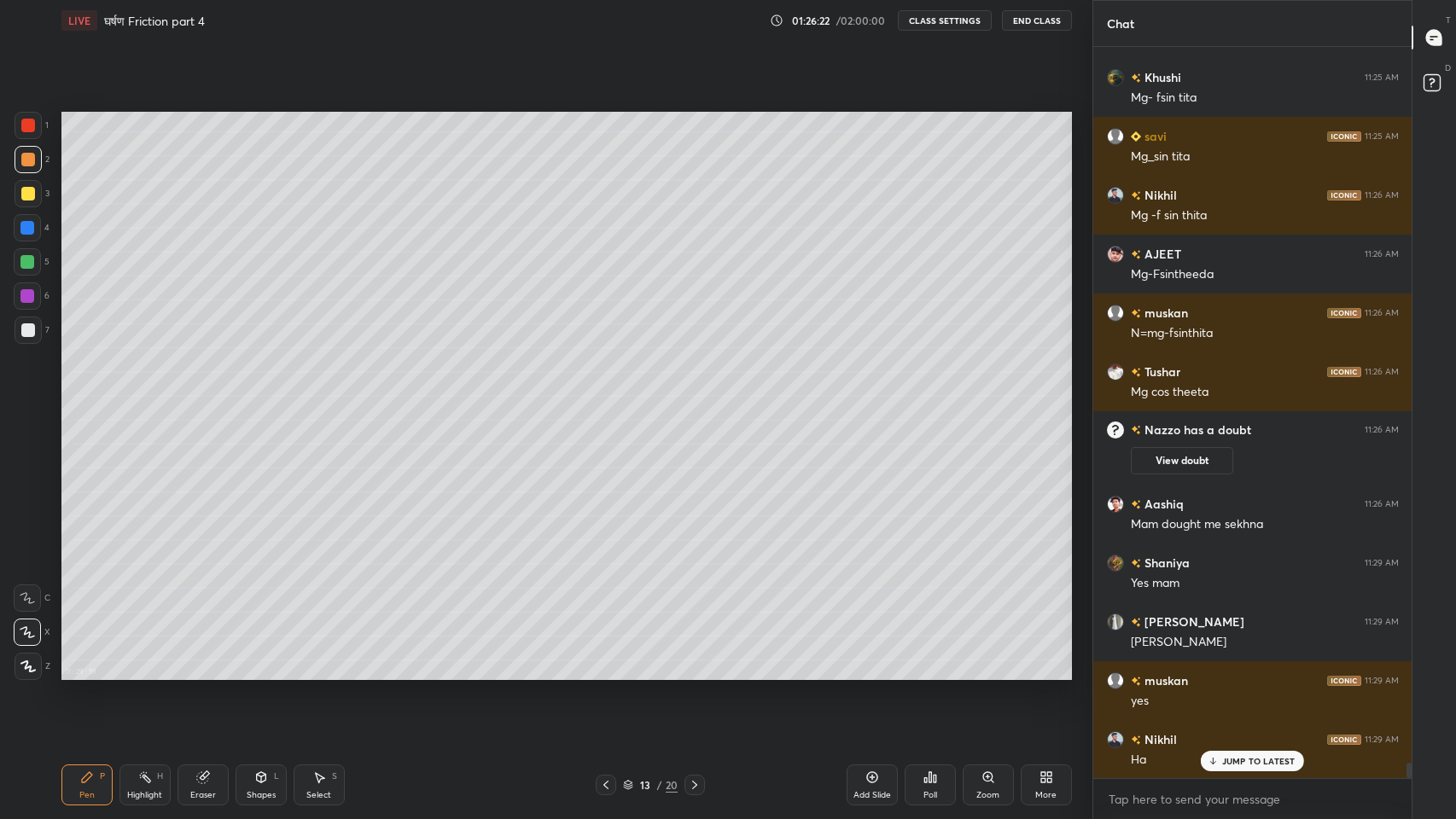
scroll to position [34256, 0]
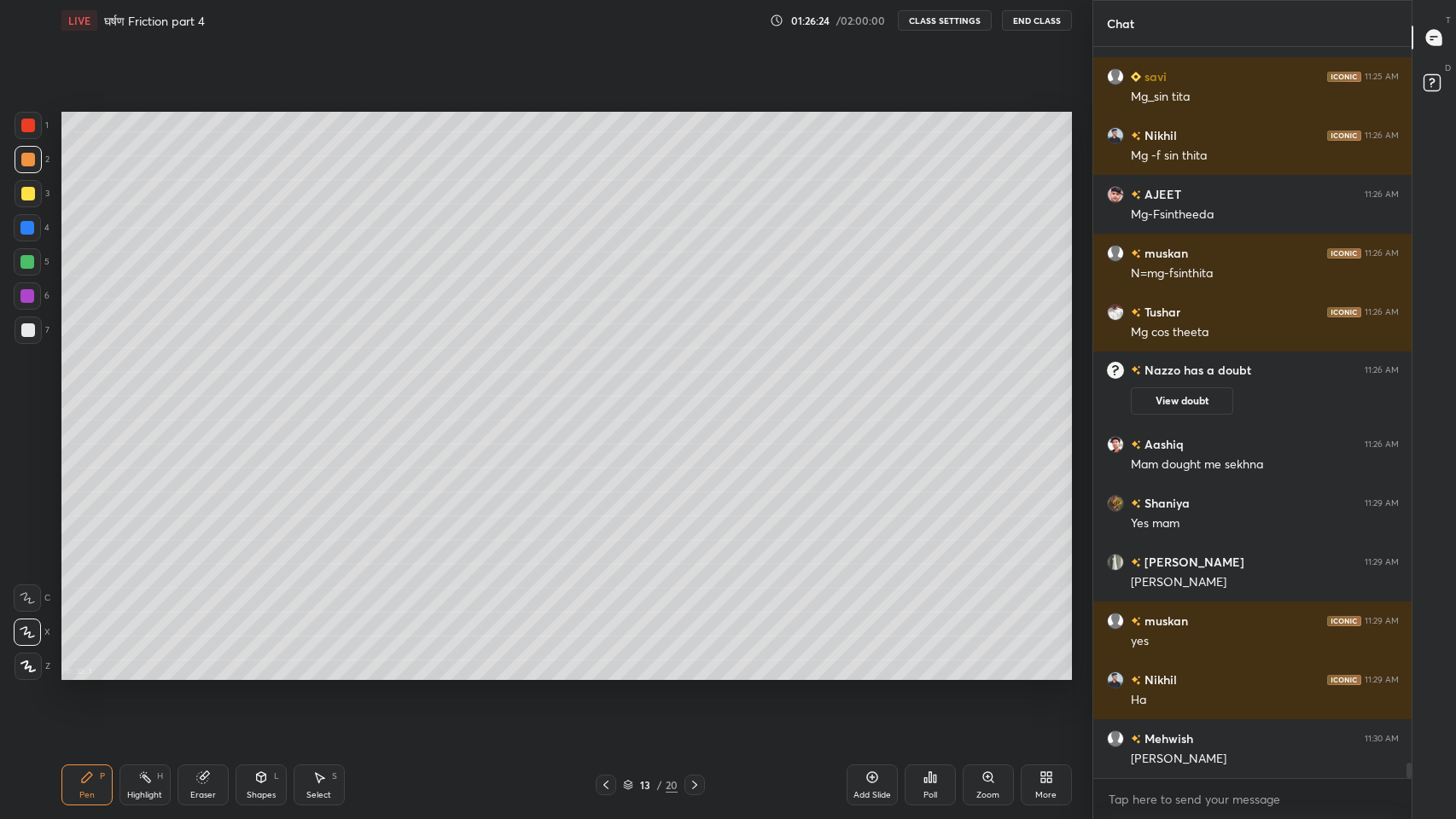
click at [608, 673] on icon at bounding box center [606, 785] width 14 height 14
click at [691, 673] on icon at bounding box center [695, 785] width 14 height 14
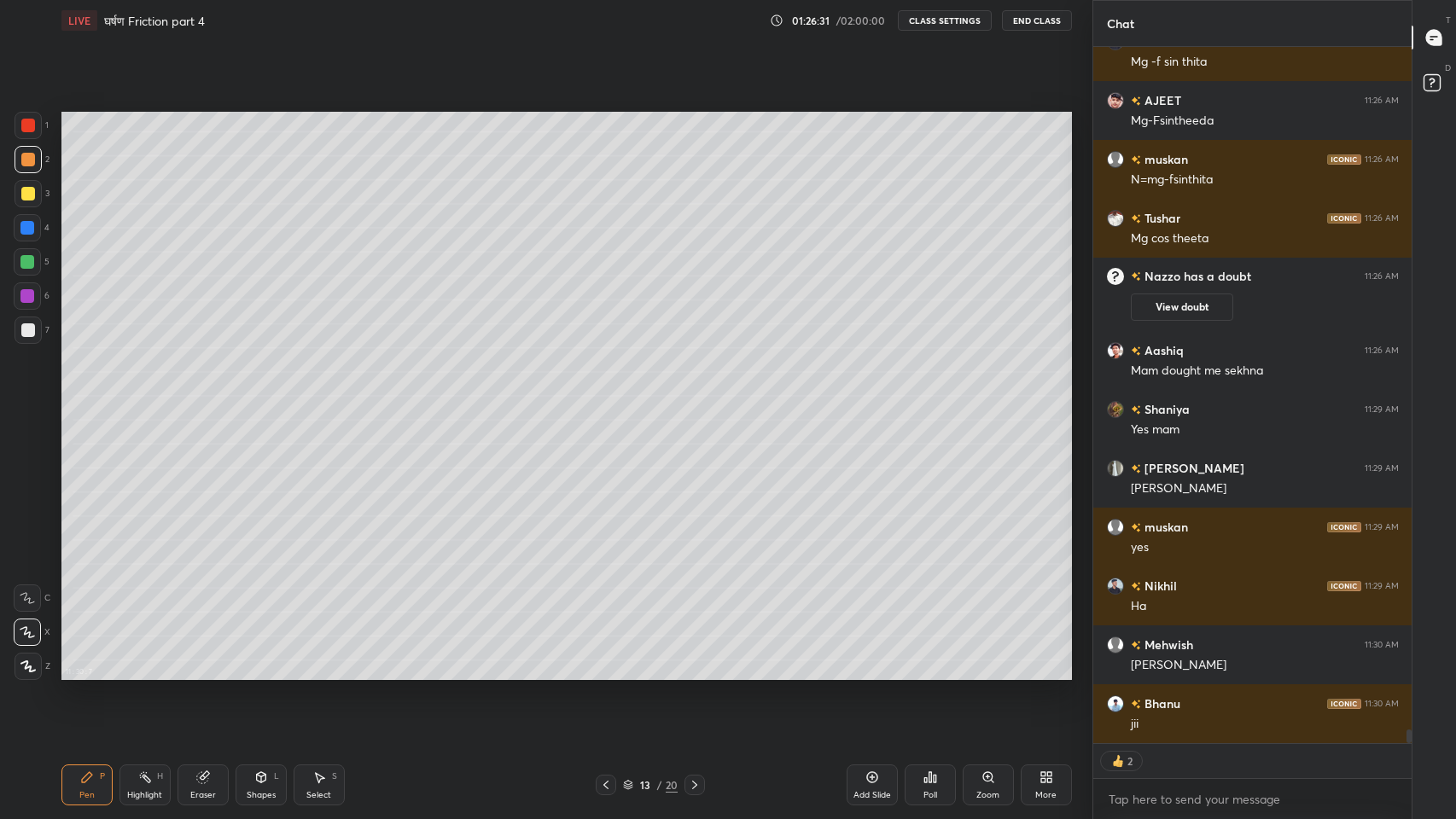
click at [605, 673] on icon at bounding box center [606, 784] width 5 height 9
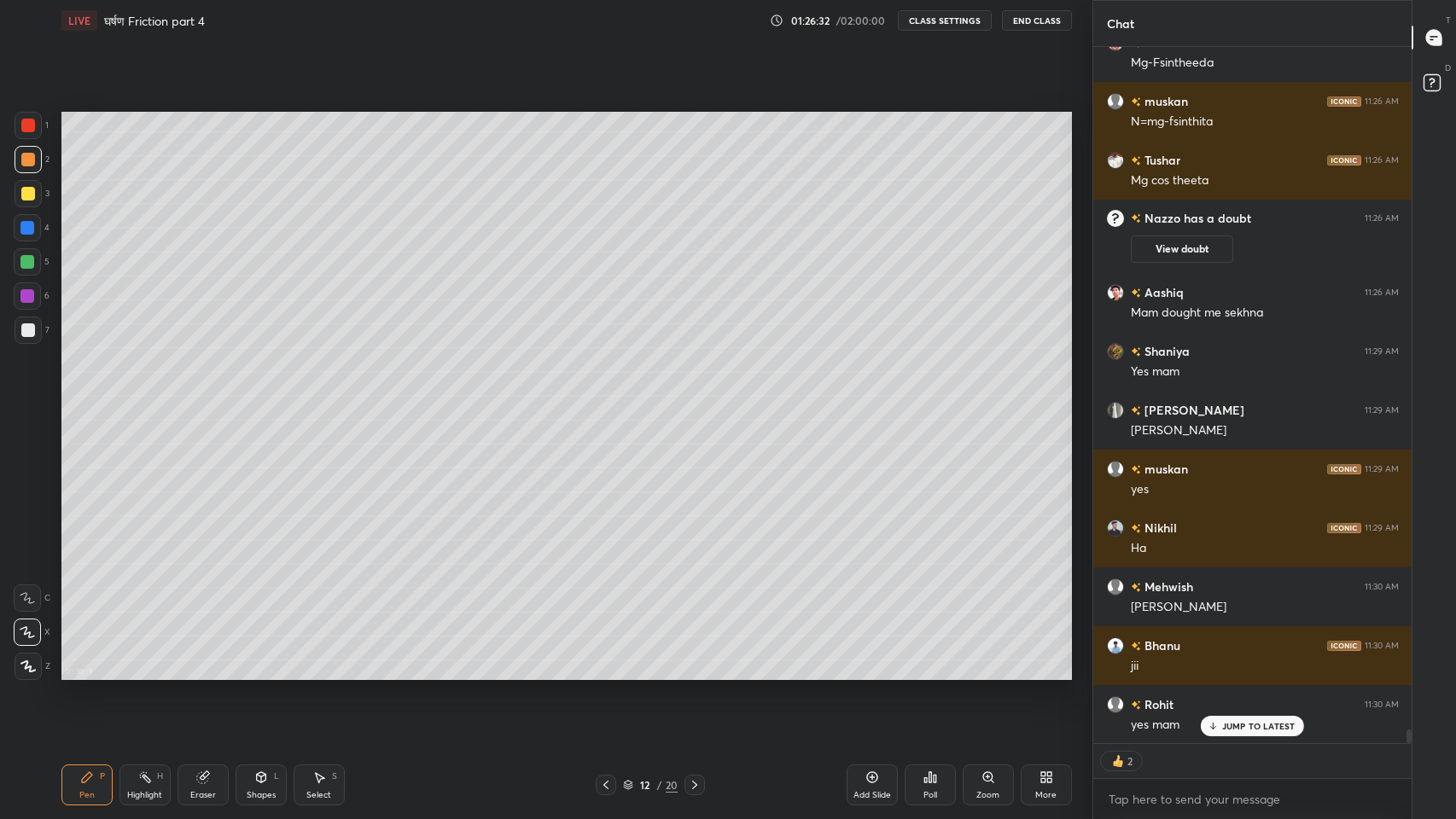
click at [690, 673] on icon at bounding box center [695, 785] width 14 height 14
click at [606, 673] on icon at bounding box center [606, 785] width 14 height 14
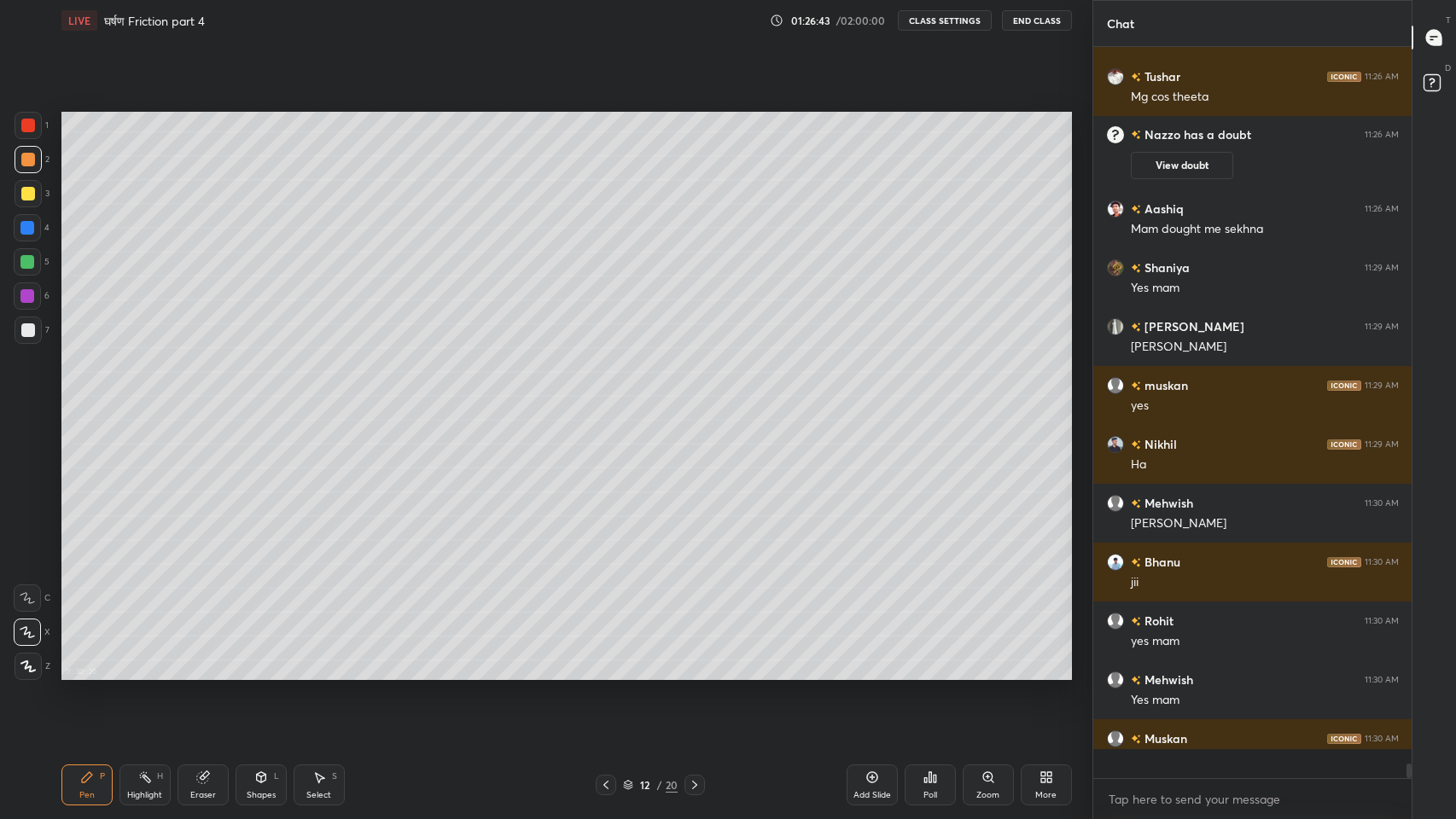
scroll to position [726, 314]
click at [694, 673] on icon at bounding box center [695, 785] width 14 height 14
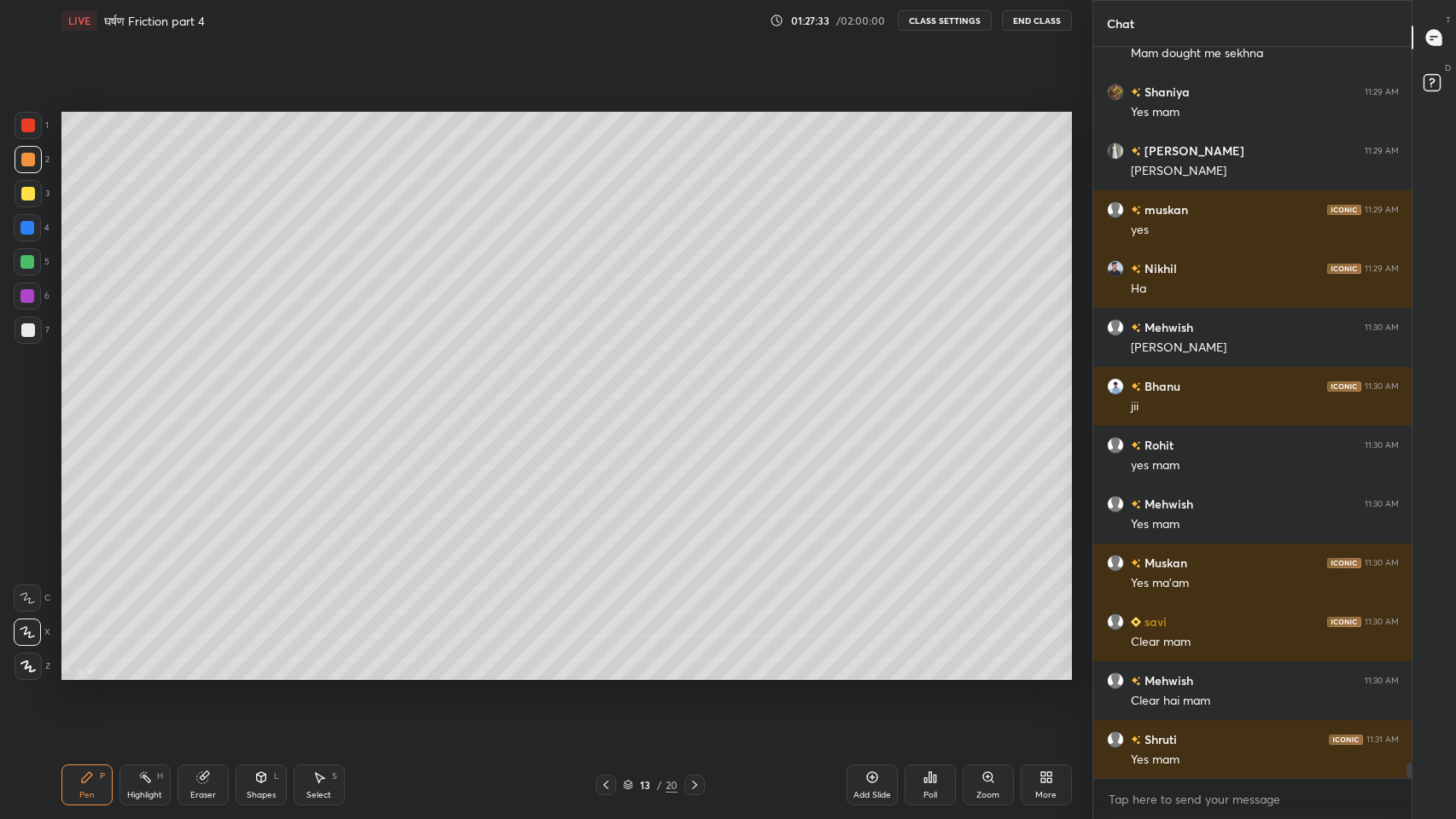
scroll to position [34727, 0]
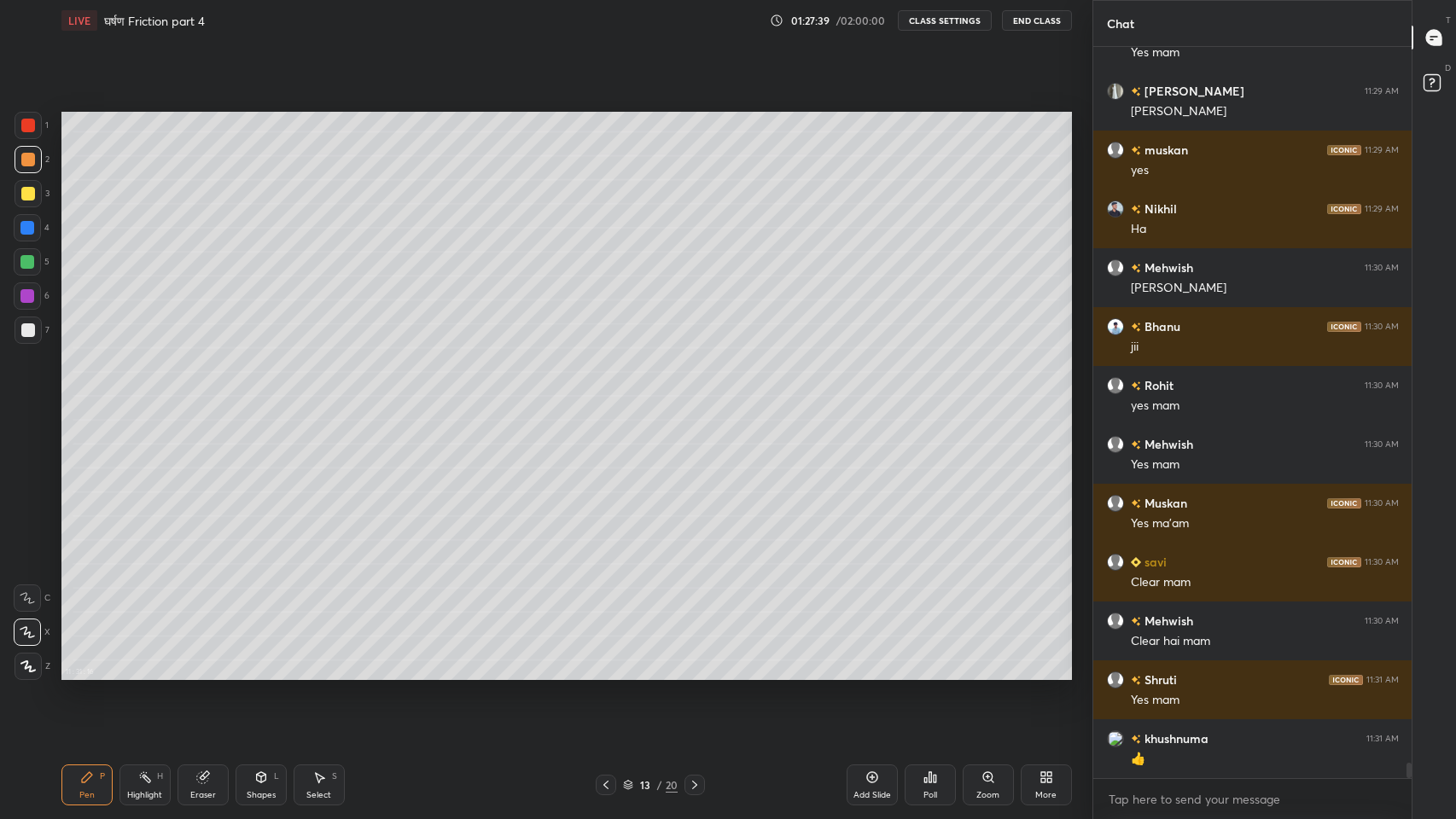
click at [600, 673] on icon at bounding box center [606, 785] width 14 height 14
click at [700, 673] on icon at bounding box center [695, 785] width 14 height 14
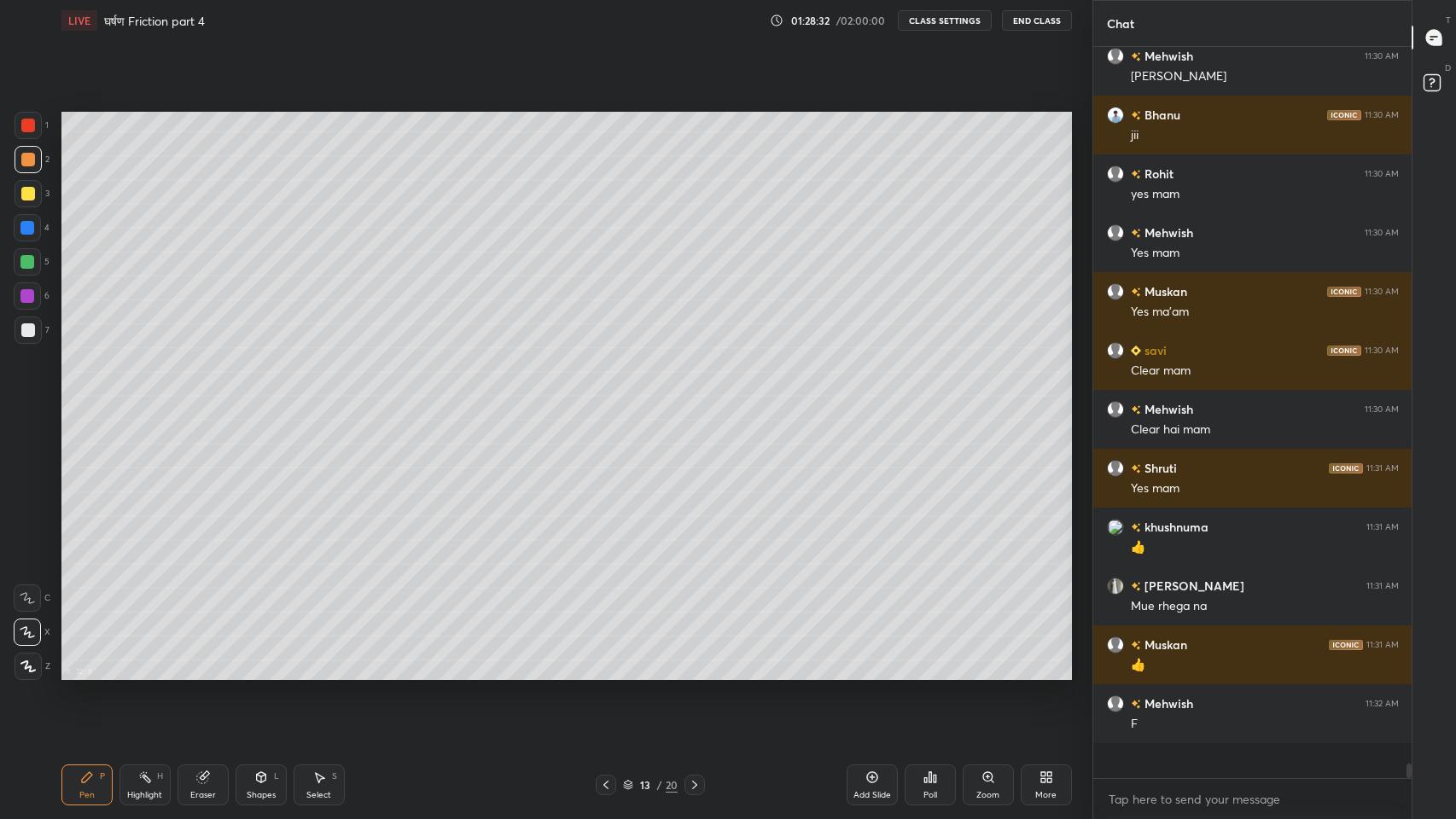
scroll to position [34904, 0]
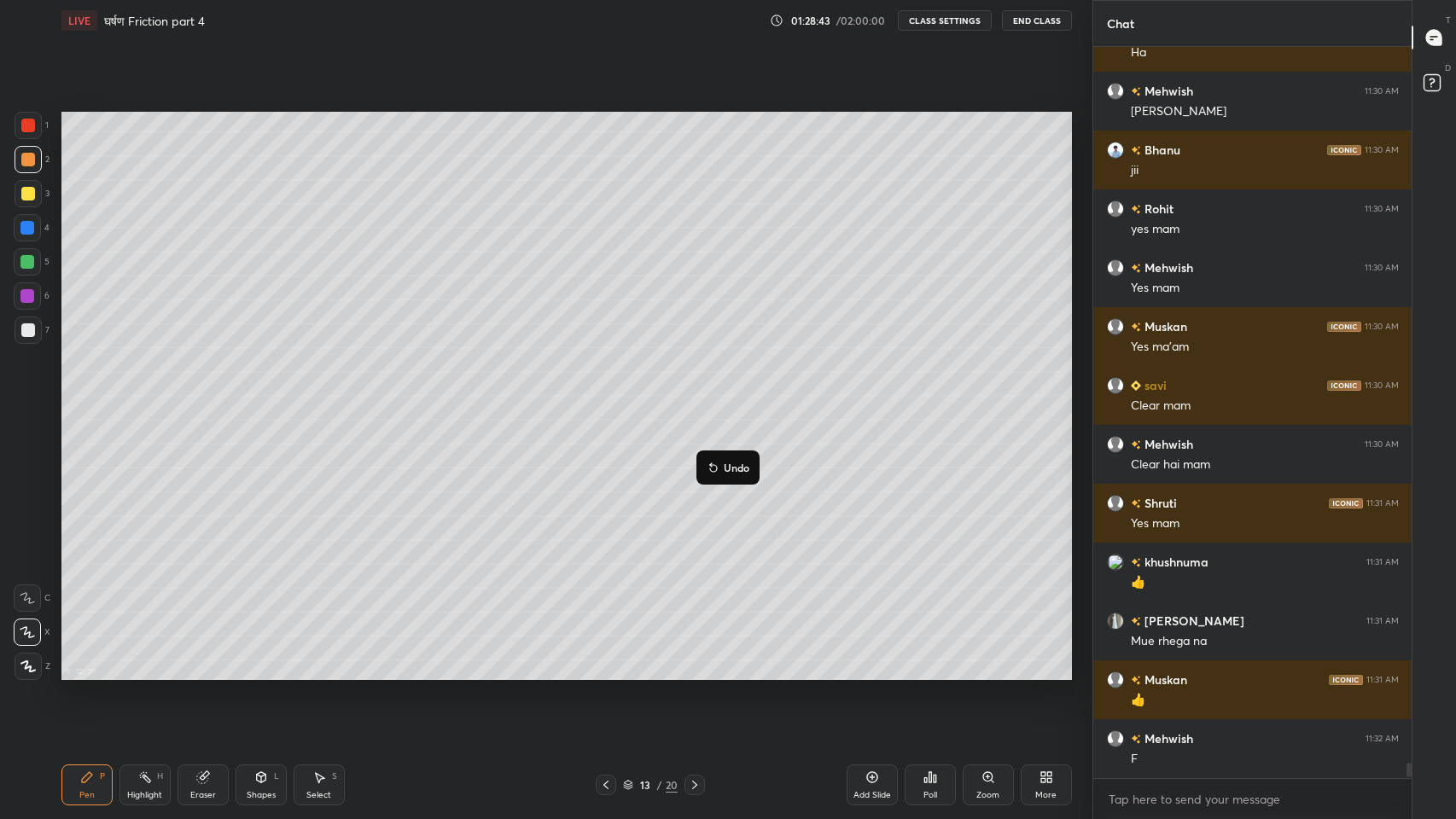
click at [704, 463] on button "Undo" at bounding box center [728, 467] width 50 height 20
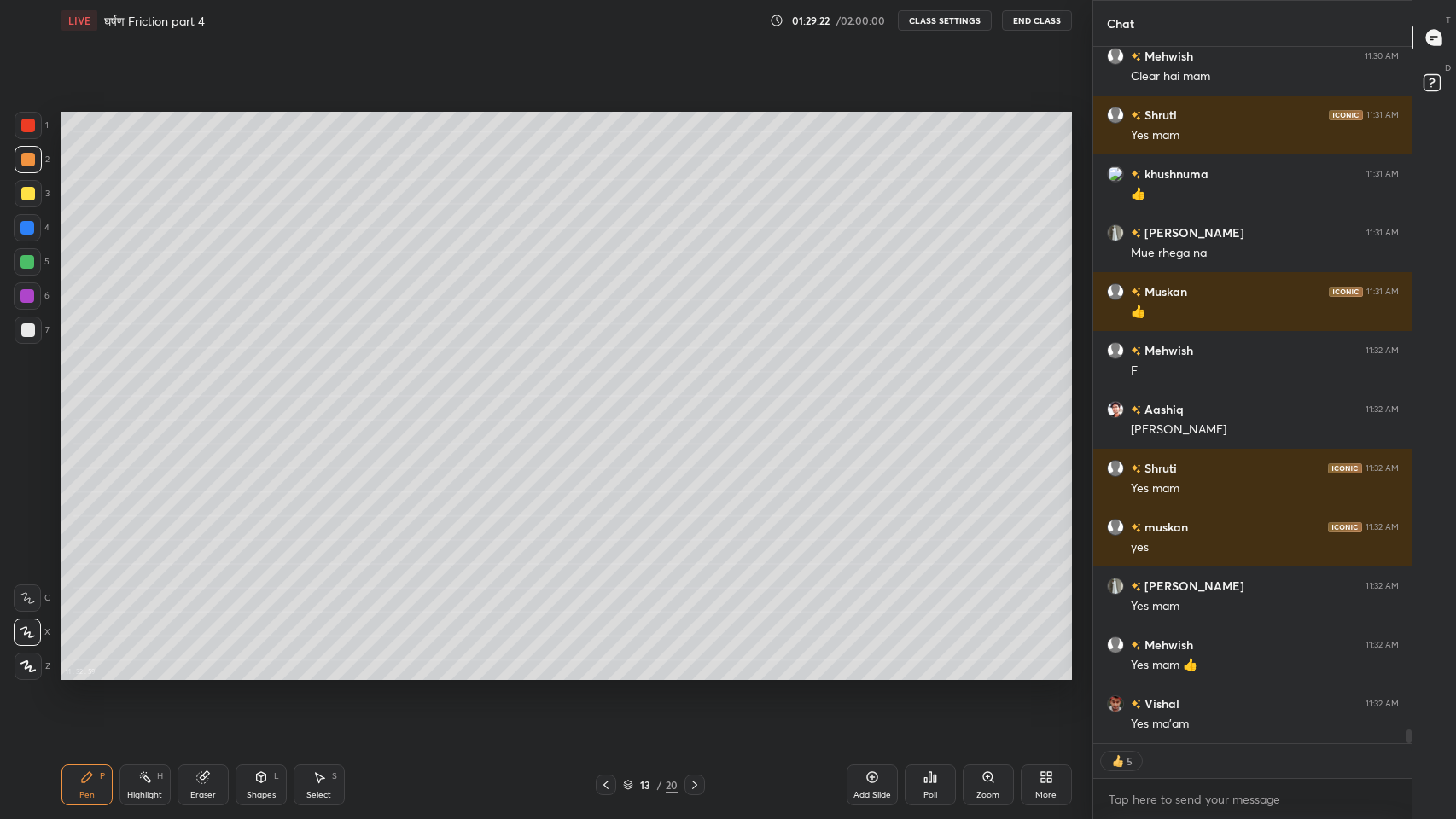
scroll to position [35350, 0]
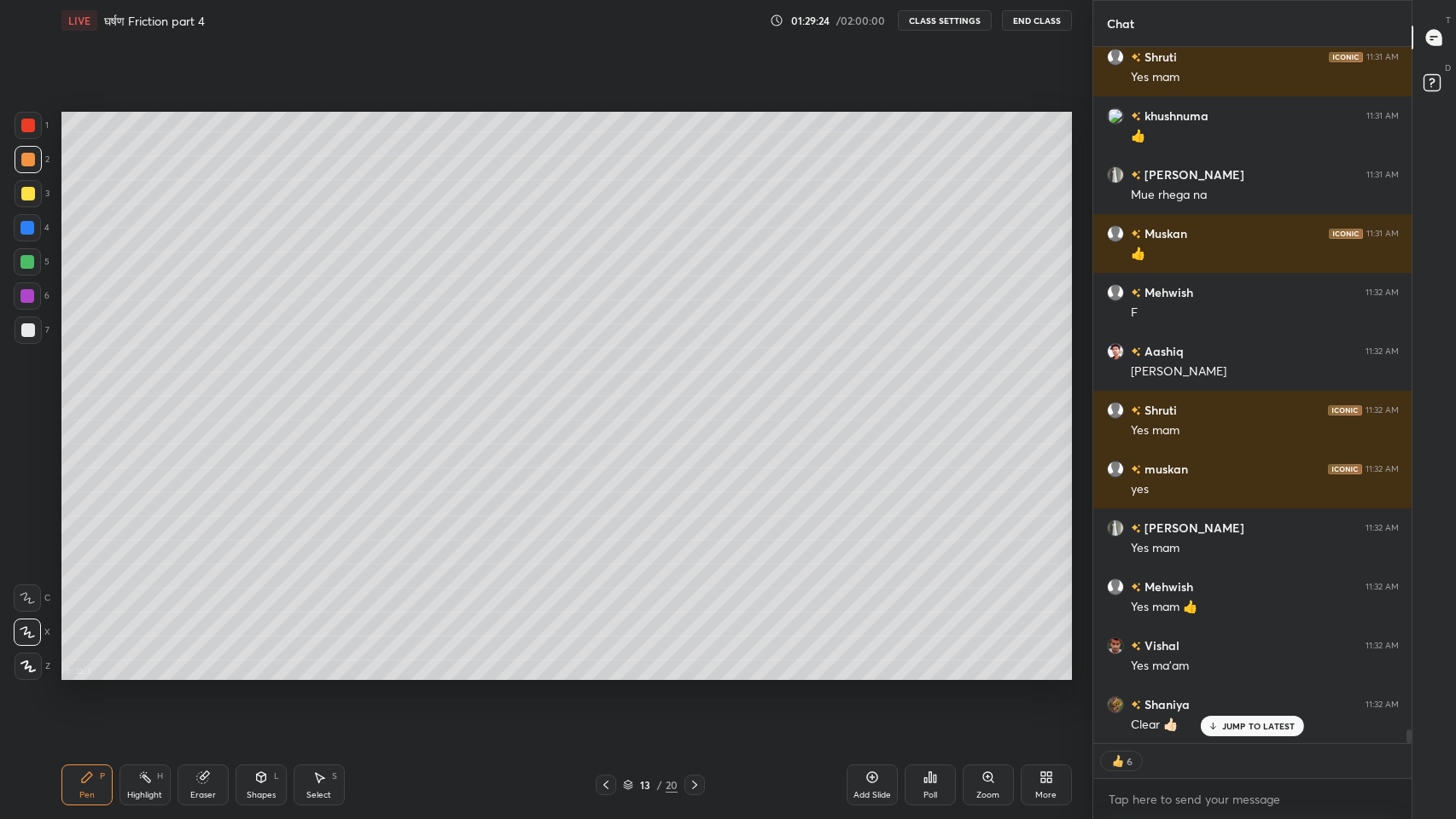
click at [1233, 673] on p "JUMP TO LATEST" at bounding box center [1259, 726] width 74 height 11
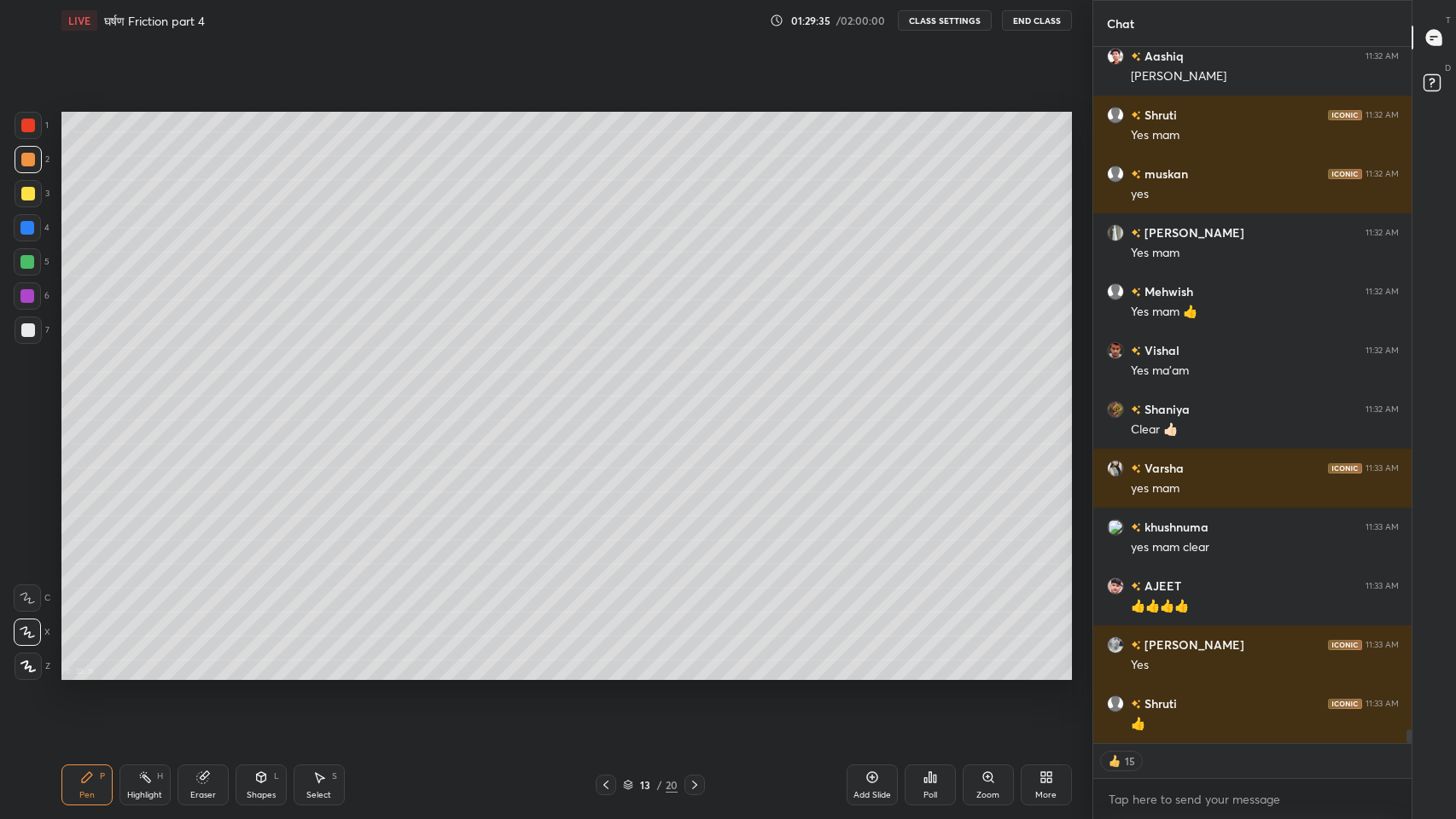
scroll to position [35704, 0]
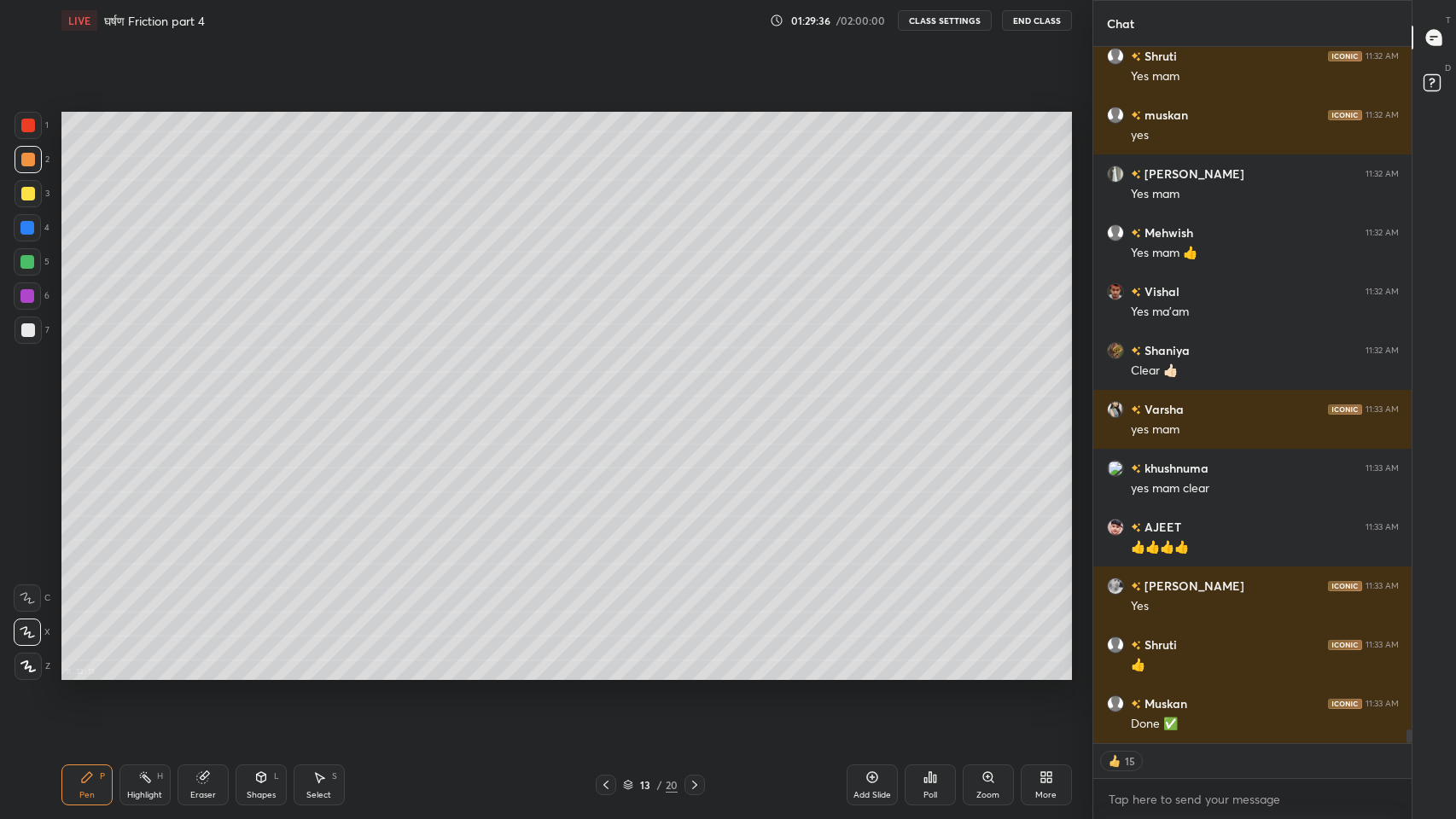
click at [694, 673] on icon at bounding box center [695, 785] width 14 height 14
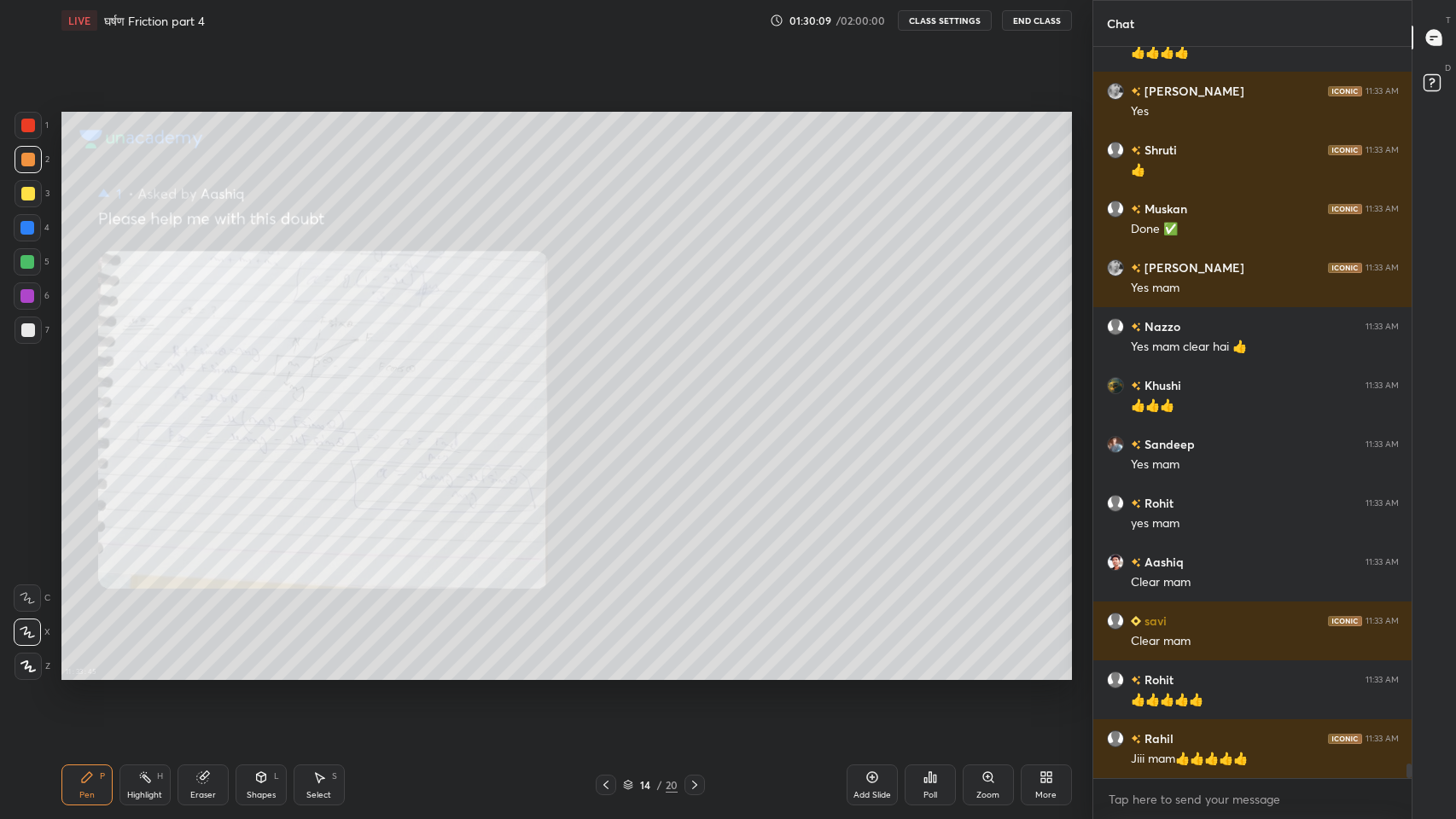
scroll to position [36258, 0]
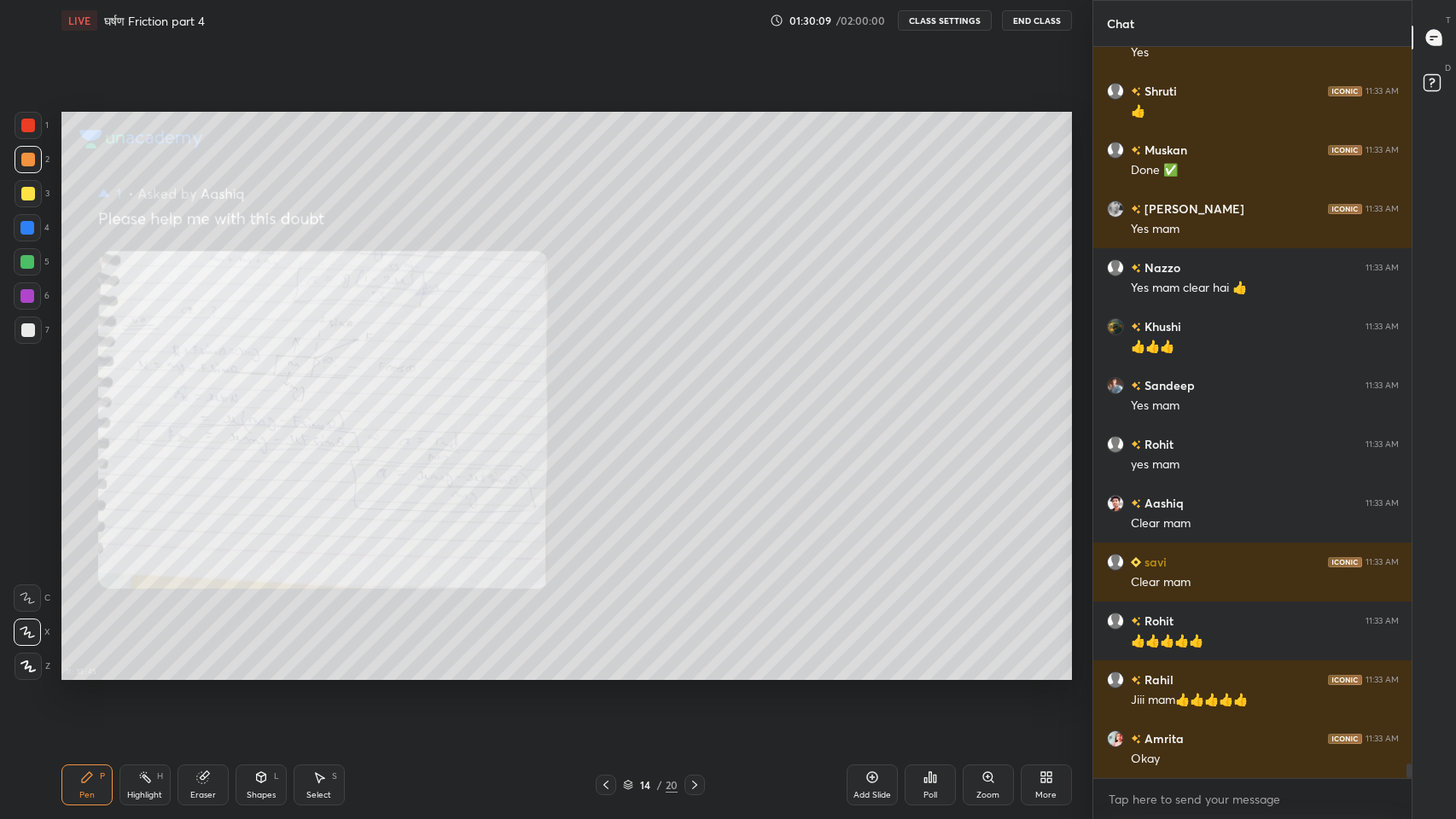
click at [606, 673] on icon at bounding box center [606, 785] width 14 height 14
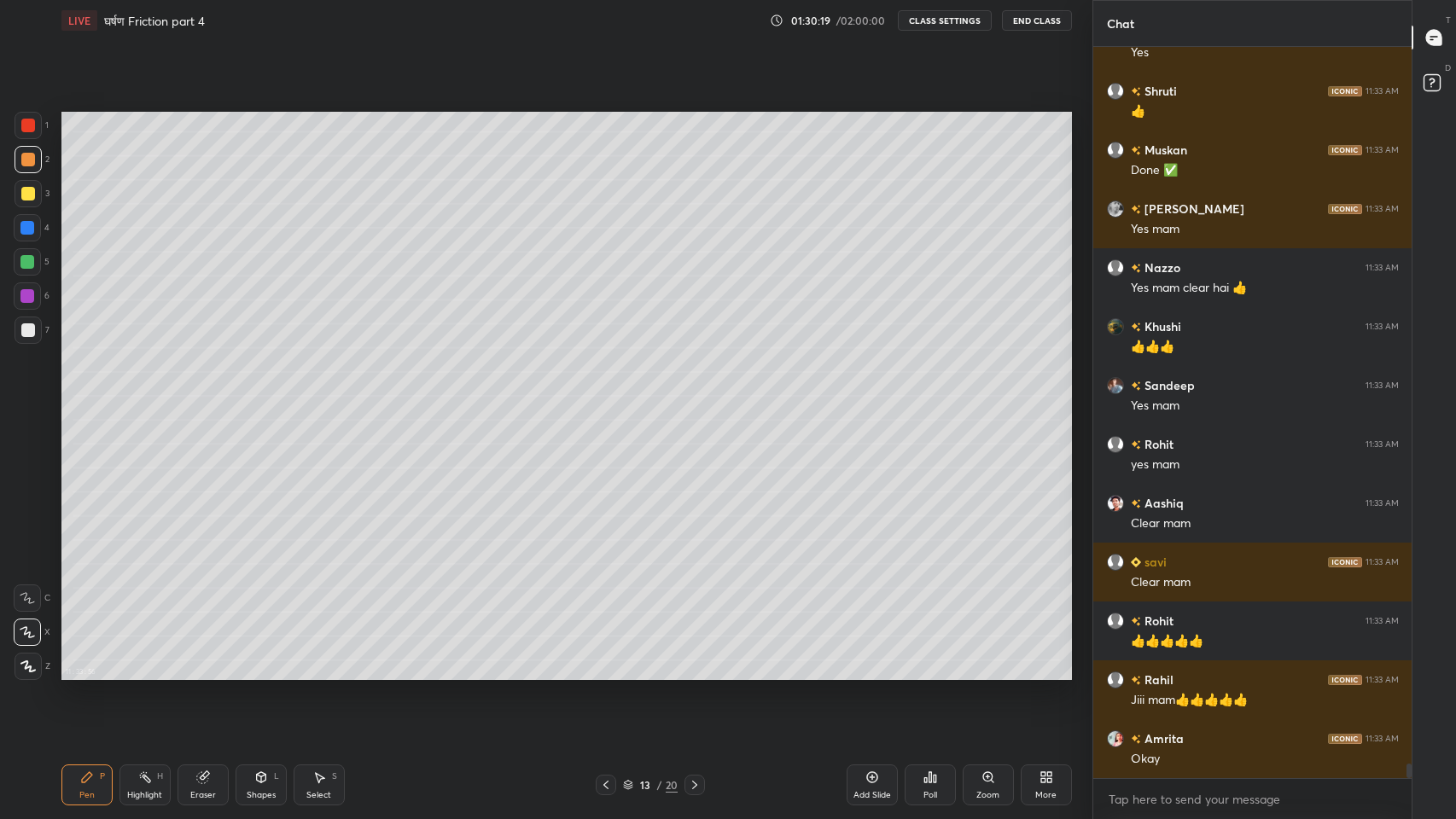
click at [607, 673] on icon at bounding box center [606, 785] width 14 height 14
click at [606, 673] on icon at bounding box center [606, 785] width 14 height 14
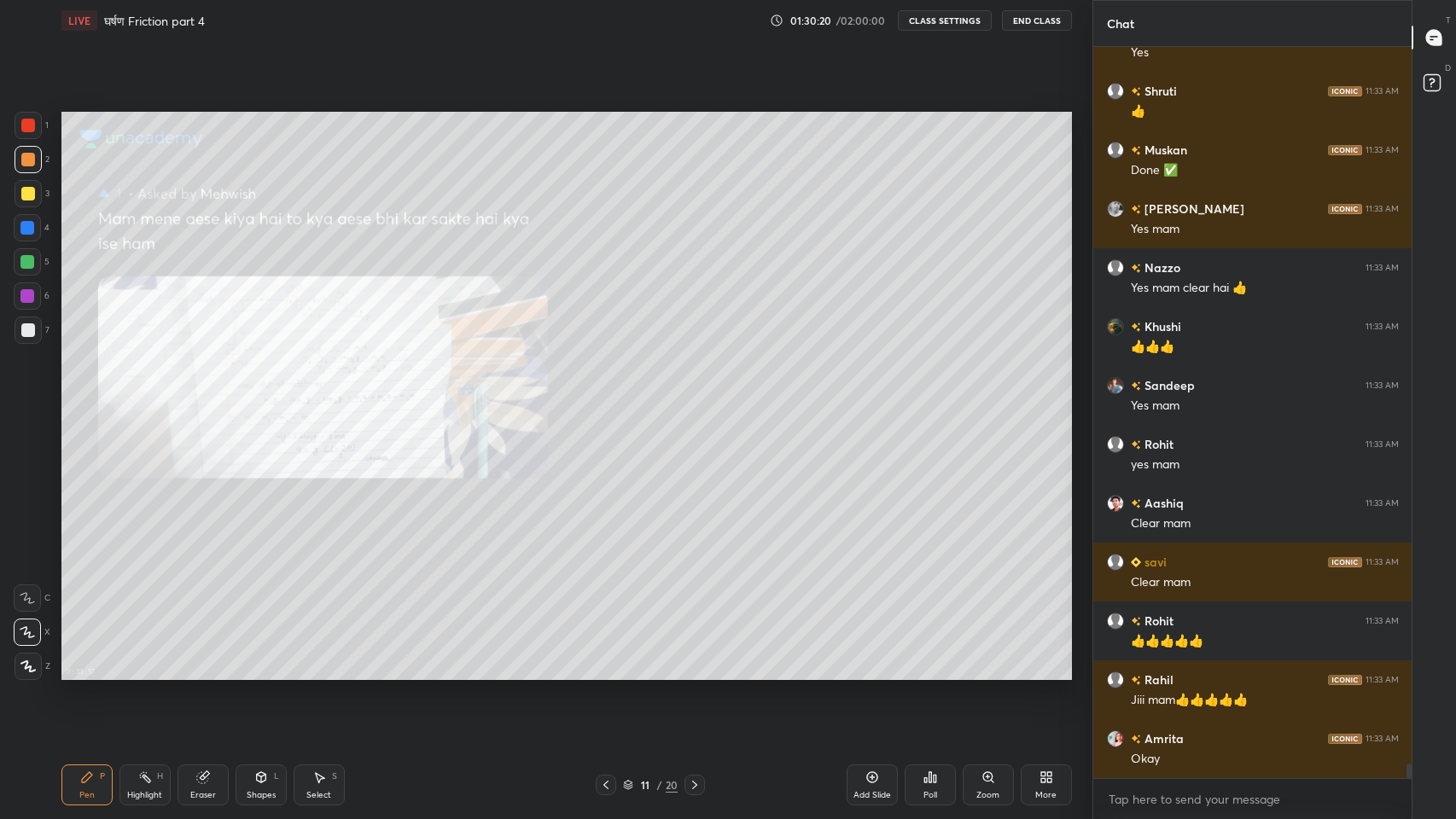
click at [606, 673] on icon at bounding box center [606, 785] width 14 height 14
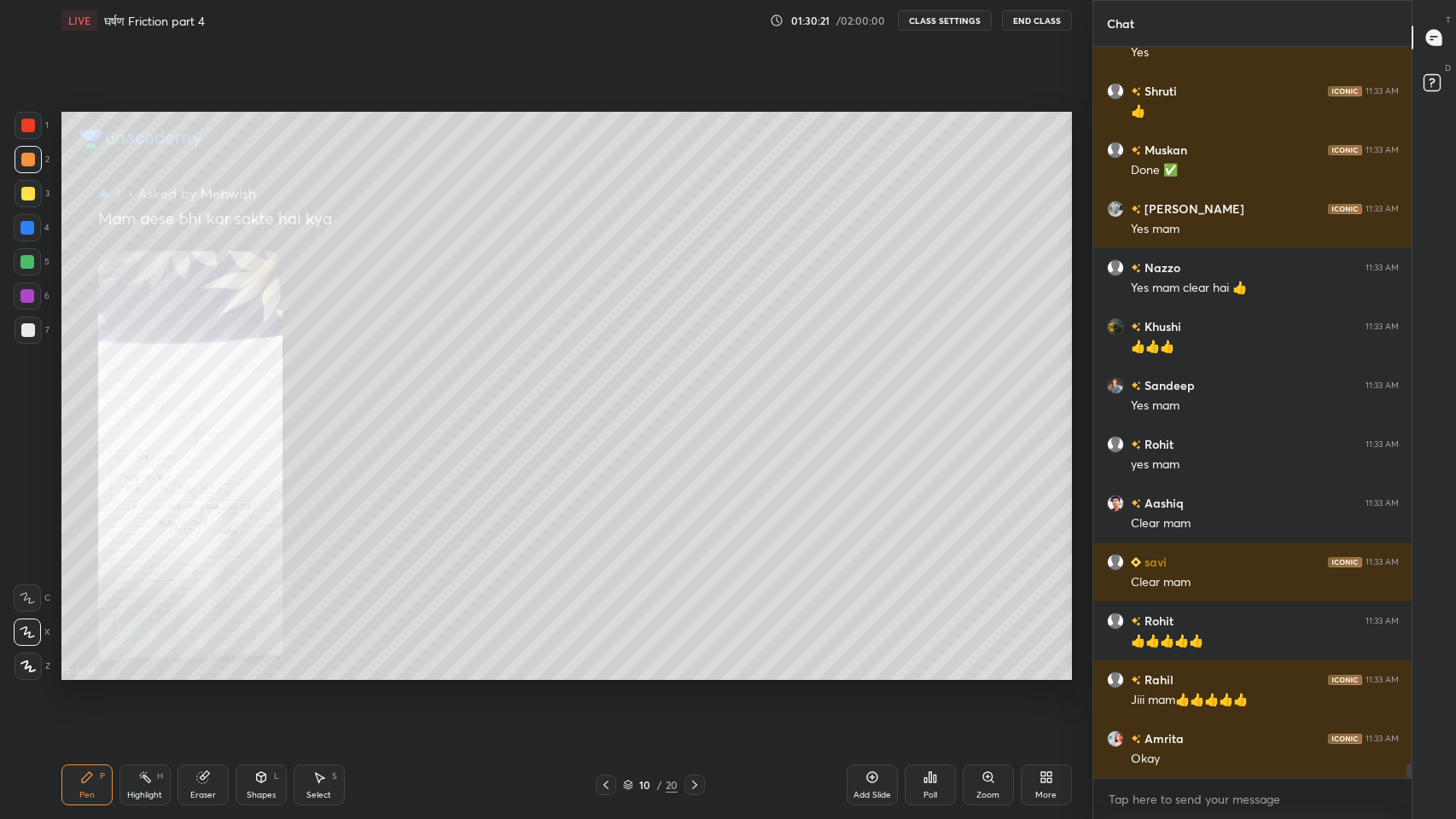
click at [694, 673] on icon at bounding box center [695, 785] width 14 height 14
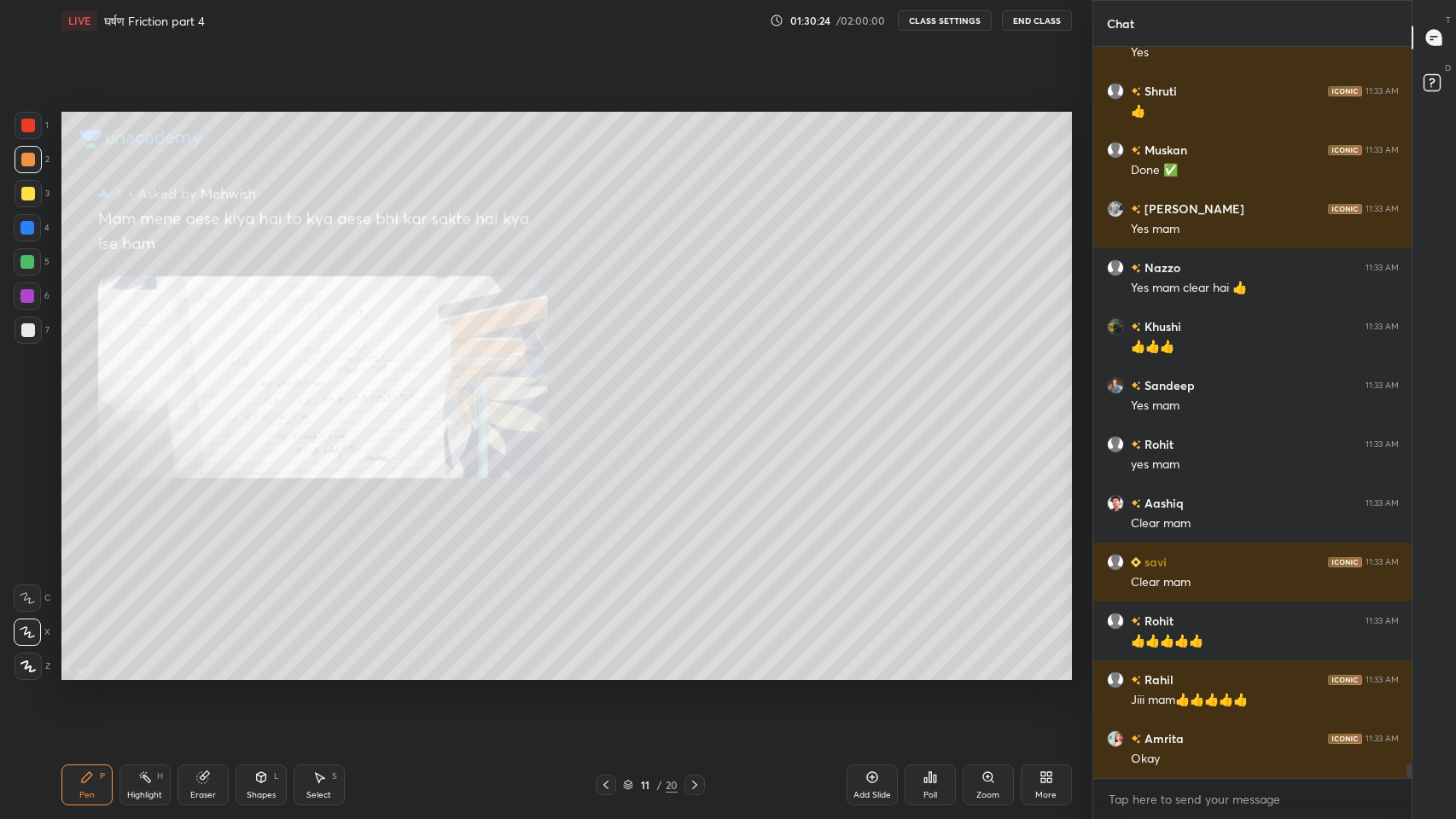
click at [991, 673] on icon at bounding box center [988, 777] width 10 height 10
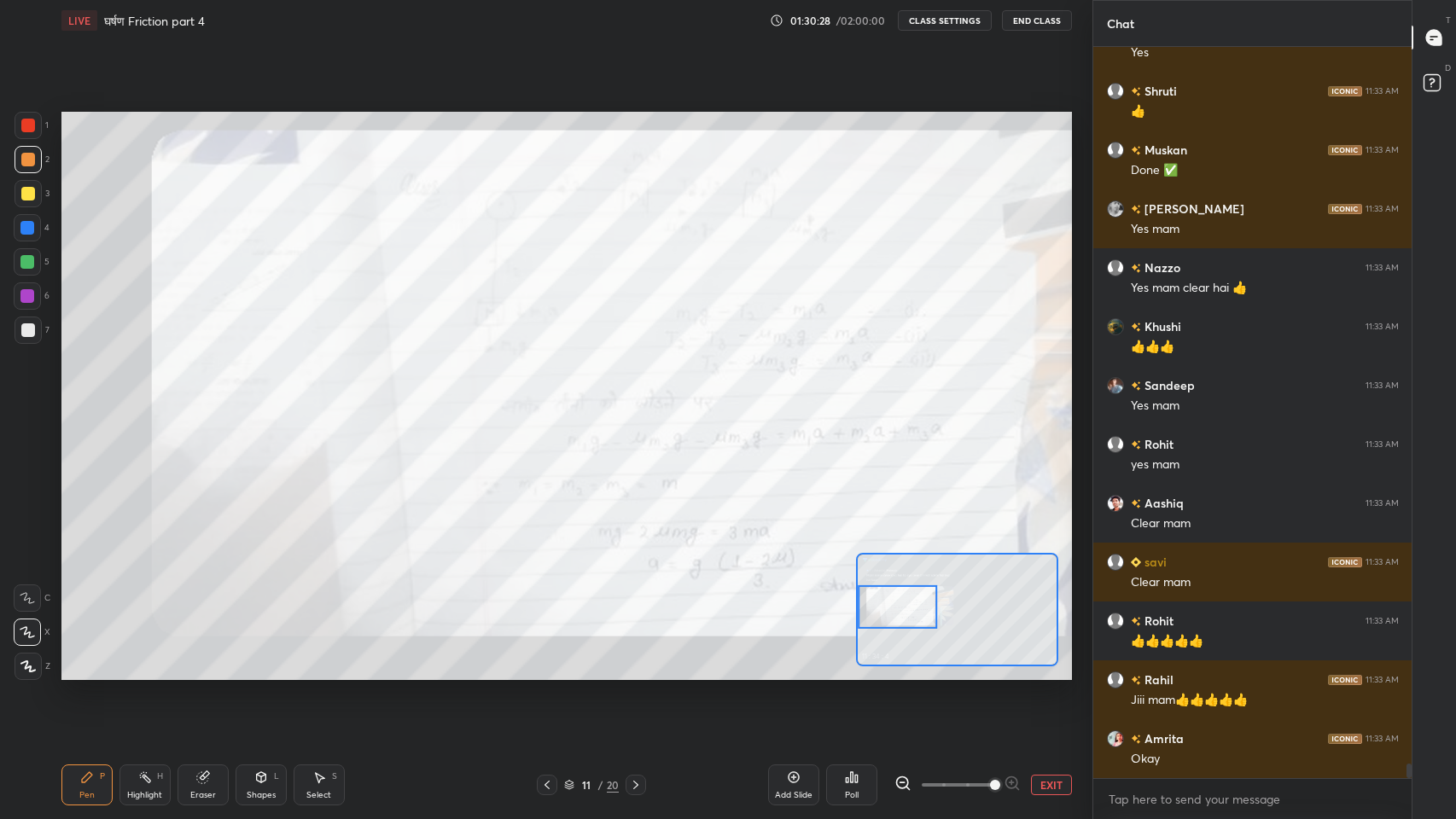
scroll to position [36316, 0]
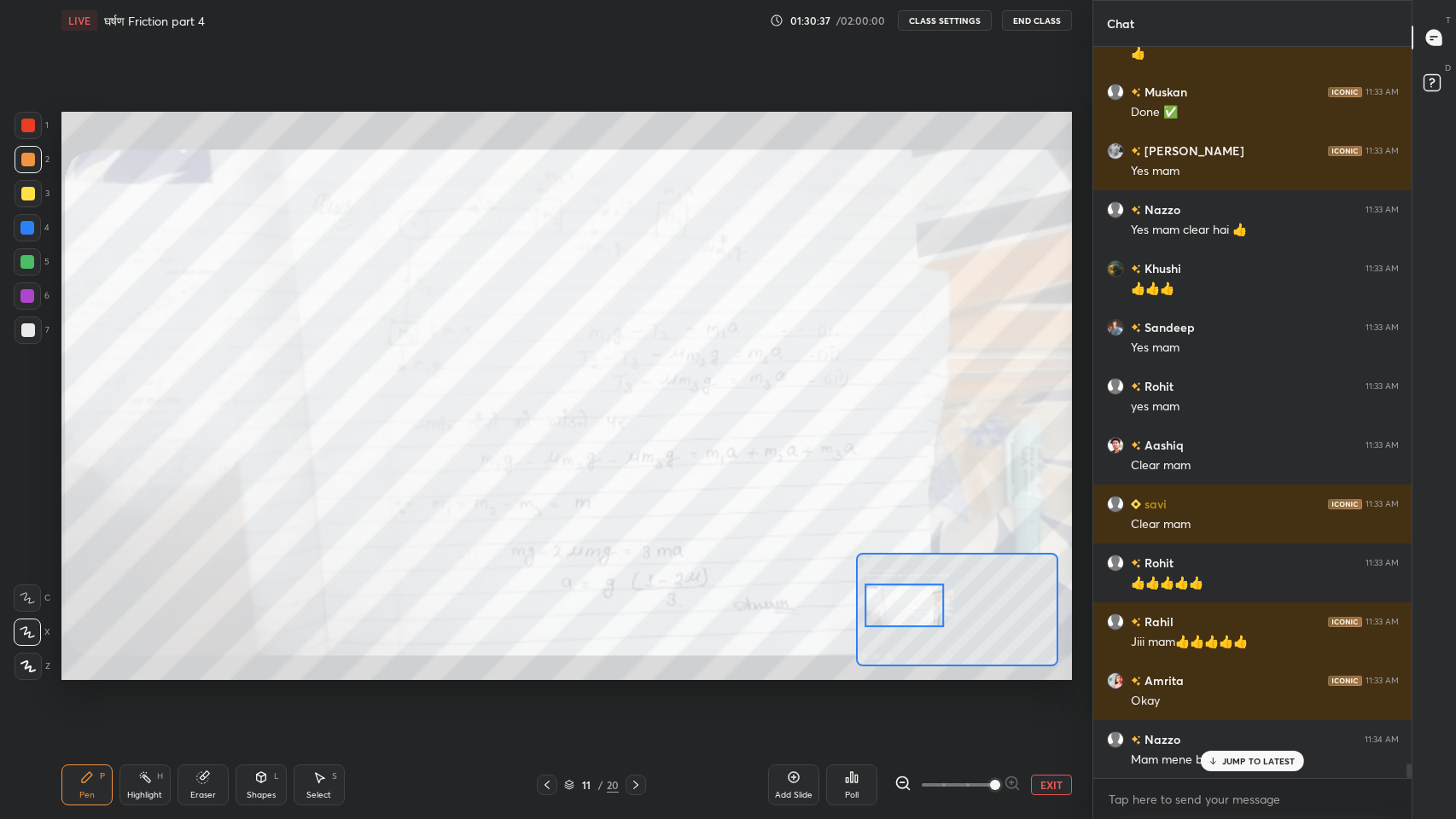
click at [1231, 673] on p "JUMP TO LATEST" at bounding box center [1259, 761] width 74 height 11
click at [1048, 673] on button "EXIT" at bounding box center [1052, 784] width 41 height 20
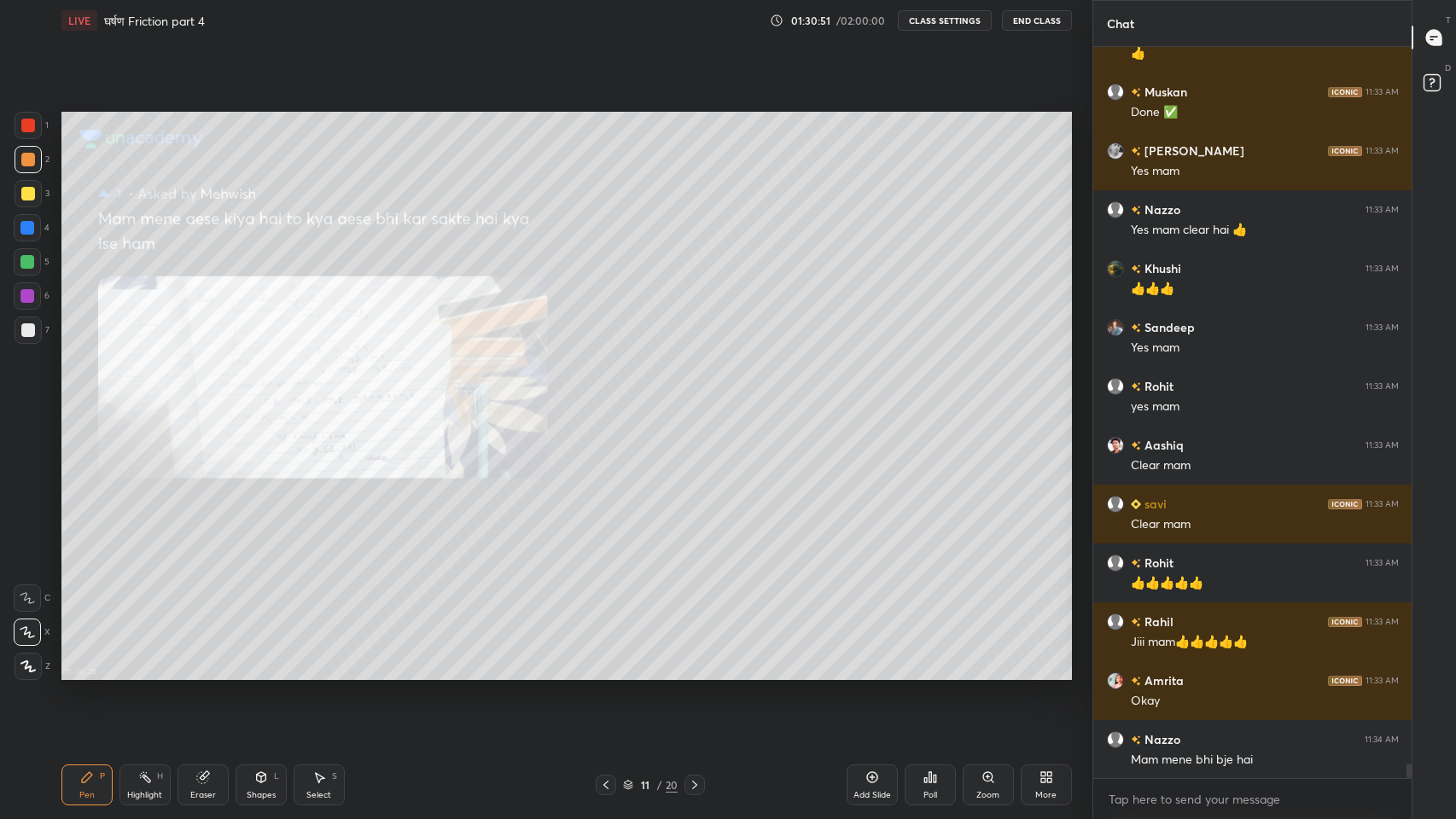
click at [606, 673] on icon at bounding box center [606, 785] width 14 height 14
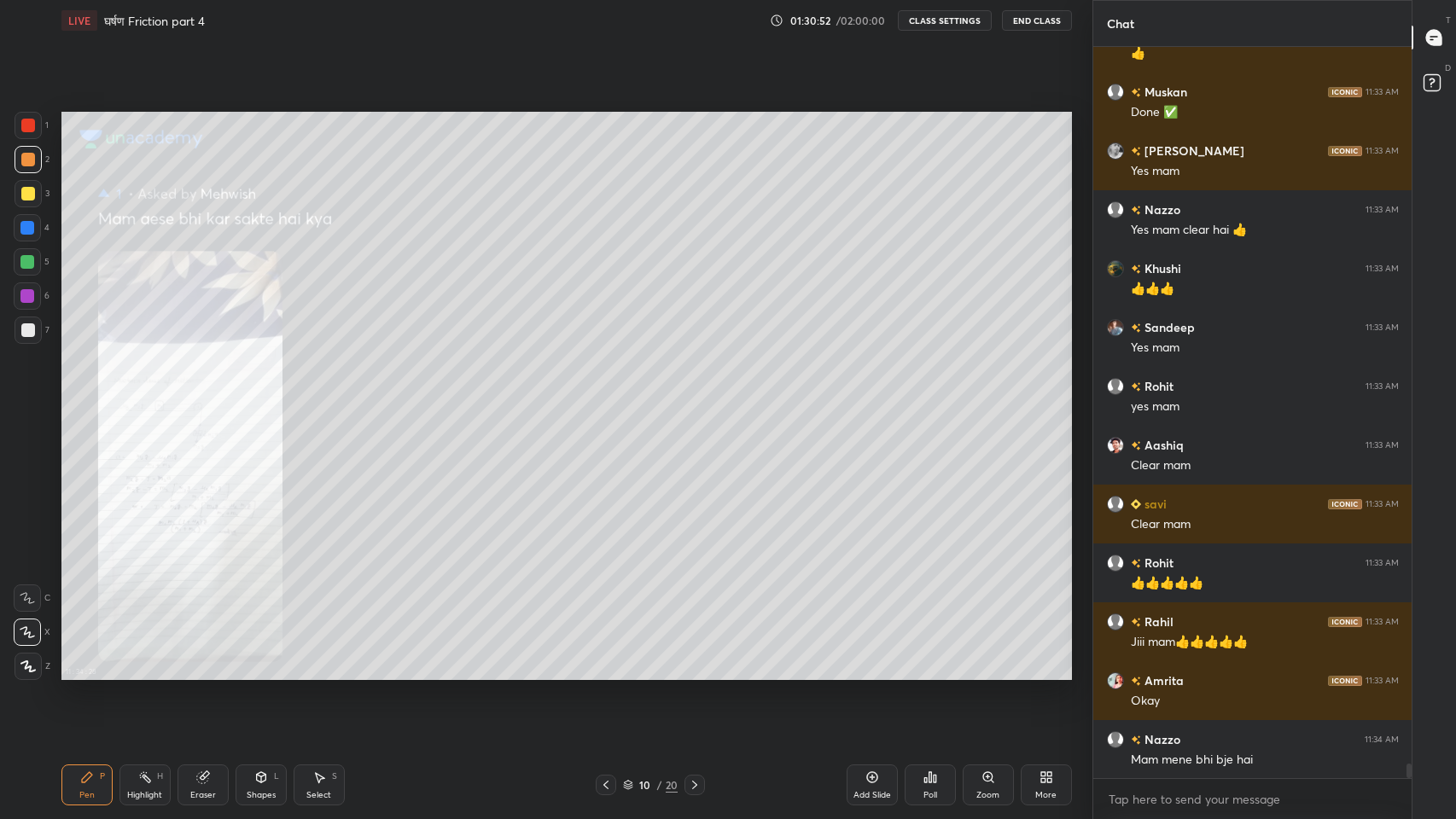
click at [605, 673] on icon at bounding box center [606, 785] width 14 height 14
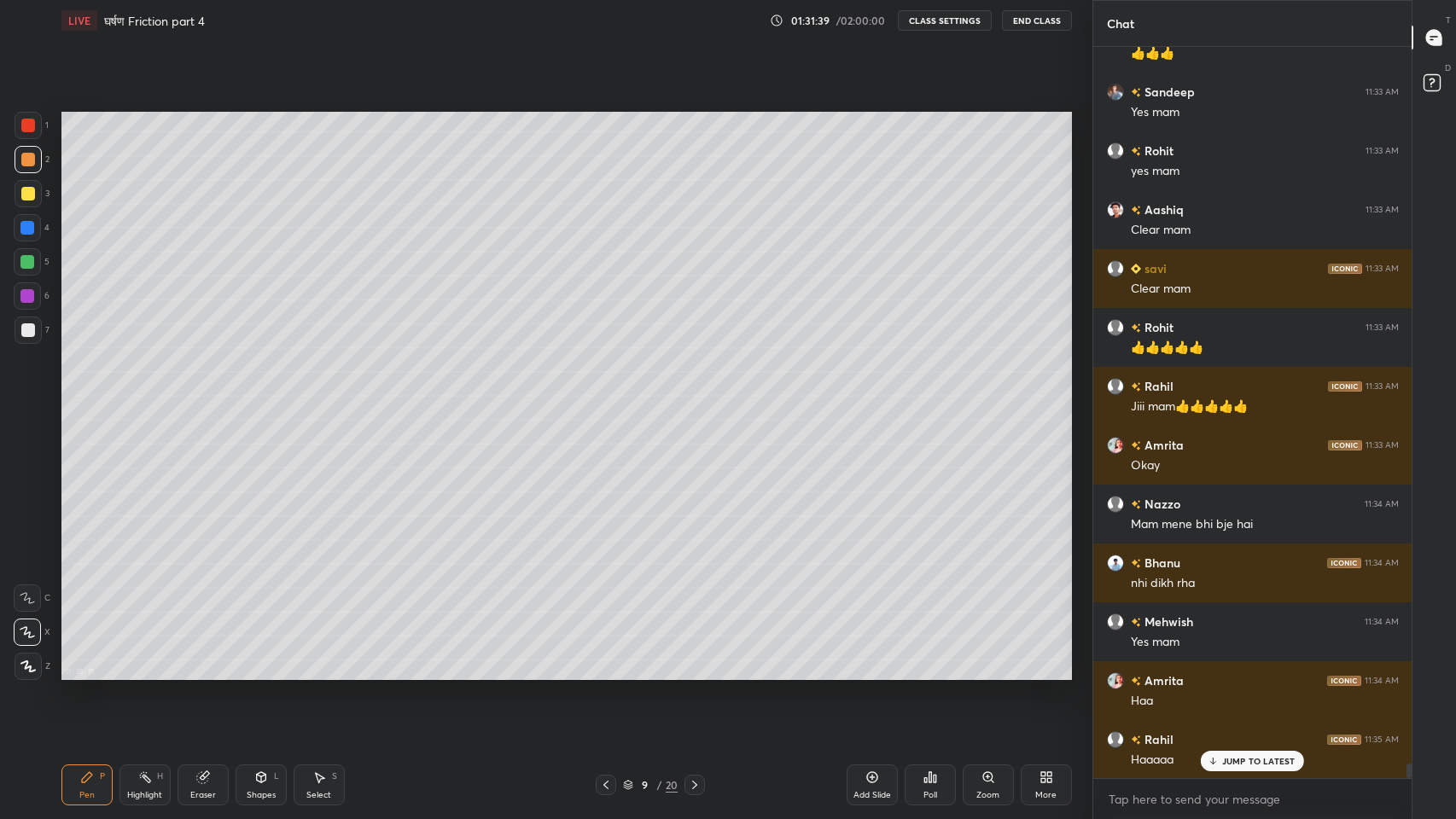
scroll to position [36611, 0]
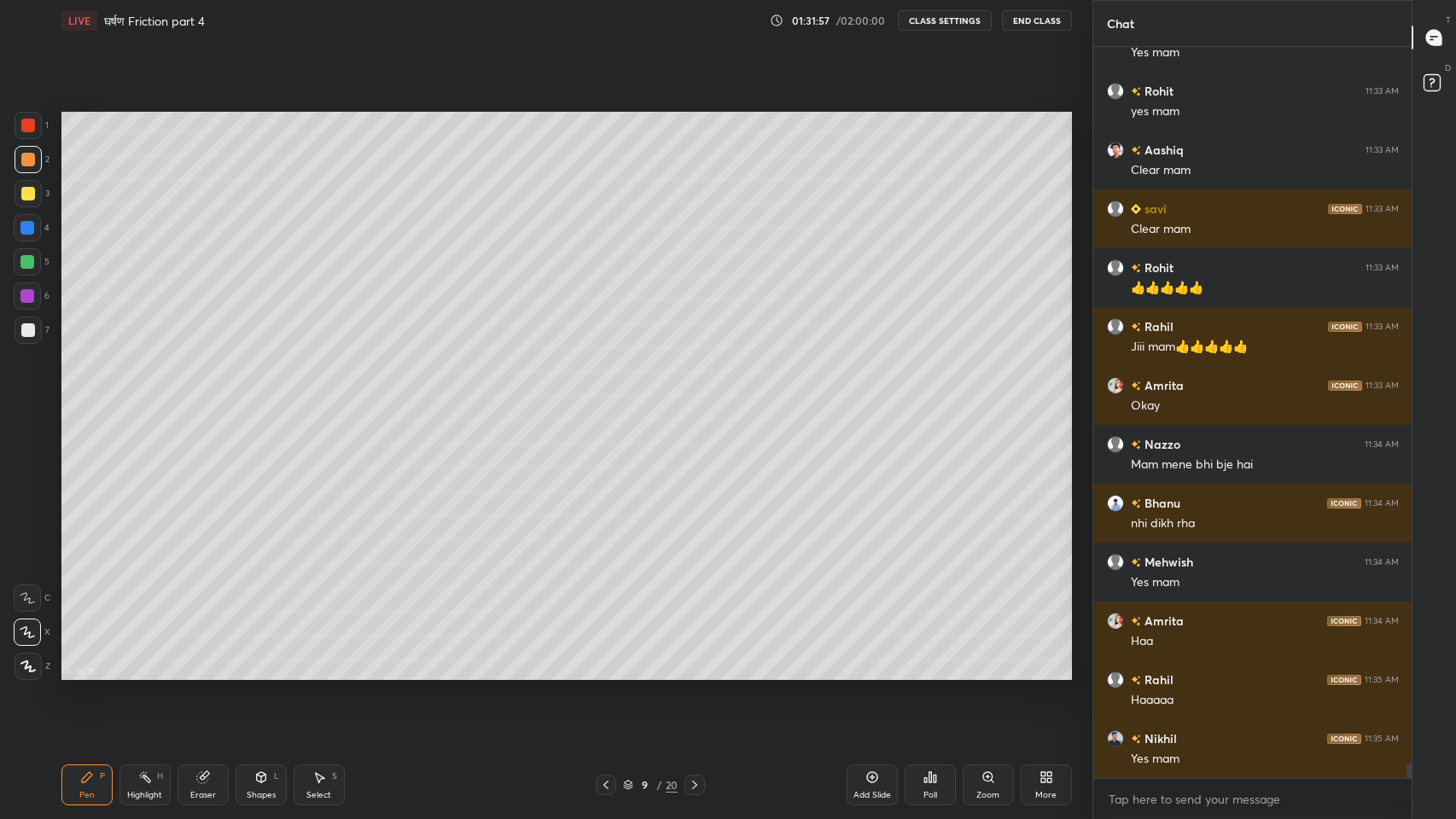
click at [606, 673] on icon at bounding box center [606, 785] width 14 height 14
click at [606, 673] on icon at bounding box center [606, 784] width 5 height 9
click at [606, 673] on icon at bounding box center [606, 785] width 14 height 14
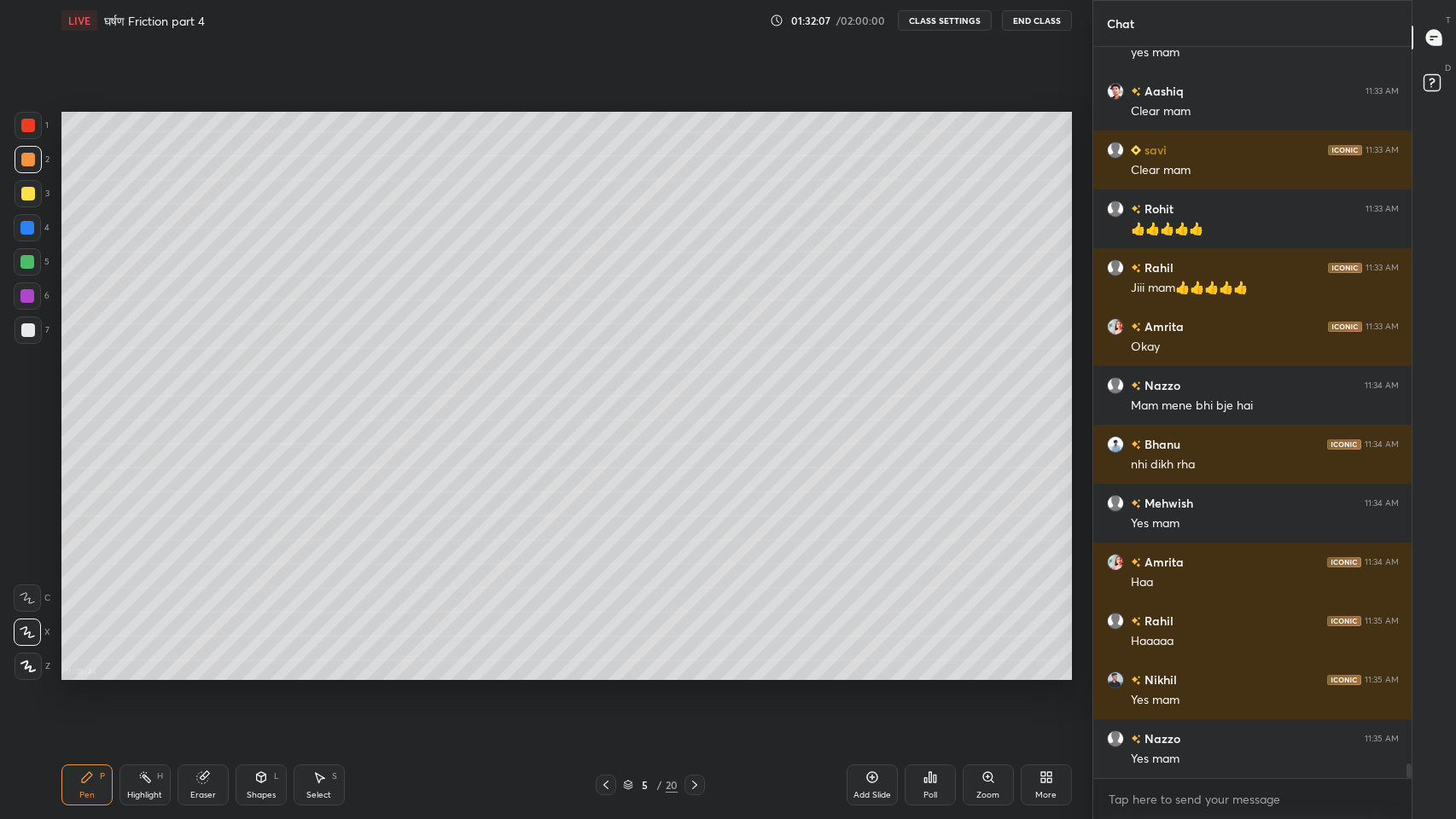
scroll to position [36787, 0]
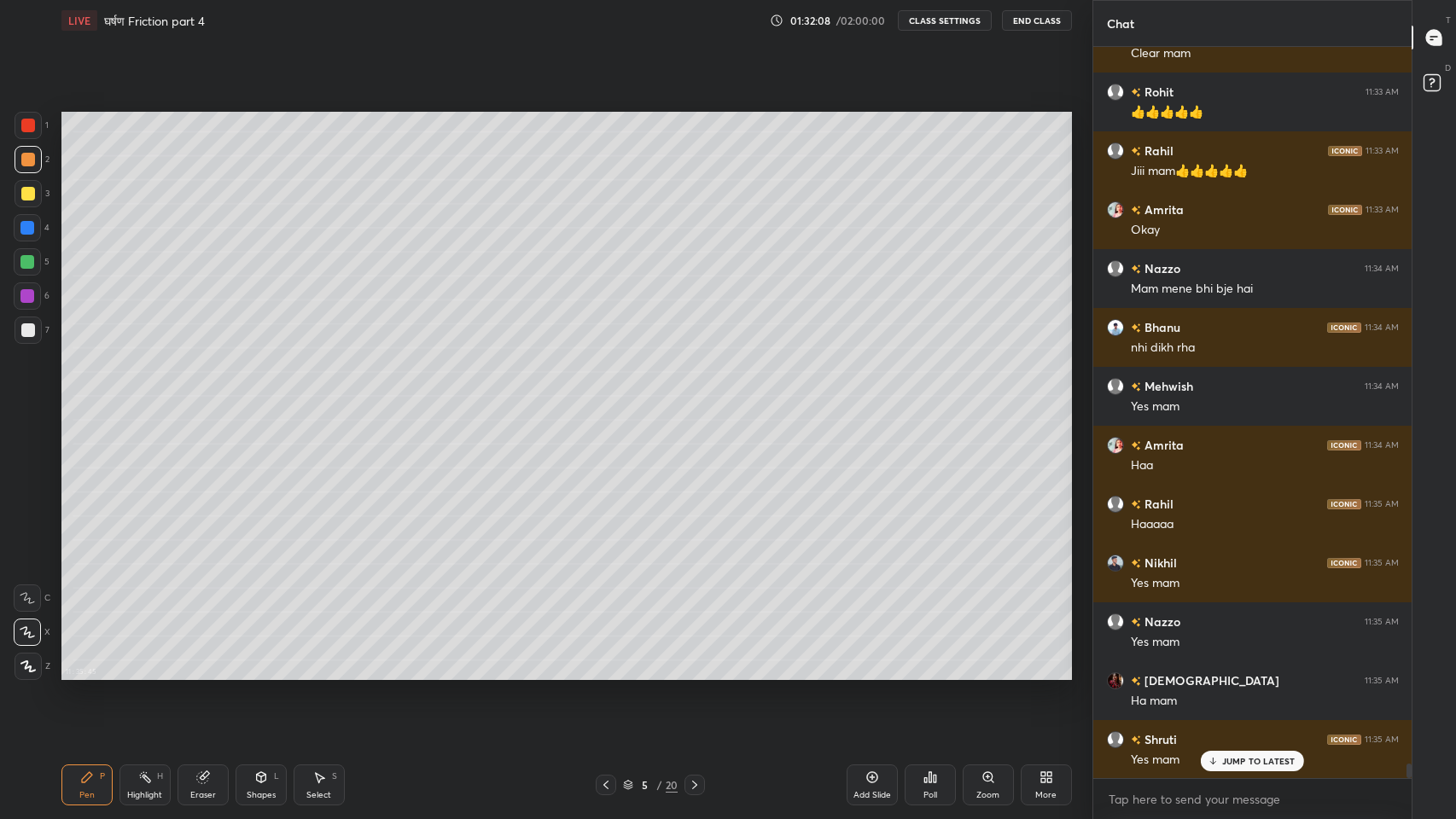
click at [606, 673] on icon at bounding box center [606, 785] width 14 height 14
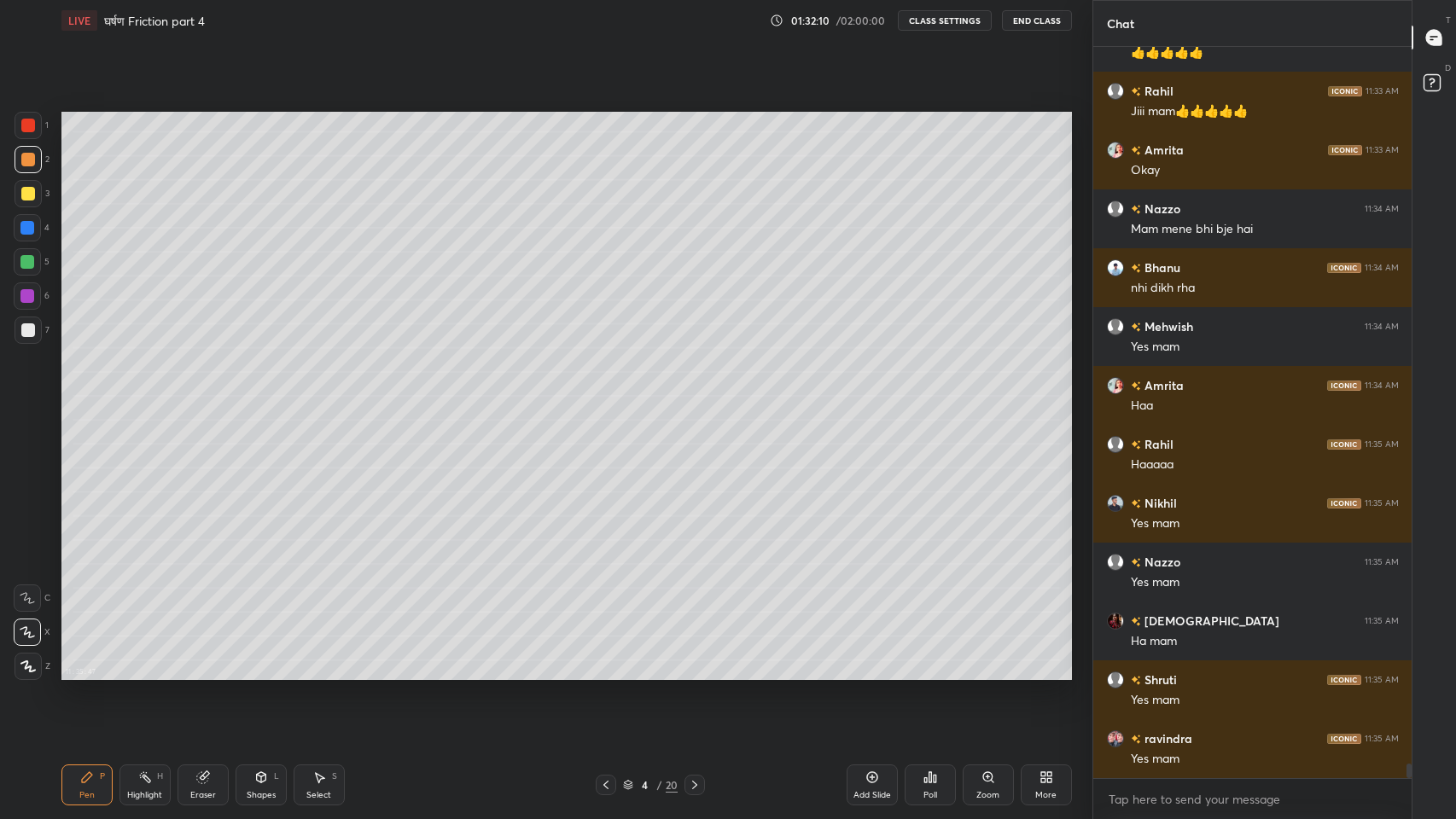
click at [604, 673] on icon at bounding box center [606, 785] width 14 height 14
click at [606, 673] on icon at bounding box center [606, 785] width 14 height 14
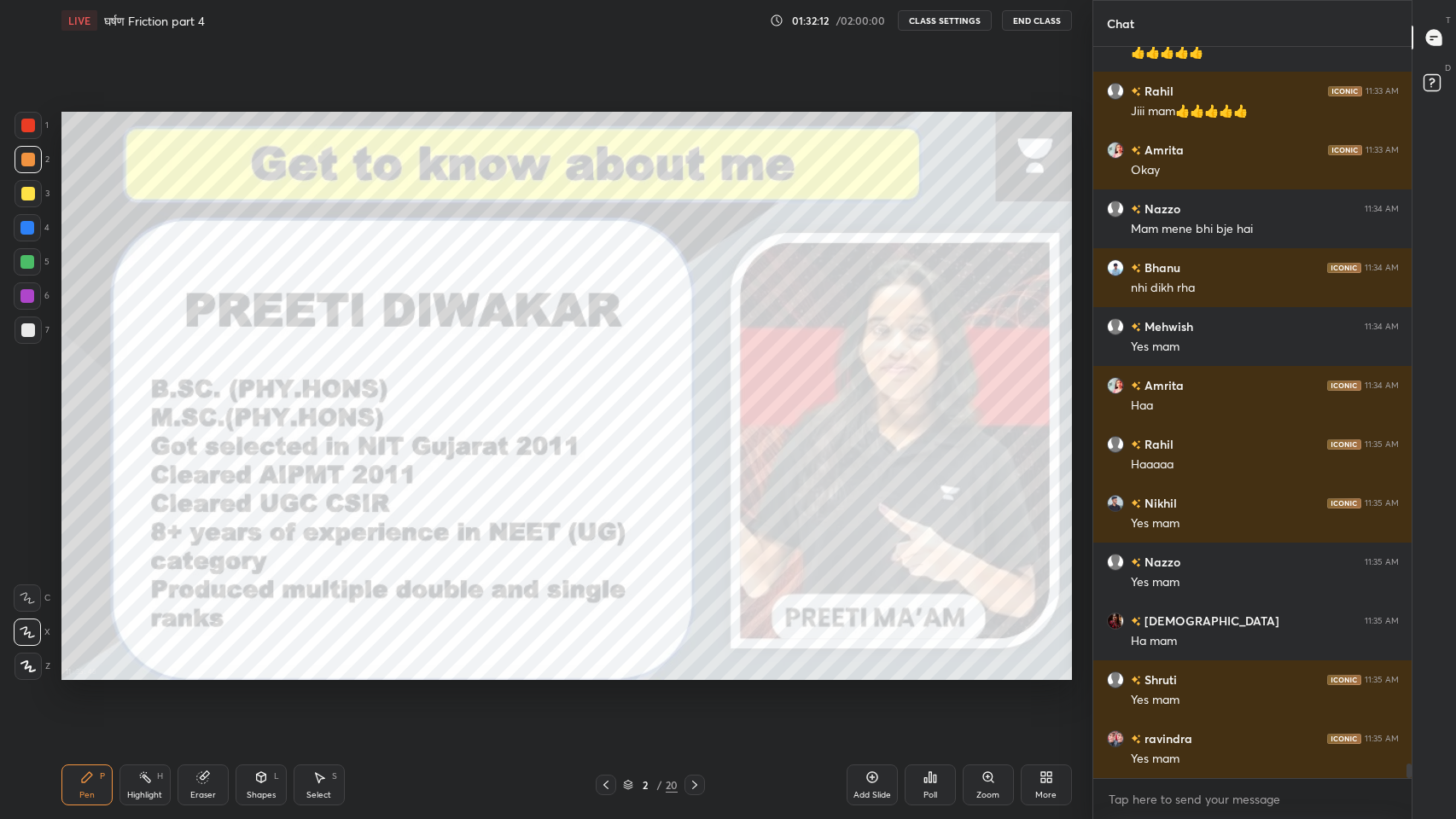
click at [869, 673] on icon at bounding box center [872, 777] width 14 height 14
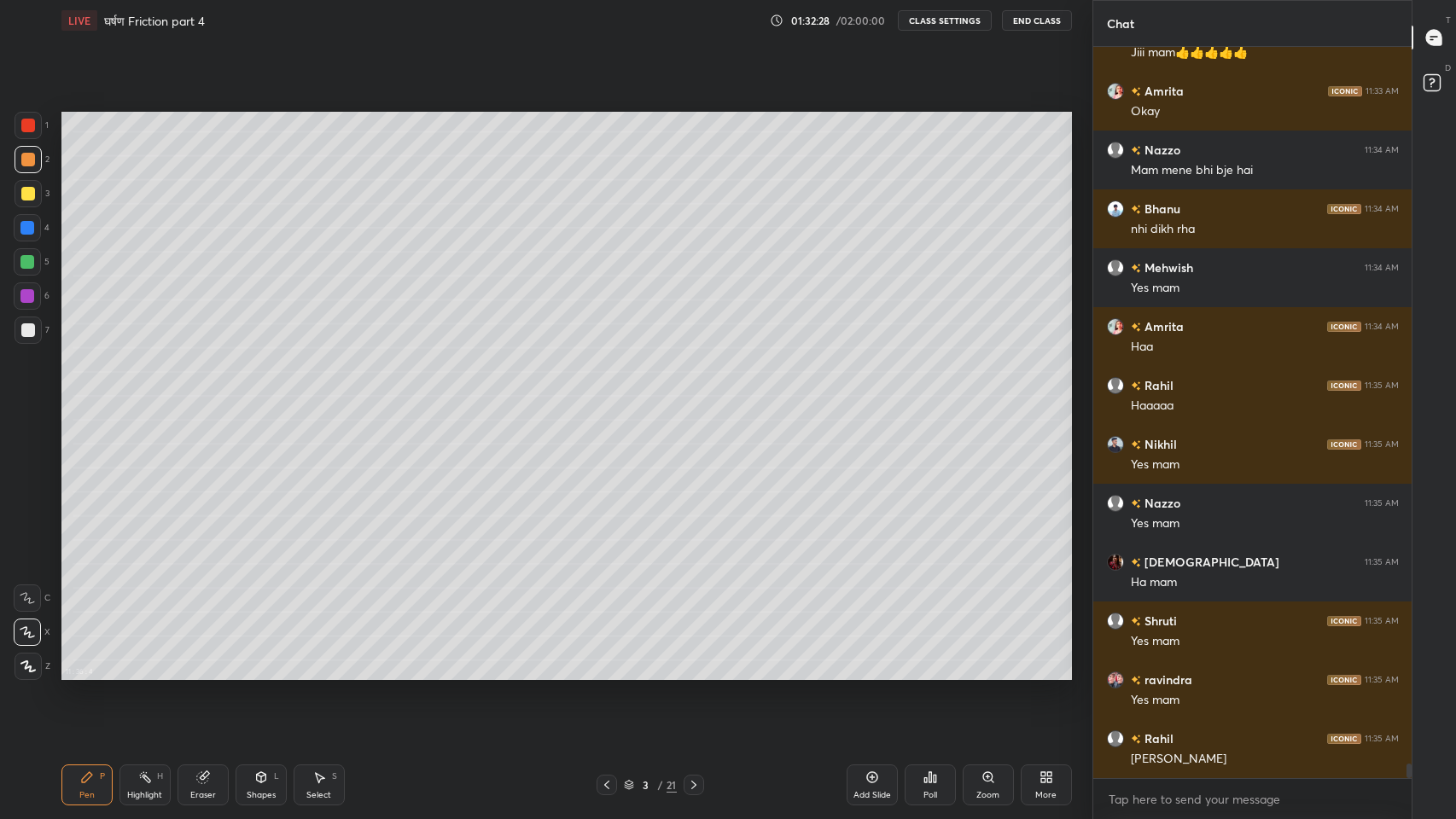
scroll to position [36964, 0]
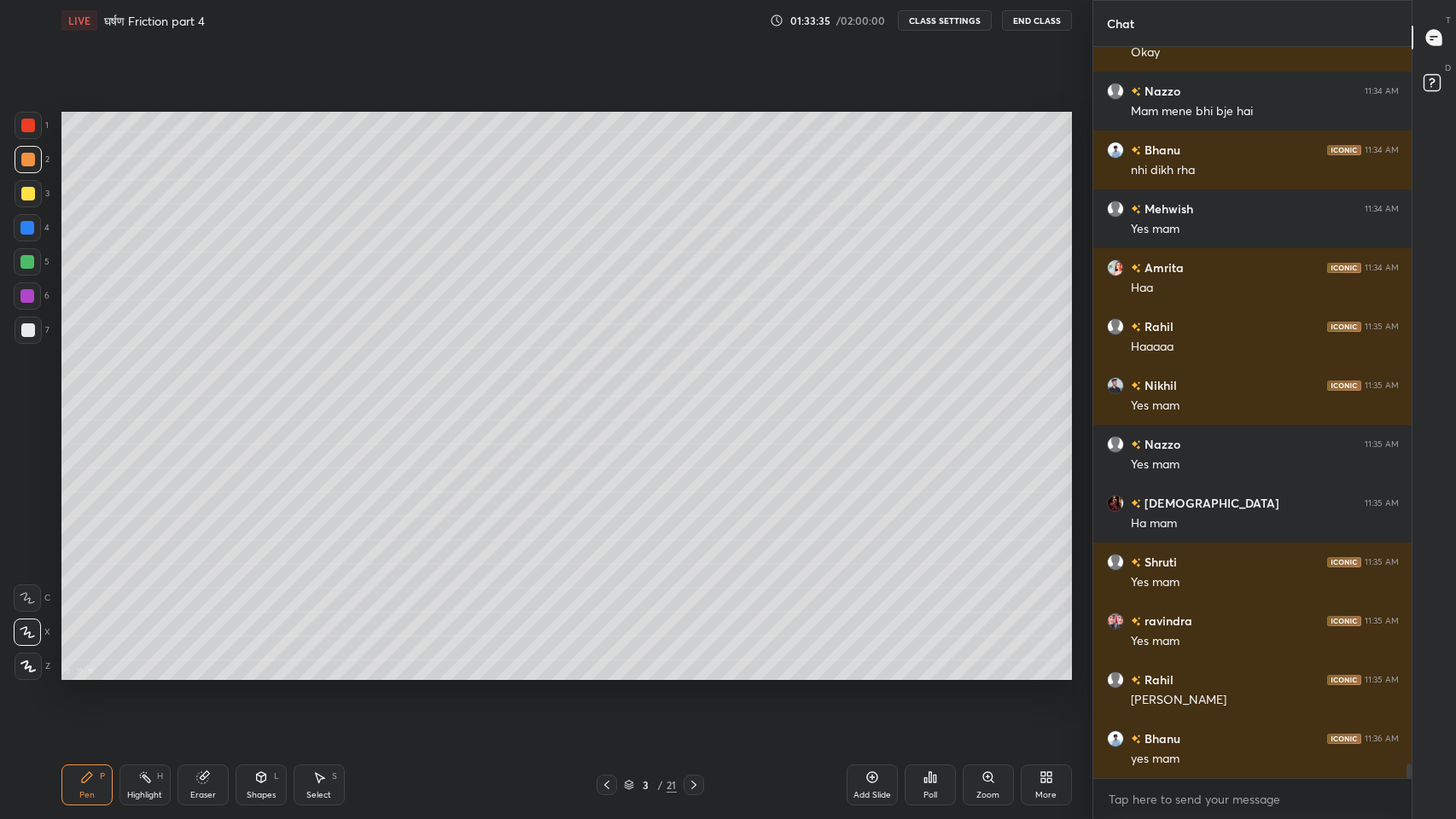
click at [693, 673] on icon at bounding box center [694, 785] width 14 height 14
click at [696, 673] on icon at bounding box center [694, 785] width 14 height 14
click at [602, 673] on icon at bounding box center [607, 785] width 14 height 14
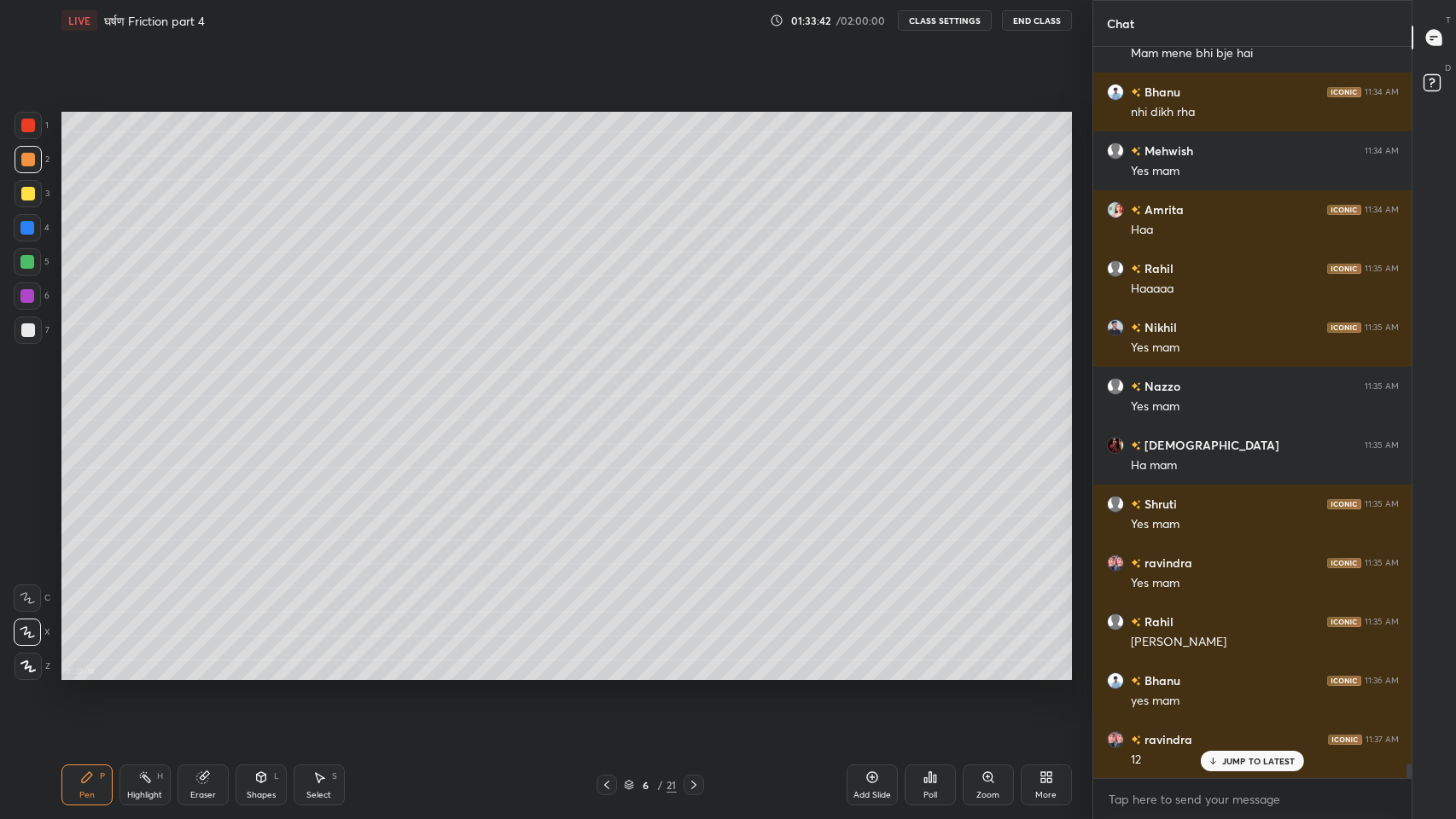
scroll to position [37081, 0]
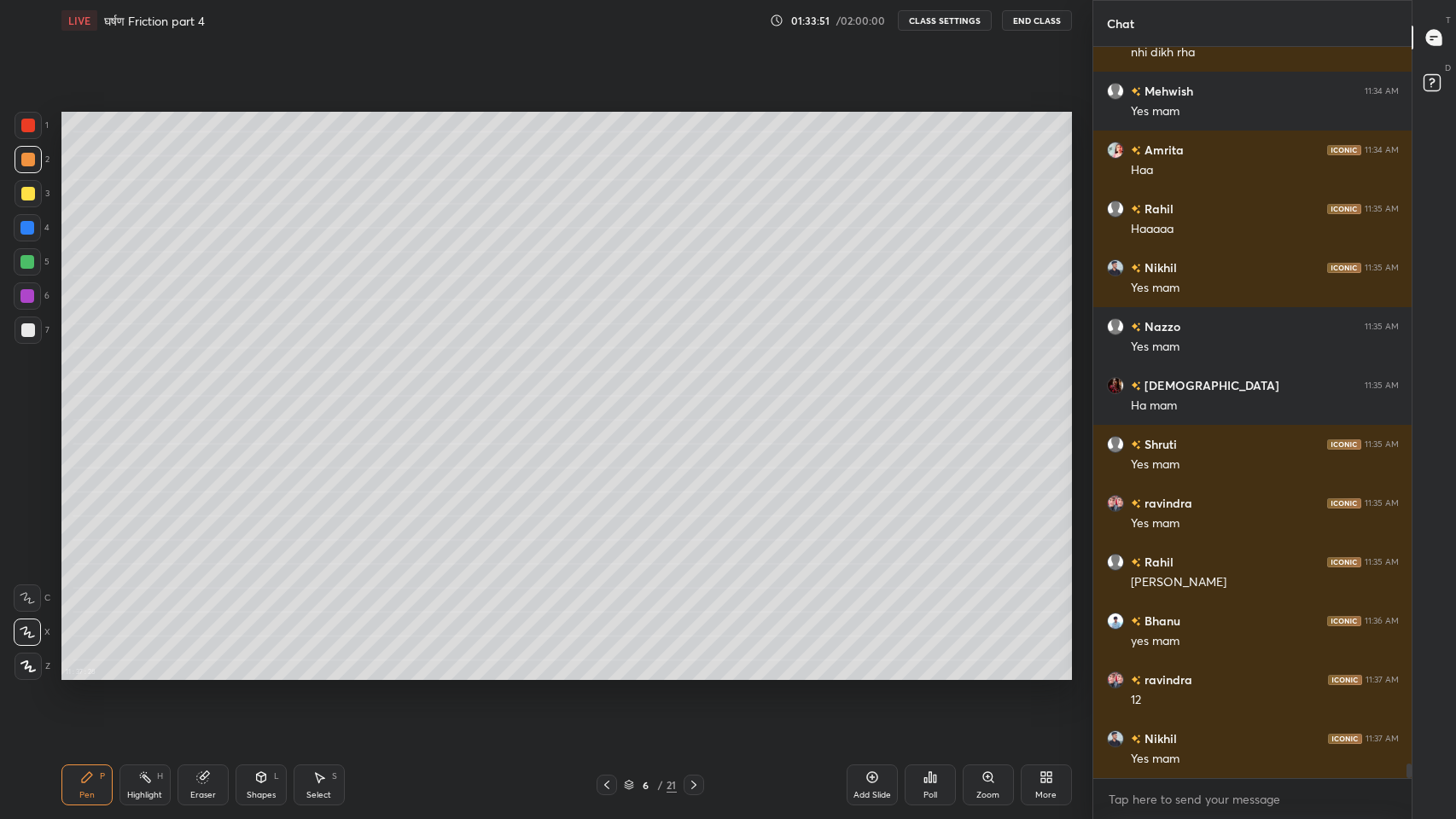
click at [693, 673] on icon at bounding box center [694, 785] width 14 height 14
click at [693, 673] on icon at bounding box center [693, 784] width 5 height 9
click at [696, 673] on icon at bounding box center [694, 785] width 14 height 14
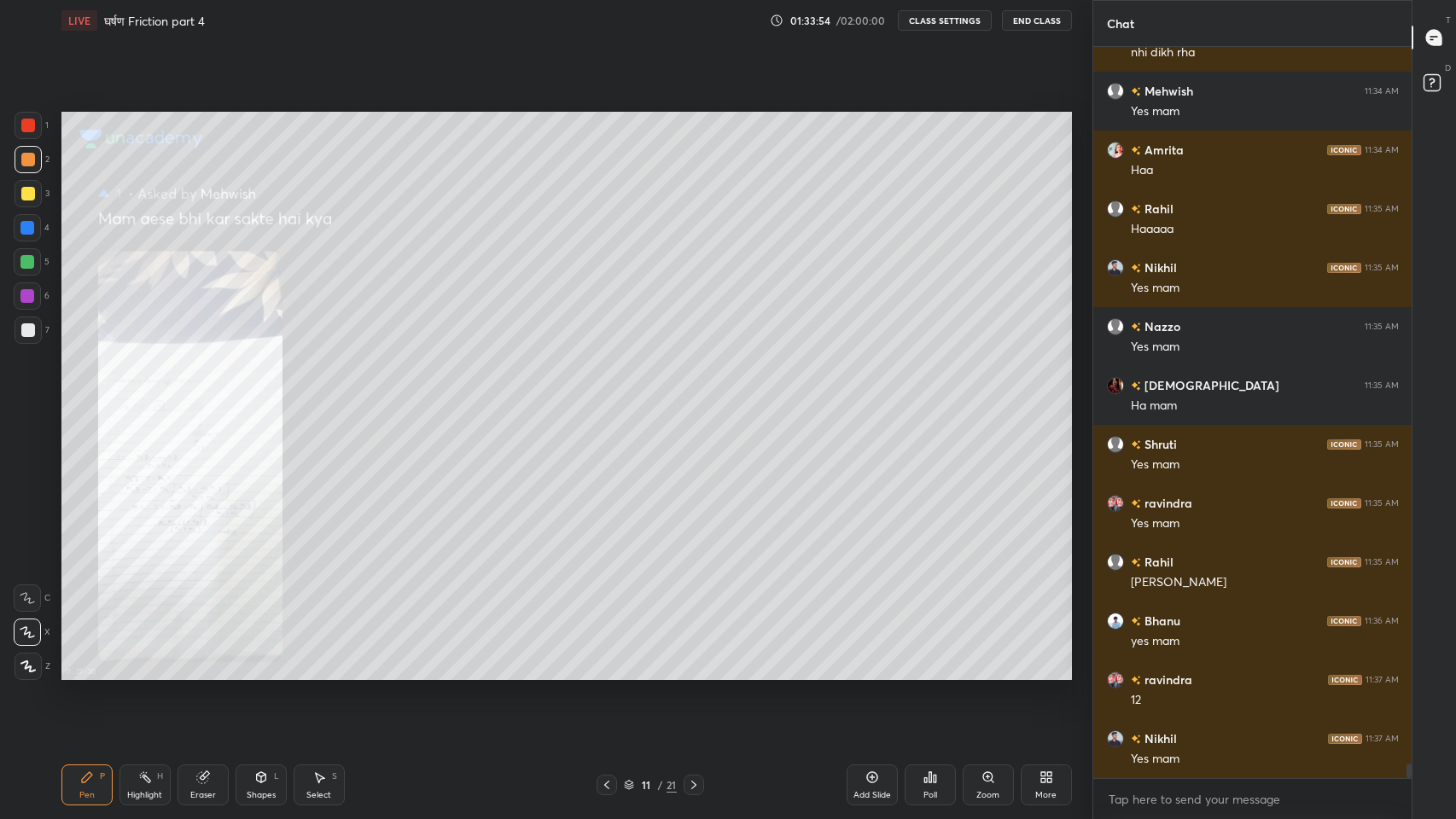
click at [690, 673] on icon at bounding box center [694, 785] width 14 height 14
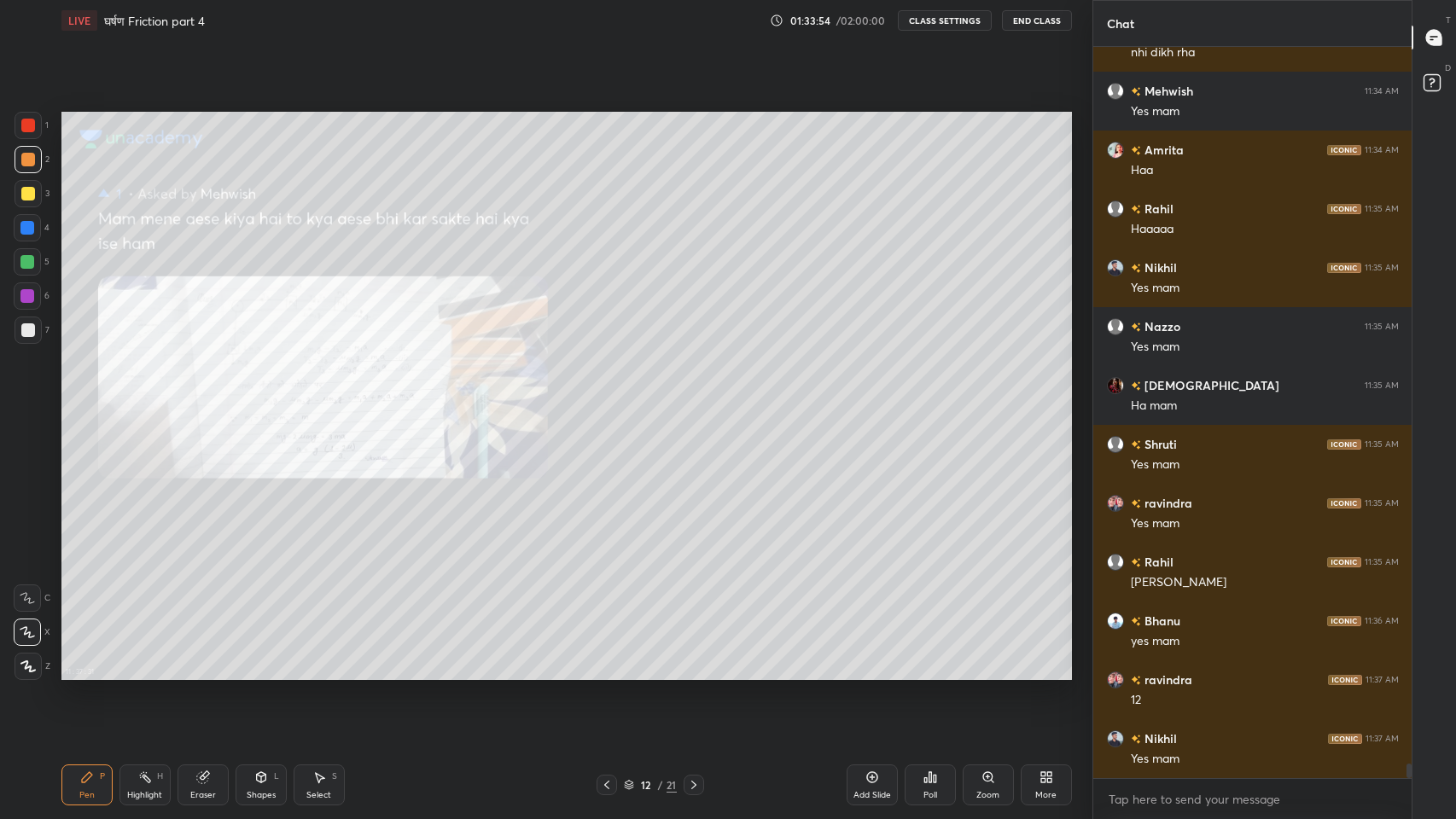
click at [689, 673] on icon at bounding box center [694, 785] width 14 height 14
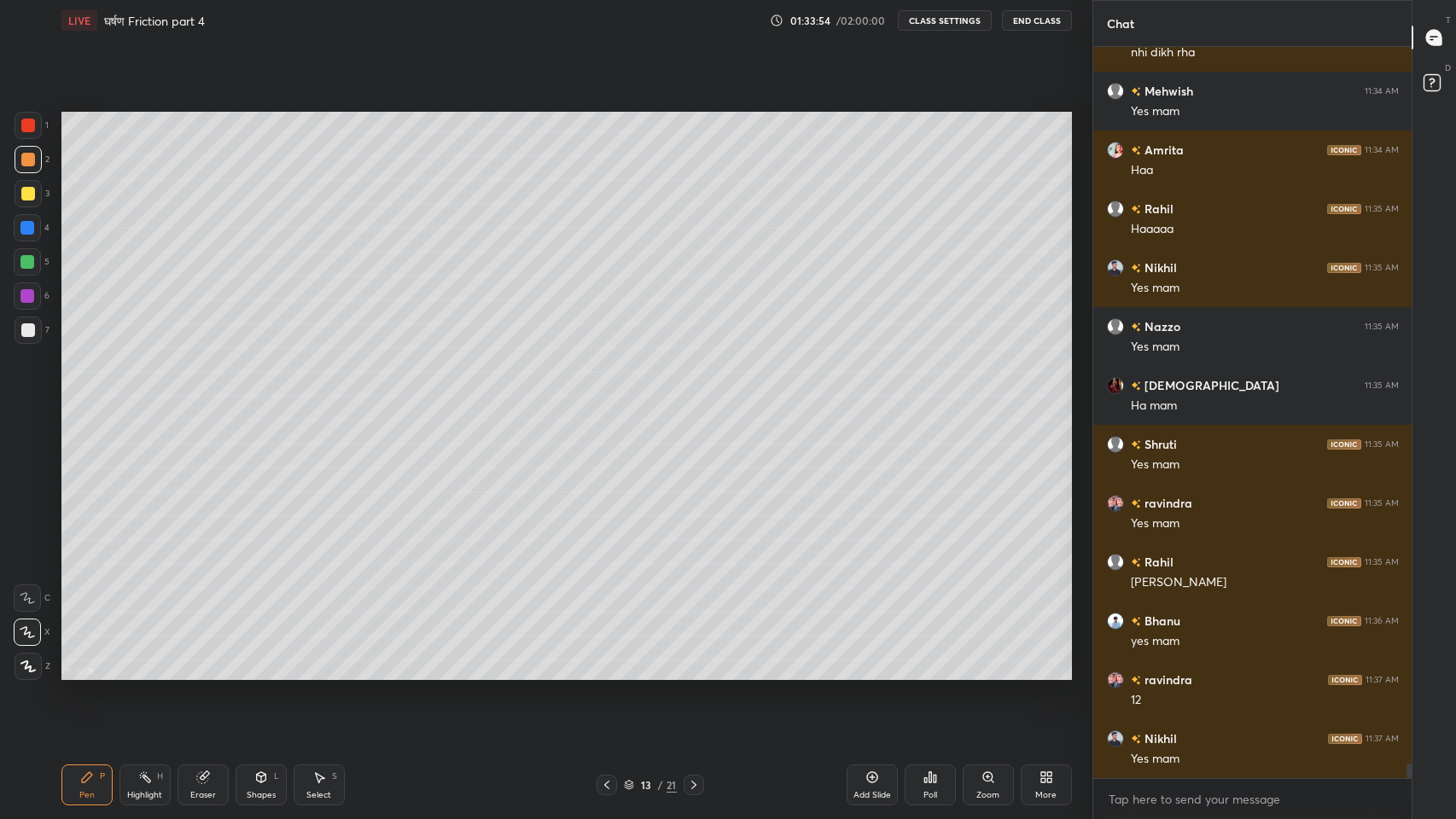
click at [695, 673] on icon at bounding box center [694, 785] width 14 height 14
click at [696, 673] on icon at bounding box center [694, 785] width 14 height 14
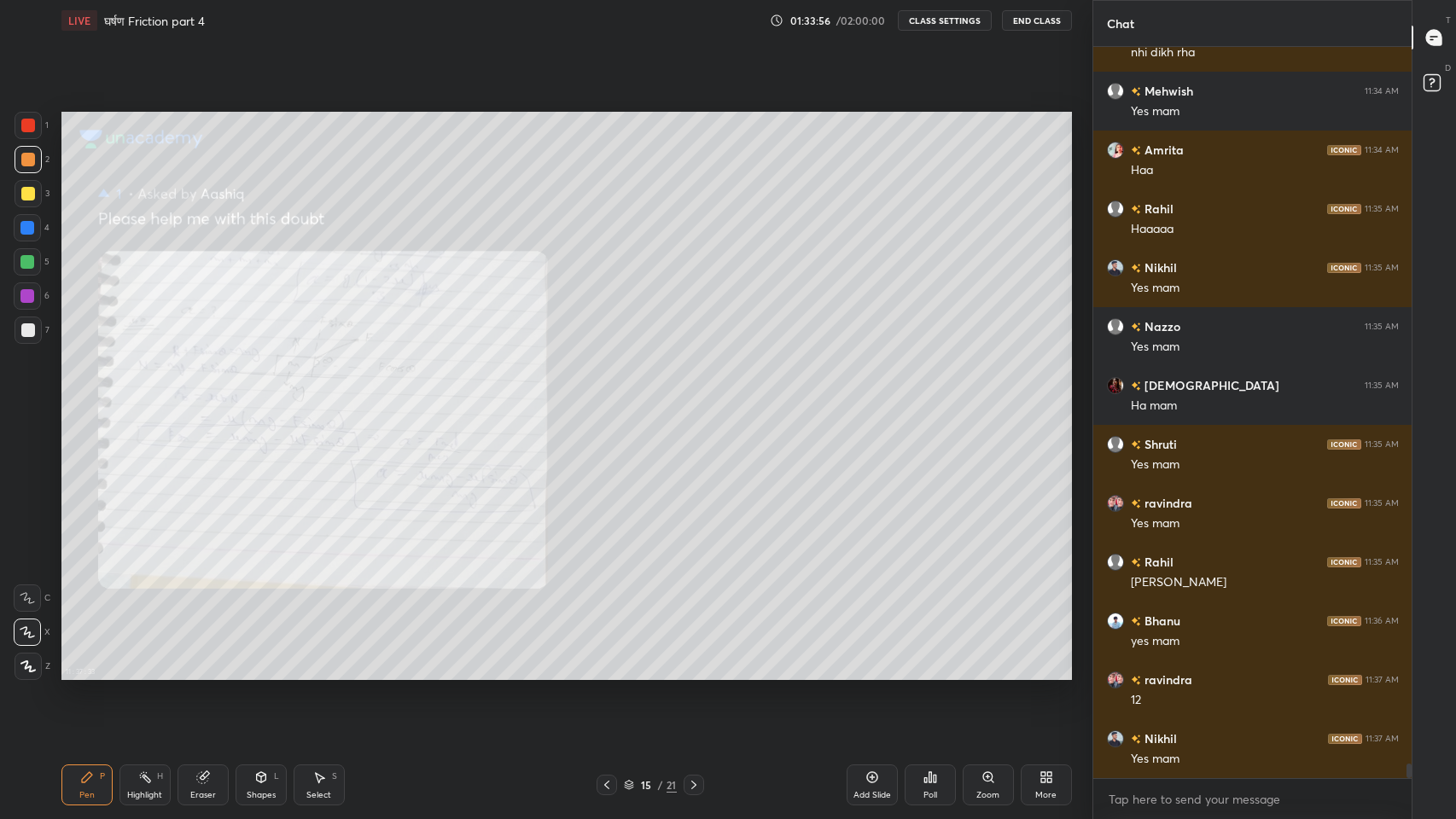
click at [693, 673] on icon at bounding box center [694, 785] width 14 height 14
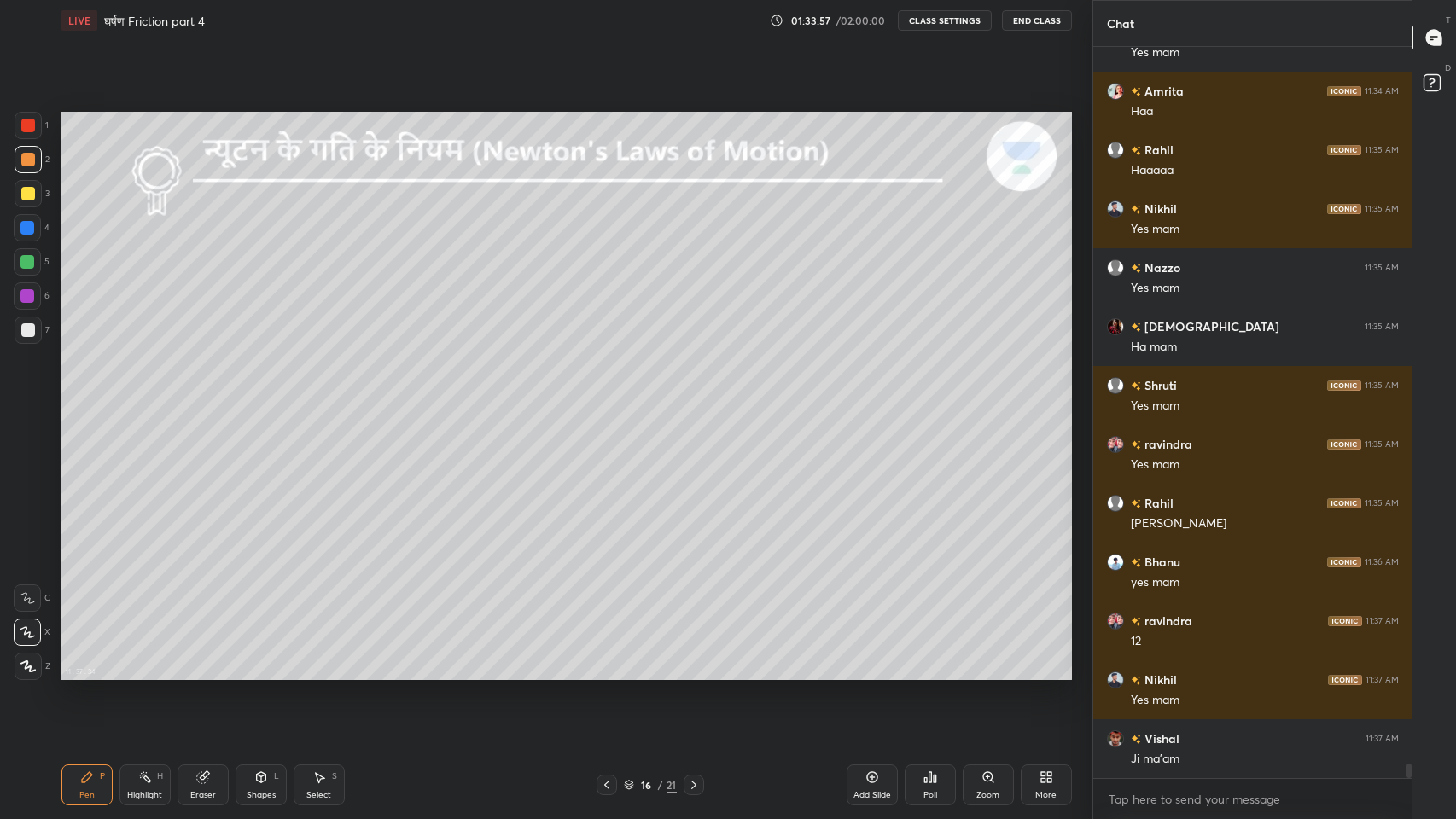
click at [607, 673] on icon at bounding box center [607, 784] width 5 height 9
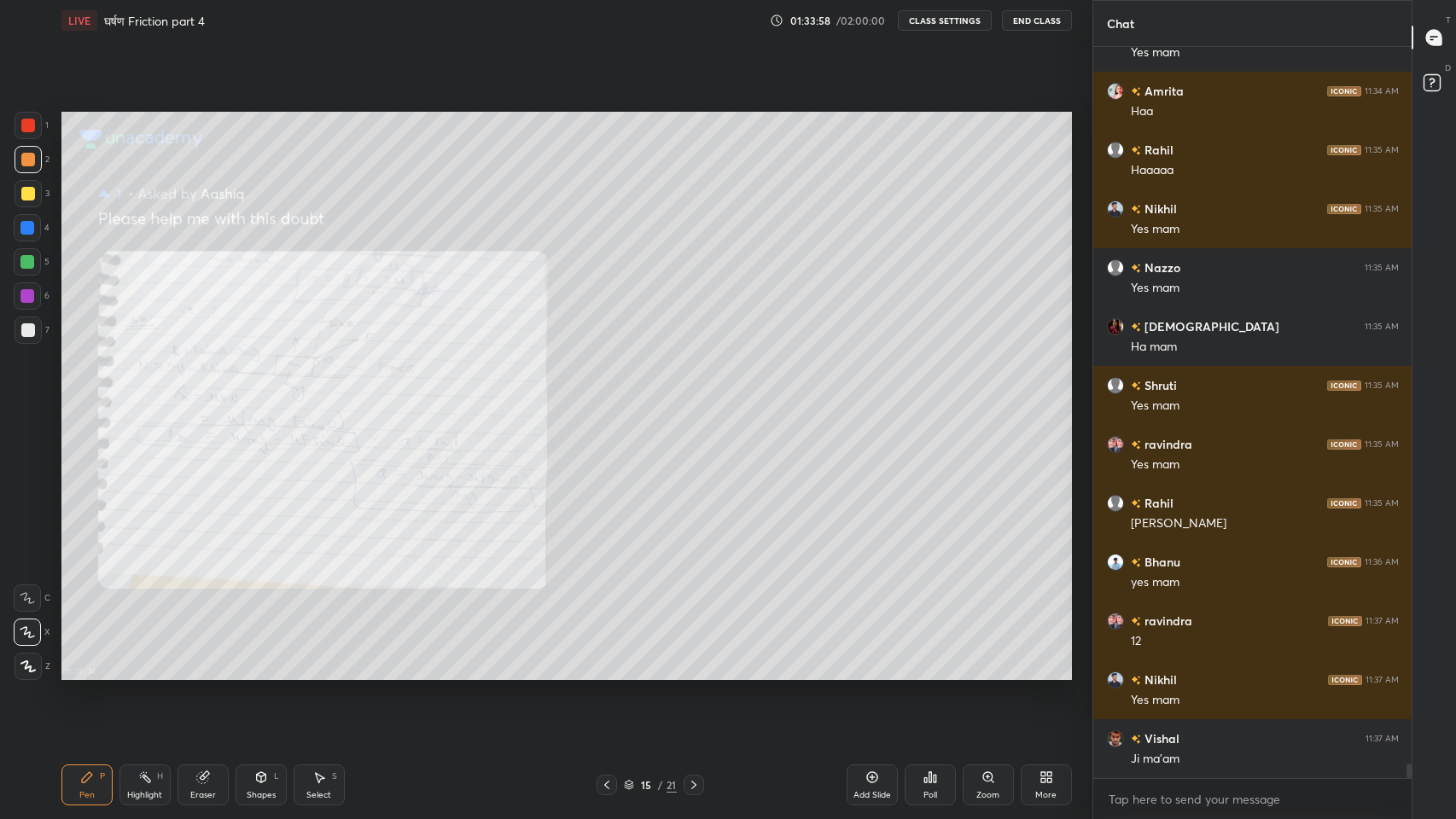
click at [890, 673] on div "Add Slide" at bounding box center [872, 785] width 52 height 41
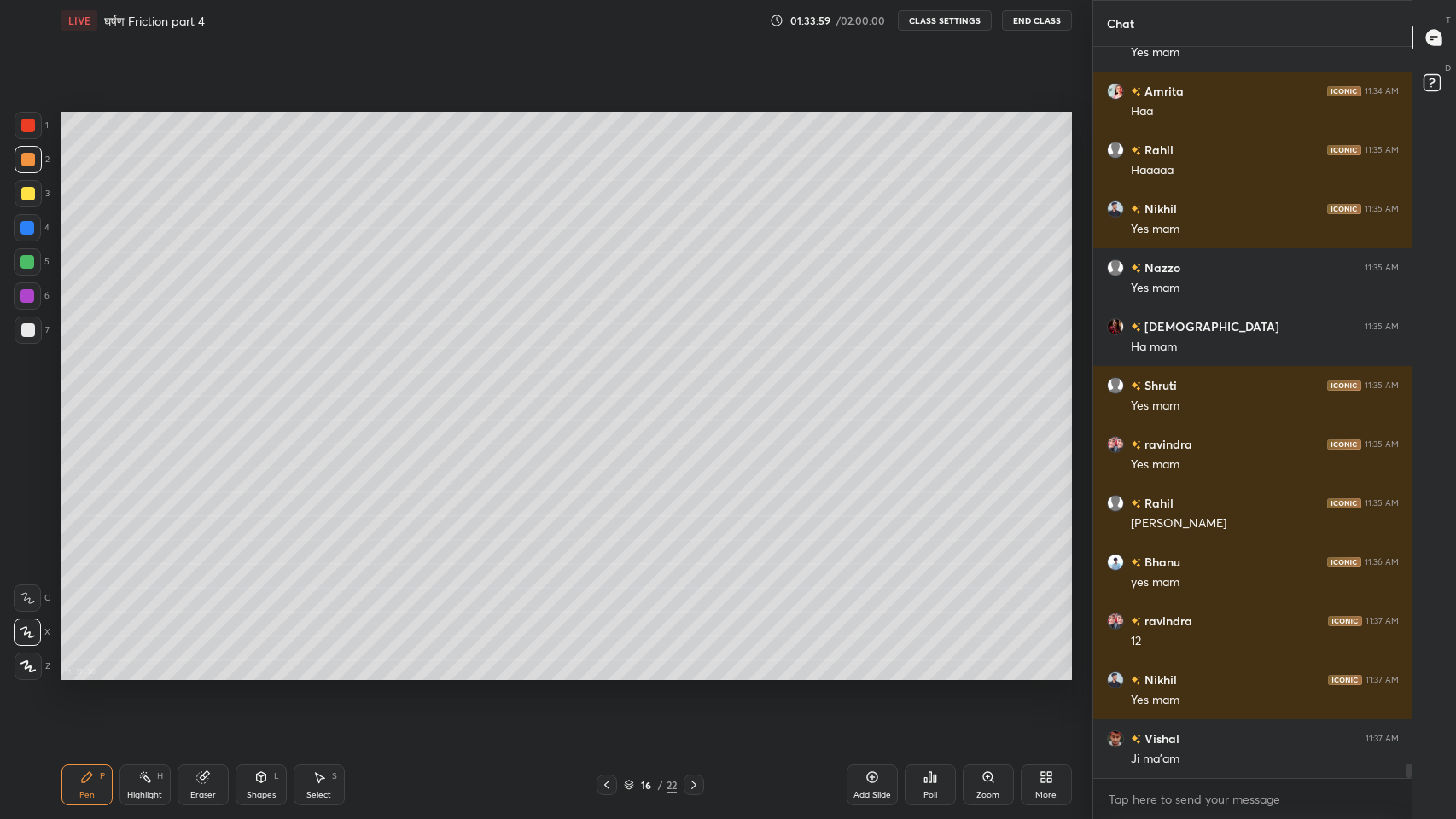
click at [24, 331] on div at bounding box center [28, 330] width 14 height 14
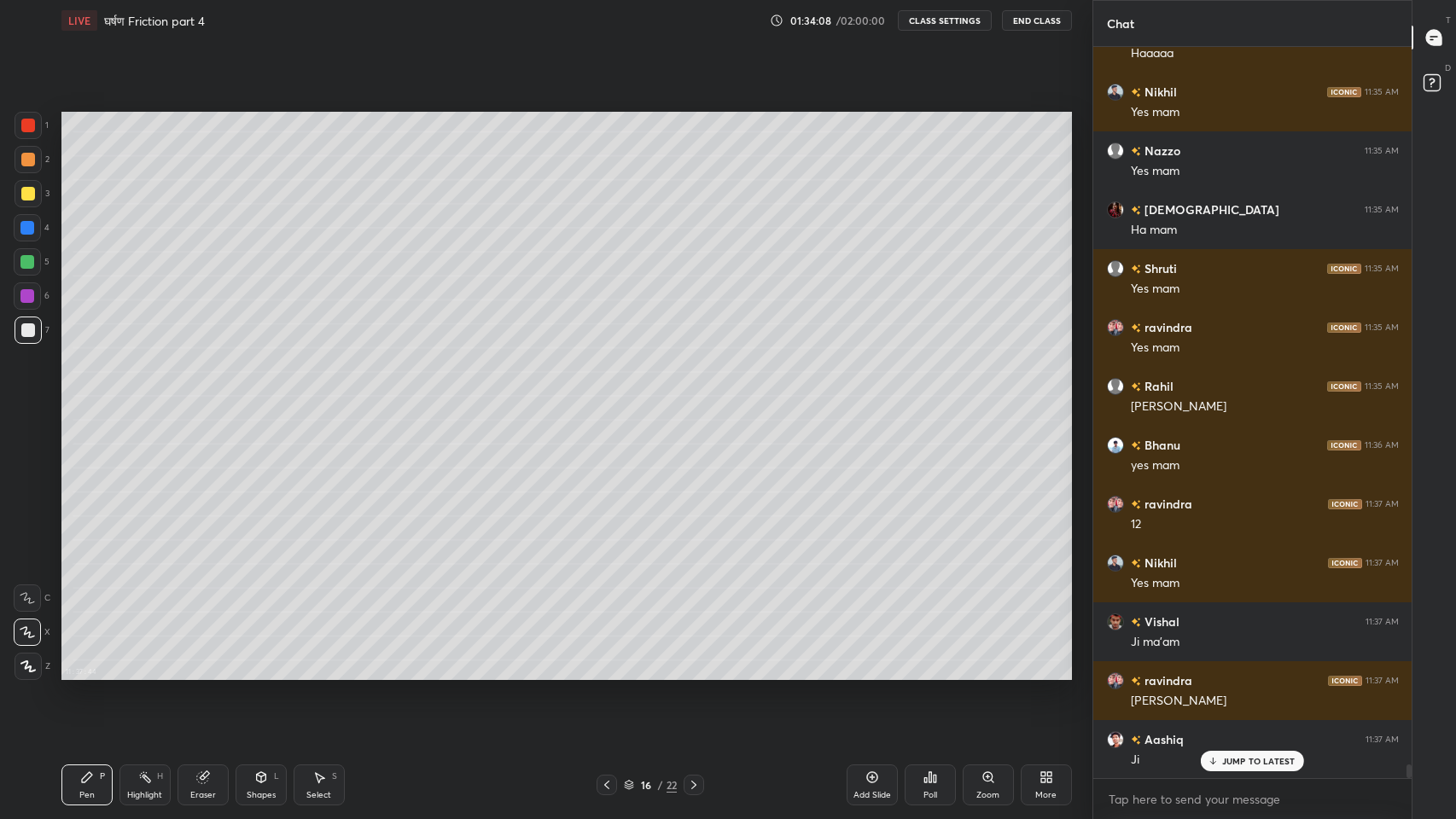
scroll to position [5, 6]
click at [260, 673] on div "Shapes L" at bounding box center [260, 785] width 52 height 41
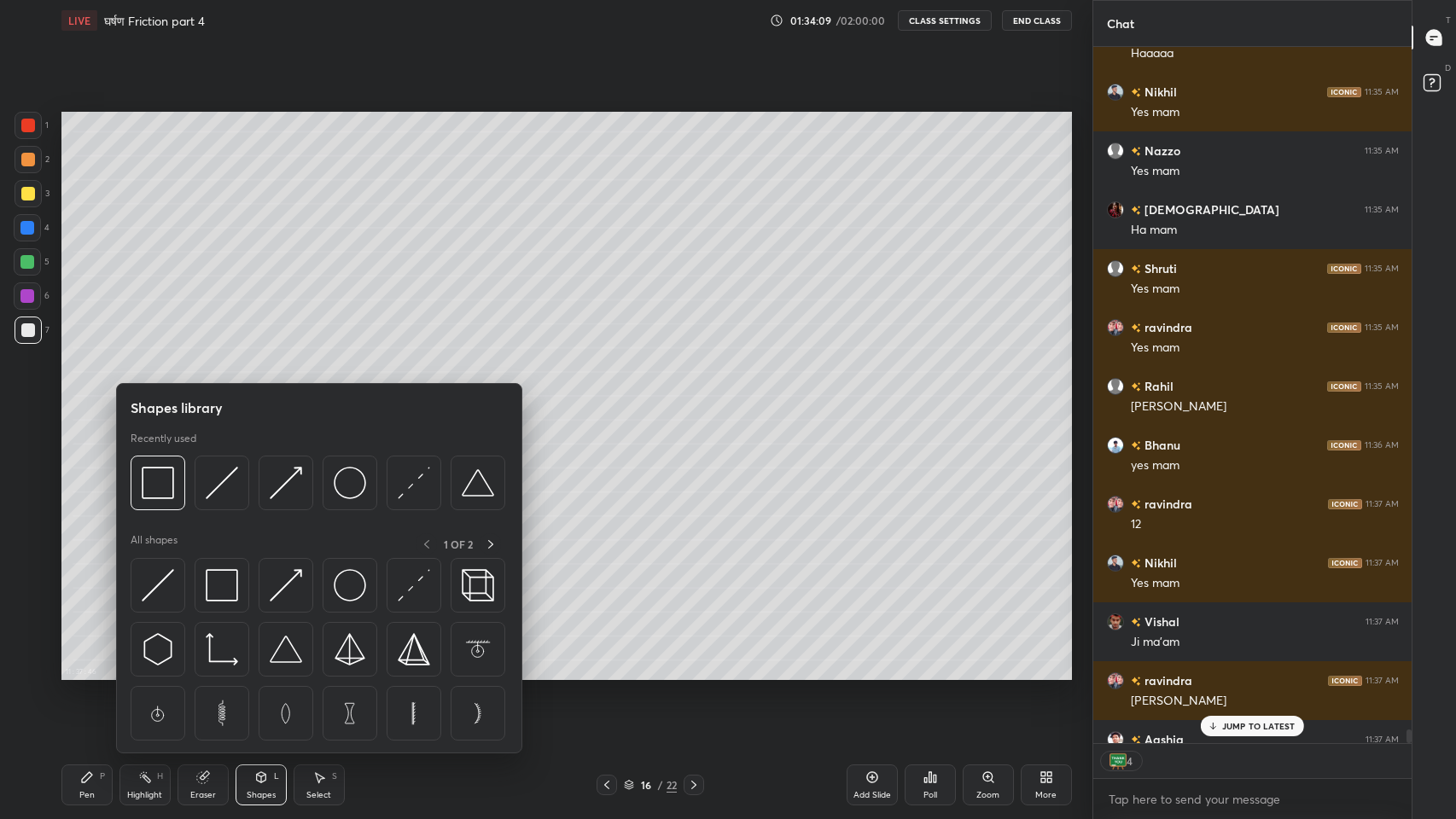
click at [230, 494] on img at bounding box center [222, 482] width 32 height 32
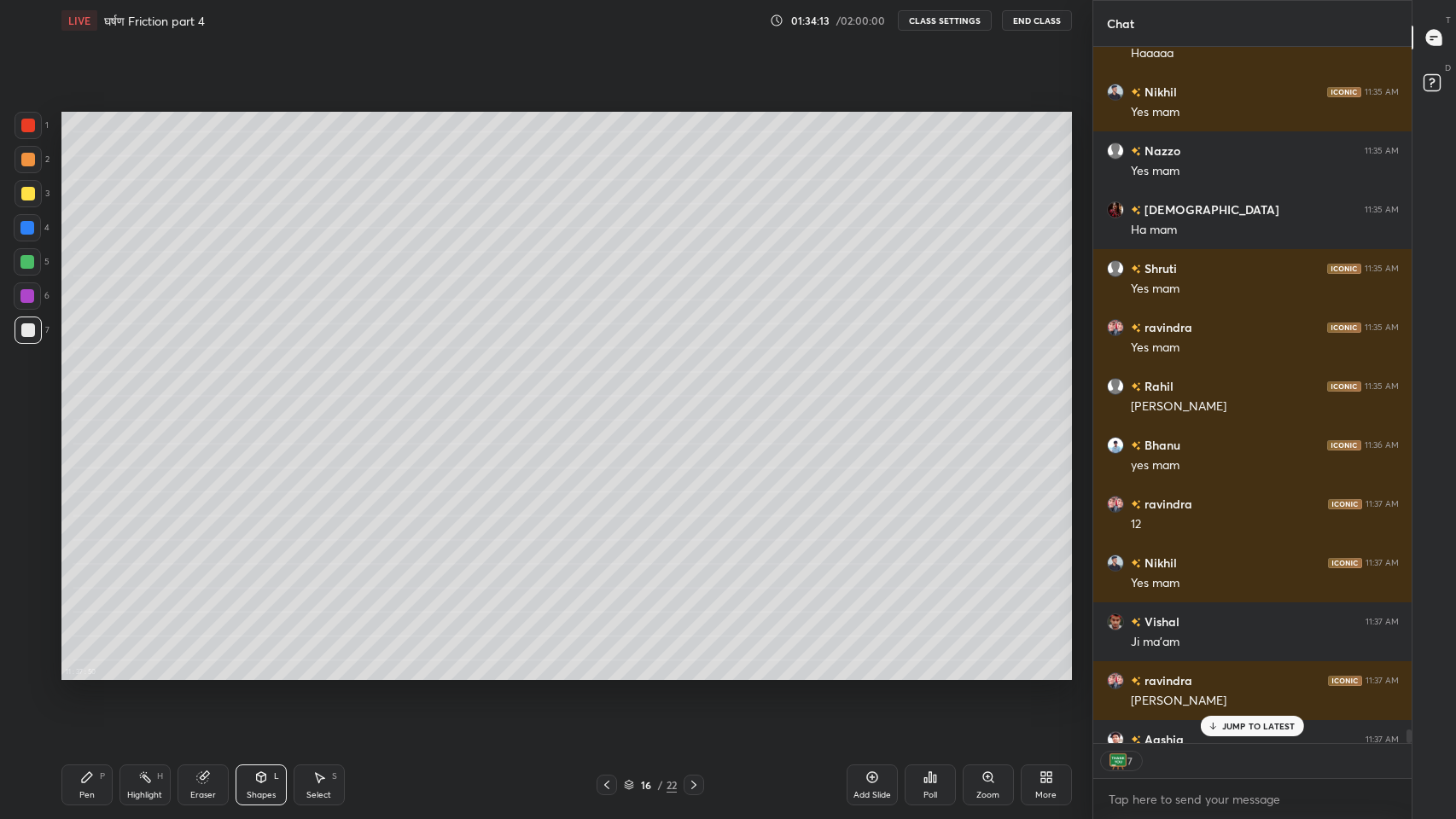
click at [273, 673] on div "Shapes" at bounding box center [261, 795] width 29 height 9
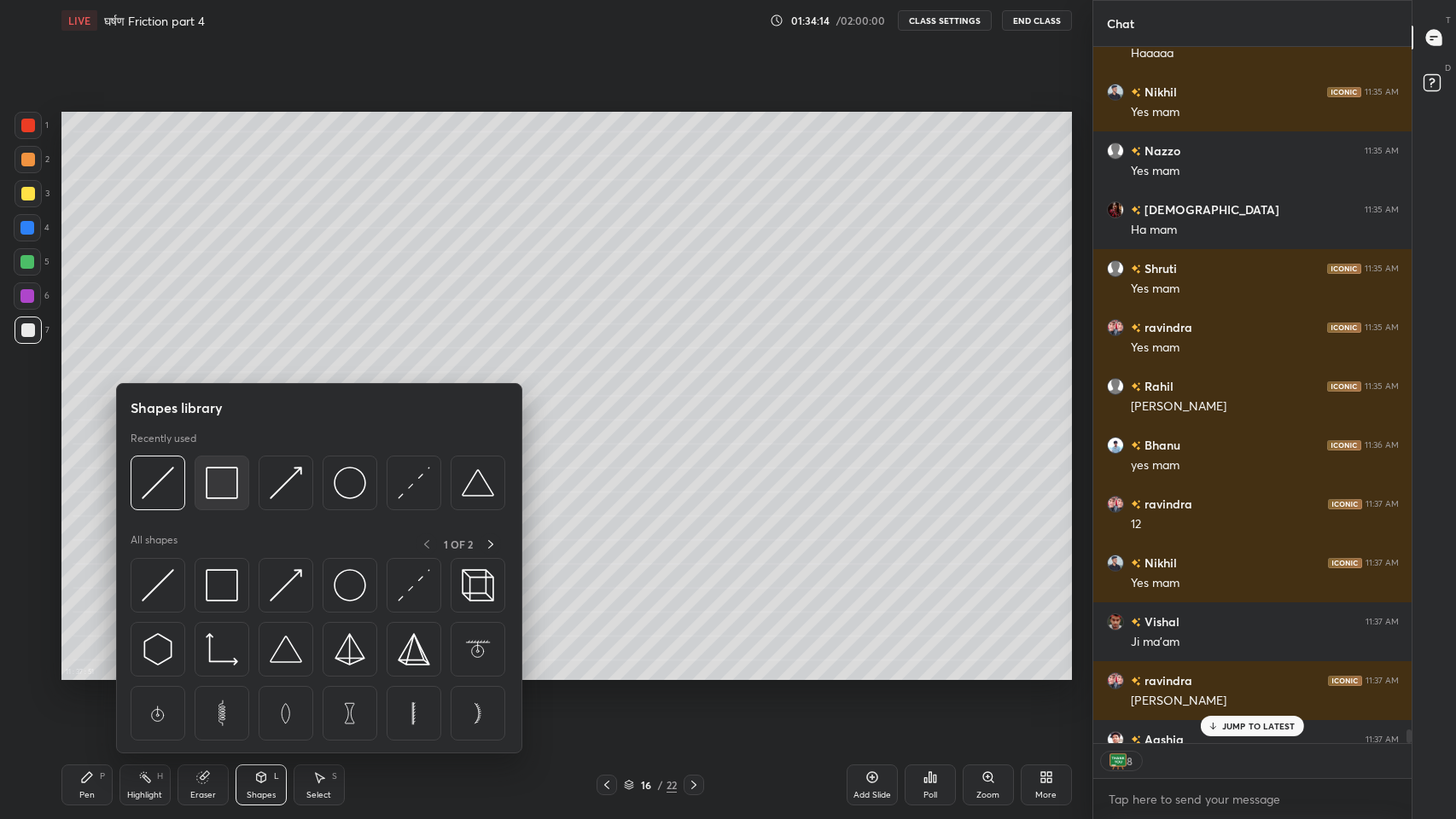
click at [223, 477] on img at bounding box center [222, 482] width 32 height 32
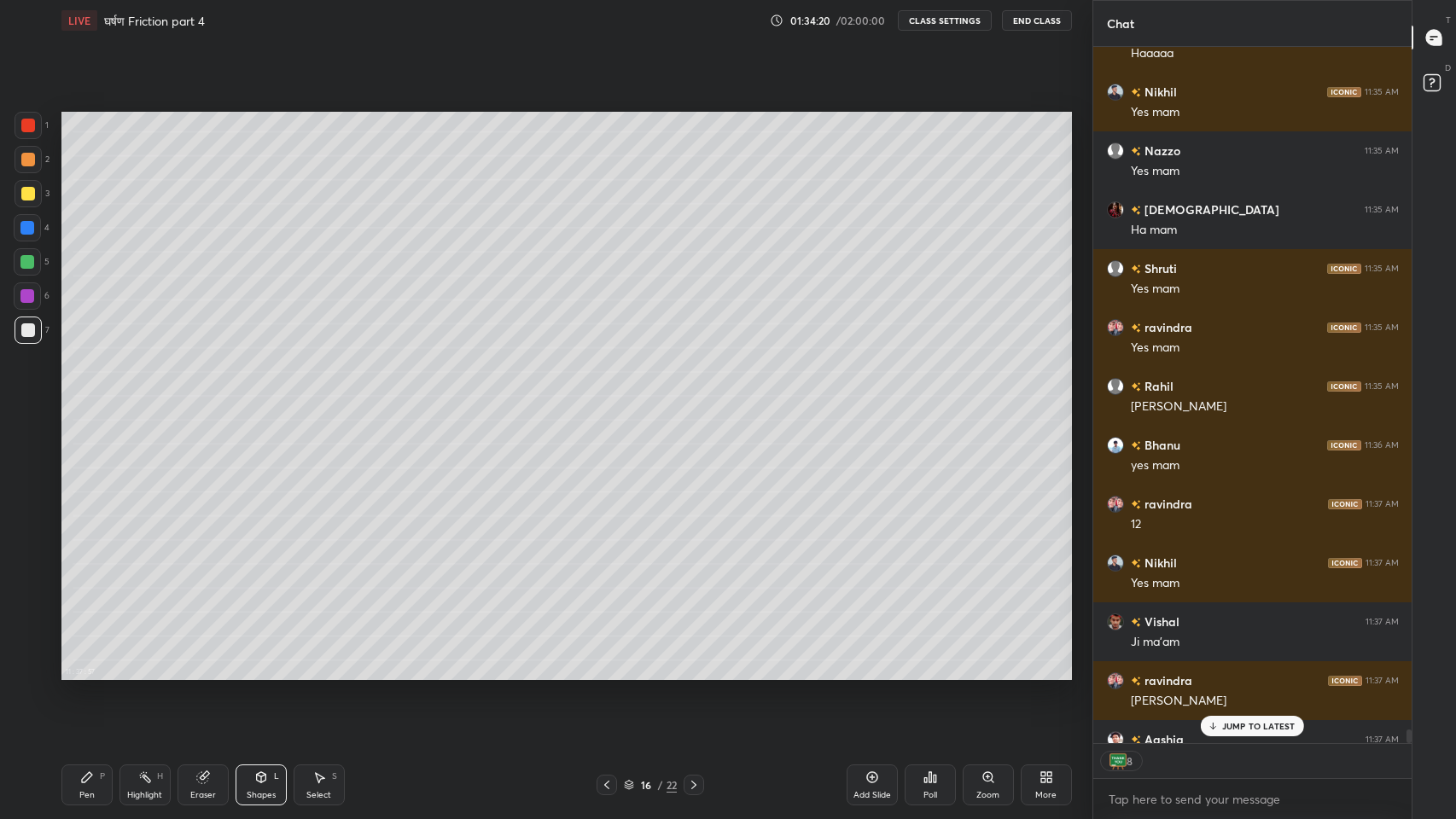
click at [84, 673] on icon at bounding box center [87, 777] width 14 height 14
click at [21, 192] on div at bounding box center [28, 193] width 14 height 14
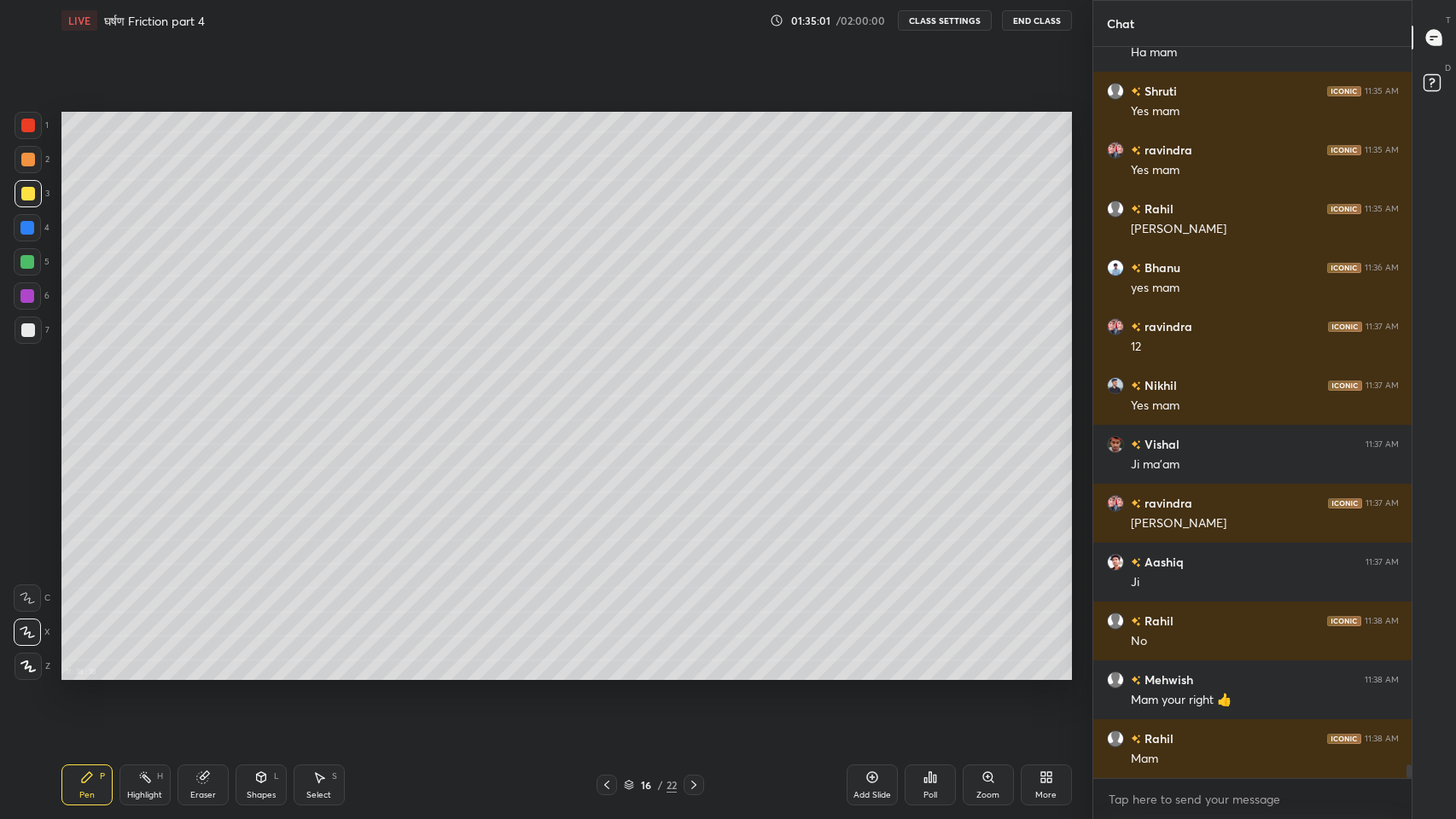
scroll to position [37493, 0]
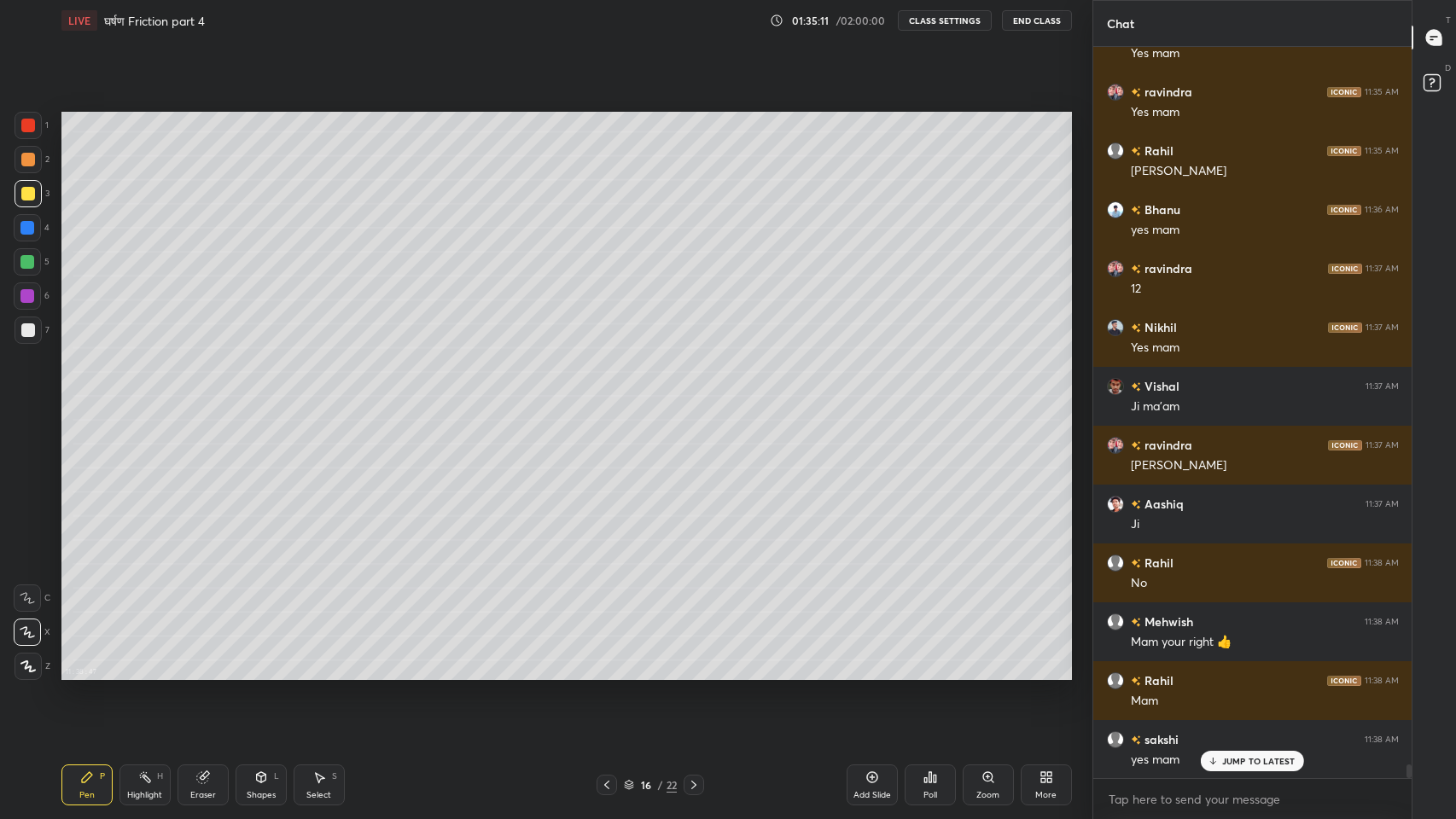
click at [247, 673] on div "Shapes" at bounding box center [261, 795] width 29 height 9
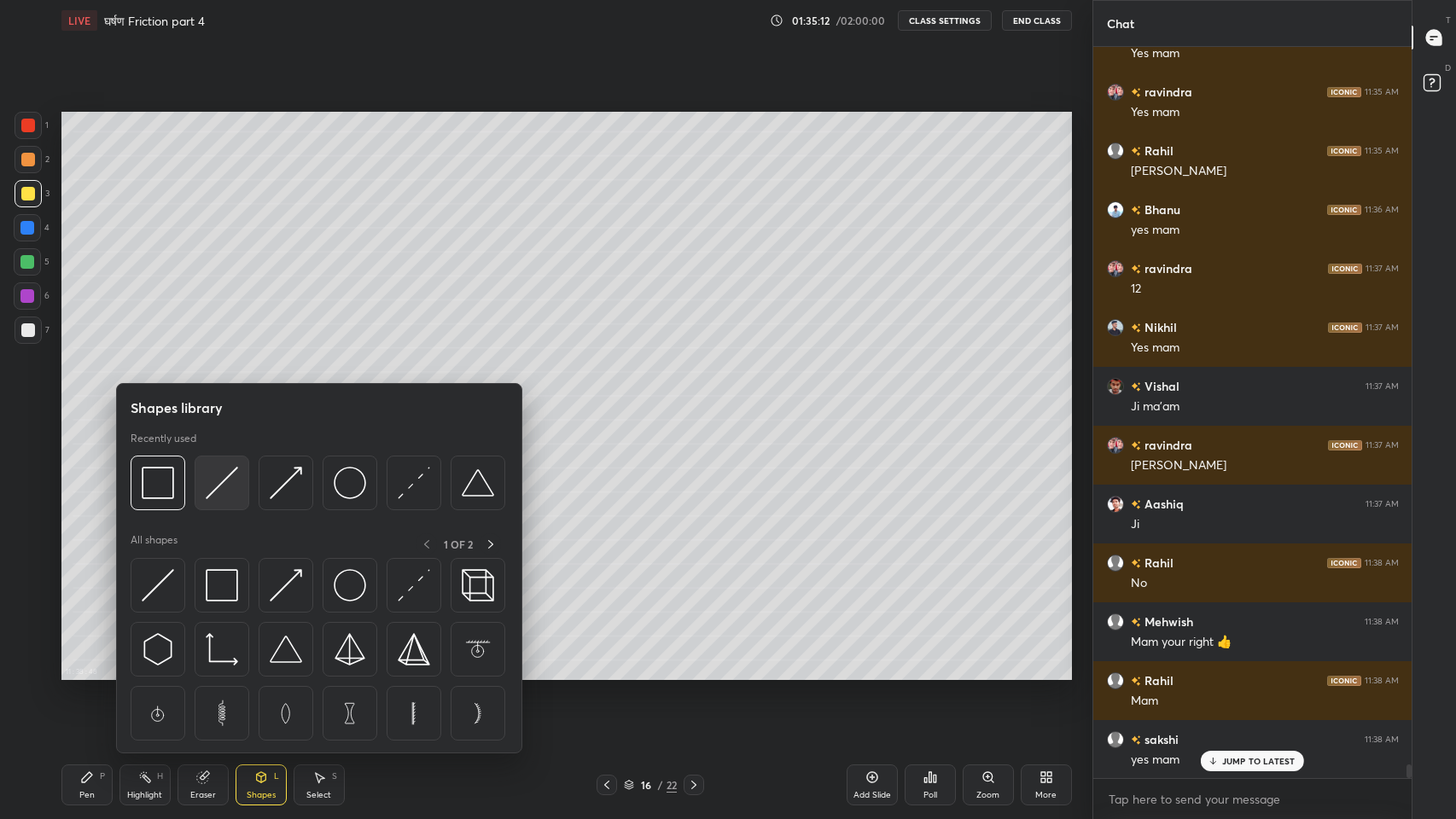
click at [220, 491] on img at bounding box center [222, 482] width 32 height 32
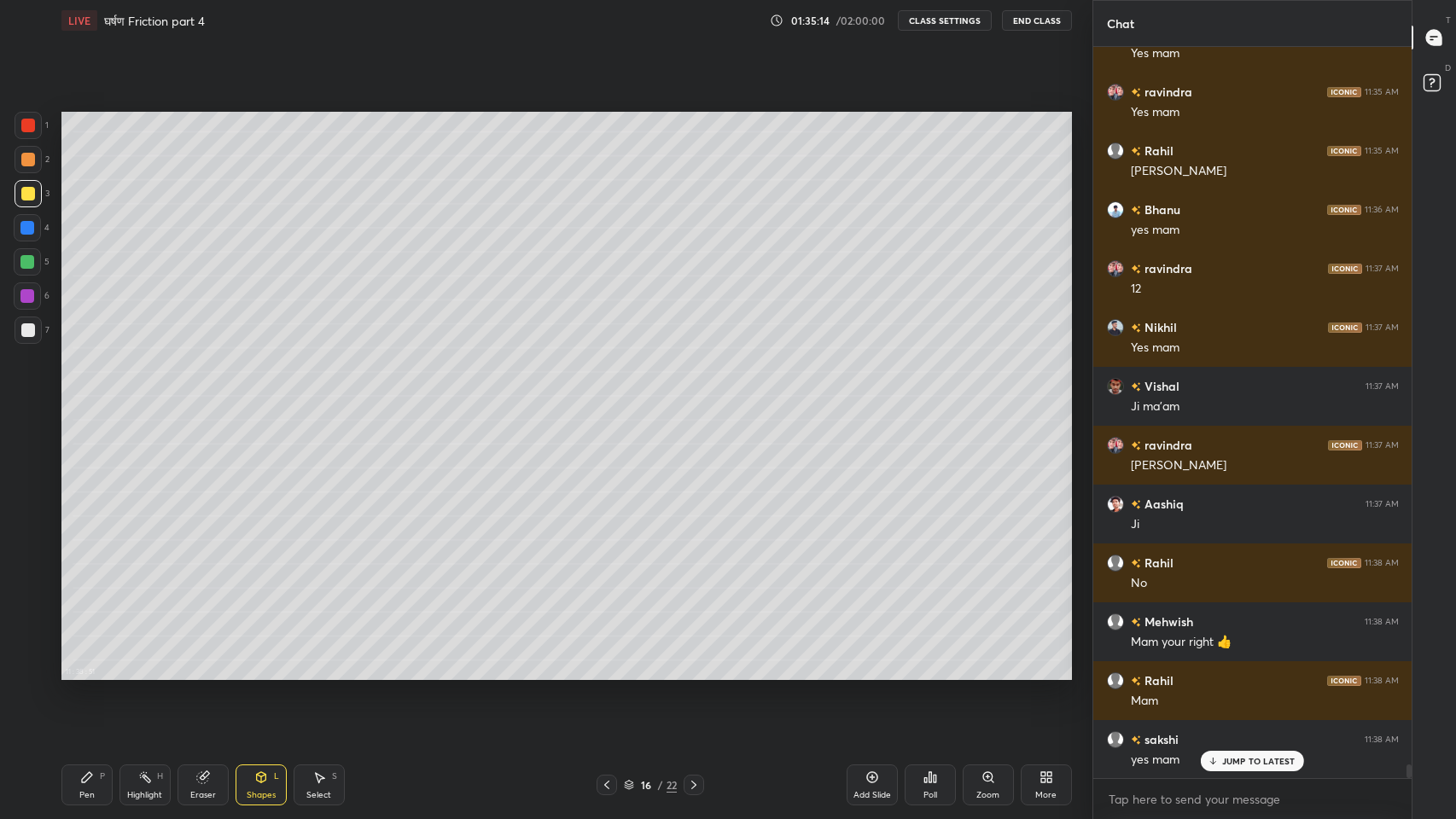
click at [94, 673] on div "Pen P" at bounding box center [87, 785] width 52 height 41
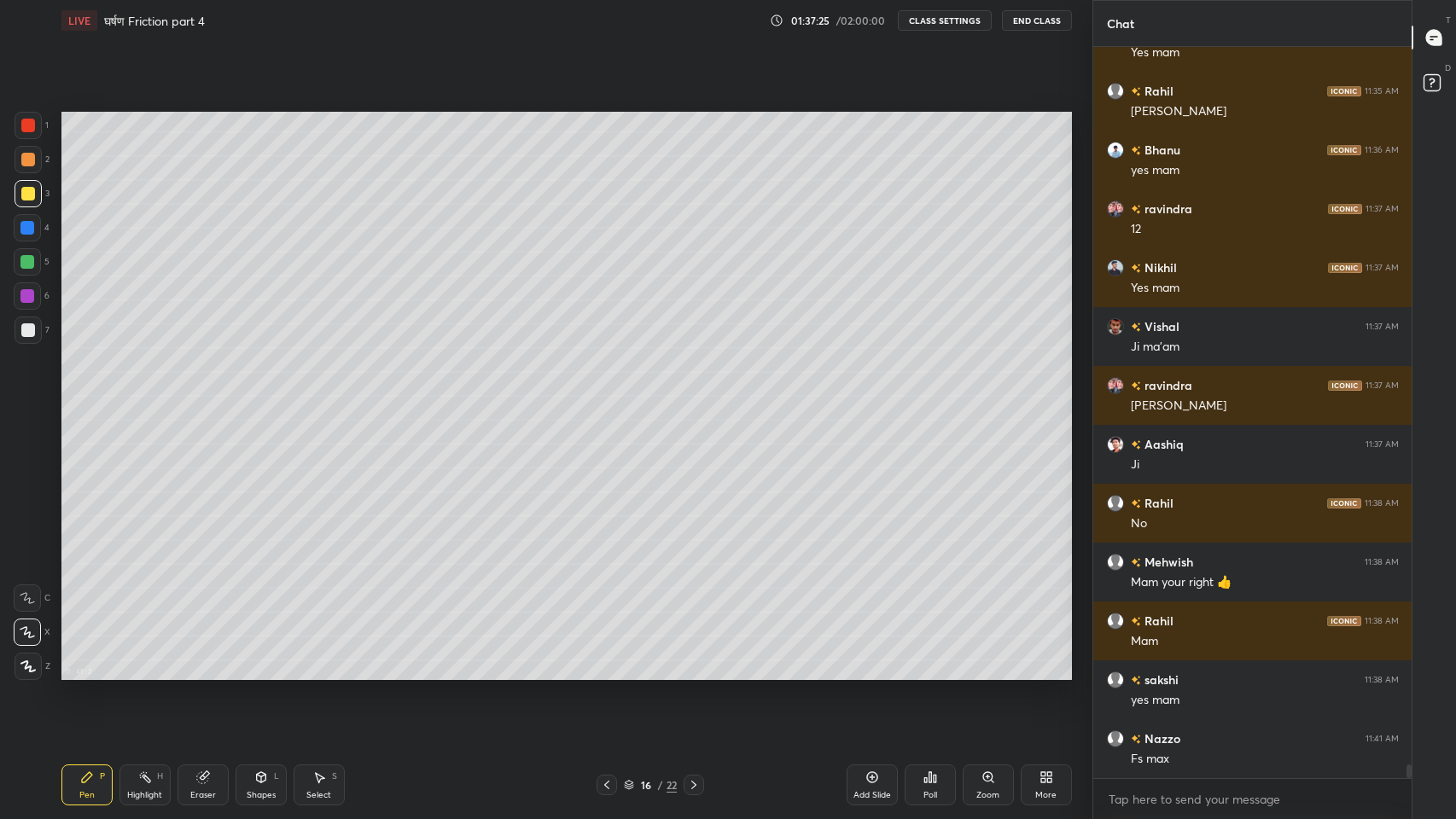
click at [21, 325] on div at bounding box center [28, 330] width 14 height 14
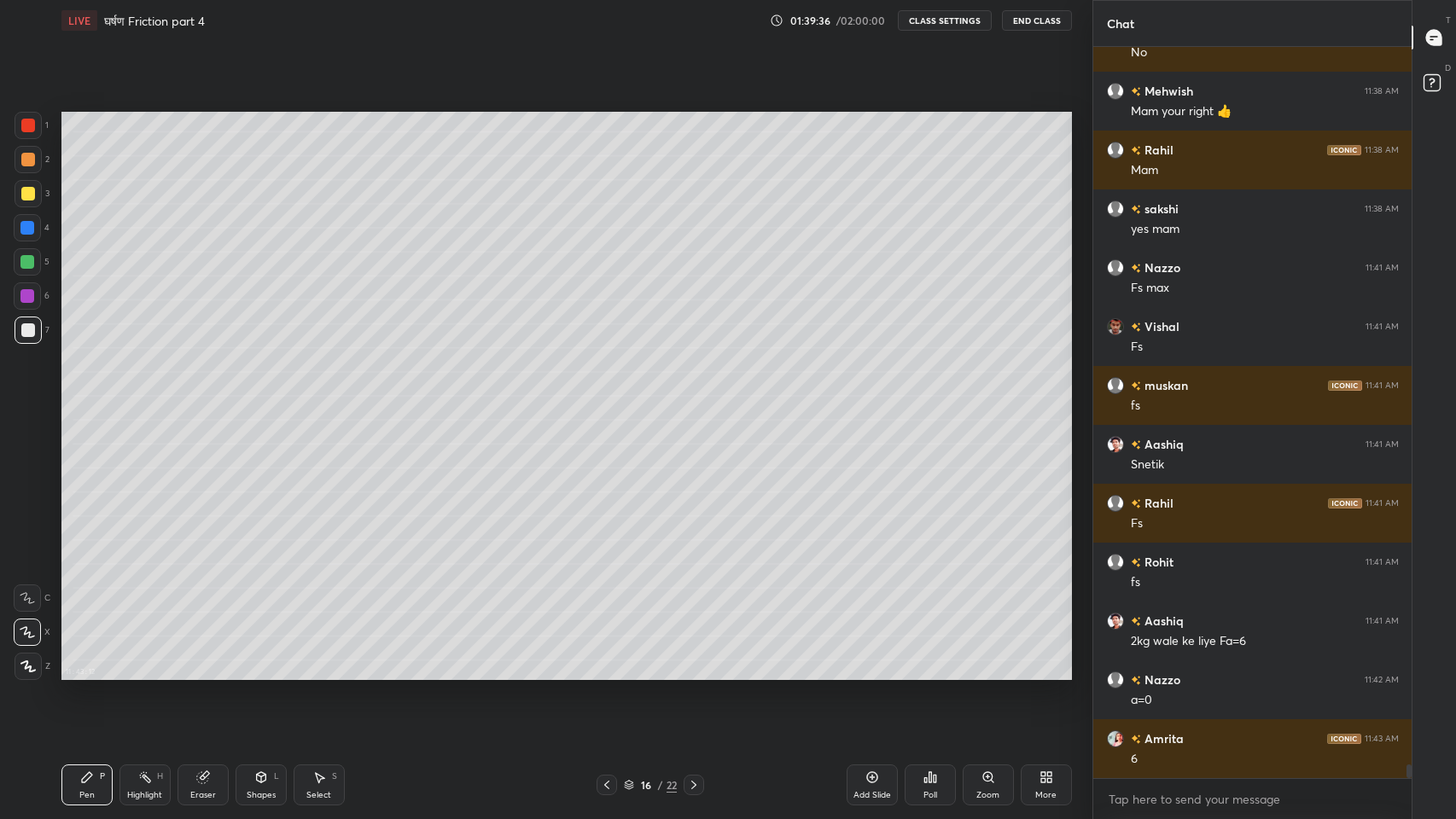
scroll to position [38082, 0]
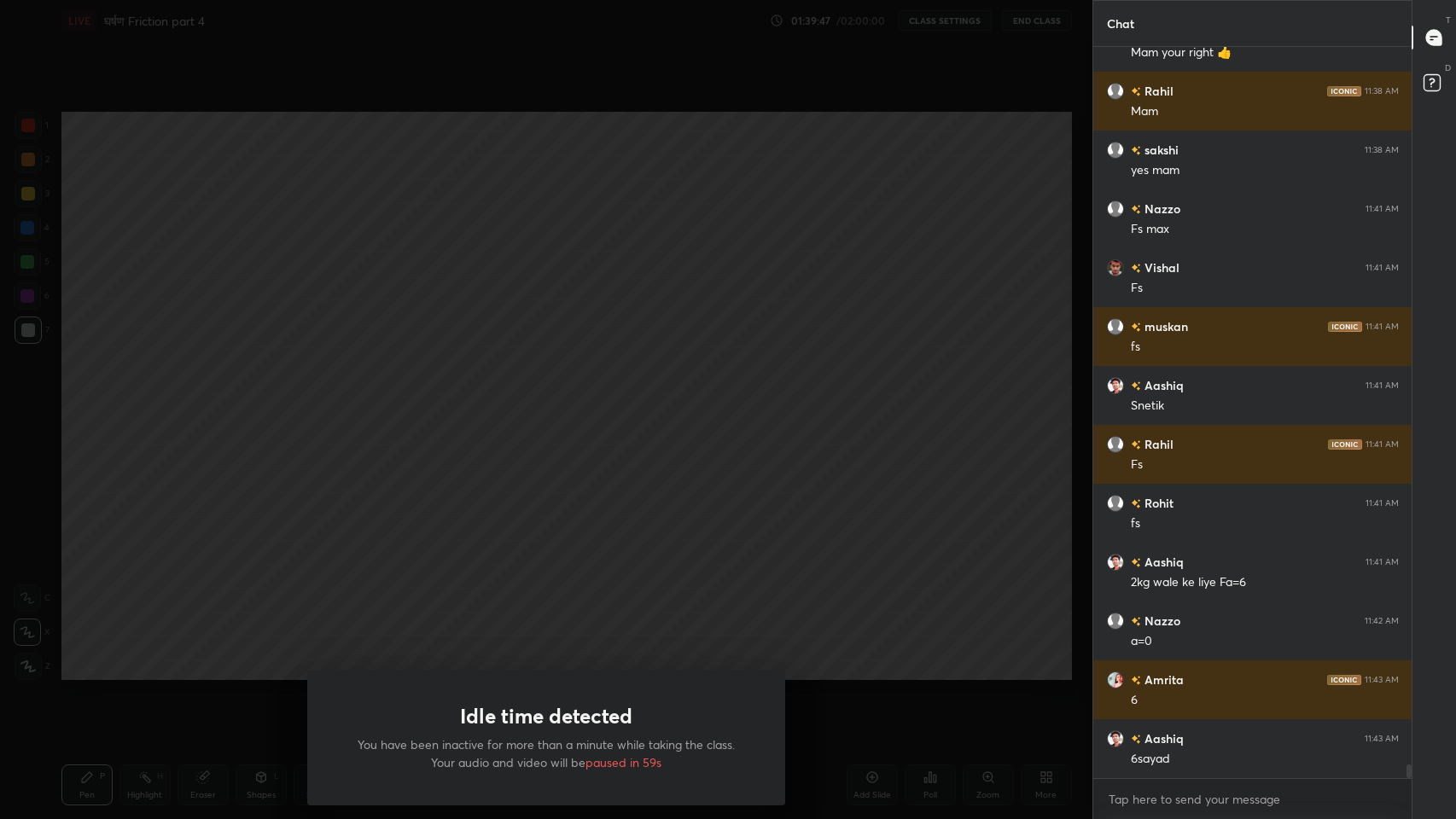
click at [531, 579] on div "Idle time detected You have been inactive for more than a minute while taking t…" at bounding box center [546, 409] width 1092 height 819
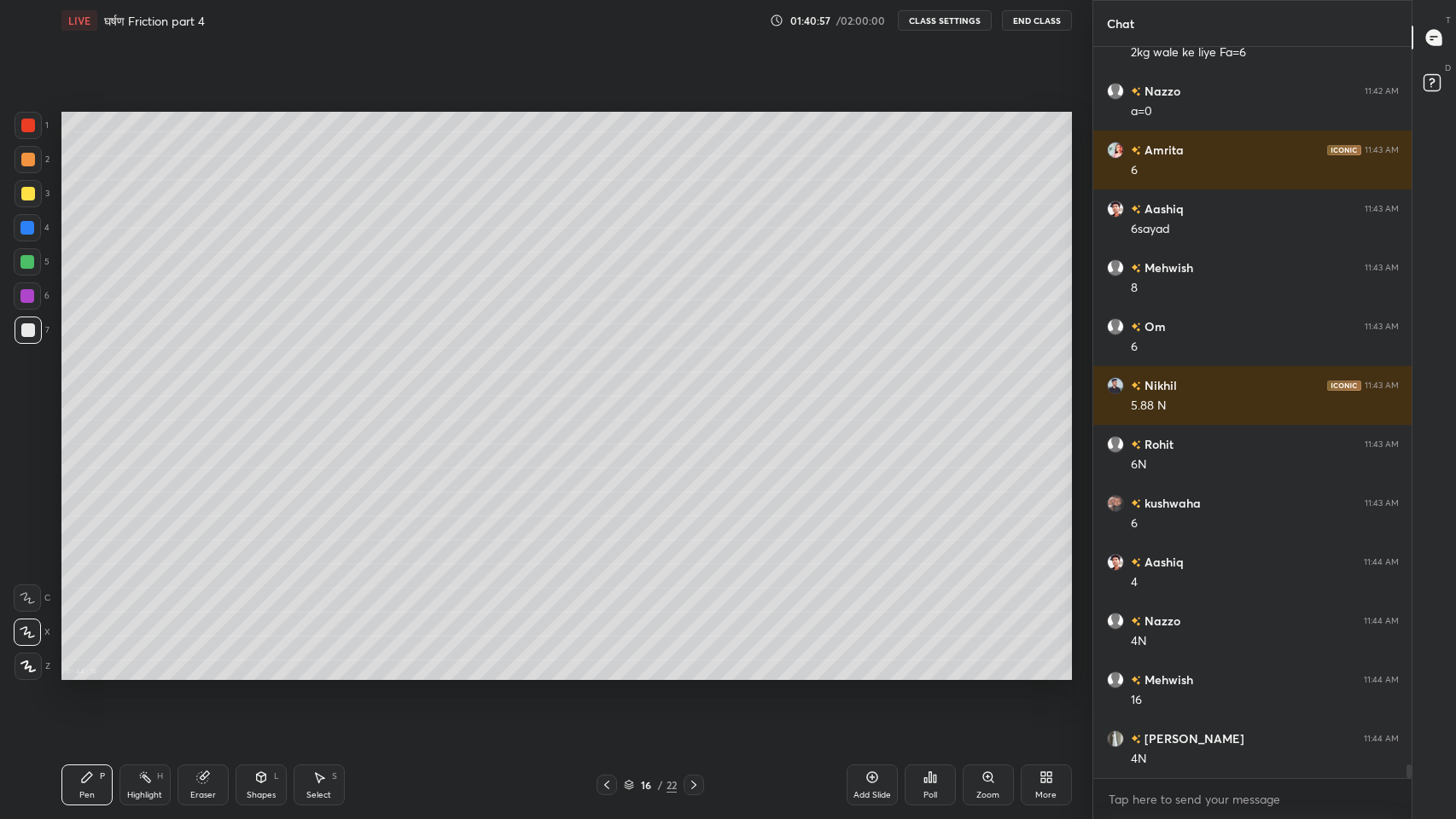
scroll to position [38670, 0]
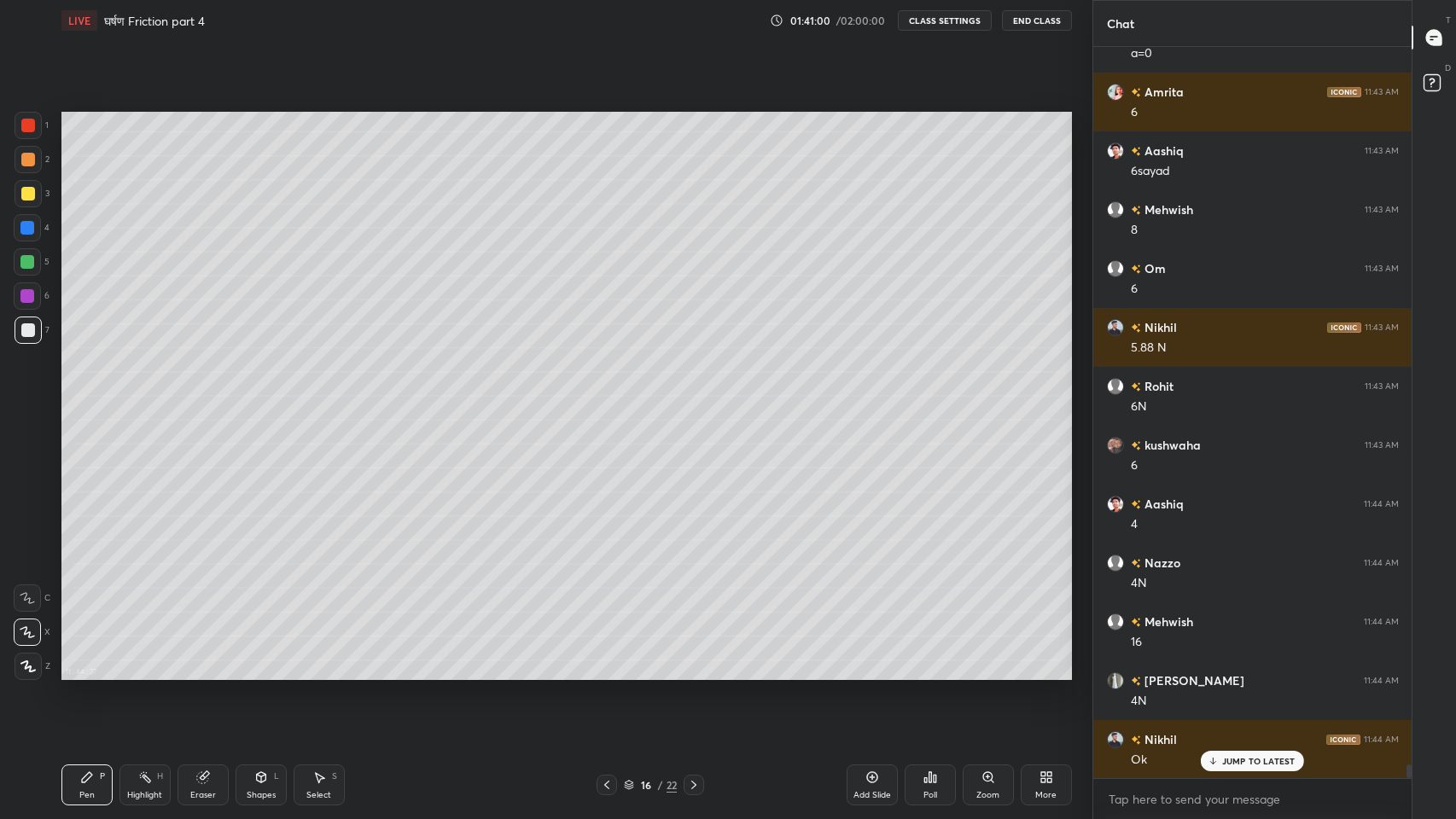
click at [1260, 673] on div "JUMP TO LATEST" at bounding box center [1251, 761] width 102 height 20
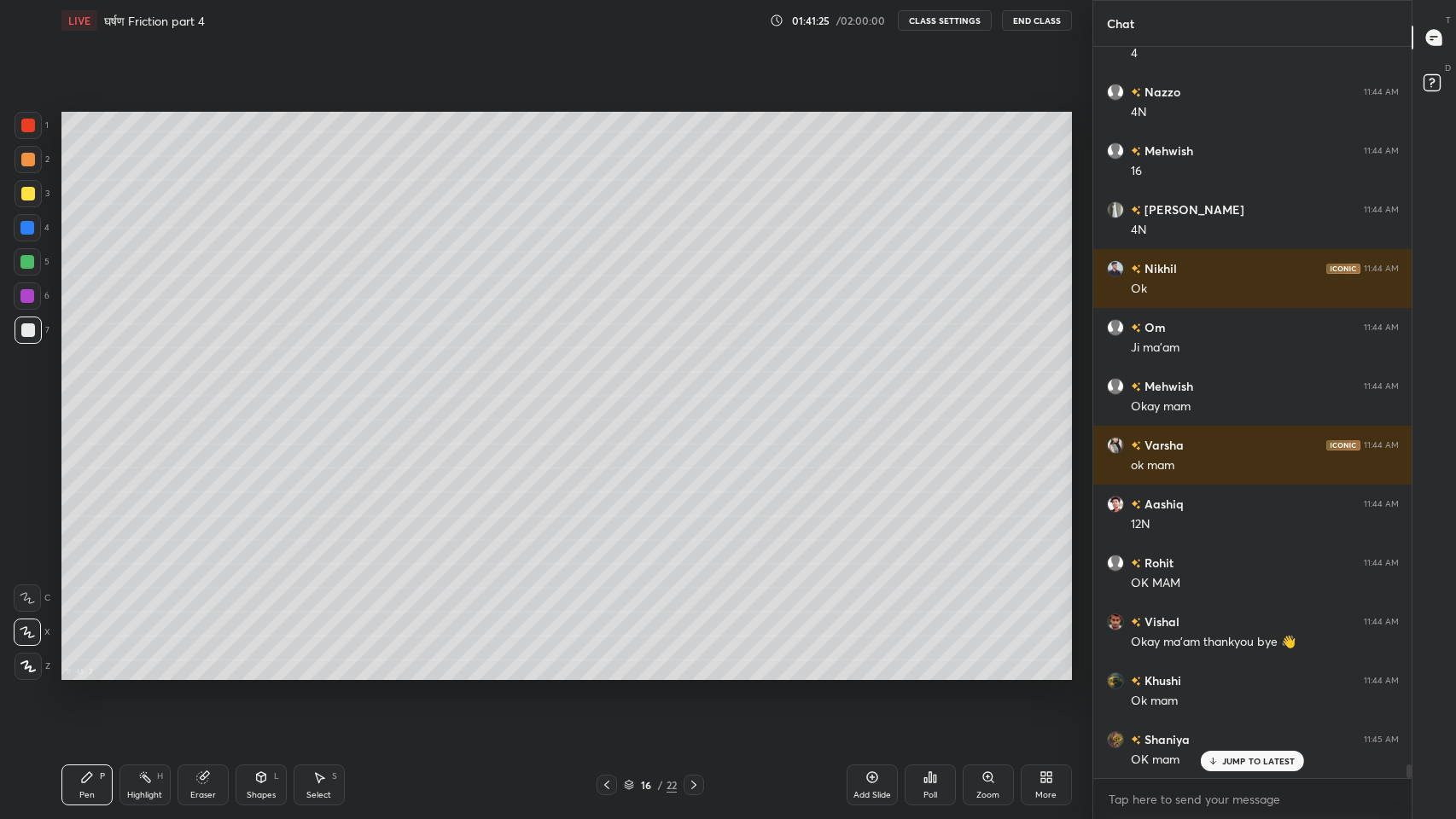
scroll to position [39200, 0]
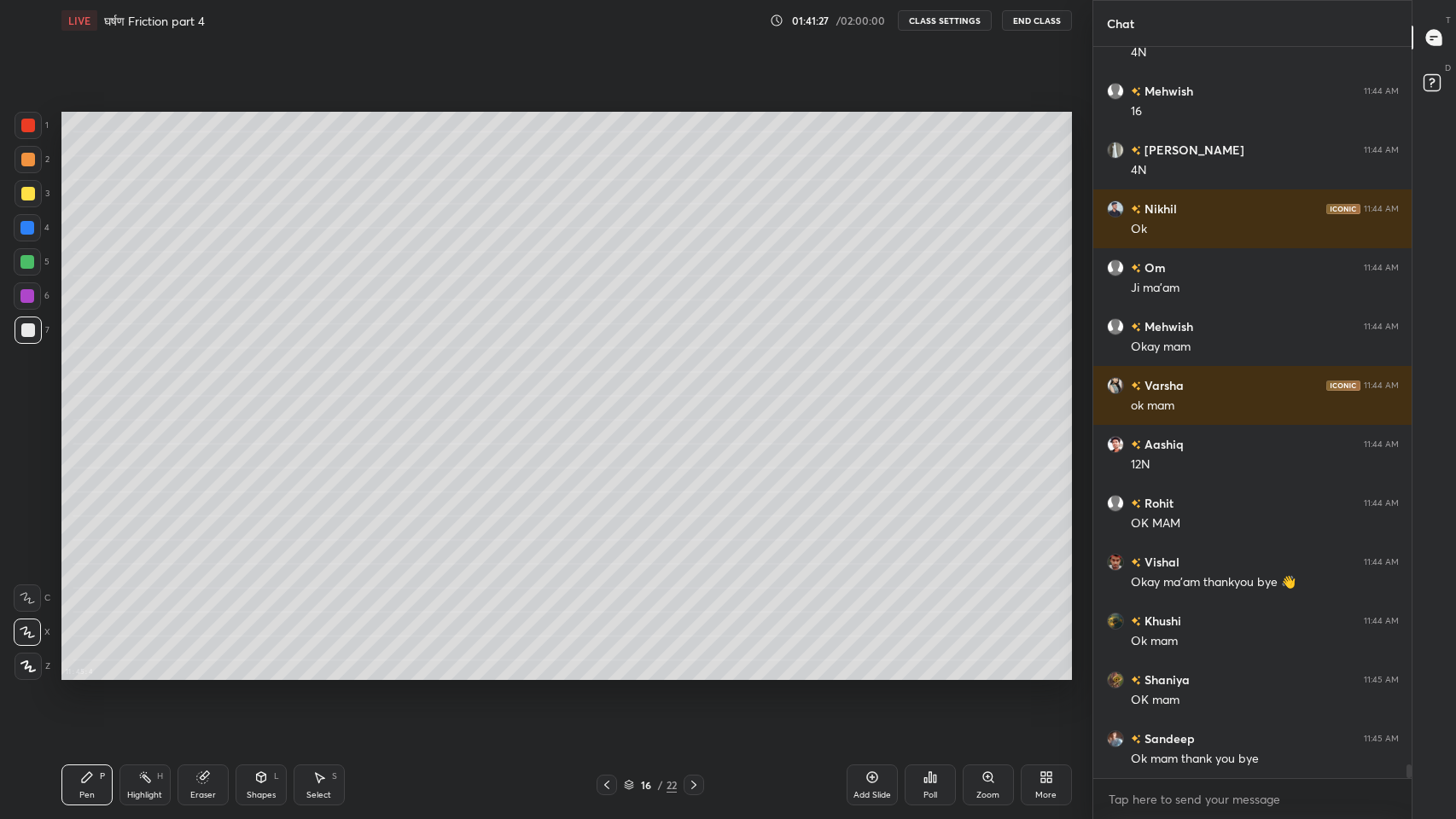
click at [1033, 16] on button "End Class" at bounding box center [1037, 20] width 70 height 20
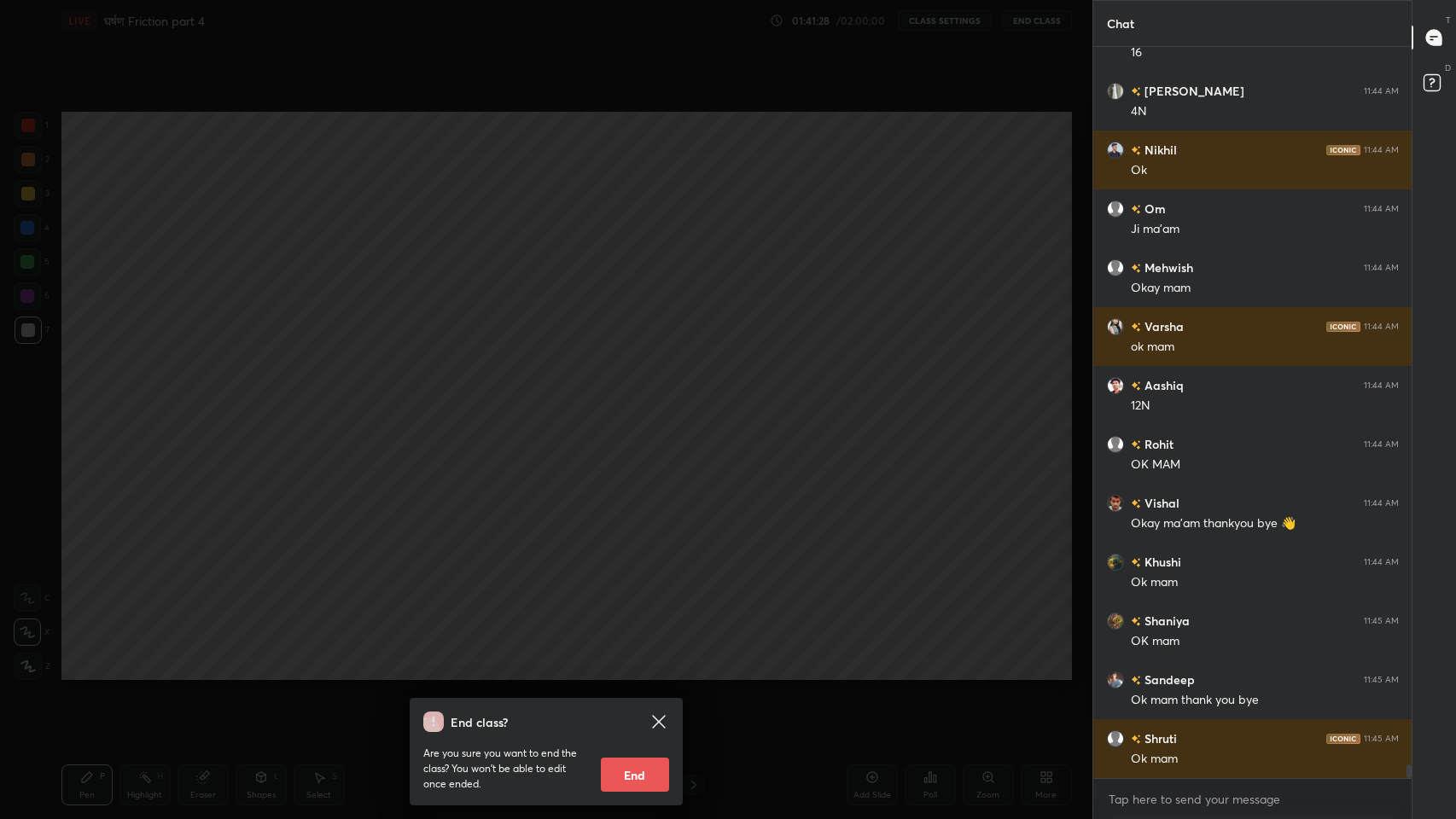
scroll to position [39319, 0]
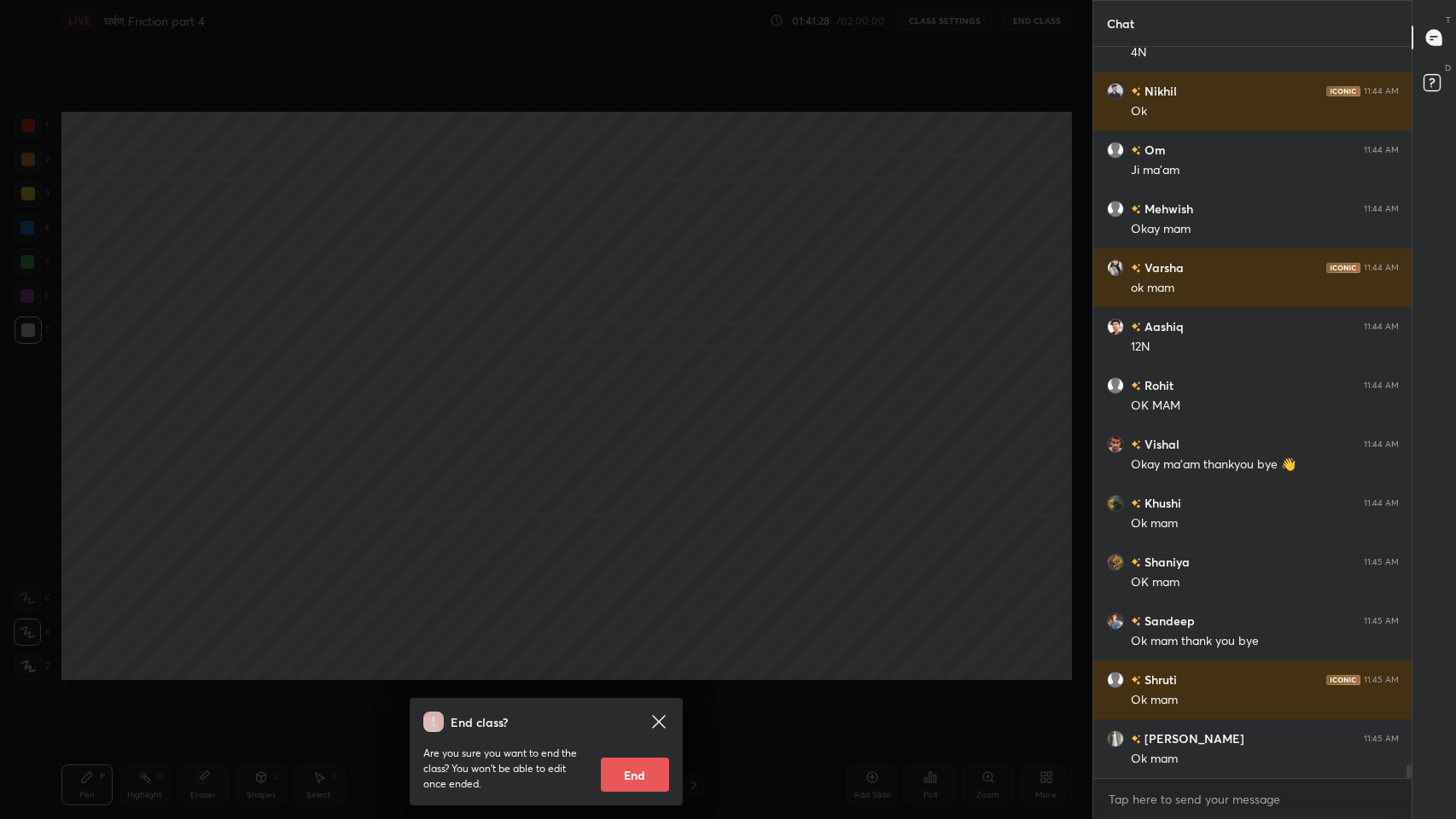
click at [626, 673] on button "End" at bounding box center [635, 774] width 68 height 34
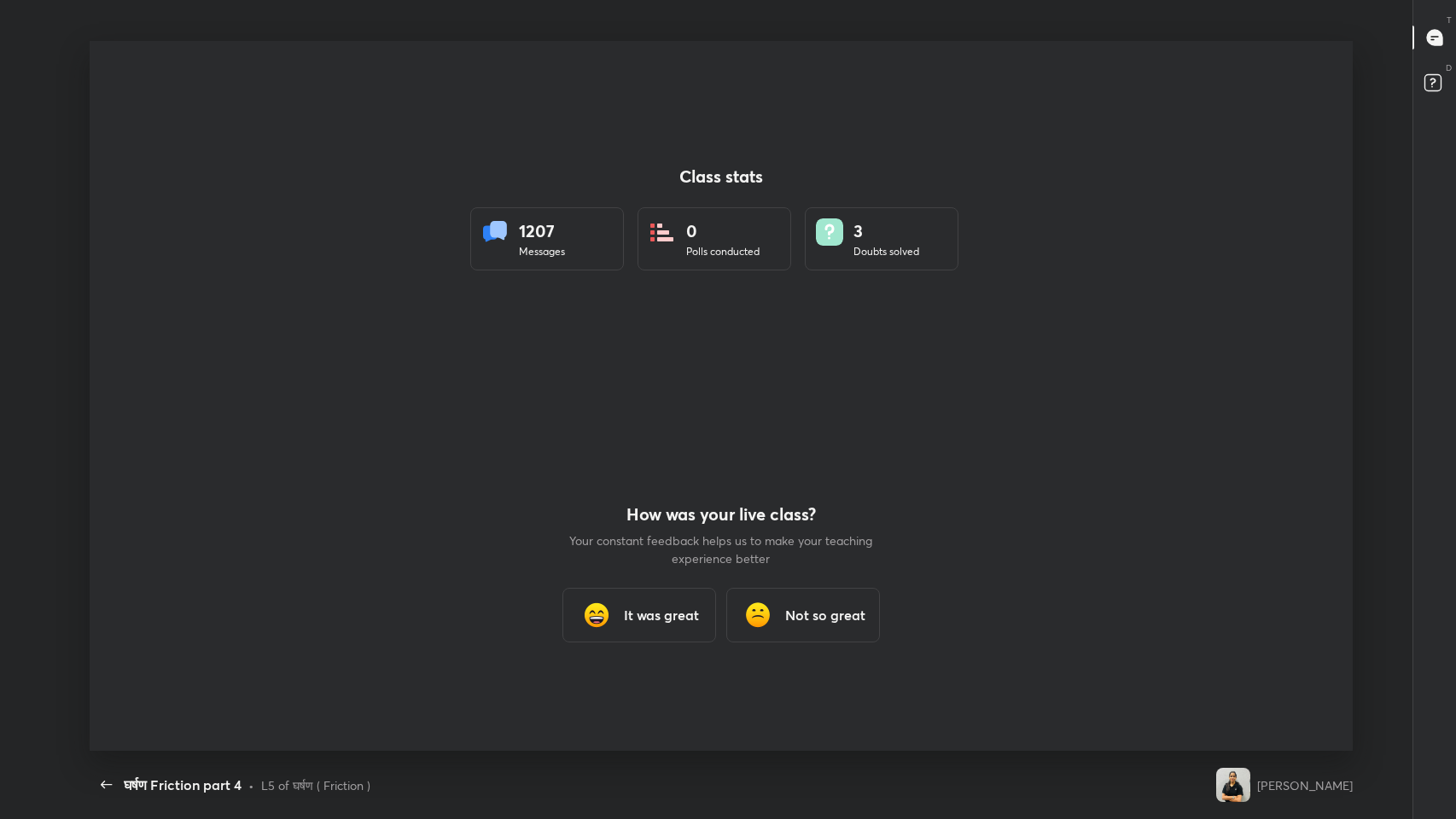
scroll to position [0, 0]
type textarea "x"
